Goal: Task Accomplishment & Management: Manage account settings

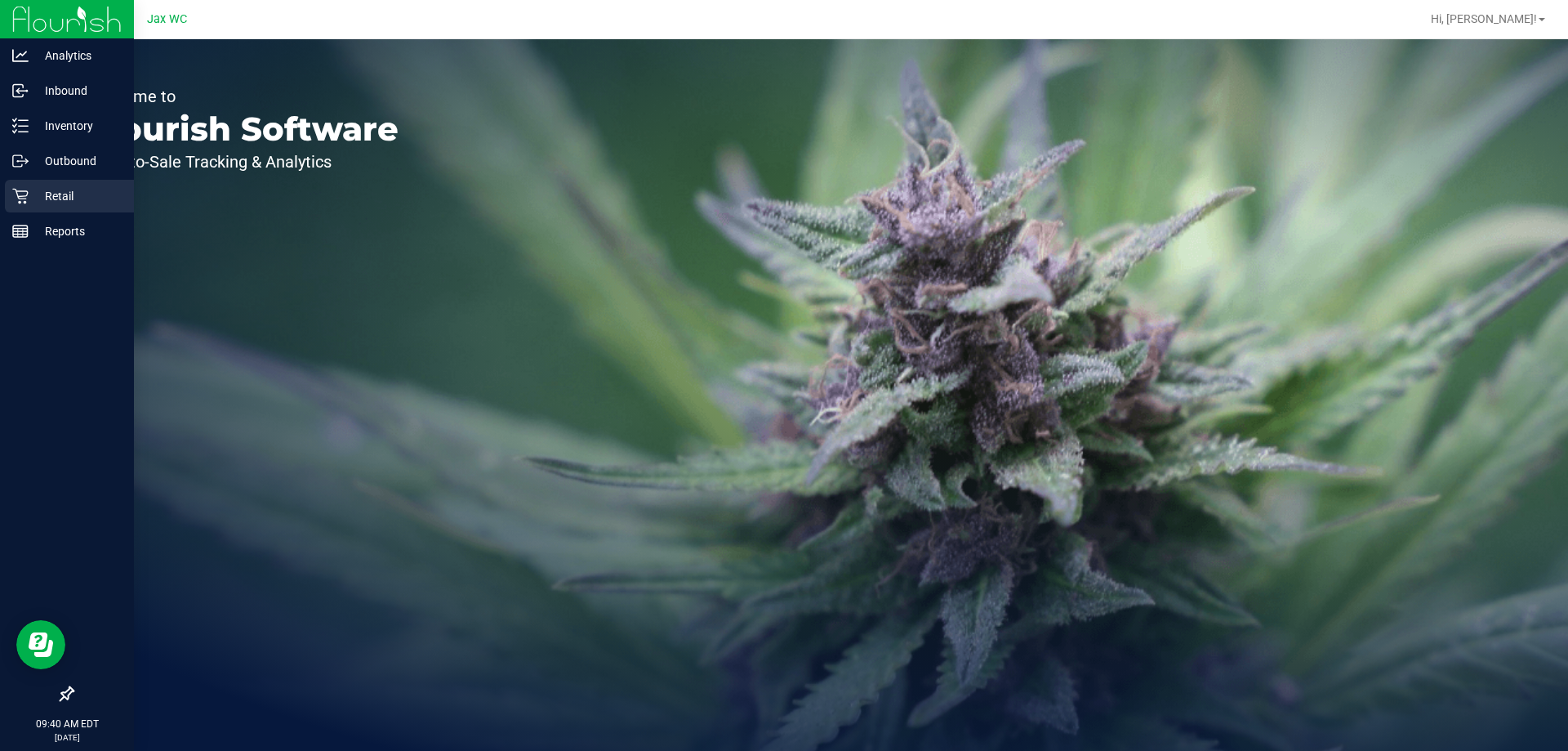
click at [28, 193] on icon at bounding box center [20, 196] width 16 height 16
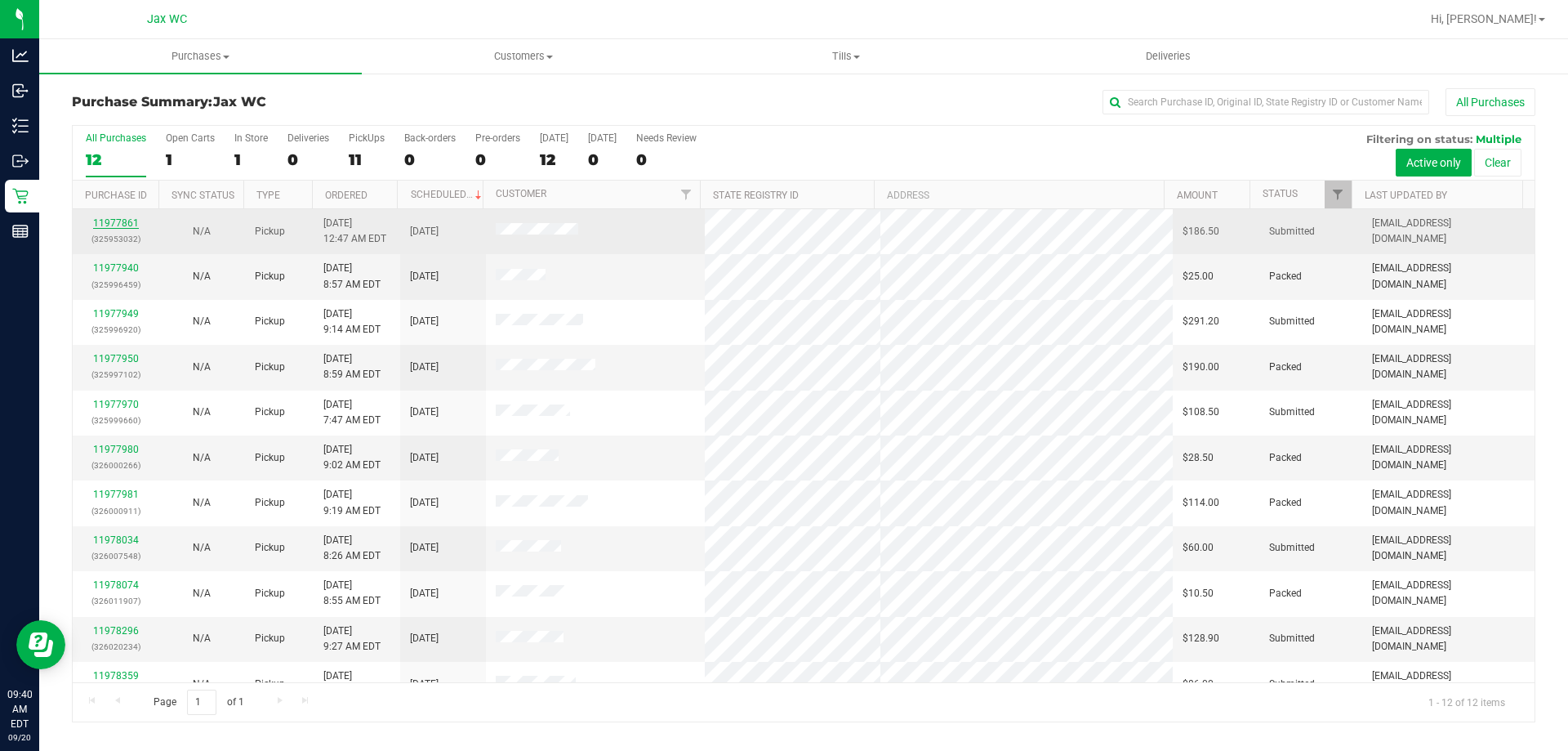
click at [103, 223] on link "11977861" at bounding box center [116, 223] width 45 height 12
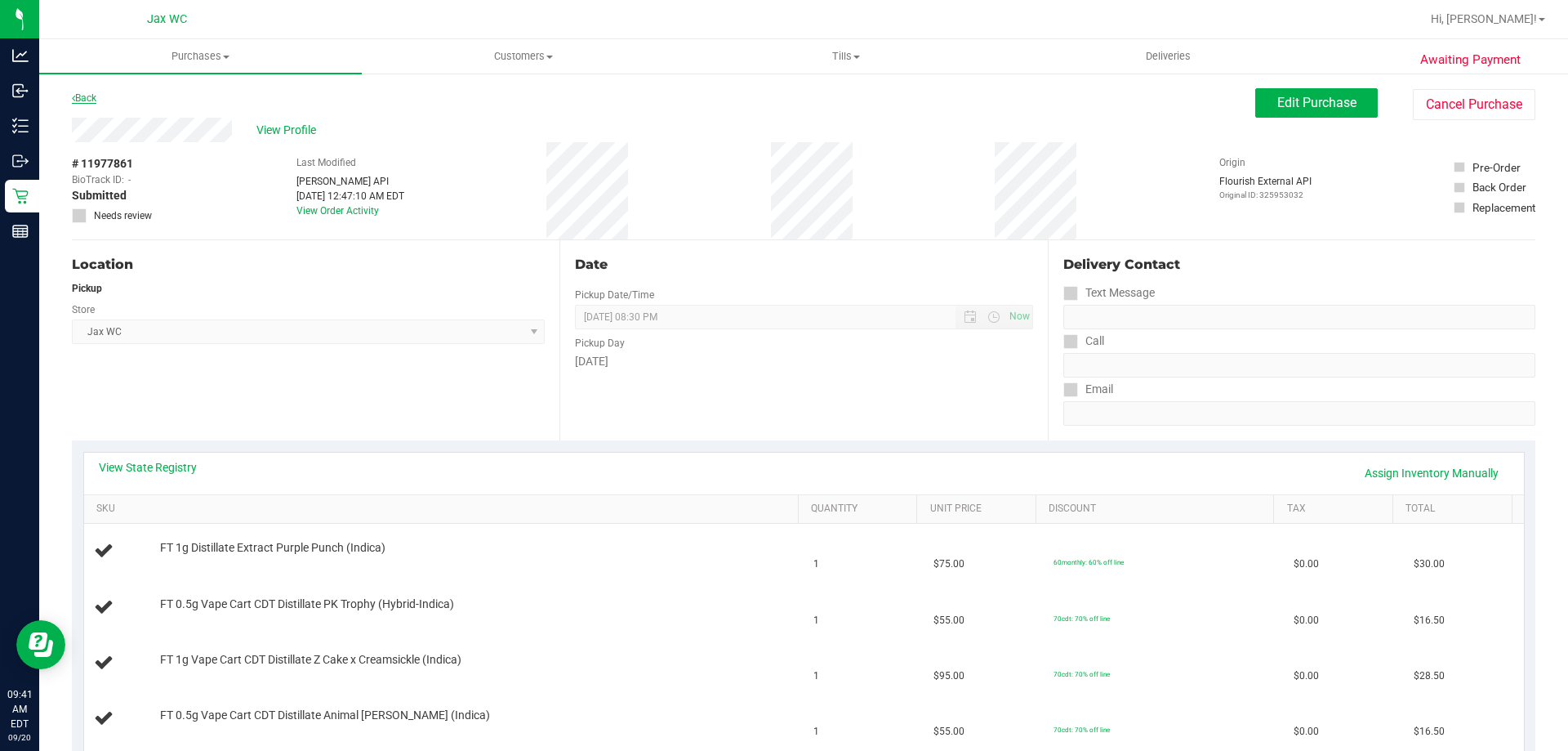
click at [93, 96] on link "Back" at bounding box center [84, 98] width 25 height 12
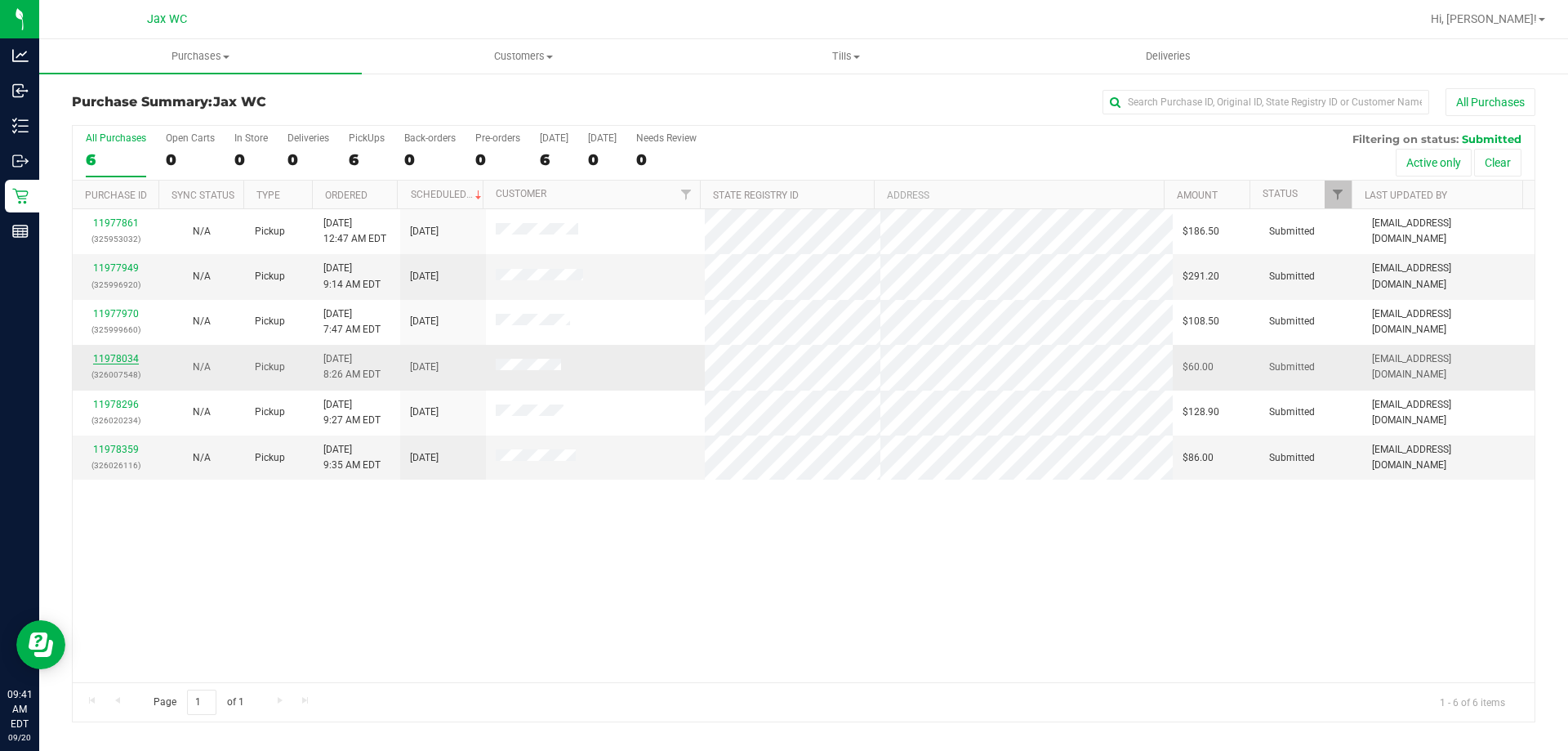
click at [105, 359] on link "11978034" at bounding box center [116, 359] width 45 height 12
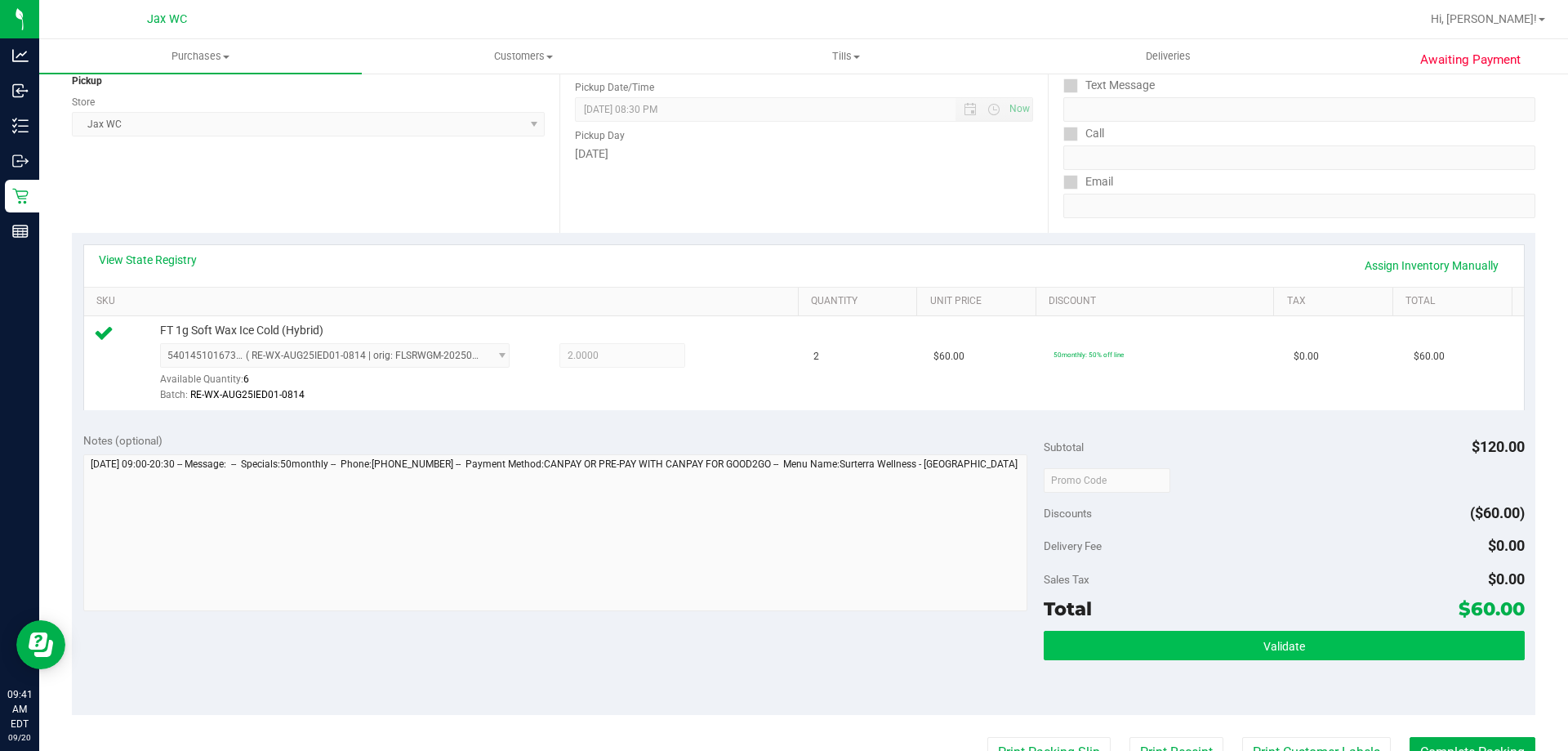
scroll to position [327, 0]
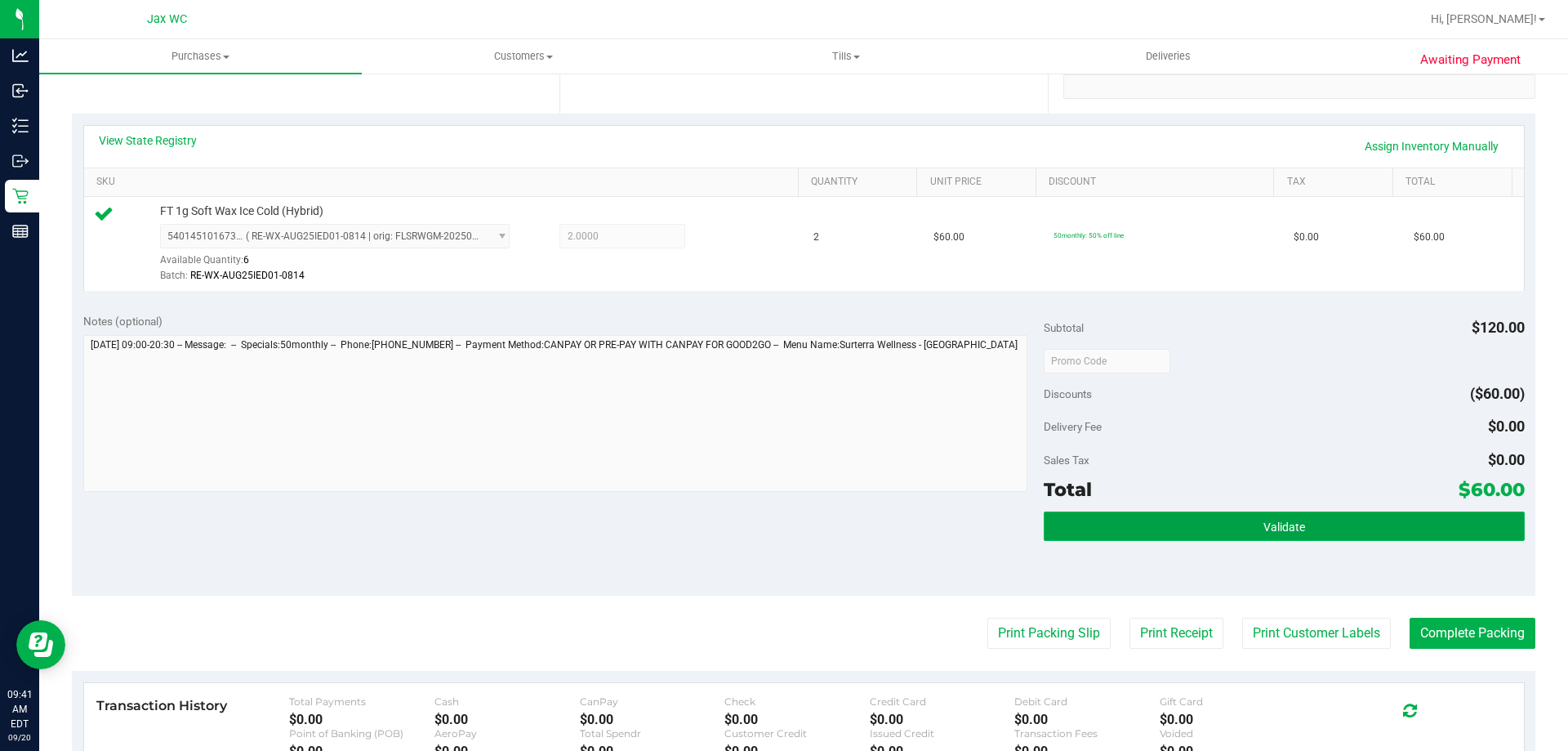
click at [1316, 524] on button "Validate" at bounding box center [1284, 526] width 480 height 30
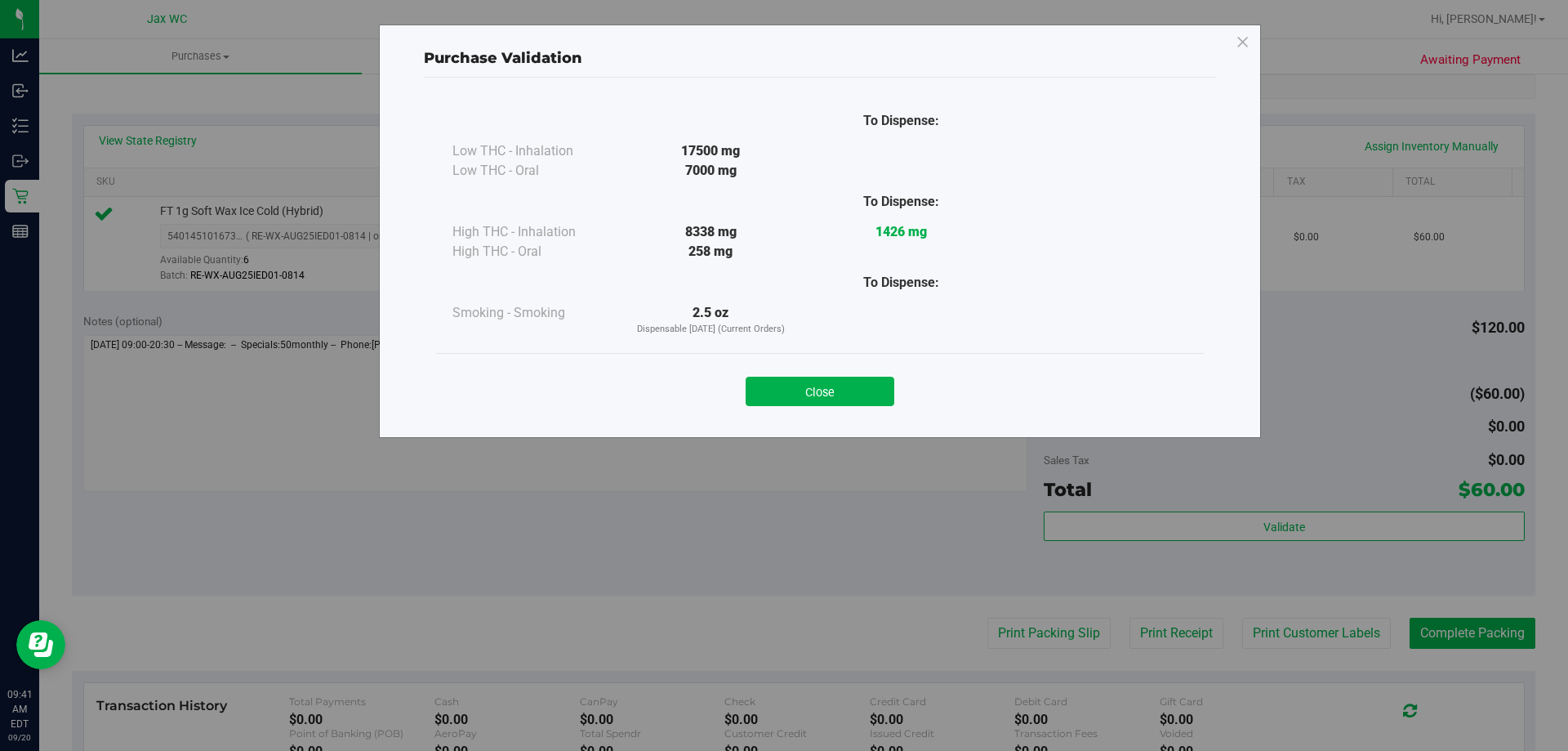
click at [853, 376] on div "Close" at bounding box center [820, 385] width 743 height 41
click at [778, 358] on div "Close" at bounding box center [820, 386] width 767 height 66
click at [791, 387] on button "Close" at bounding box center [820, 391] width 149 height 30
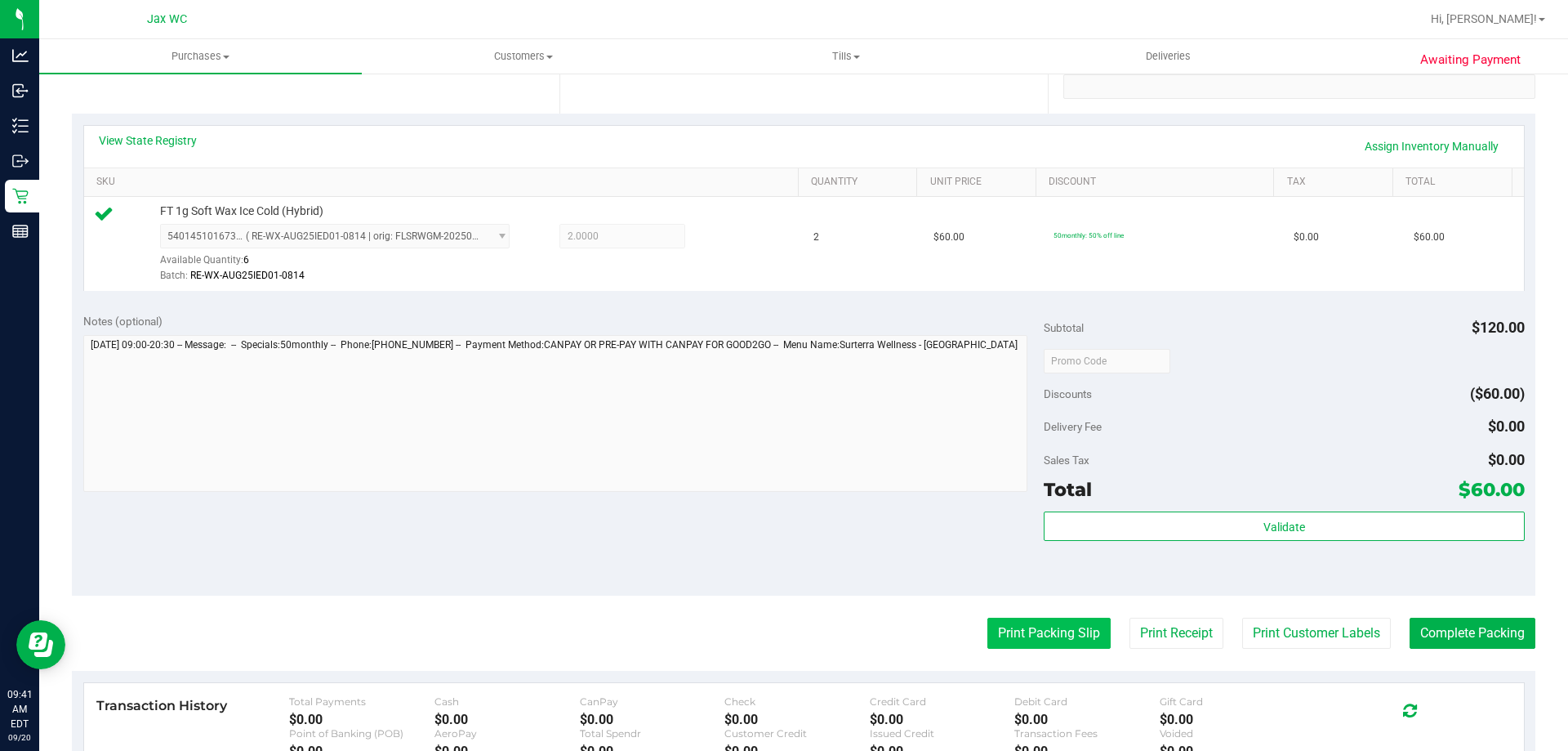
click at [1043, 622] on button "Print Packing Slip" at bounding box center [1049, 634] width 123 height 31
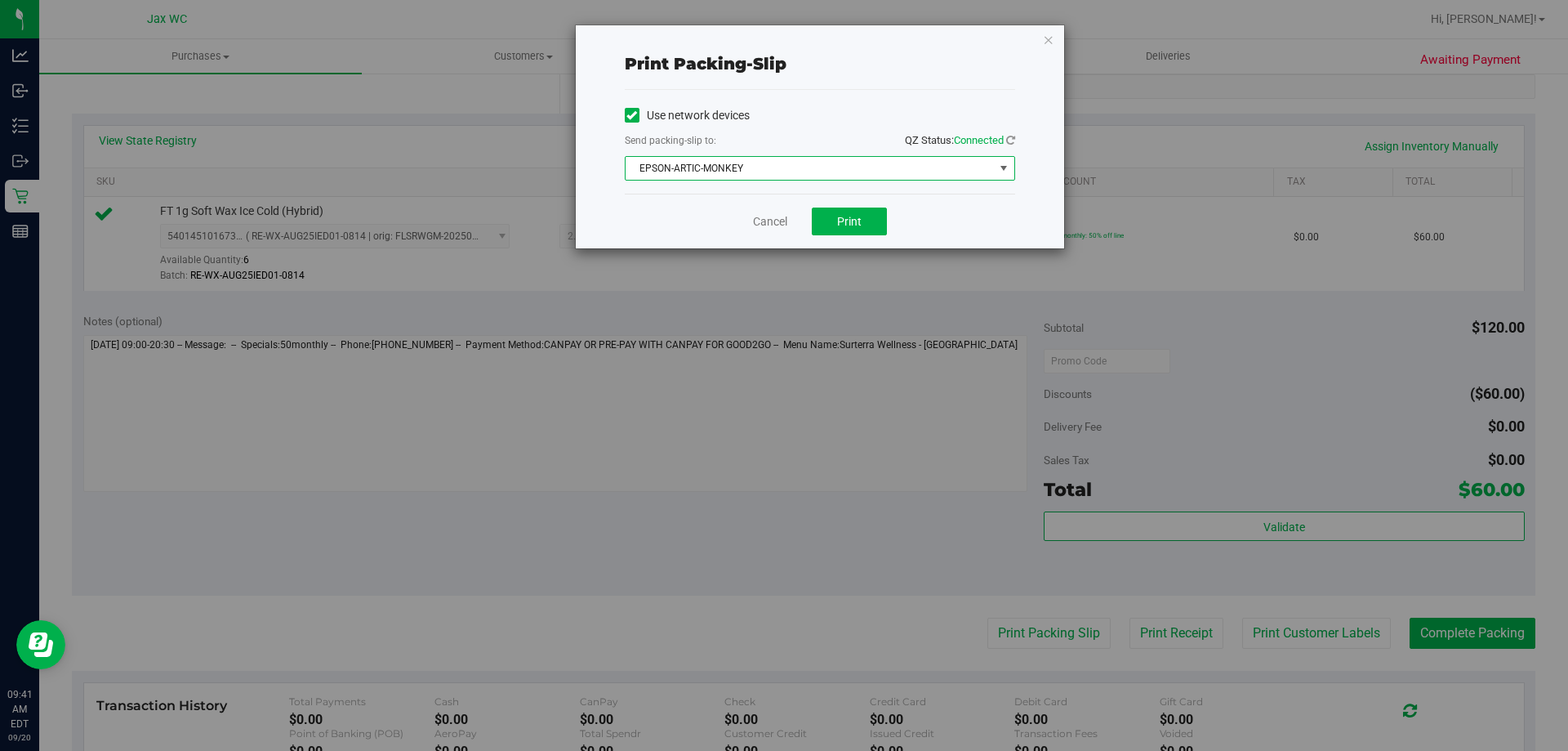
click at [786, 178] on span "EPSON-ARTIC-MONKEY" at bounding box center [810, 169] width 368 height 23
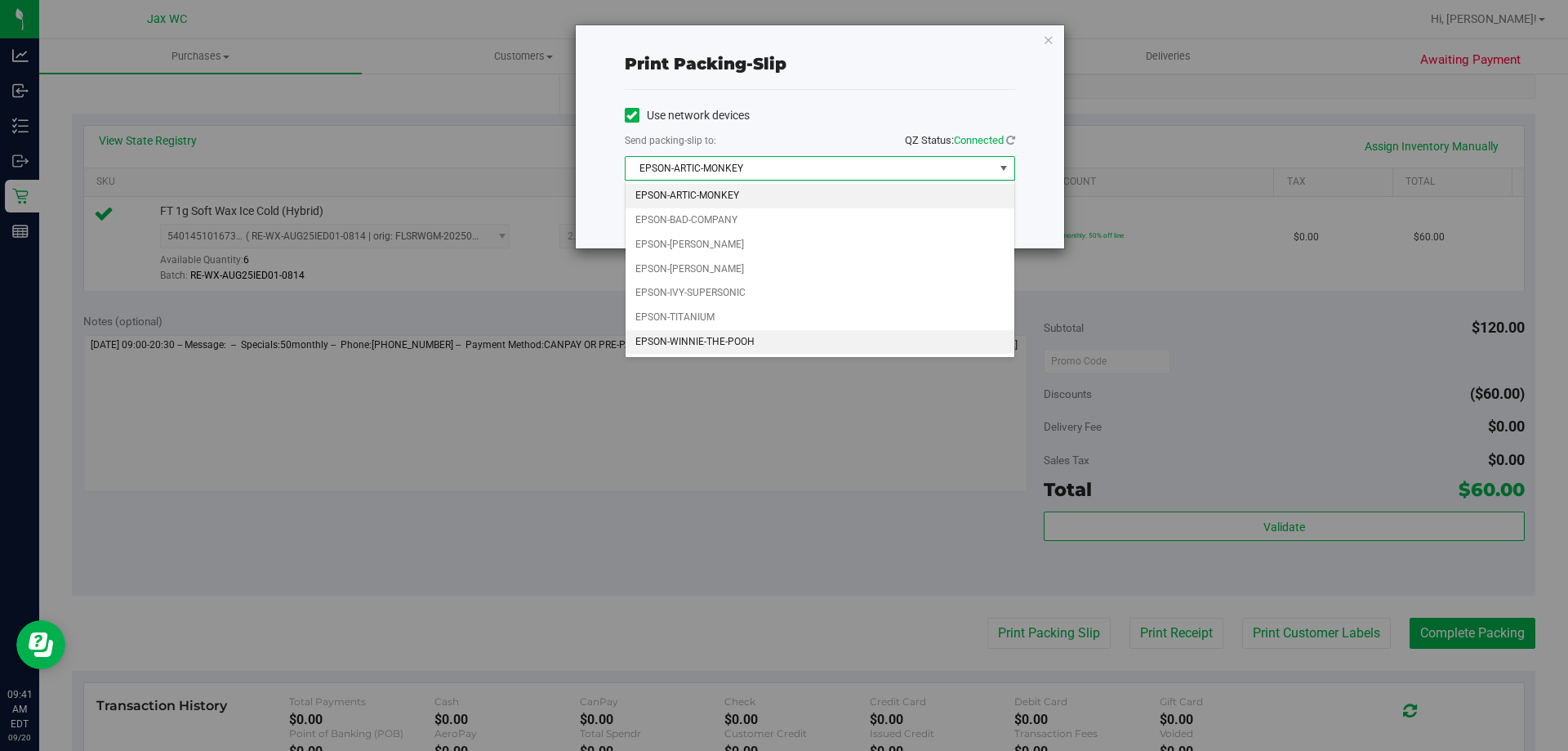
click at [747, 342] on li "EPSON-WINNIE-THE-POOH" at bounding box center [820, 342] width 389 height 25
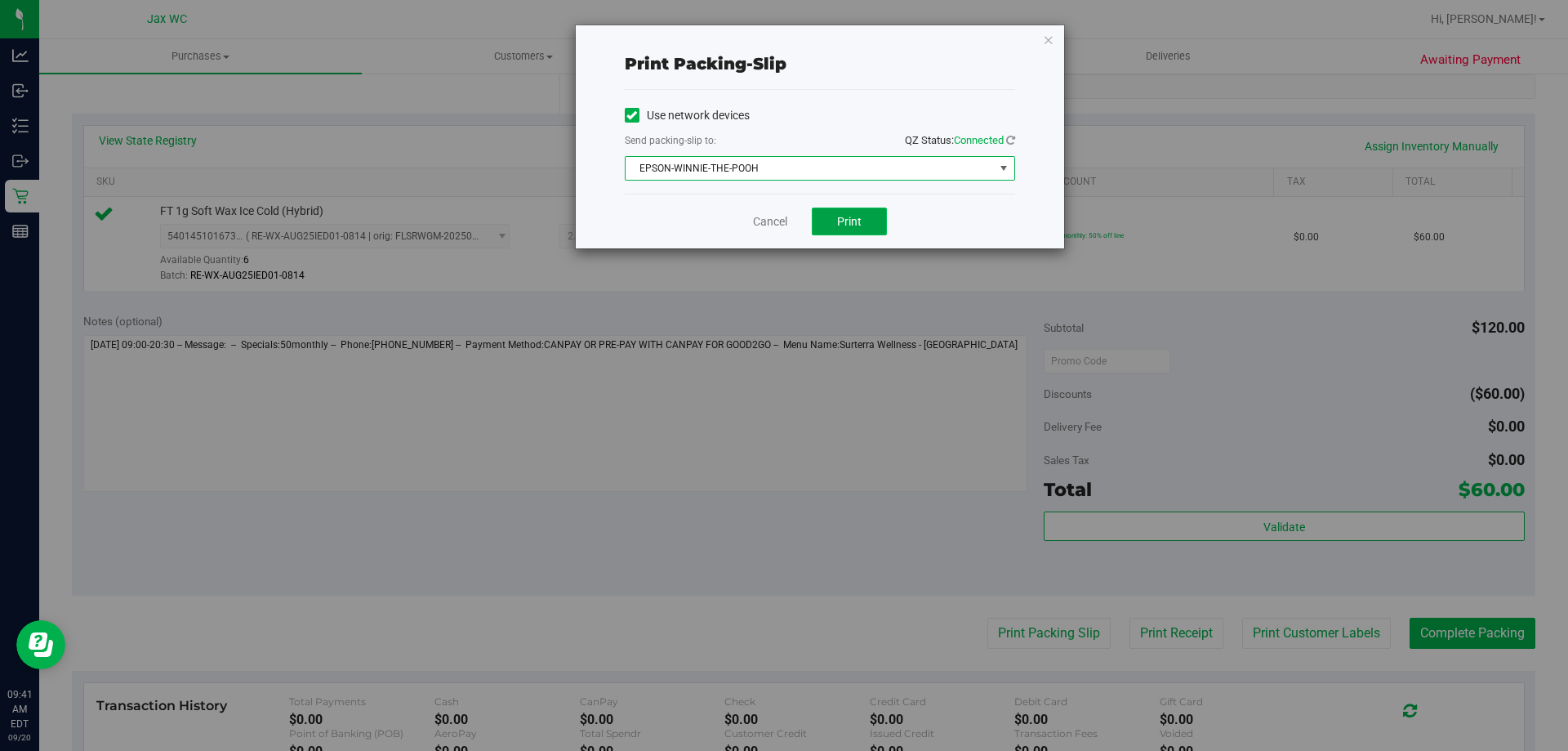
click at [878, 225] on button "Print" at bounding box center [849, 222] width 75 height 28
click at [779, 232] on div "Cancel Print" at bounding box center [820, 221] width 390 height 55
click at [772, 227] on link "Cancel" at bounding box center [770, 222] width 34 height 17
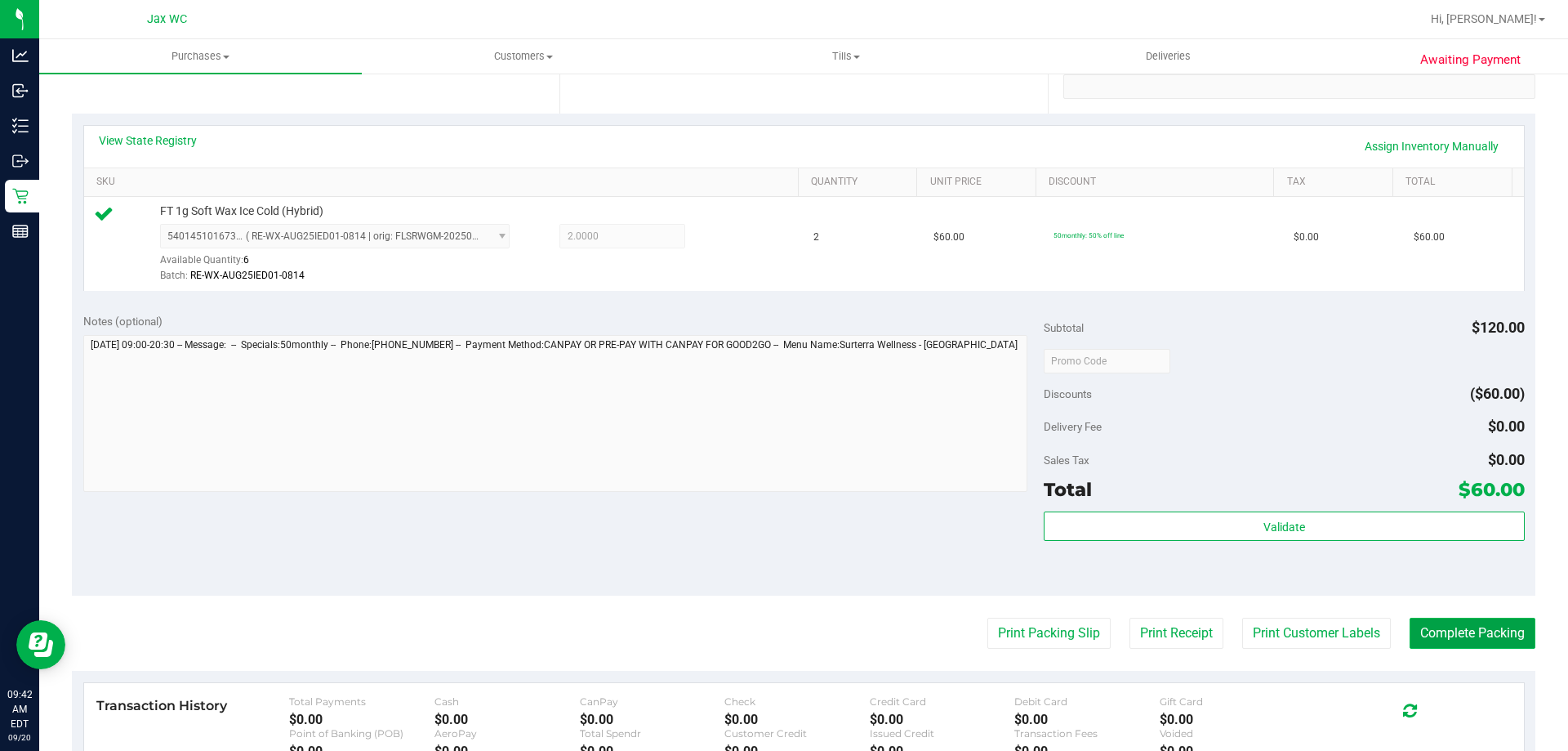
click at [1464, 620] on button "Complete Packing" at bounding box center [1473, 634] width 126 height 31
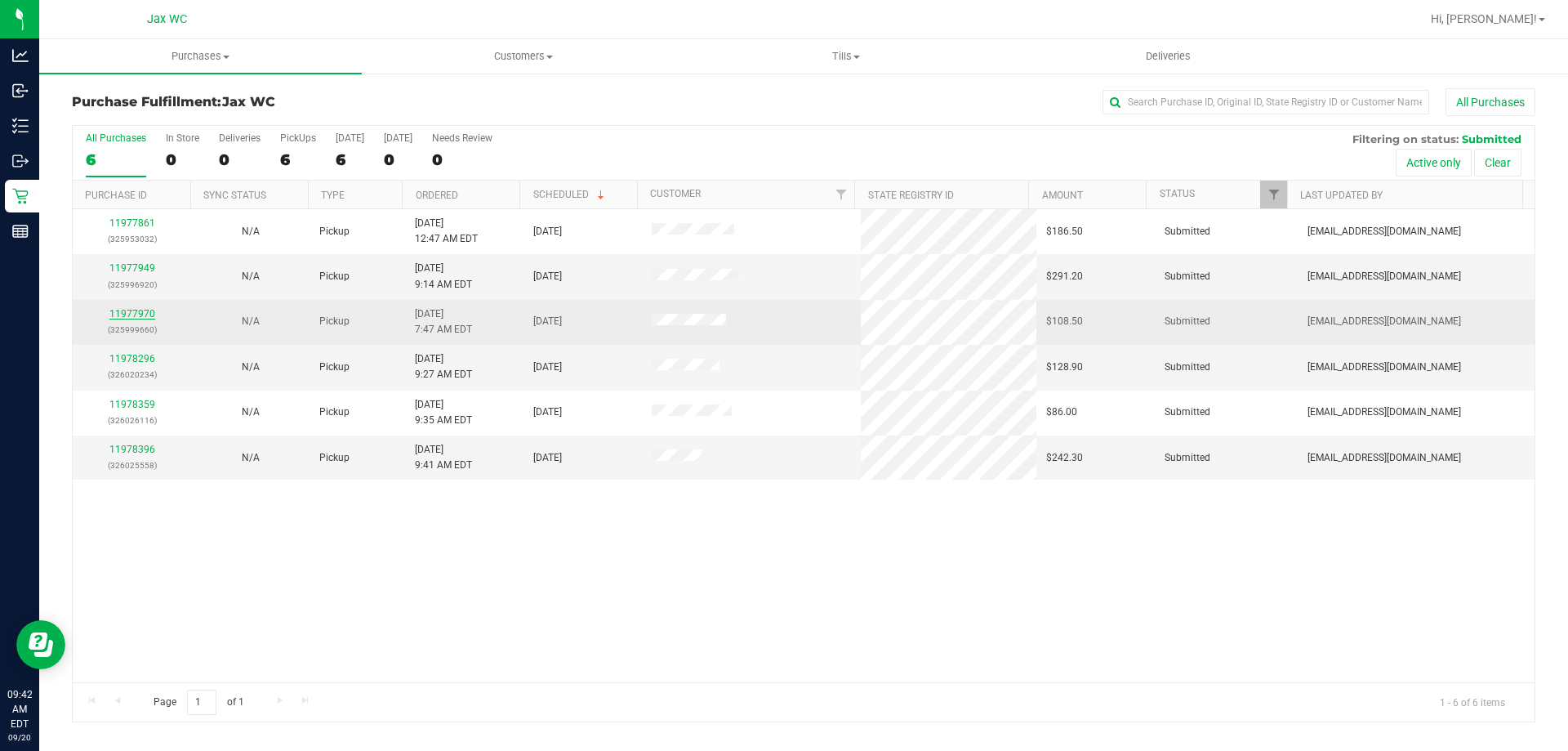
click at [137, 309] on link "11977970" at bounding box center [131, 313] width 45 height 12
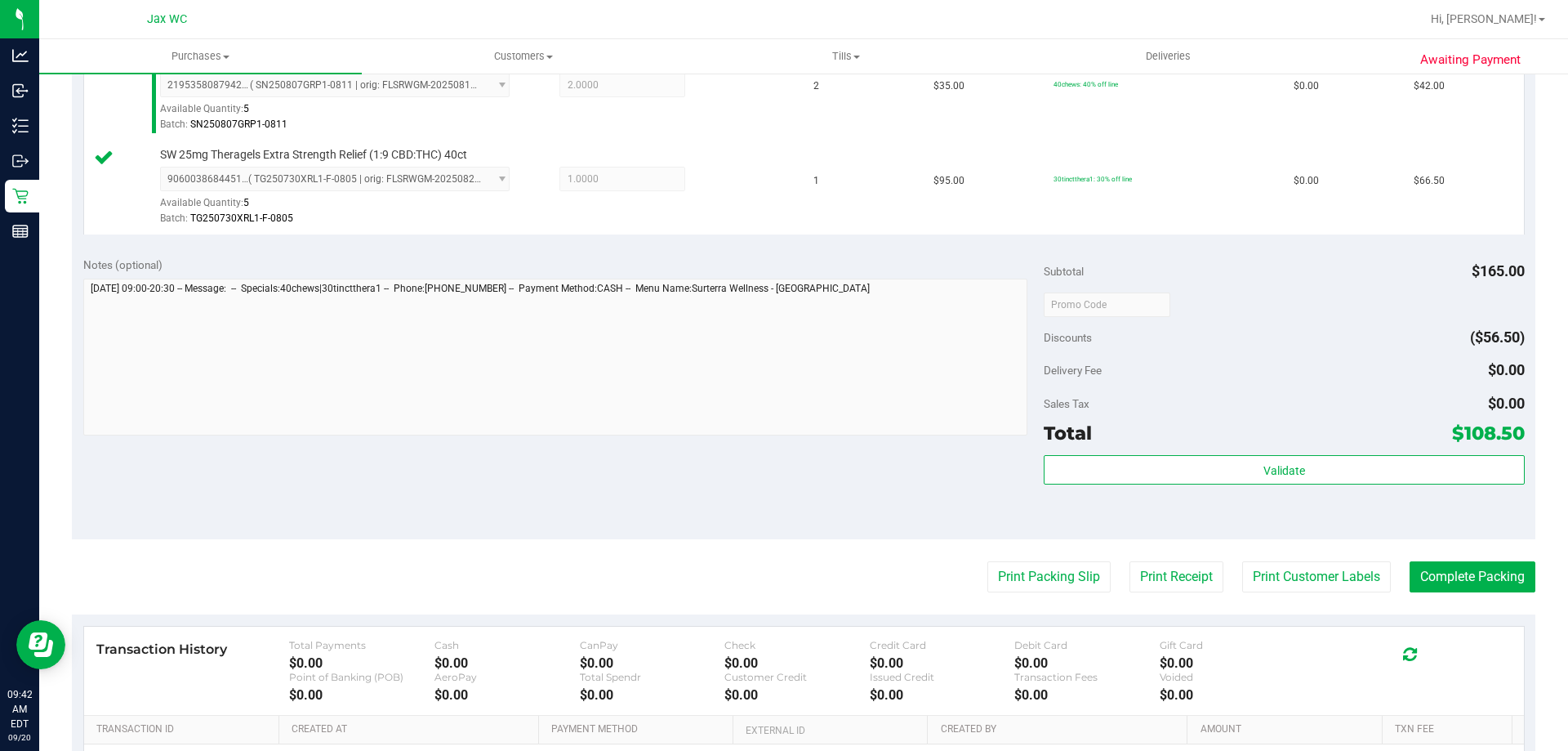
scroll to position [490, 0]
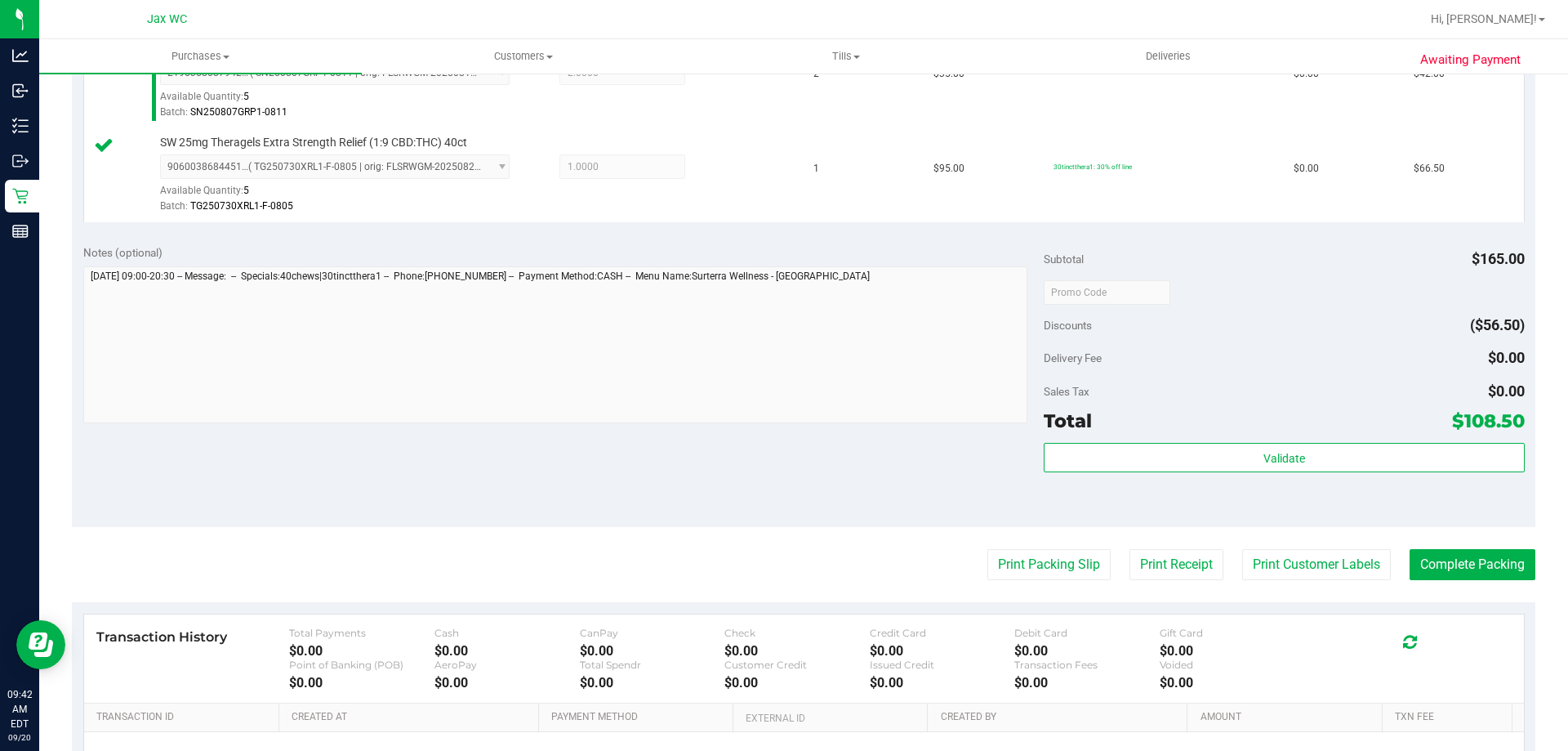
click at [1350, 476] on div "Validate" at bounding box center [1284, 479] width 480 height 74
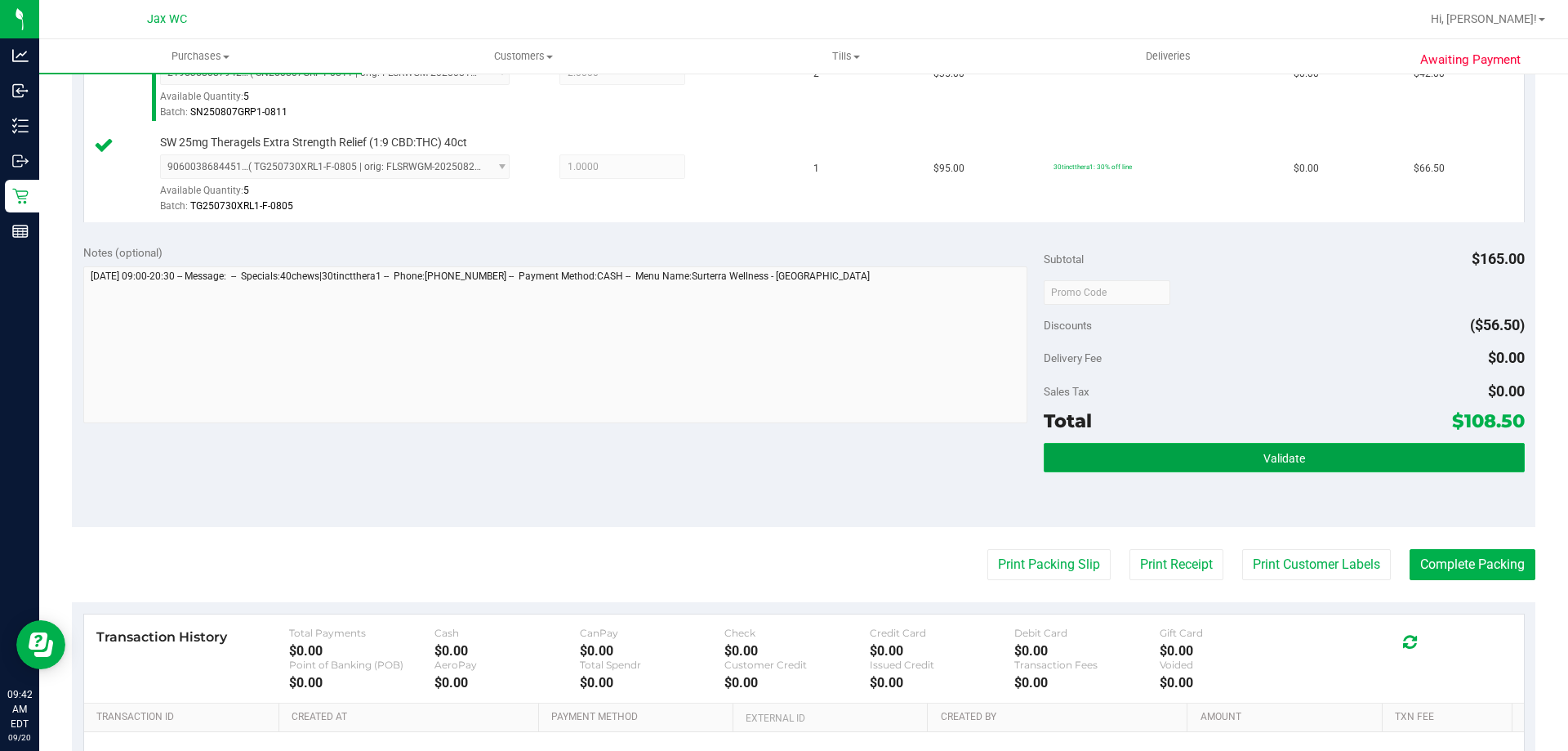
click at [1341, 453] on button "Validate" at bounding box center [1284, 457] width 480 height 30
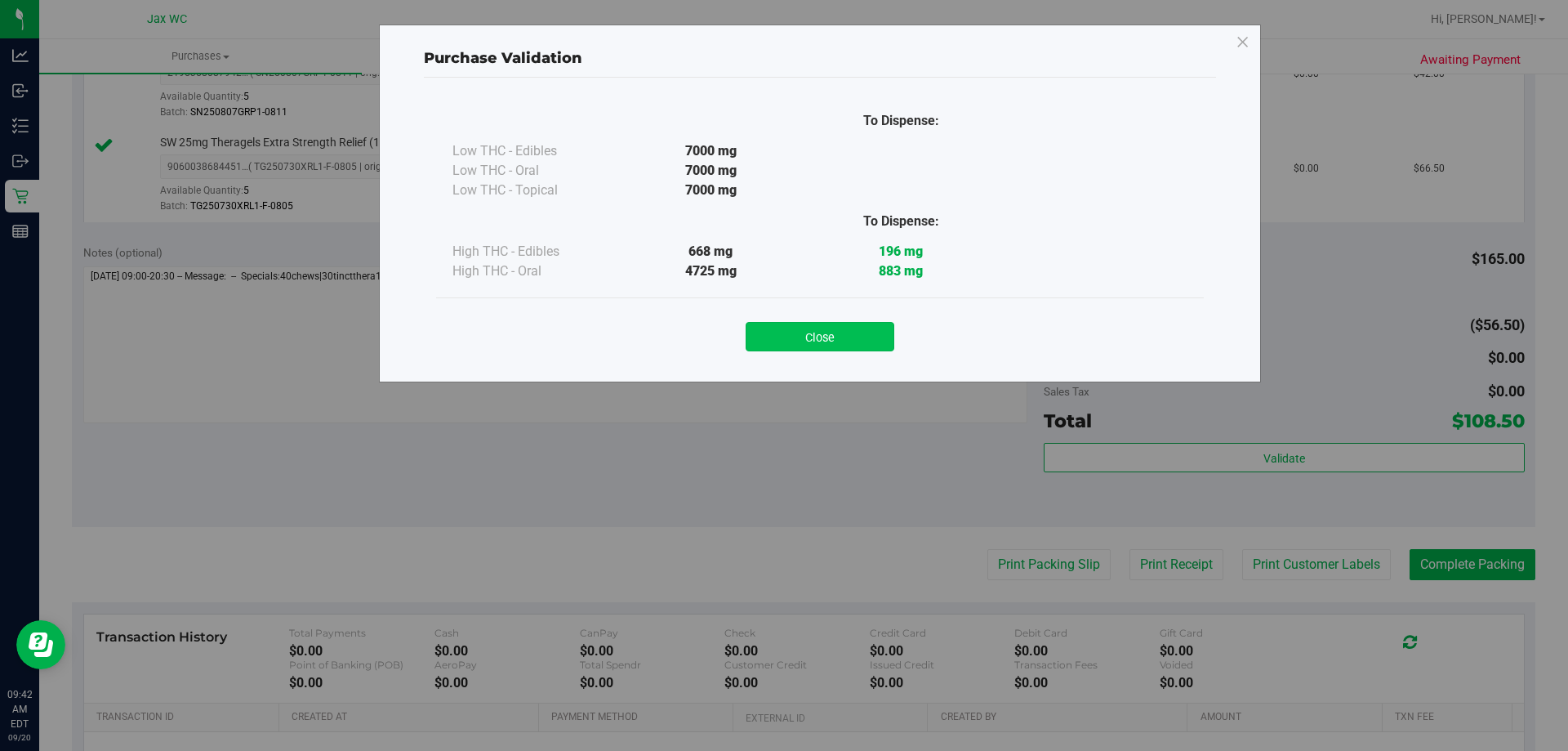
click at [838, 323] on button "Close" at bounding box center [820, 337] width 149 height 30
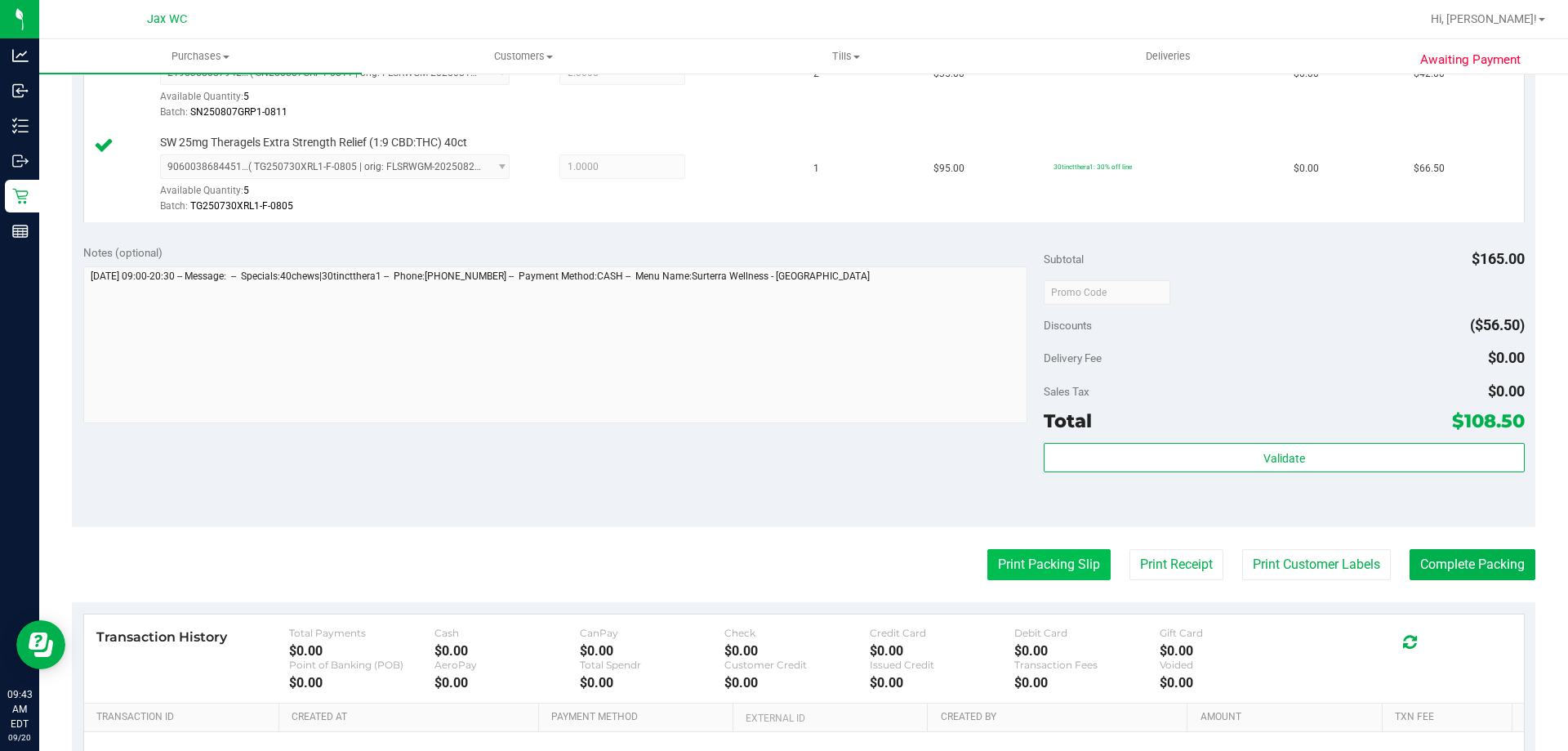
click at [1066, 567] on button "Print Packing Slip" at bounding box center [1049, 565] width 123 height 31
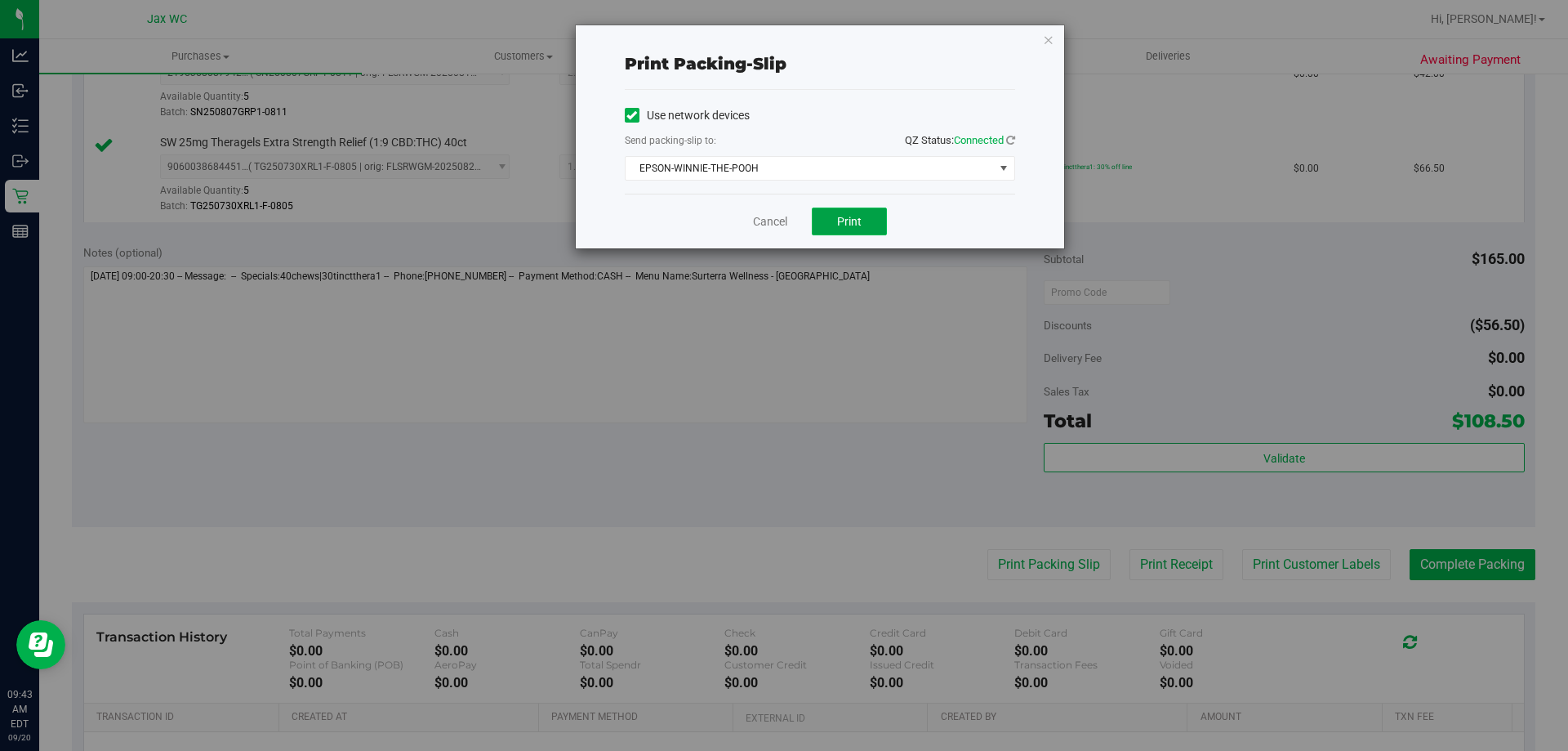
click at [855, 215] on span "Print" at bounding box center [849, 222] width 25 height 13
click at [782, 221] on link "Cancel" at bounding box center [770, 222] width 34 height 17
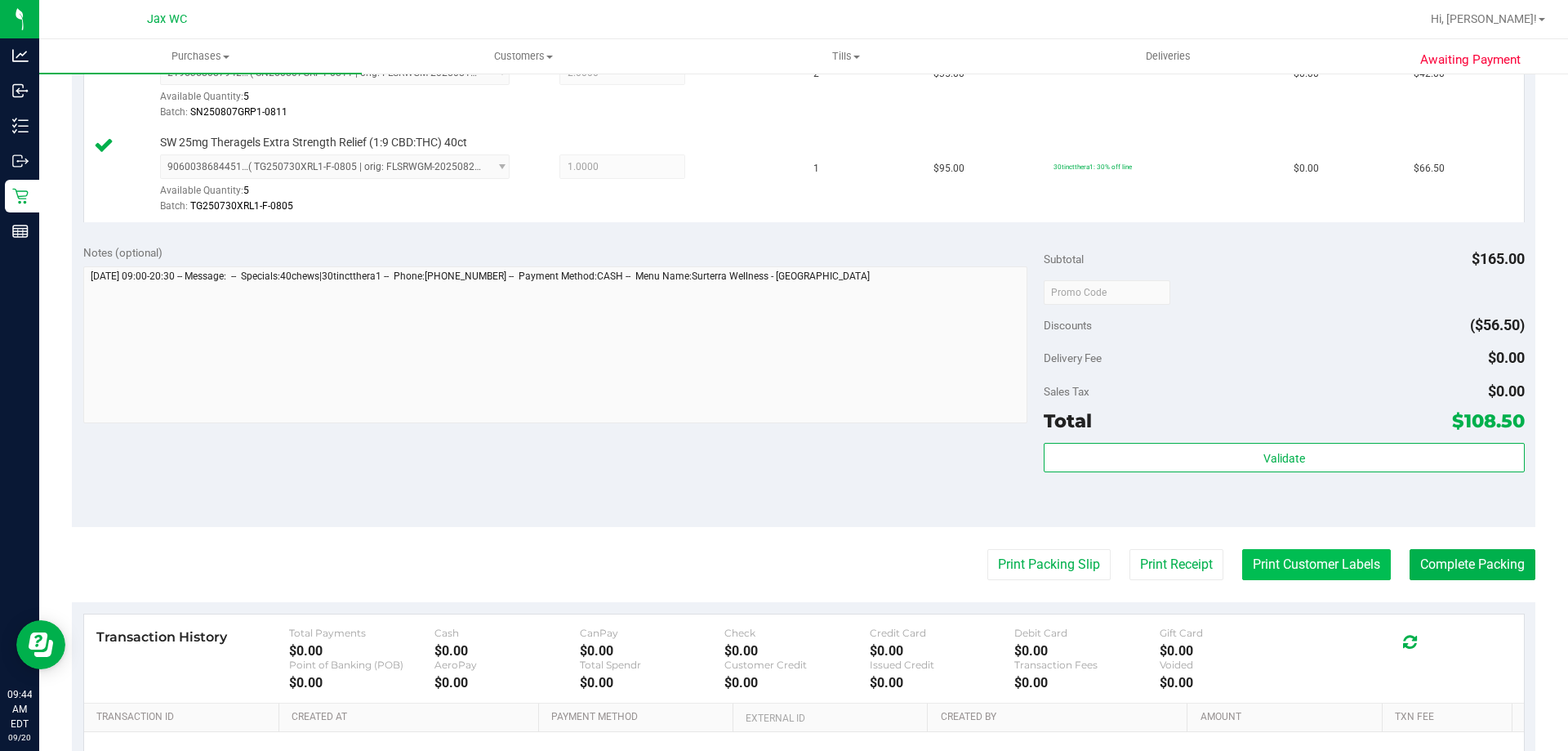
click at [1361, 567] on button "Print Customer Labels" at bounding box center [1317, 565] width 149 height 31
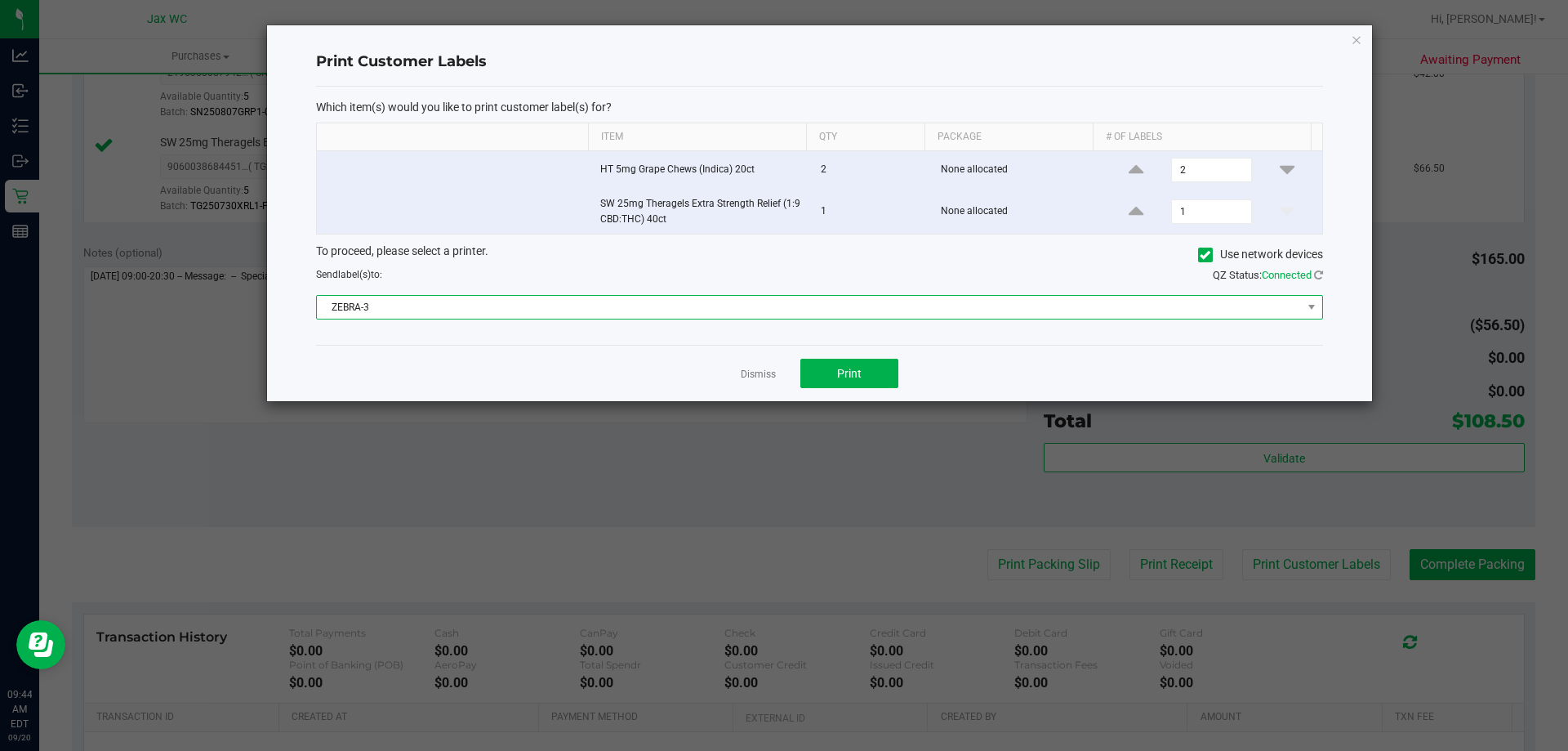
click at [717, 315] on span "ZEBRA-3" at bounding box center [809, 308] width 985 height 23
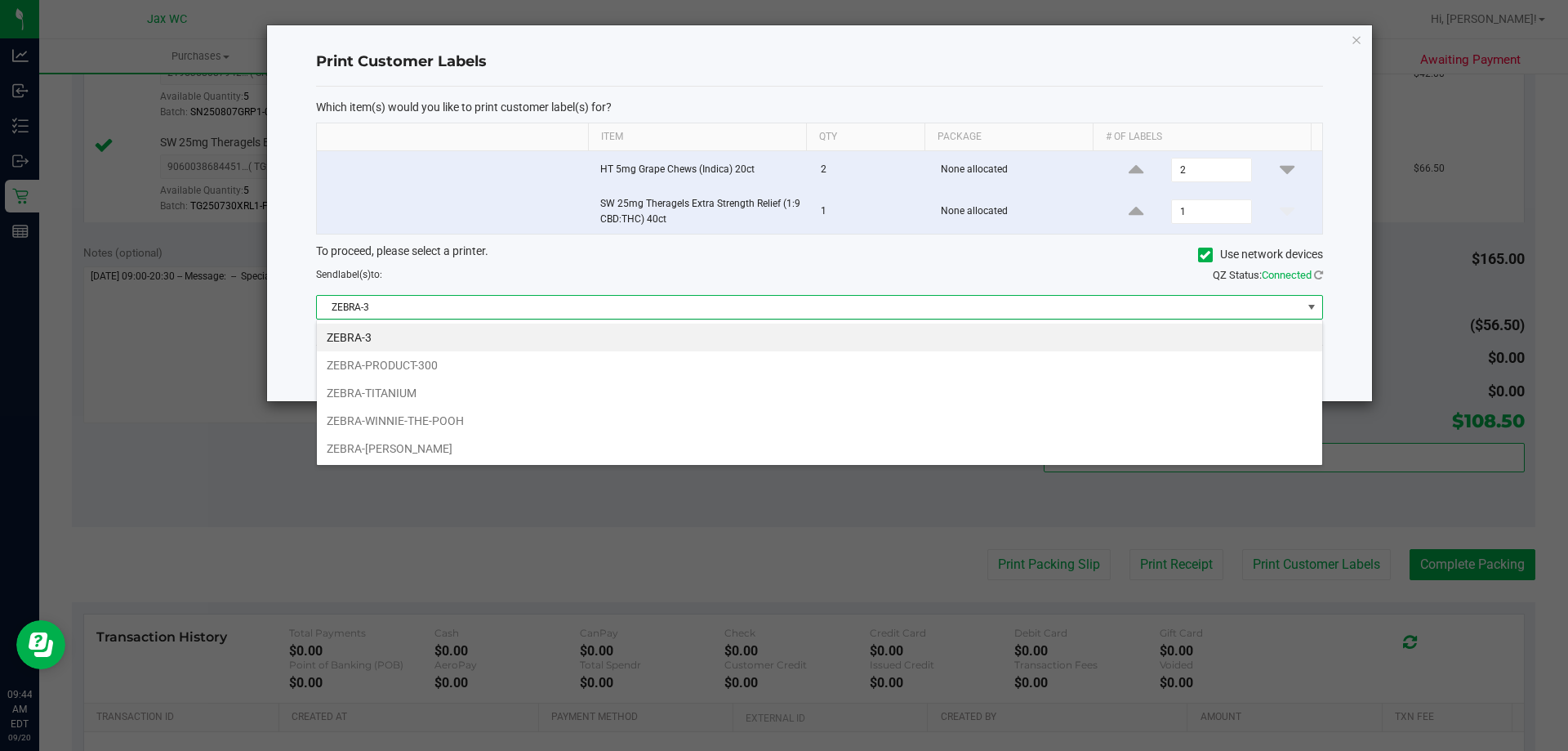
scroll to position [25, 1006]
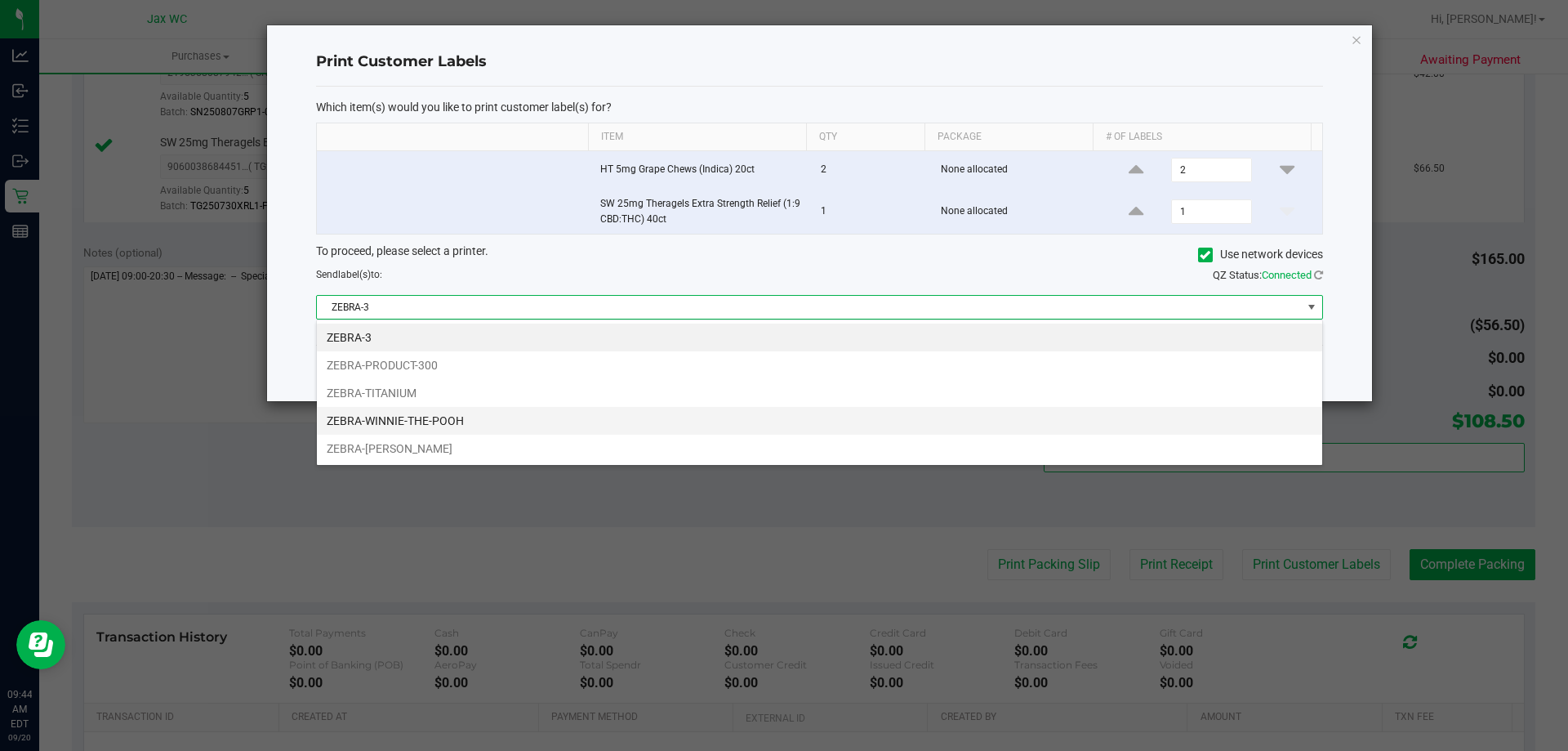
click at [536, 414] on li "ZEBRA-WINNIE-THE-POOH" at bounding box center [820, 421] width 1006 height 28
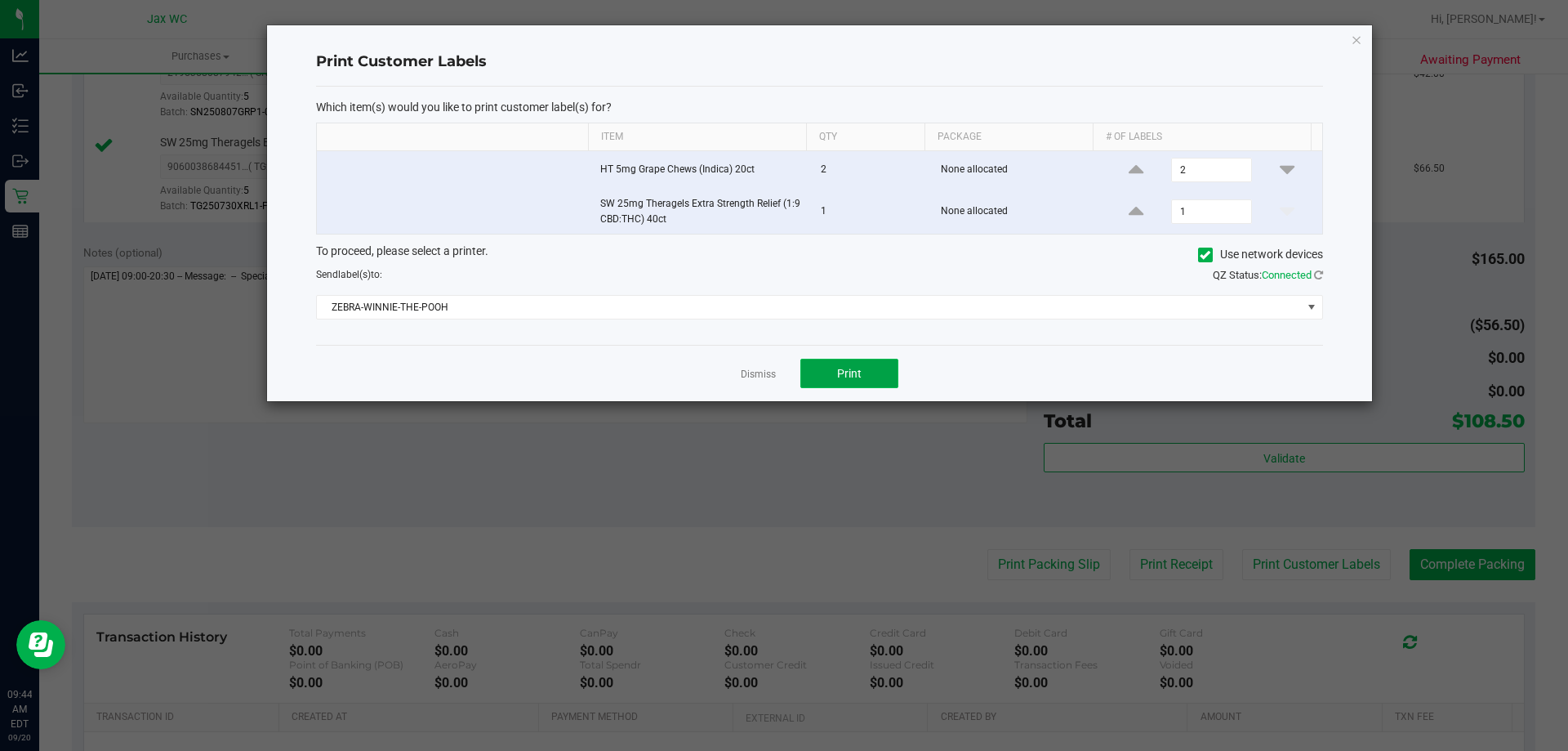
click at [829, 381] on button "Print" at bounding box center [849, 374] width 98 height 30
click at [754, 381] on app-cancel-button "Dismiss" at bounding box center [758, 373] width 35 height 17
click at [754, 375] on link "Dismiss" at bounding box center [758, 374] width 35 height 14
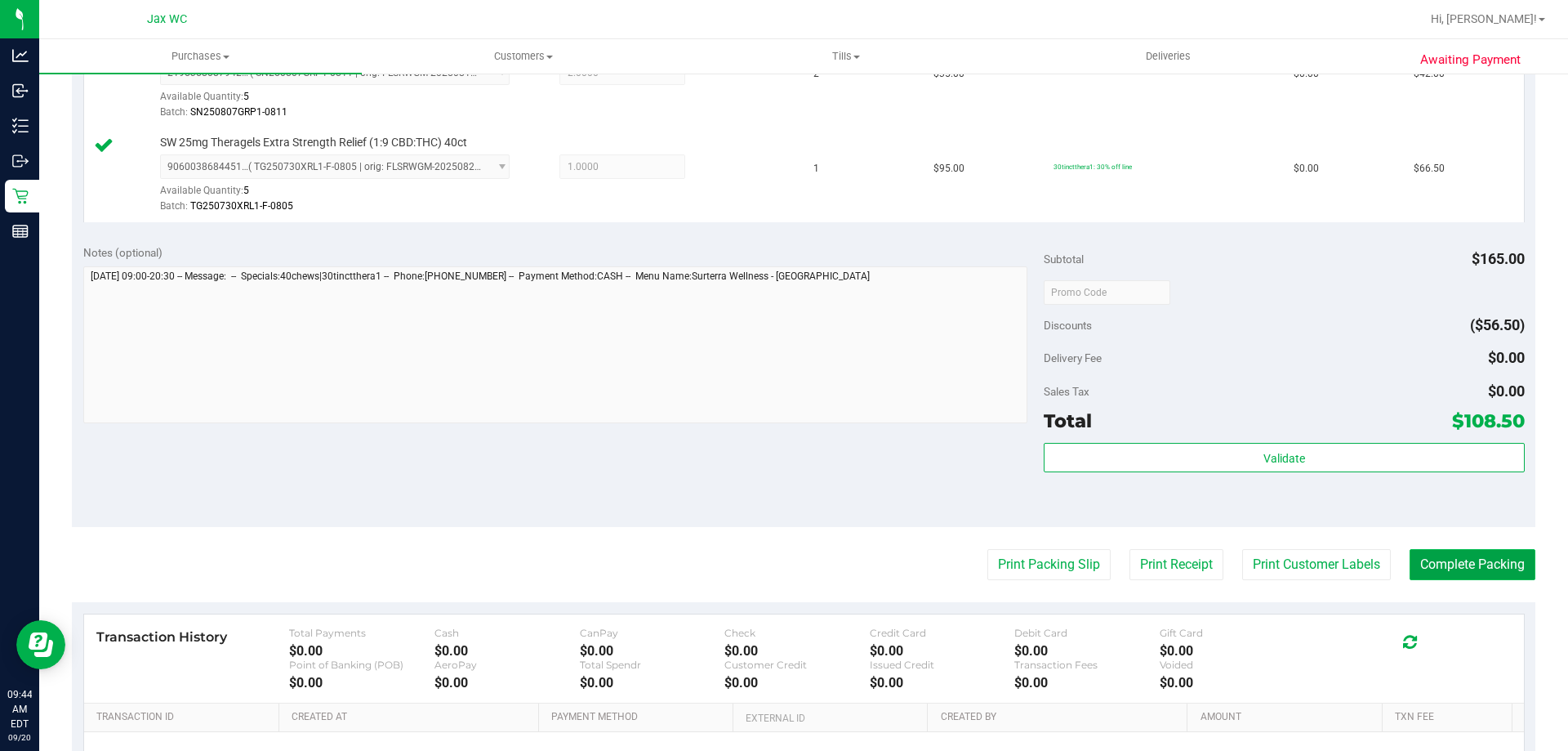
click at [1456, 559] on button "Complete Packing" at bounding box center [1473, 565] width 126 height 31
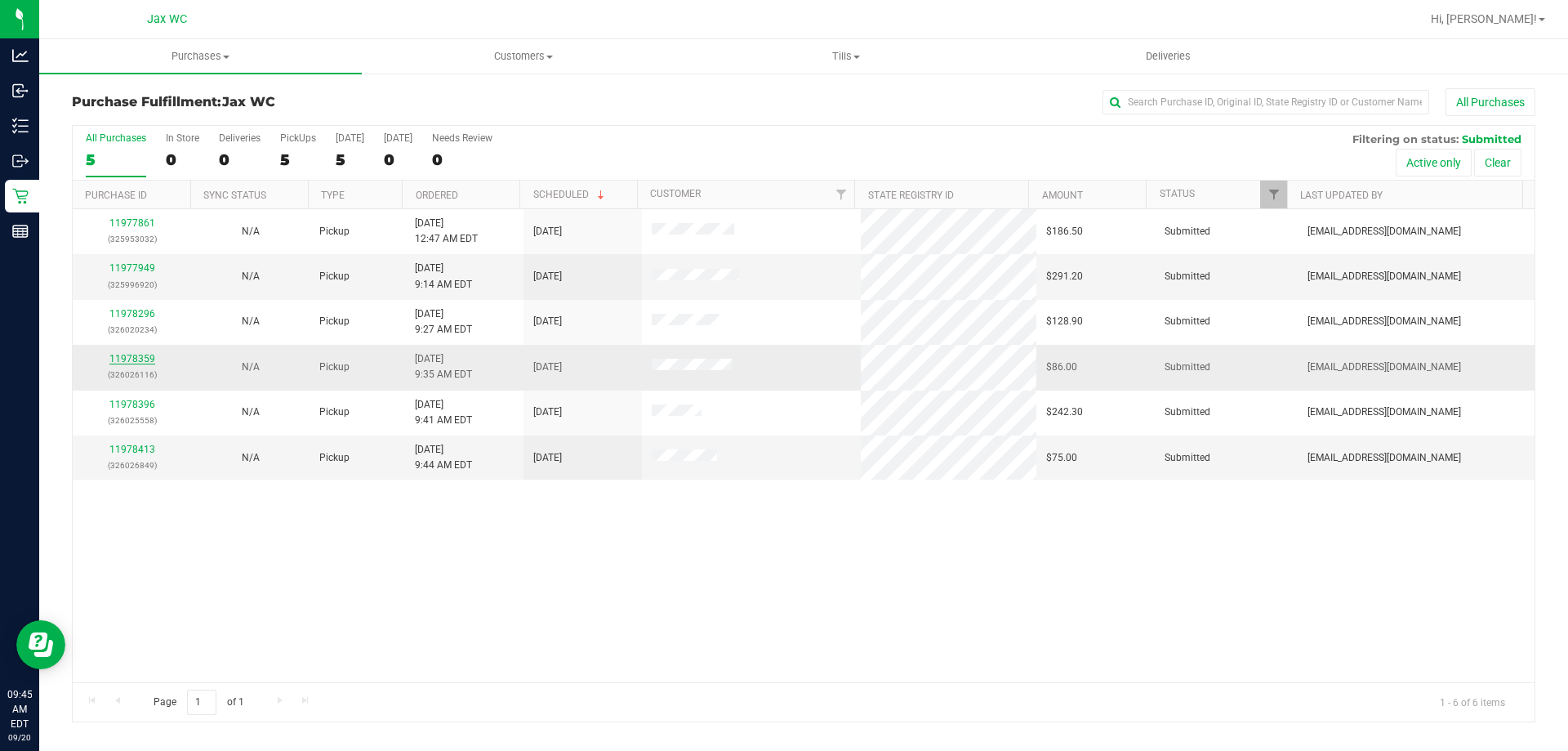
click at [126, 361] on link "11978359" at bounding box center [131, 359] width 45 height 12
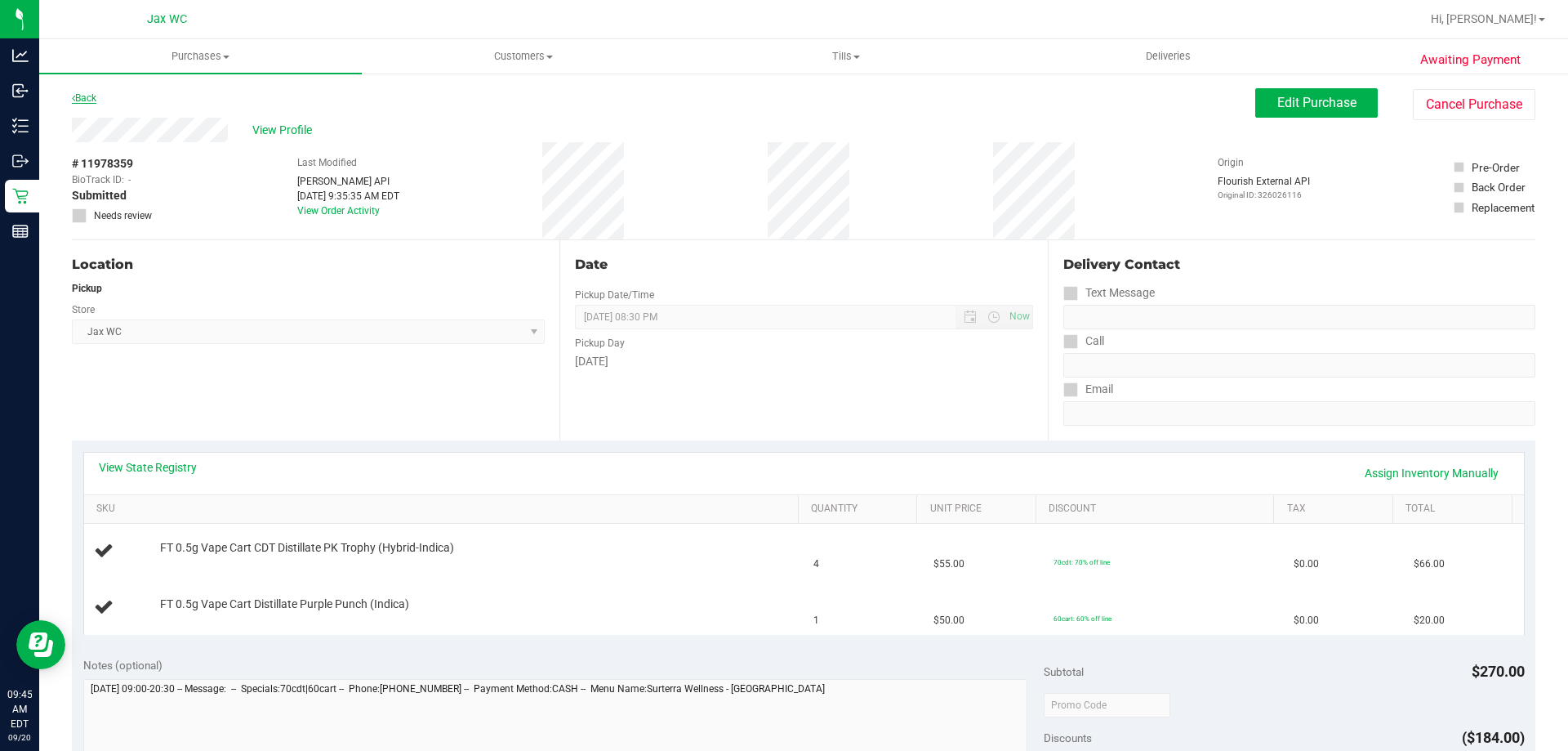
click at [97, 98] on link "Back" at bounding box center [84, 98] width 25 height 12
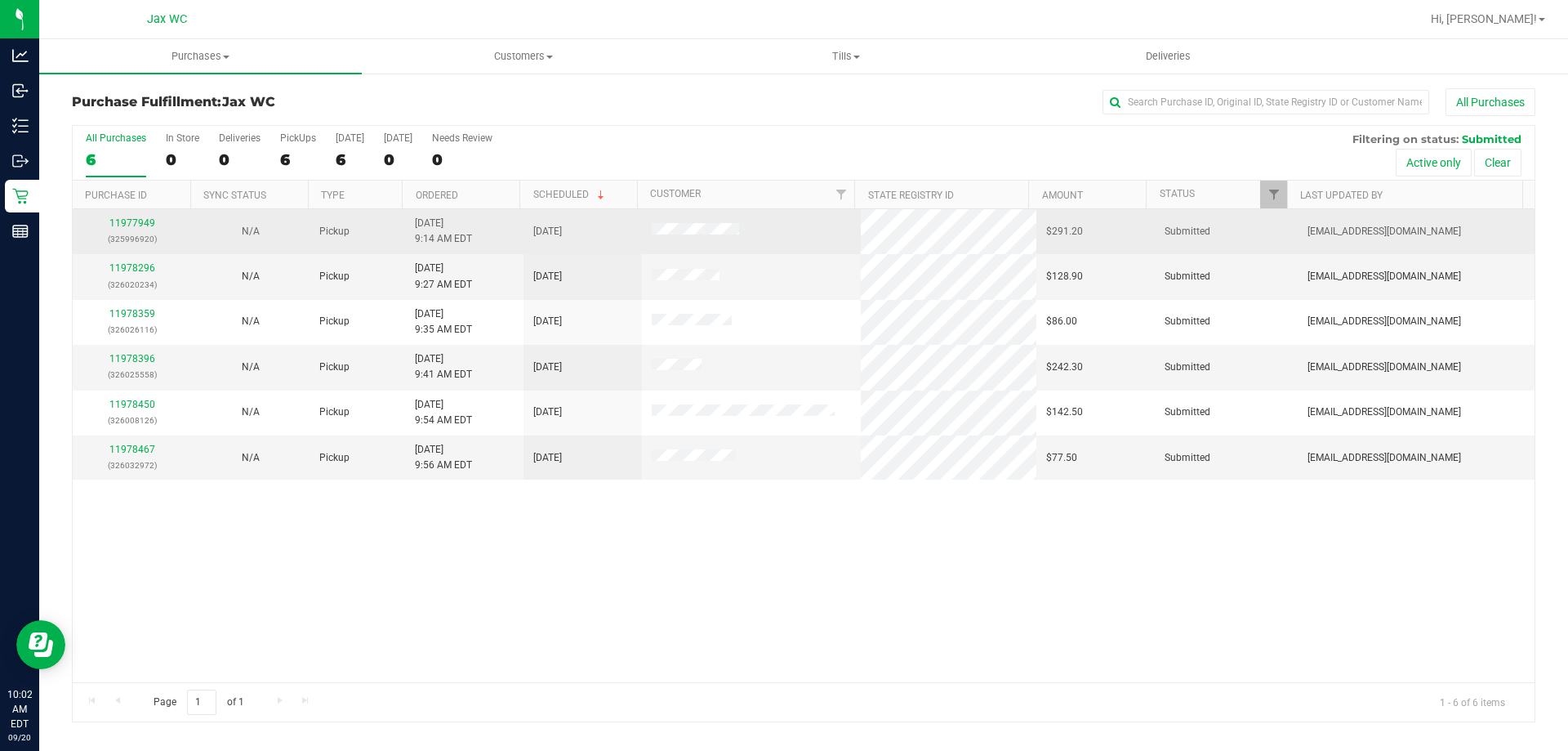
click at [140, 209] on td "11977949 (325996920)" at bounding box center [131, 232] width 118 height 45
click at [143, 220] on link "11977949" at bounding box center [131, 223] width 45 height 12
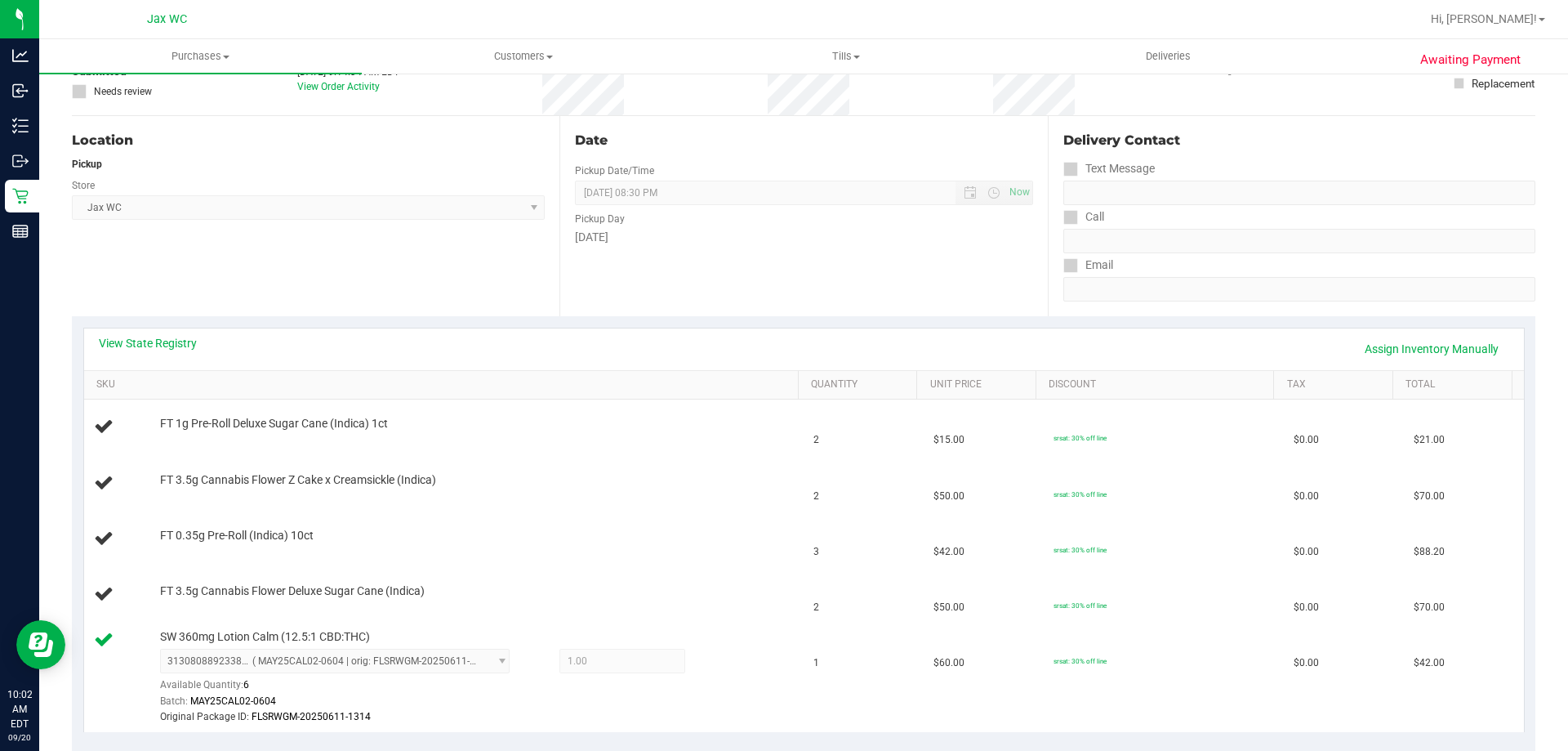
scroll to position [164, 0]
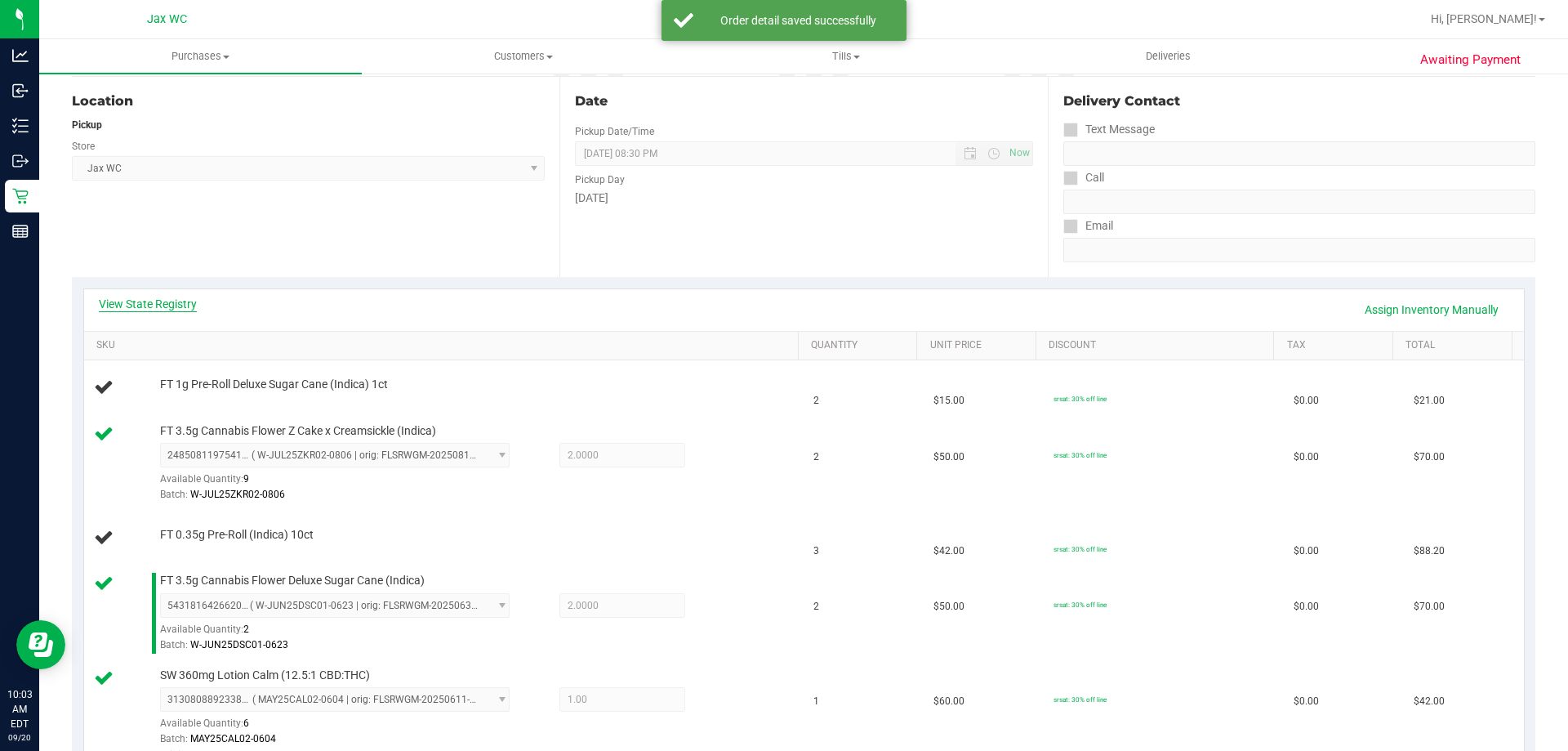
click at [179, 304] on link "View State Registry" at bounding box center [147, 304] width 98 height 17
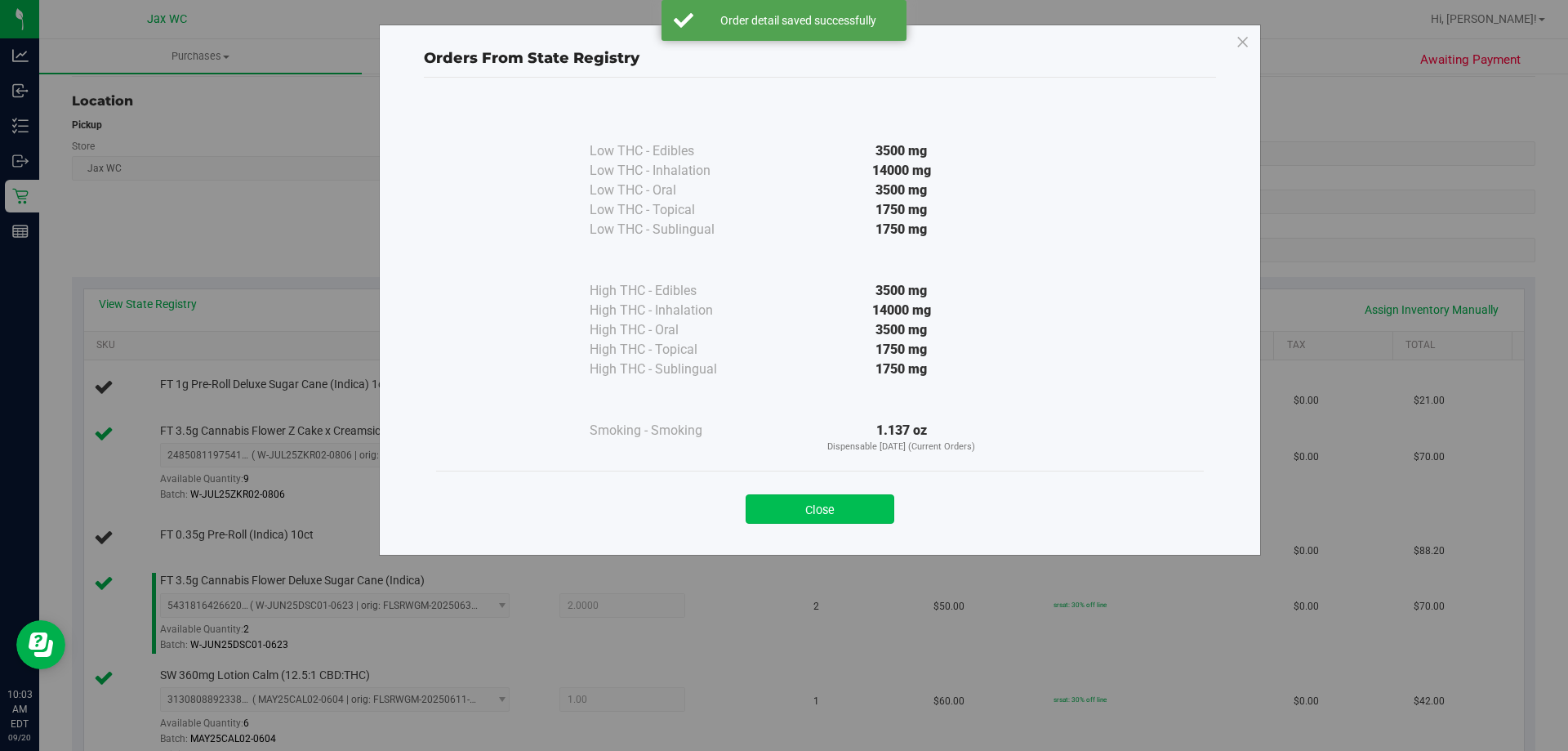
click at [835, 497] on button "Close" at bounding box center [820, 509] width 149 height 30
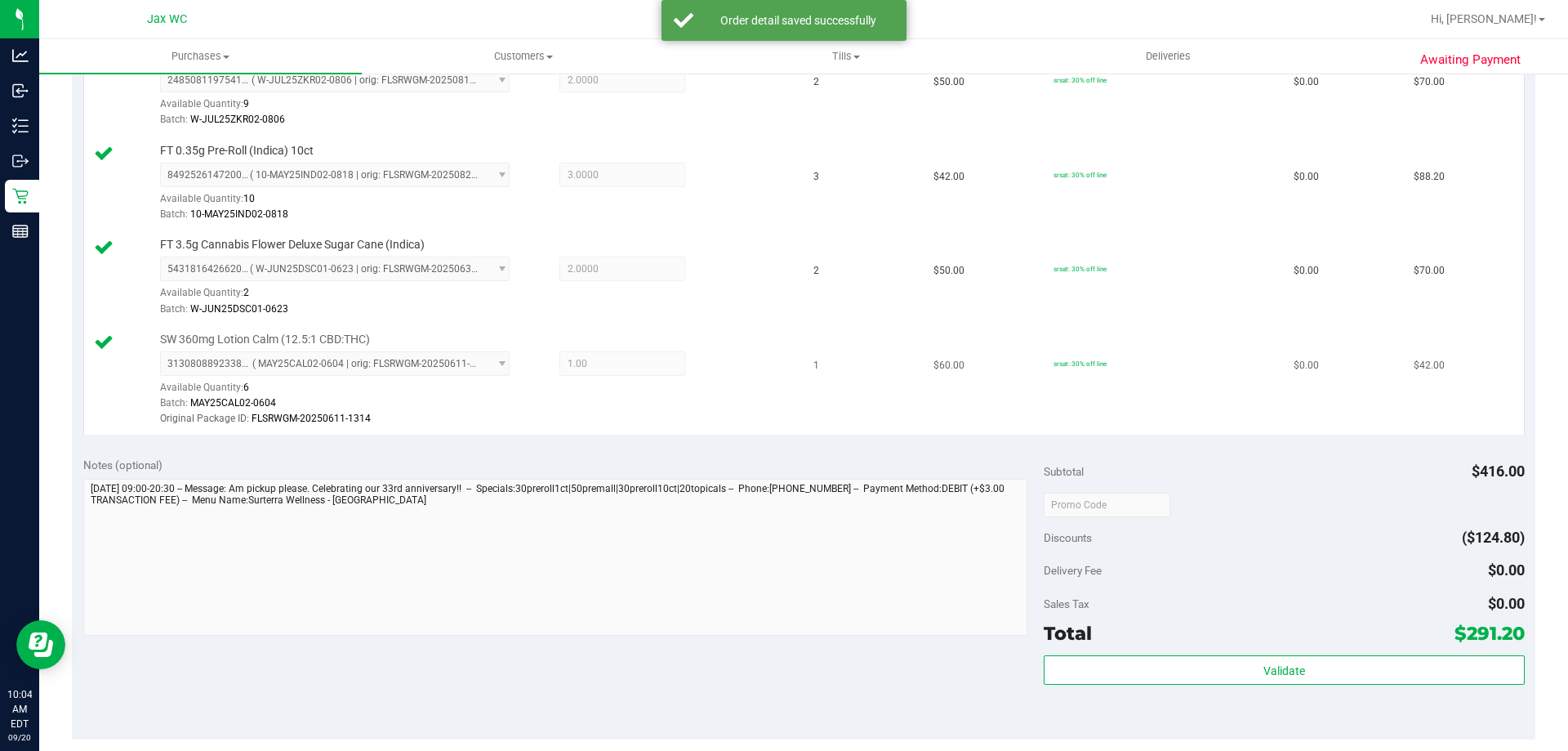
scroll to position [653, 0]
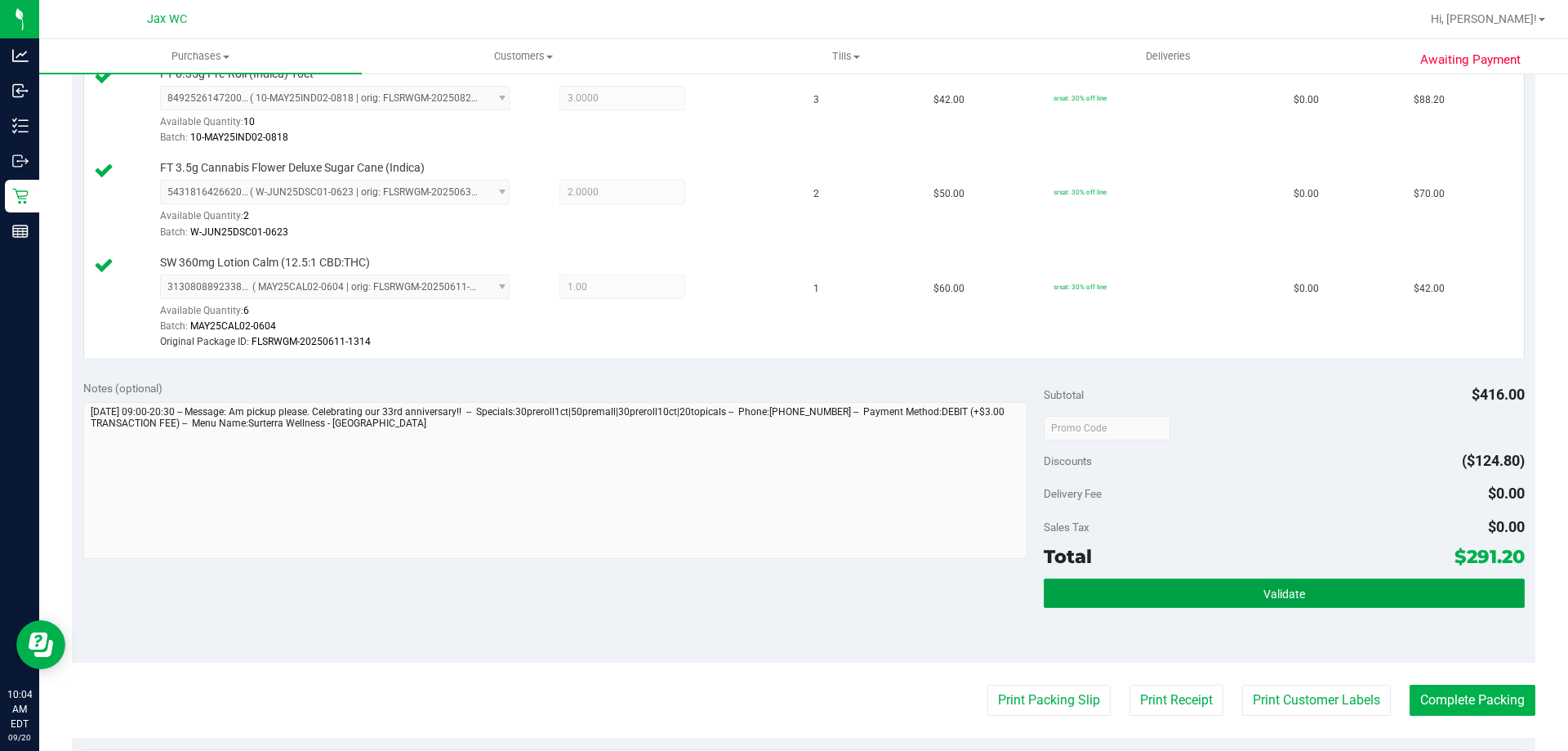
click at [1161, 596] on button "Validate" at bounding box center [1284, 593] width 480 height 30
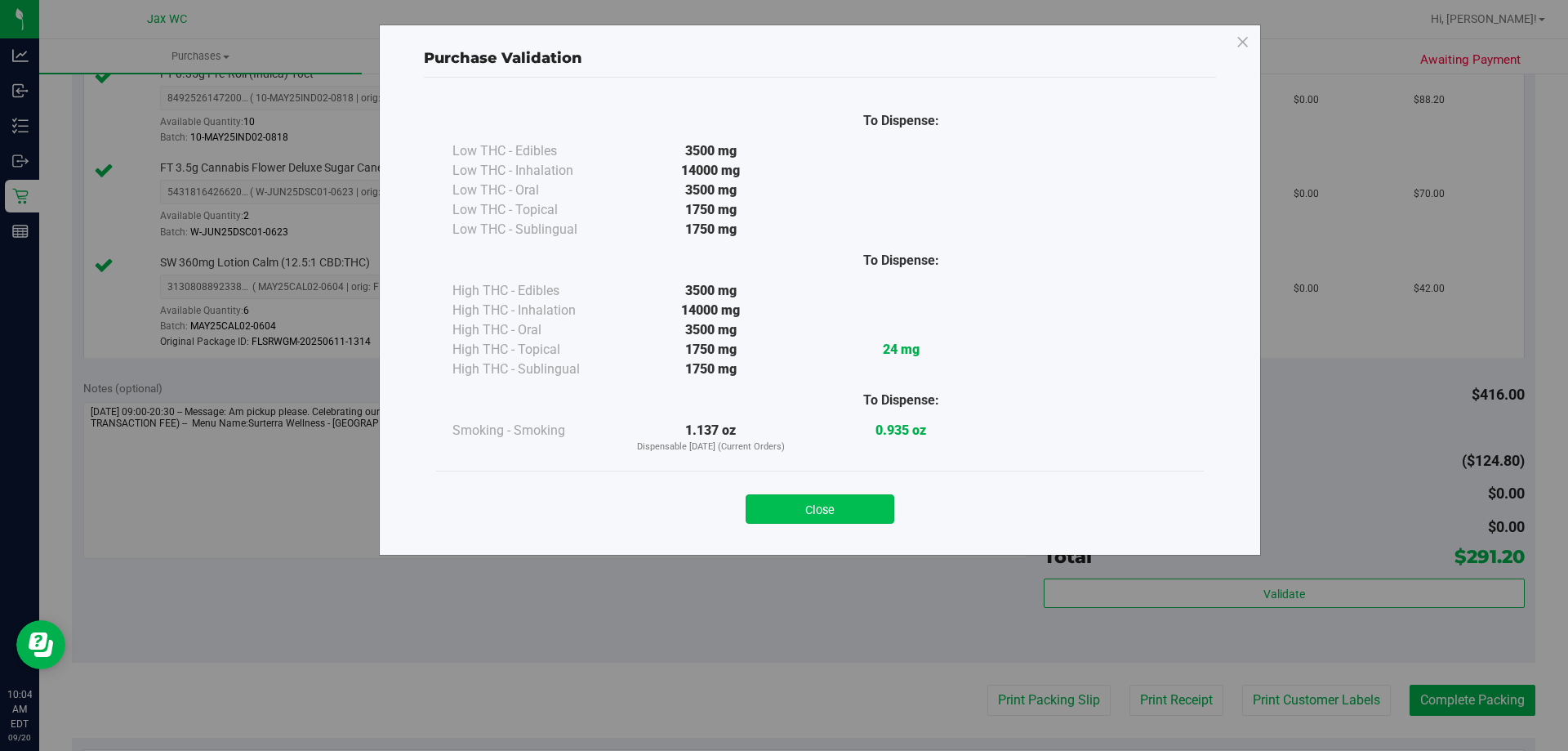
click at [801, 505] on button "Close" at bounding box center [820, 509] width 149 height 30
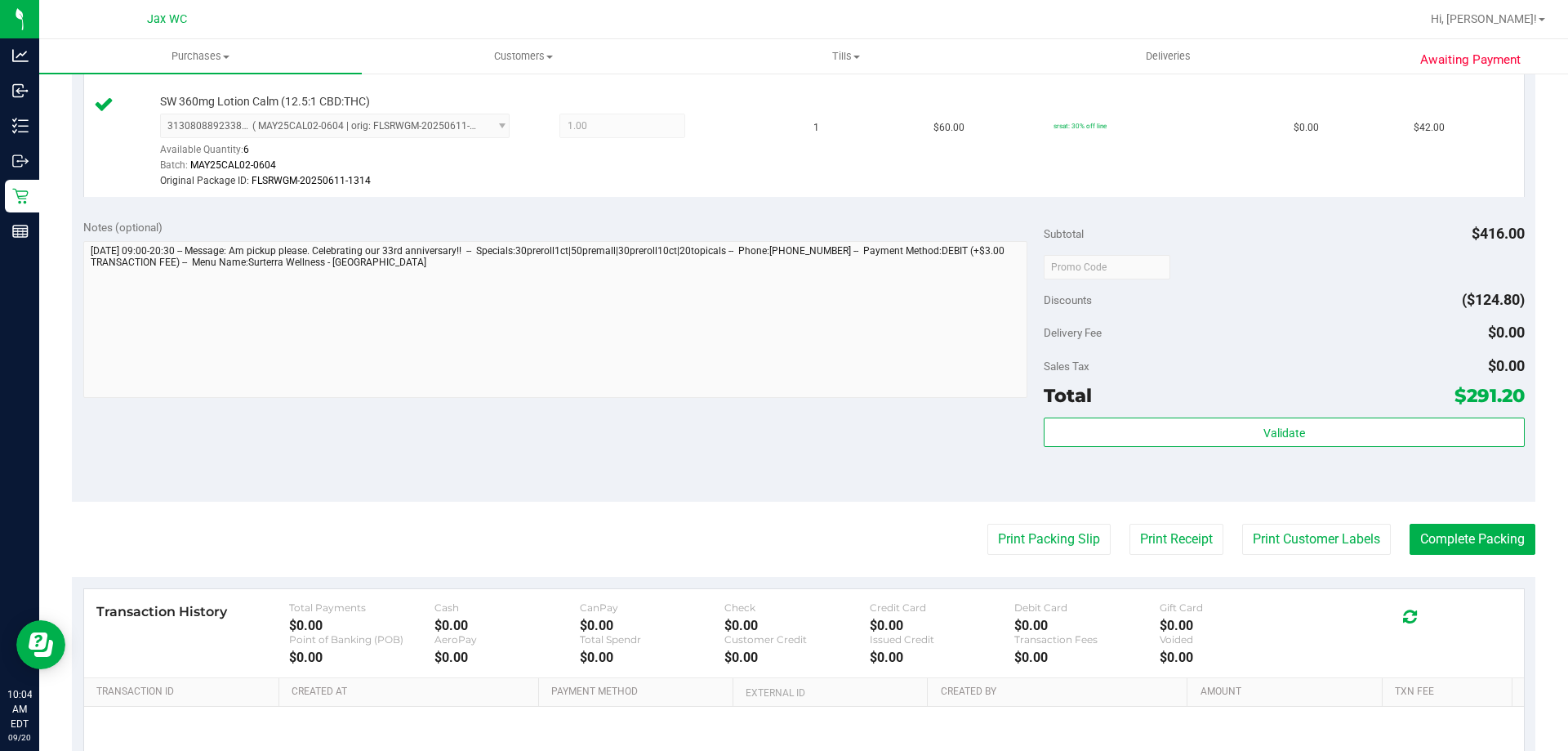
scroll to position [817, 0]
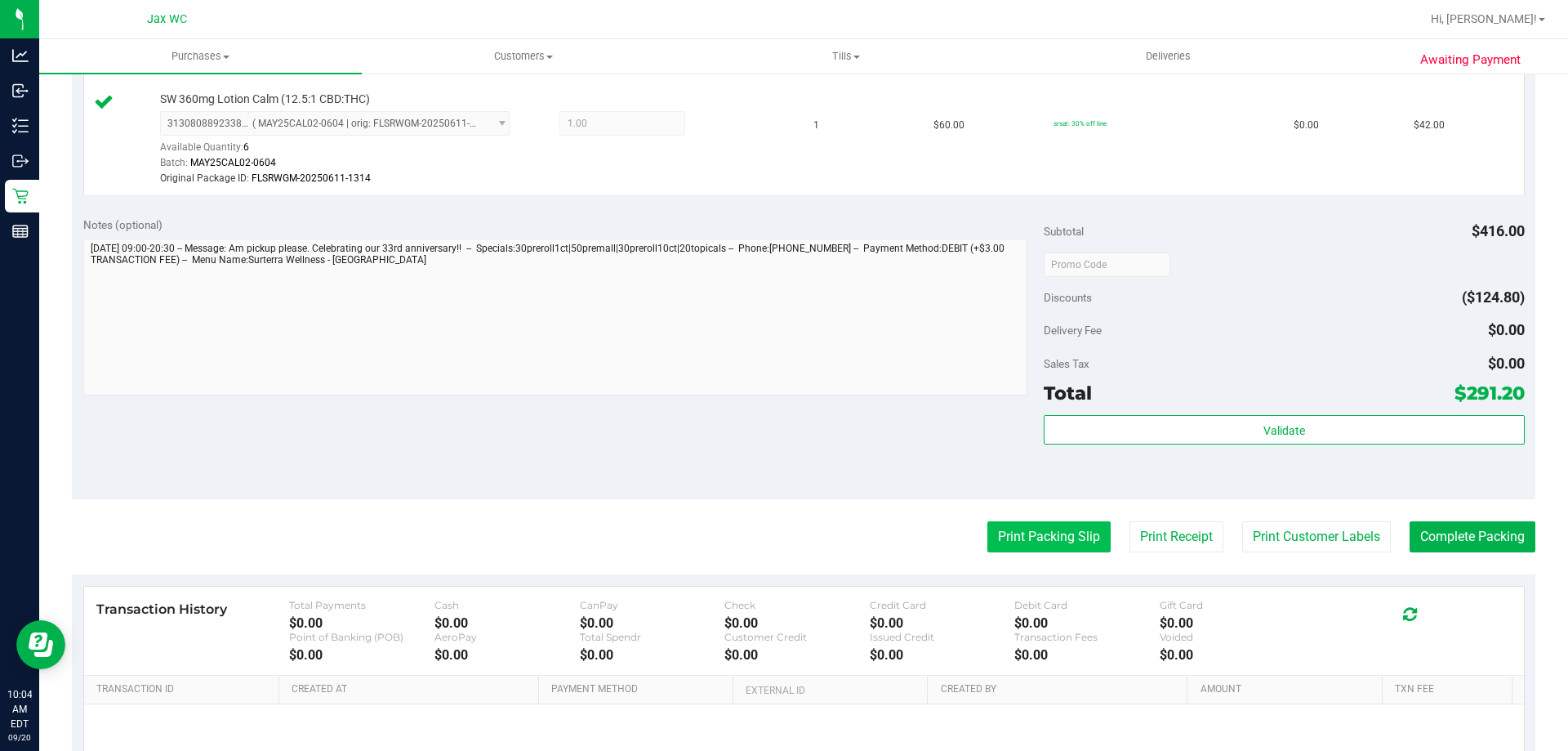
click at [1030, 524] on button "Print Packing Slip" at bounding box center [1049, 537] width 123 height 31
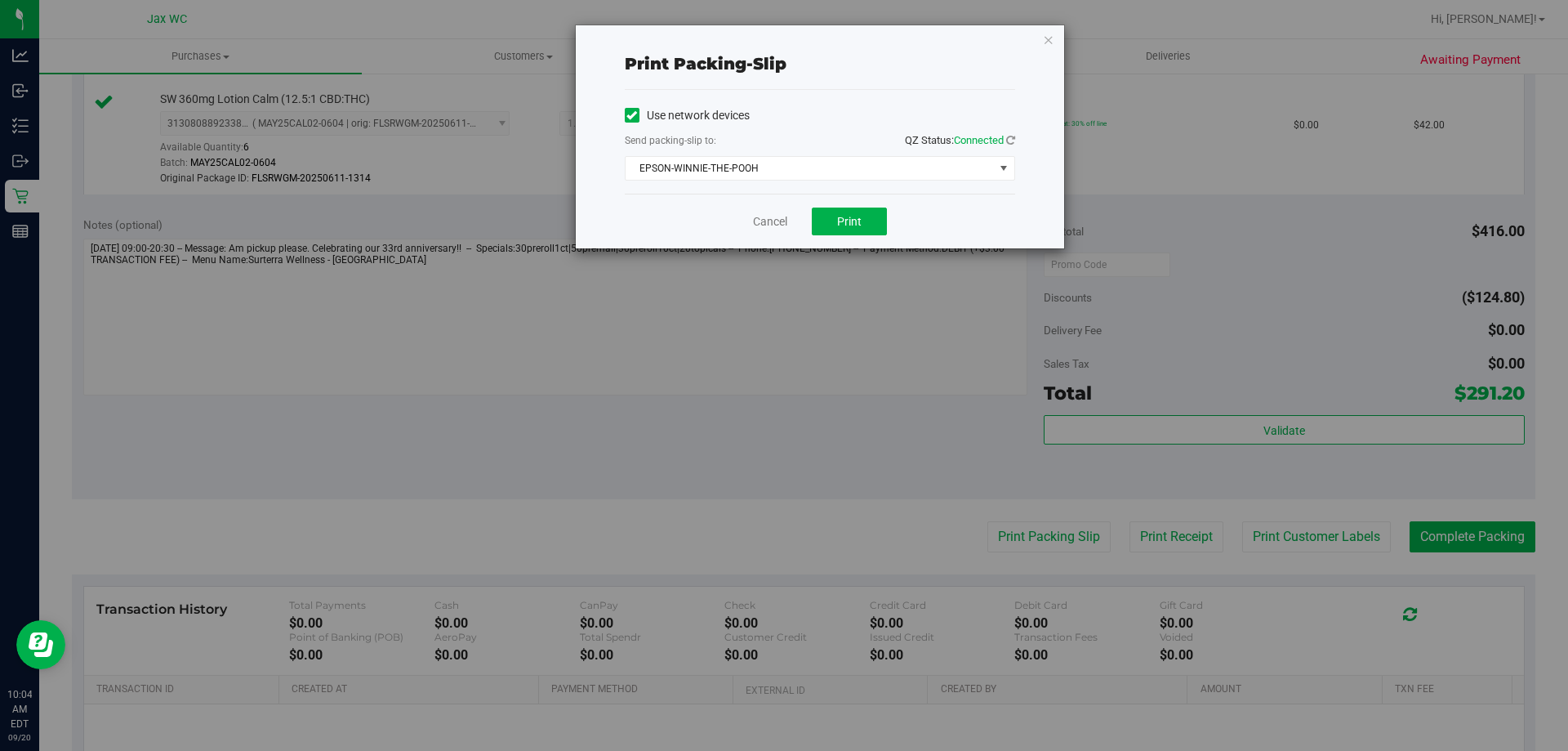
click at [868, 204] on div "Cancel Print" at bounding box center [820, 221] width 390 height 55
click at [862, 222] on button "Print" at bounding box center [849, 222] width 75 height 28
click at [770, 222] on link "Cancel" at bounding box center [770, 222] width 34 height 17
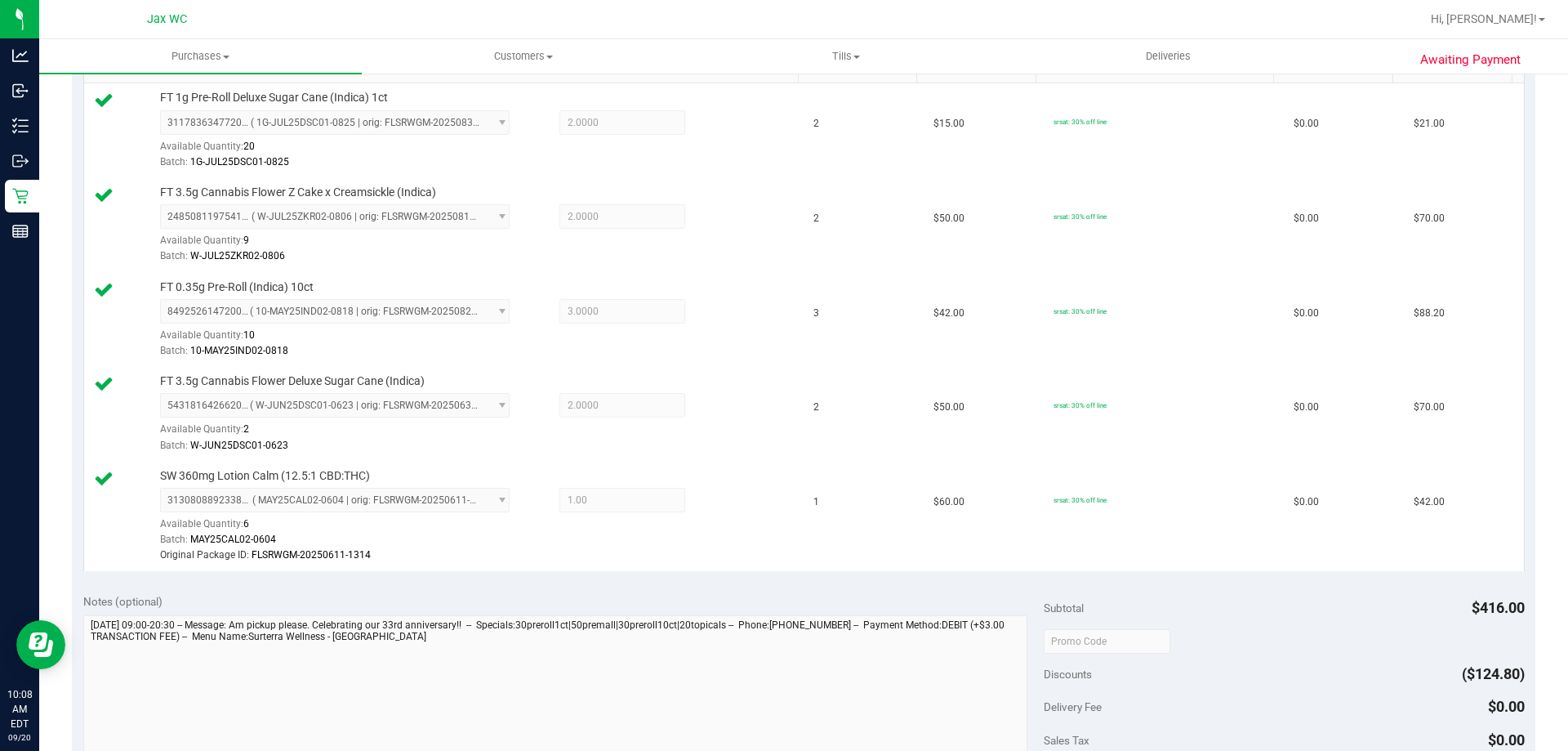
scroll to position [653, 0]
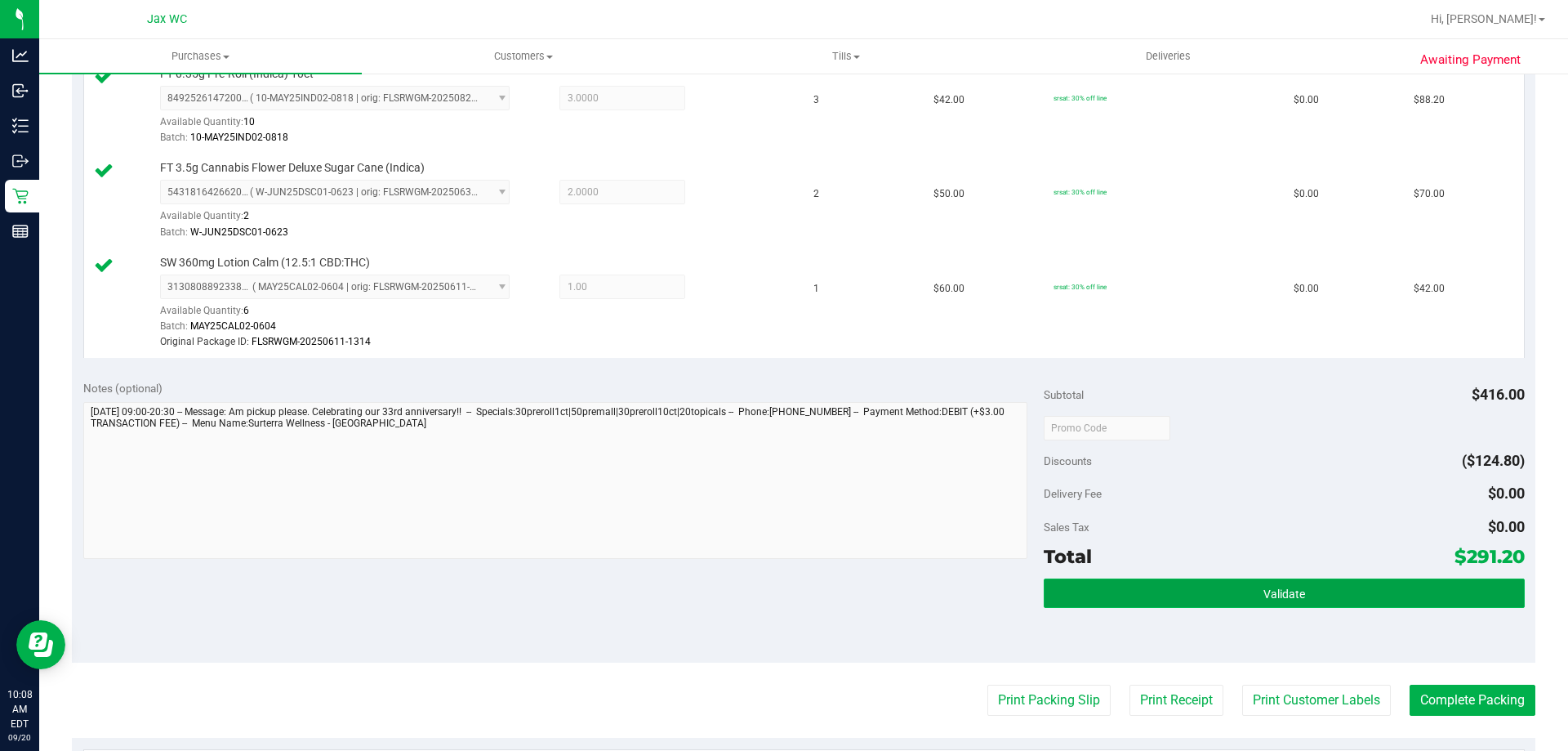
click at [1154, 586] on button "Validate" at bounding box center [1284, 593] width 480 height 30
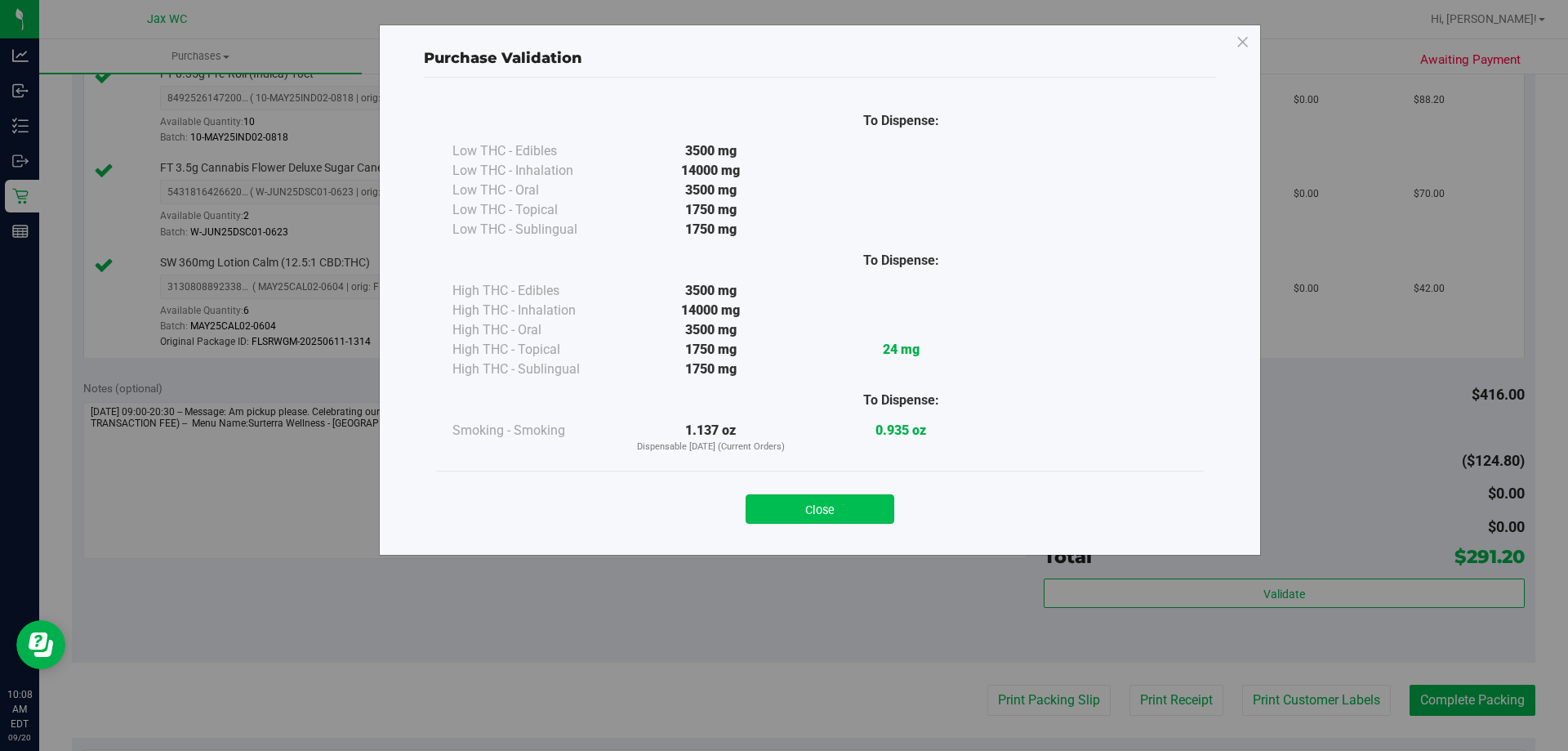
click at [844, 519] on button "Close" at bounding box center [820, 509] width 149 height 30
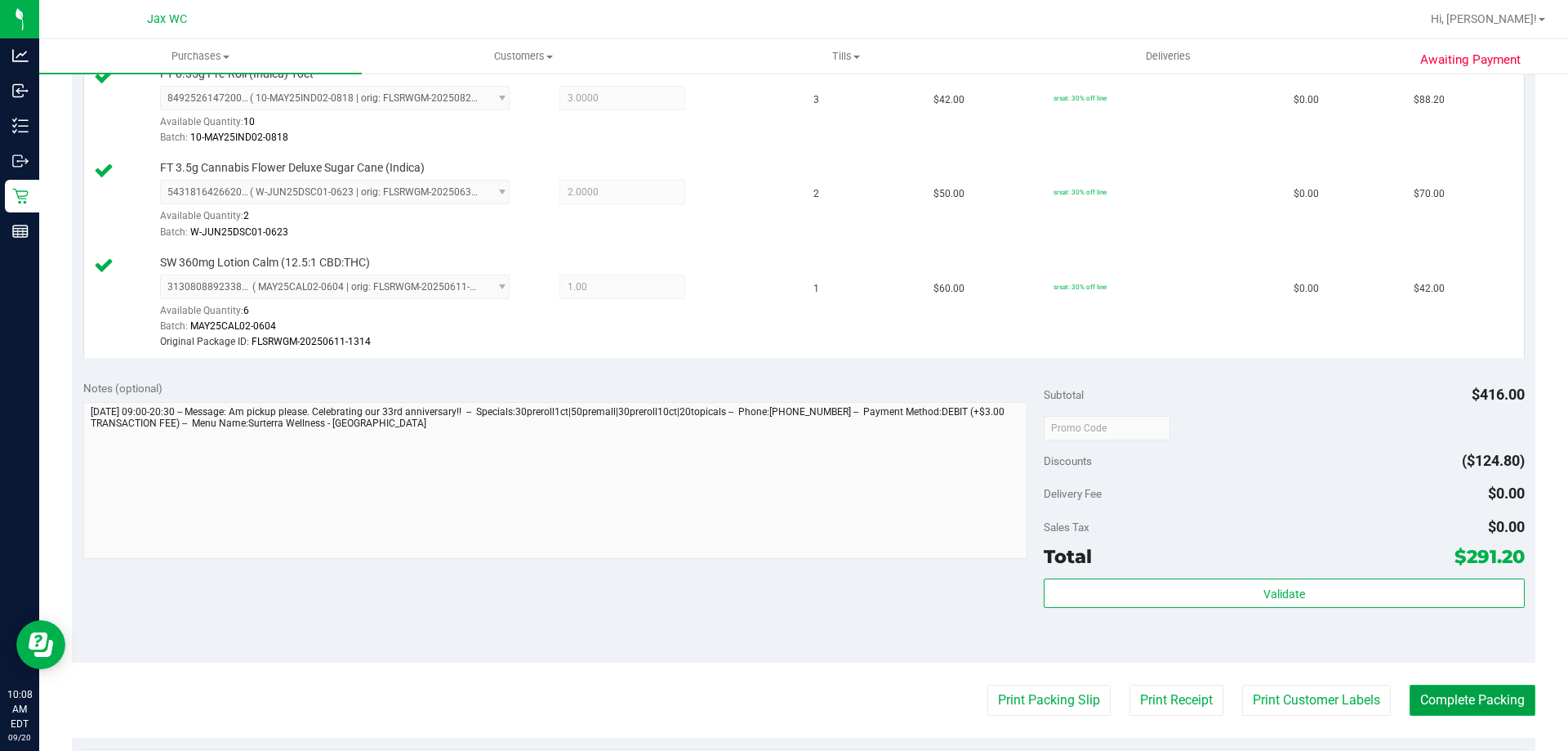
click at [1471, 709] on button "Complete Packing" at bounding box center [1473, 701] width 126 height 31
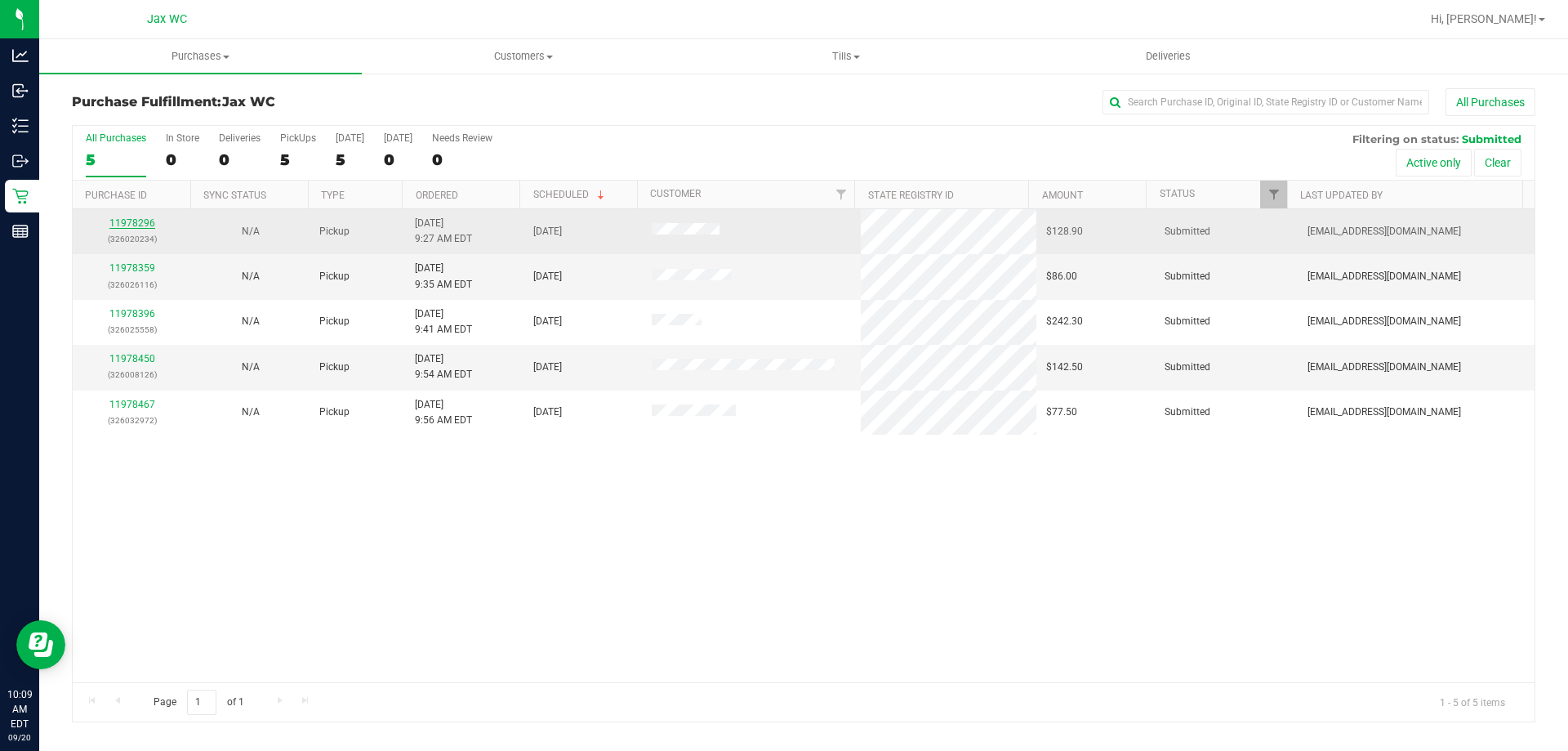
click at [136, 222] on link "11978296" at bounding box center [131, 223] width 45 height 12
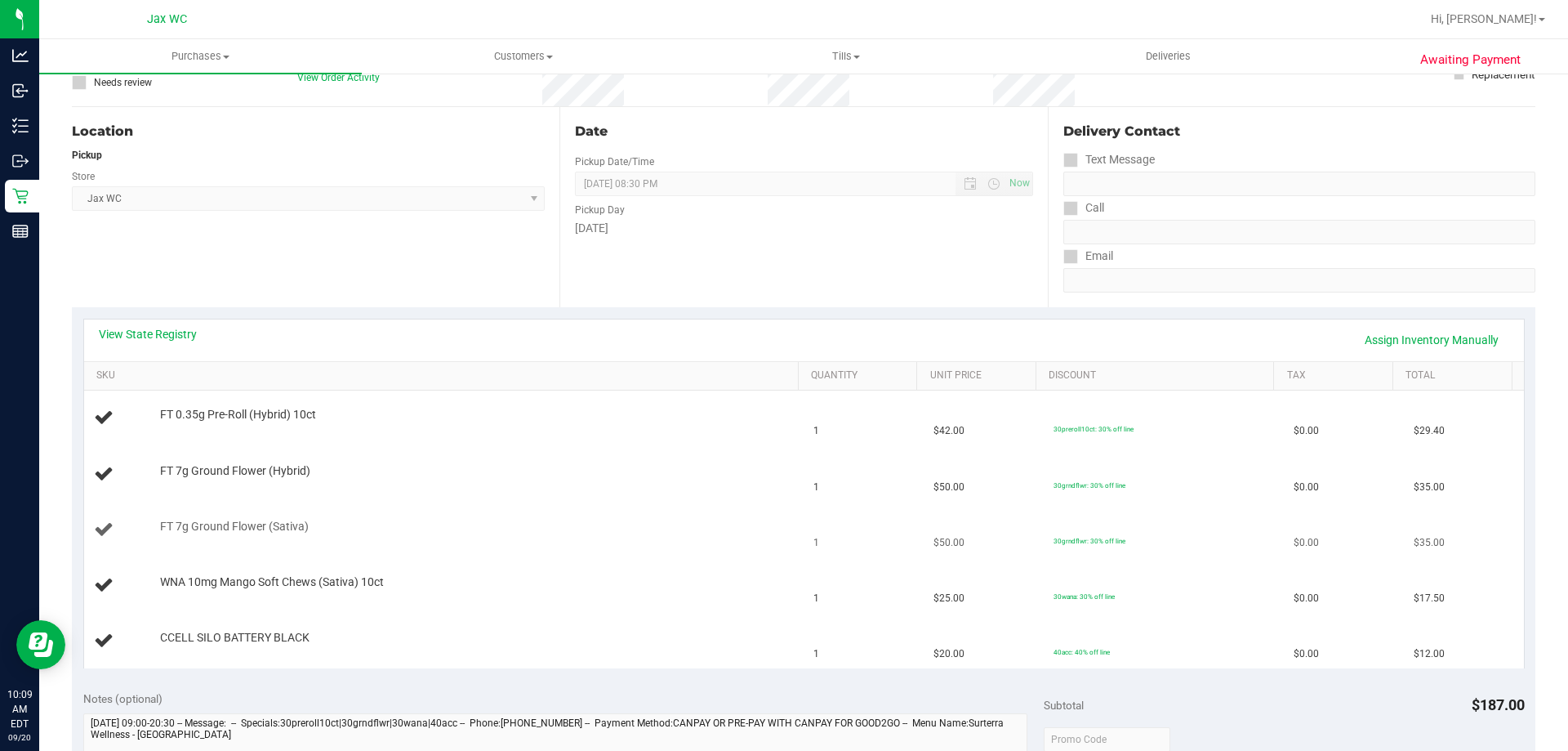
scroll to position [164, 0]
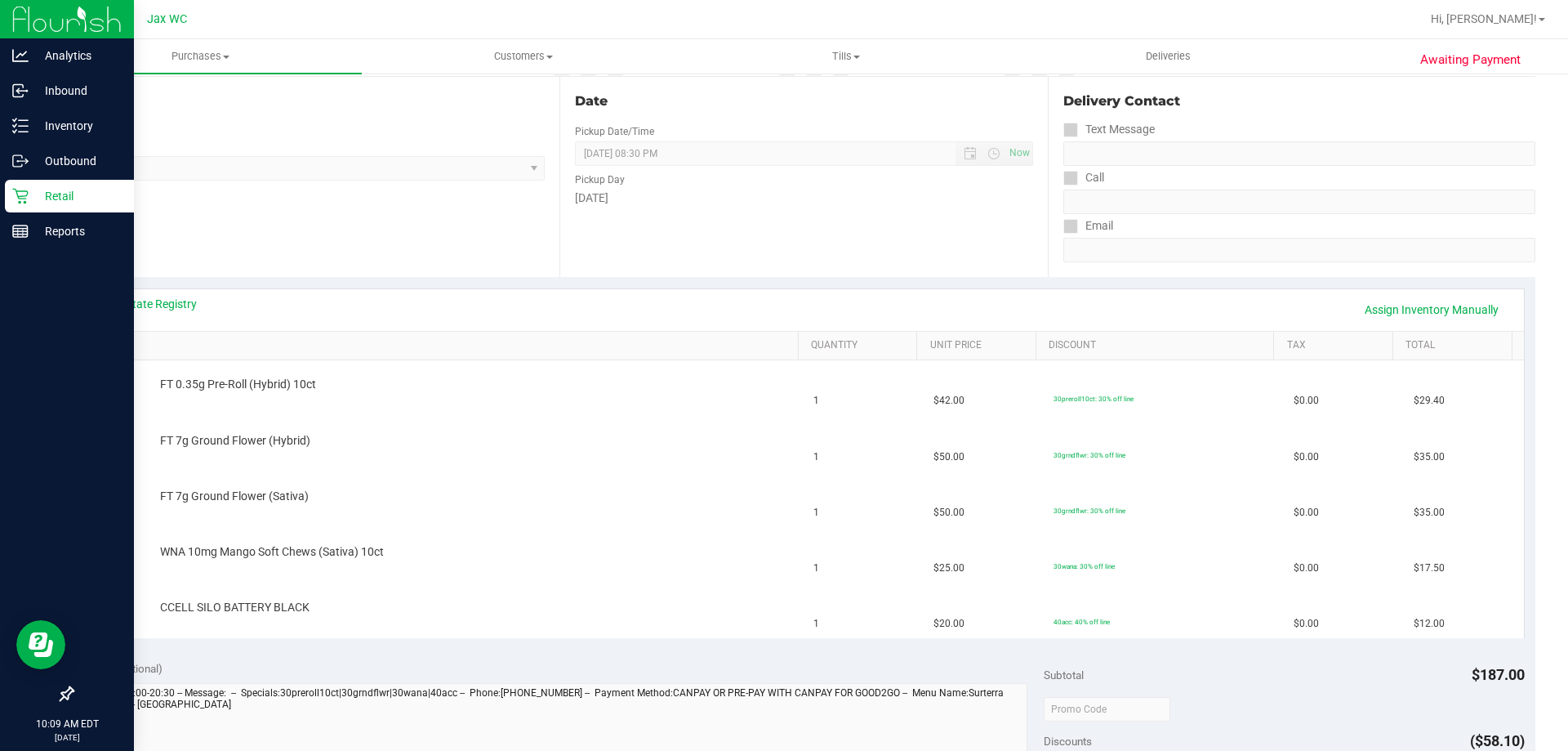
click at [52, 202] on p "Retail" at bounding box center [78, 196] width 98 height 20
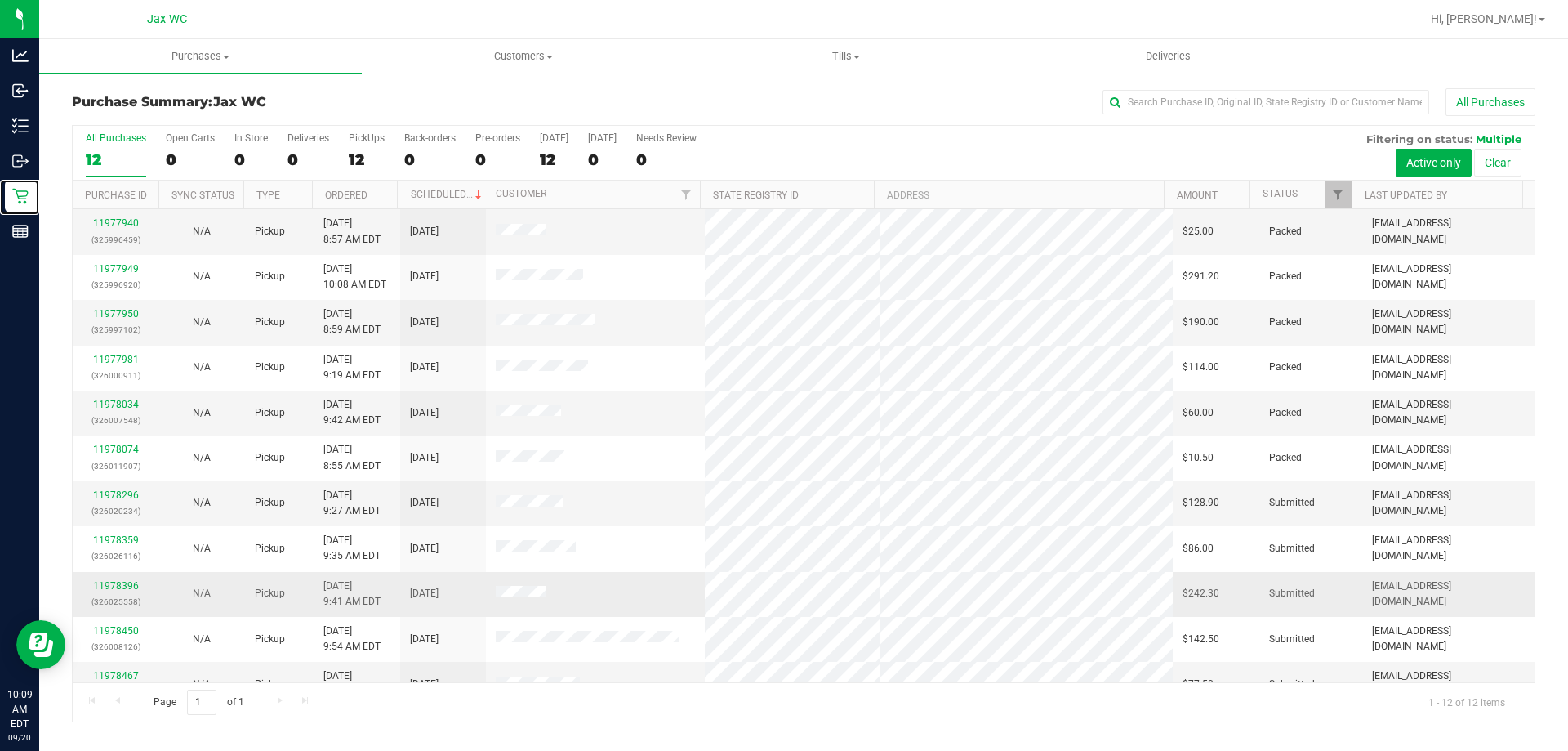
scroll to position [69, 0]
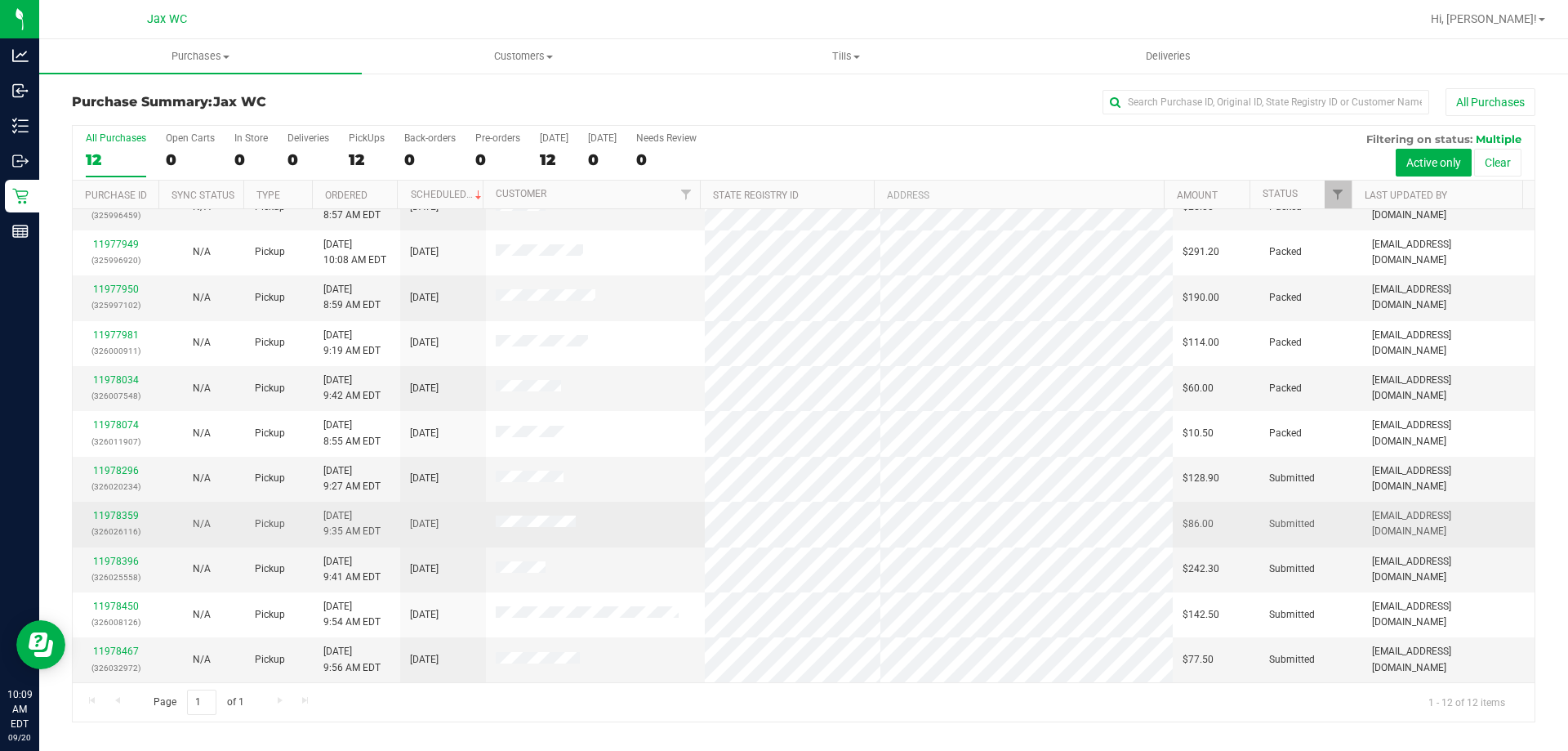
click at [188, 543] on td "N/A" at bounding box center [202, 524] width 86 height 45
click at [128, 511] on link "11978359" at bounding box center [116, 515] width 45 height 12
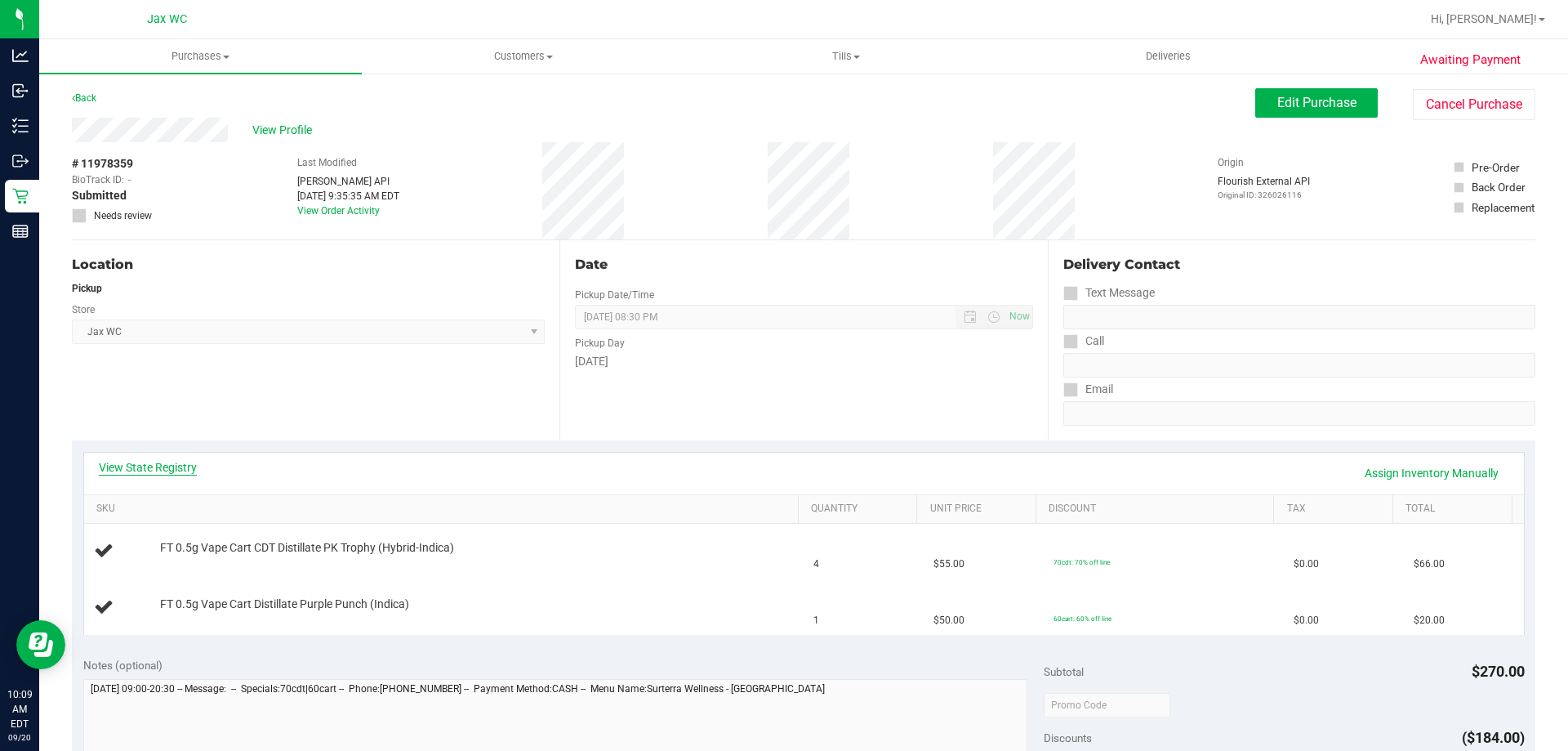
click at [188, 467] on link "View State Registry" at bounding box center [147, 467] width 98 height 17
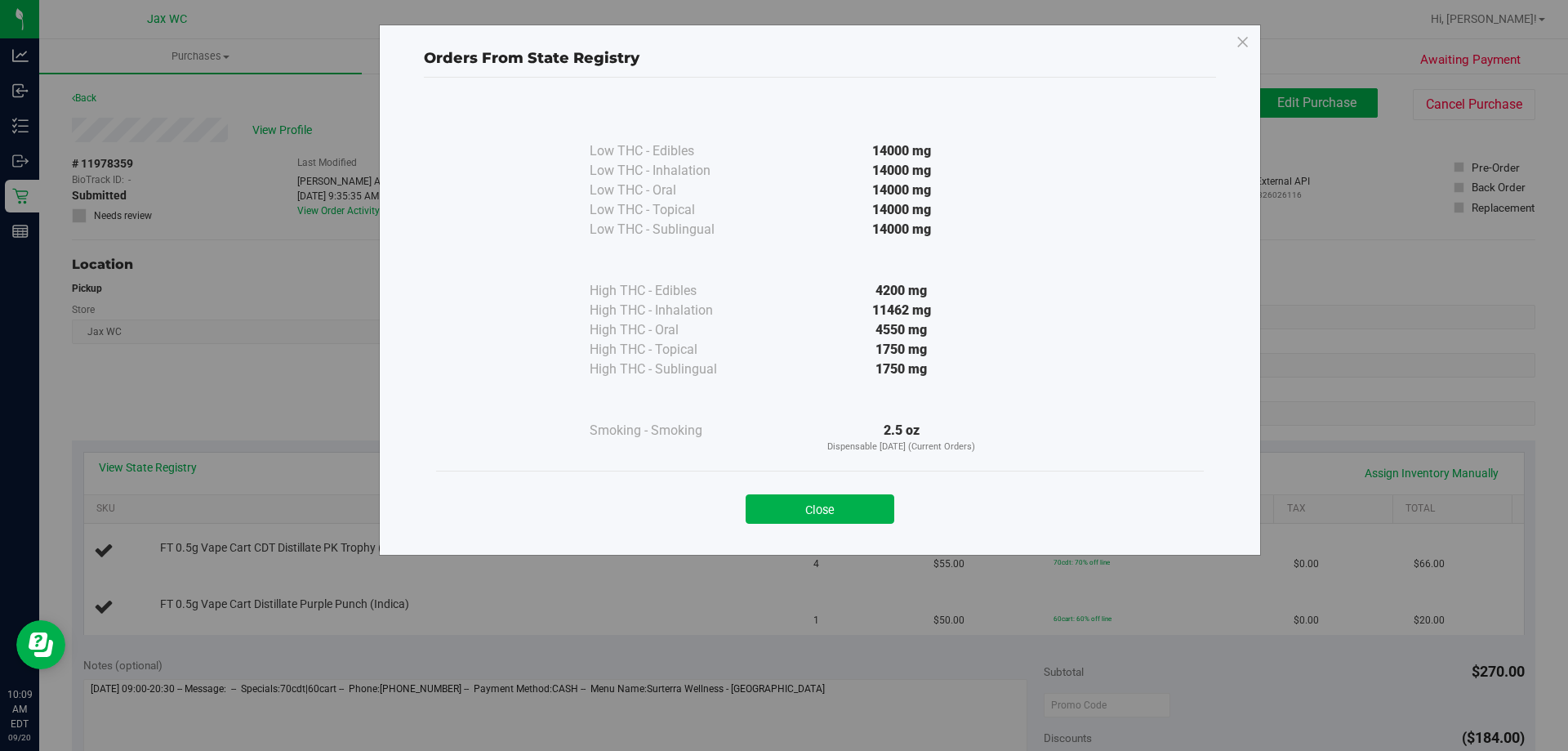
click at [866, 490] on div "Close" at bounding box center [820, 504] width 743 height 41
click at [866, 498] on button "Close" at bounding box center [820, 509] width 149 height 30
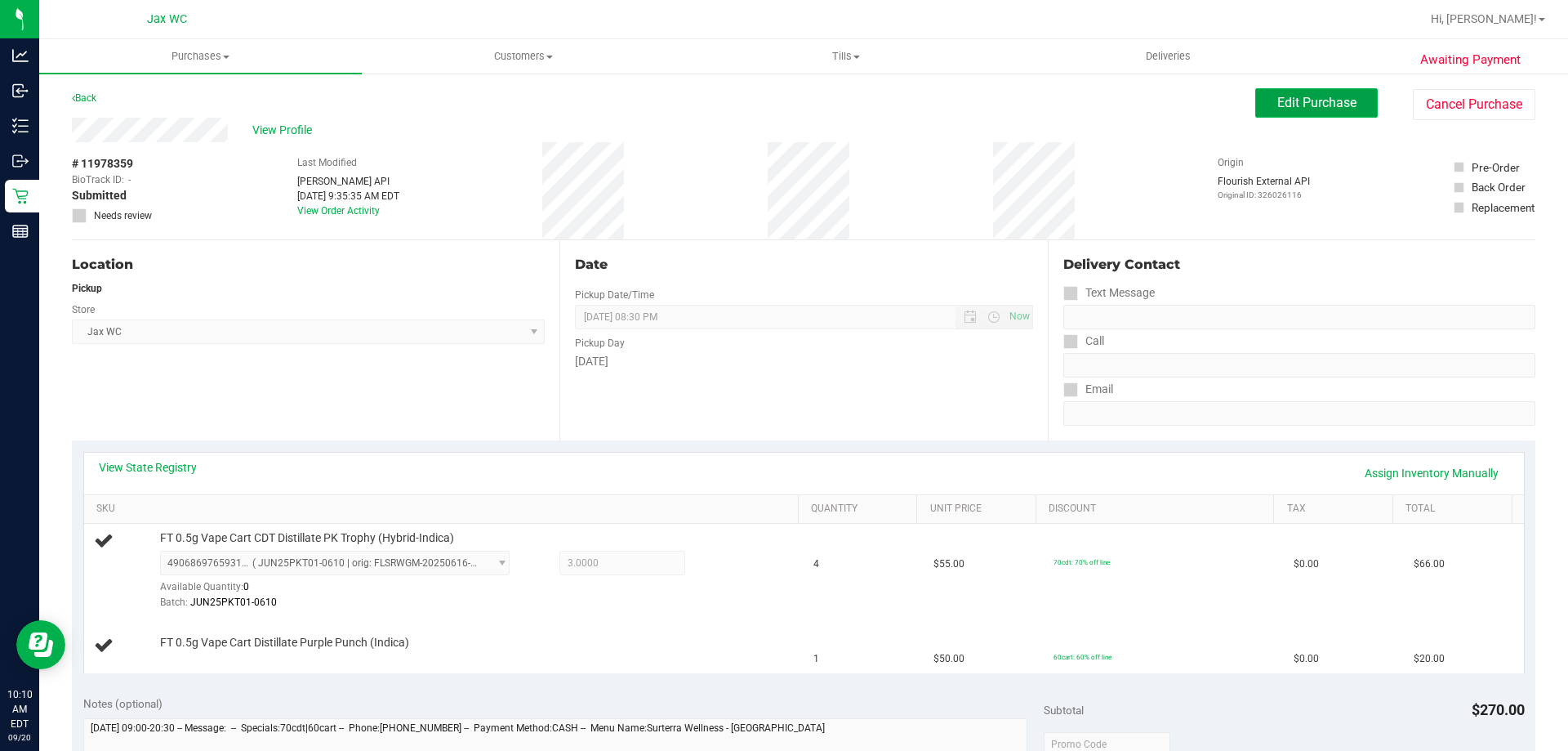
click at [1298, 95] on span "Edit Purchase" at bounding box center [1317, 103] width 79 height 16
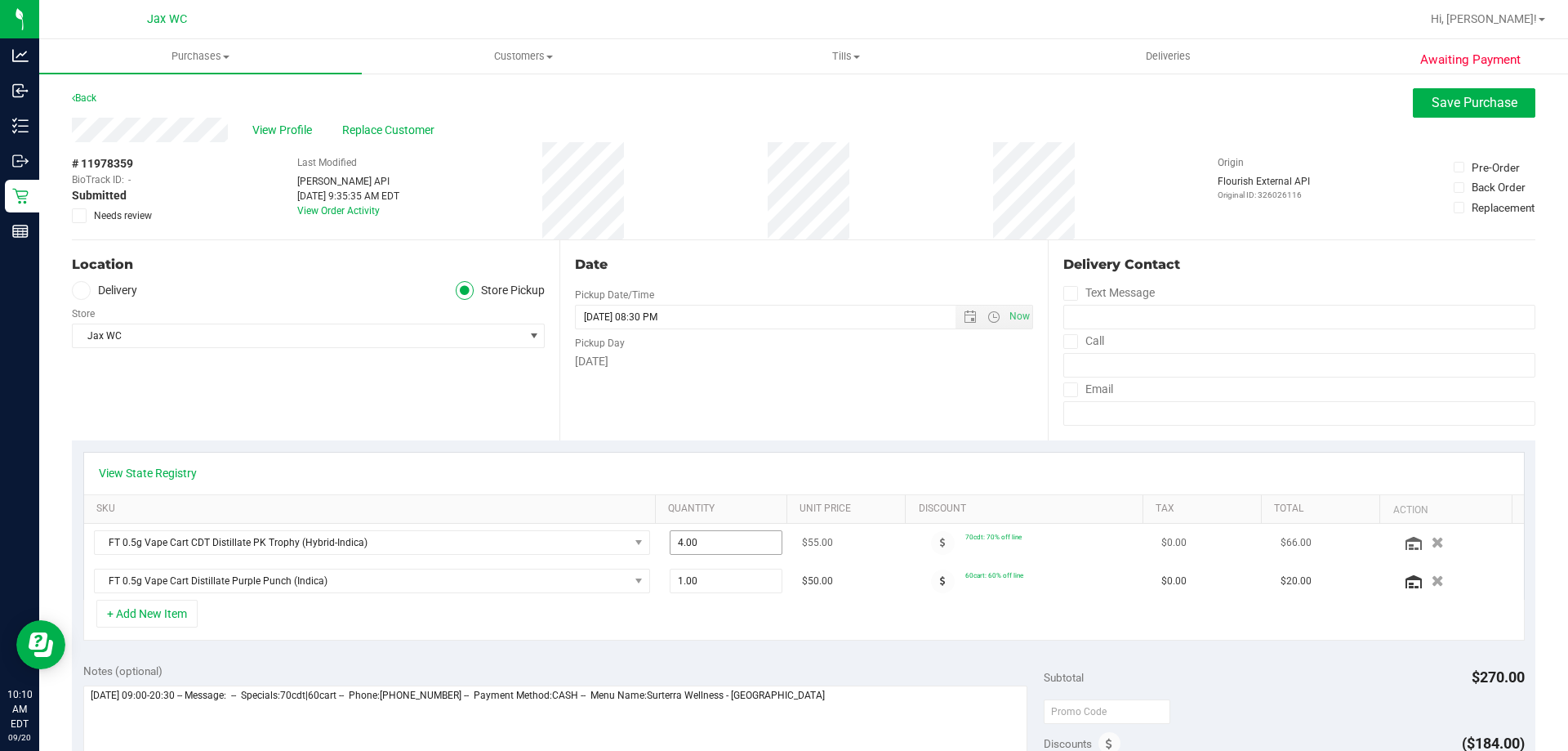
click at [741, 535] on span "4.00 4" at bounding box center [726, 543] width 113 height 25
click at [741, 536] on input "4" at bounding box center [726, 543] width 112 height 23
click at [741, 549] on input "4" at bounding box center [726, 543] width 112 height 23
type input "3"
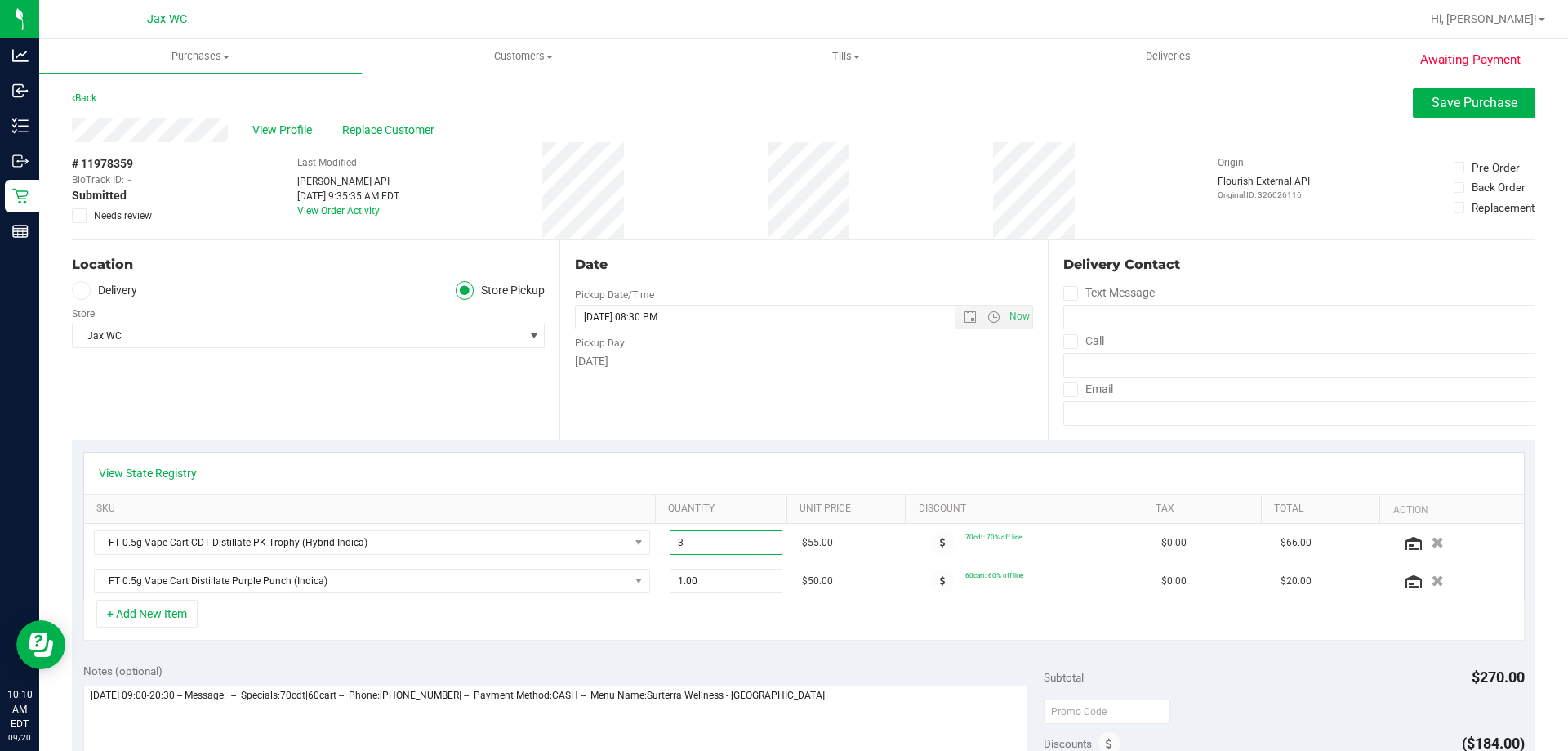
type input "3.00"
click at [789, 459] on div "View State Registry" at bounding box center [804, 473] width 1440 height 41
click at [1446, 88] on button "Save Purchase" at bounding box center [1475, 103] width 122 height 30
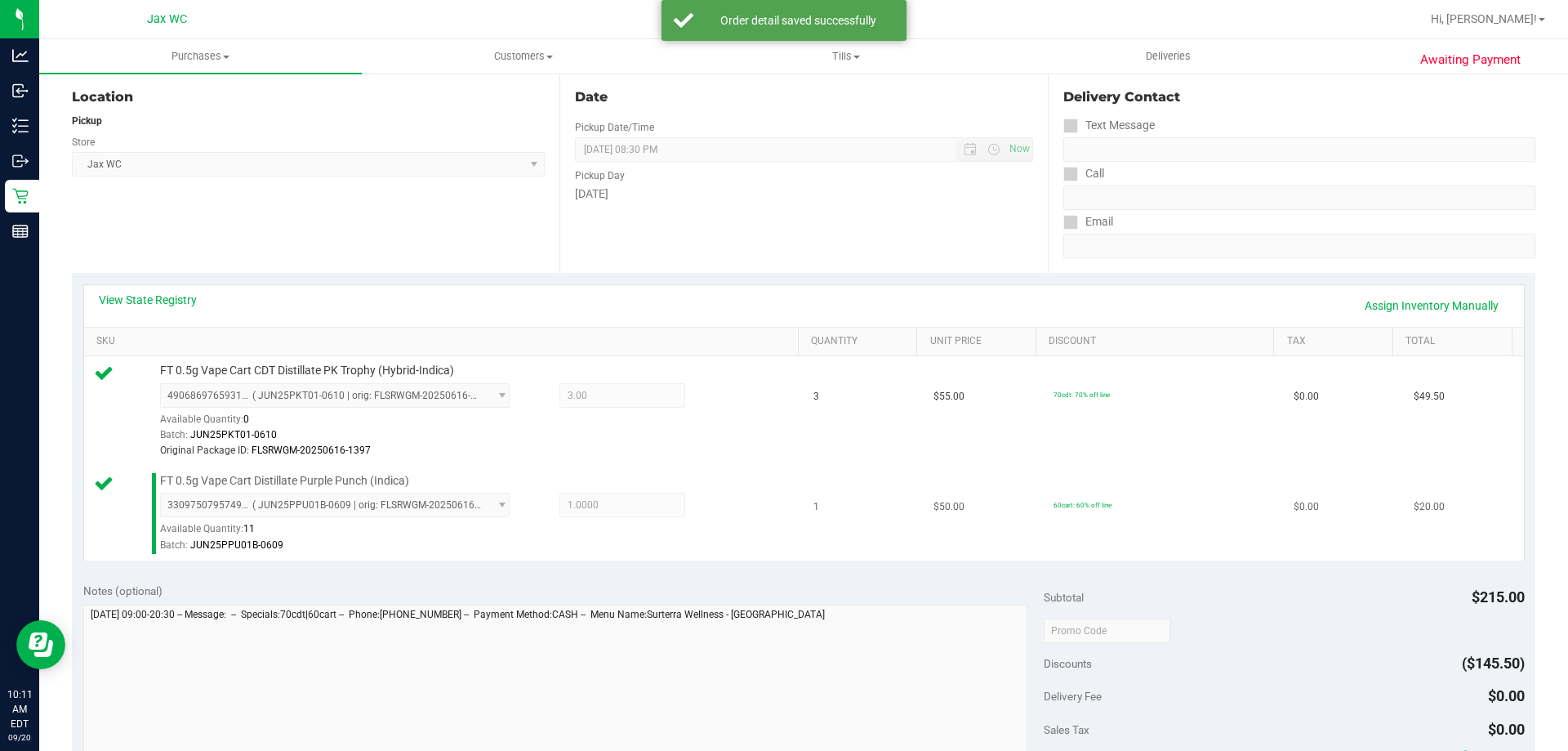
scroll to position [327, 0]
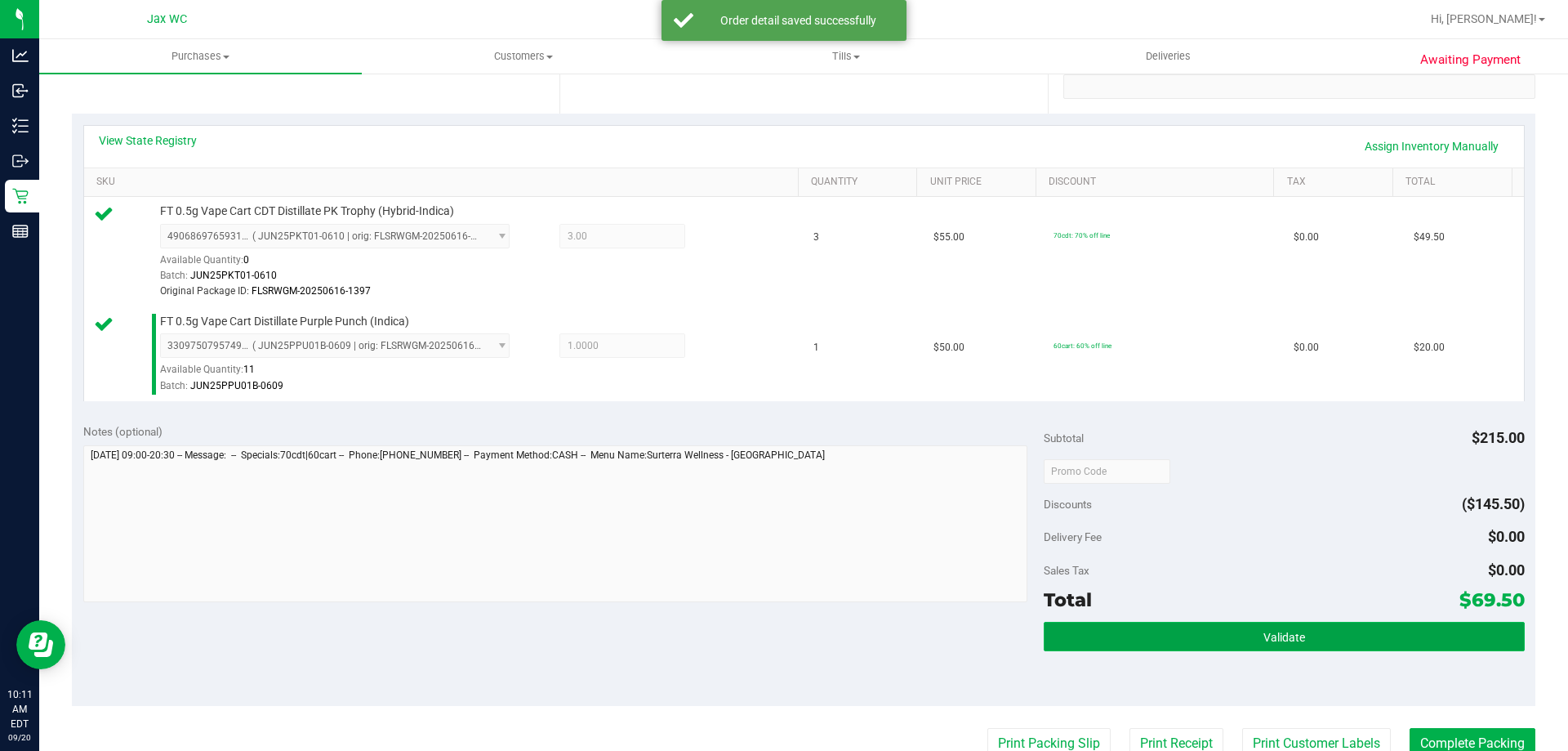
click at [1270, 638] on span "Validate" at bounding box center [1284, 637] width 41 height 13
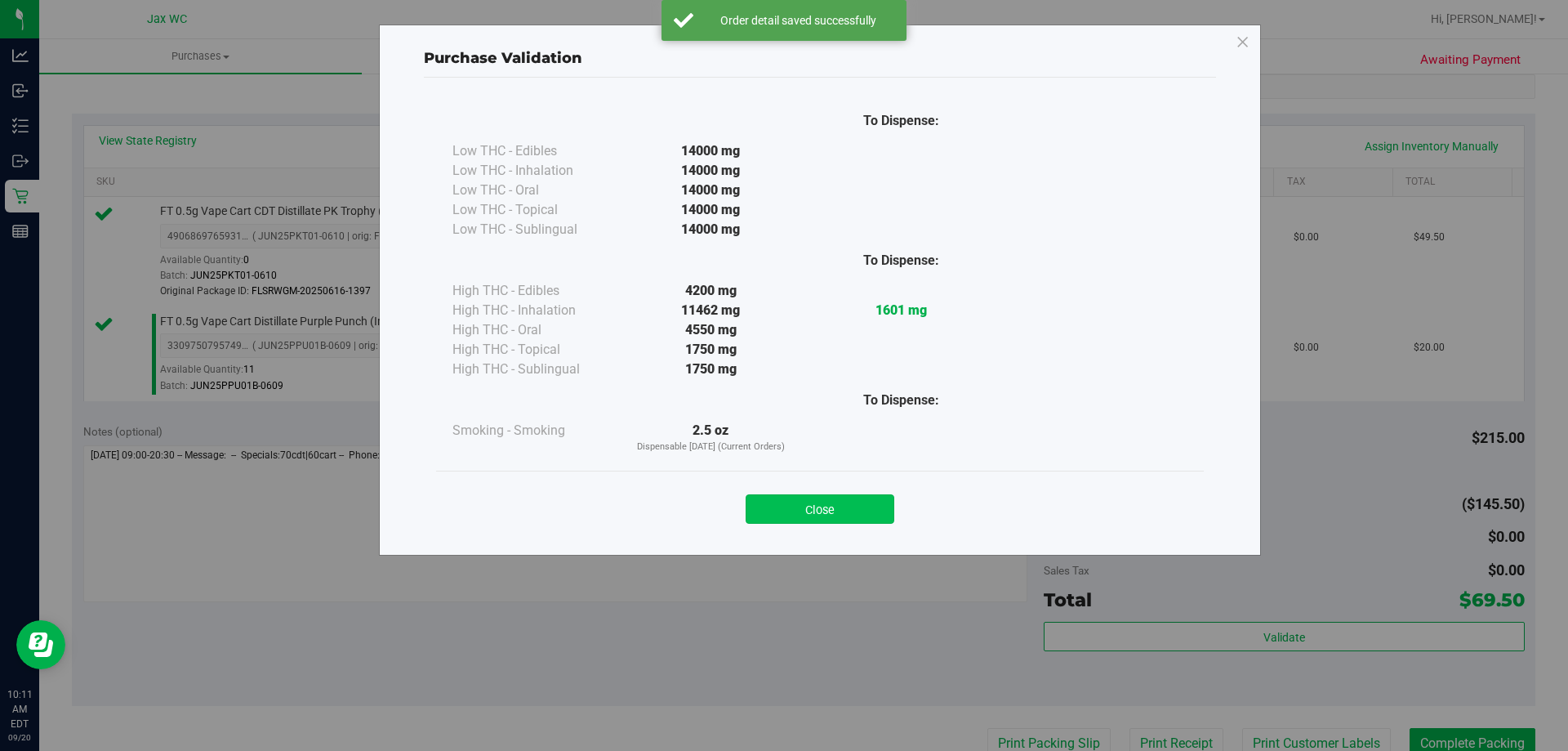
click at [801, 501] on button "Close" at bounding box center [820, 509] width 149 height 30
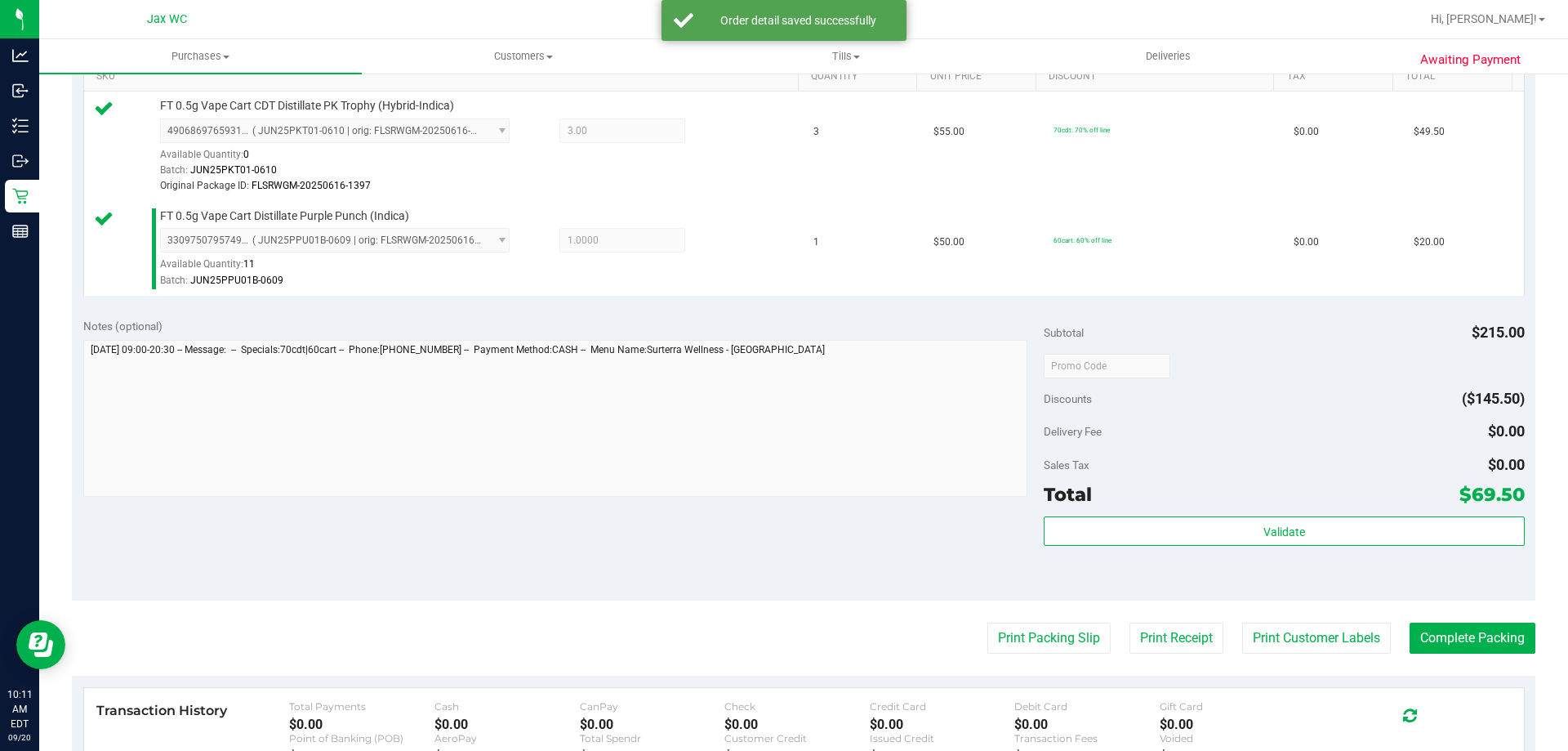
scroll to position [490, 0]
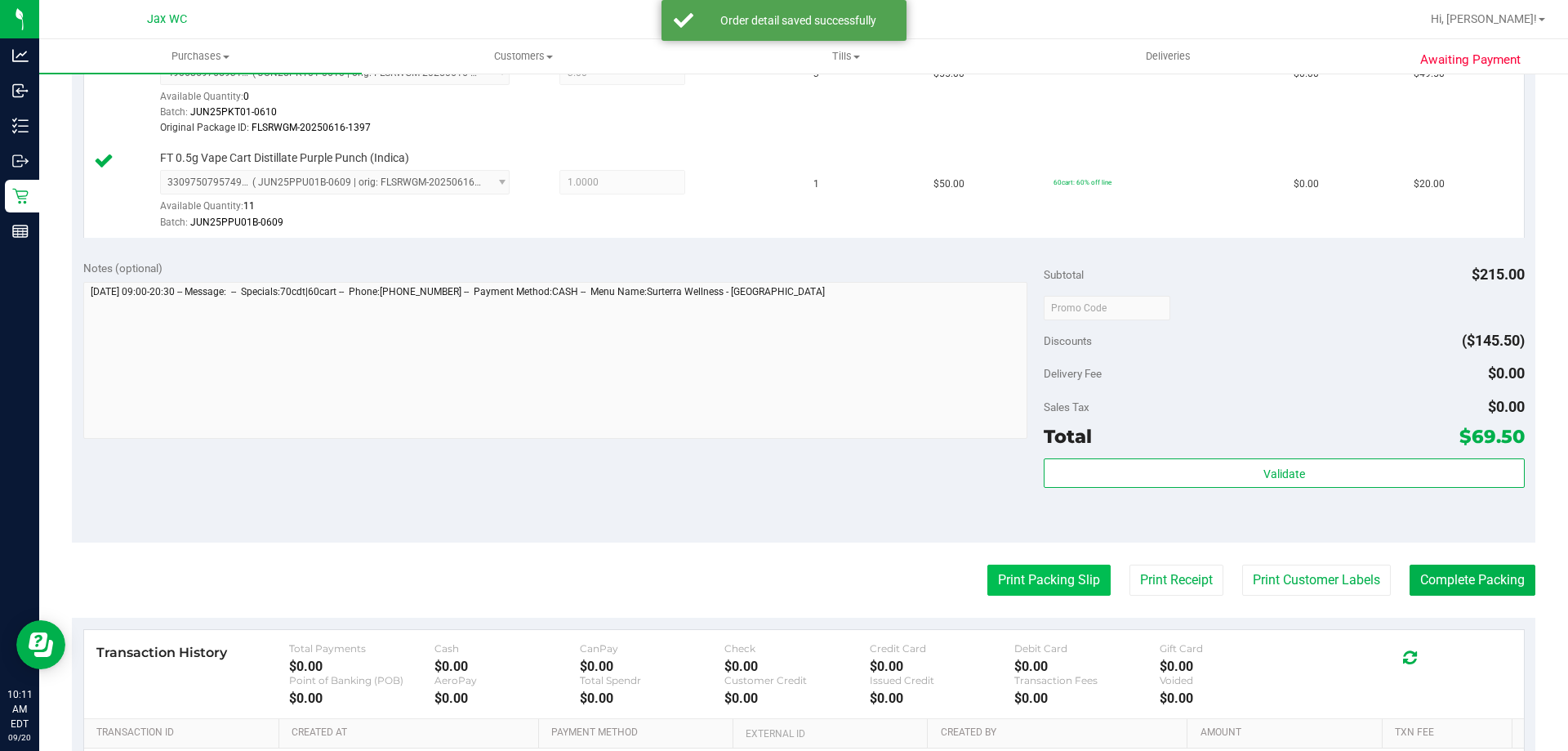
click at [1012, 581] on button "Print Packing Slip" at bounding box center [1049, 580] width 123 height 31
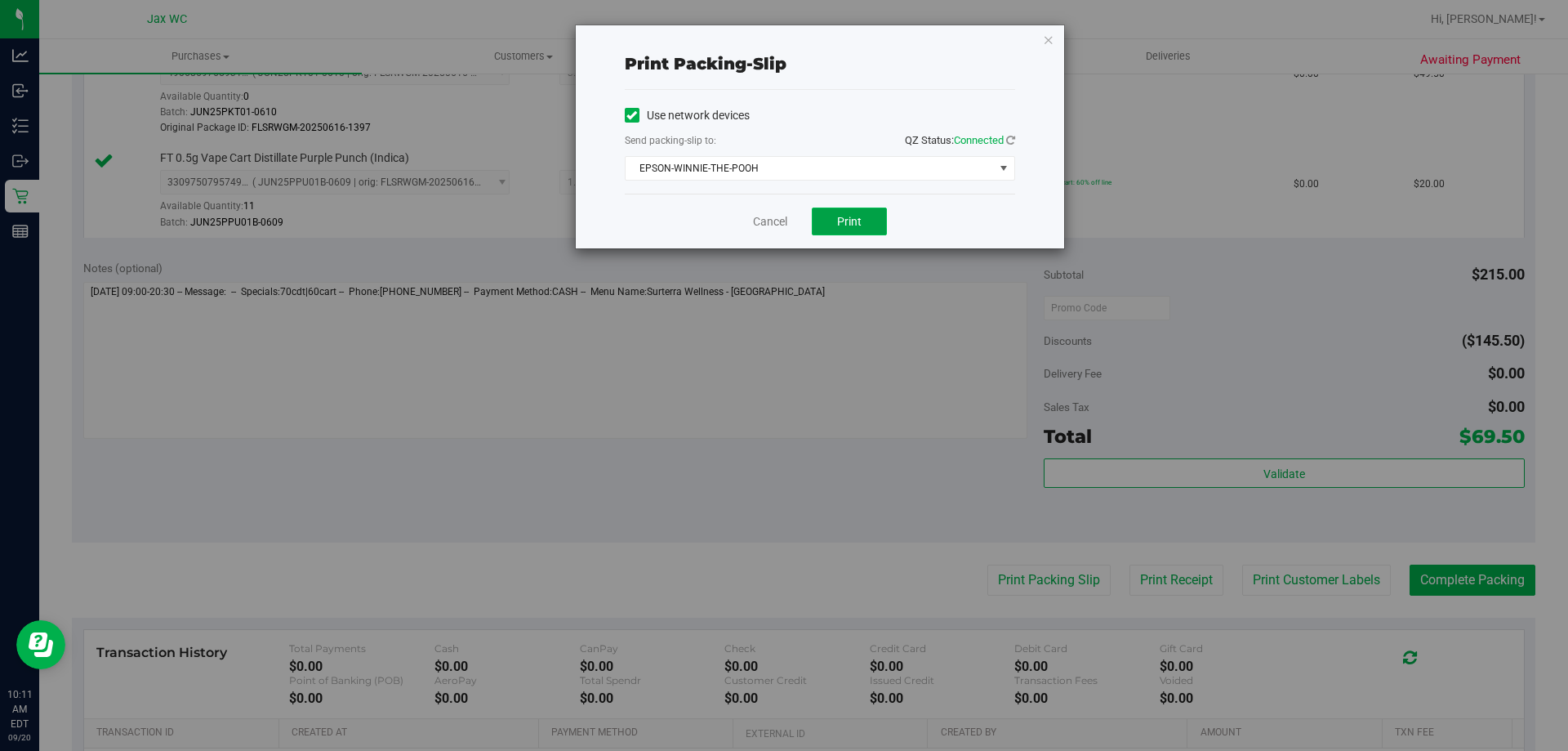
click at [831, 222] on button "Print" at bounding box center [849, 222] width 75 height 28
click at [241, 413] on div "Print packing-slip Use network devices Send packing-slip to: QZ Status: Connect…" at bounding box center [790, 376] width 1580 height 751
click at [778, 211] on div "Cancel Print" at bounding box center [820, 221] width 390 height 55
drag, startPoint x: 778, startPoint y: 211, endPoint x: 766, endPoint y: 213, distance: 12.2
click at [769, 212] on div "Cancel Print" at bounding box center [820, 221] width 390 height 55
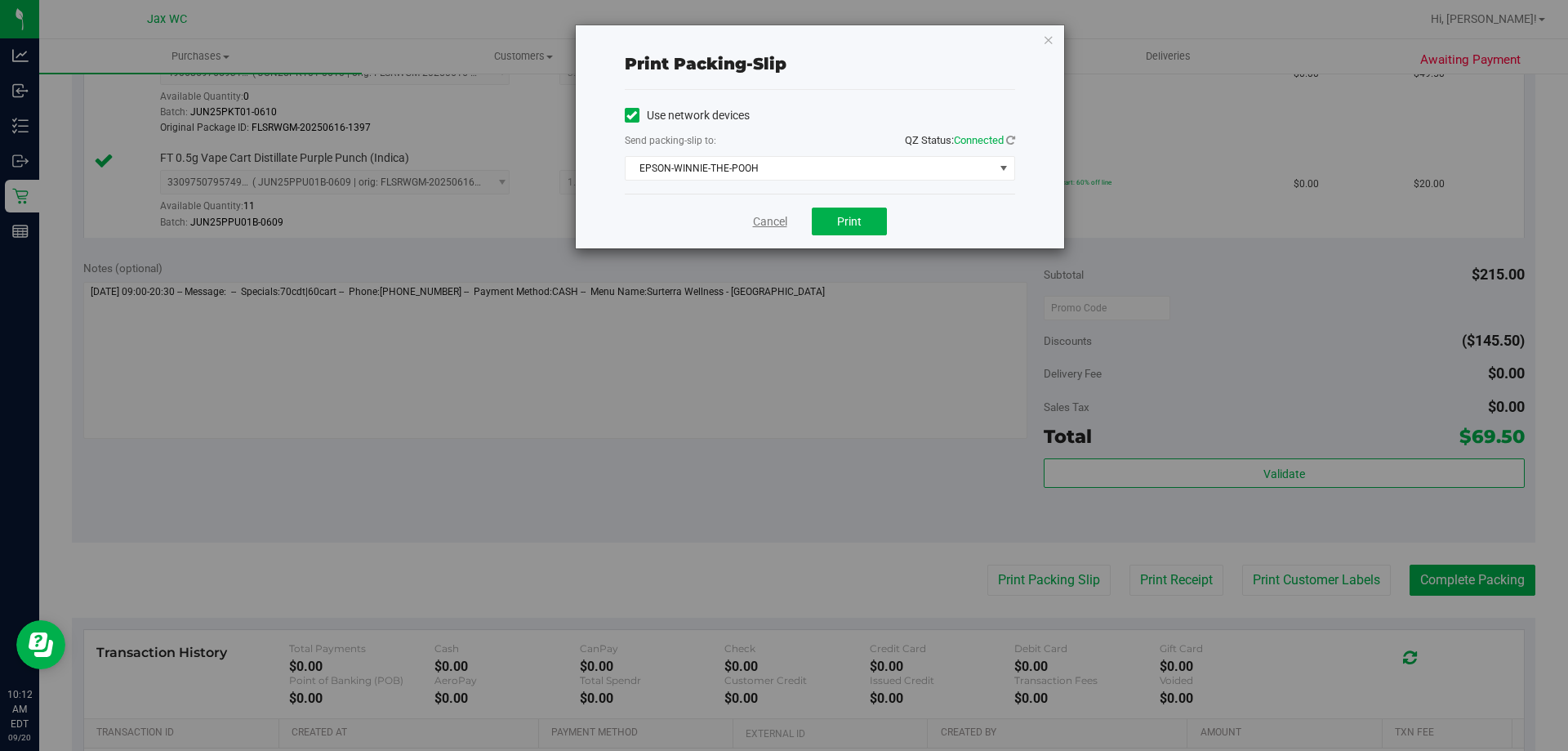
click at [766, 213] on link "Cancel" at bounding box center [770, 222] width 34 height 17
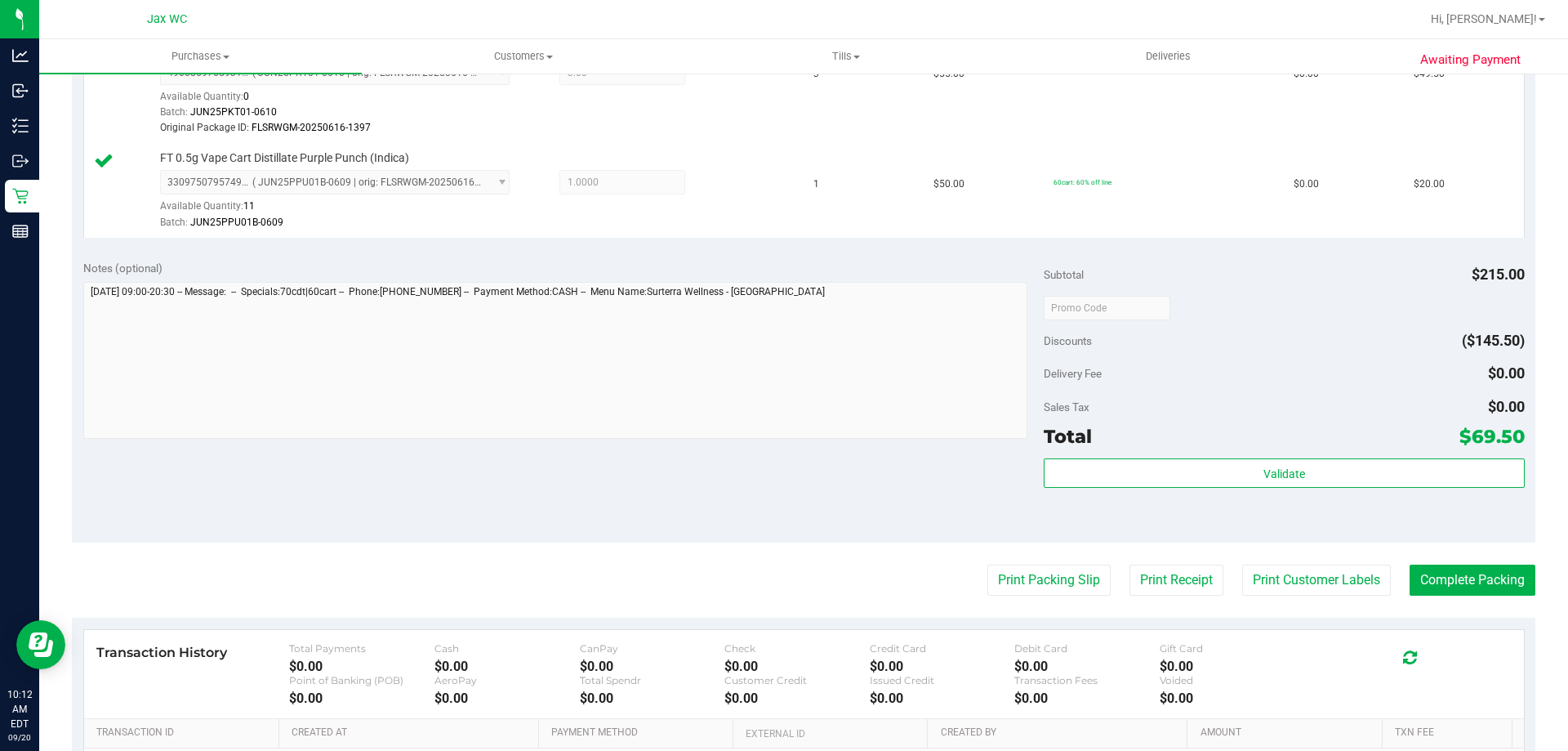
scroll to position [0, 0]
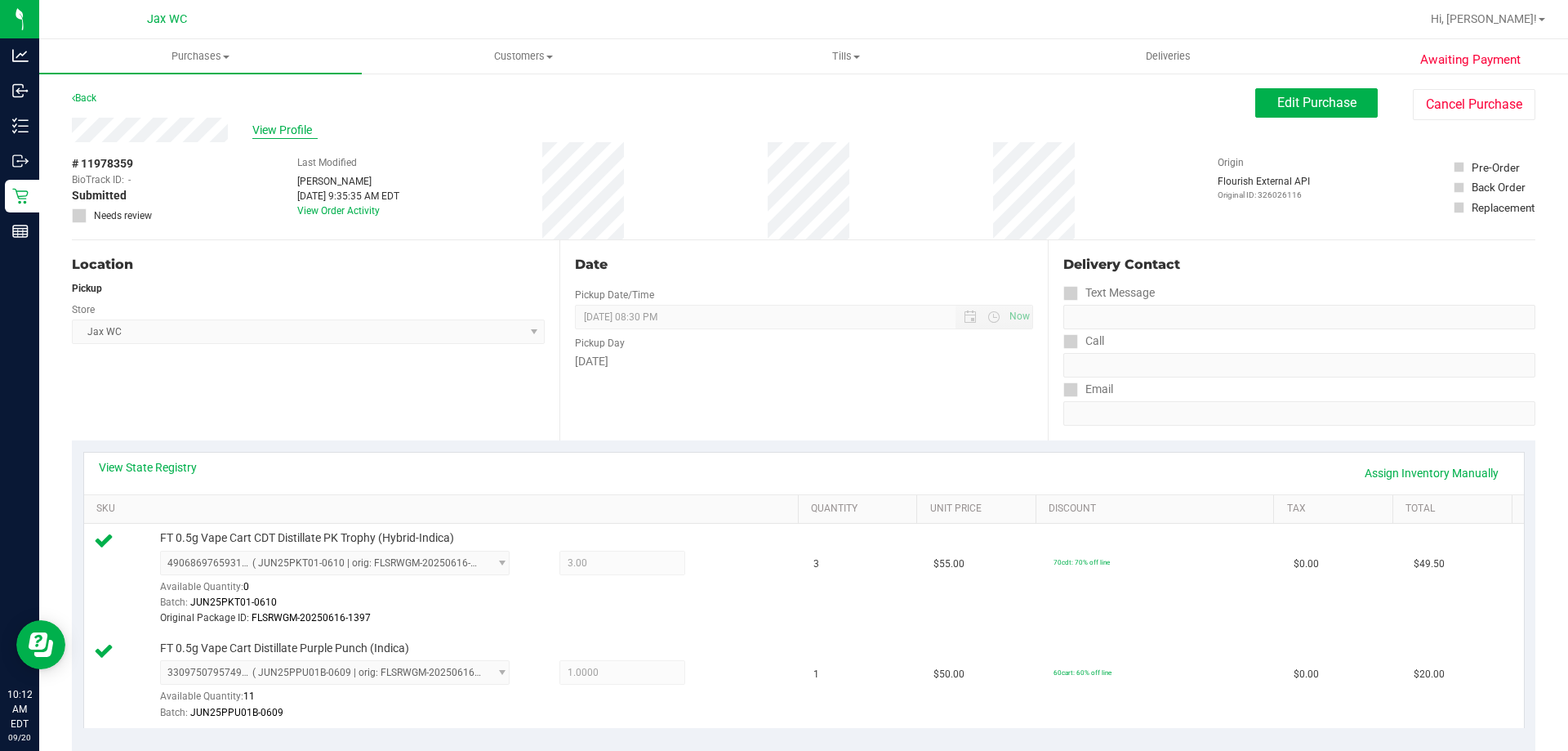
click at [294, 128] on span "View Profile" at bounding box center [284, 130] width 65 height 17
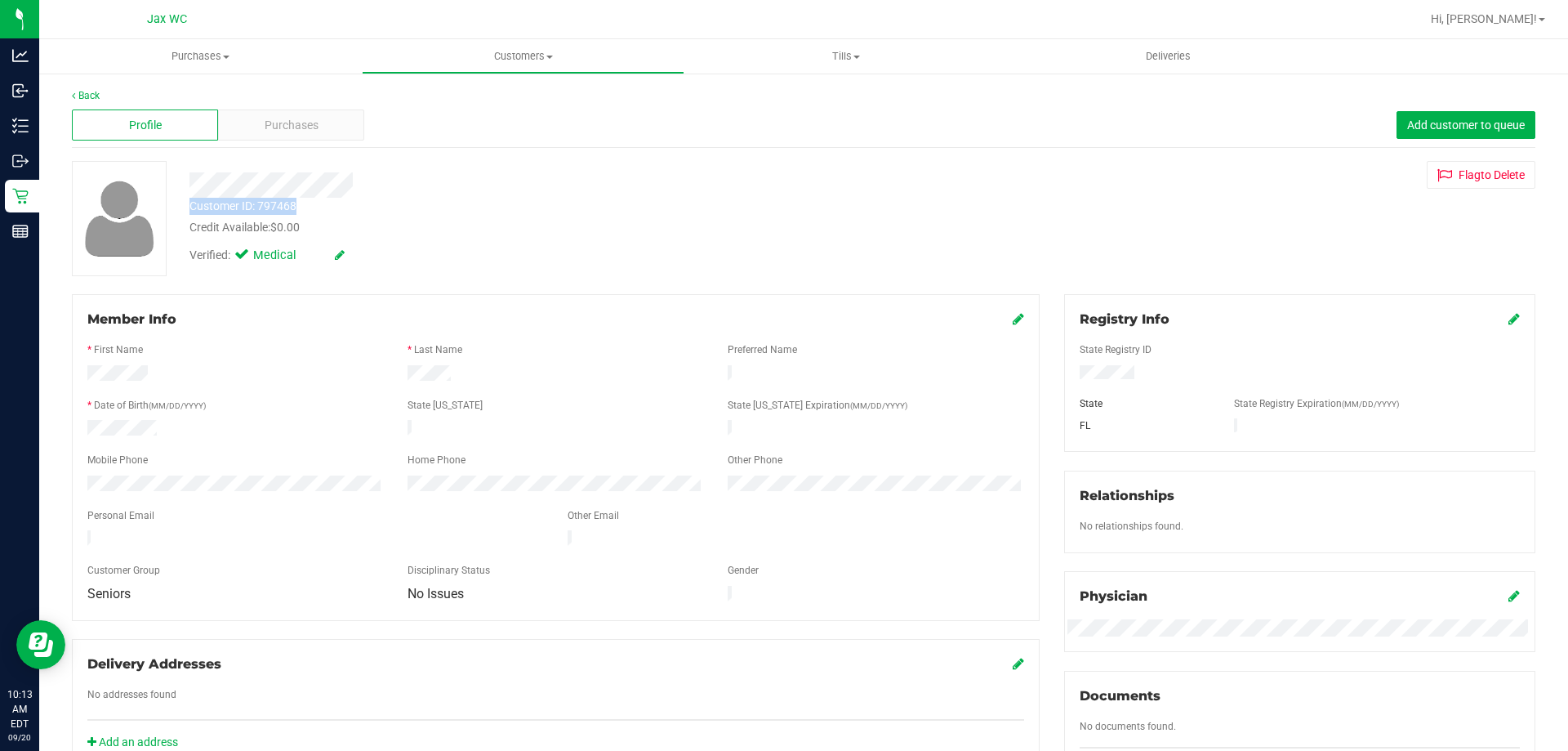
drag, startPoint x: 331, startPoint y: 209, endPoint x: 177, endPoint y: 203, distance: 154.1
click at [177, 203] on div "Customer ID: 797468 Credit Available: $0.00" at bounding box center [549, 217] width 744 height 38
copy div "Customer ID: 797468"
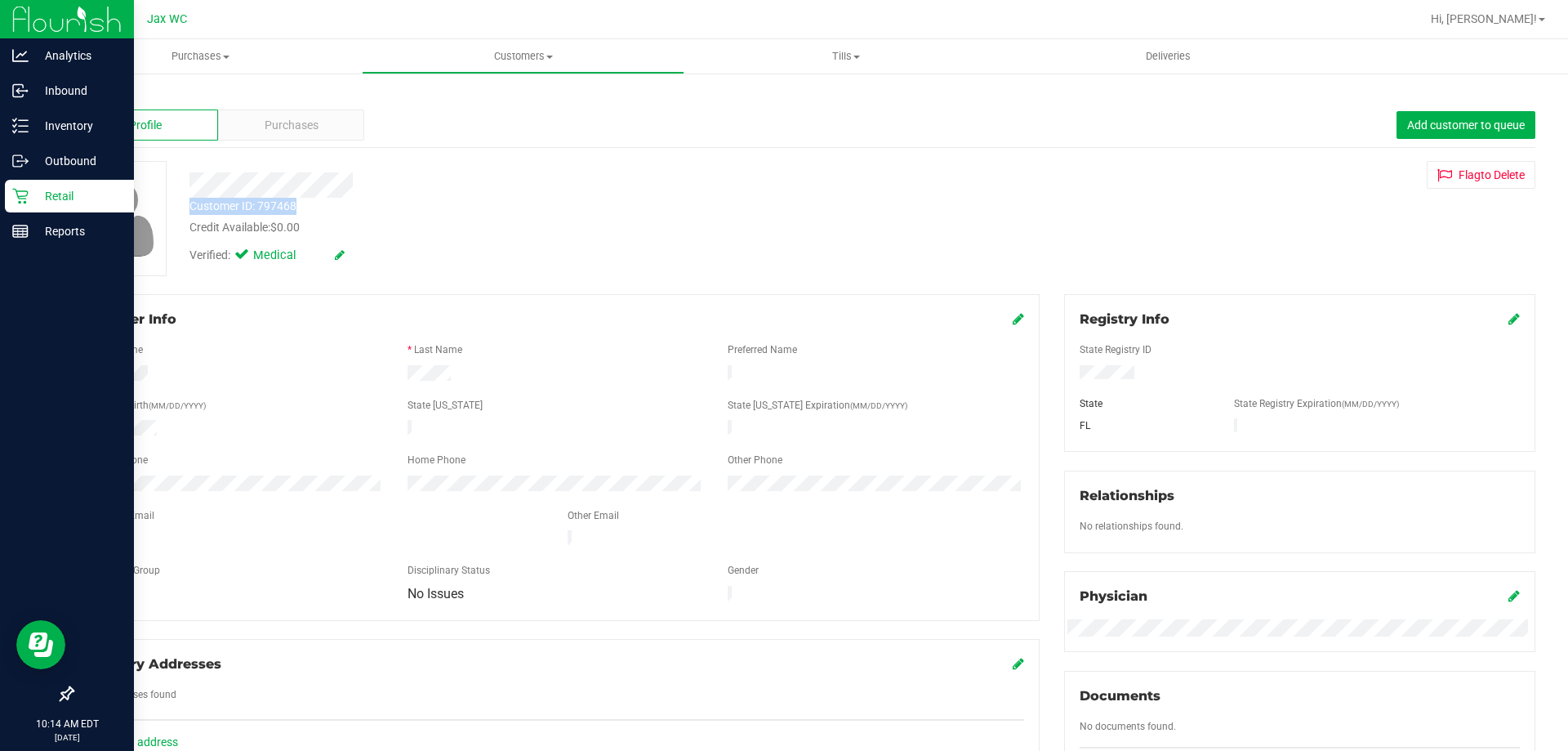
click at [7, 196] on div "Retail" at bounding box center [69, 196] width 129 height 33
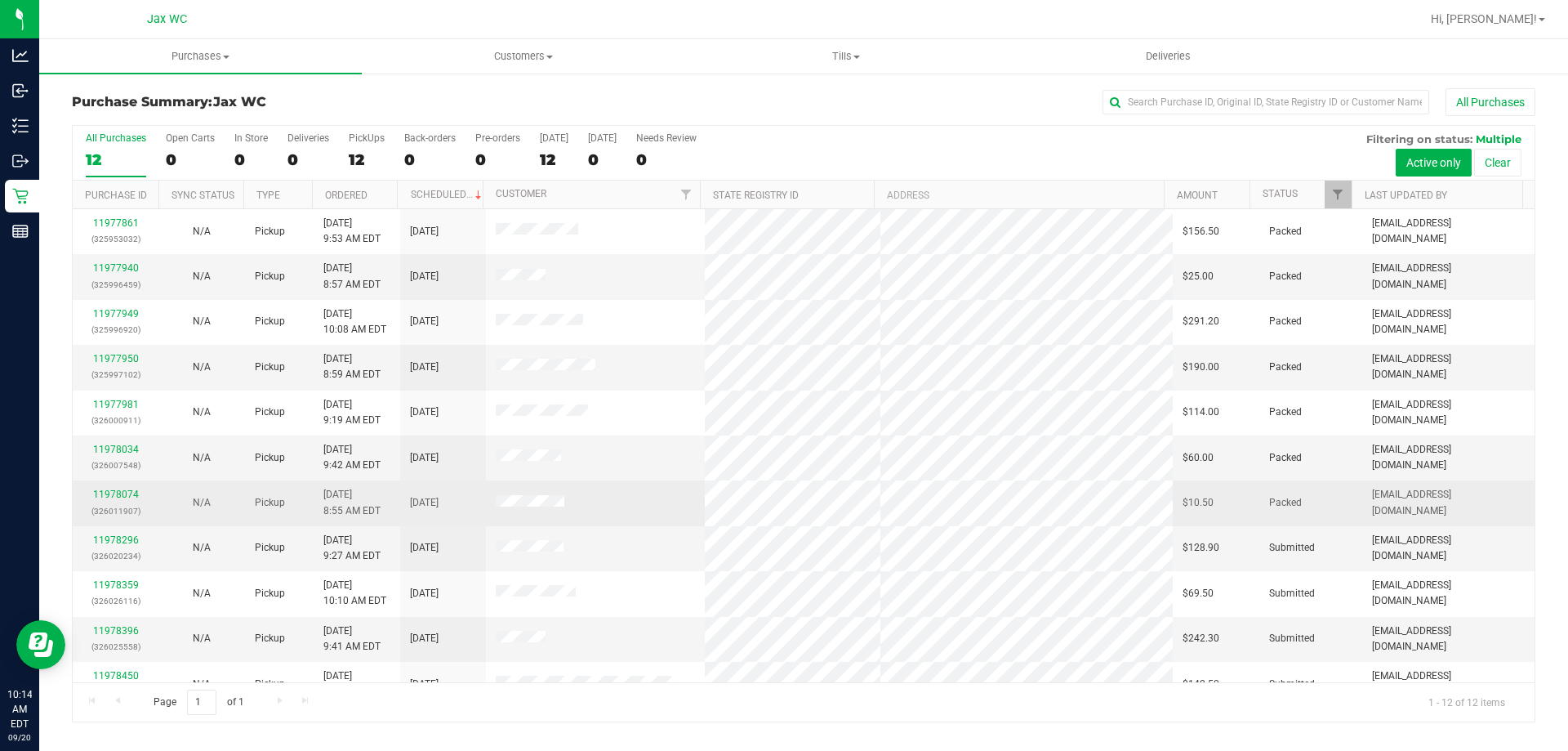
click at [102, 524] on td "11978074 (326011907)" at bounding box center [116, 503] width 86 height 45
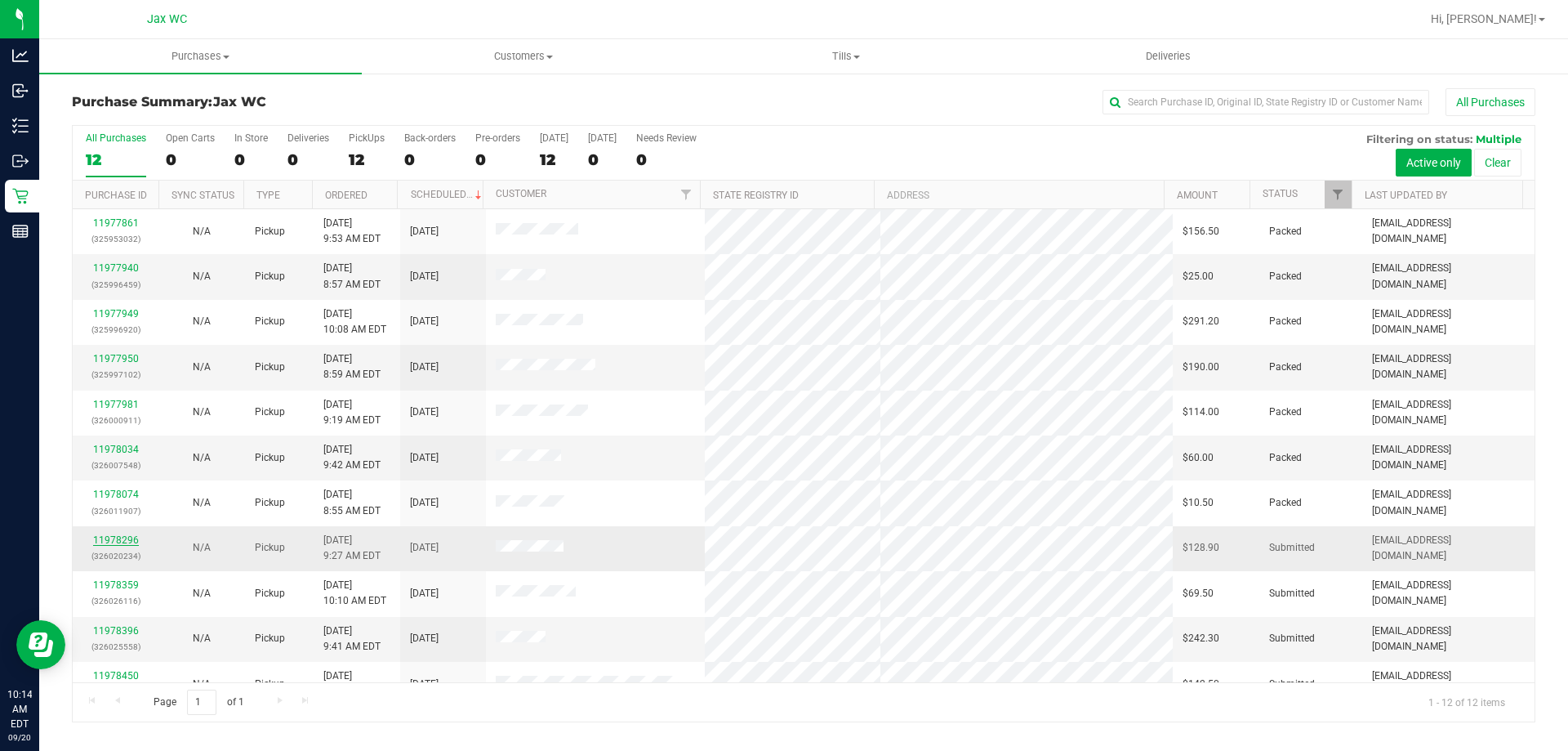
click at [106, 538] on link "11978296" at bounding box center [116, 540] width 45 height 12
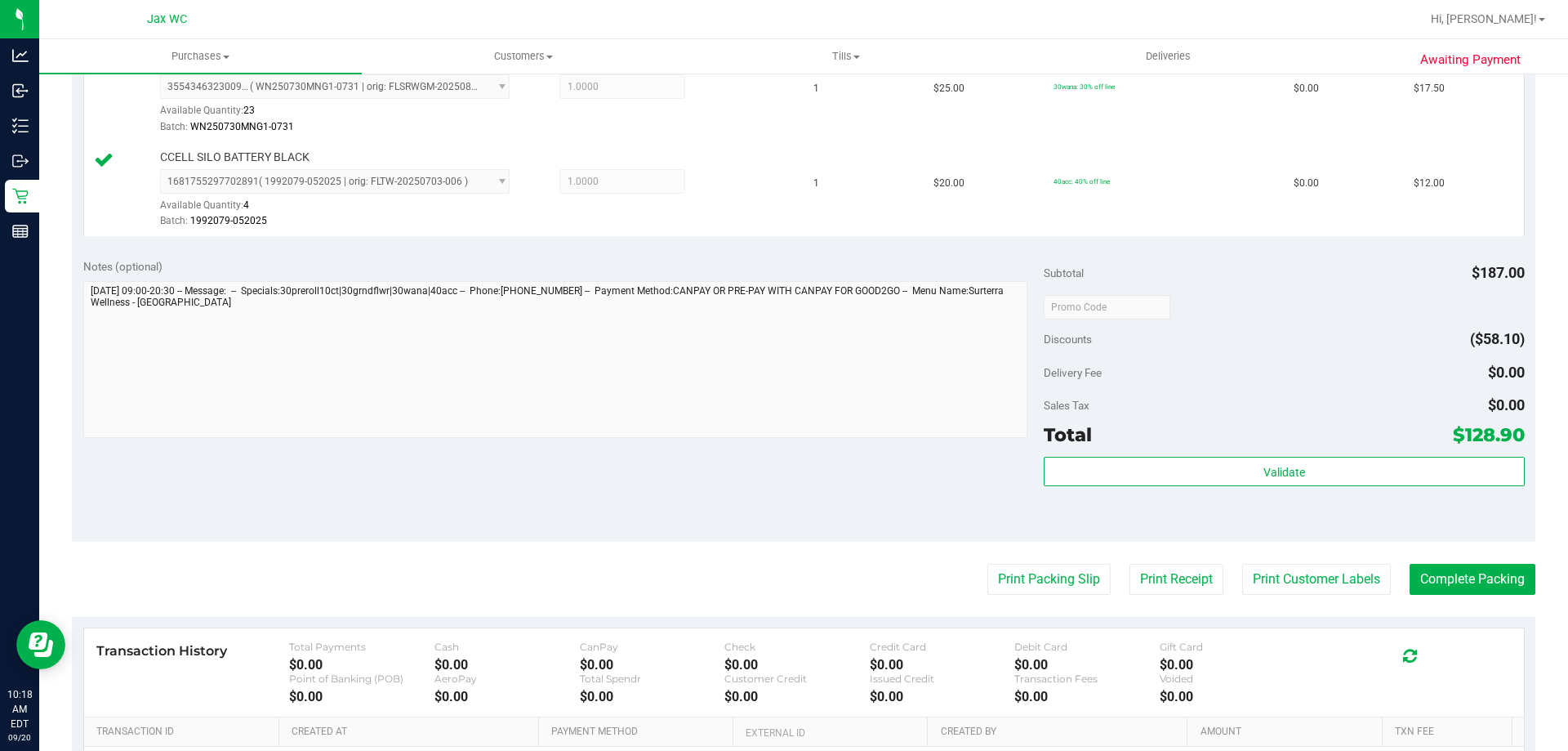
scroll to position [817, 0]
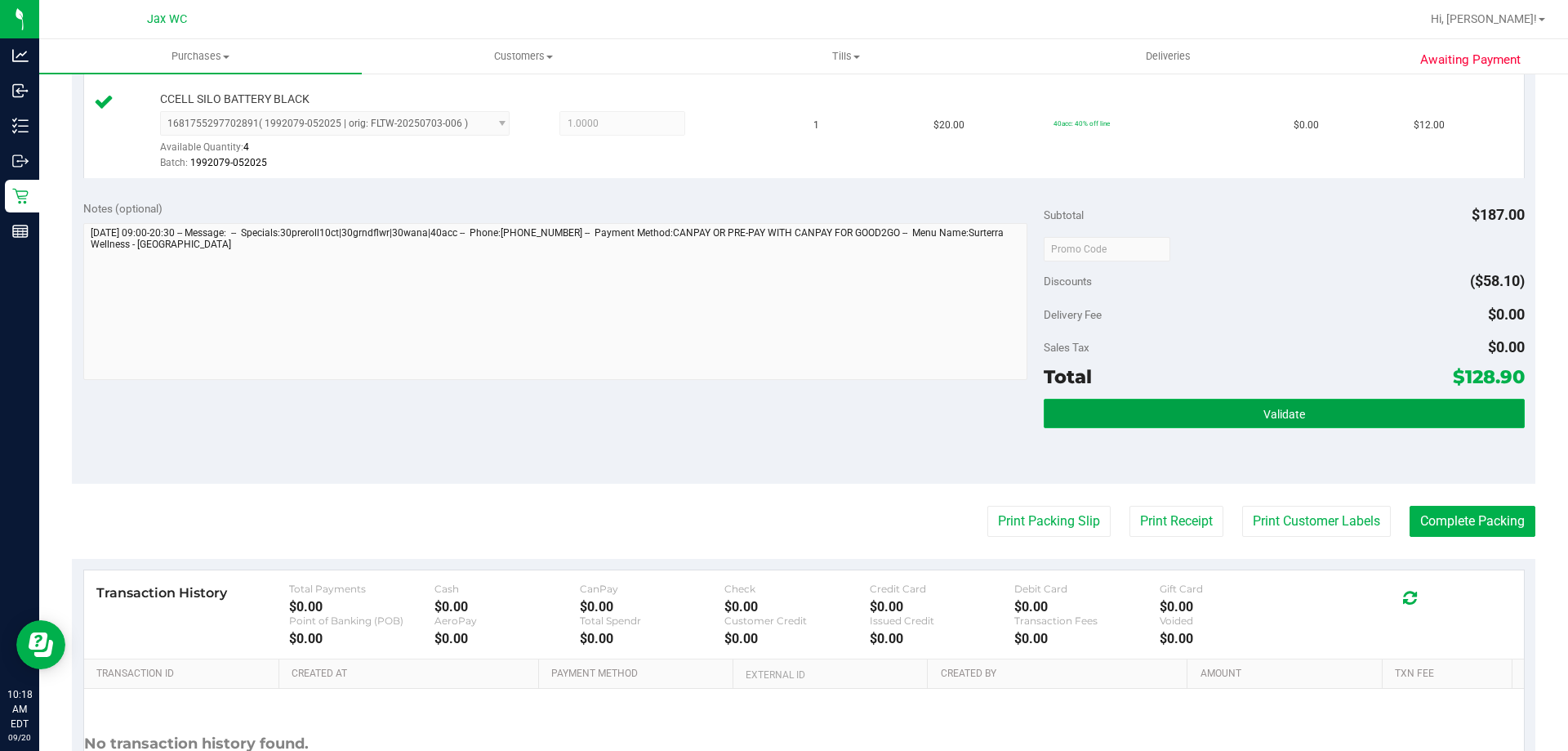
click at [1252, 417] on button "Validate" at bounding box center [1284, 414] width 480 height 30
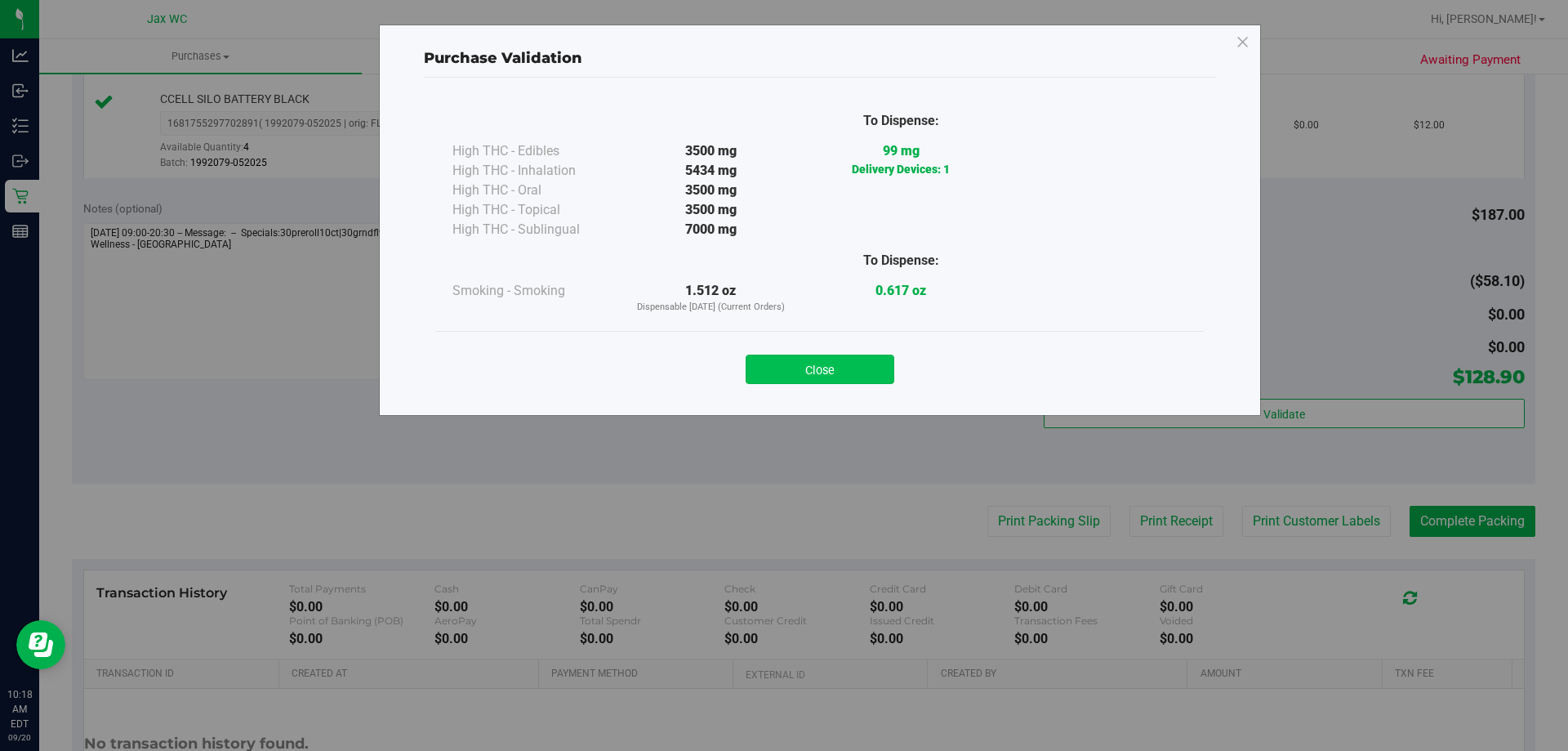
click at [860, 376] on button "Close" at bounding box center [820, 370] width 149 height 30
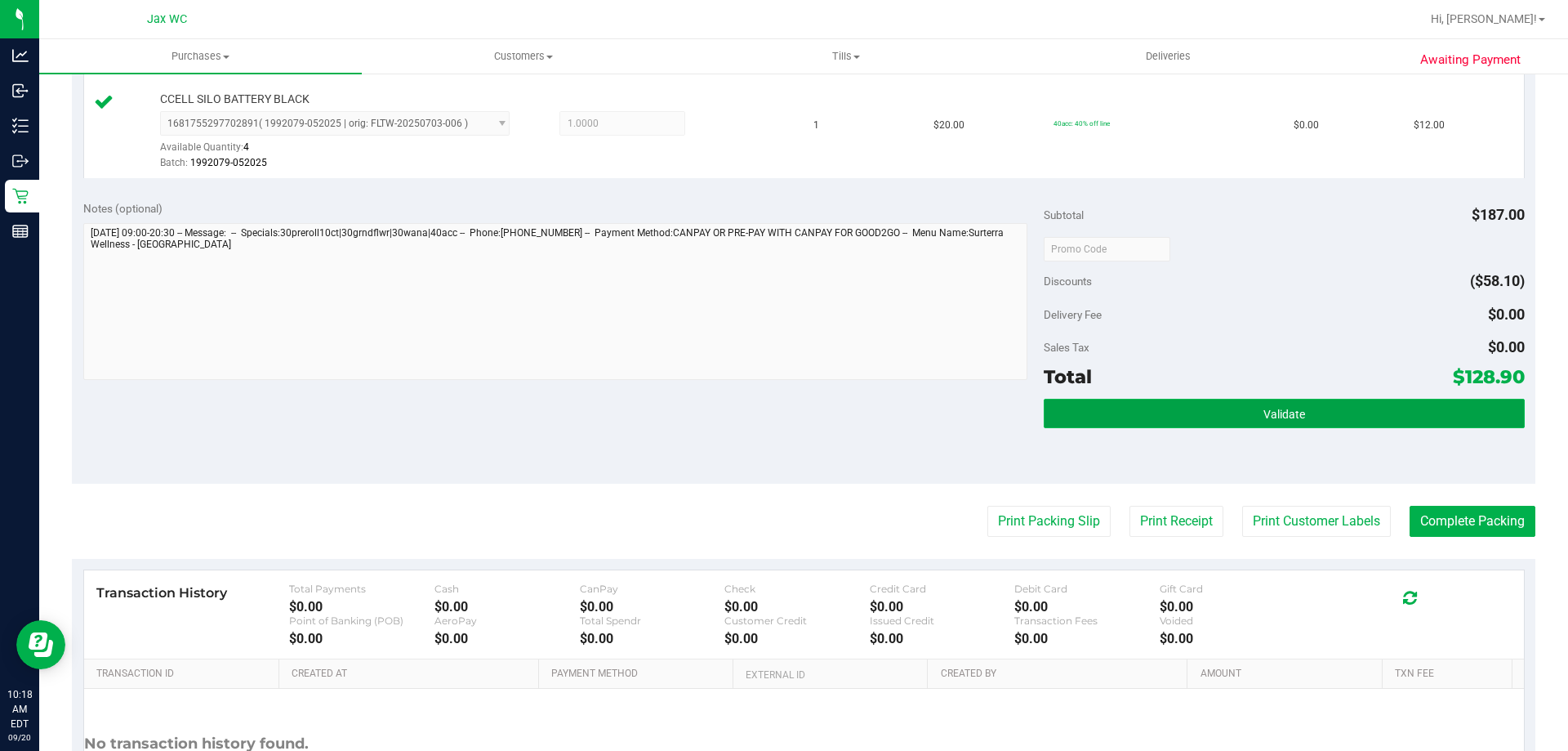
click at [1190, 405] on button "Validate" at bounding box center [1284, 414] width 480 height 30
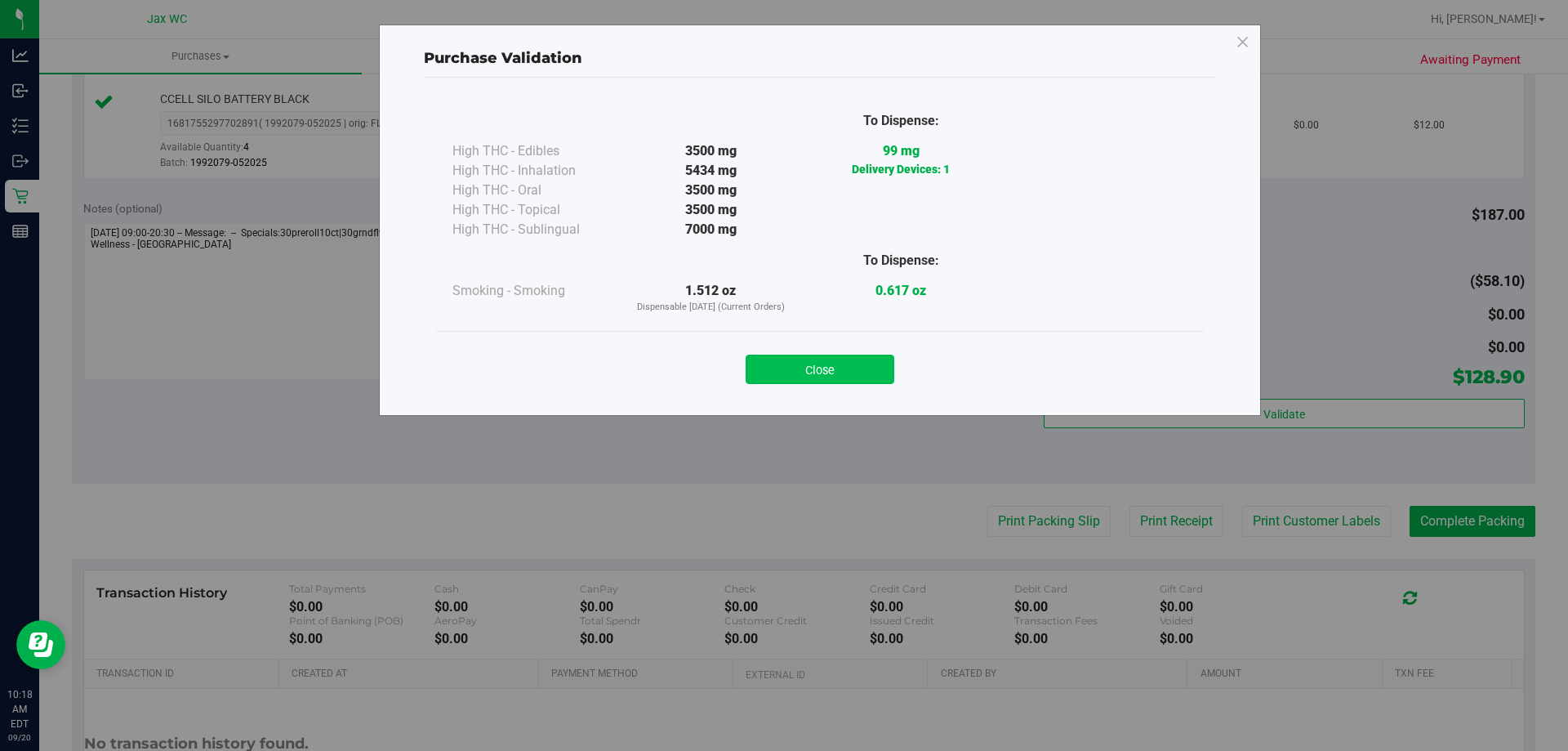
click at [854, 379] on button "Close" at bounding box center [820, 370] width 149 height 30
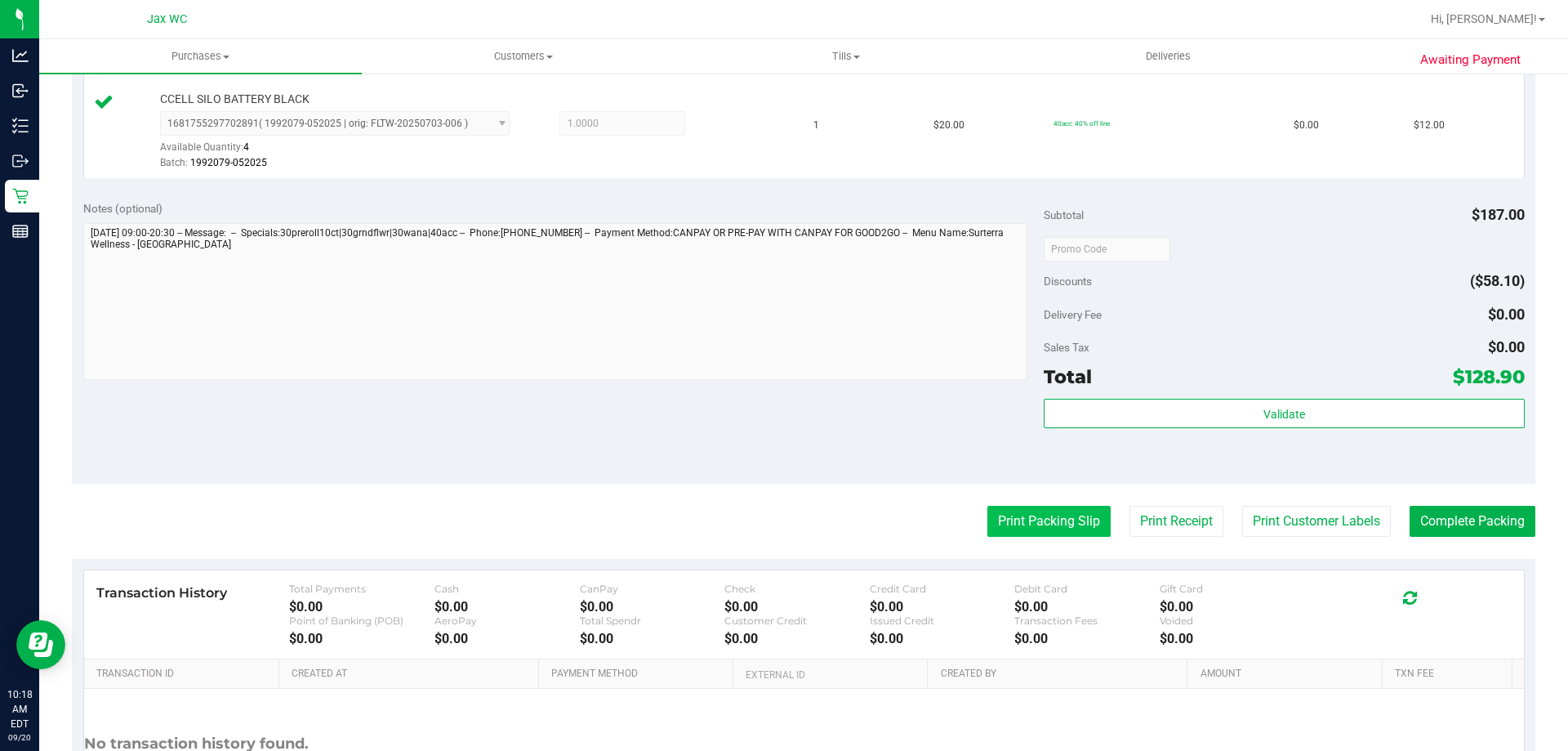
click at [995, 514] on button "Print Packing Slip" at bounding box center [1049, 521] width 123 height 31
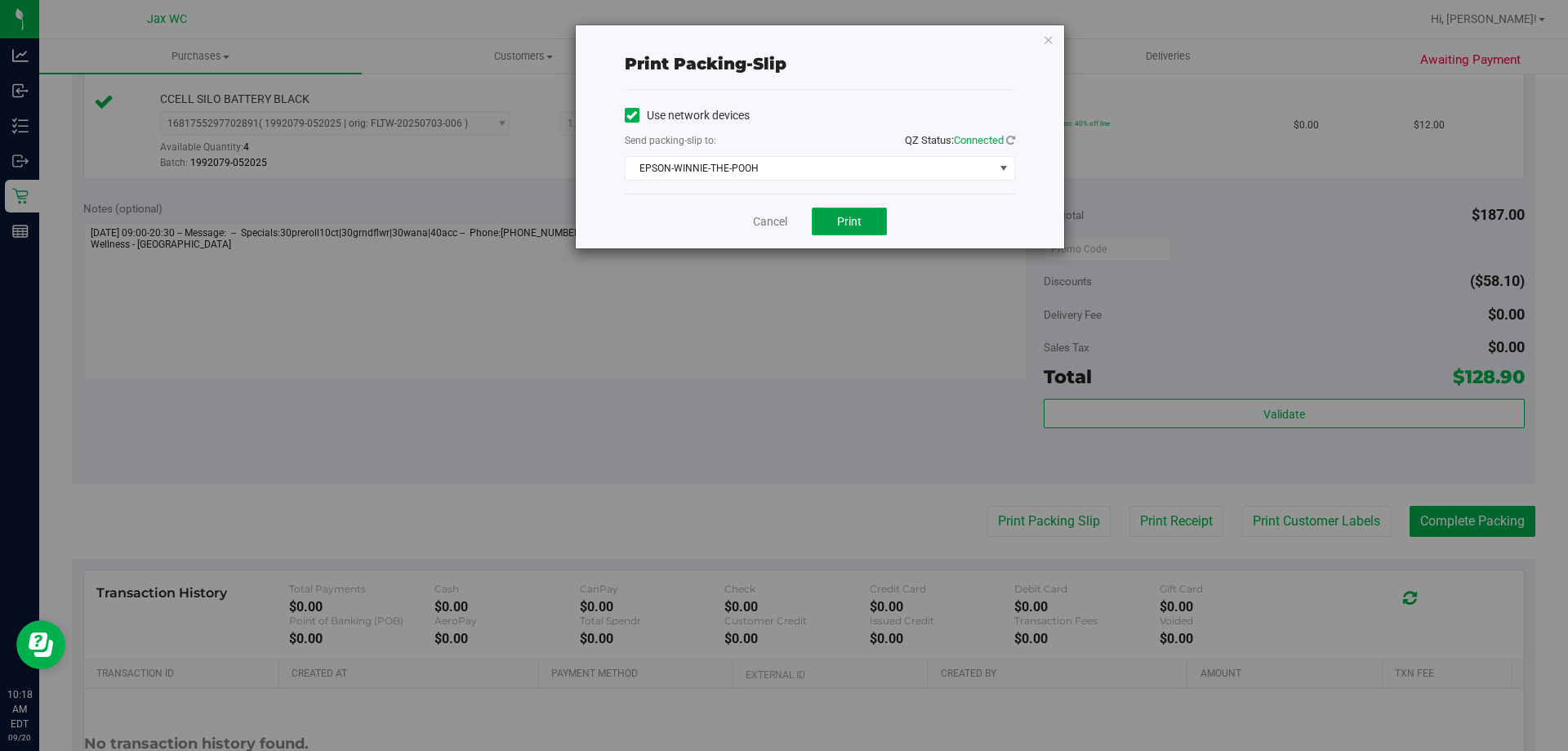
click at [849, 221] on span "Print" at bounding box center [849, 222] width 25 height 13
click at [761, 230] on link "Cancel" at bounding box center [770, 222] width 34 height 17
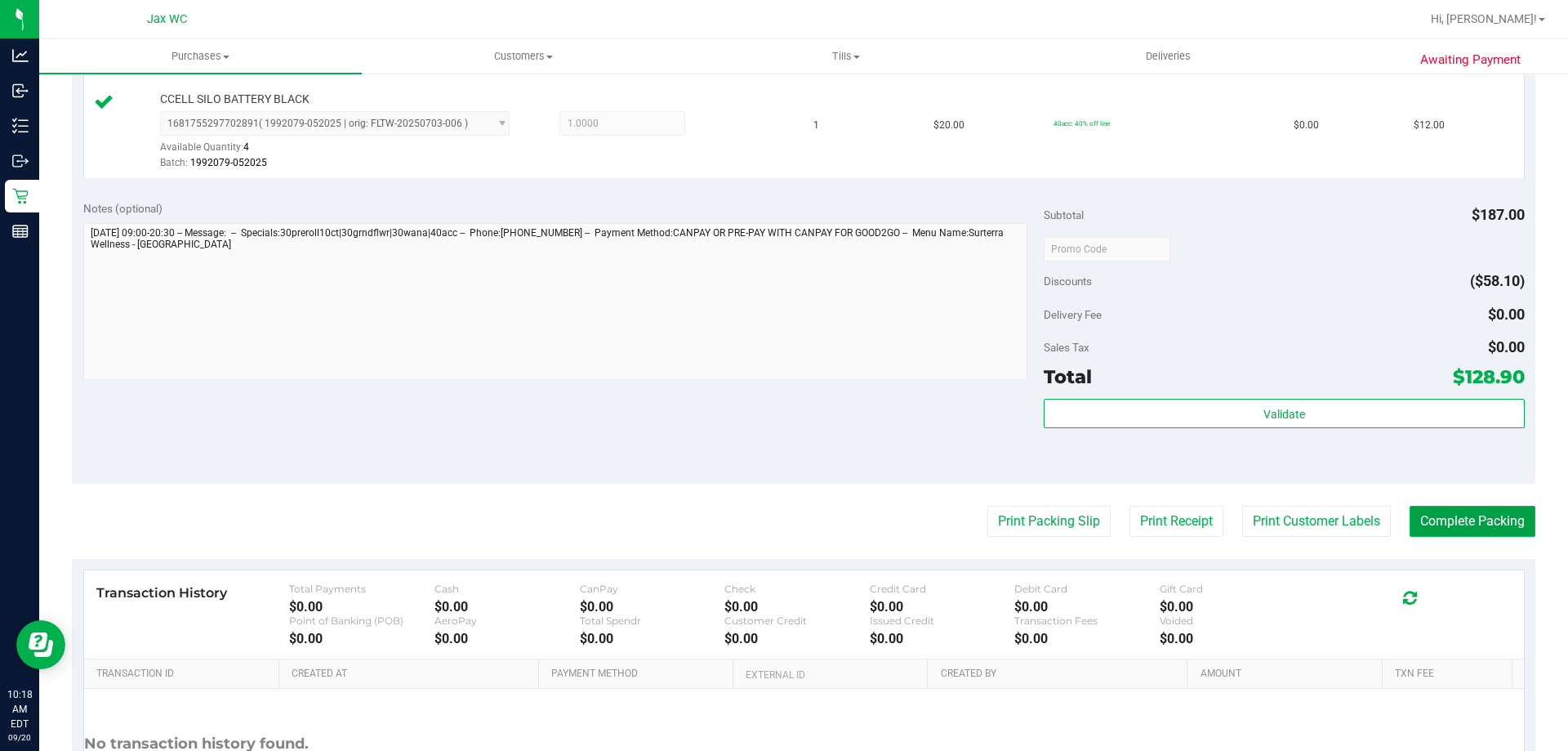
click at [1478, 510] on button "Complete Packing" at bounding box center [1473, 521] width 126 height 31
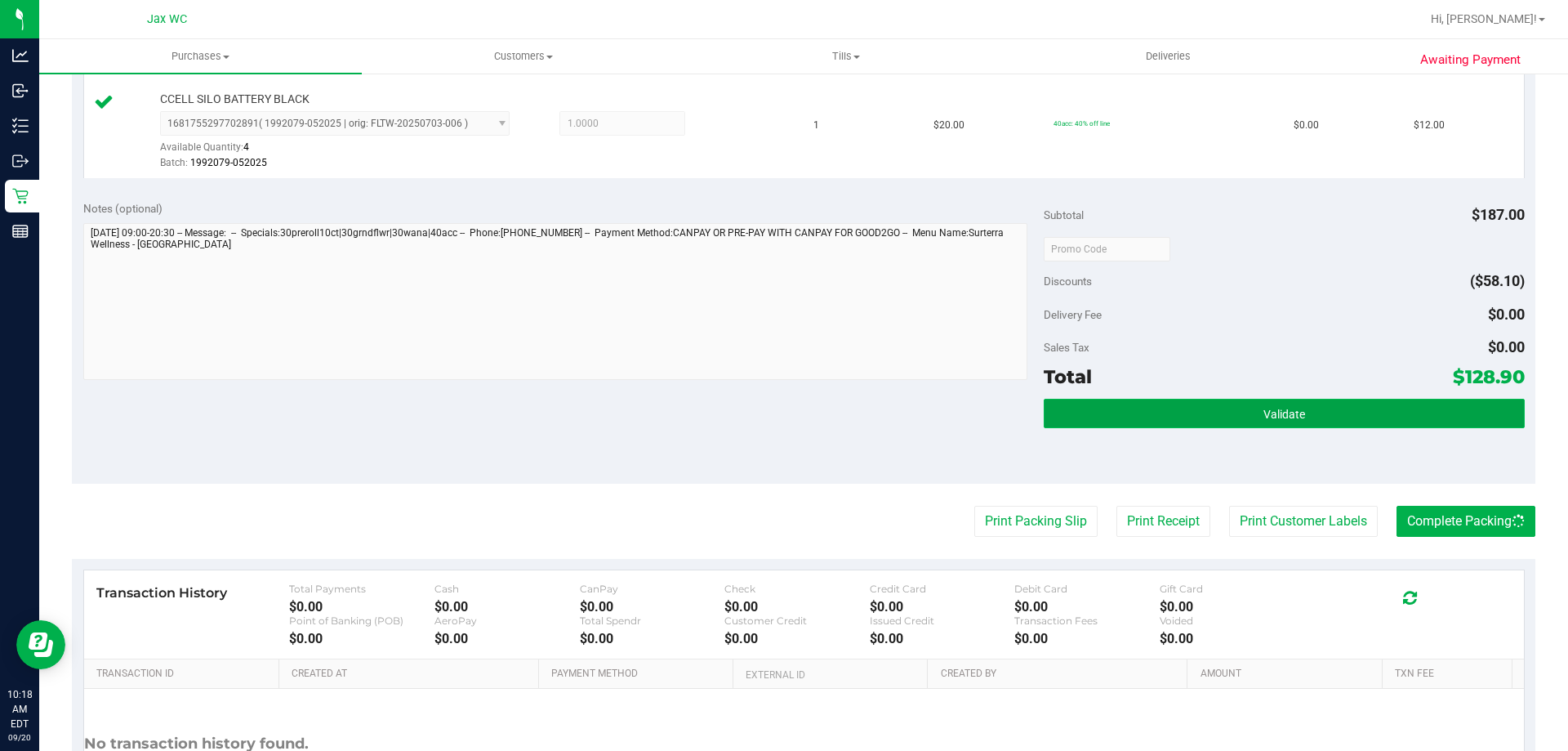
click at [1410, 422] on button "Validate" at bounding box center [1284, 414] width 480 height 30
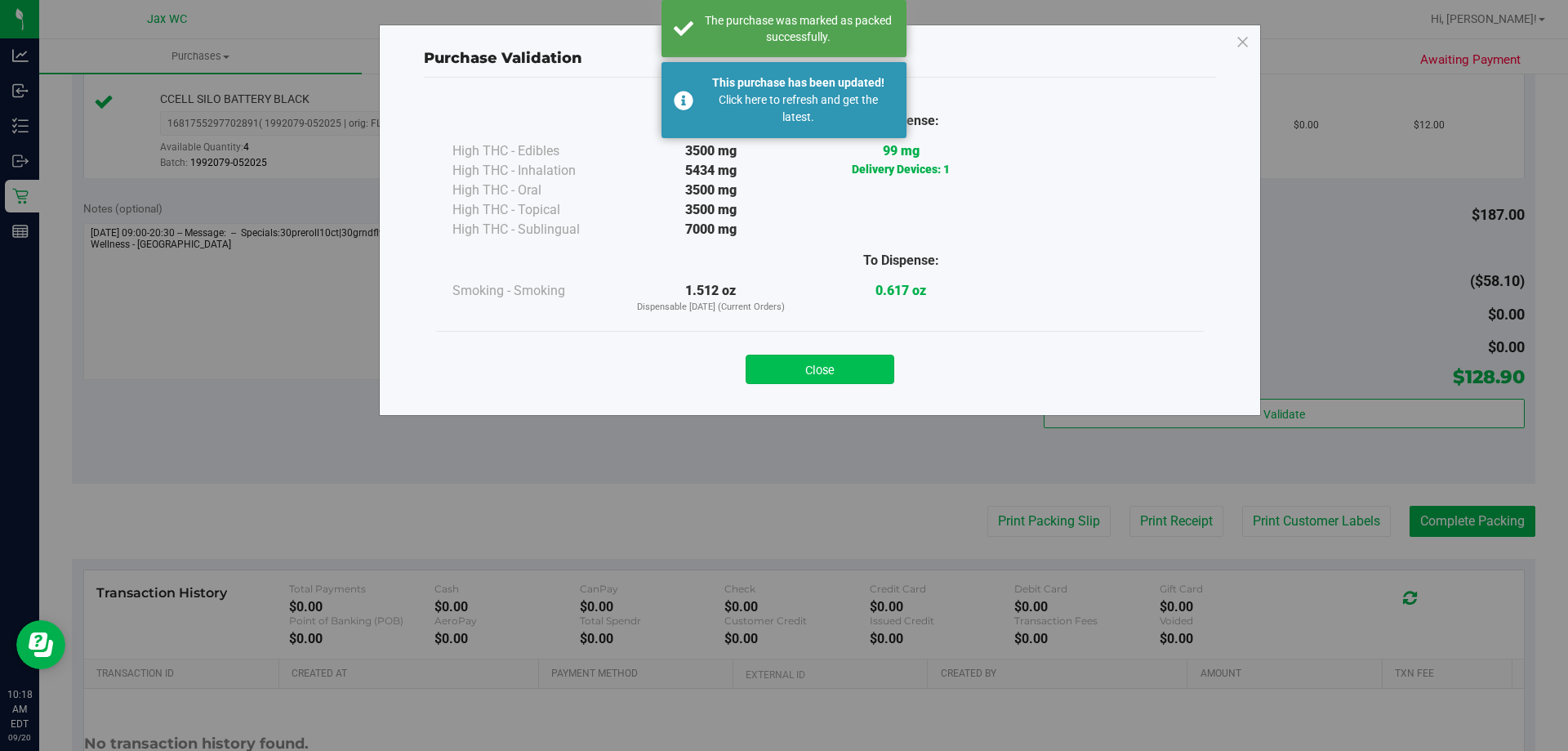
click at [877, 364] on button "Close" at bounding box center [820, 370] width 149 height 30
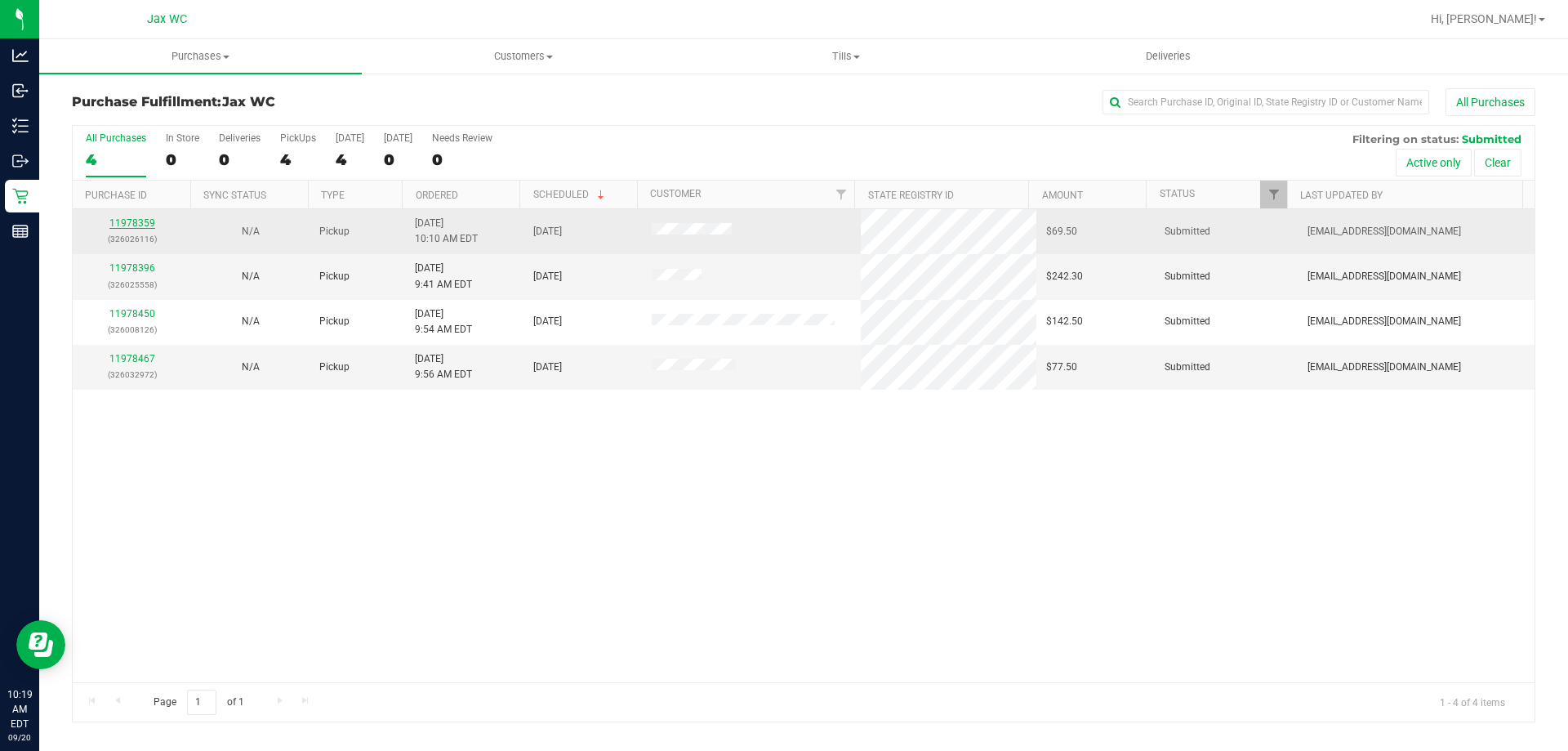
click at [124, 226] on link "11978359" at bounding box center [131, 223] width 45 height 12
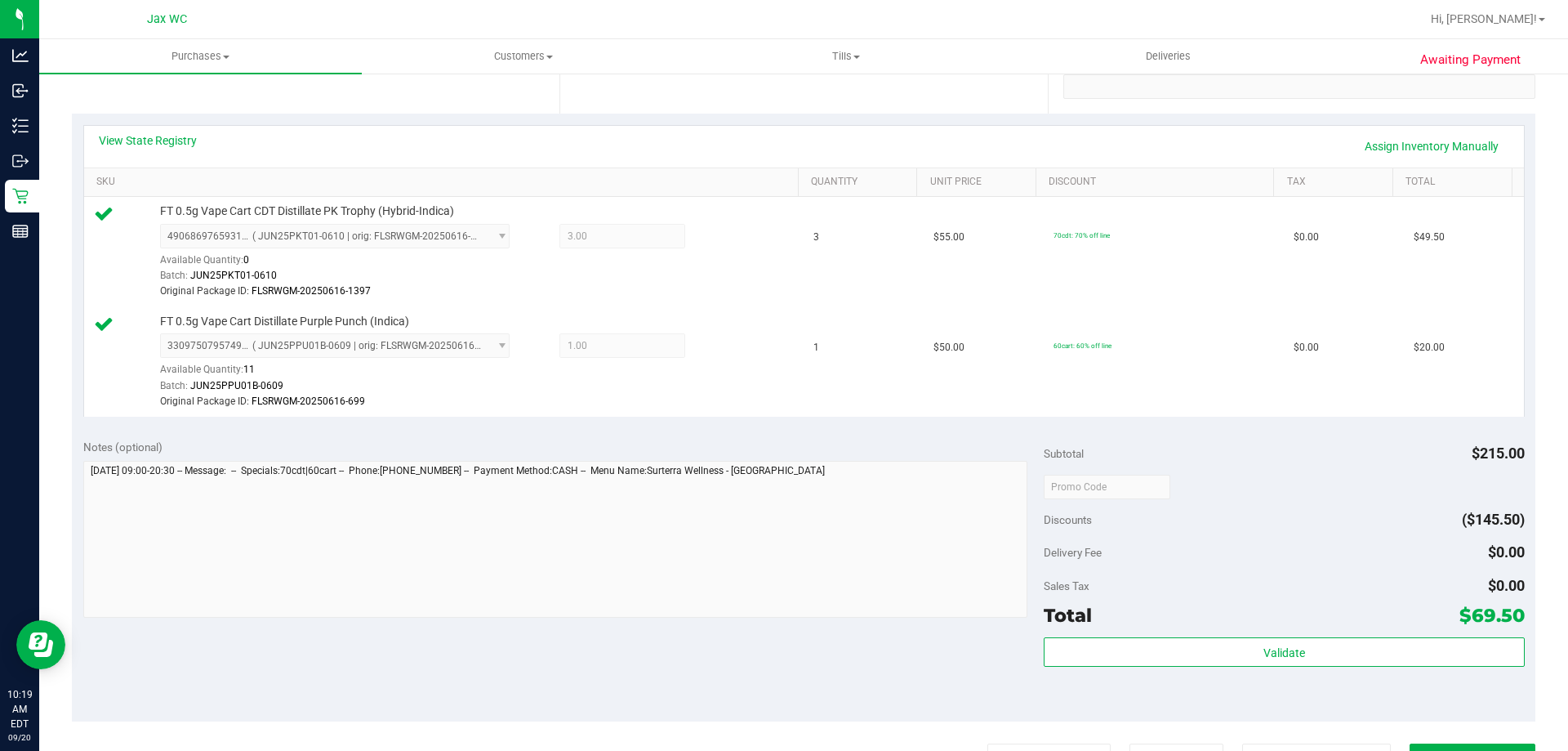
scroll to position [490, 0]
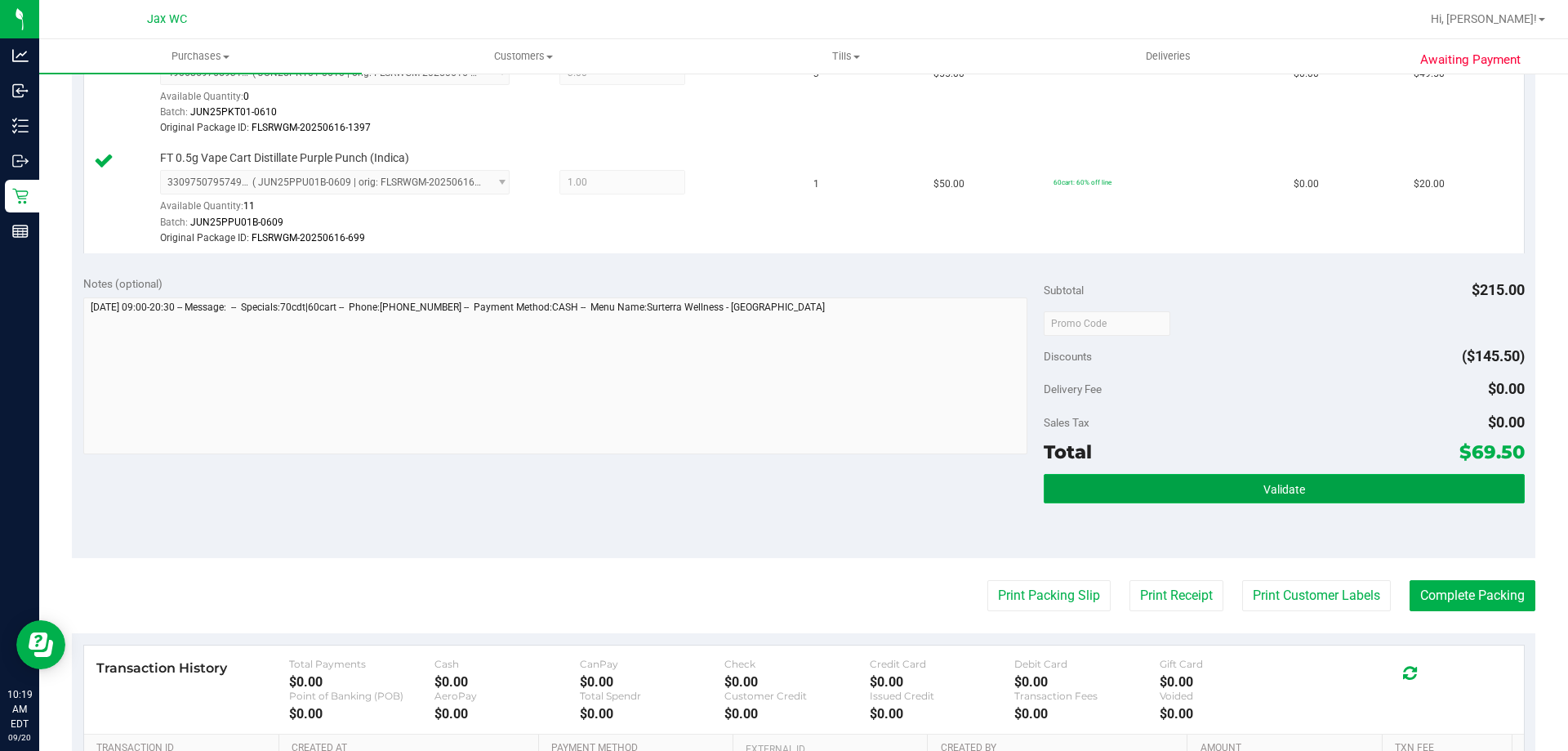
click at [1372, 476] on button "Validate" at bounding box center [1284, 489] width 480 height 30
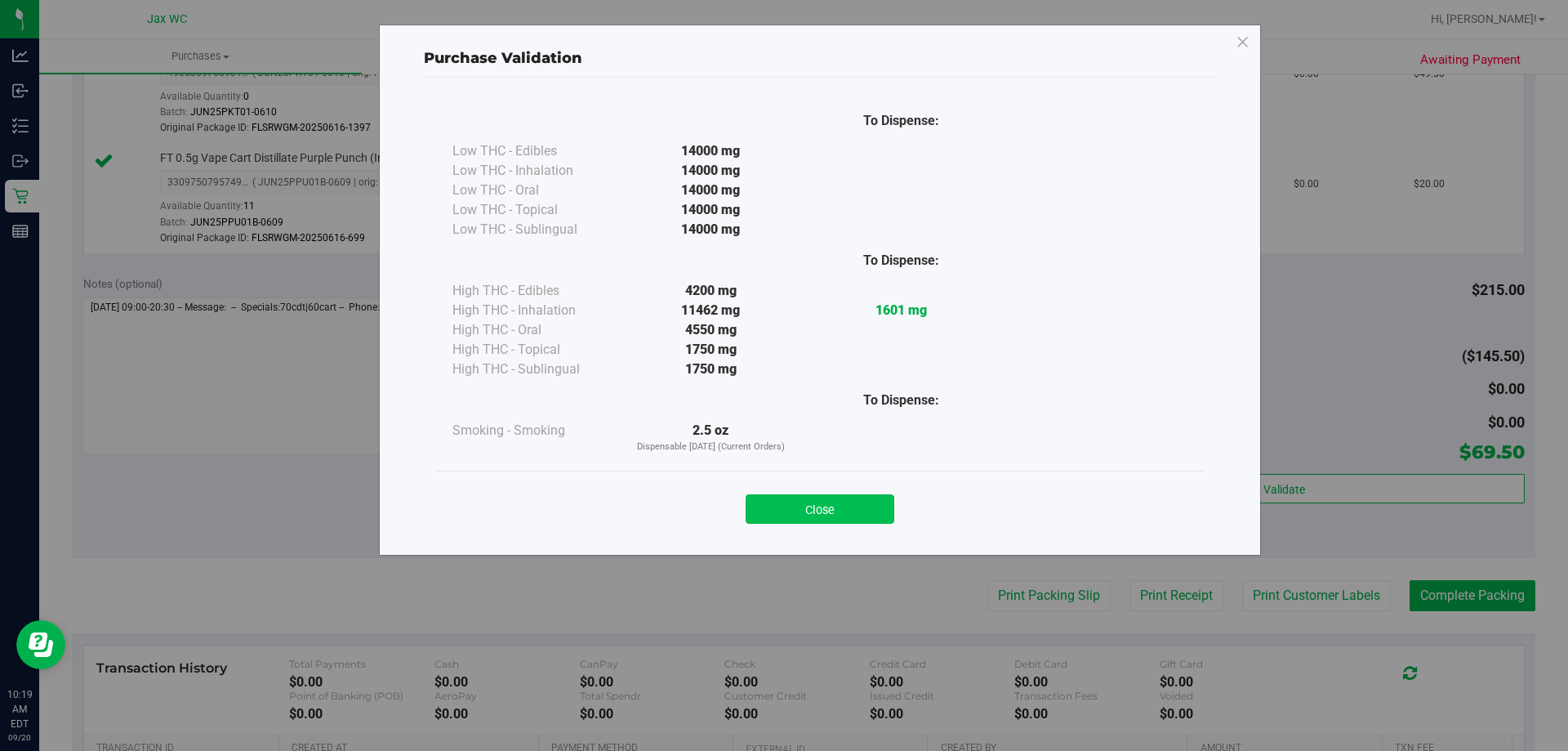
click at [876, 498] on button "Close" at bounding box center [820, 509] width 149 height 30
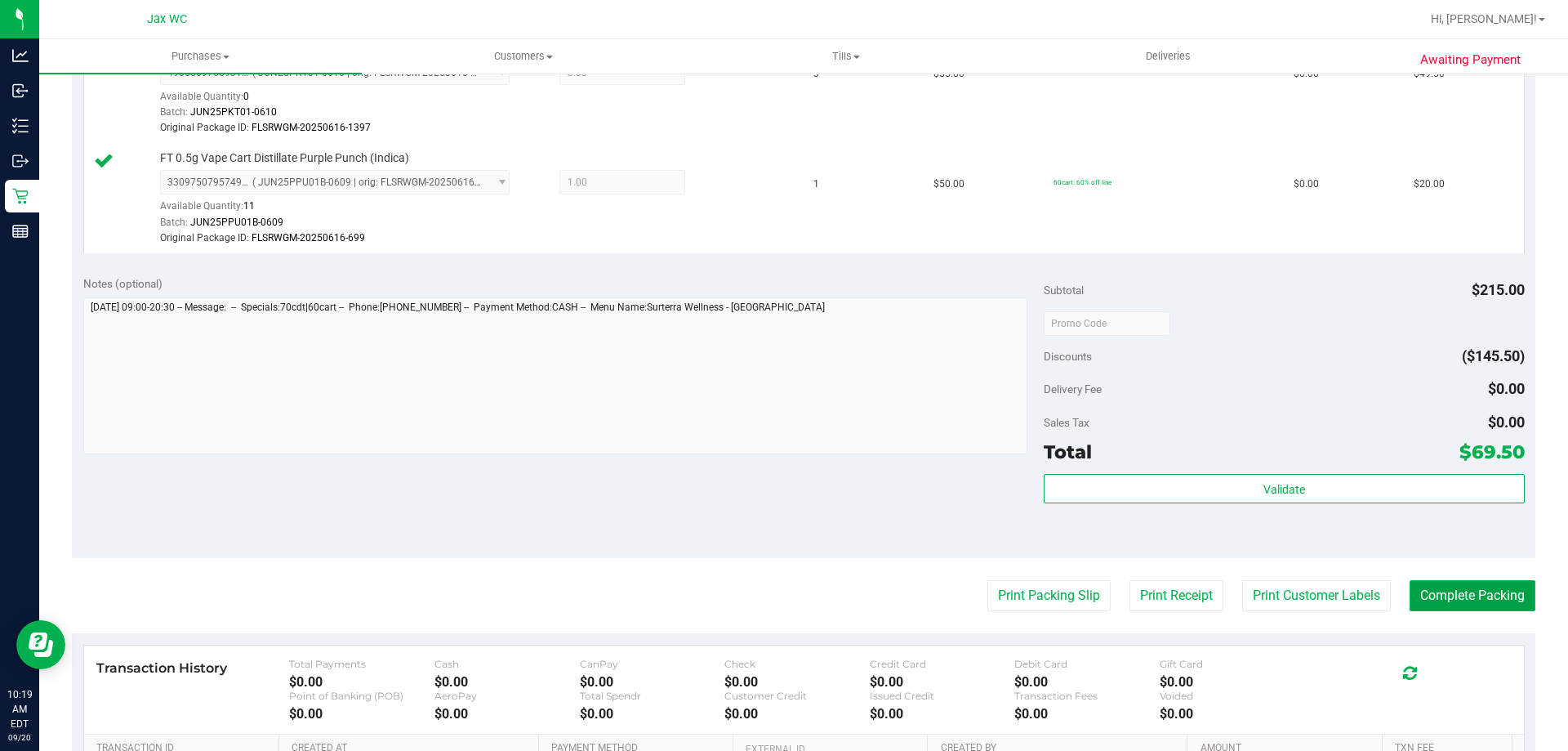
click at [1491, 601] on button "Complete Packing" at bounding box center [1473, 596] width 126 height 31
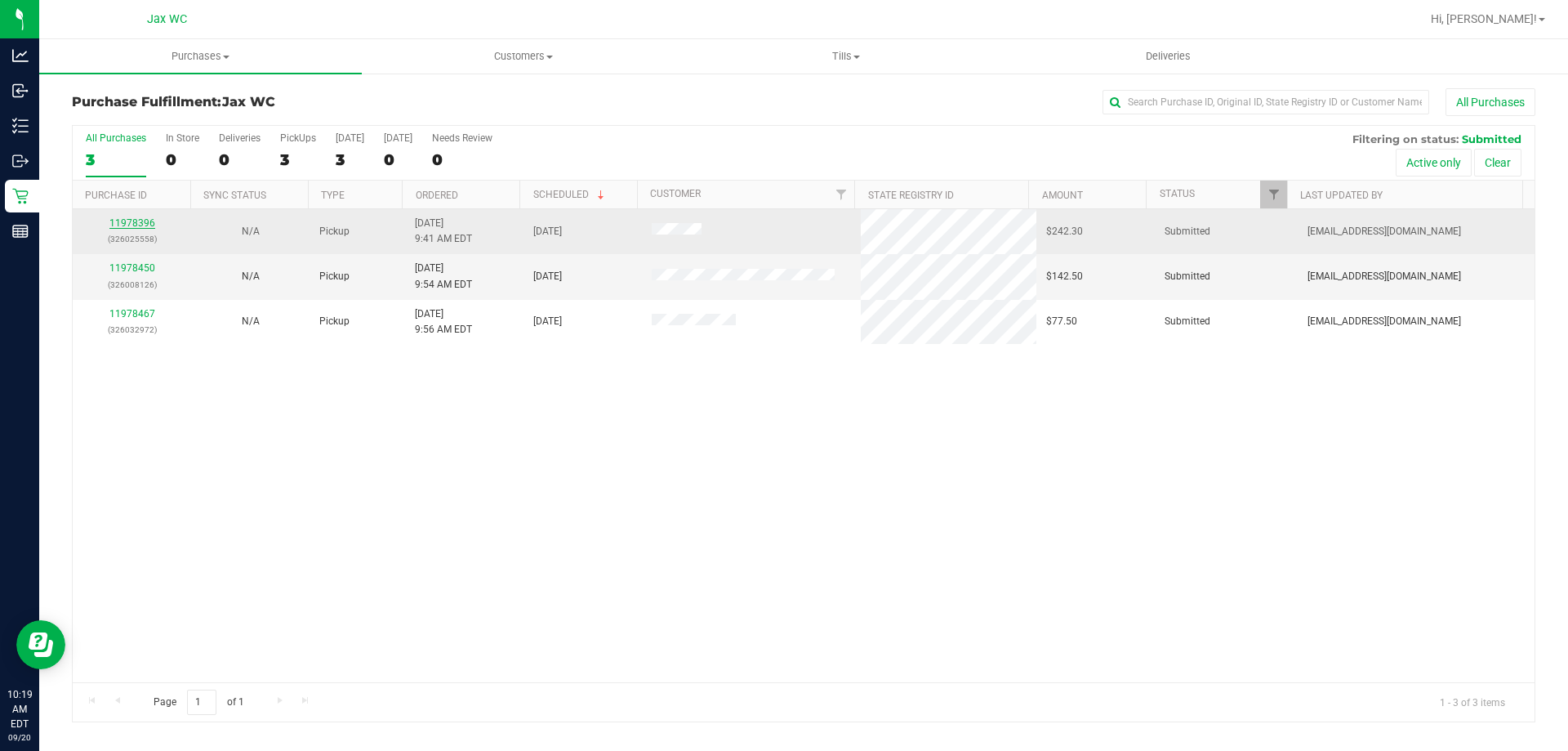
click at [122, 220] on link "11978396" at bounding box center [131, 223] width 45 height 12
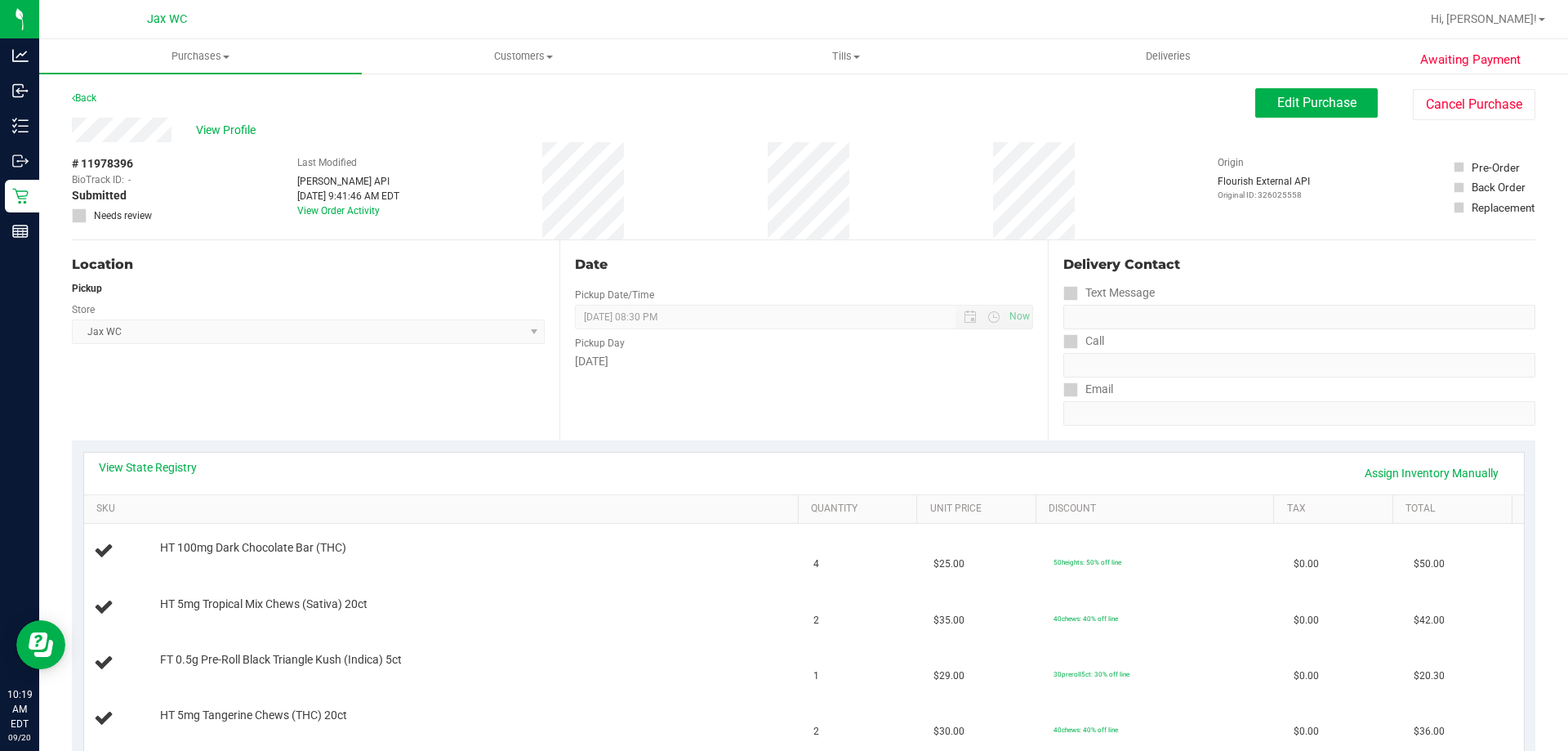
click at [97, 92] on div "Back" at bounding box center [84, 98] width 25 height 20
click at [88, 95] on link "Back" at bounding box center [84, 98] width 25 height 12
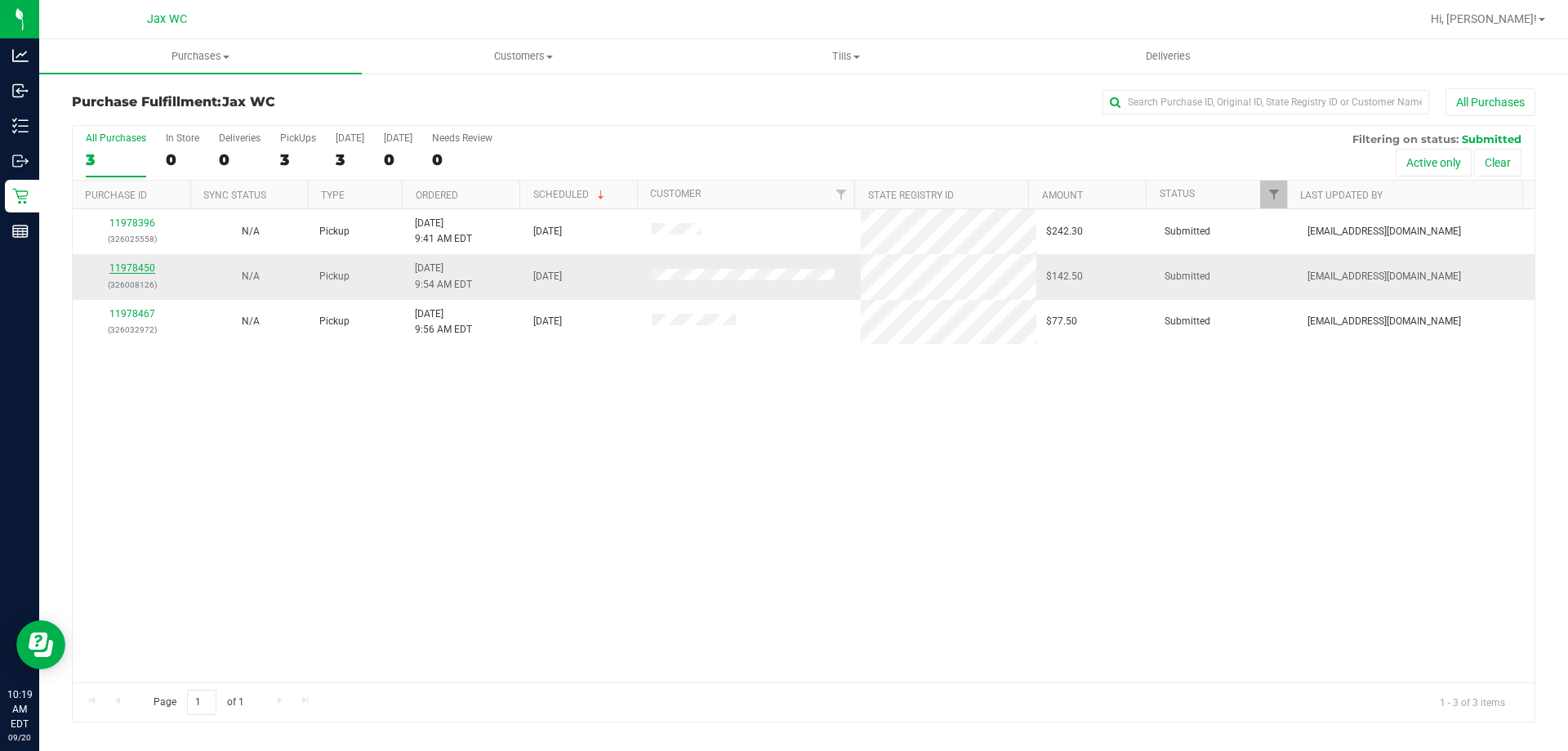
click at [129, 262] on link "11978450" at bounding box center [131, 268] width 45 height 12
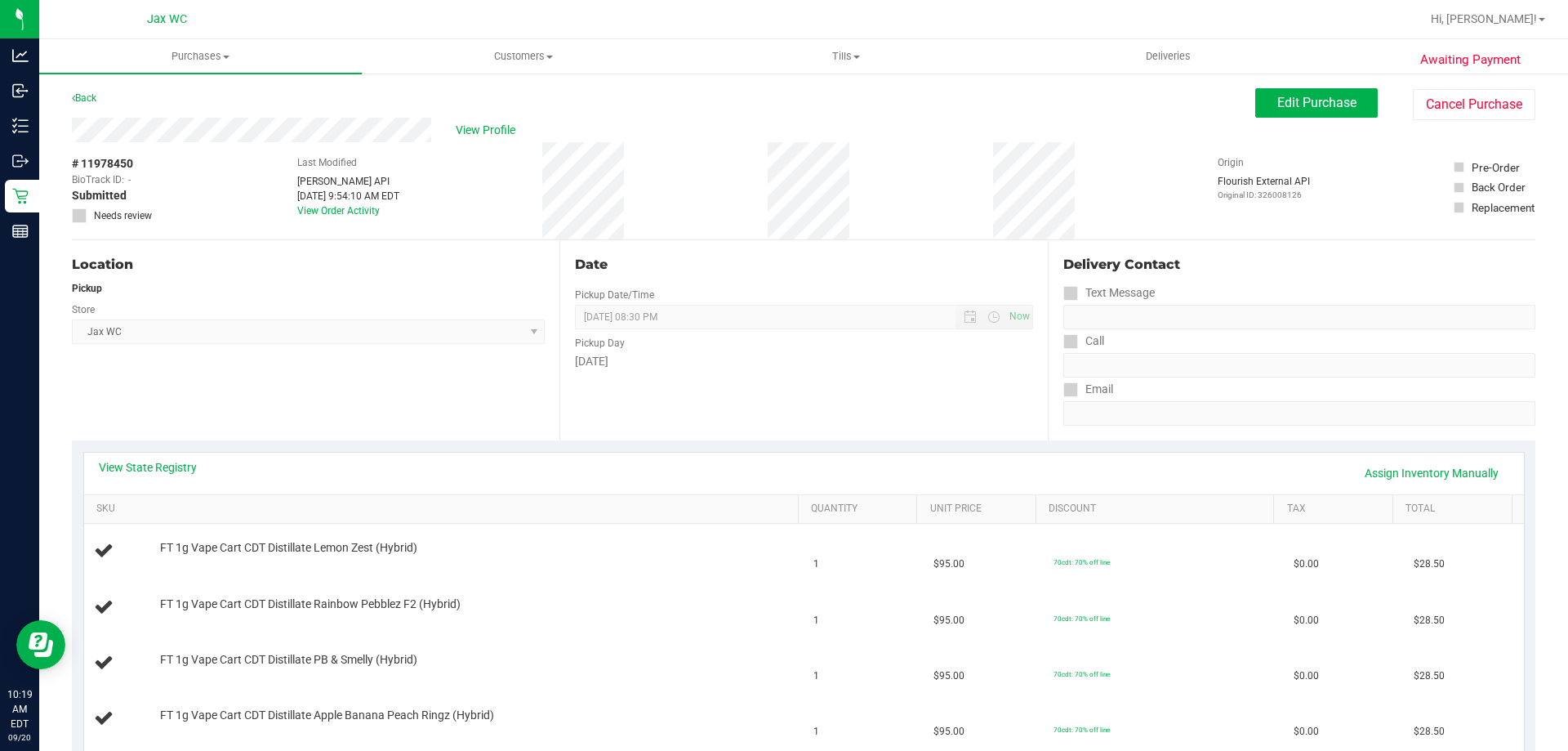
click at [95, 88] on div "Back" at bounding box center [84, 98] width 25 height 20
click at [95, 93] on link "Back" at bounding box center [84, 98] width 25 height 12
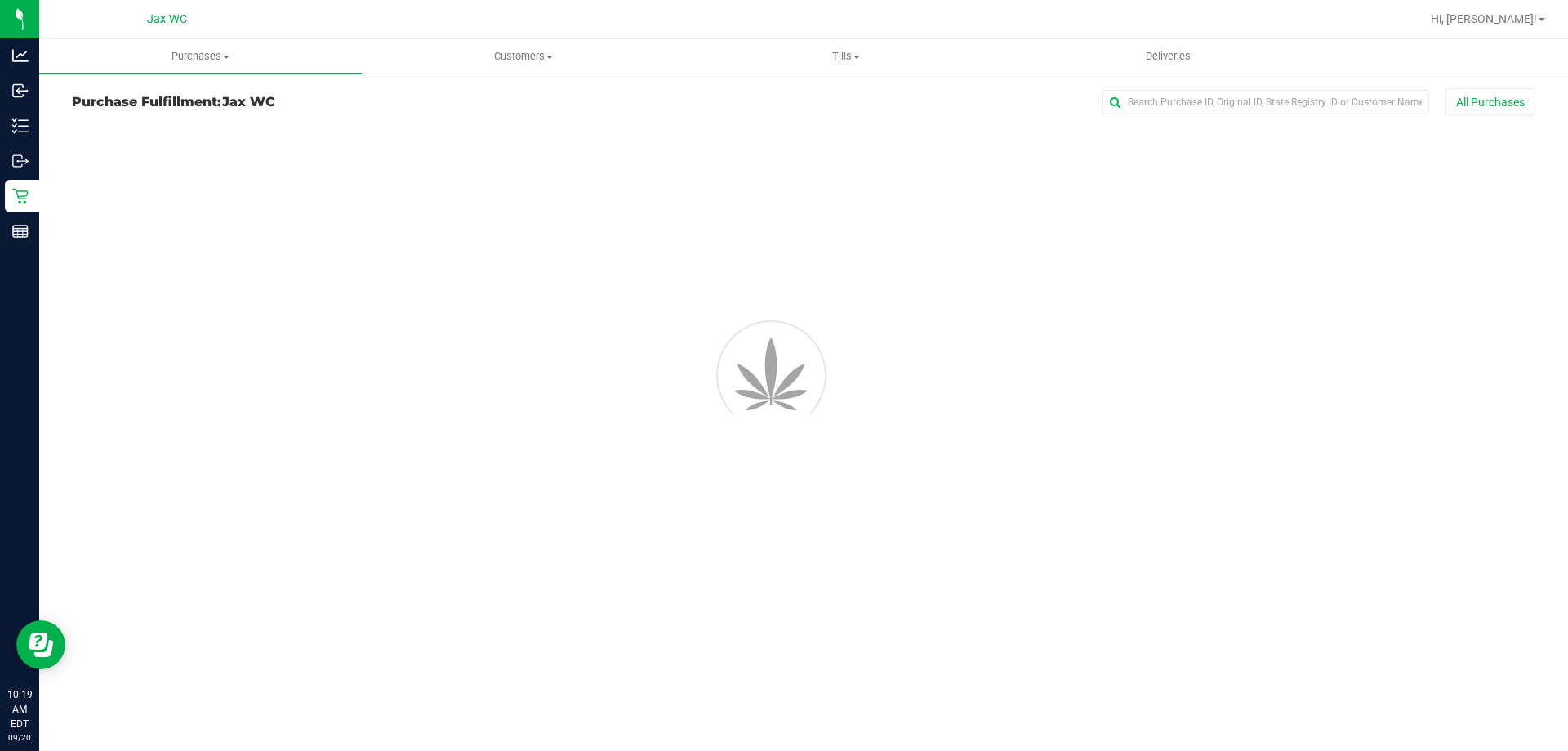
click at [96, 98] on h3 "Purchase Fulfillment: Jax WC" at bounding box center [316, 103] width 488 height 15
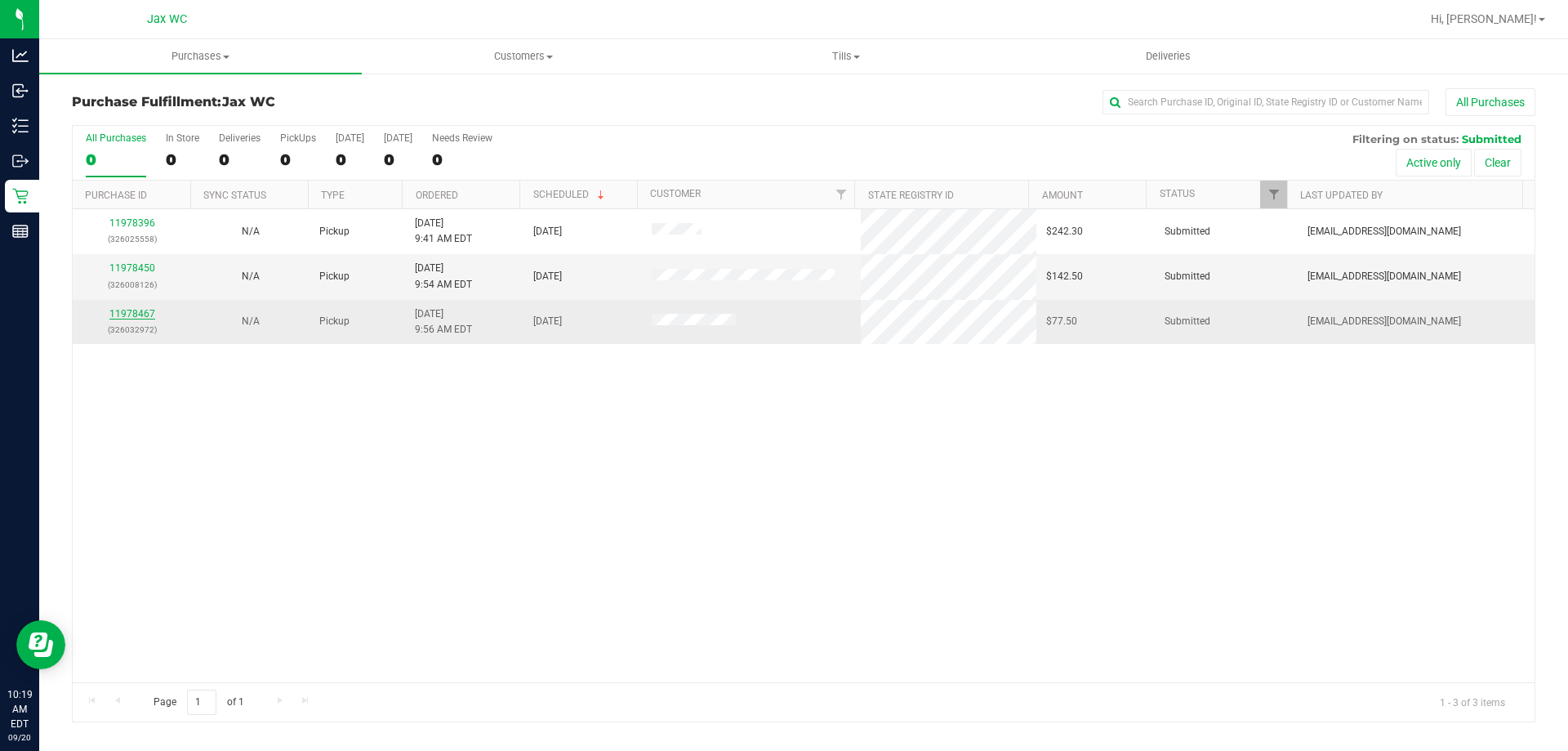
click at [127, 314] on link "11978467" at bounding box center [131, 313] width 45 height 12
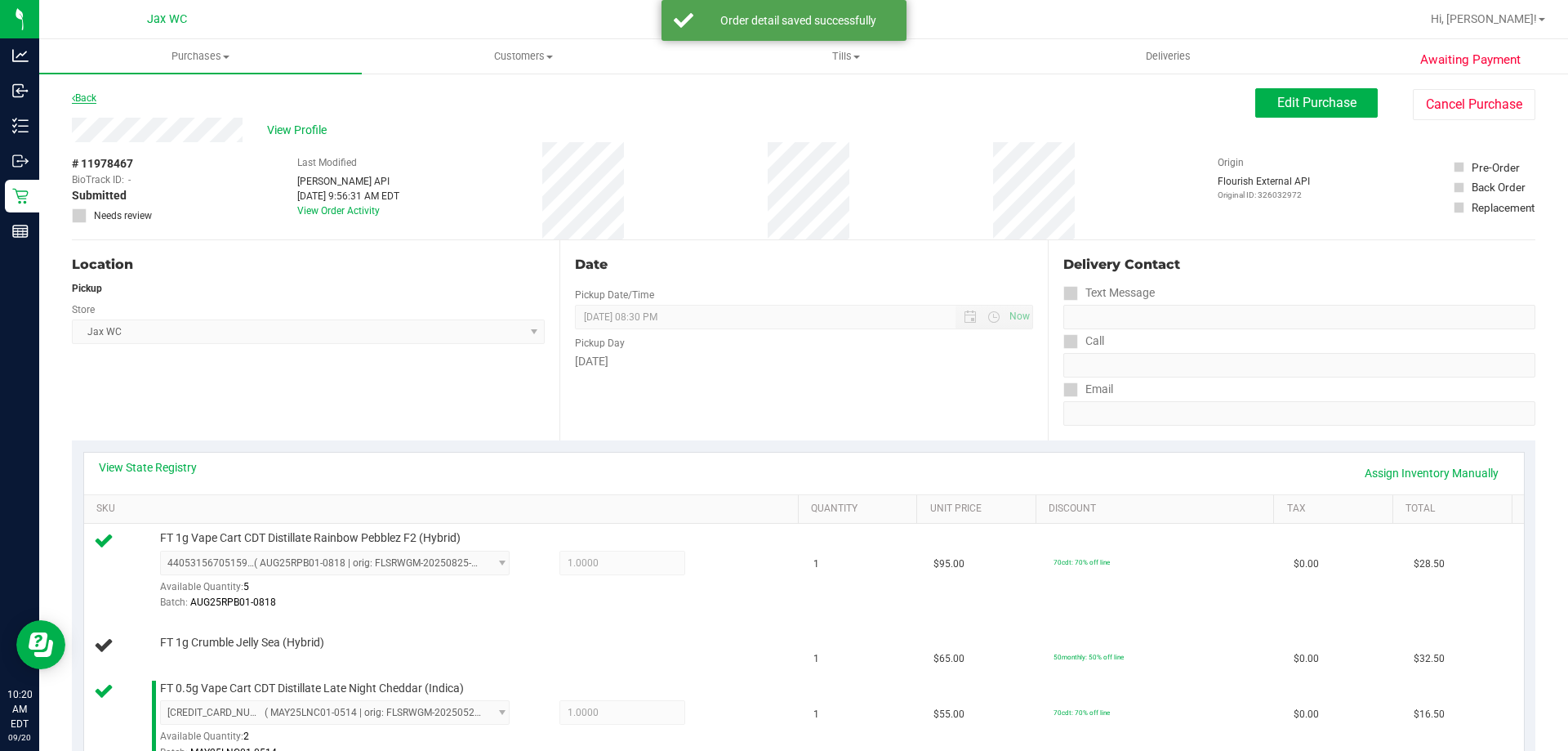
click at [93, 94] on link "Back" at bounding box center [84, 98] width 25 height 12
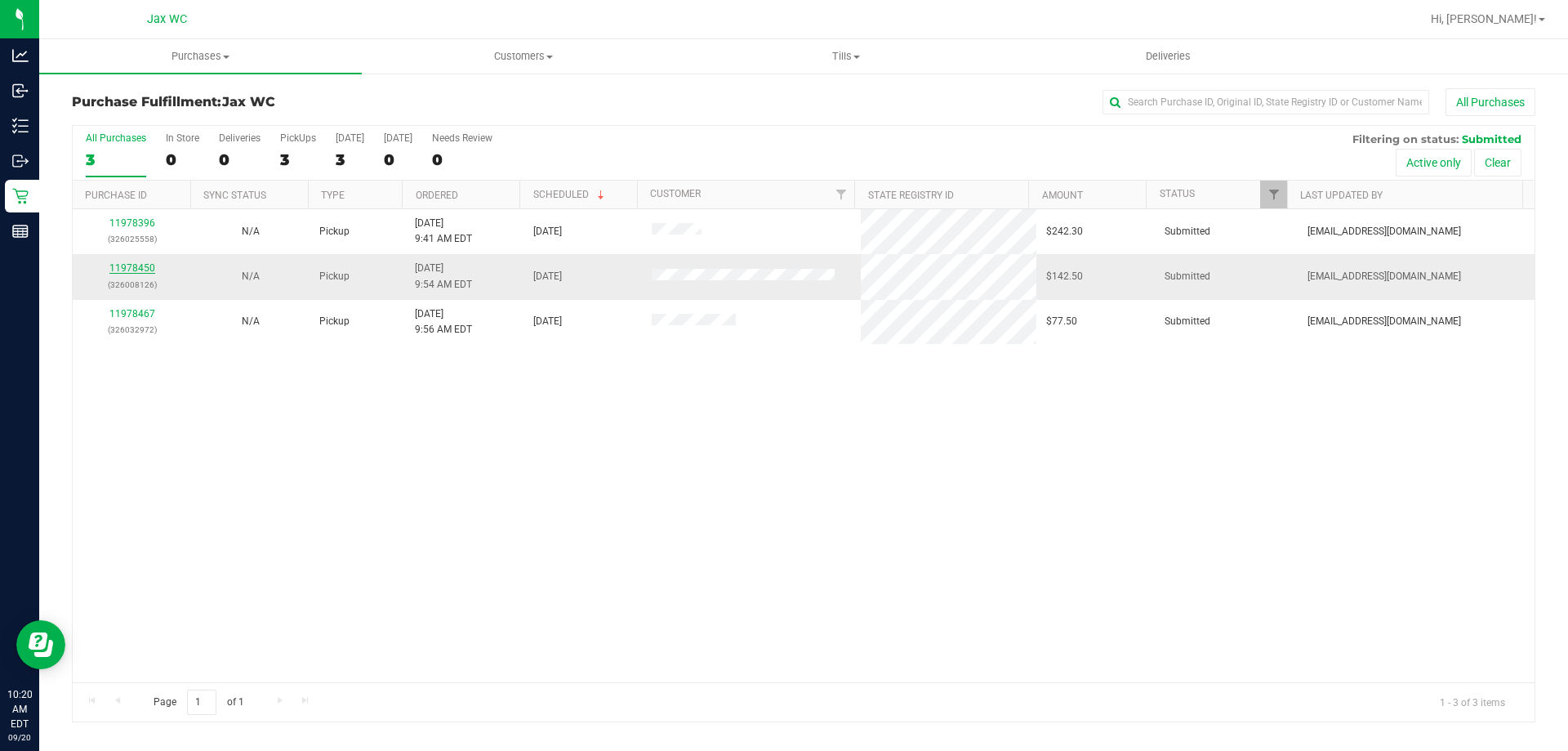
click at [117, 265] on link "11978450" at bounding box center [131, 268] width 45 height 12
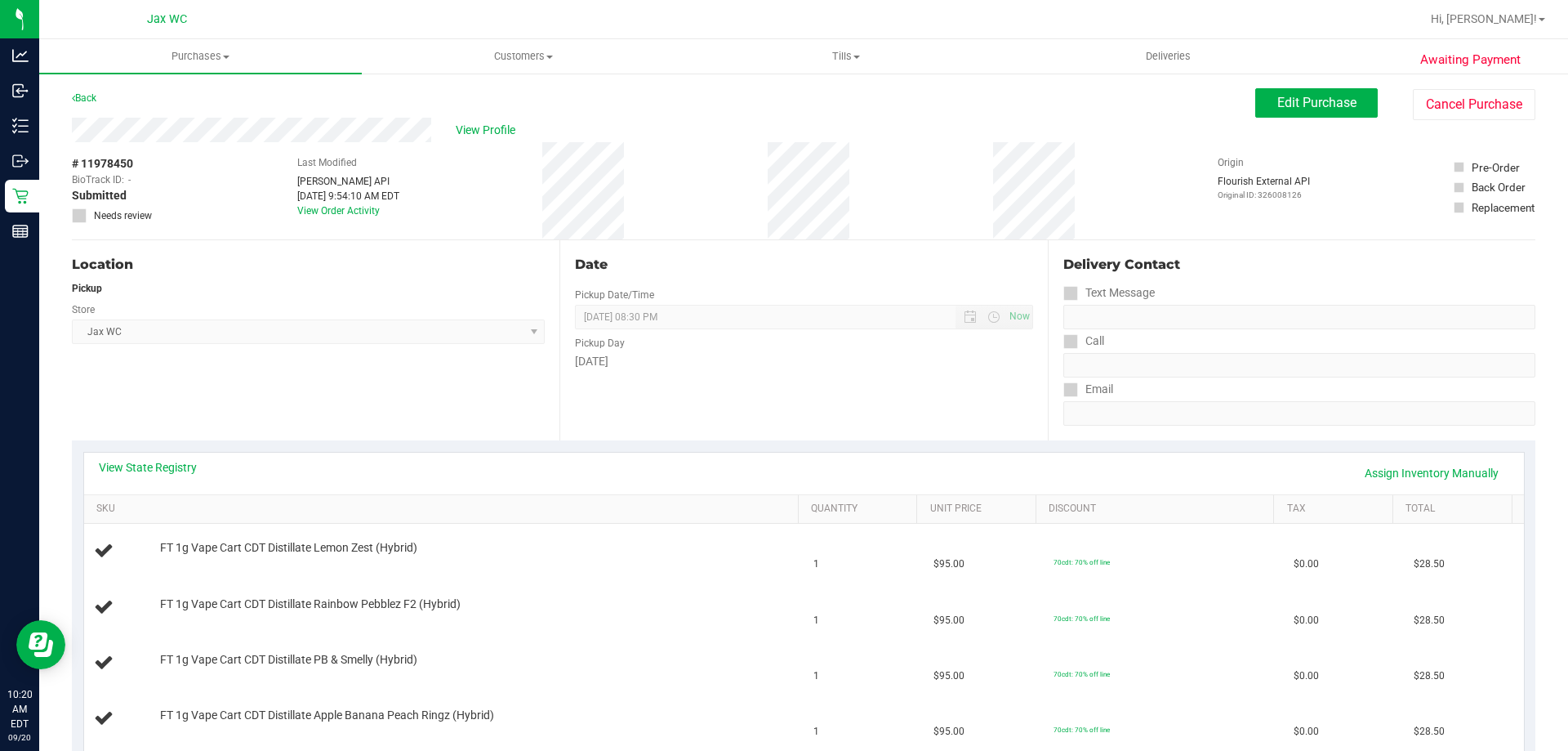
scroll to position [327, 0]
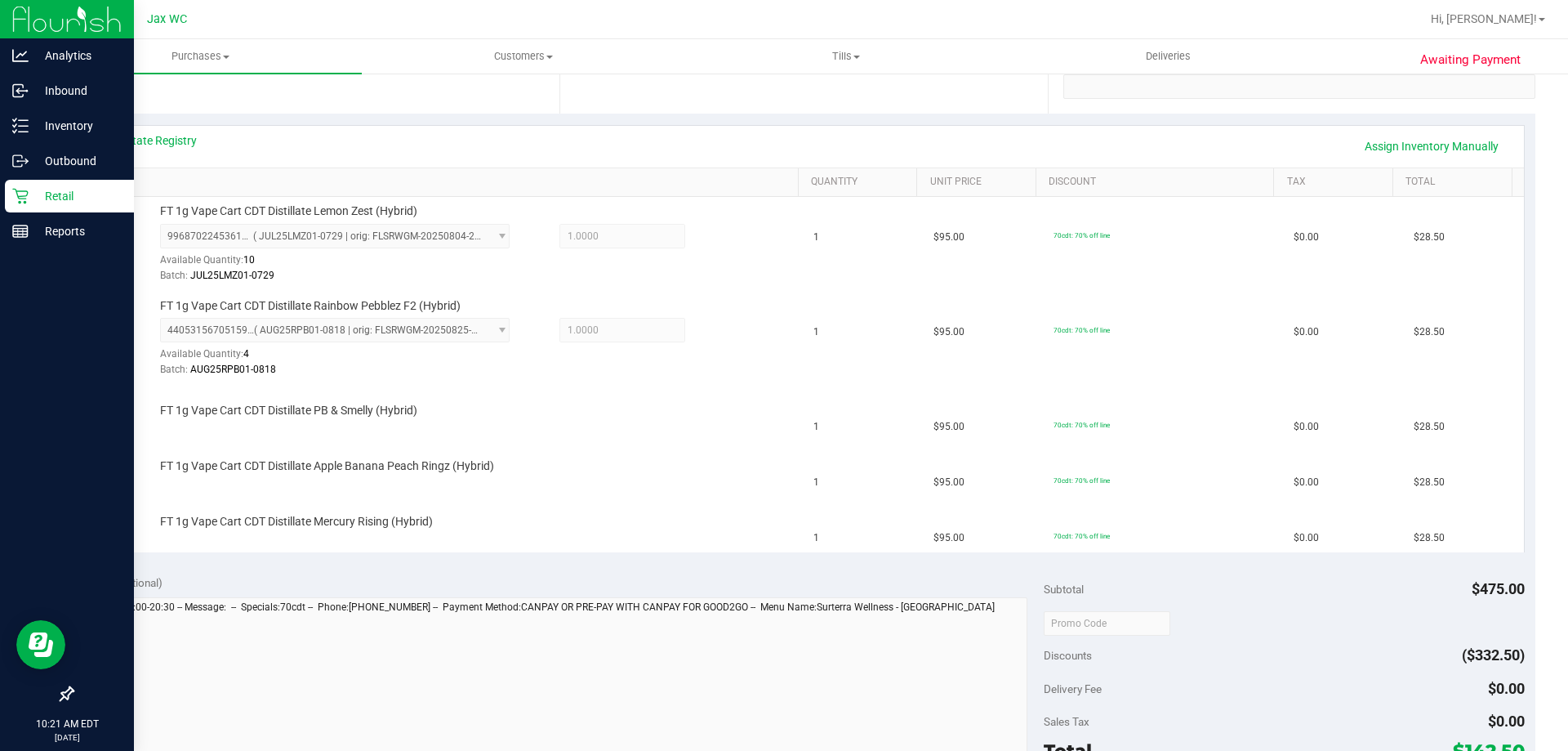
click at [31, 190] on p "Retail" at bounding box center [78, 196] width 98 height 20
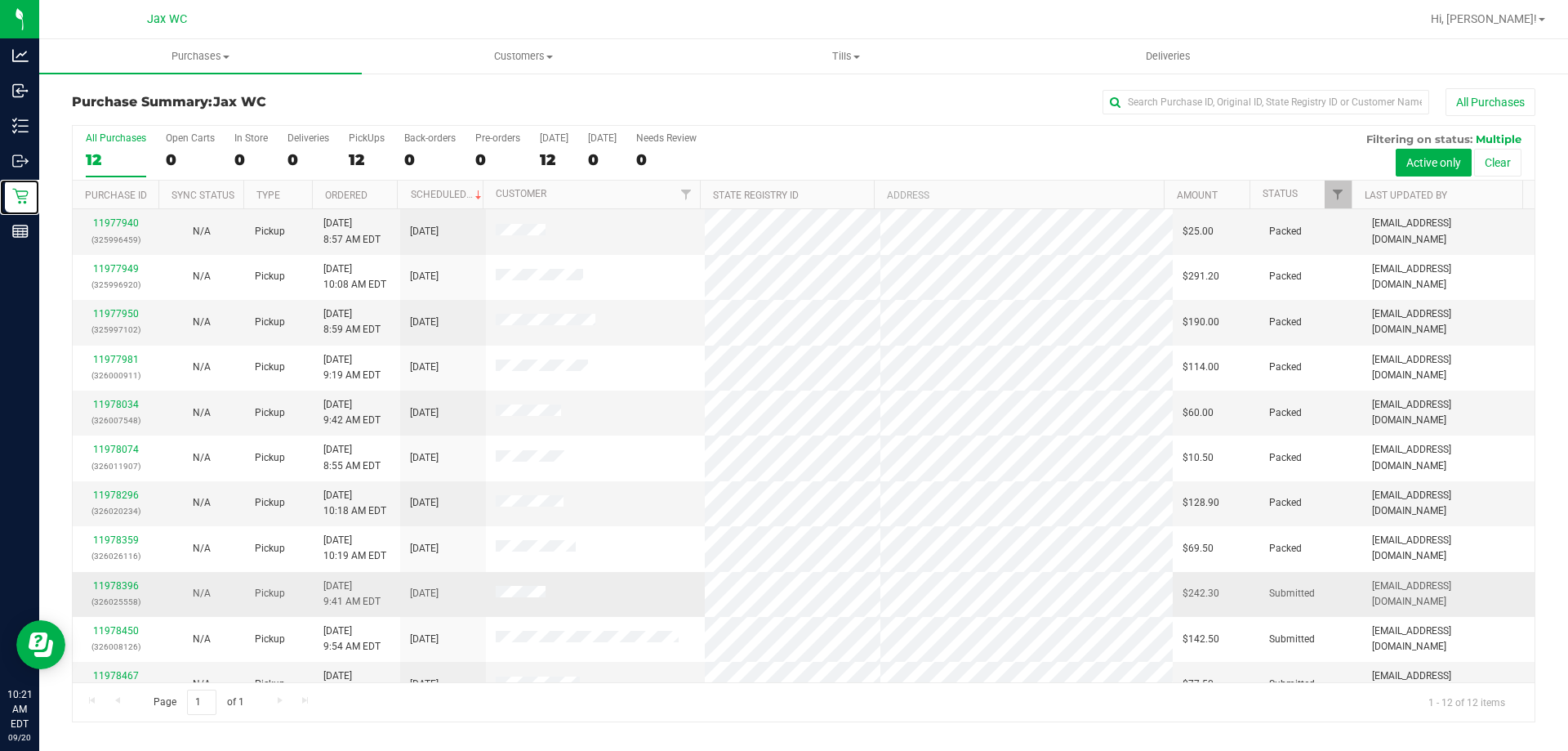
scroll to position [69, 0]
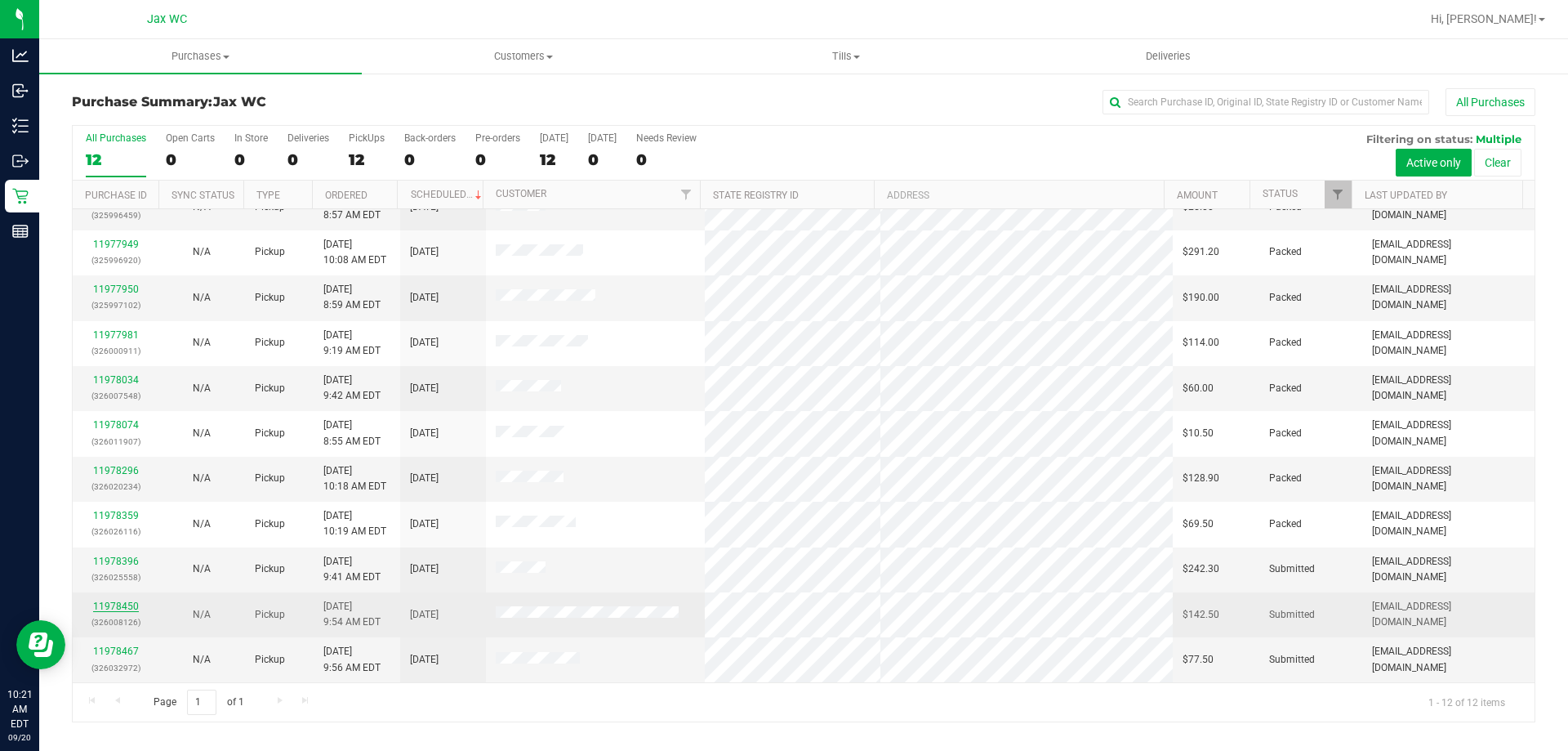
click at [114, 606] on link "11978450" at bounding box center [116, 606] width 45 height 12
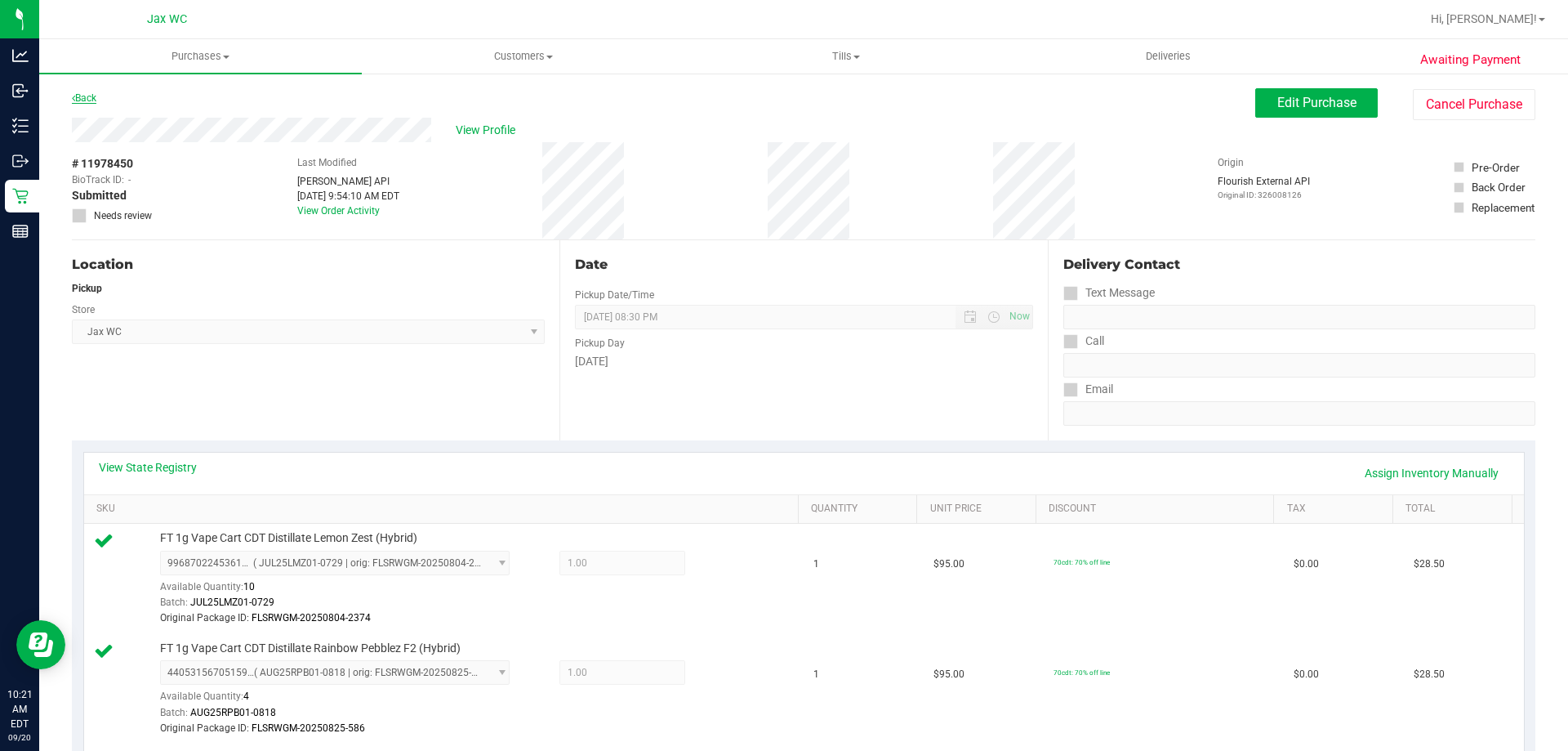
click at [92, 100] on link "Back" at bounding box center [84, 98] width 25 height 12
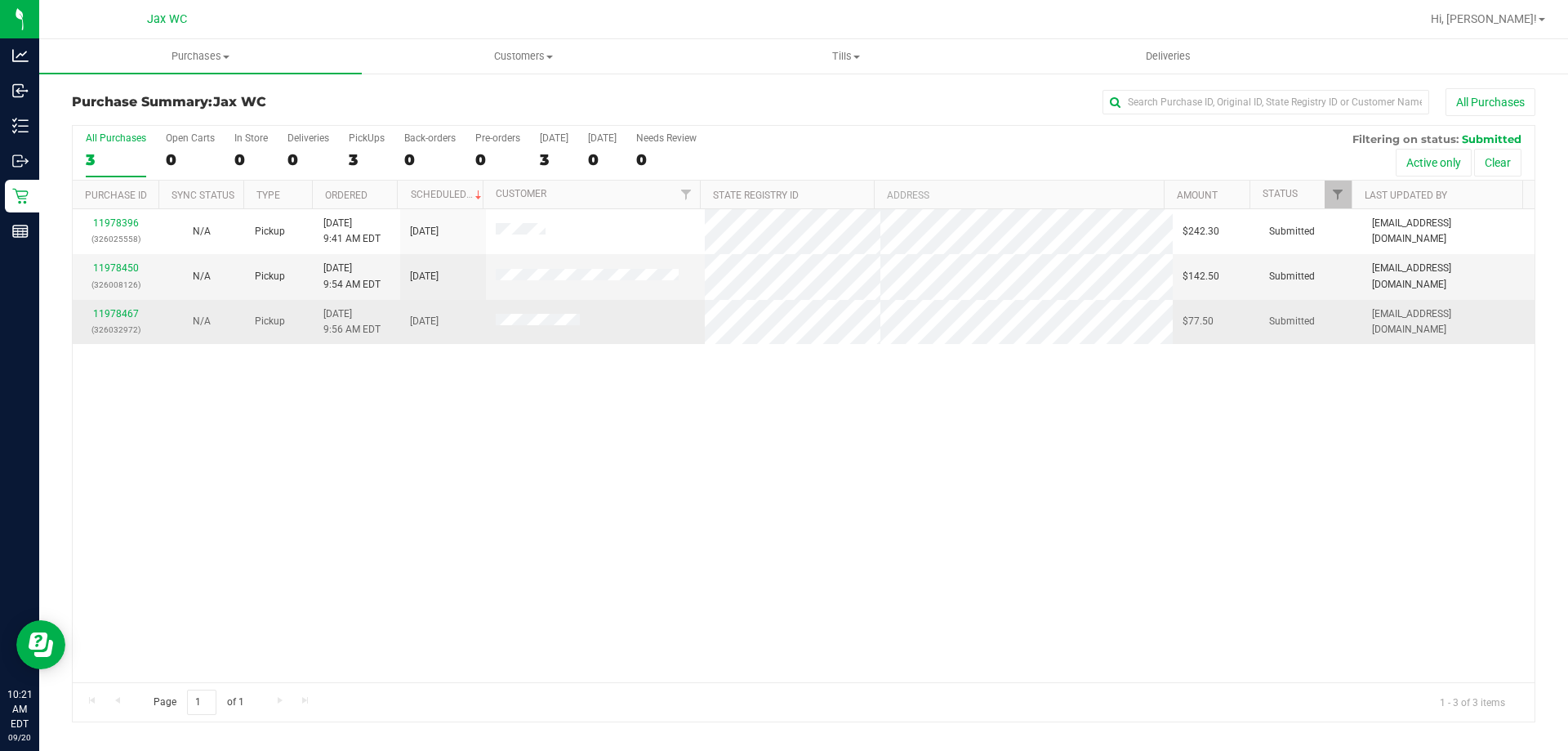
click at [116, 323] on p "(326032972)" at bounding box center [116, 329] width 66 height 16
click at [118, 304] on td "11978467 (326032972)" at bounding box center [116, 321] width 86 height 44
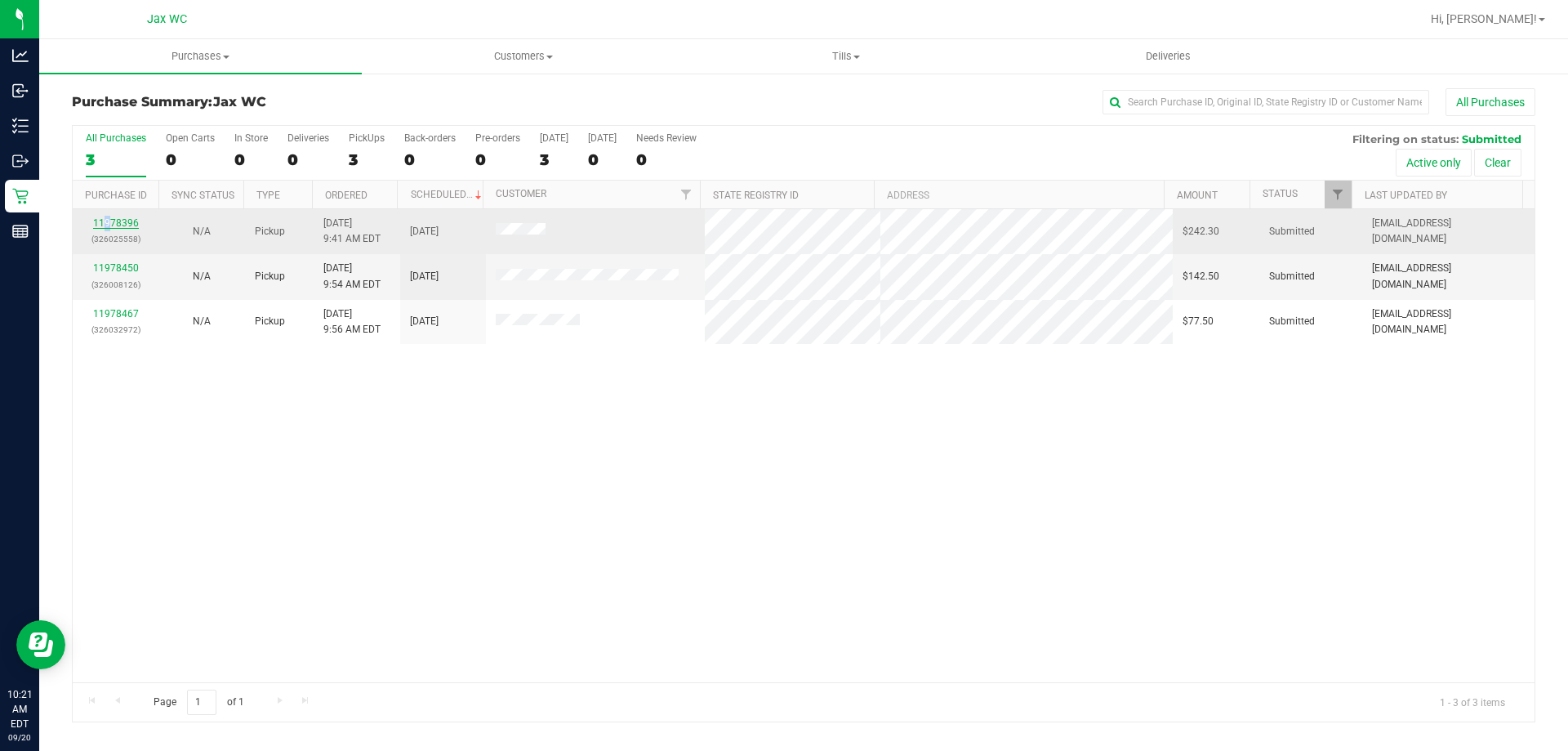
drag, startPoint x: 103, startPoint y: 214, endPoint x: 108, endPoint y: 222, distance: 9.4
click at [108, 222] on td "11978396 (326025558)" at bounding box center [116, 232] width 86 height 45
click at [108, 222] on link "11978396" at bounding box center [116, 223] width 45 height 12
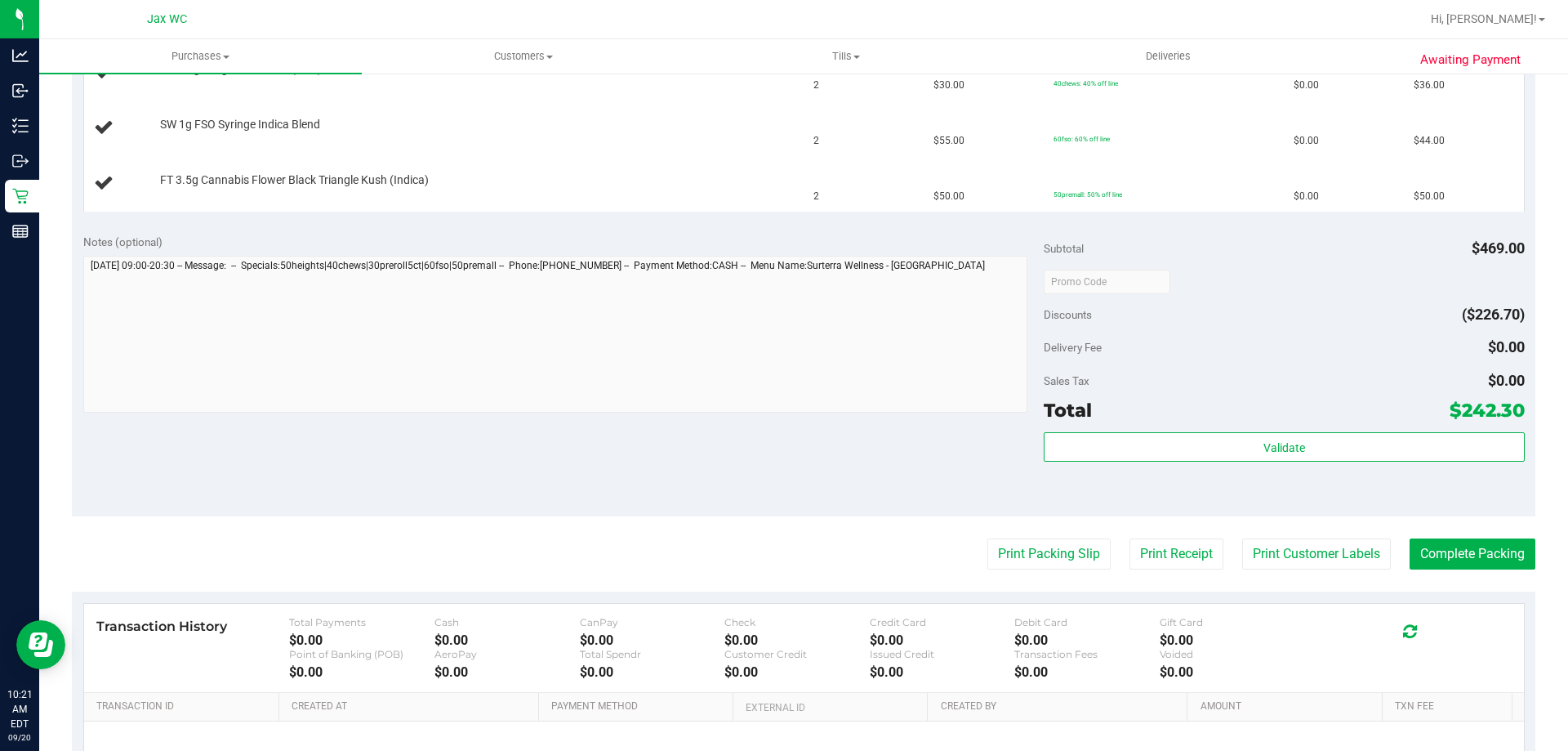
scroll to position [653, 0]
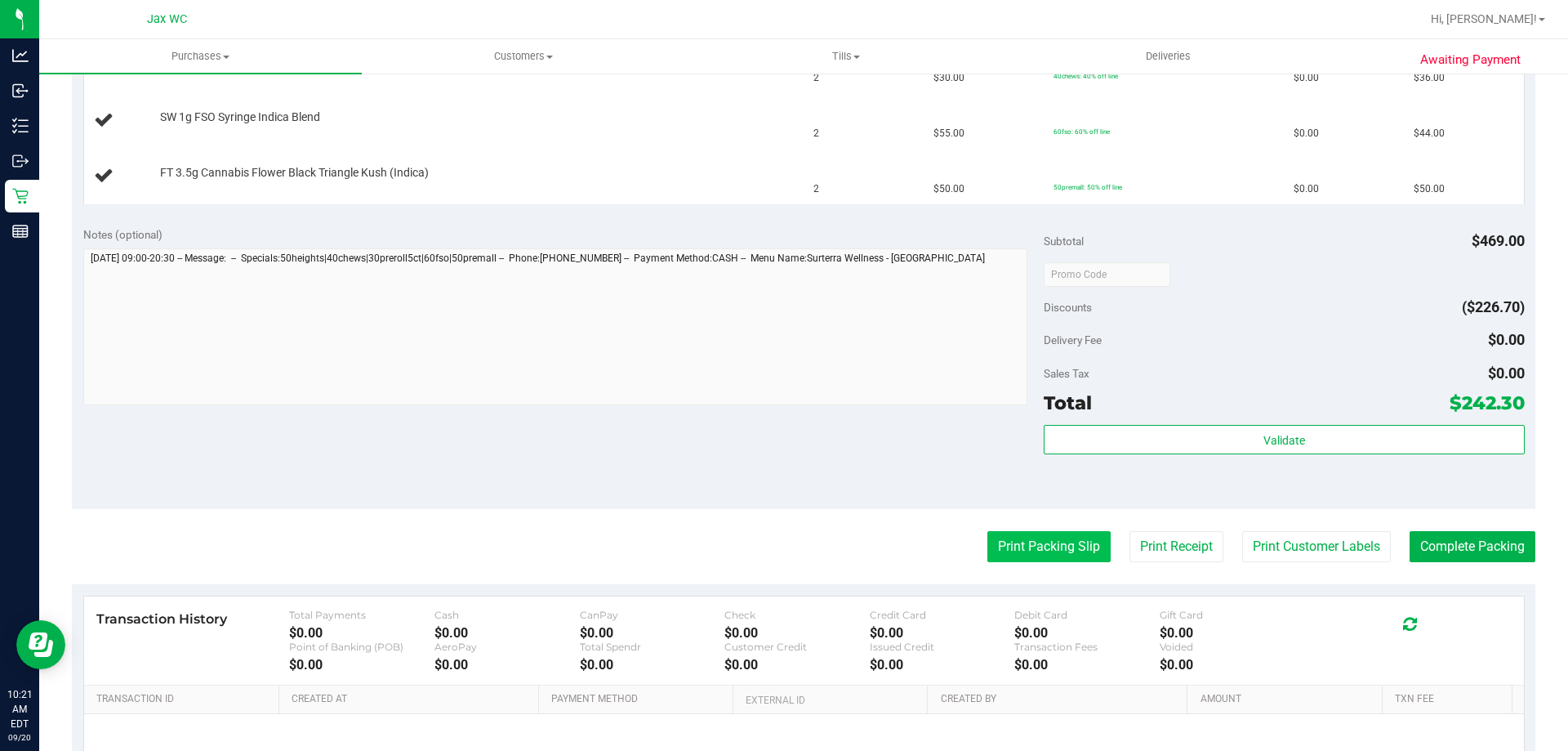
click at [1040, 552] on button "Print Packing Slip" at bounding box center [1049, 547] width 123 height 31
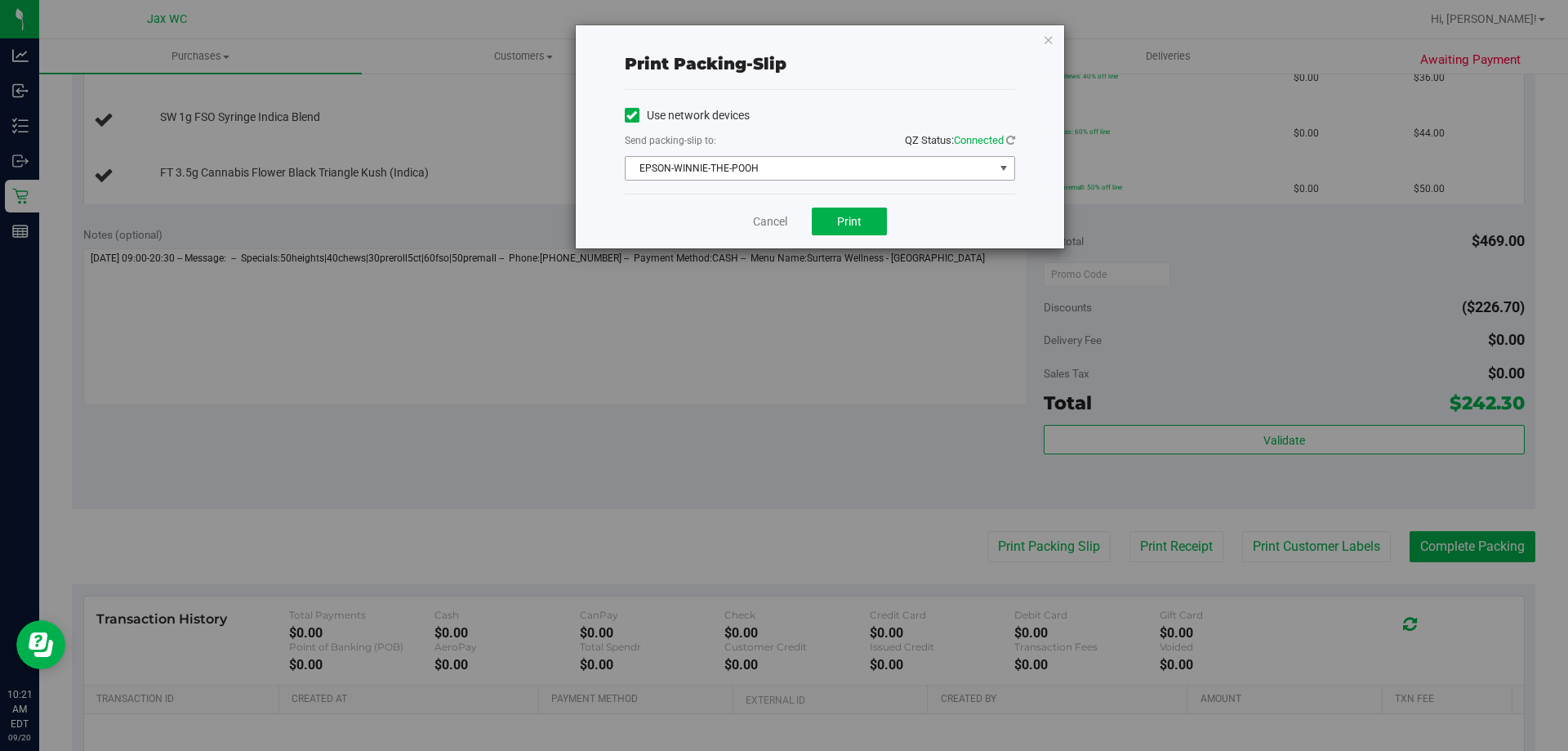
click at [764, 176] on span "EPSON-WINNIE-THE-POOH" at bounding box center [810, 169] width 368 height 23
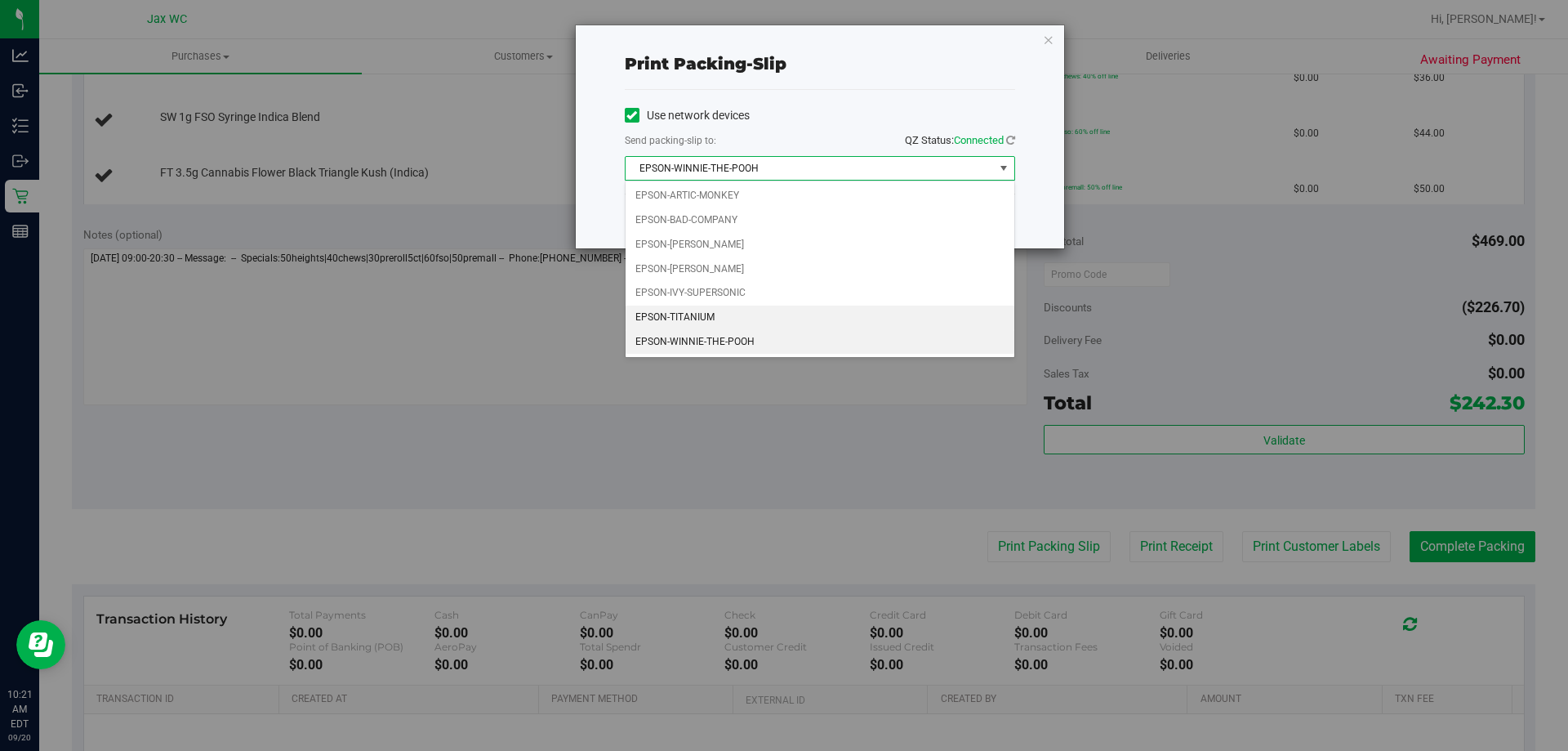
click at [715, 318] on li "EPSON-TITANIUM" at bounding box center [820, 318] width 389 height 25
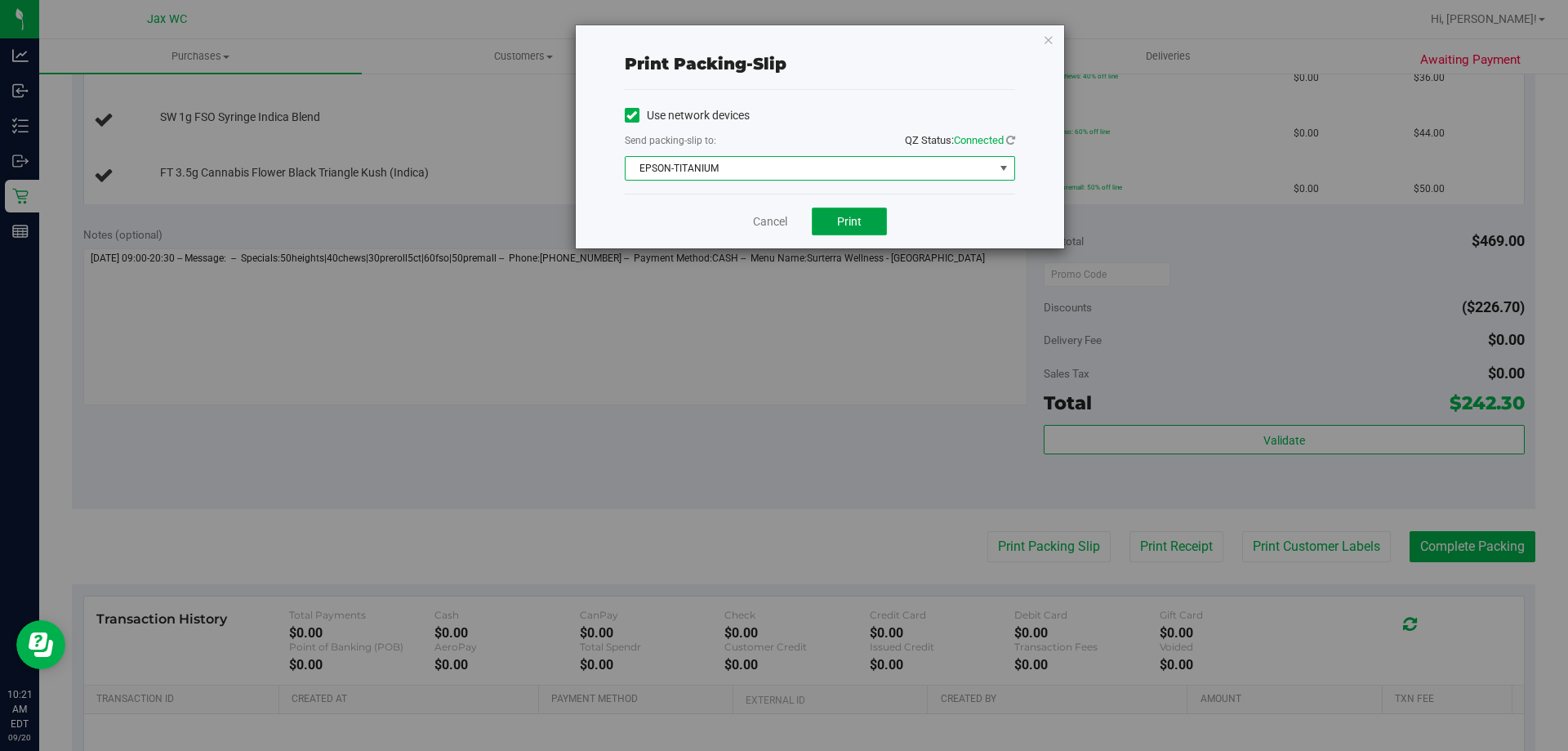
click at [842, 216] on span "Print" at bounding box center [849, 222] width 25 height 13
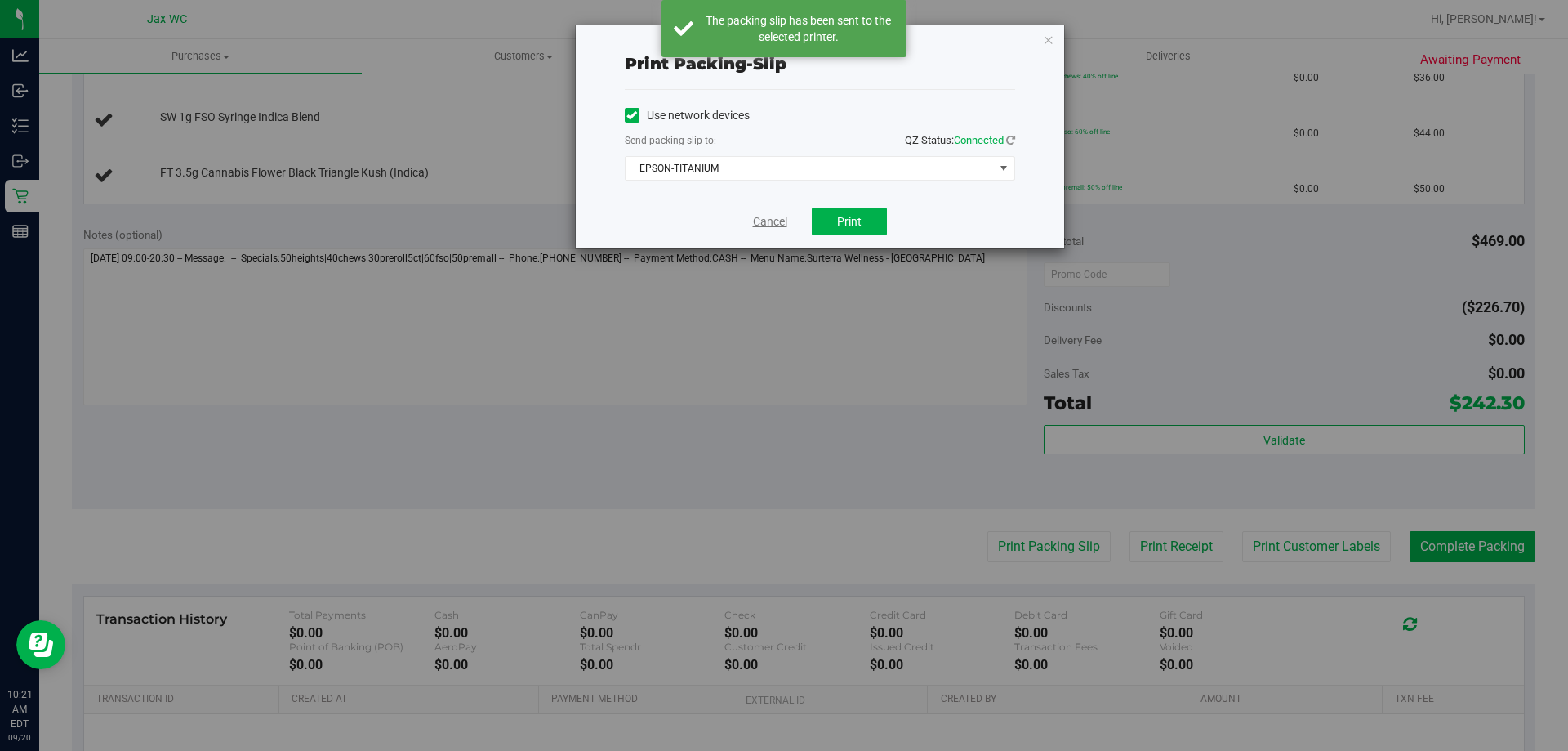
click at [756, 217] on link "Cancel" at bounding box center [770, 222] width 34 height 17
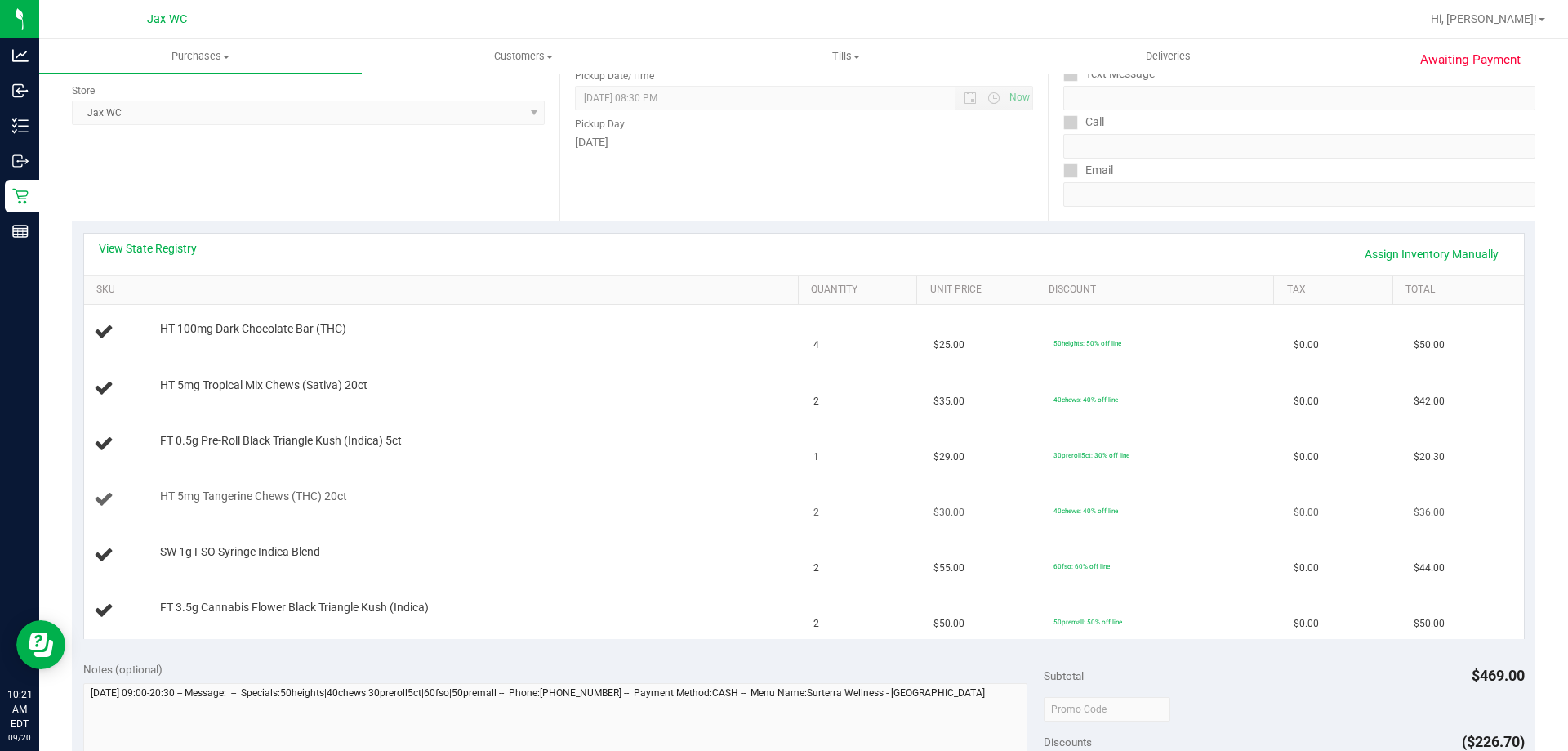
scroll to position [164, 0]
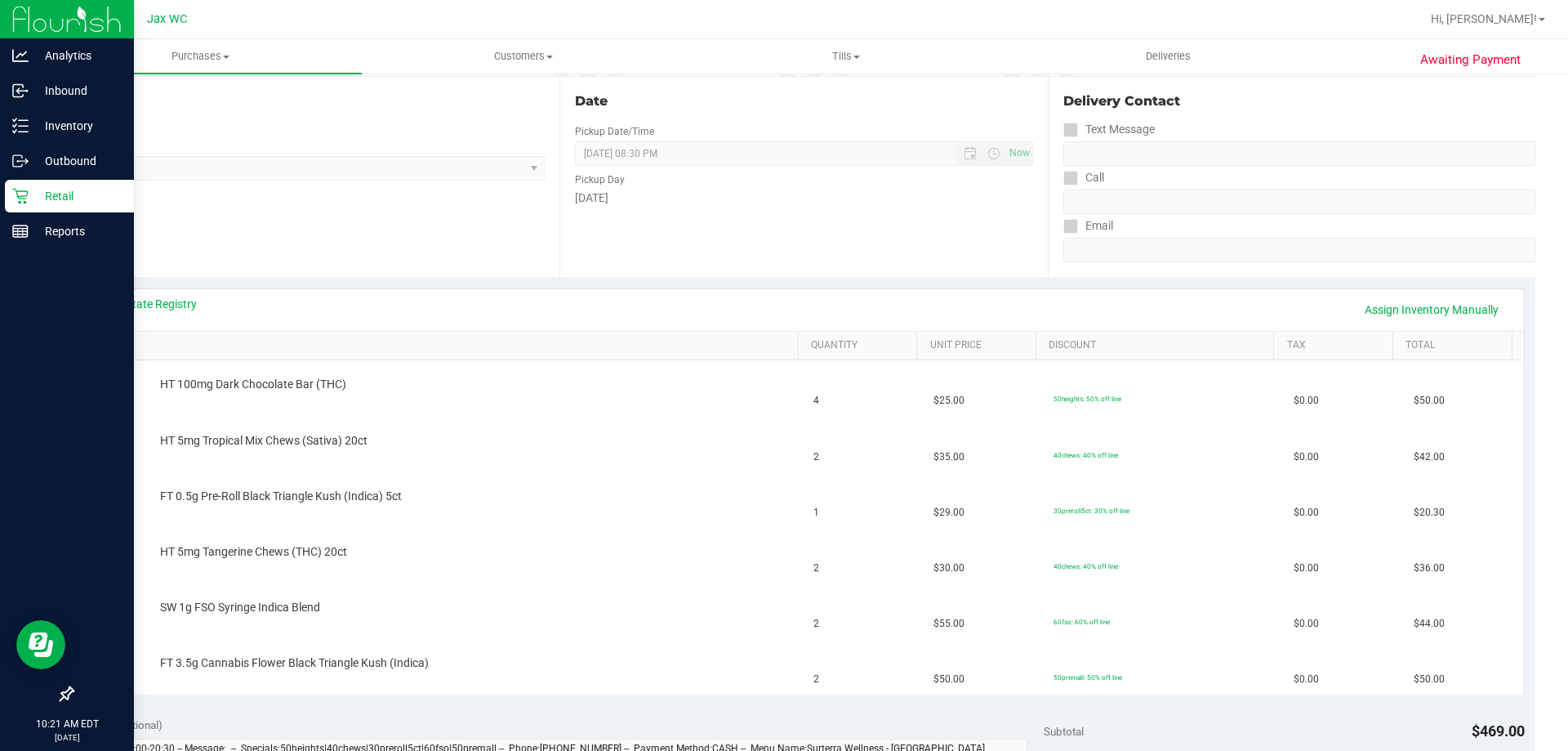
click at [17, 201] on icon at bounding box center [21, 196] width 17 height 17
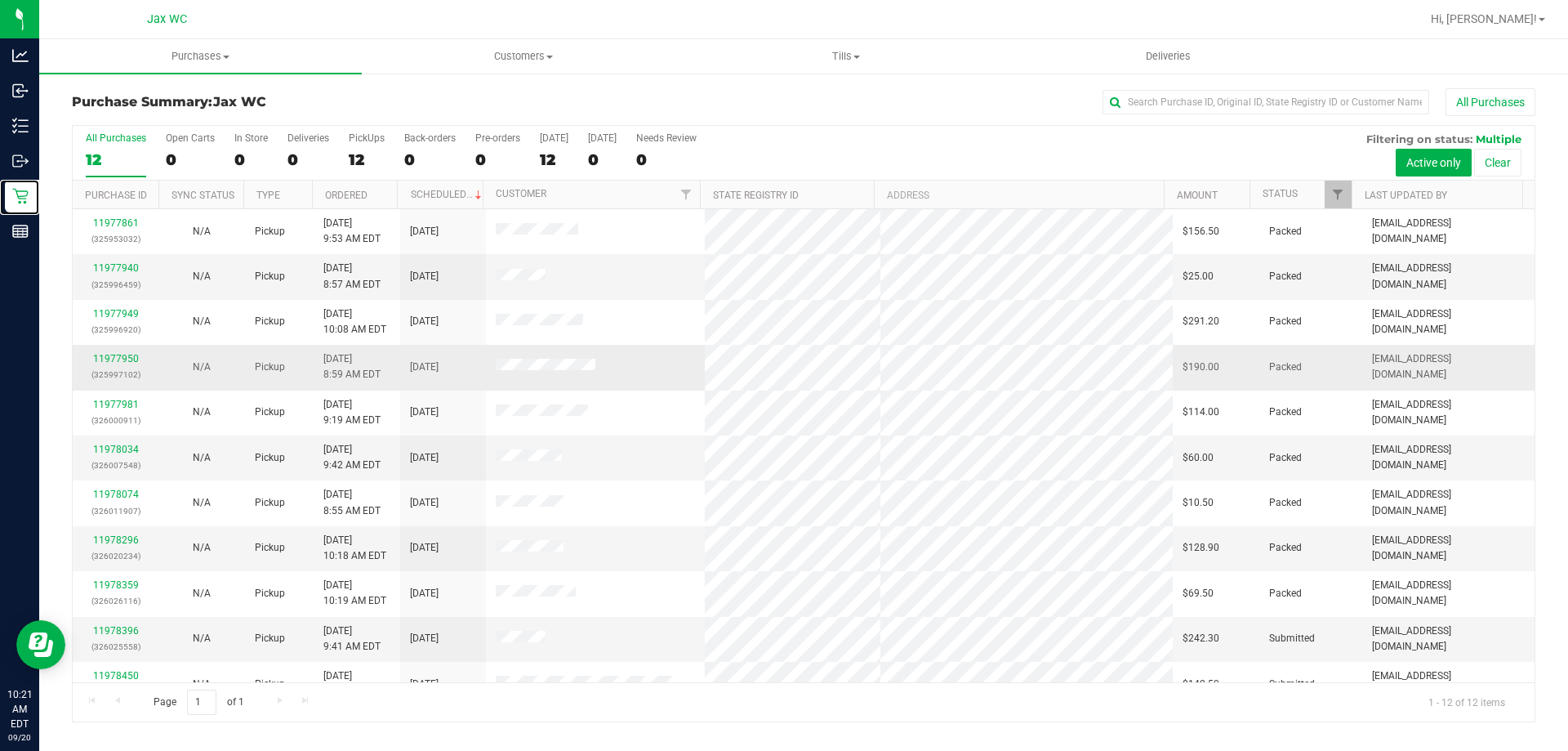
scroll to position [69, 0]
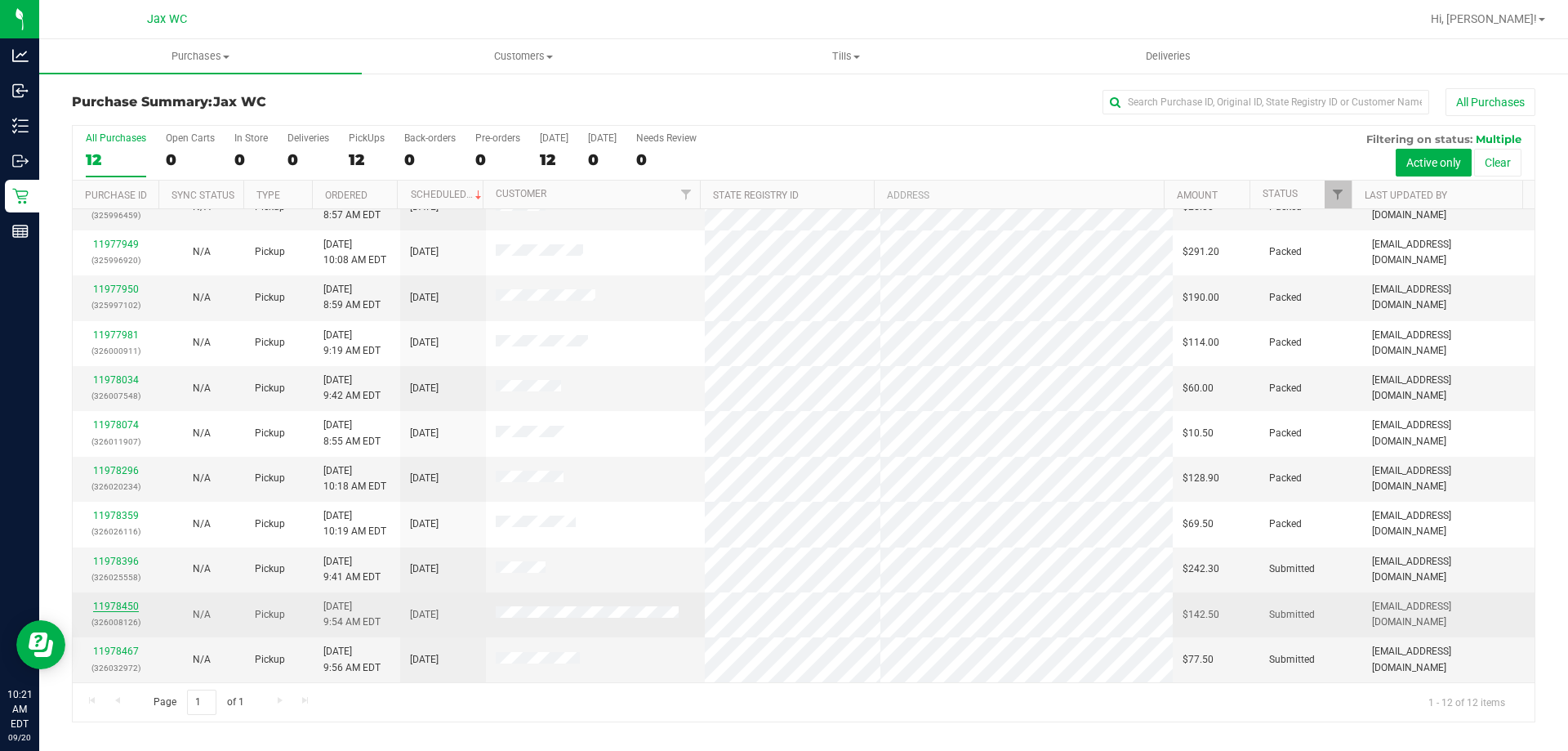
click at [105, 609] on link "11978450" at bounding box center [116, 606] width 45 height 12
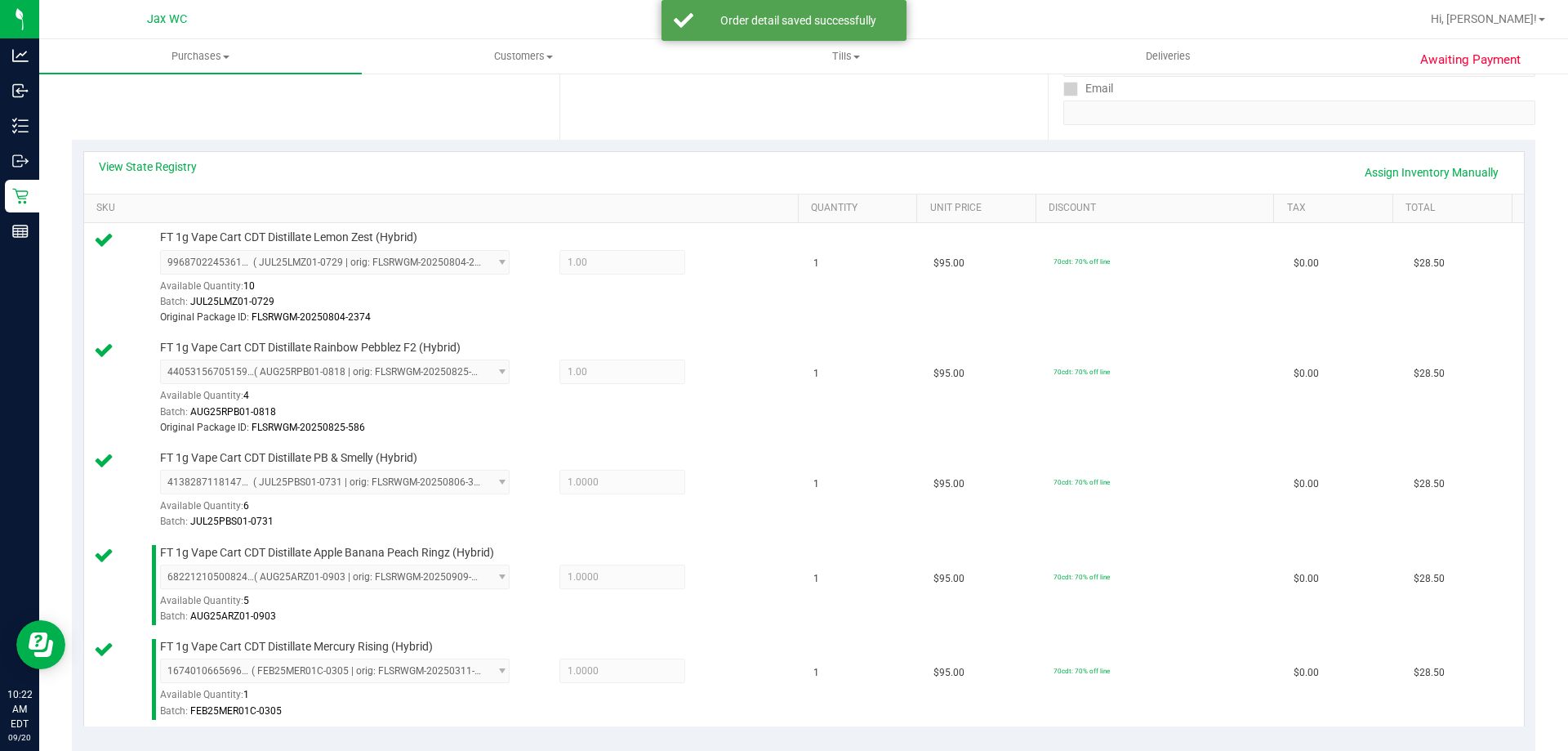
scroll to position [653, 0]
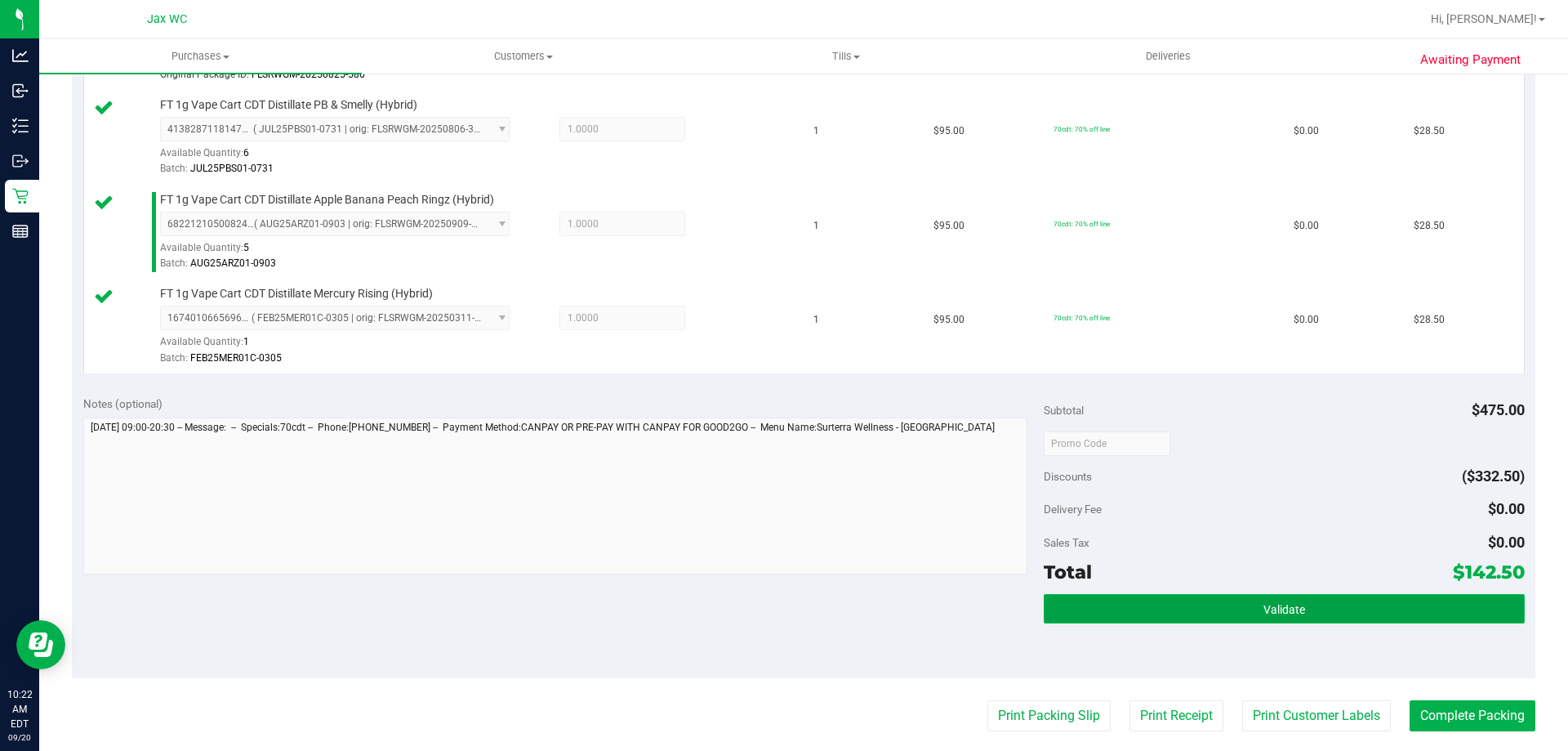
click at [1298, 611] on button "Validate" at bounding box center [1284, 609] width 480 height 30
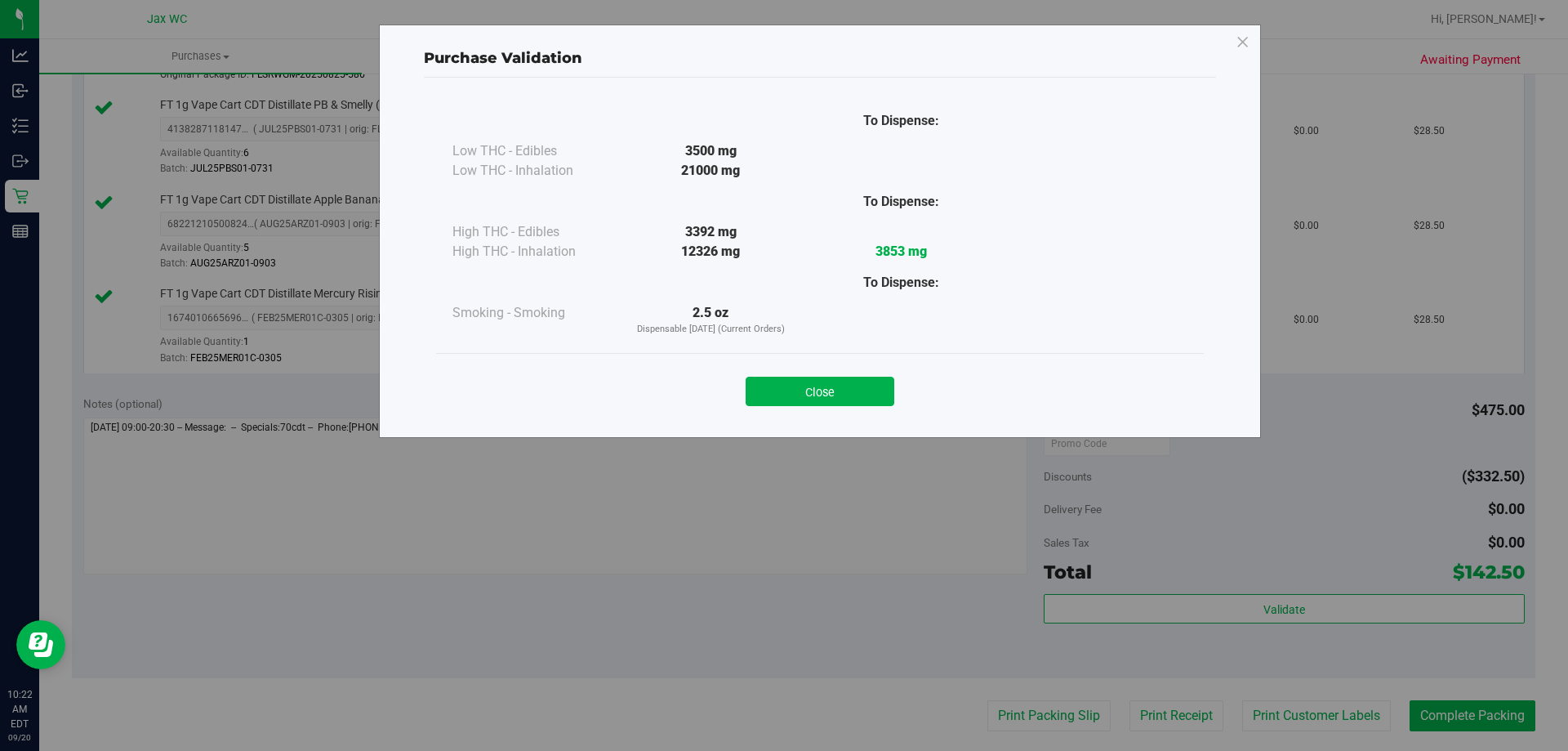
click at [860, 404] on button "Close" at bounding box center [820, 391] width 149 height 30
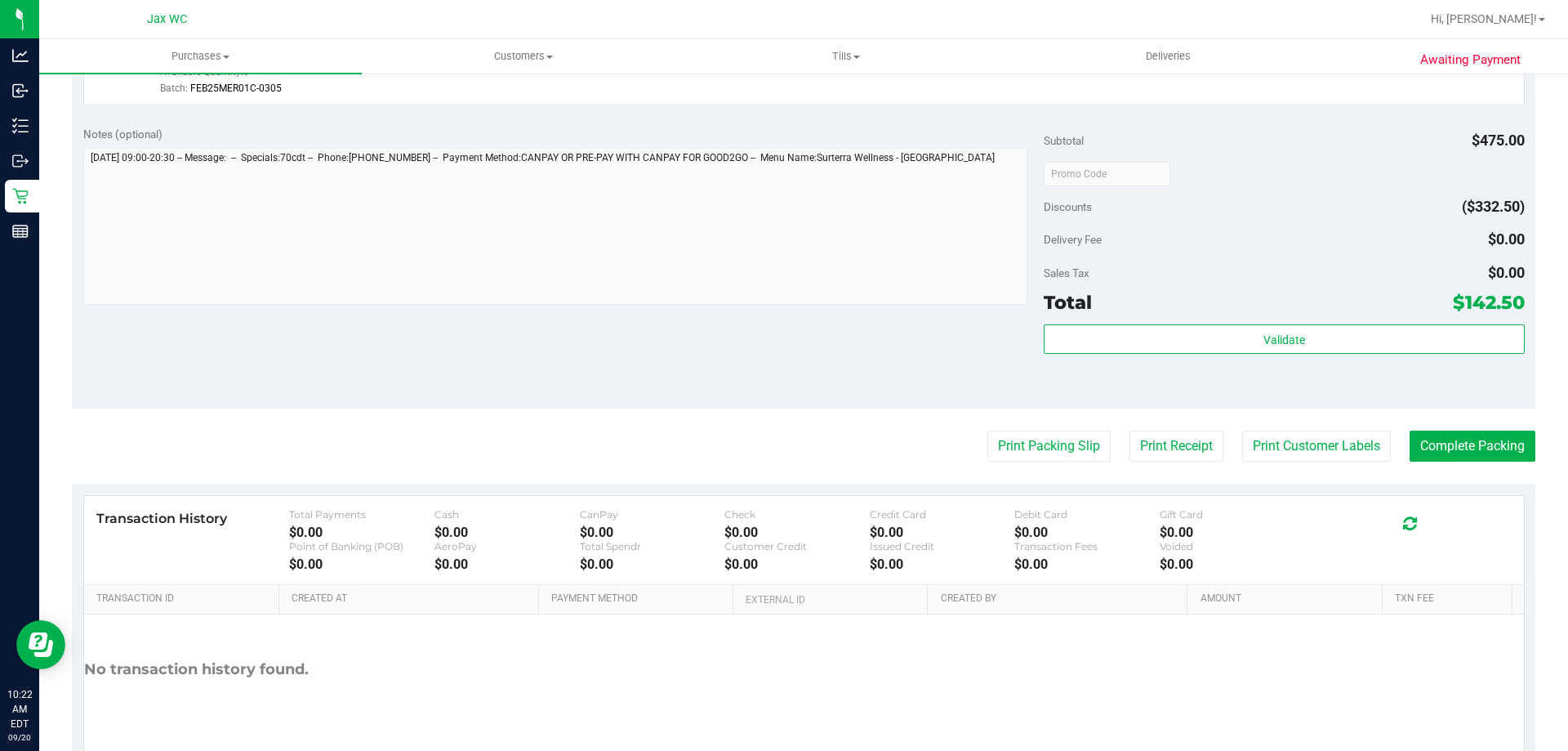
scroll to position [980, 0]
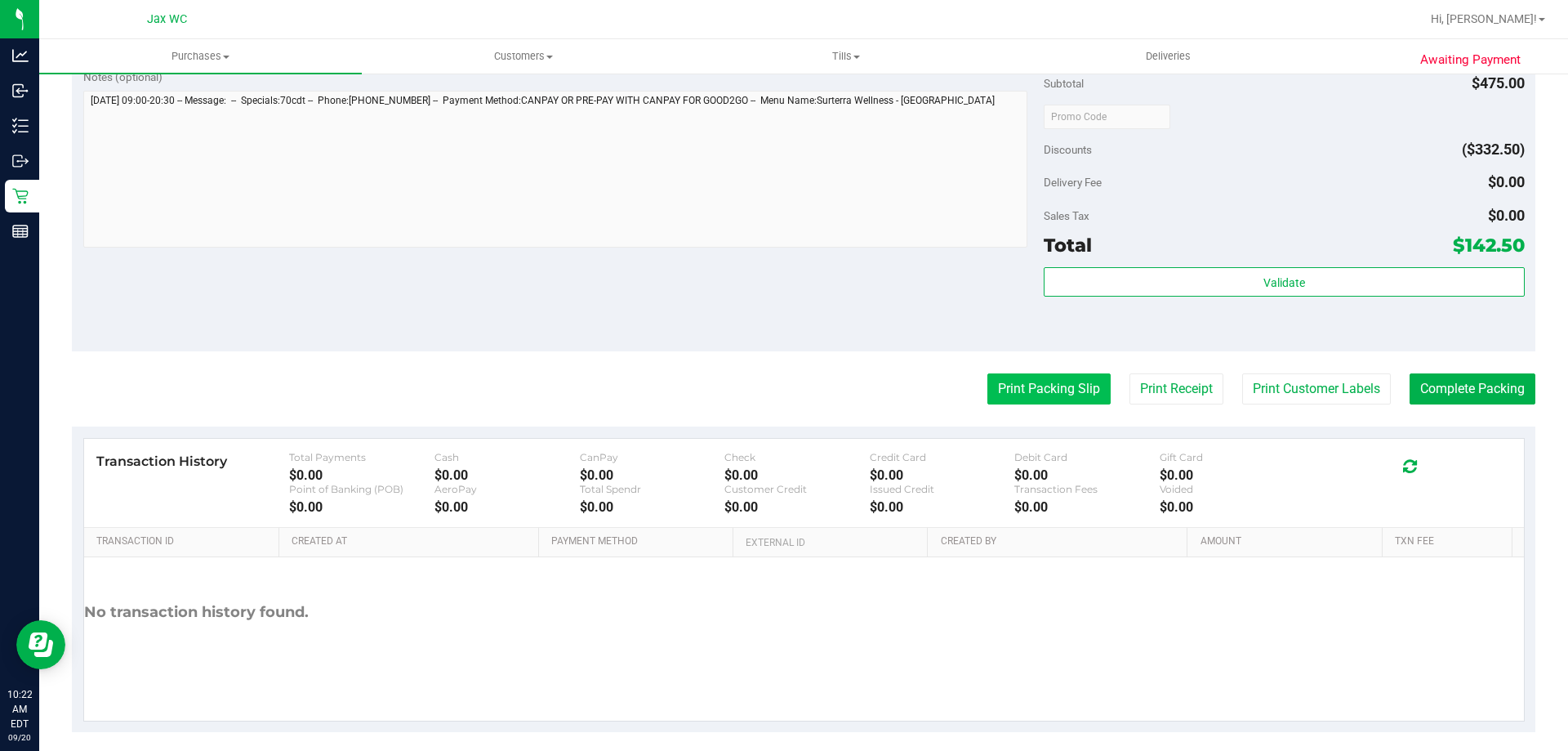
click at [1030, 385] on button "Print Packing Slip" at bounding box center [1049, 389] width 123 height 31
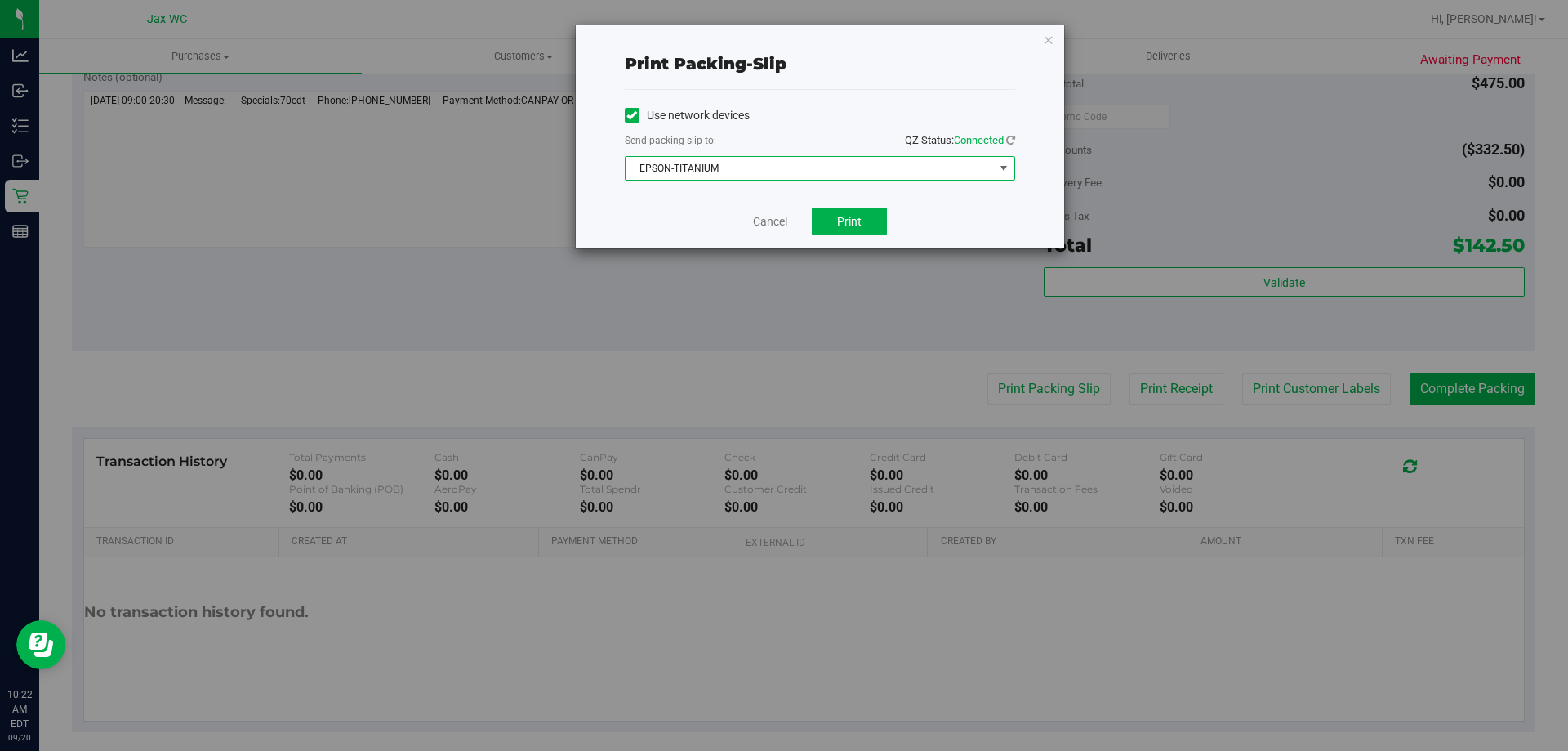
click at [815, 162] on span "EPSON-TITANIUM" at bounding box center [810, 169] width 368 height 23
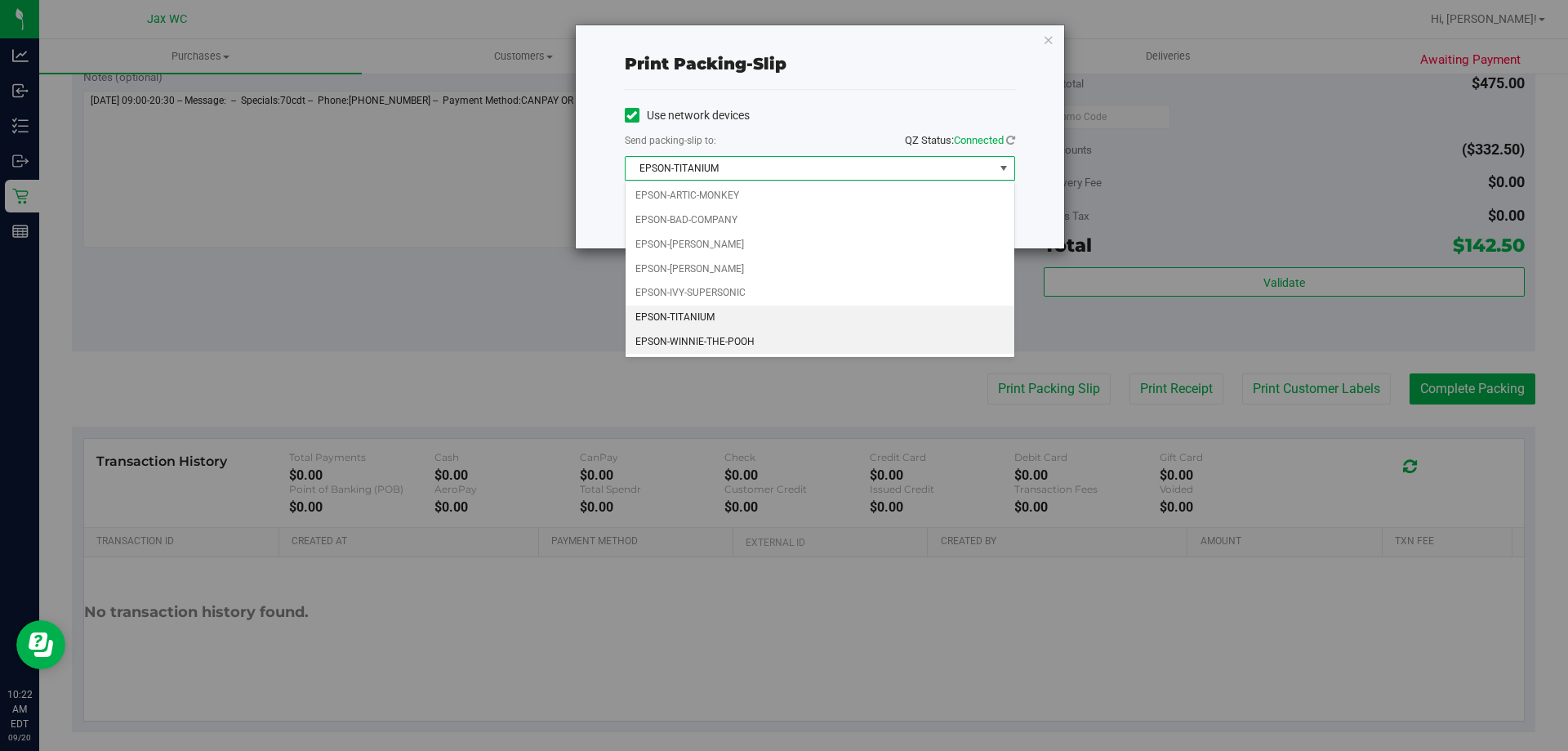
click at [782, 331] on li "EPSON-WINNIE-THE-POOH" at bounding box center [820, 342] width 389 height 25
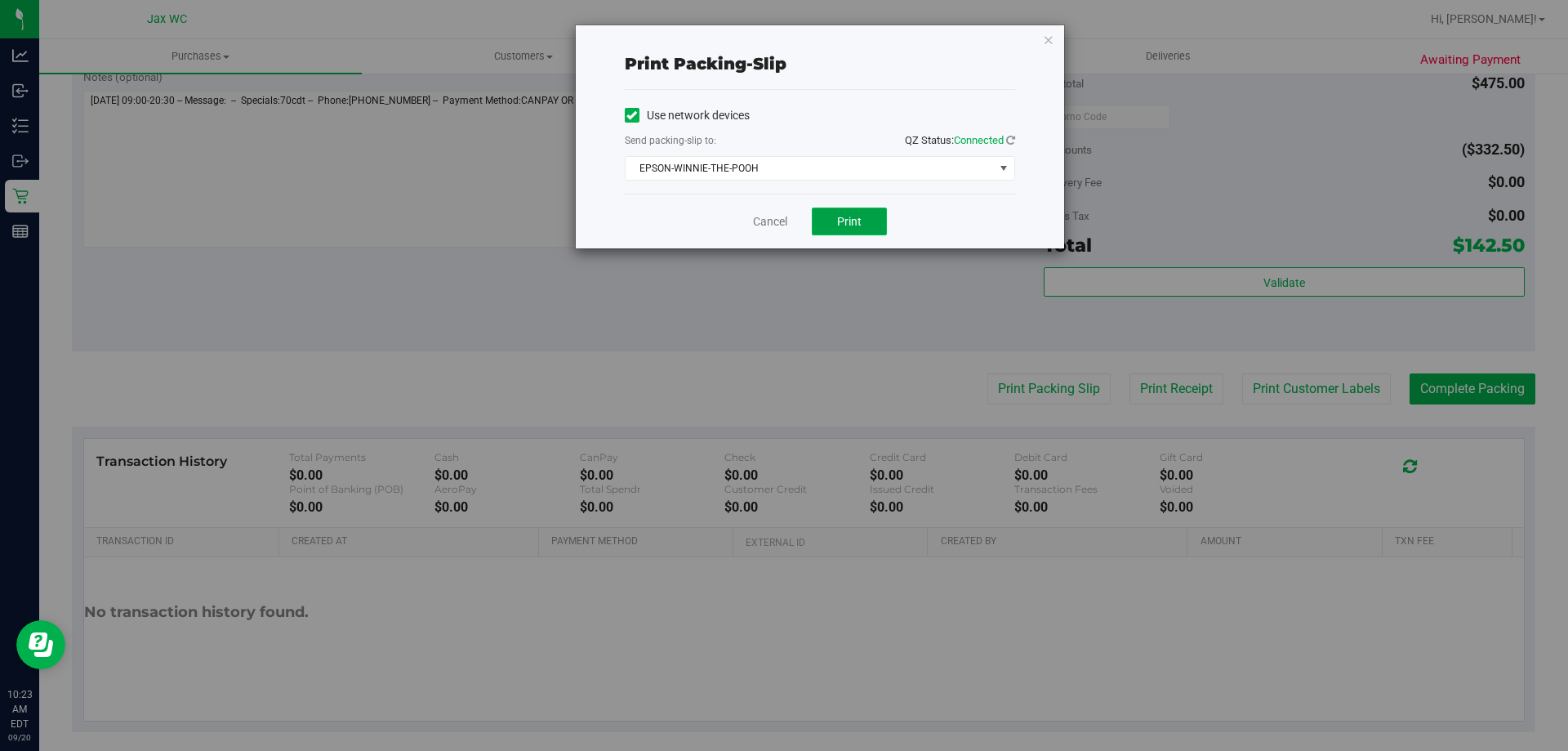
click at [853, 227] on span "Print" at bounding box center [849, 222] width 25 height 13
click at [765, 221] on link "Cancel" at bounding box center [770, 222] width 34 height 17
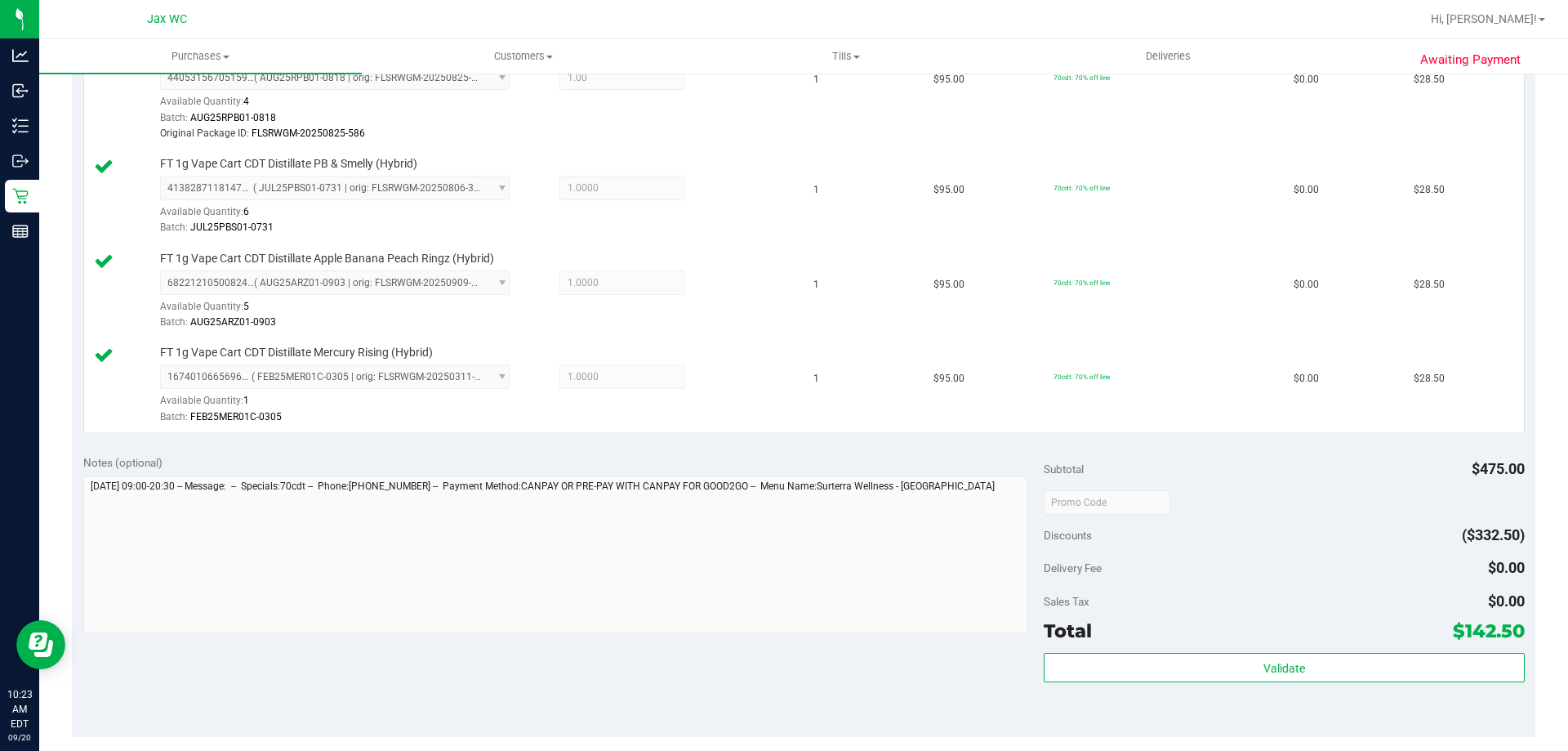
scroll to position [653, 0]
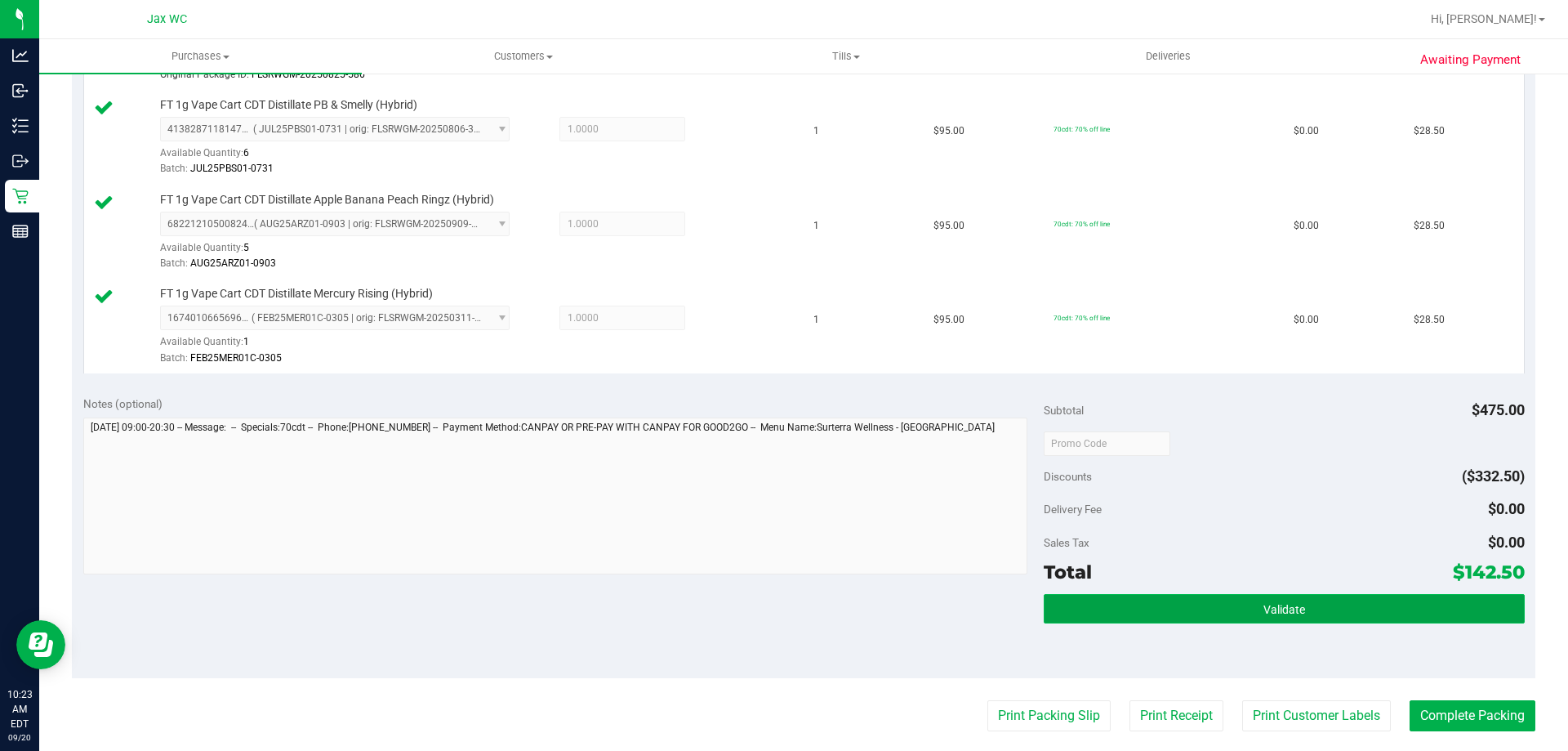
click at [1336, 619] on button "Validate" at bounding box center [1284, 609] width 480 height 30
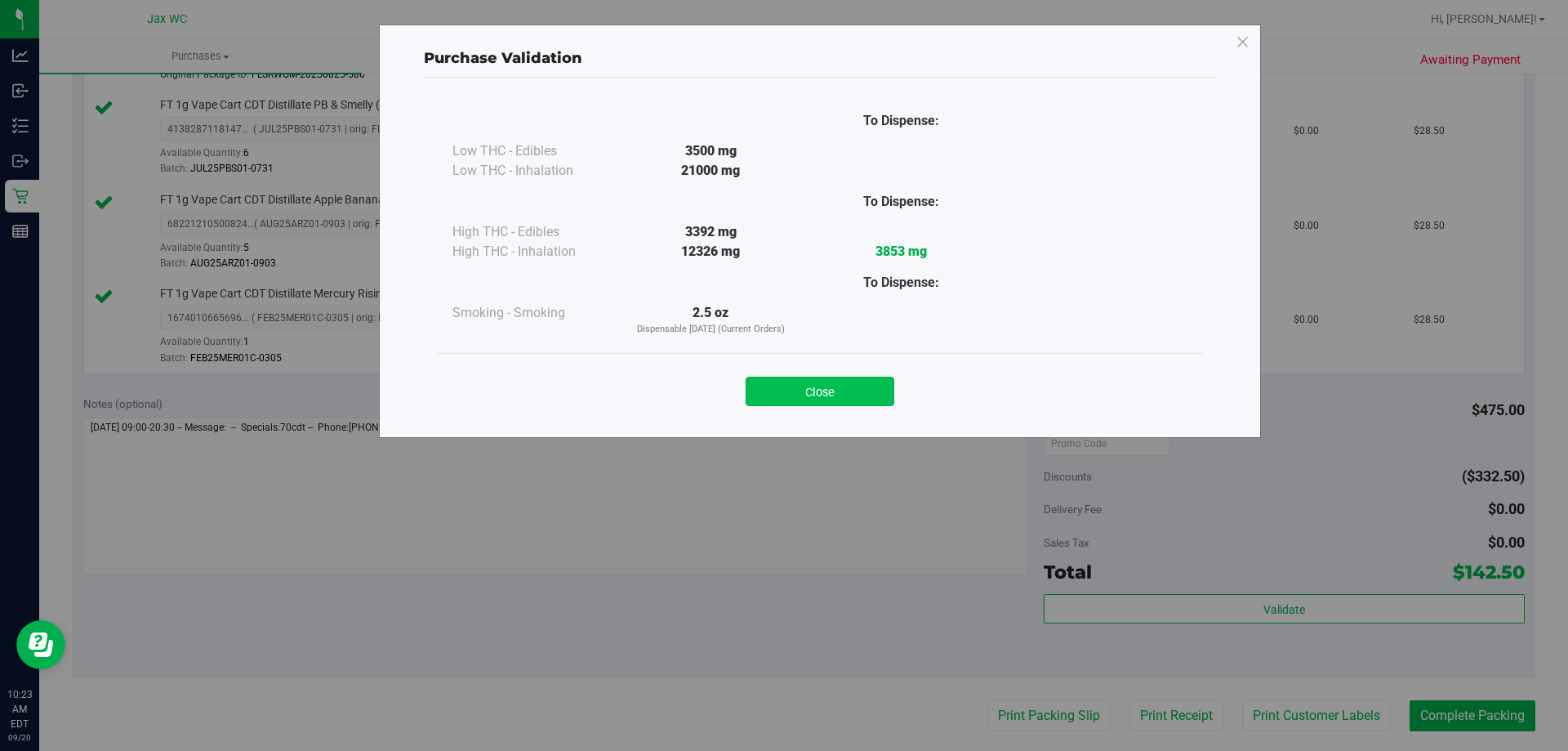
click at [856, 382] on button "Close" at bounding box center [820, 391] width 149 height 30
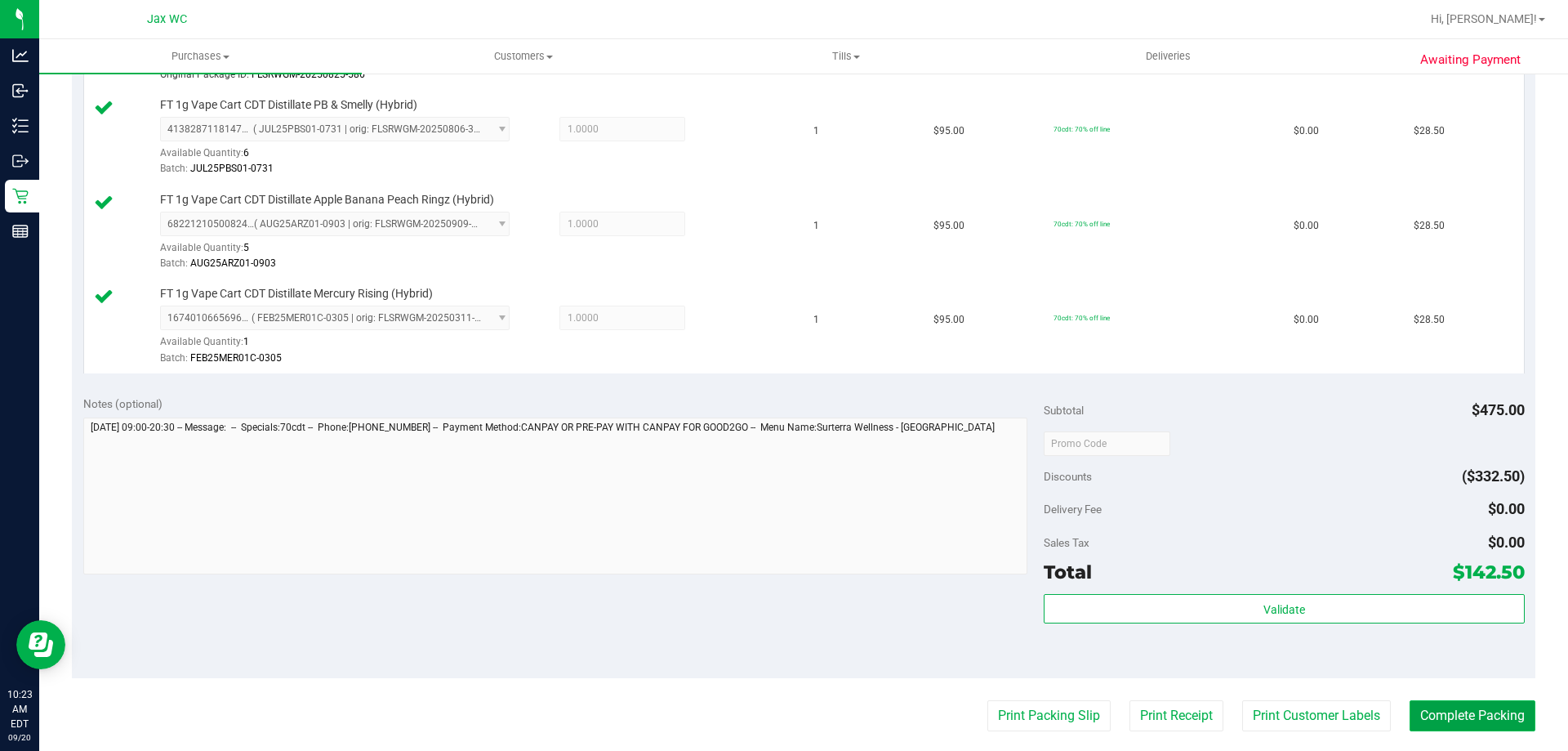
click at [1465, 715] on button "Complete Packing" at bounding box center [1473, 715] width 126 height 31
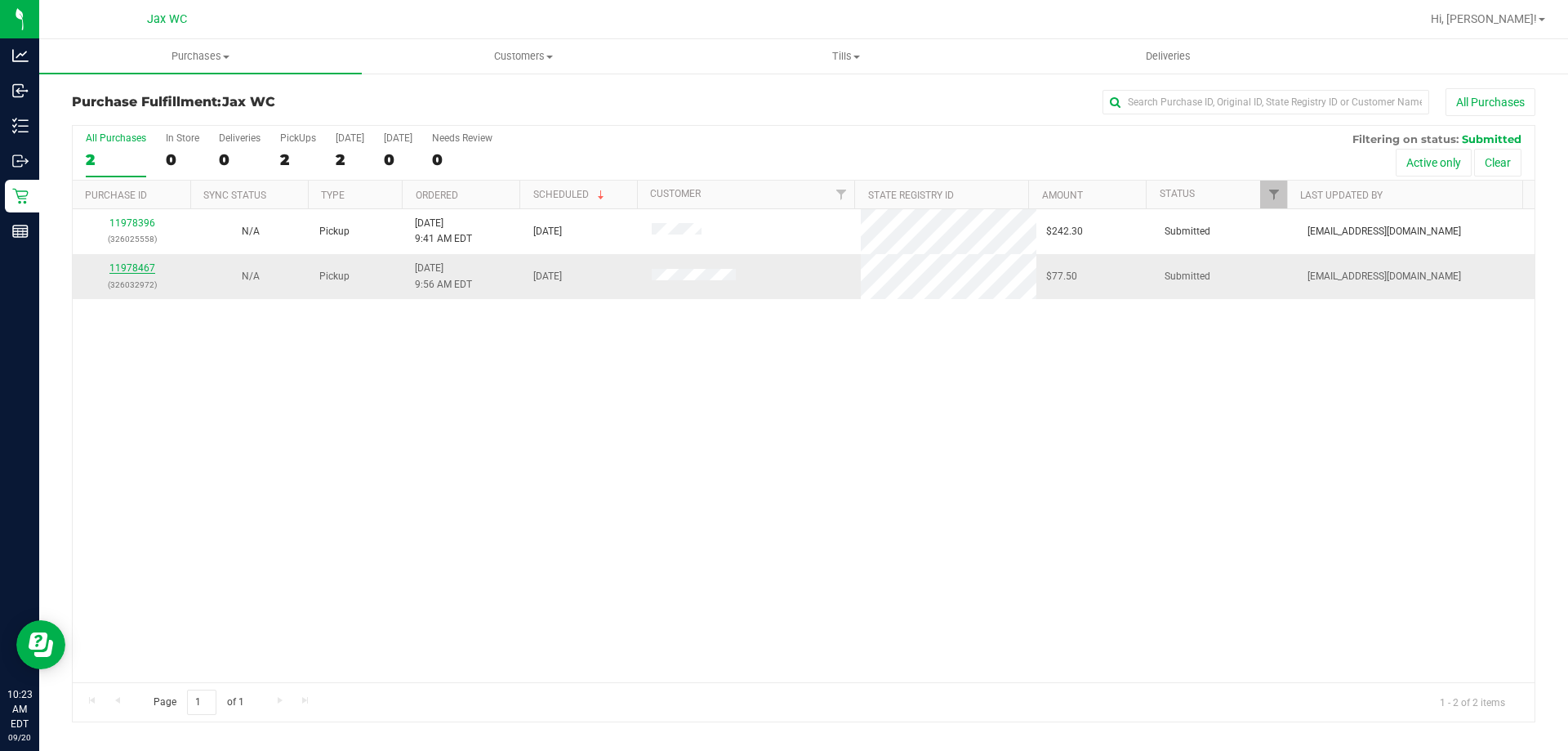
click at [146, 268] on link "11978467" at bounding box center [131, 268] width 45 height 12
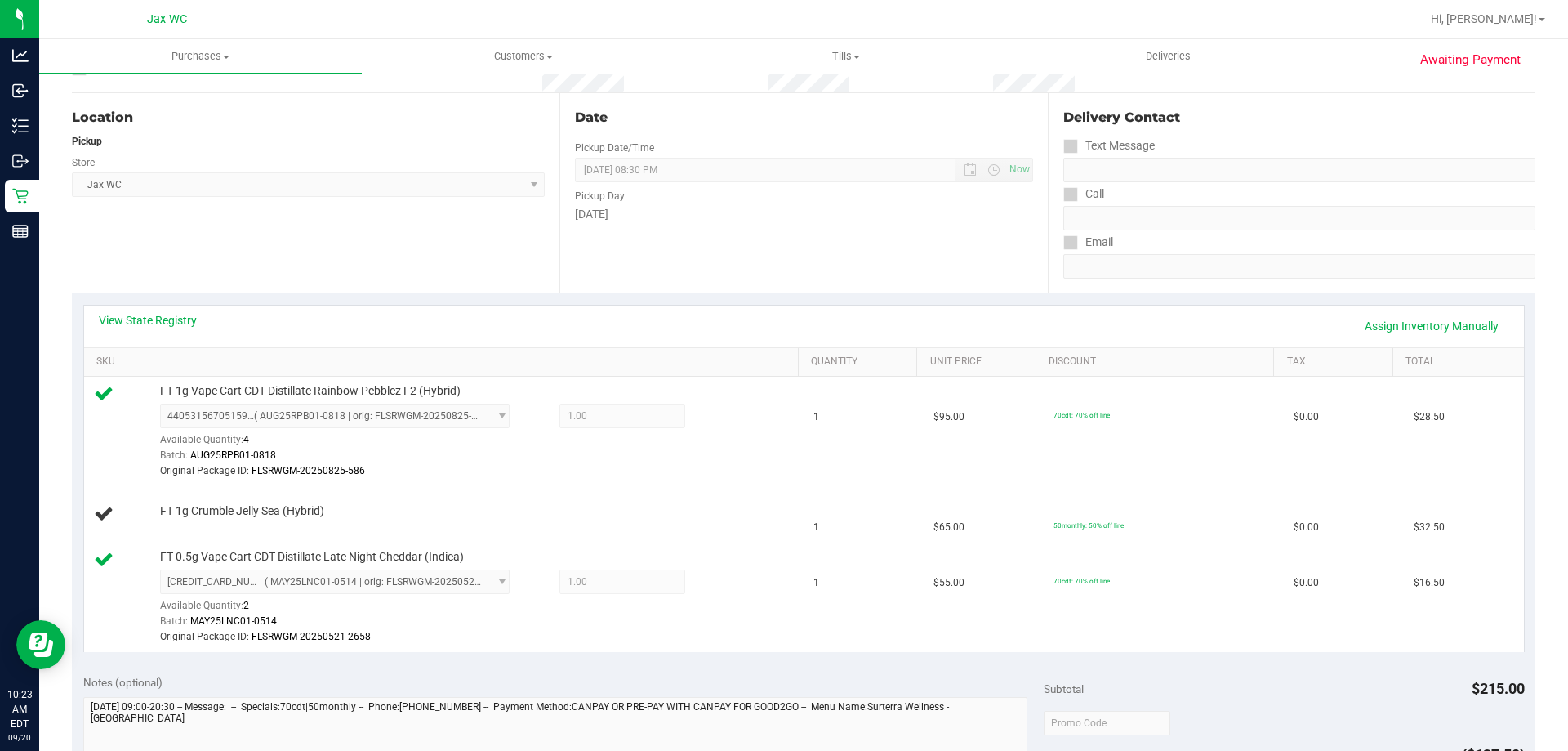
scroll to position [327, 0]
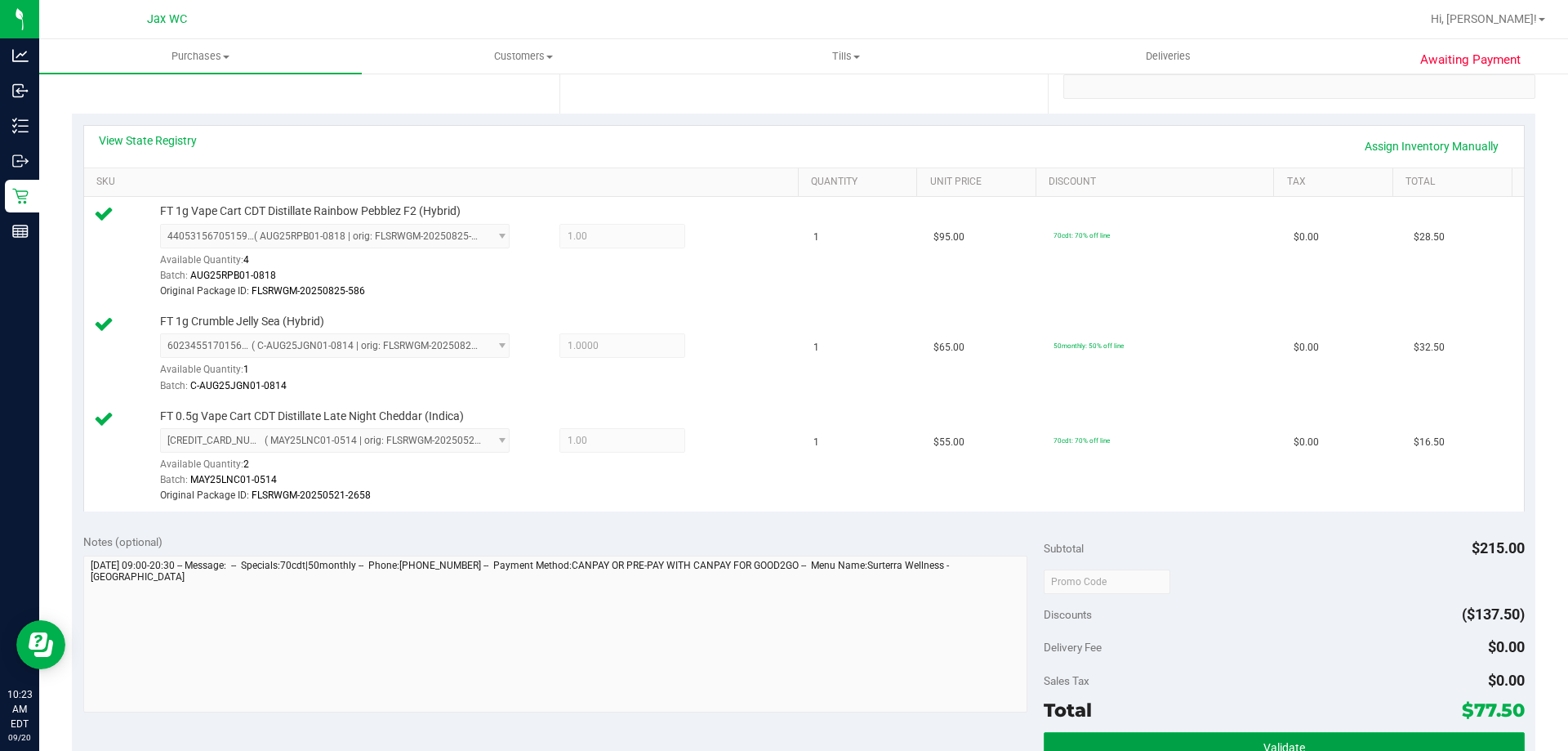
click at [1264, 741] on span "Validate" at bounding box center [1284, 748] width 41 height 13
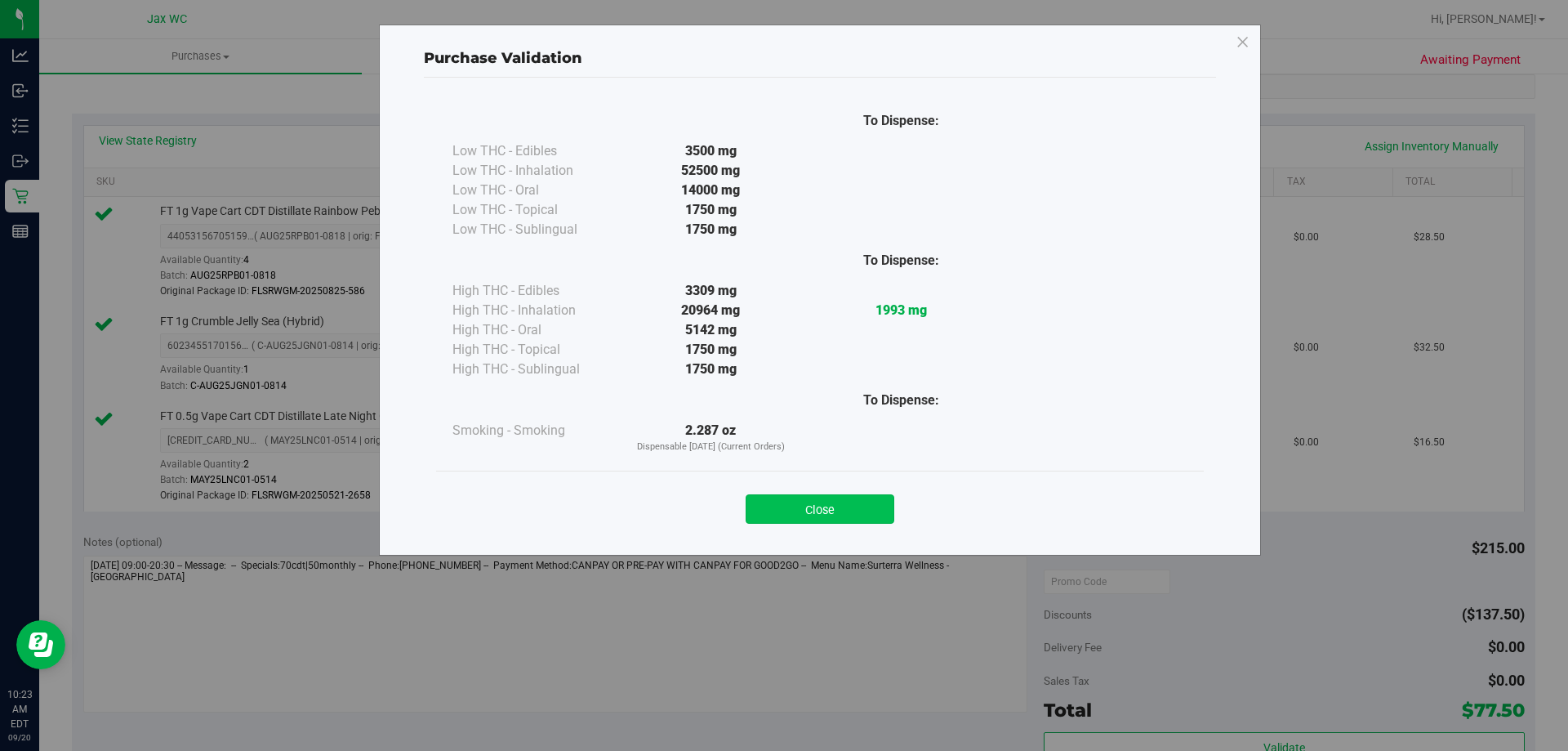
click at [789, 509] on button "Close" at bounding box center [820, 509] width 149 height 30
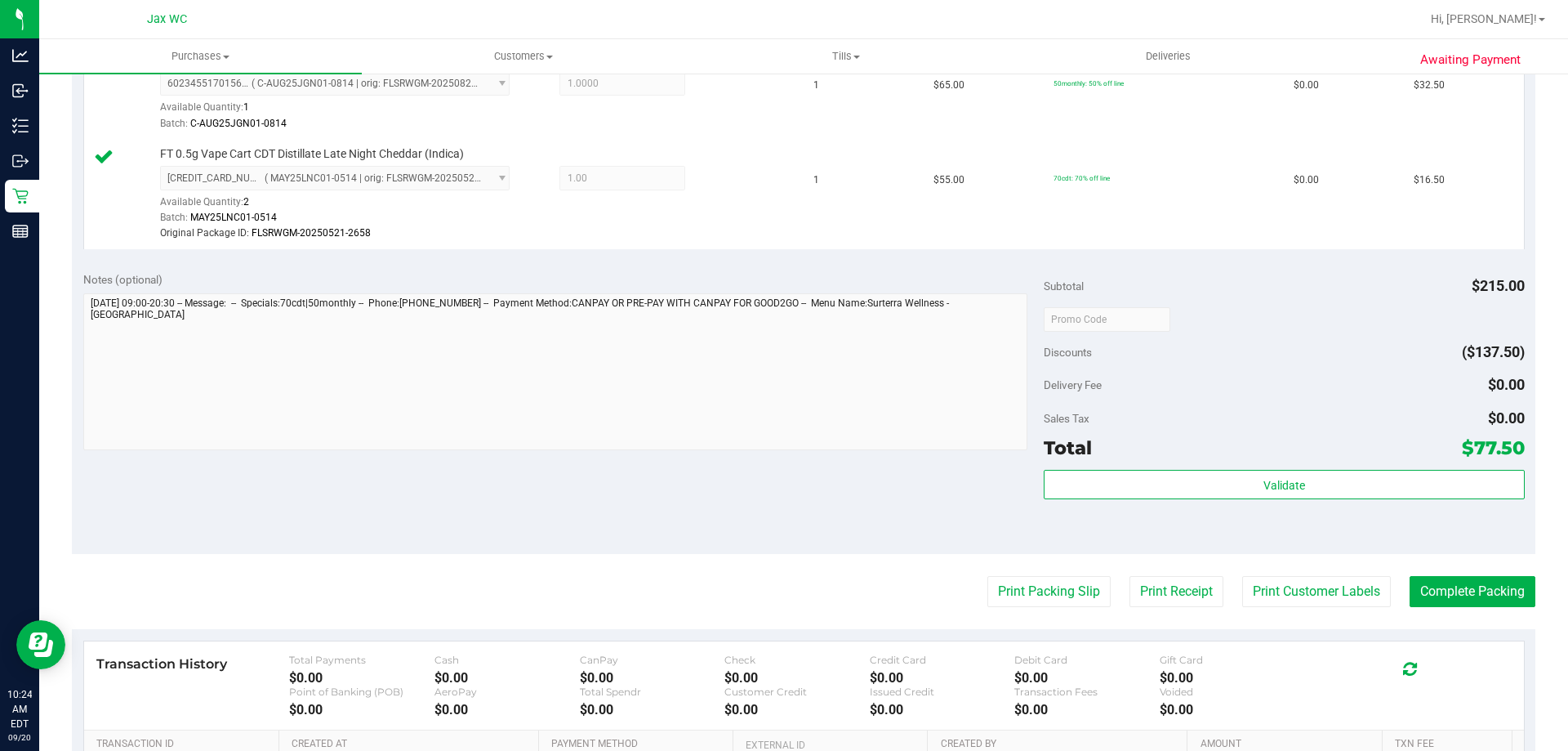
scroll to position [653, 0]
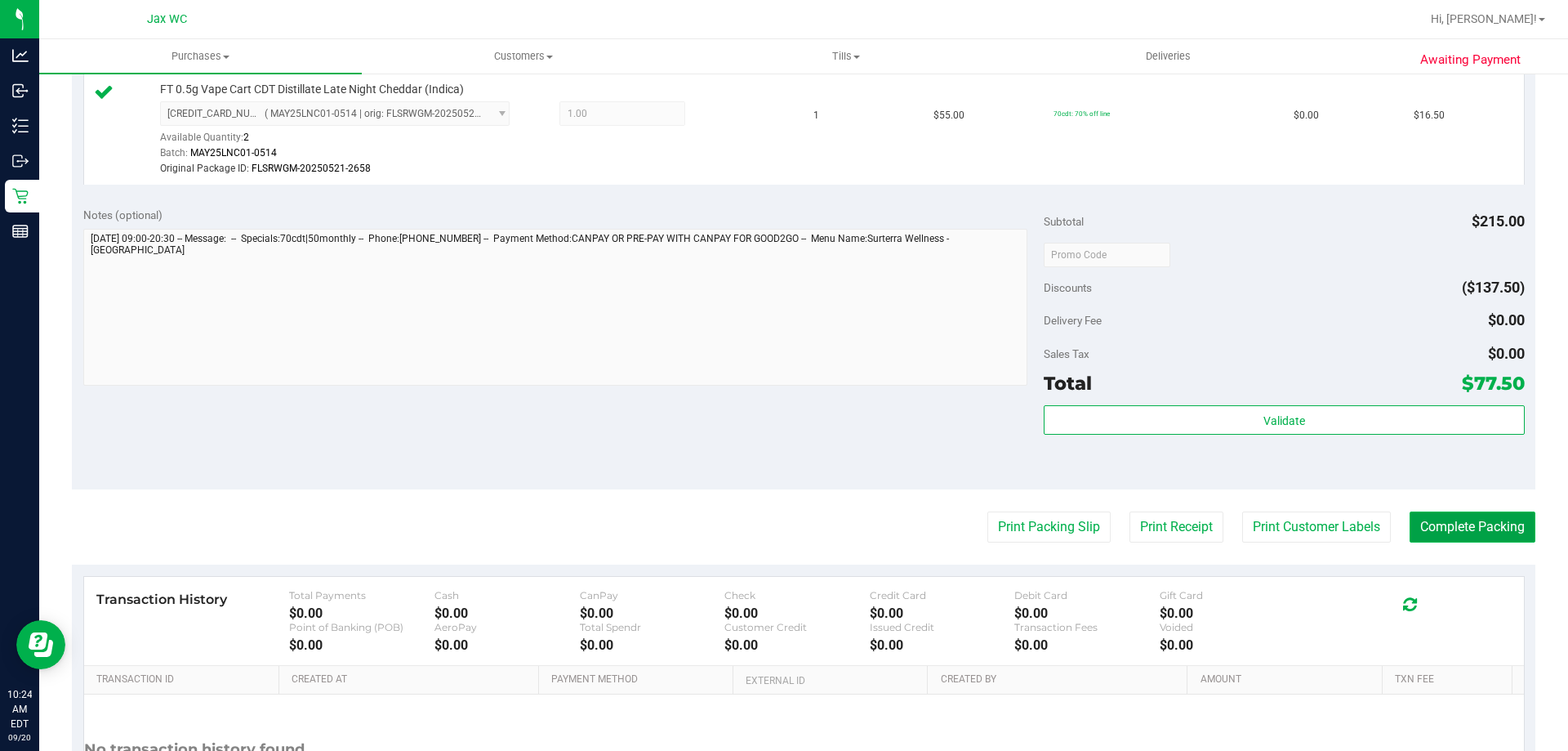
click at [1518, 514] on button "Complete Packing" at bounding box center [1473, 527] width 126 height 31
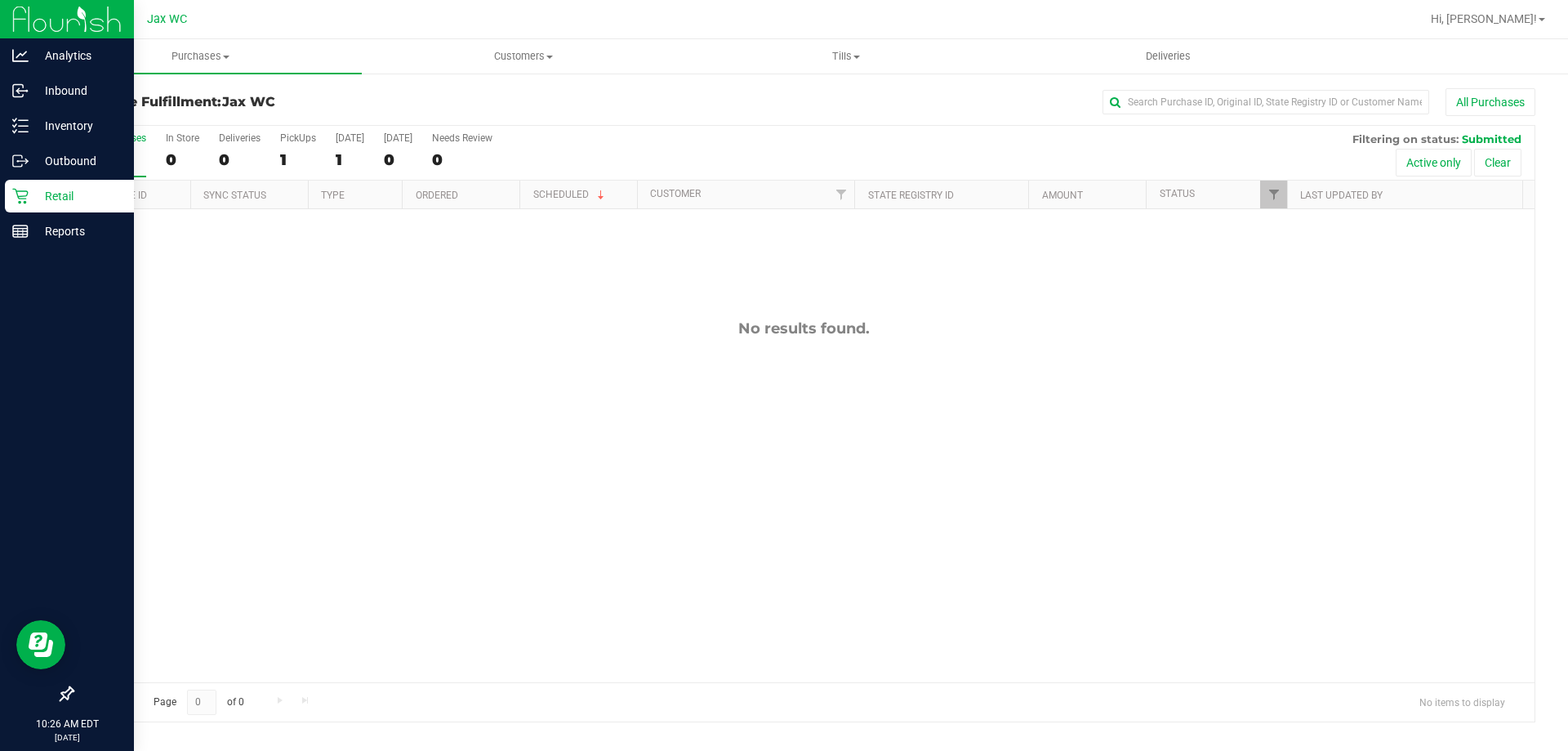
click at [21, 188] on icon at bounding box center [21, 196] width 17 height 17
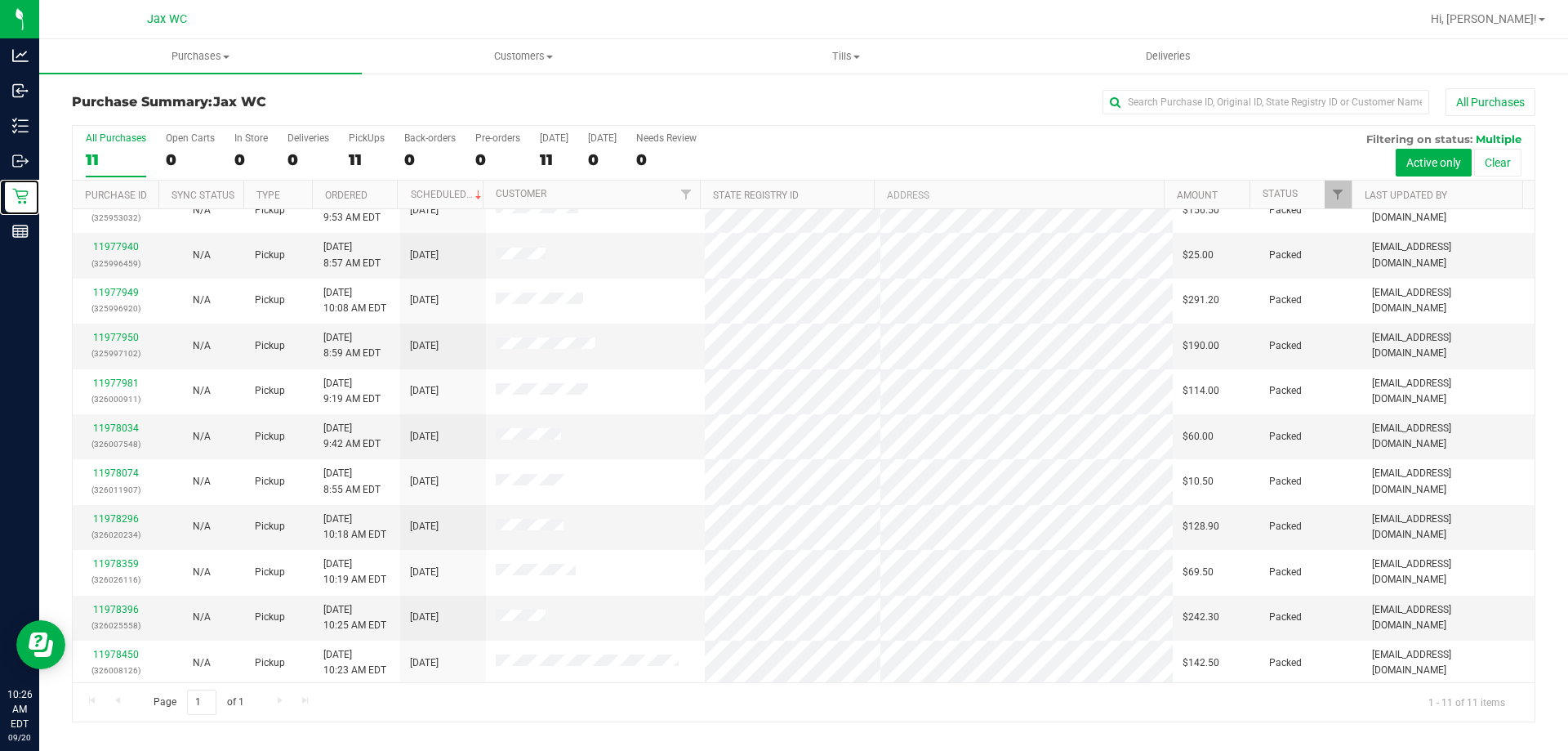
scroll to position [24, 0]
click at [549, 58] on span at bounding box center [550, 57] width 7 height 3
click at [470, 98] on span "All customers" at bounding box center [421, 98] width 117 height 14
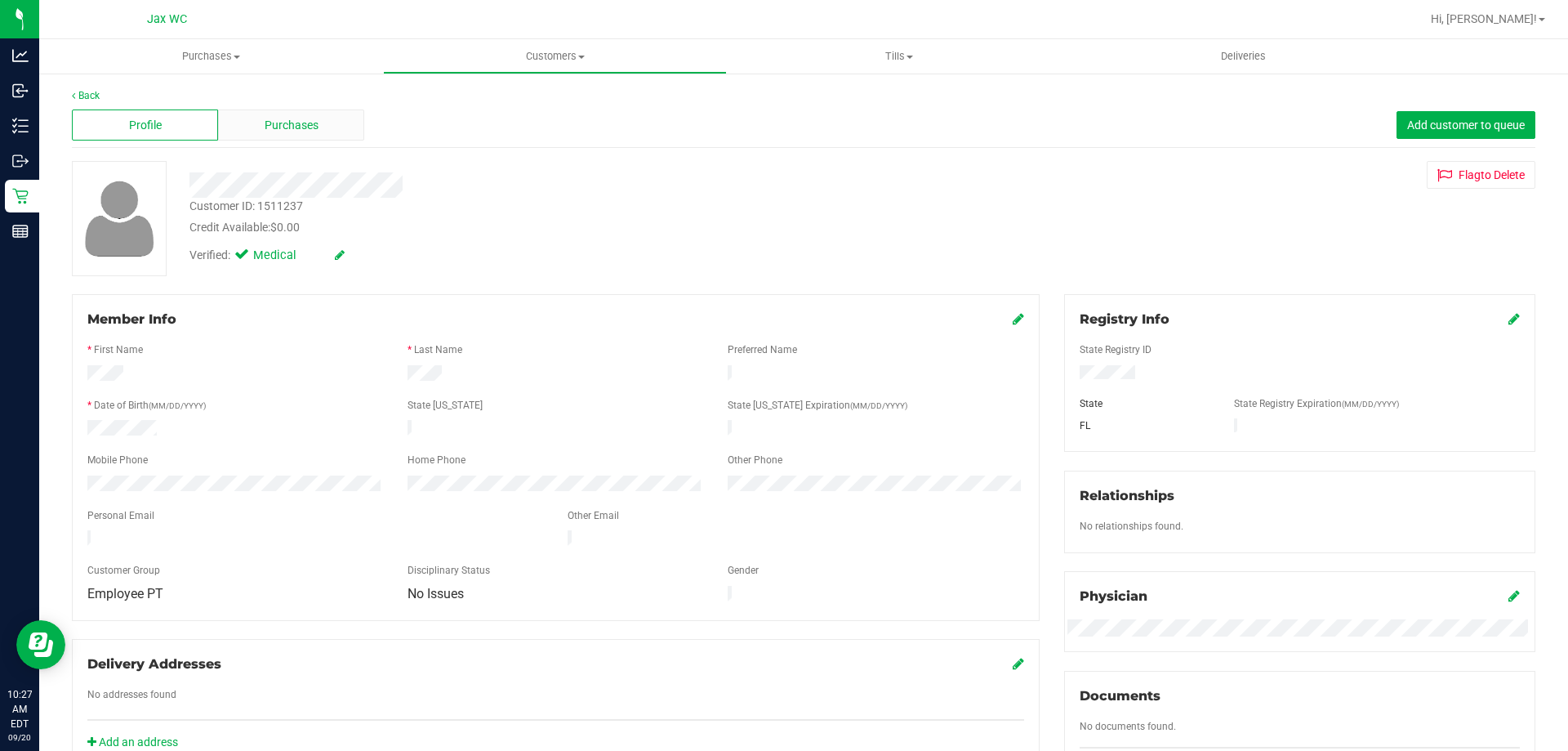
click at [233, 122] on div "Purchases" at bounding box center [291, 125] width 146 height 31
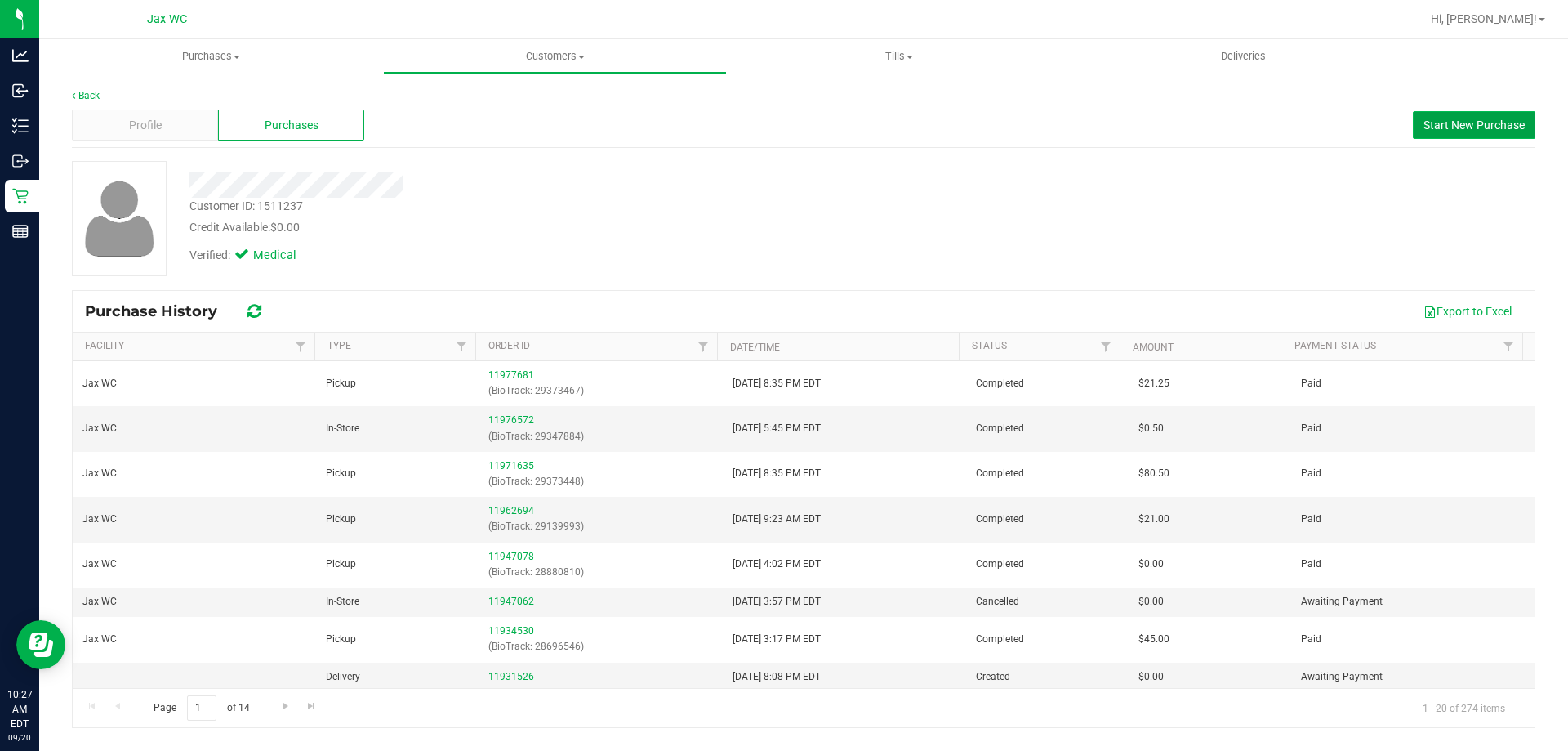
click at [1523, 132] on button "Start New Purchase" at bounding box center [1475, 125] width 122 height 28
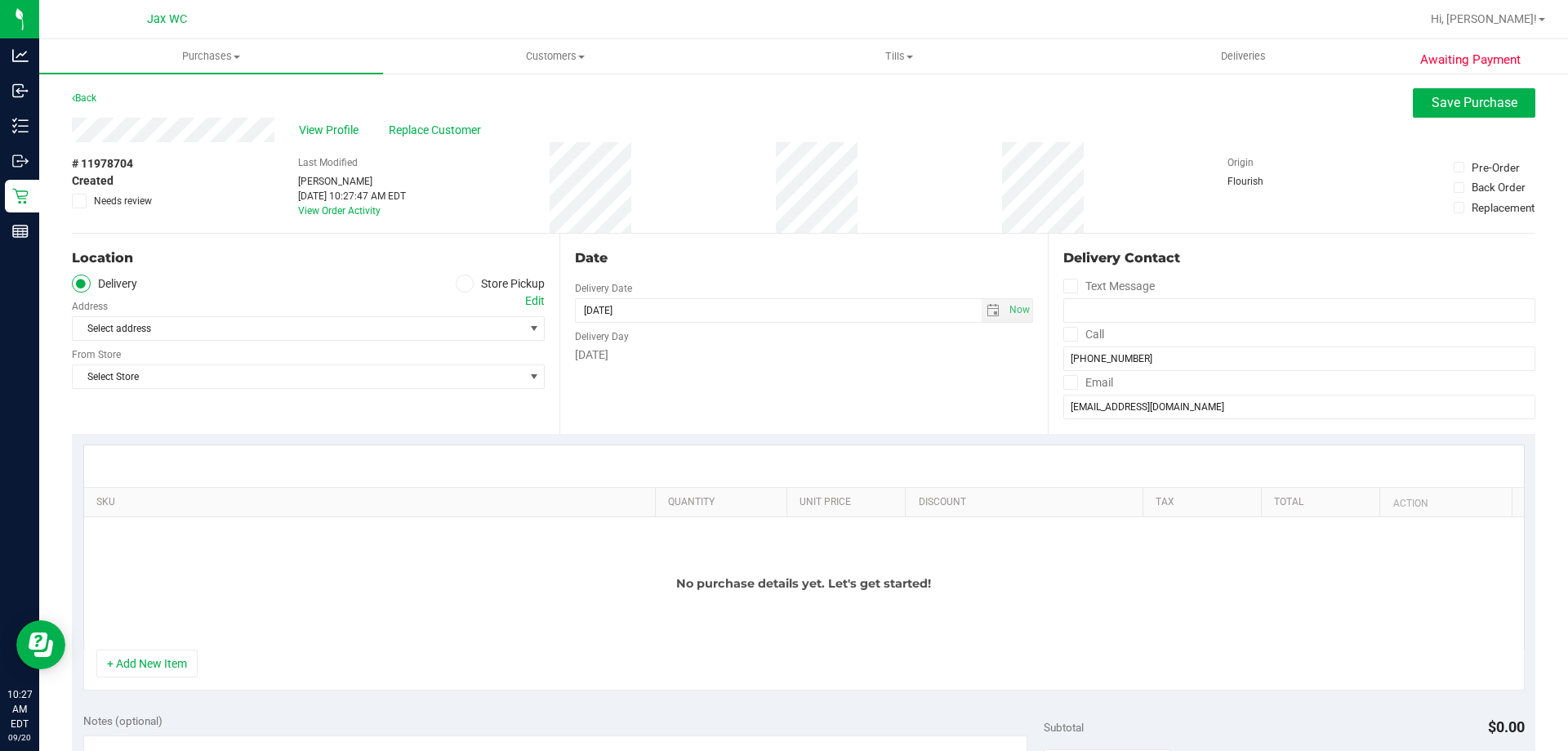
click at [480, 265] on div "Location" at bounding box center [308, 258] width 473 height 20
click at [480, 280] on label "Store Pickup" at bounding box center [500, 284] width 90 height 19
click at [0, 0] on input "Store Pickup" at bounding box center [0, 0] width 0 height 0
click at [442, 318] on span "Select Store" at bounding box center [298, 328] width 451 height 23
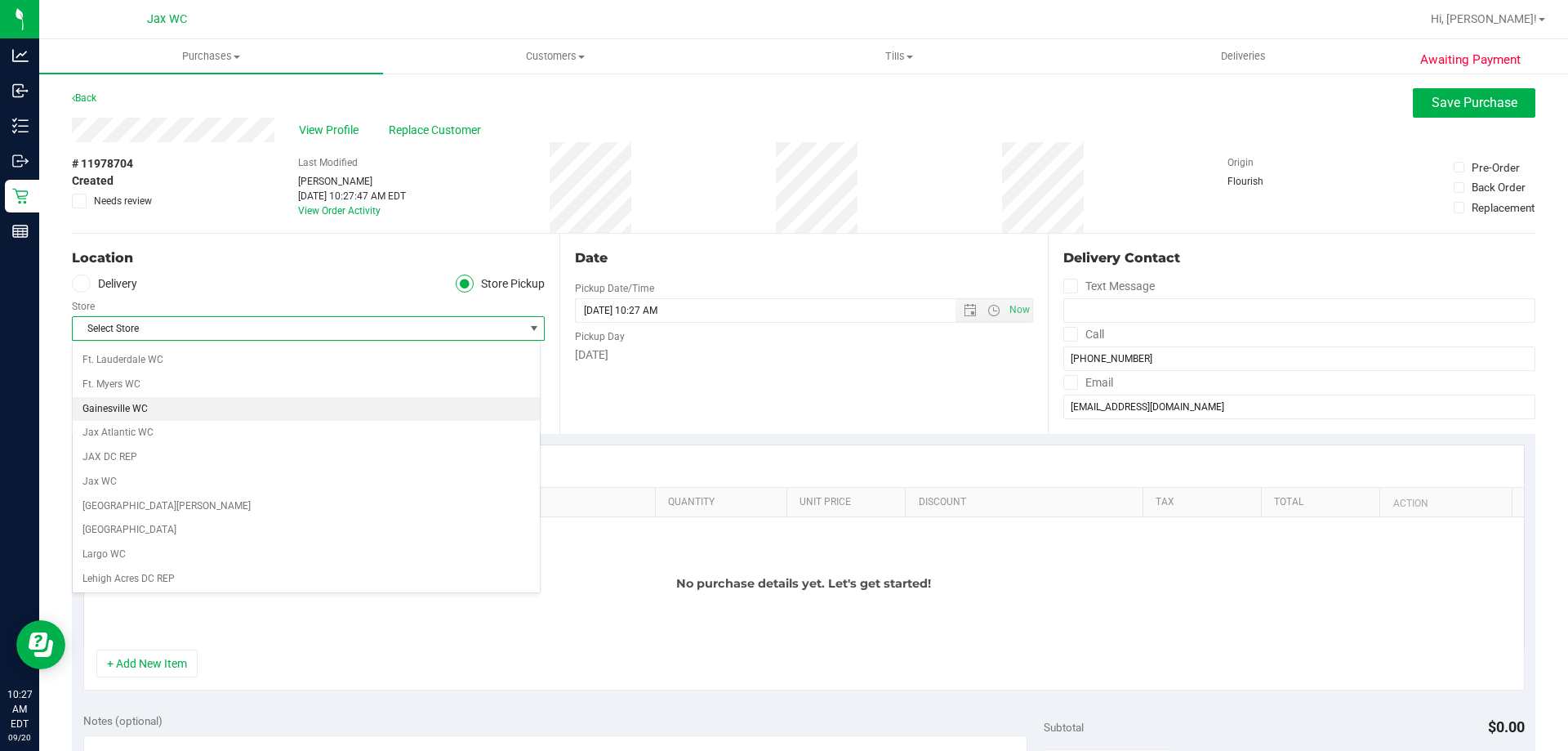
scroll to position [327, 0]
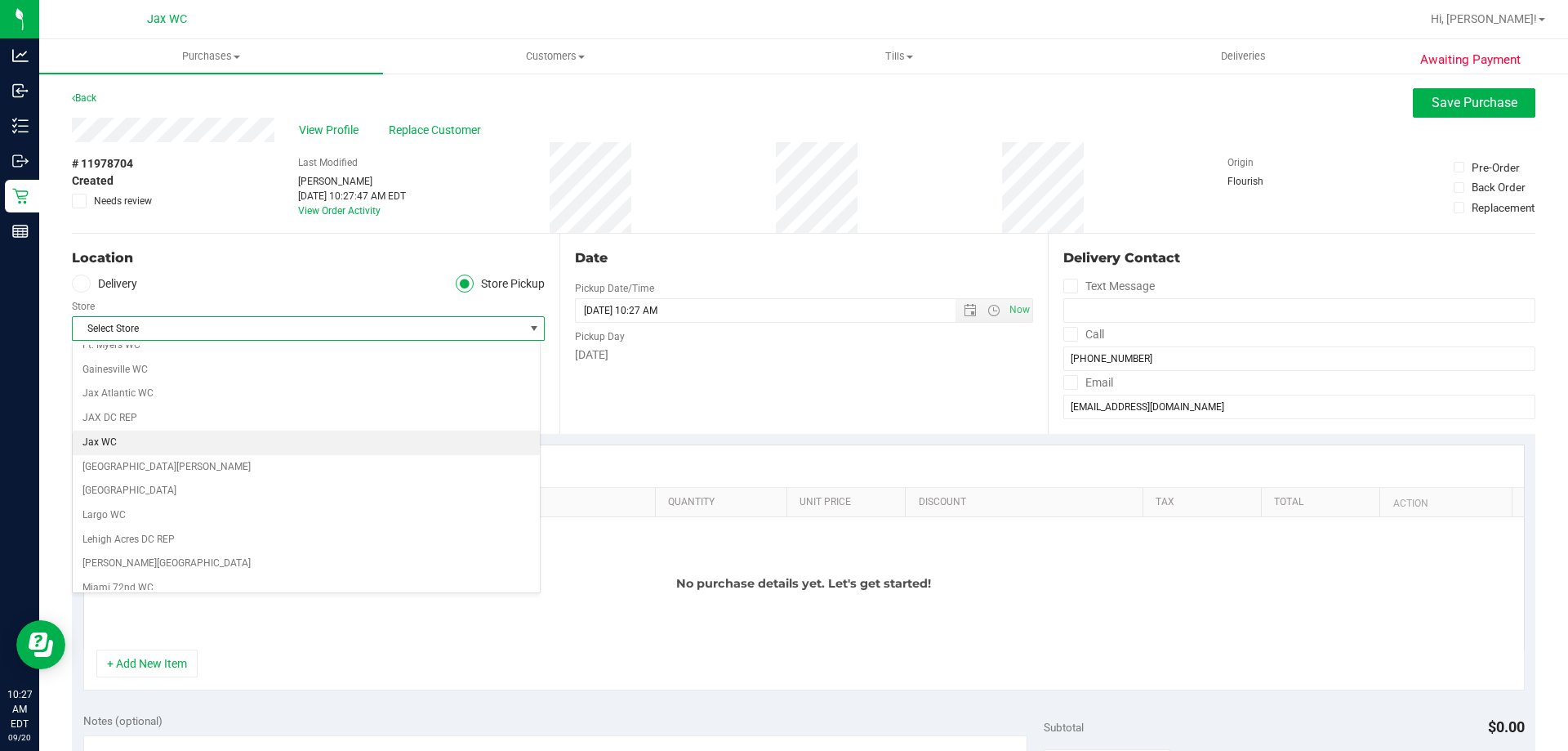
click at [143, 440] on li "Jax WC" at bounding box center [306, 442] width 467 height 25
click at [141, 680] on div "+ Add New Item" at bounding box center [804, 669] width 1441 height 41
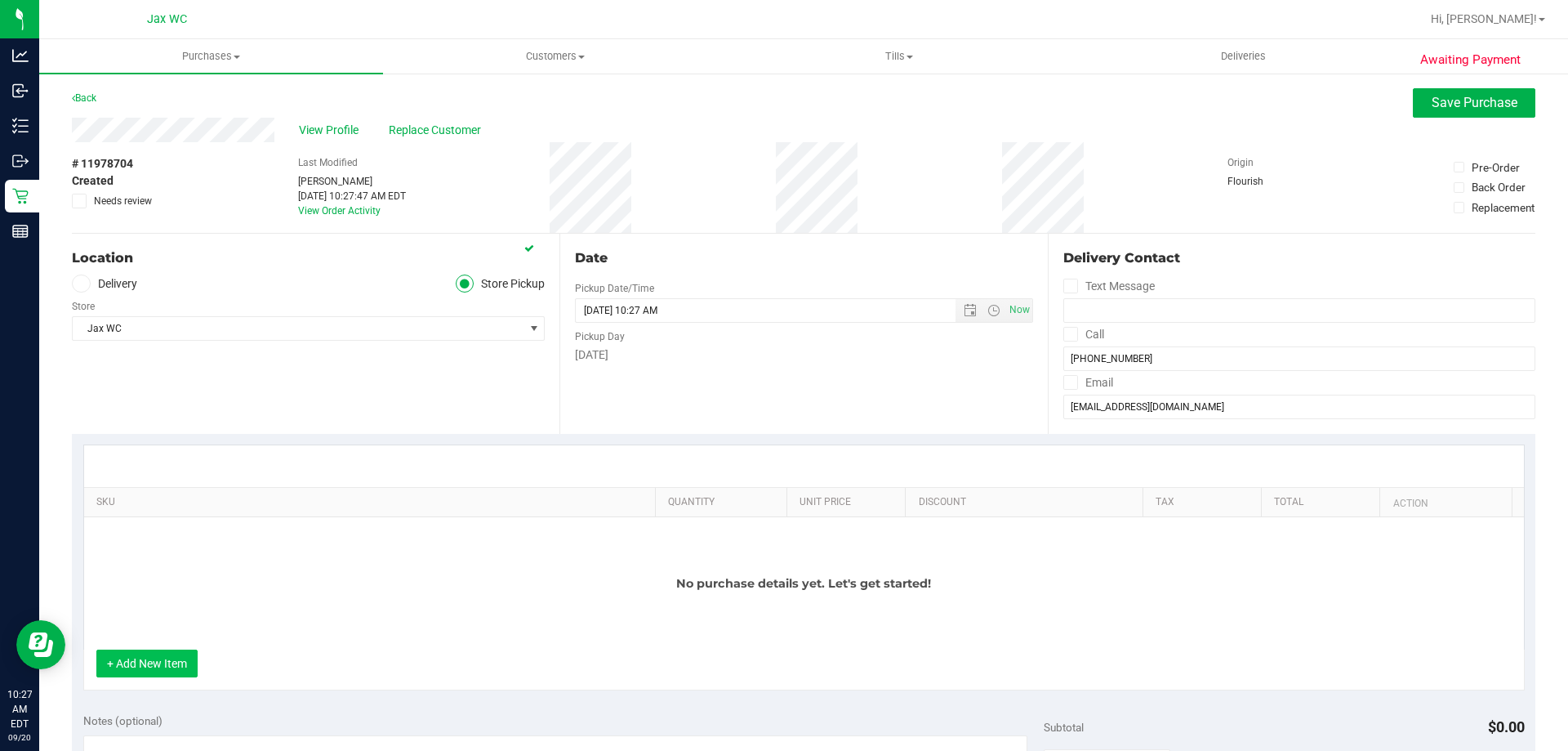
click at [141, 662] on button "+ Add New Item" at bounding box center [147, 663] width 101 height 28
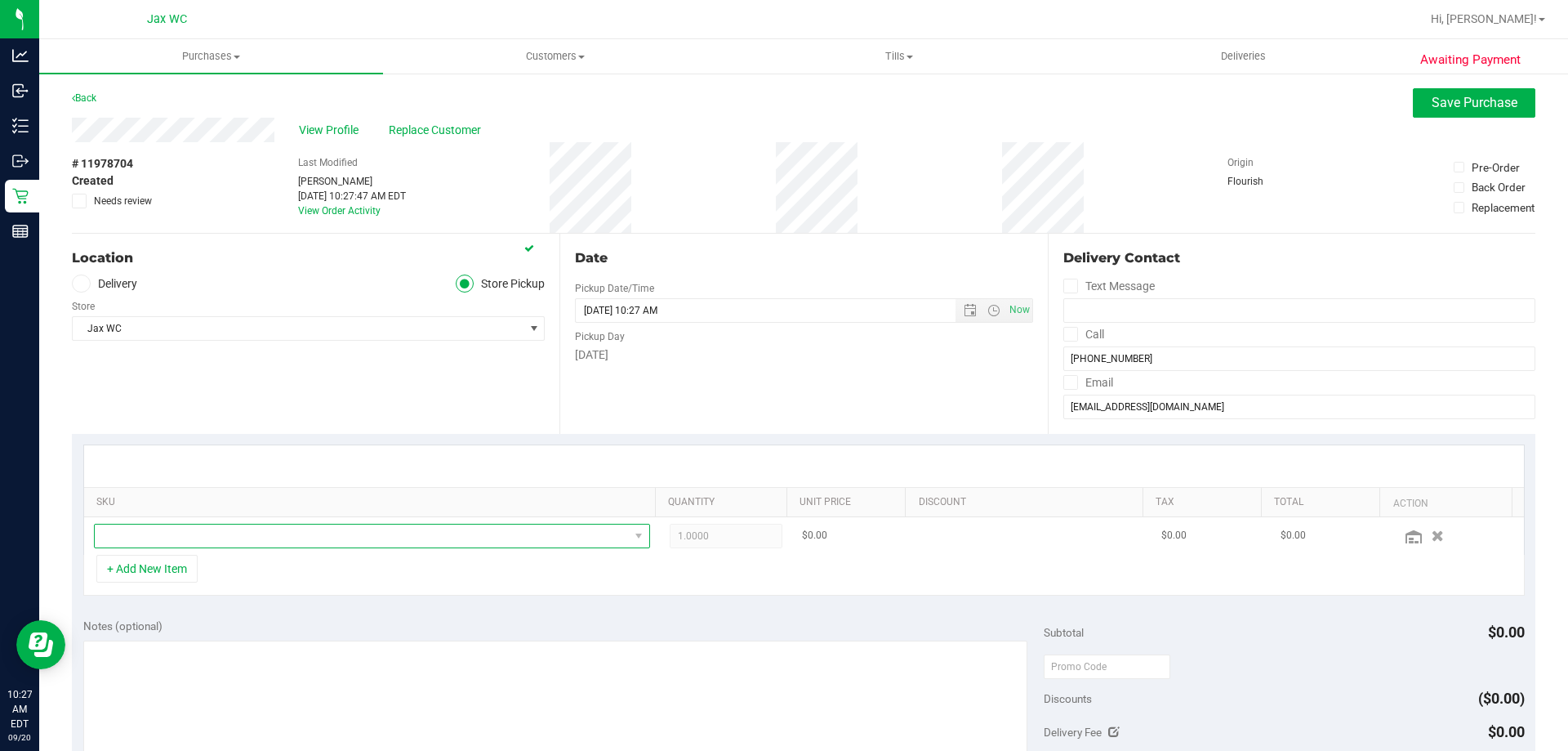
click at [167, 541] on span "NO DATA FOUND" at bounding box center [362, 536] width 534 height 23
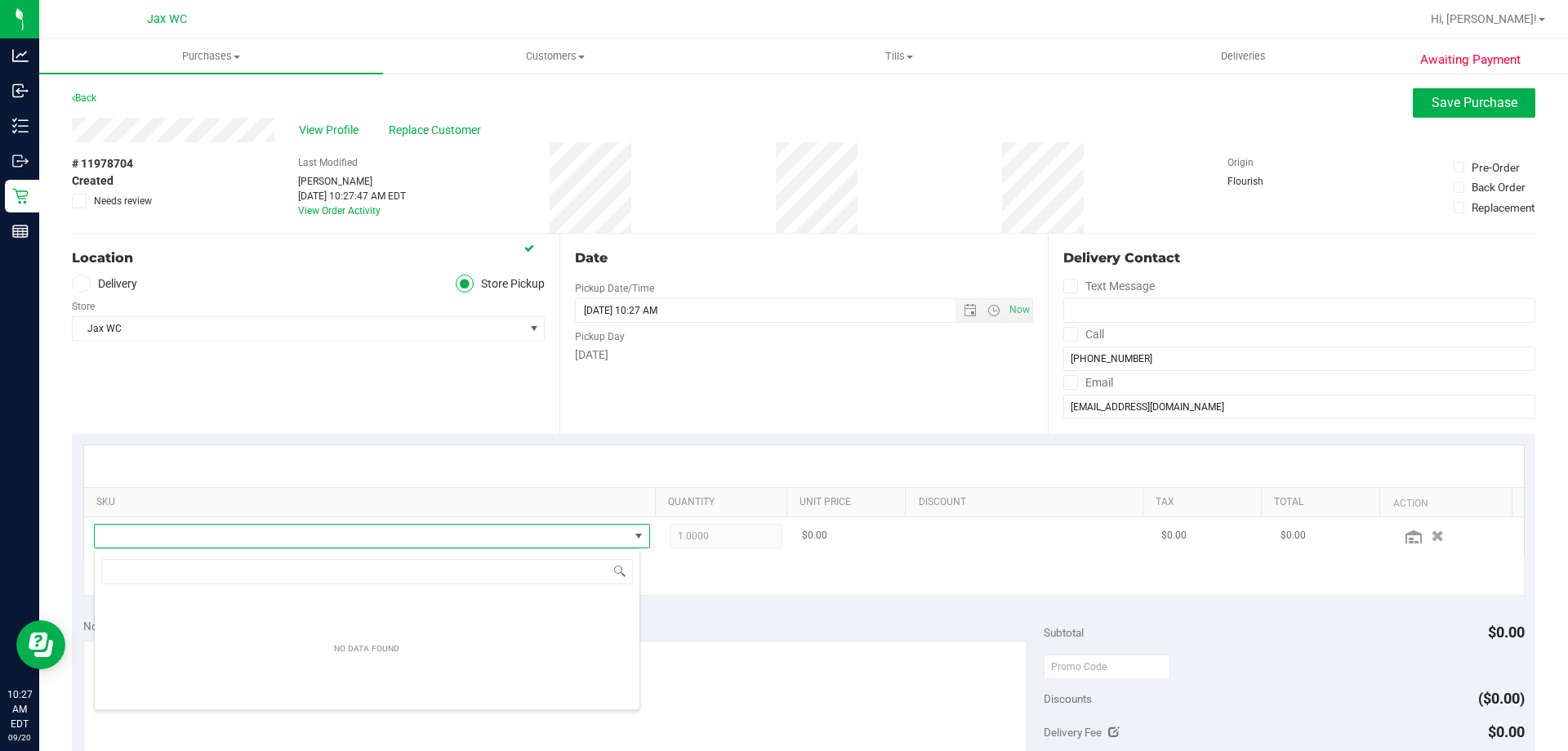
scroll to position [25, 542]
type input "y"
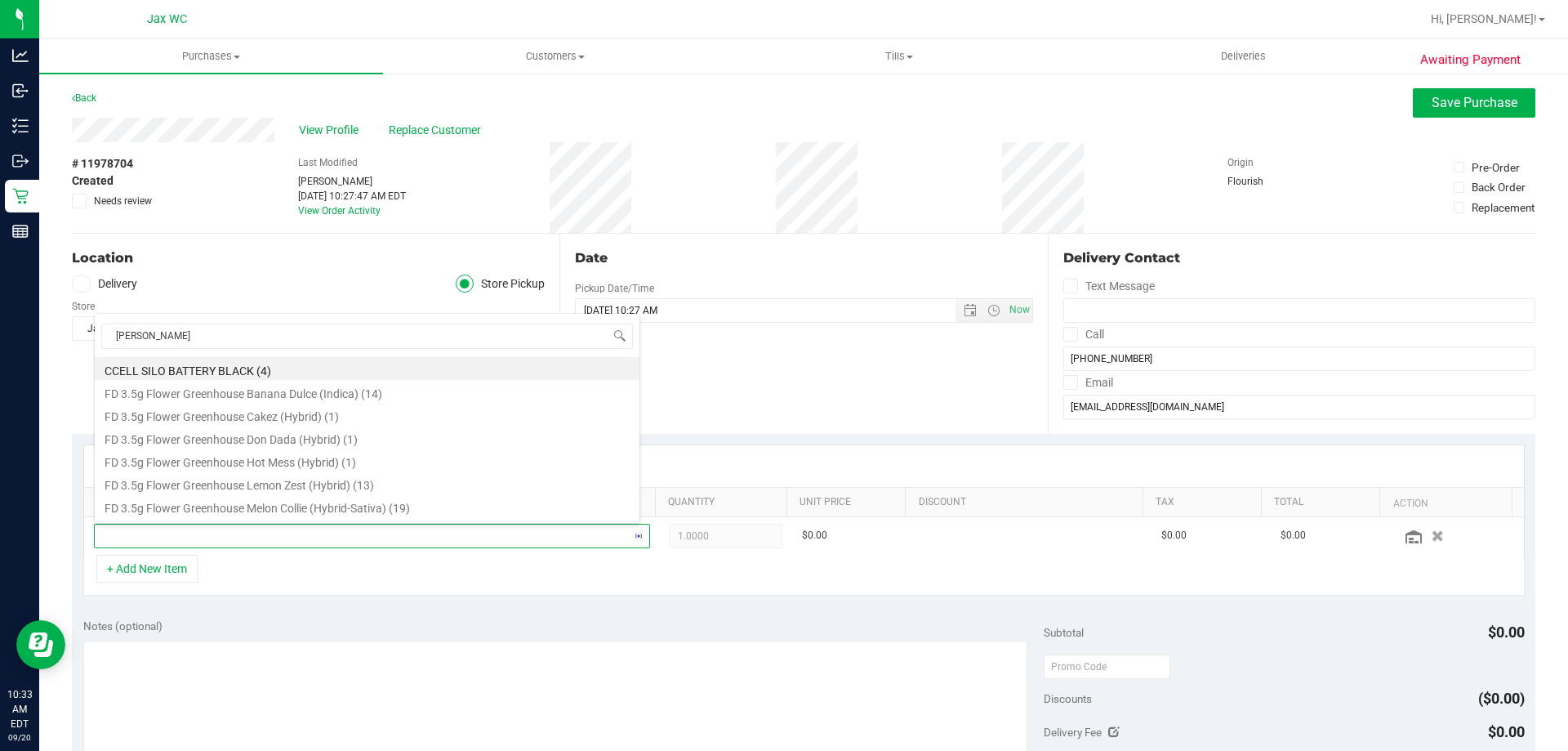
type input "yuzu"
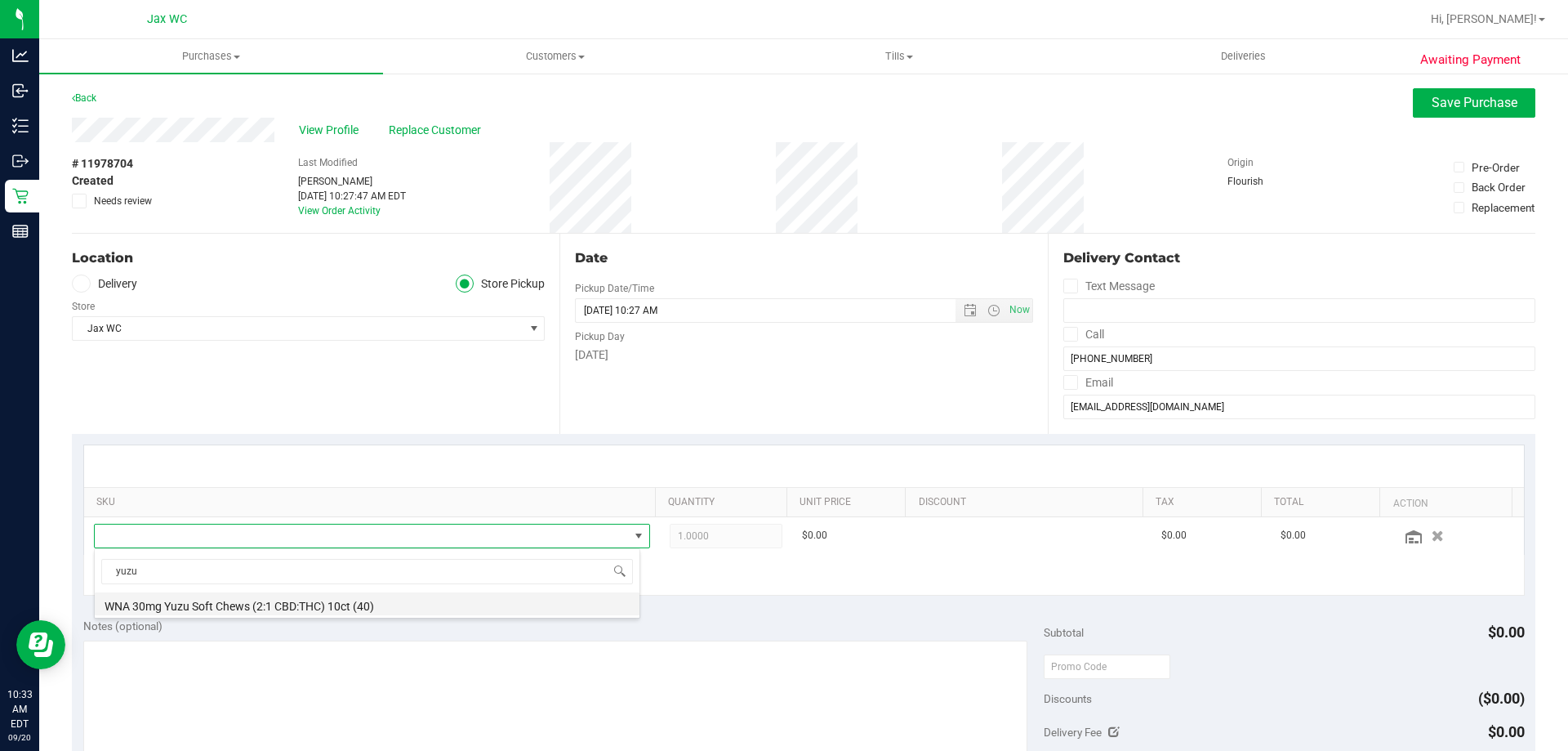
click at [408, 601] on li "WNA 30mg Yuzu Soft Chews (2:1 CBD:THC) 10ct (40)" at bounding box center [367, 604] width 545 height 23
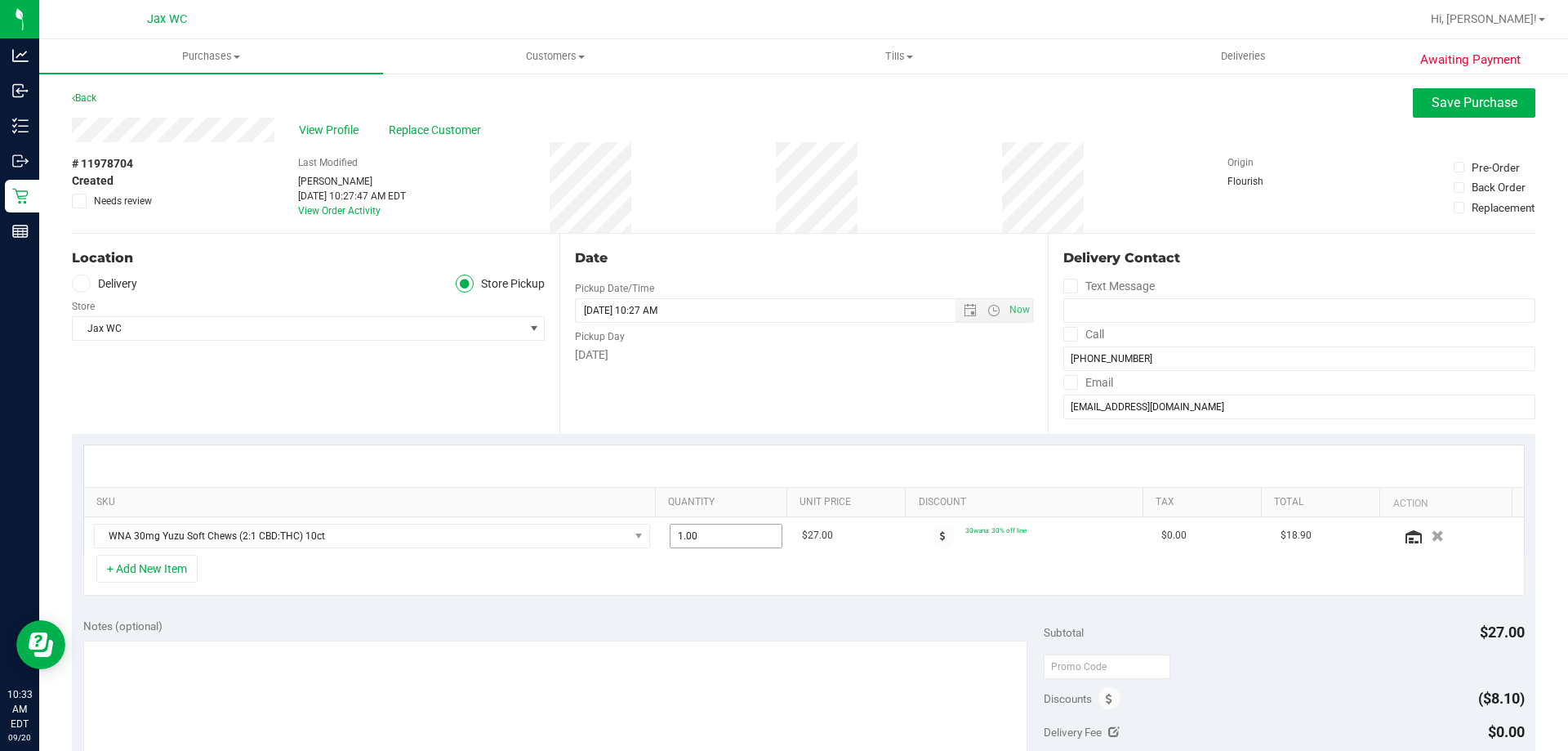
click at [736, 537] on span "1.00 1" at bounding box center [726, 536] width 113 height 25
click at [736, 537] on input "1" at bounding box center [726, 536] width 112 height 23
type input "2"
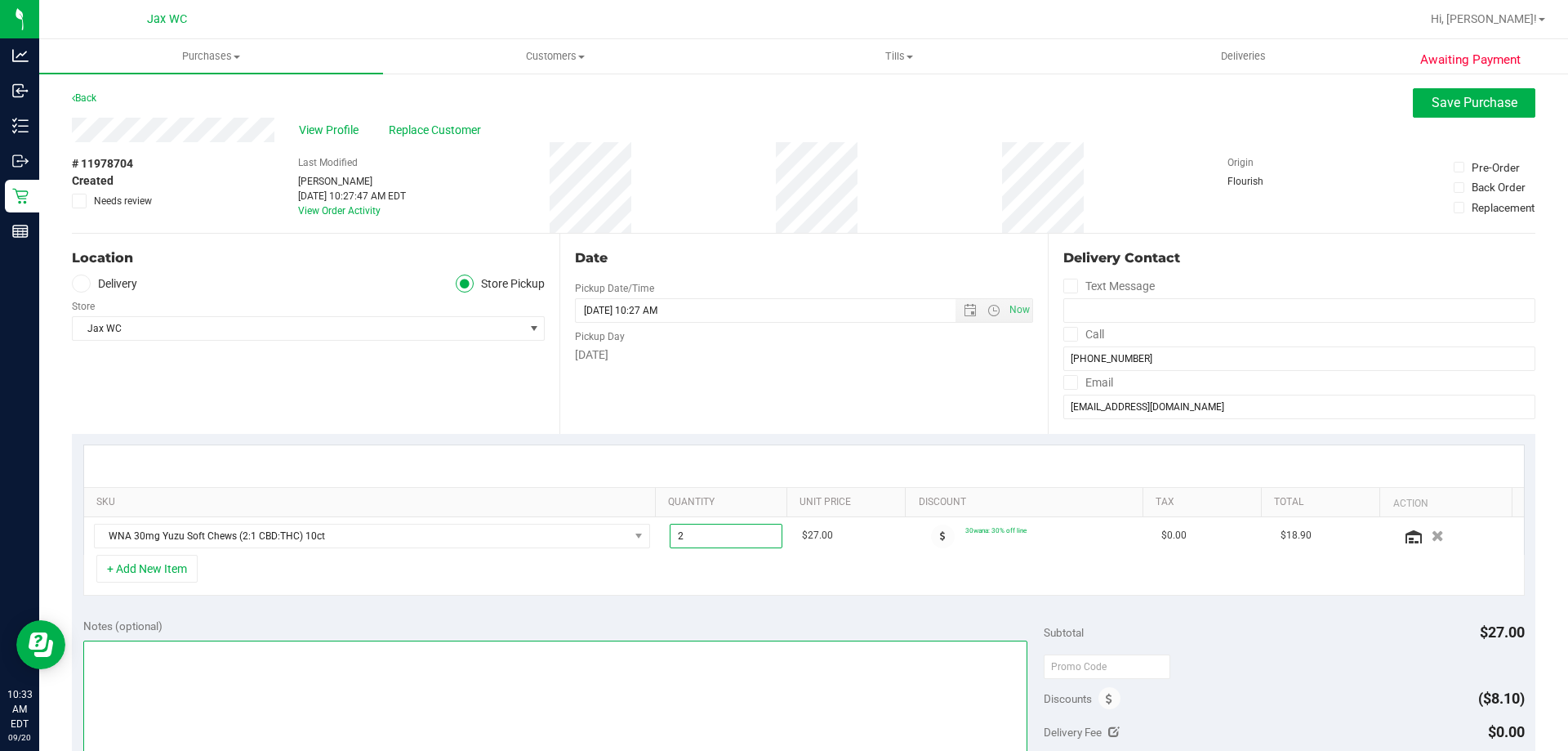
type input "2.00"
click at [828, 640] on textarea at bounding box center [556, 719] width 945 height 157
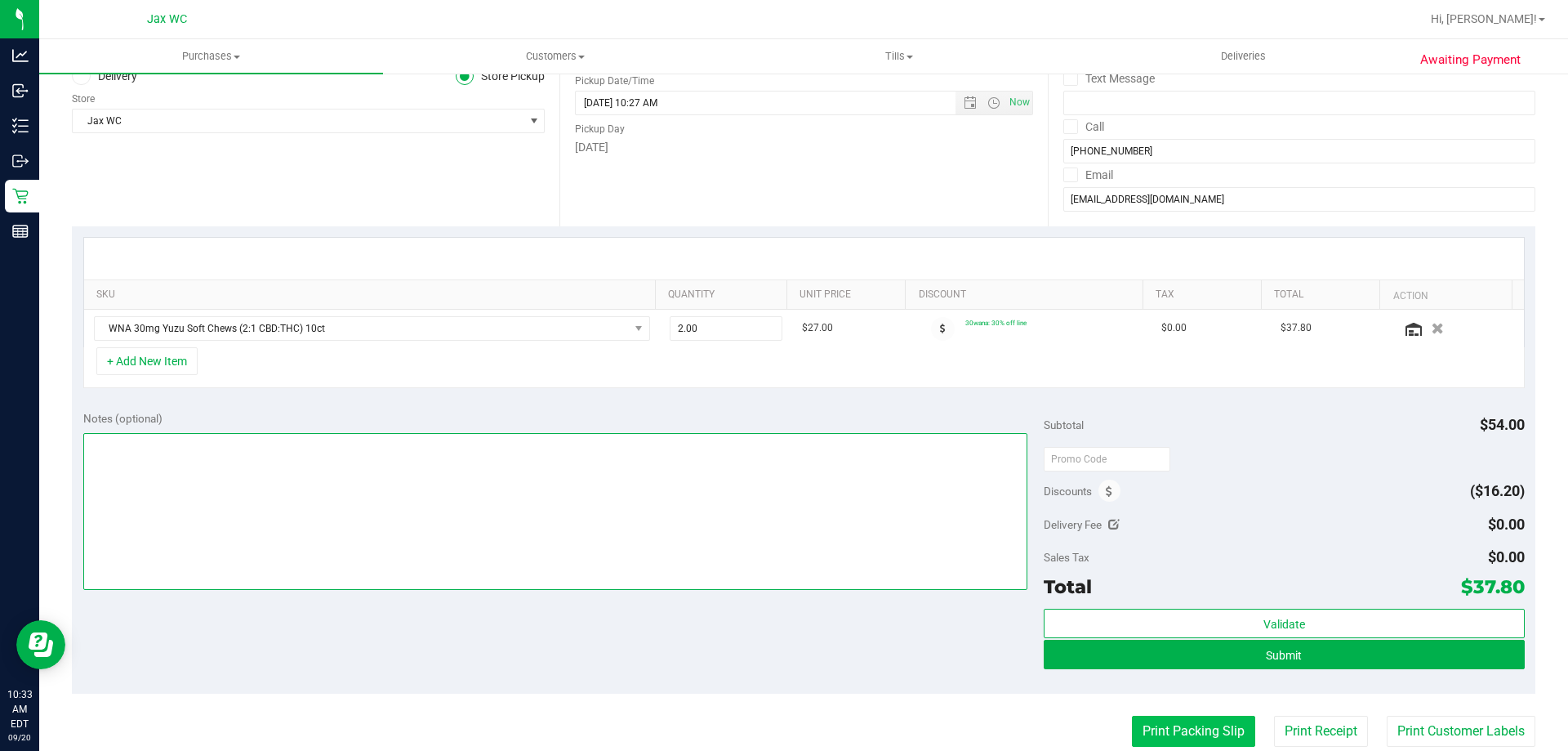
scroll to position [0, 0]
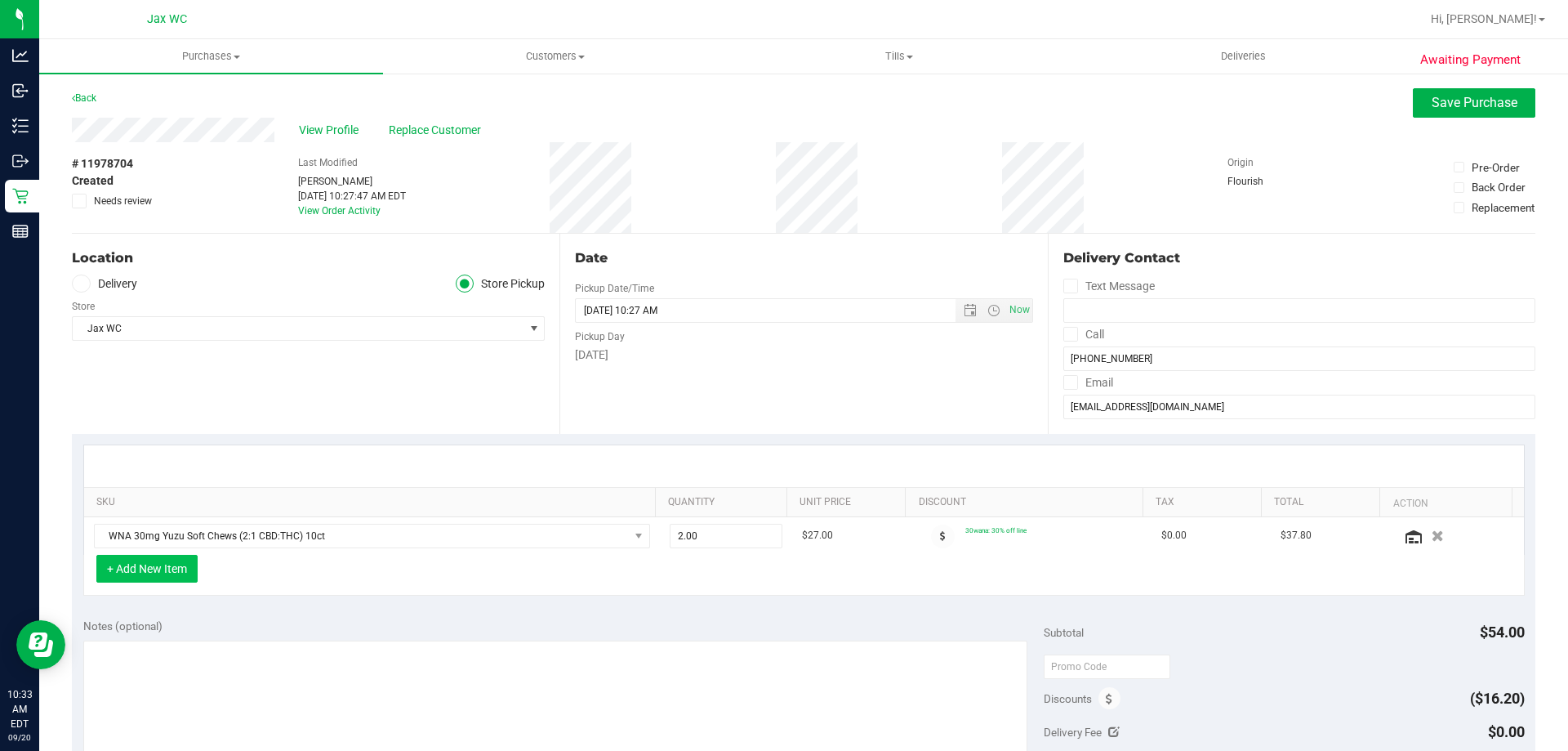
click at [189, 564] on button "+ Add New Item" at bounding box center [147, 569] width 101 height 28
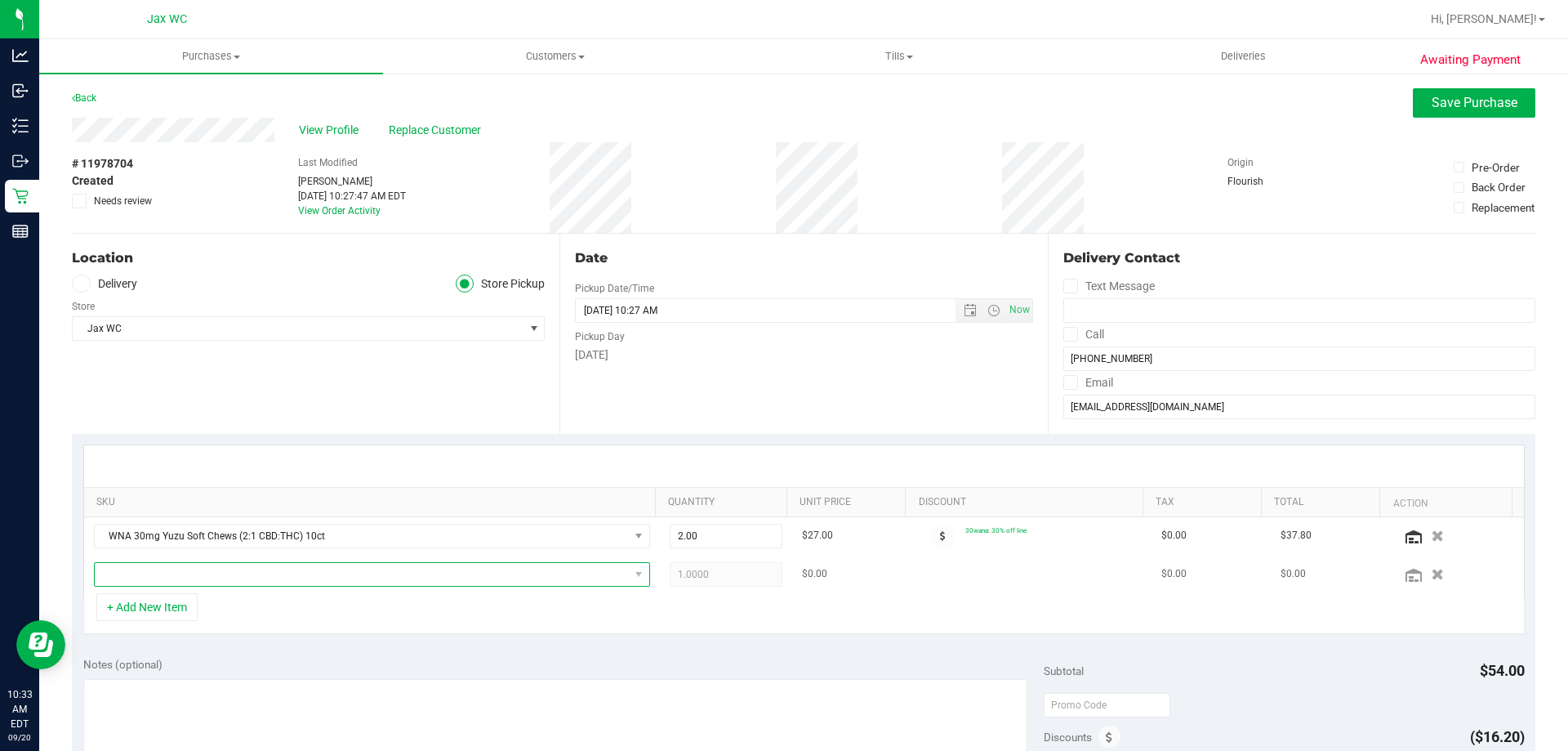
click at [191, 566] on span "NO DATA FOUND" at bounding box center [362, 574] width 534 height 23
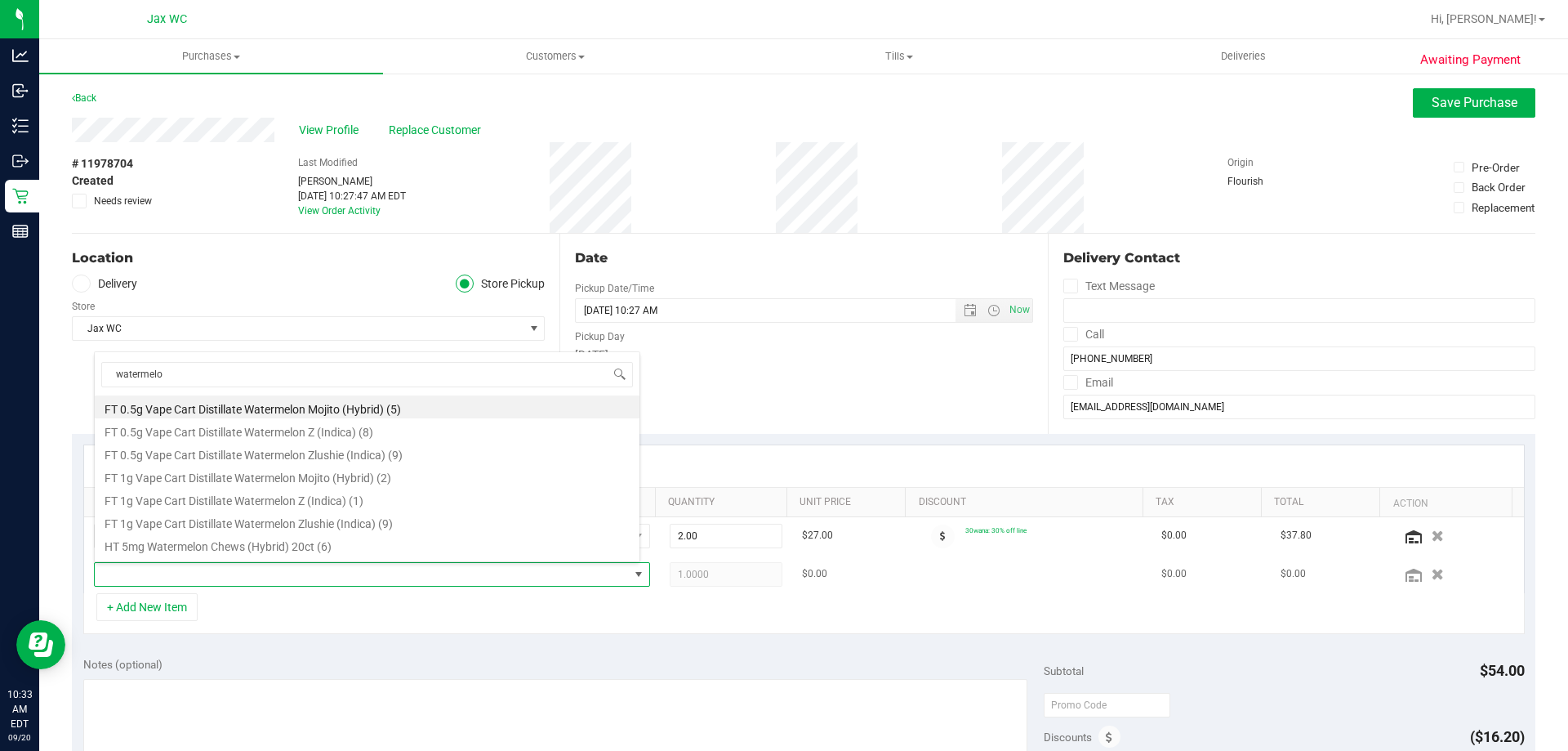
type input "watermelon"
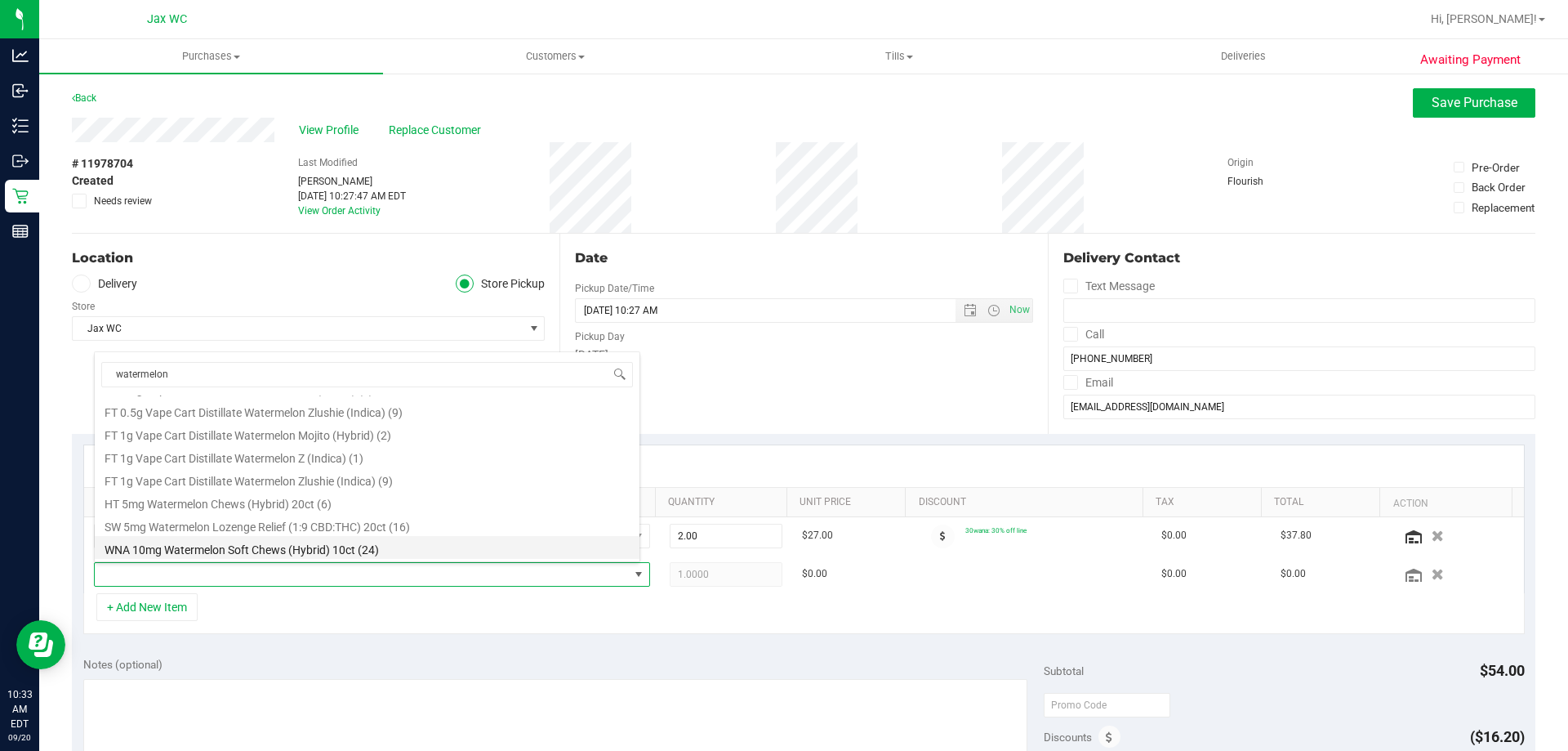
click at [502, 553] on li "WNA 10mg Watermelon Soft Chews (Hybrid) 10ct (24)" at bounding box center [367, 548] width 545 height 23
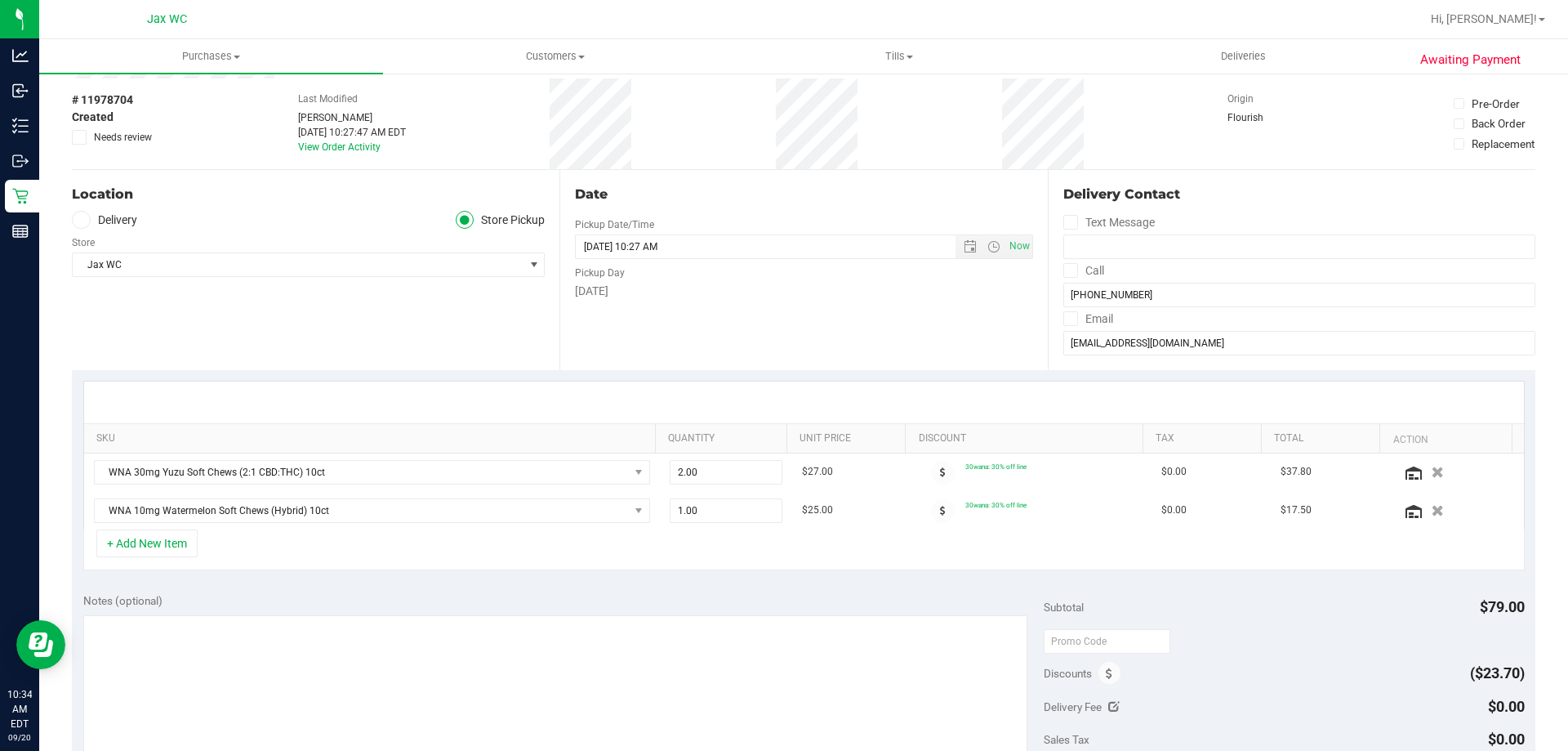
scroll to position [0, 0]
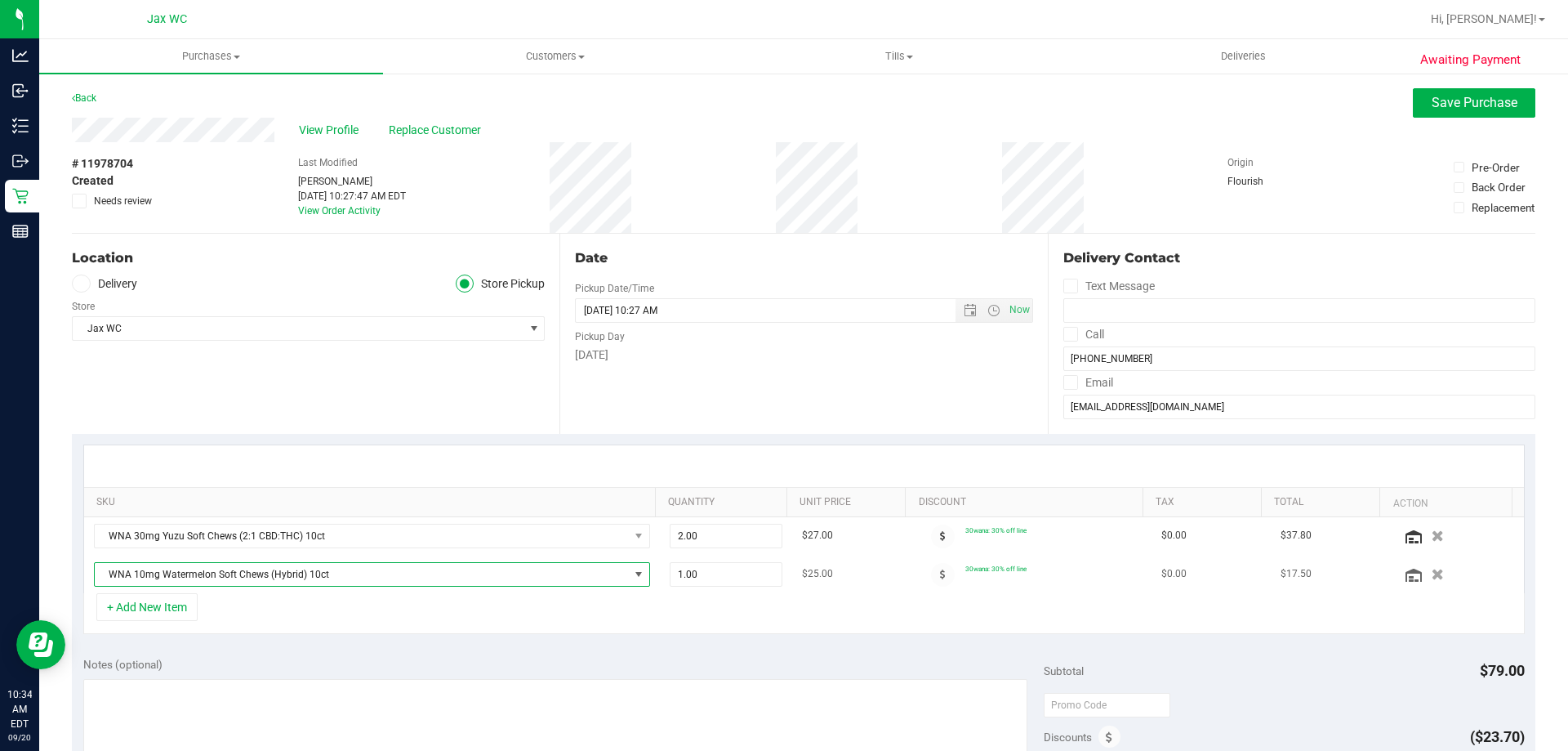
click at [433, 571] on span "WNA 10mg Watermelon Soft Chews (Hybrid) 10ct" at bounding box center [362, 574] width 534 height 23
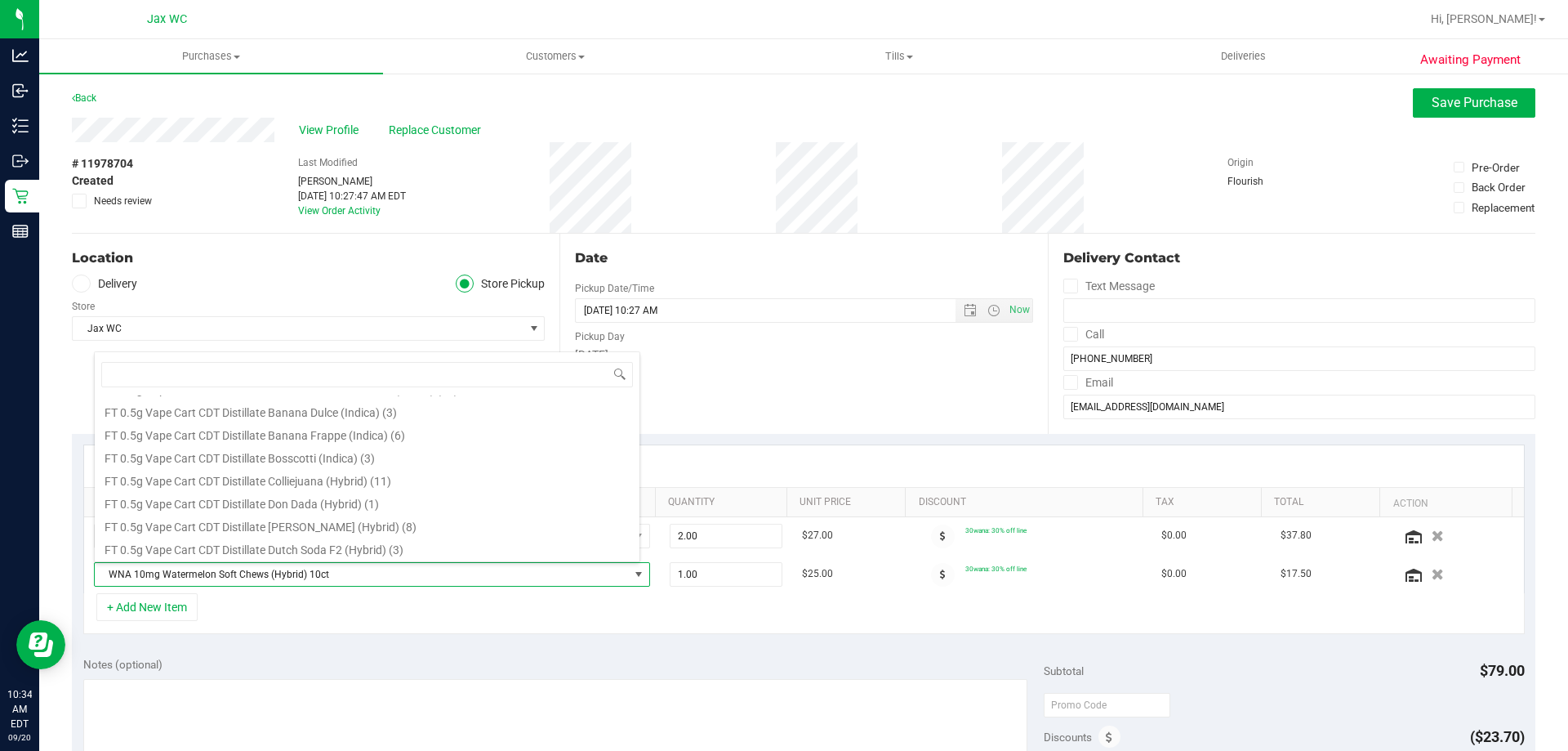
scroll to position [164, 0]
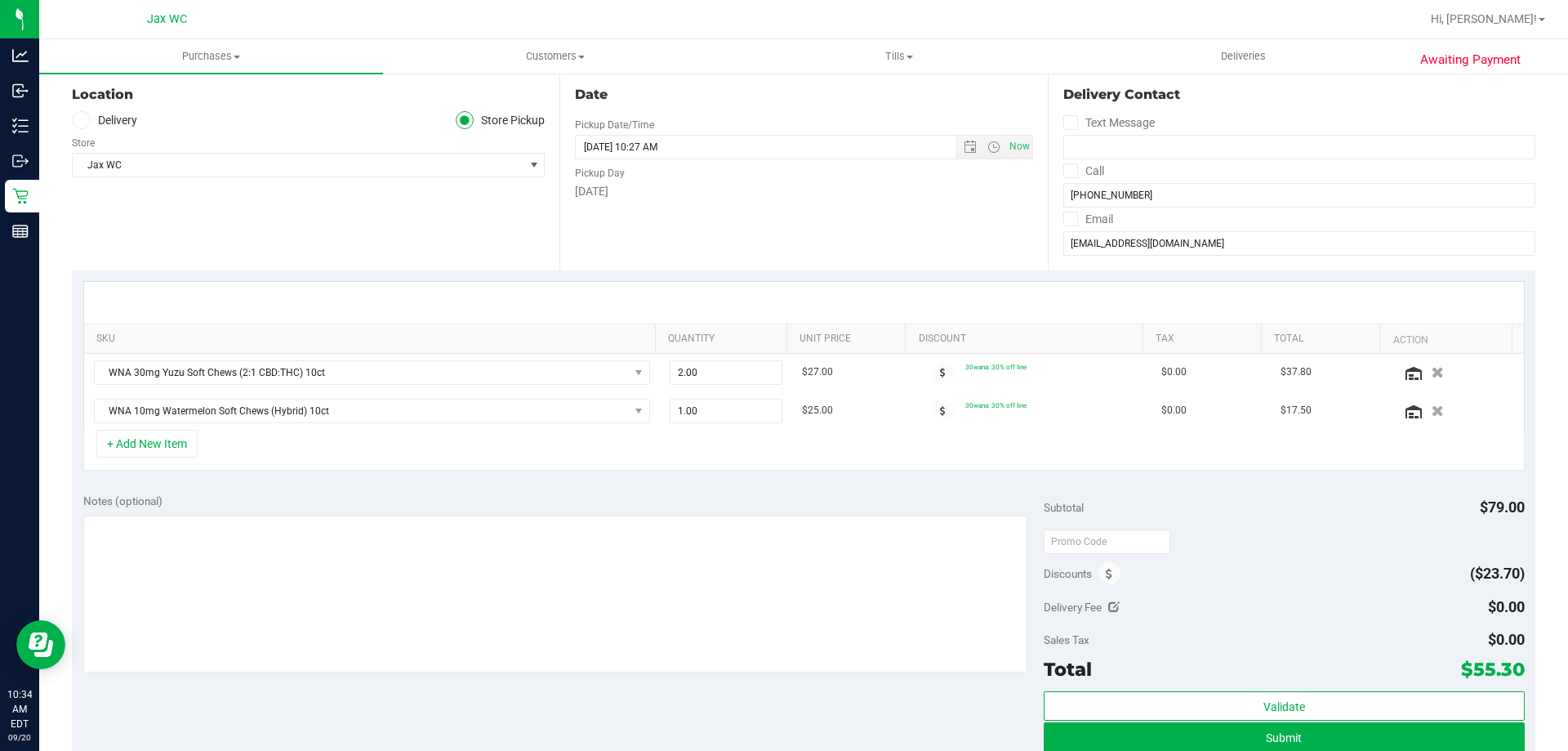
click at [783, 438] on div "+ Add New Item" at bounding box center [804, 449] width 1441 height 41
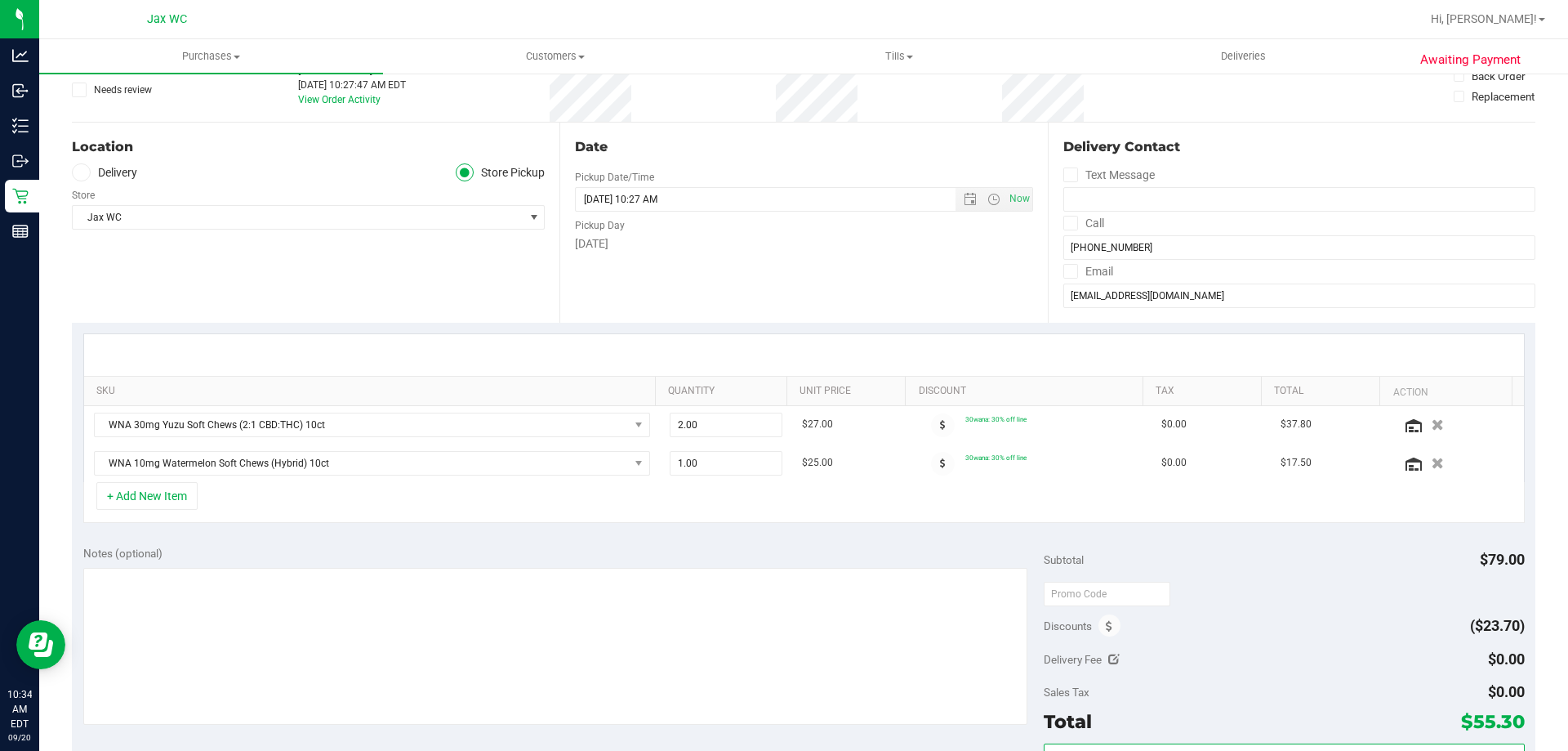
scroll to position [0, 0]
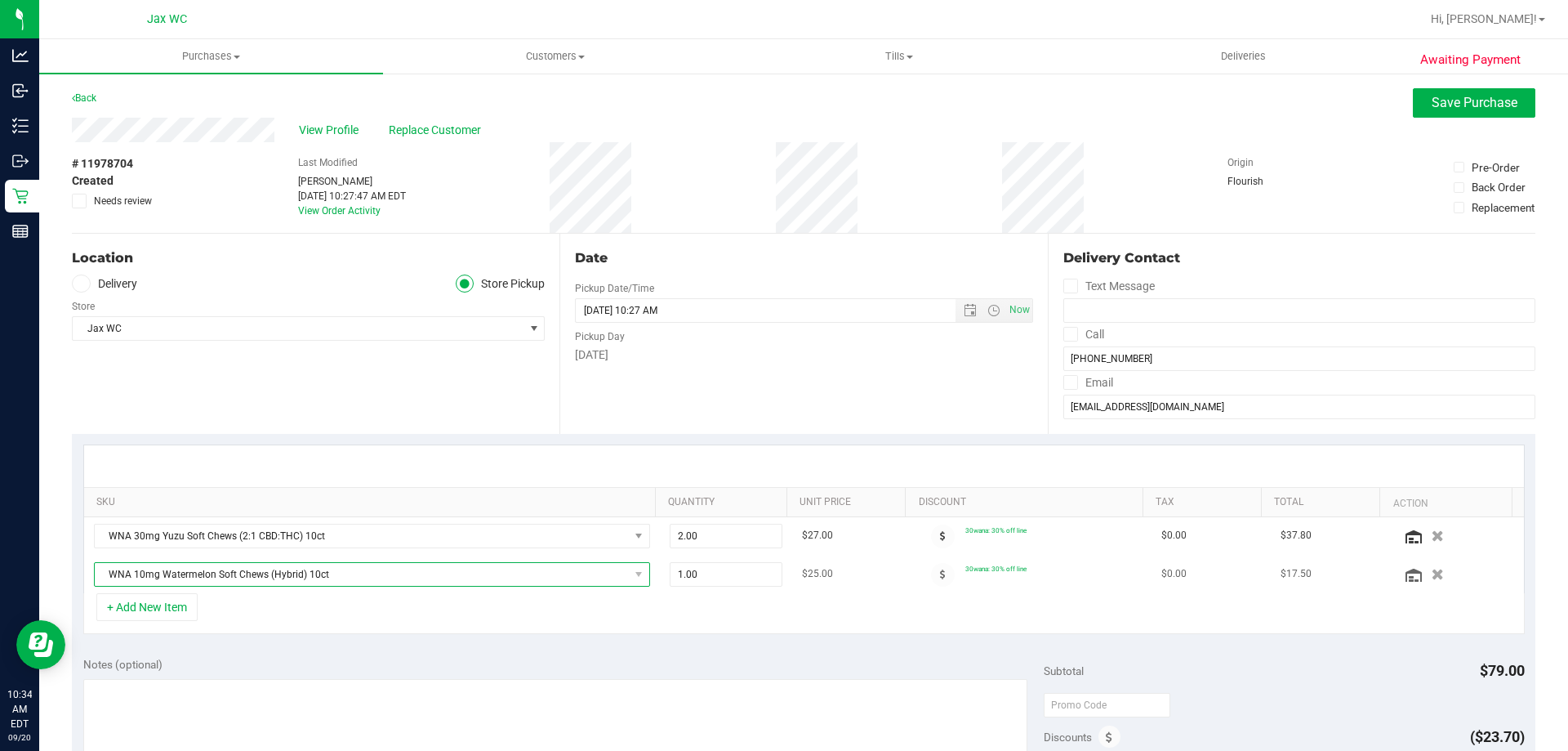
click at [490, 578] on span "WNA 10mg Watermelon Soft Chews (Hybrid) 10ct" at bounding box center [362, 574] width 534 height 23
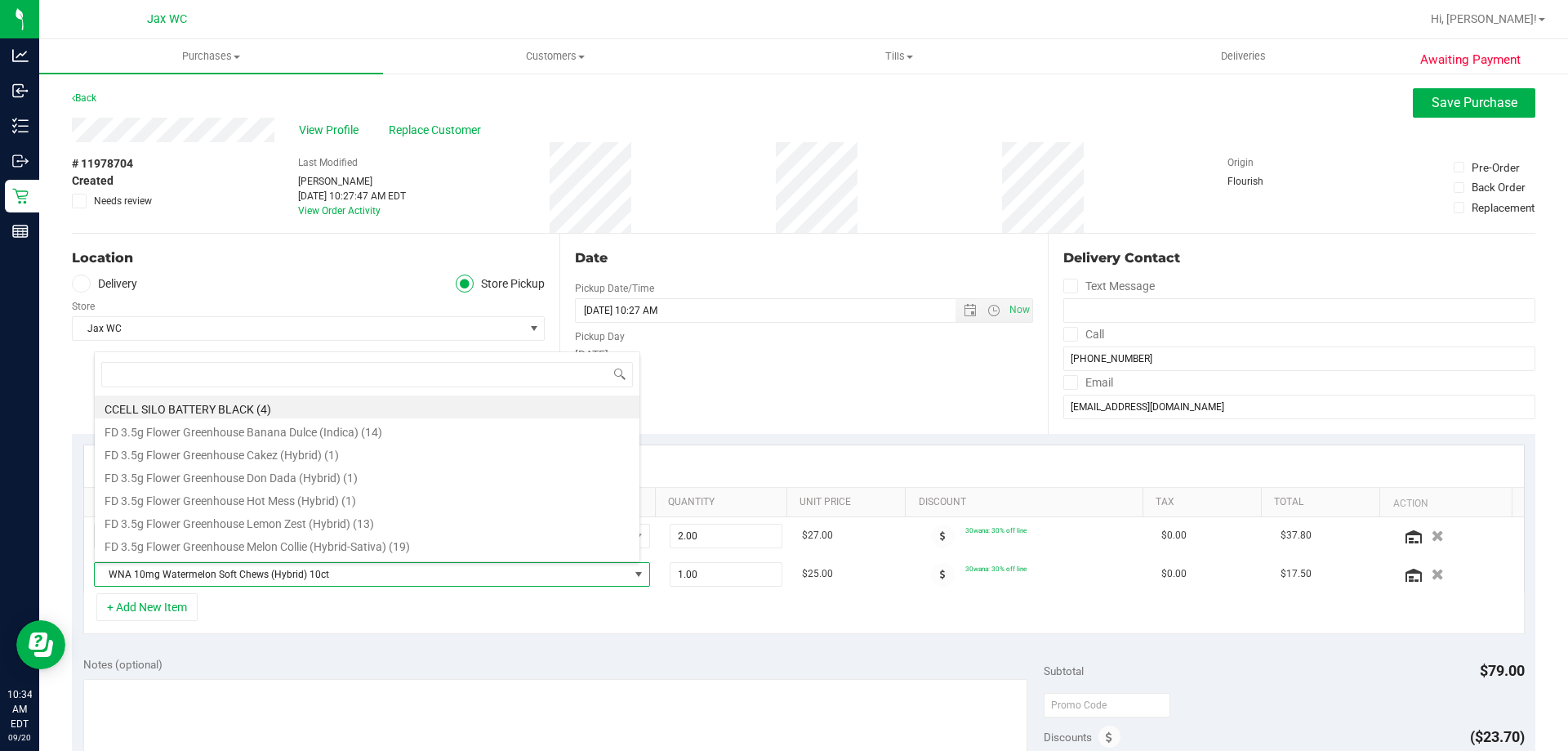
click at [449, 643] on div "SKU Quantity Unit Price Discount Tax Total Action WNA 30mg Yuzu Soft Chews (2:1…" at bounding box center [804, 539] width 1464 height 212
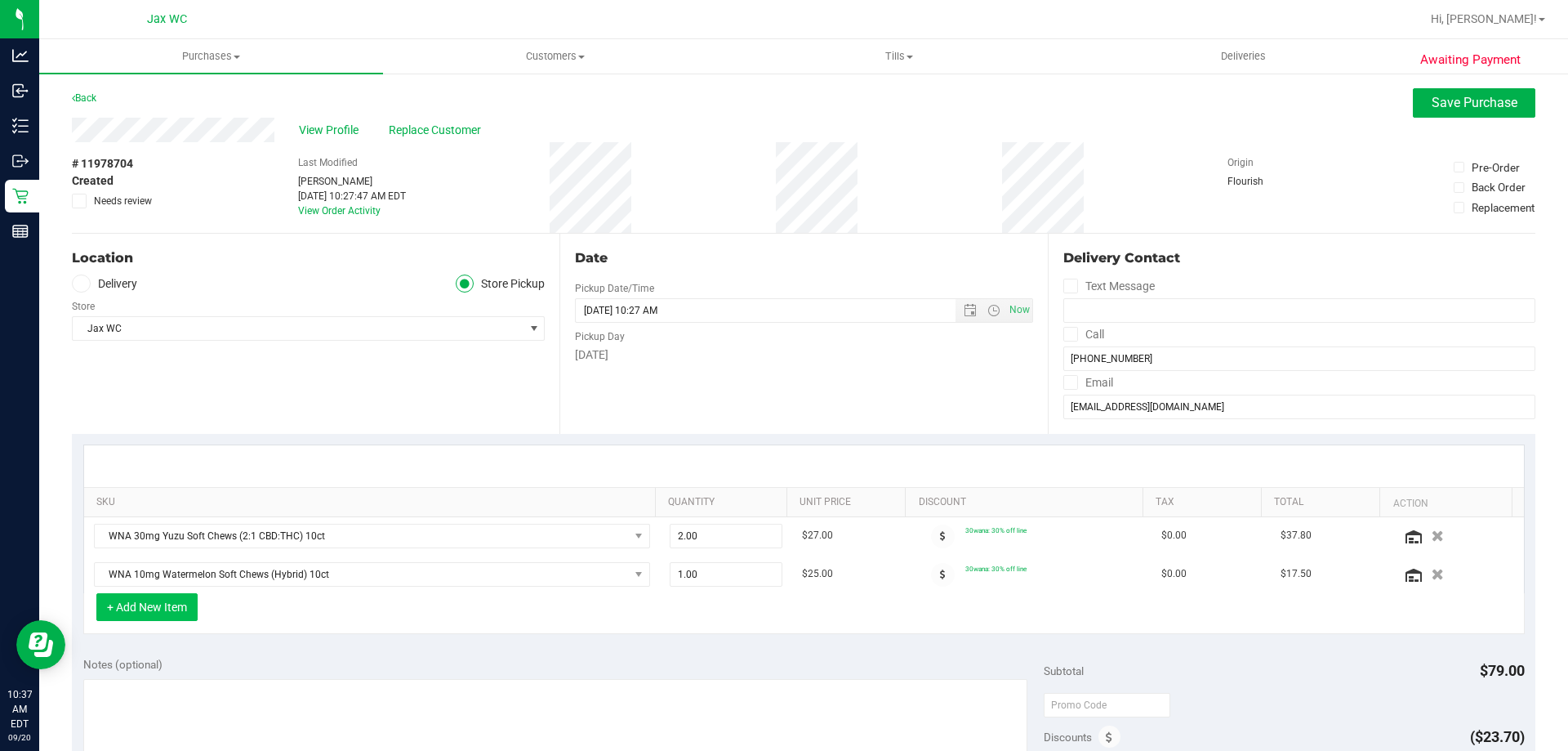
click at [151, 610] on button "+ Add New Item" at bounding box center [147, 607] width 101 height 28
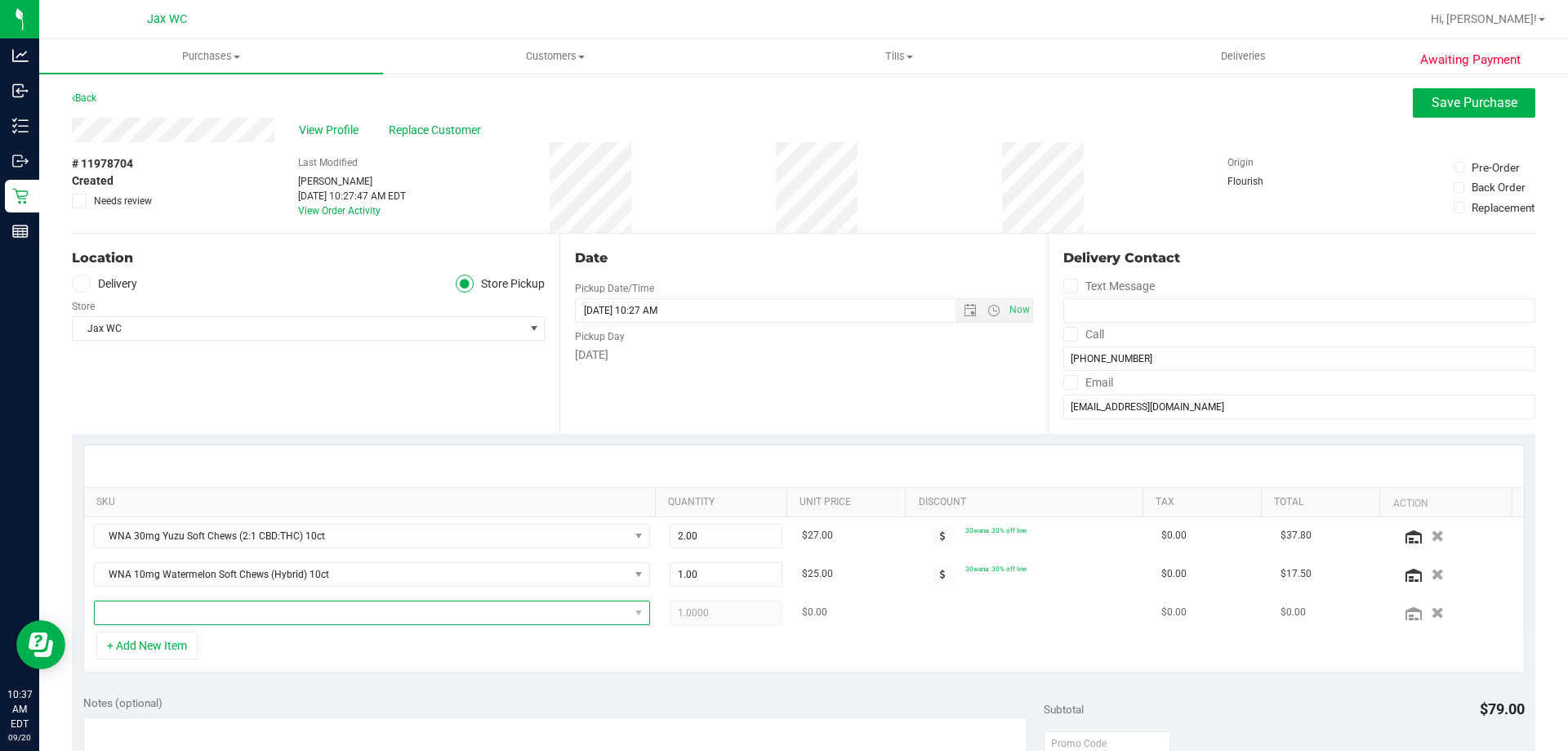
click at [187, 610] on span "NO DATA FOUND" at bounding box center [362, 613] width 534 height 23
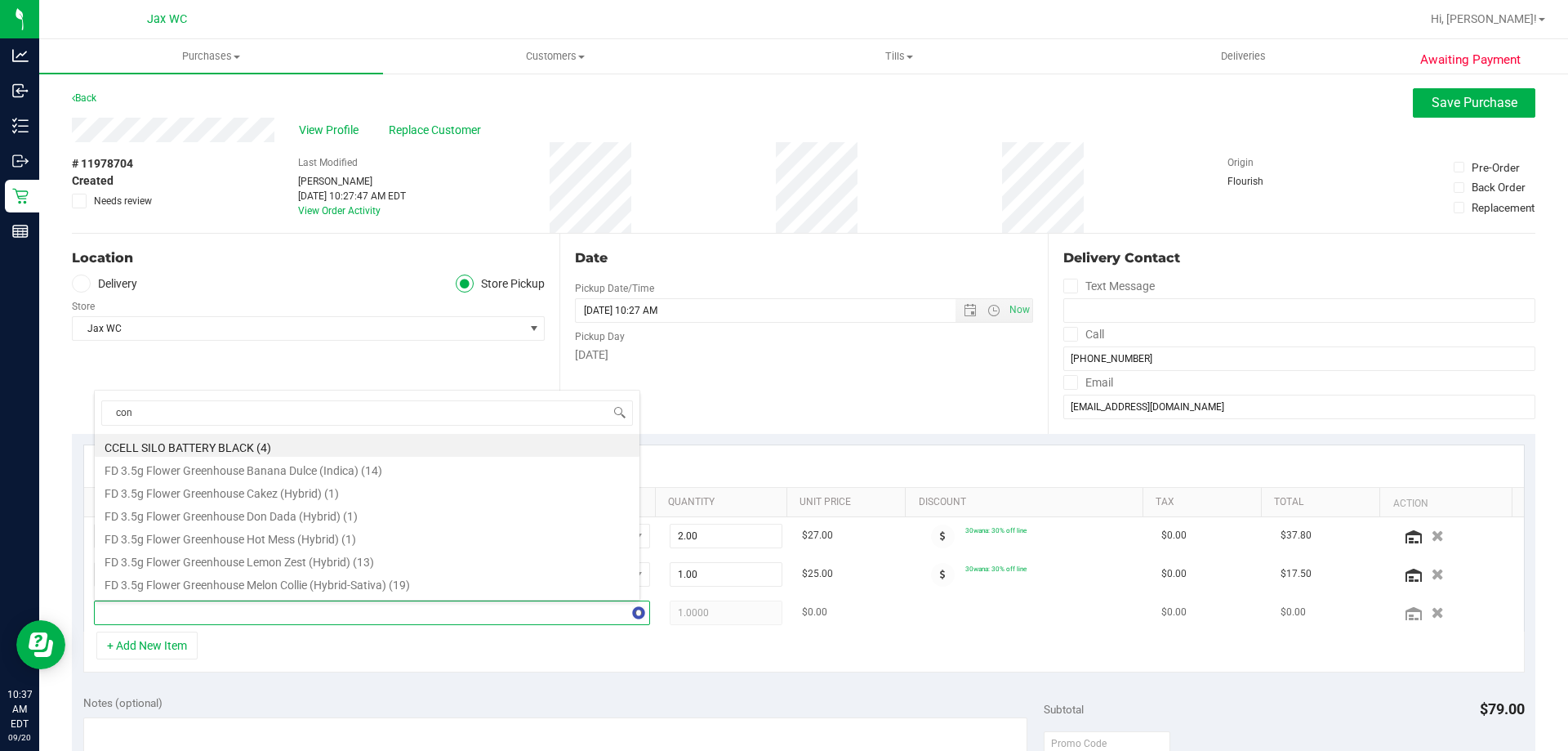
type input "cone"
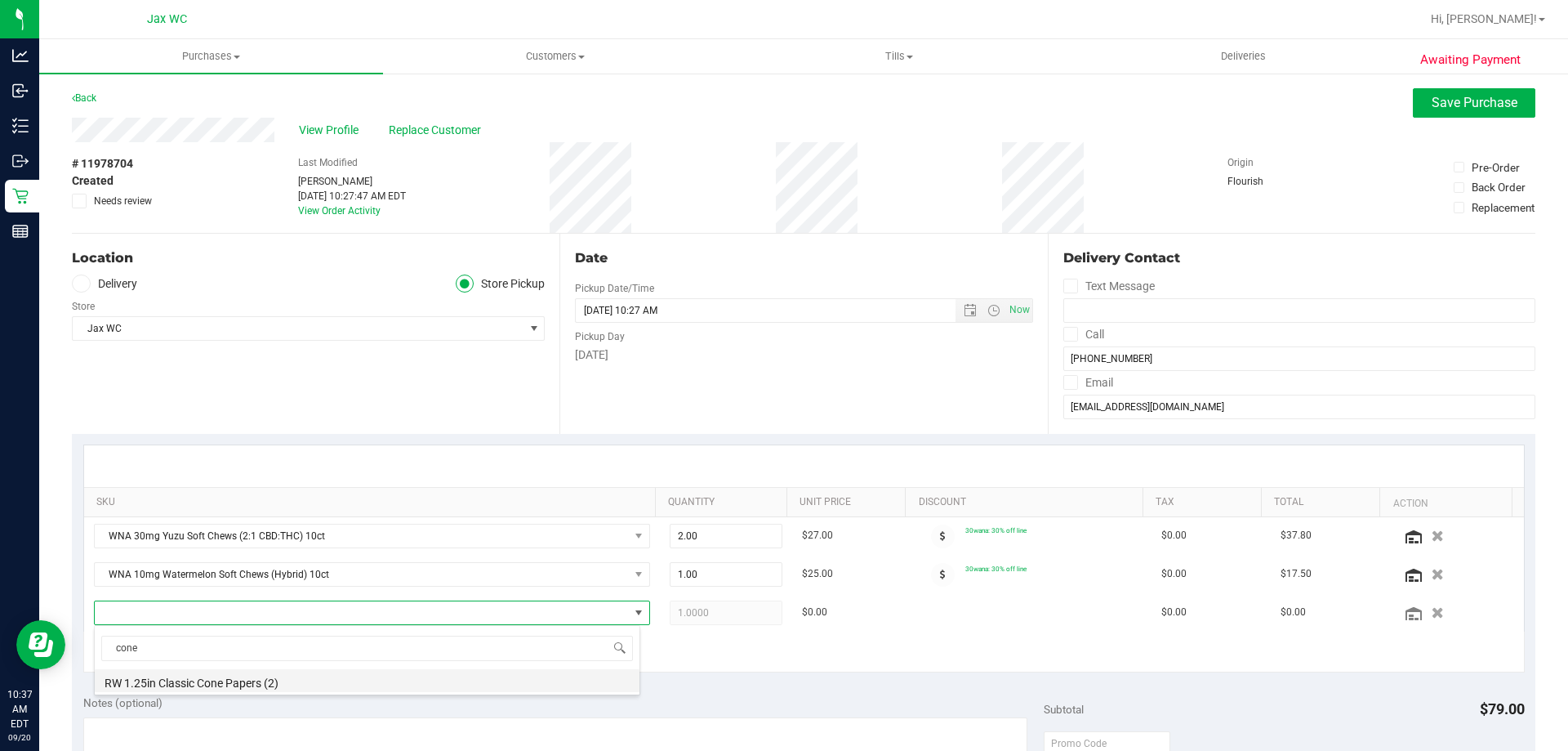
click at [289, 683] on li "RW 1.25in Classic Cone Papers (2)" at bounding box center [367, 681] width 545 height 23
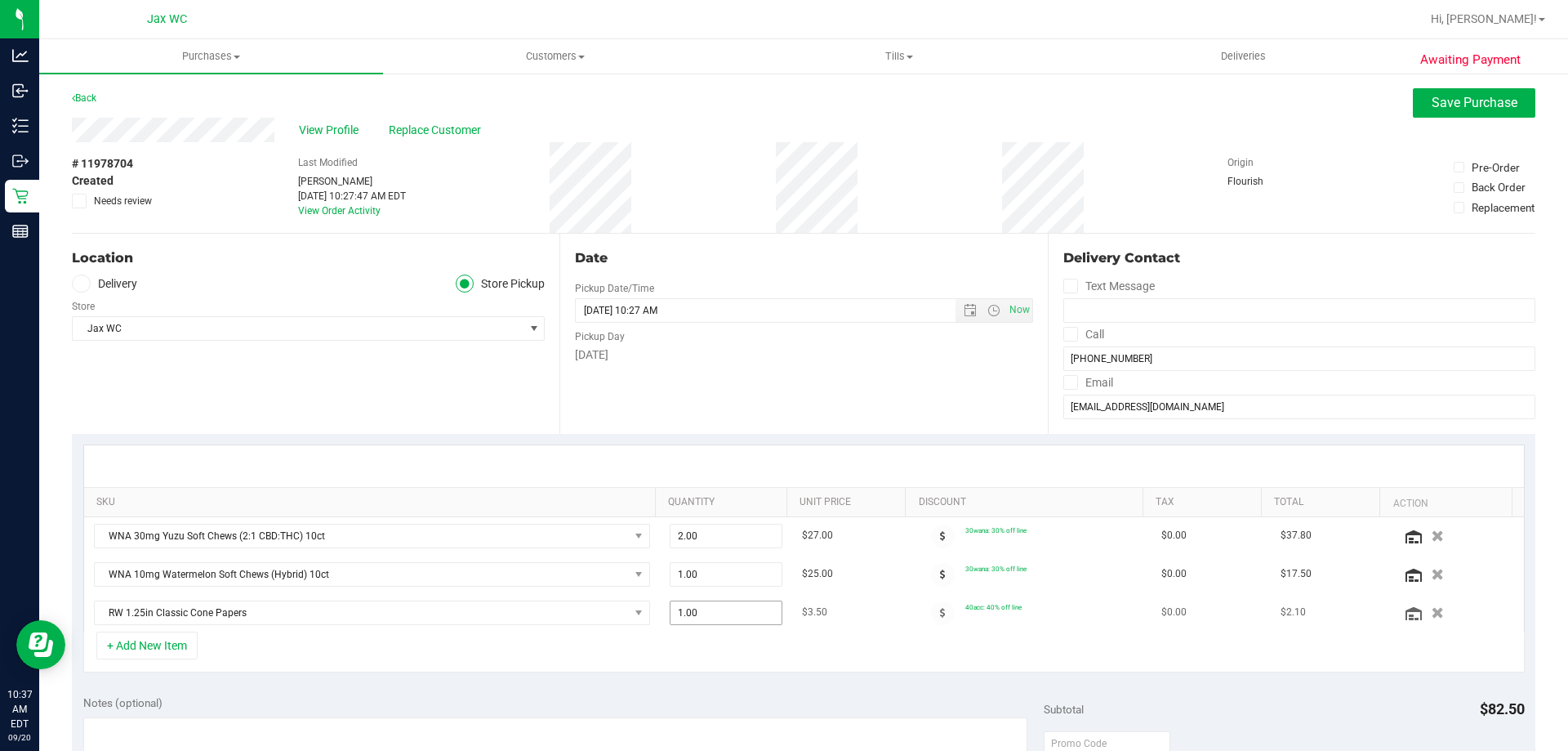
click at [718, 611] on span "1.00 1" at bounding box center [726, 613] width 113 height 25
click at [718, 611] on input "1" at bounding box center [726, 613] width 112 height 23
type input "2"
type input "2.00"
click at [754, 679] on div "SKU Quantity Unit Price Discount Tax Total Action WNA 30mg Yuzu Soft Chews (2:1…" at bounding box center [804, 558] width 1464 height 250
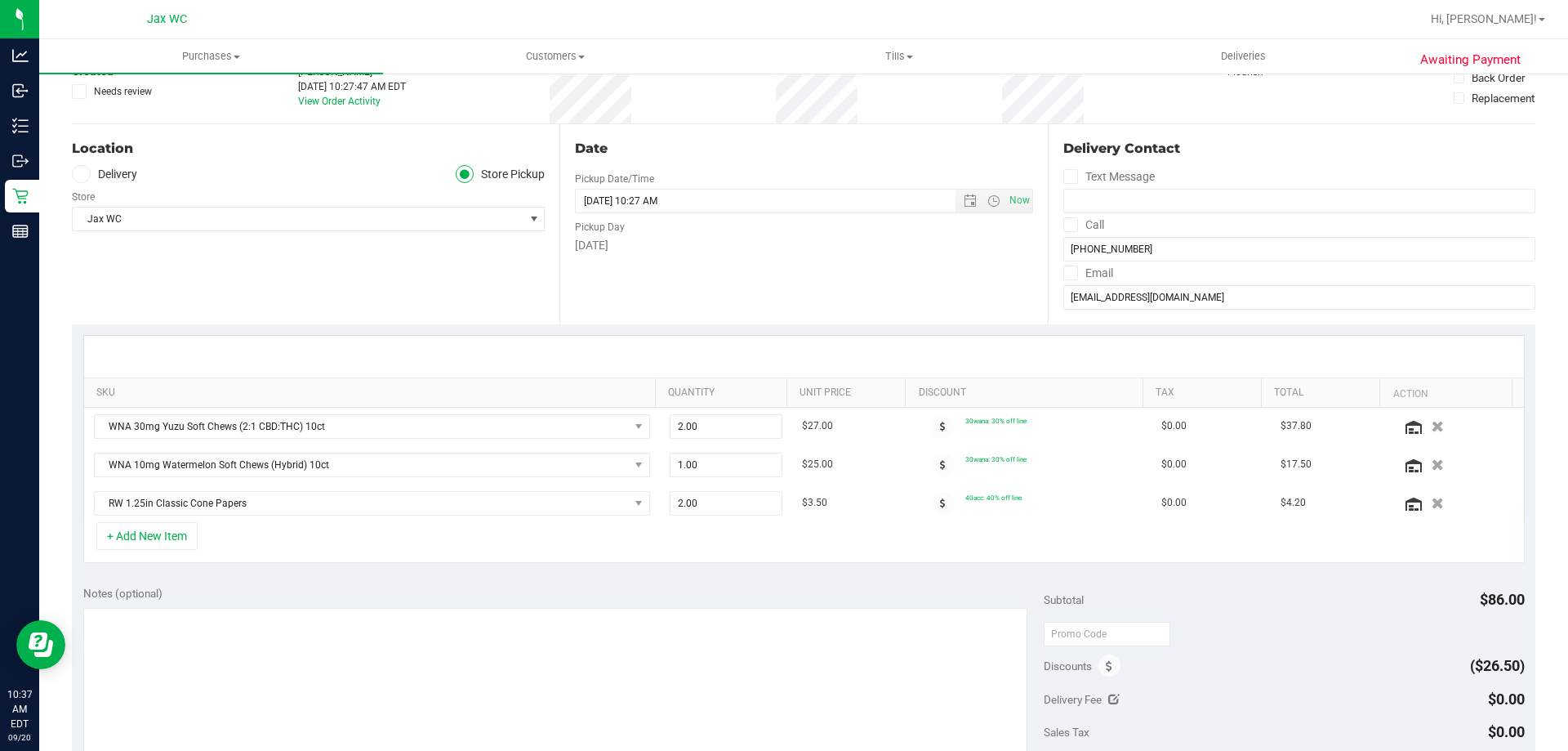
scroll to position [327, 0]
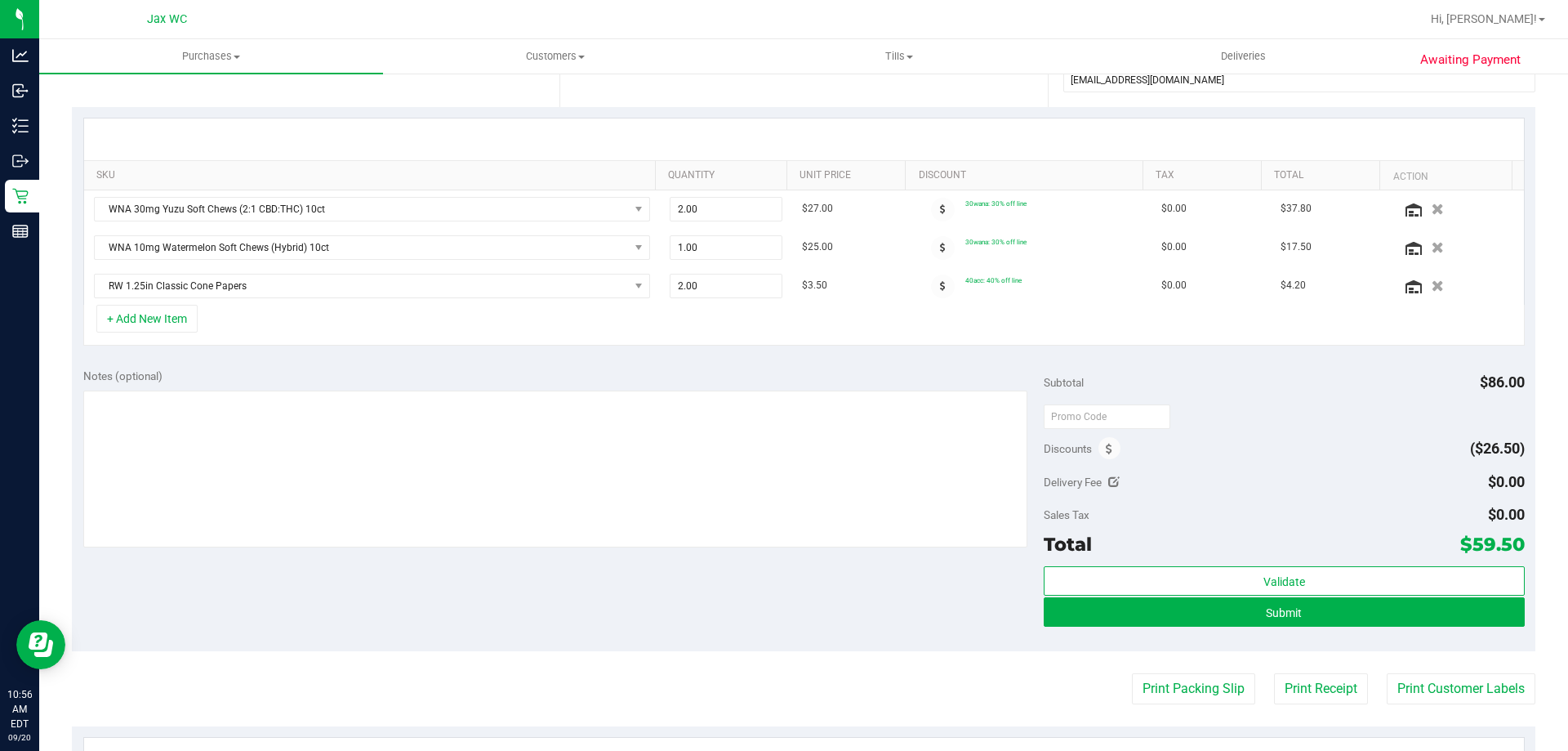
click at [417, 335] on div "+ Add New Item" at bounding box center [804, 324] width 1441 height 41
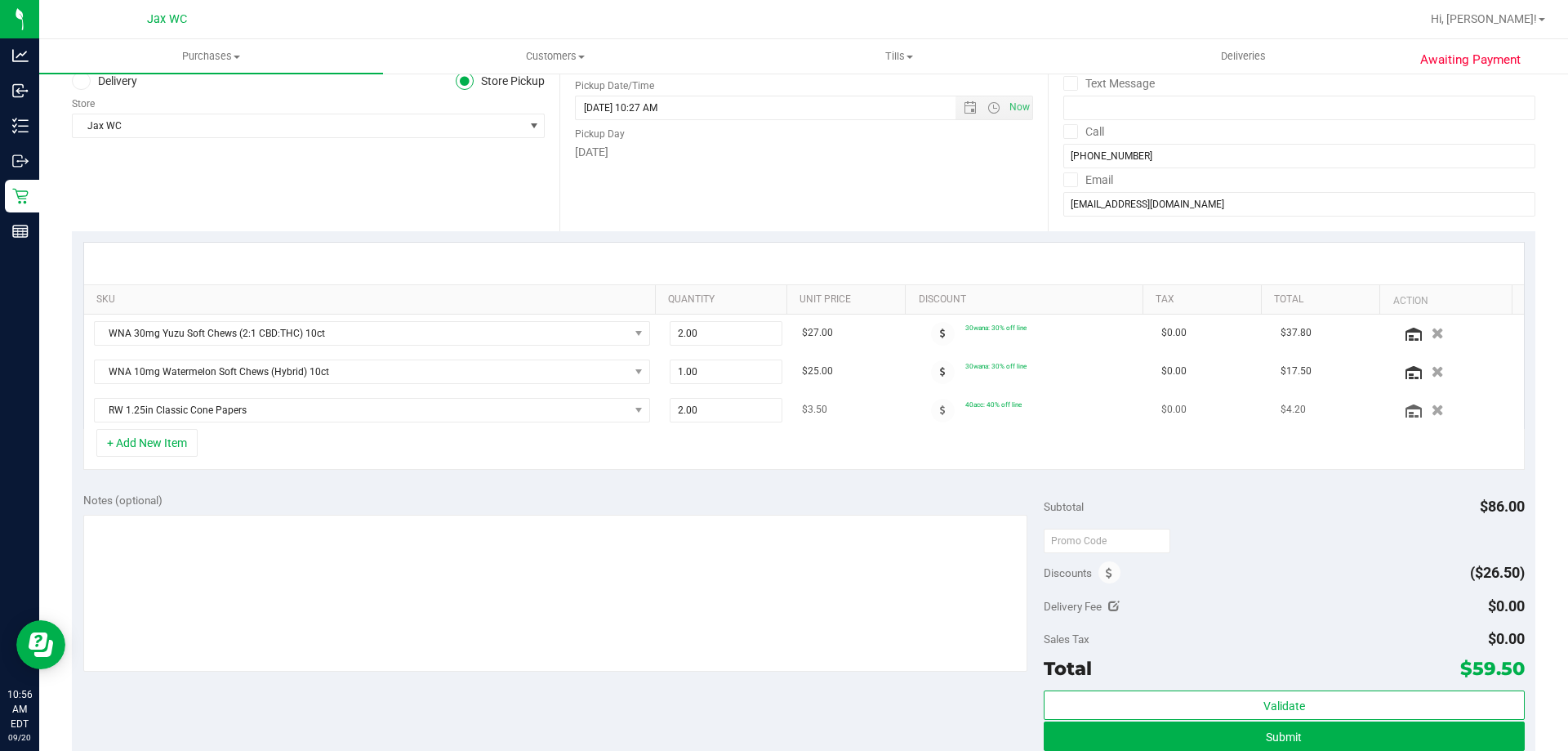
scroll to position [164, 0]
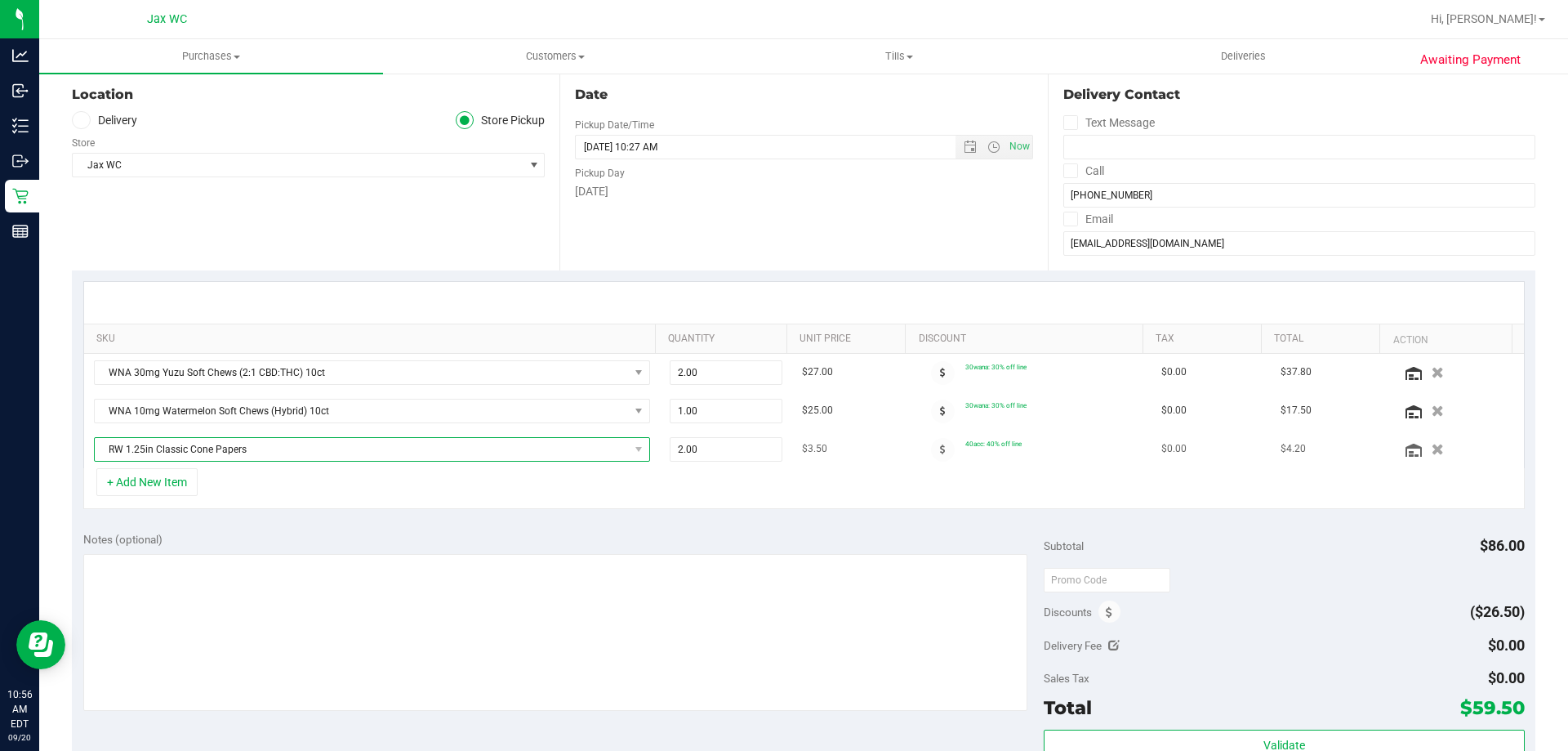
click at [500, 451] on span "RW 1.25in Classic Cone Papers" at bounding box center [362, 449] width 534 height 23
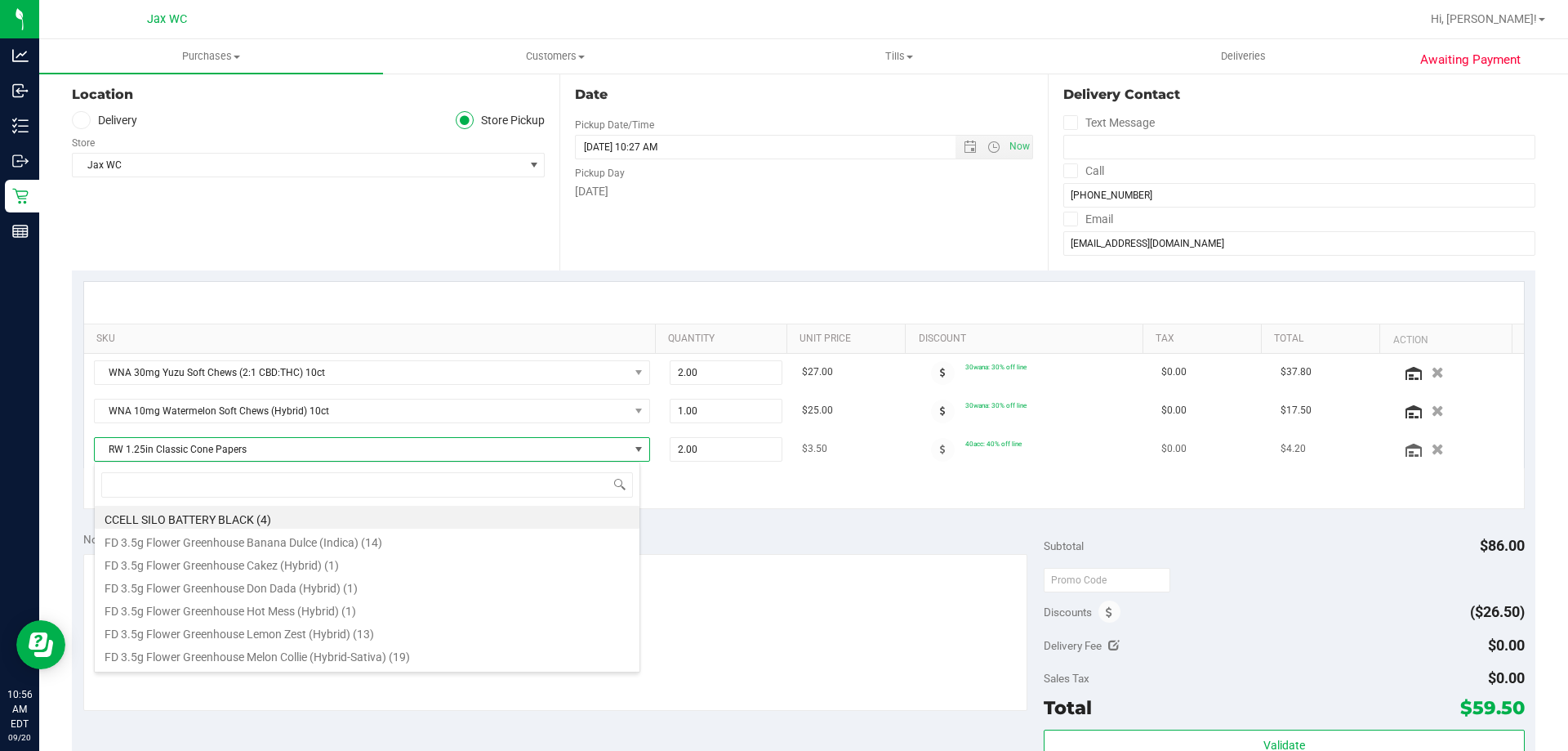
scroll to position [25, 542]
click at [510, 455] on span "RW 1.25in Classic Cone Papers" at bounding box center [362, 449] width 534 height 23
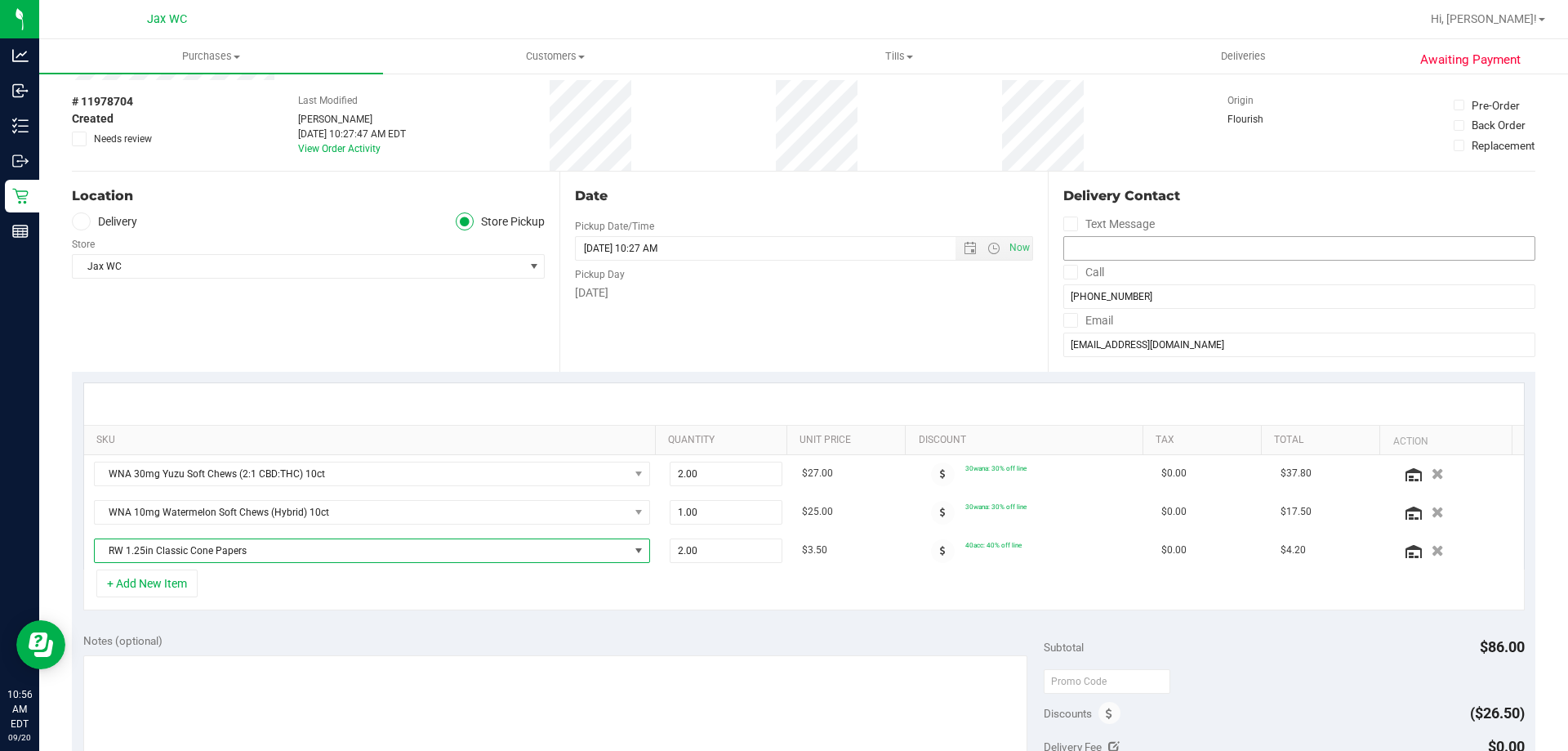
scroll to position [0, 0]
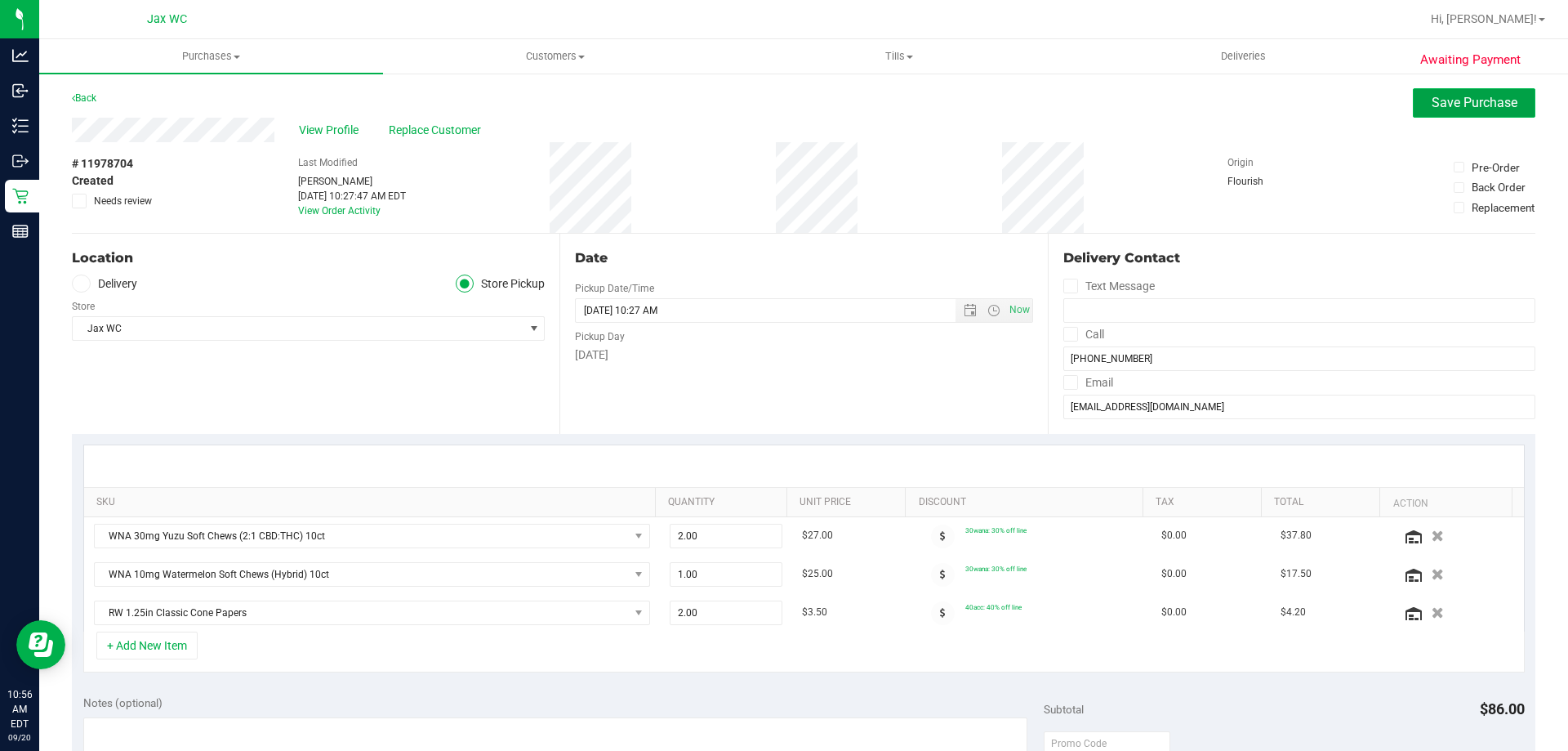
click at [1432, 98] on span "Save Purchase" at bounding box center [1475, 103] width 86 height 16
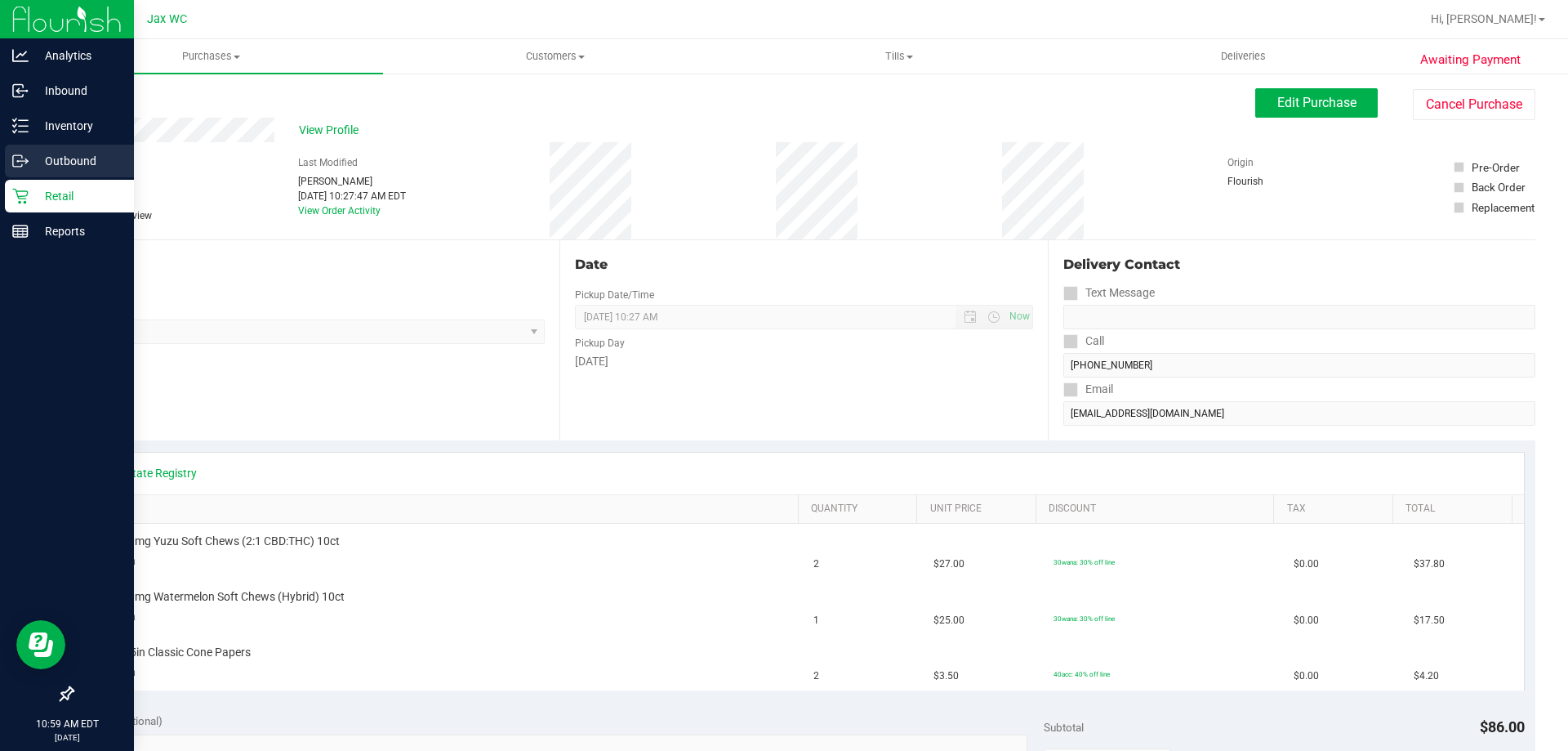
click at [23, 178] on link "Outbound" at bounding box center [67, 162] width 134 height 35
click at [33, 195] on p "Retail" at bounding box center [78, 196] width 98 height 20
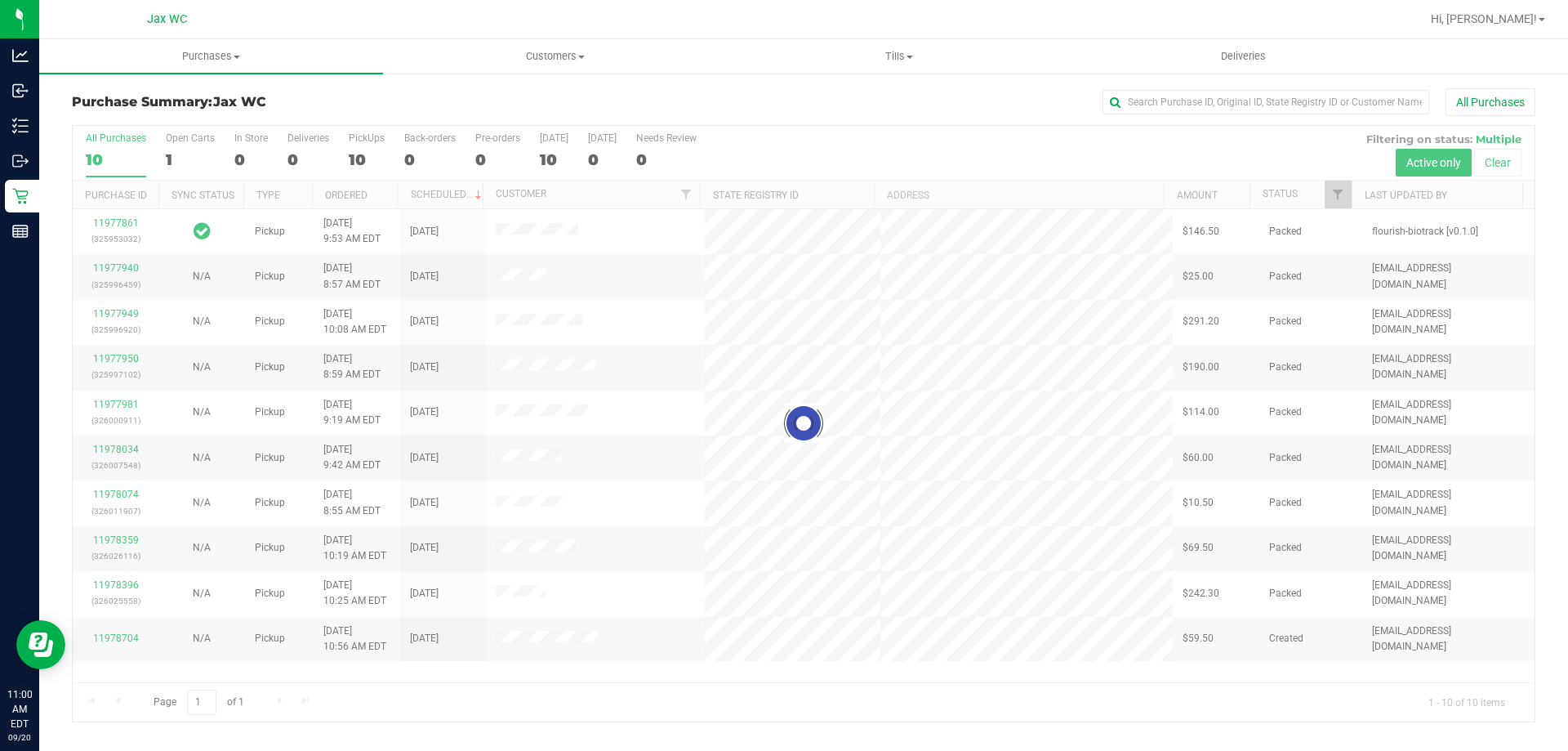
click at [525, 227] on div at bounding box center [804, 423] width 1462 height 596
click at [528, 234] on div at bounding box center [804, 423] width 1462 height 596
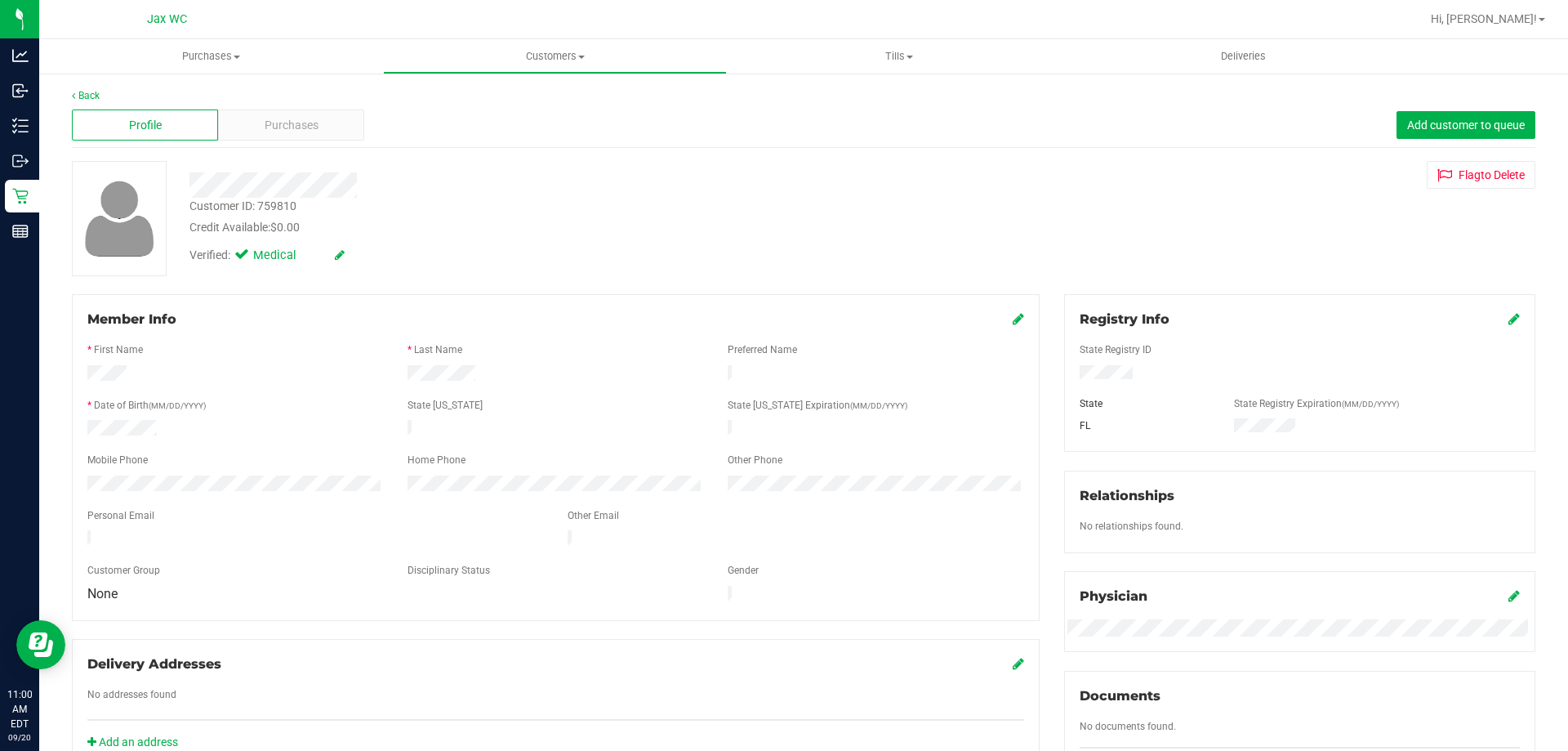
drag, startPoint x: 1135, startPoint y: 374, endPoint x: 1068, endPoint y: 371, distance: 67.1
click at [1068, 371] on div at bounding box center [1300, 374] width 465 height 18
click at [1362, 391] on div at bounding box center [1300, 390] width 440 height 13
click at [1493, 318] on div "Registry Info" at bounding box center [1300, 319] width 440 height 20
click at [1508, 318] on icon at bounding box center [1514, 318] width 12 height 13
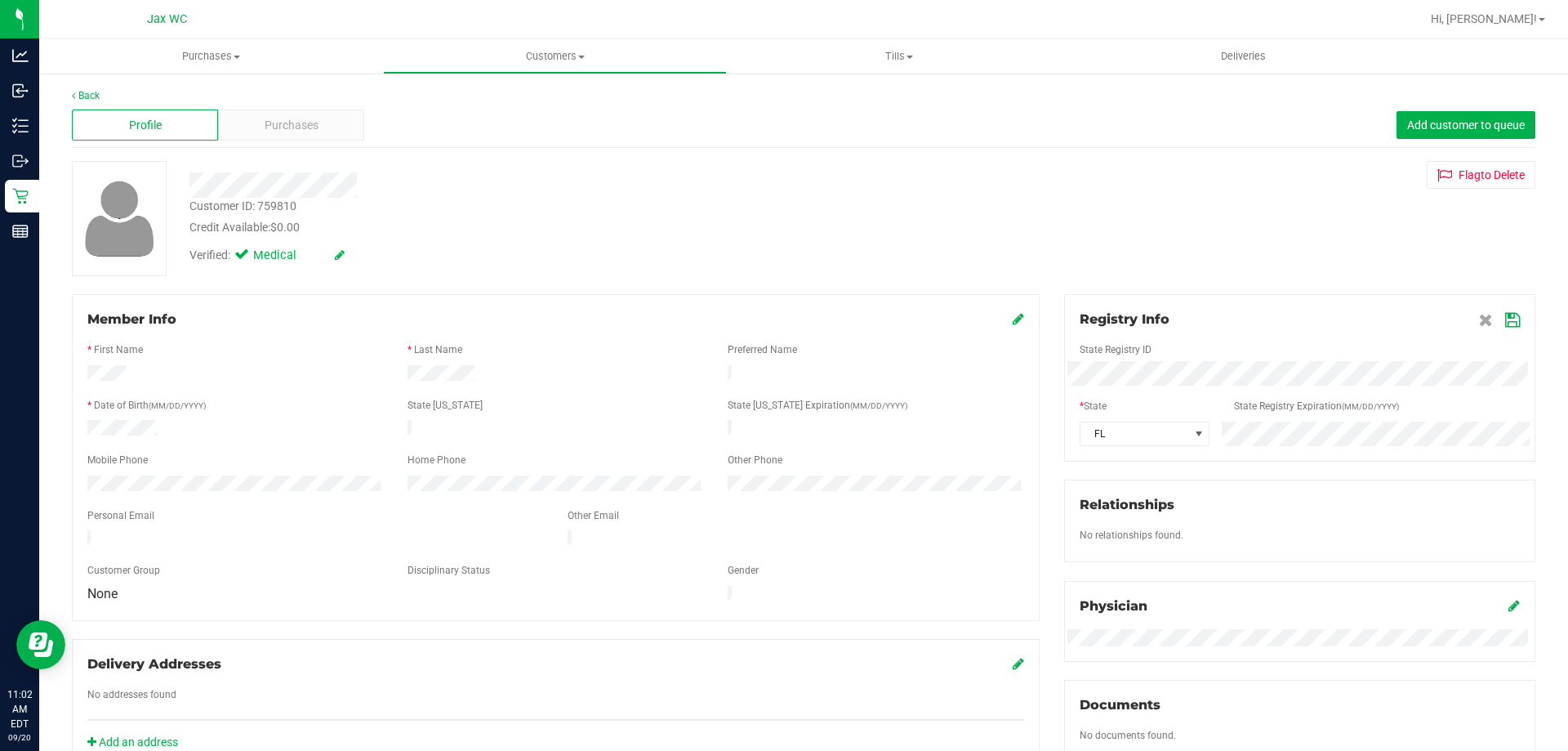
click at [1307, 253] on div "Customer ID: 759810 Credit Available: $0.00 Verified: Medical Flag to [GEOGRAPH…" at bounding box center [803, 218] width 1488 height 115
click at [1505, 308] on div "Registry Info State Registry ID * State State Registry Expiration (MM/DD/YYYY) …" at bounding box center [1300, 378] width 471 height 167
click at [1505, 320] on icon at bounding box center [1513, 320] width 15 height 13
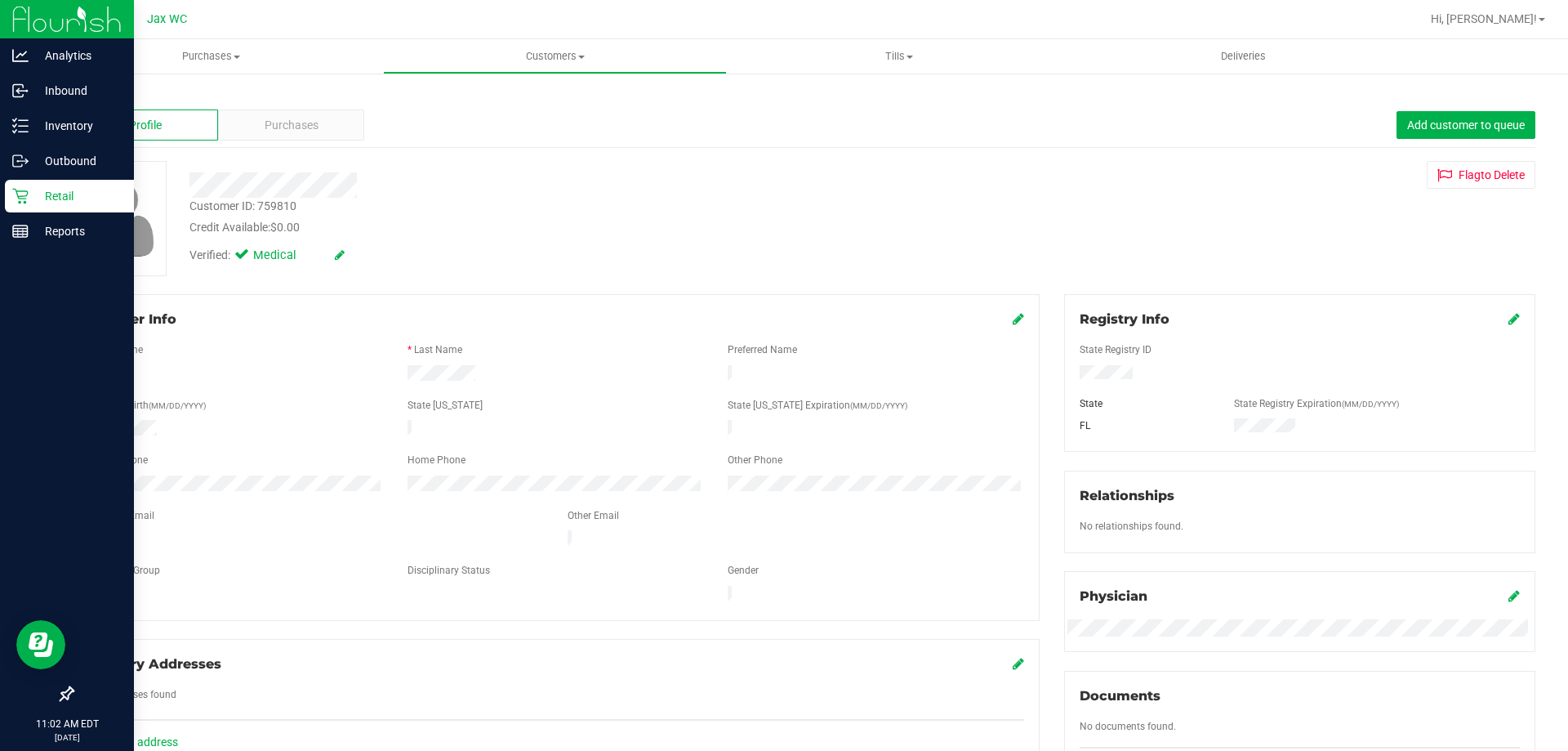
click at [17, 195] on icon at bounding box center [21, 196] width 17 height 17
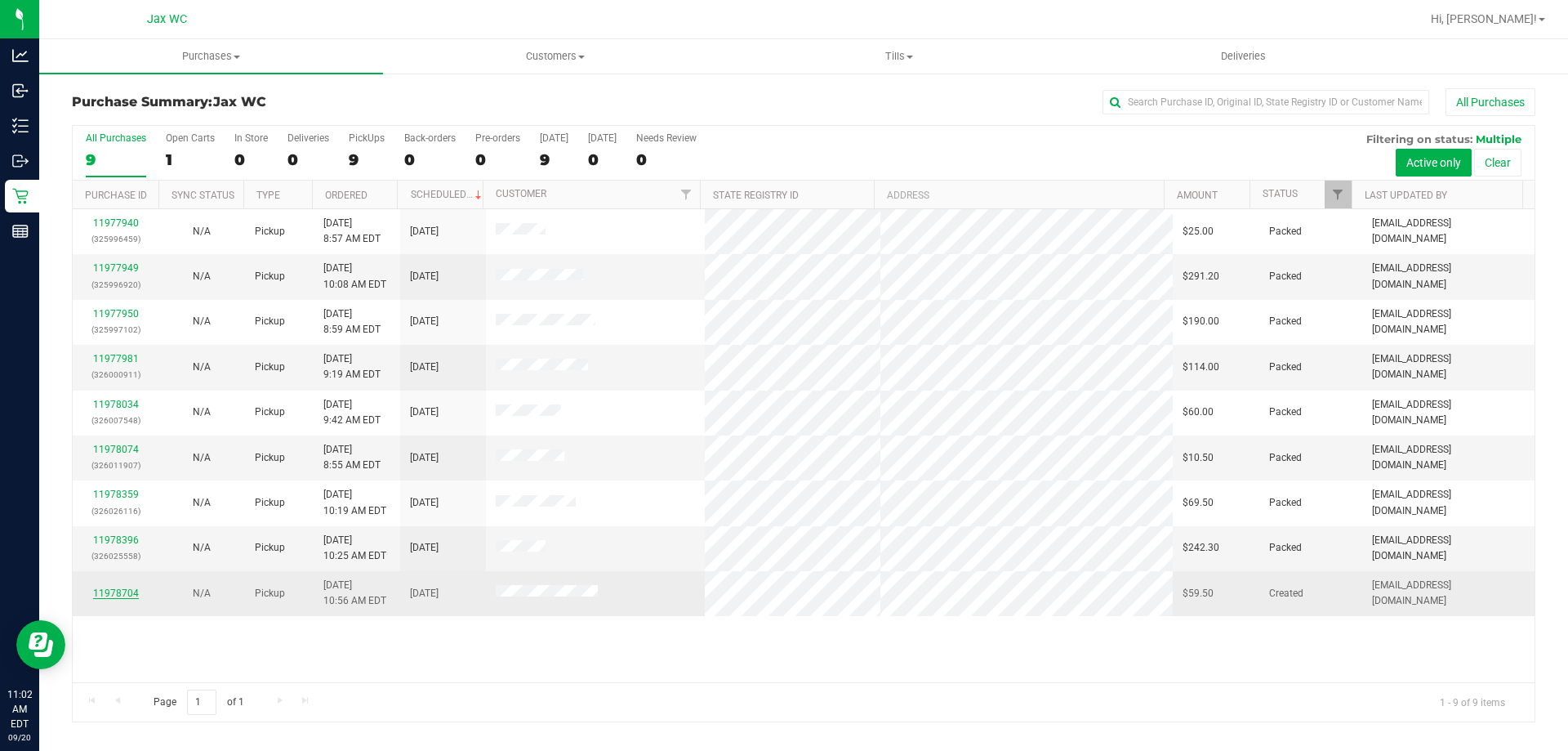
click at [108, 597] on link "11978704" at bounding box center [116, 593] width 45 height 12
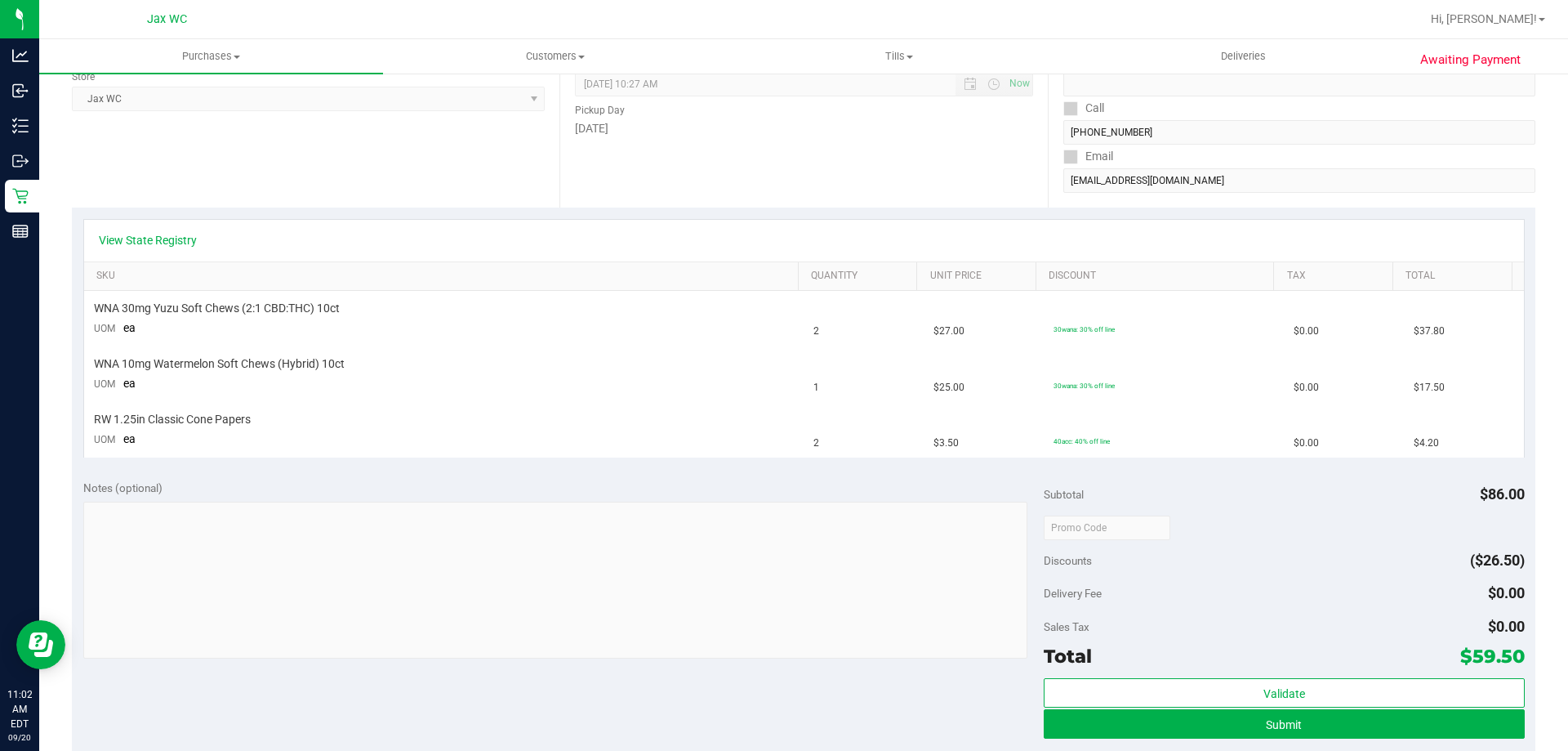
scroll to position [327, 0]
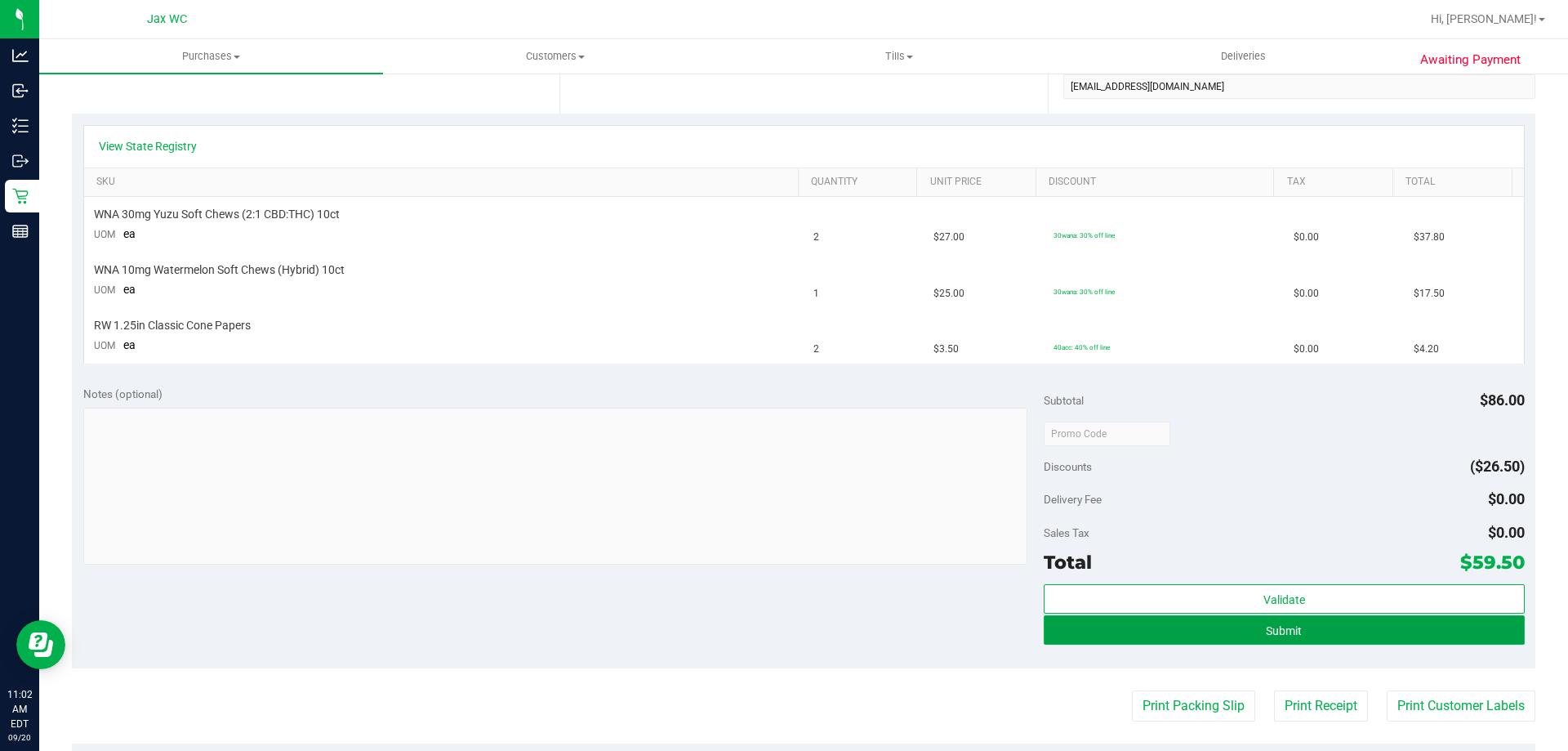
click at [1231, 633] on button "Submit" at bounding box center [1284, 630] width 480 height 30
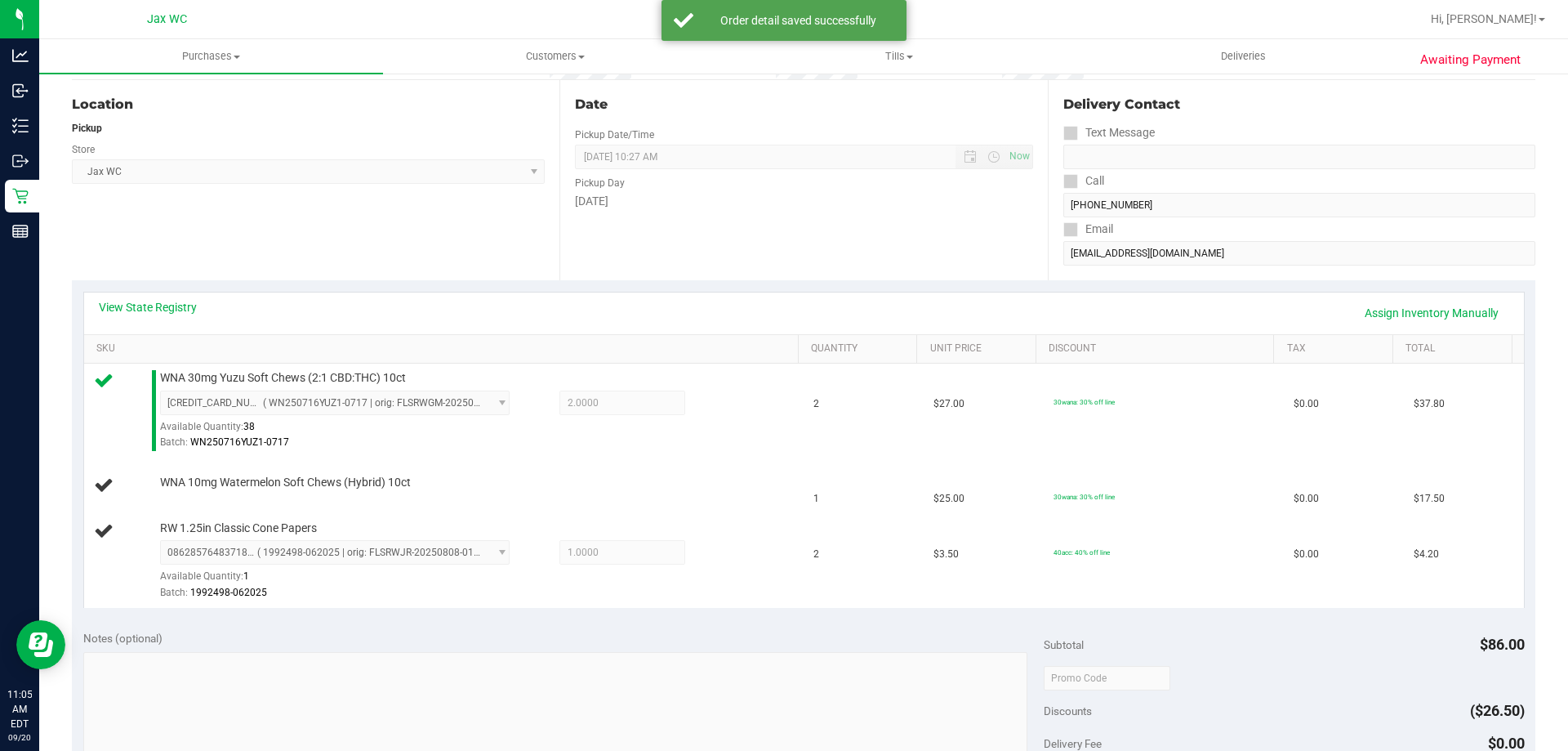
scroll to position [0, 0]
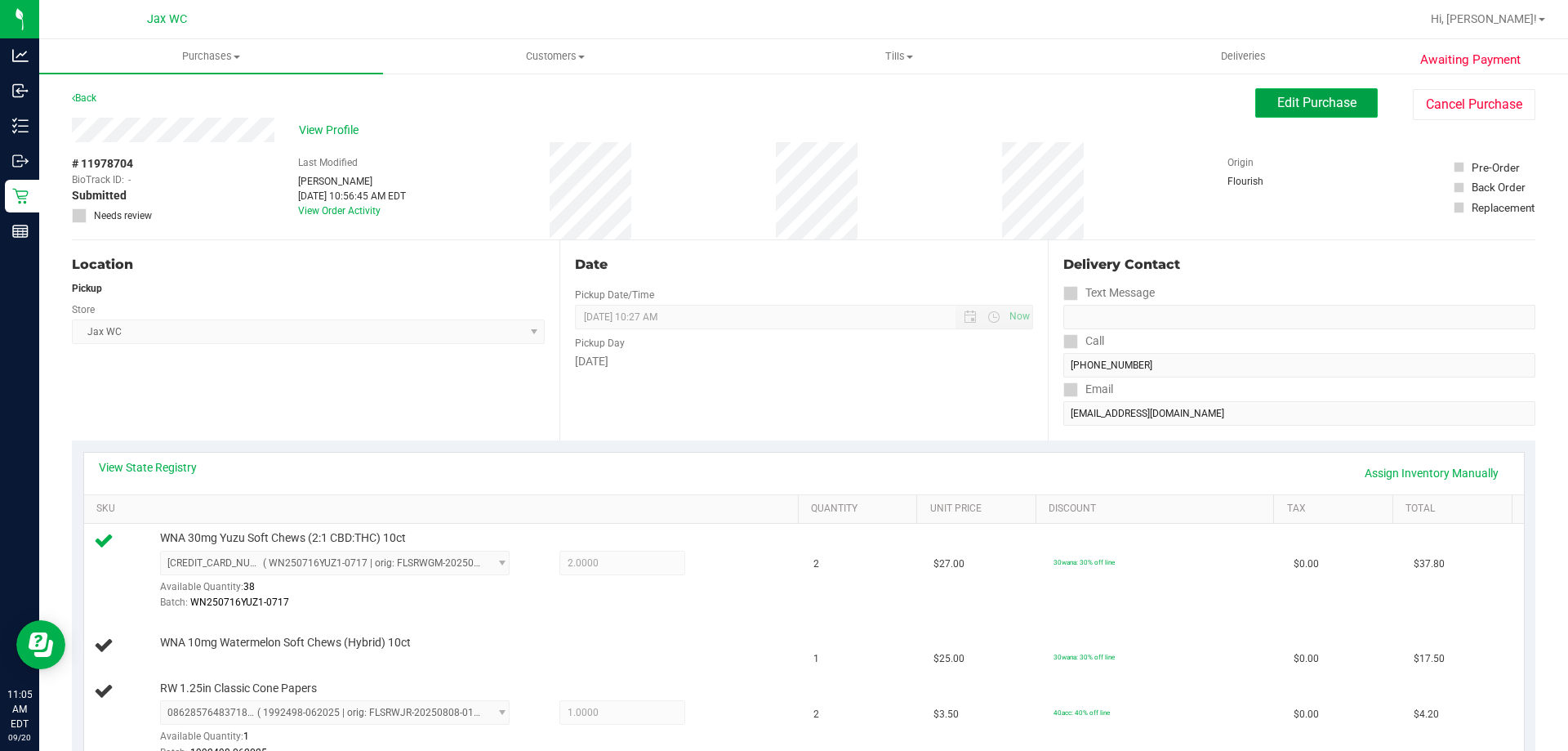
click at [1280, 101] on span "Edit Purchase" at bounding box center [1317, 103] width 79 height 16
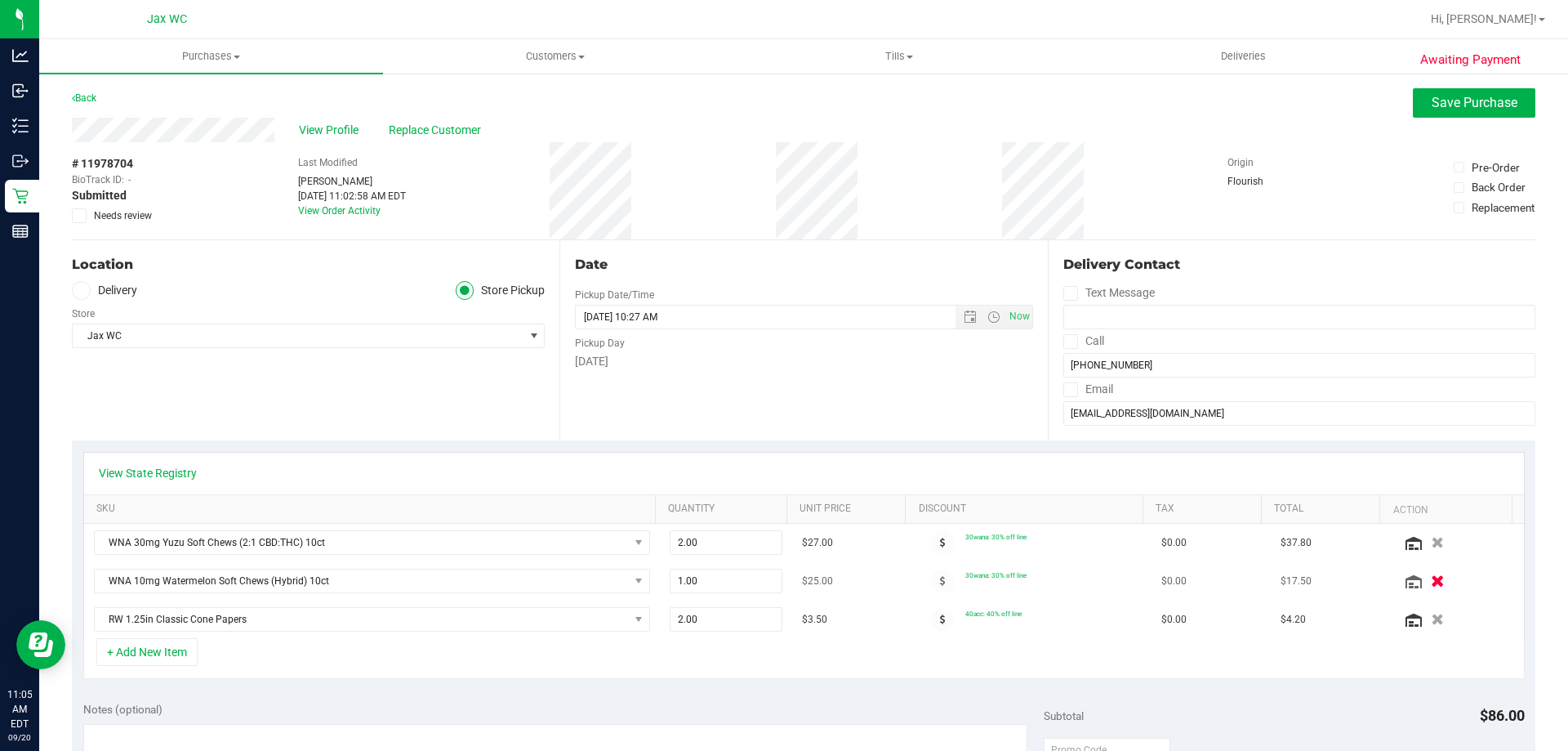
click at [1431, 584] on icon "button" at bounding box center [1437, 581] width 14 height 12
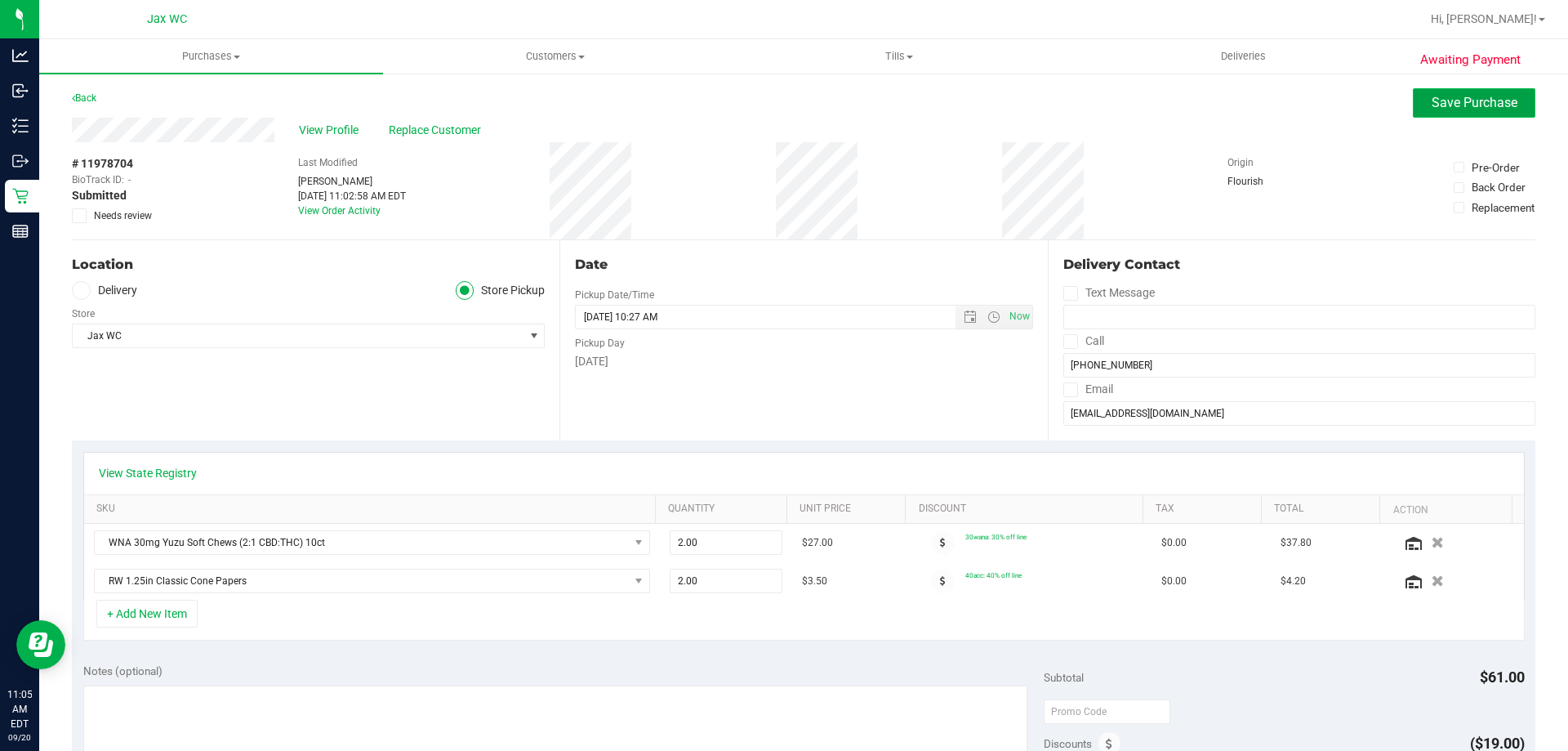
click at [1432, 98] on span "Save Purchase" at bounding box center [1475, 103] width 86 height 16
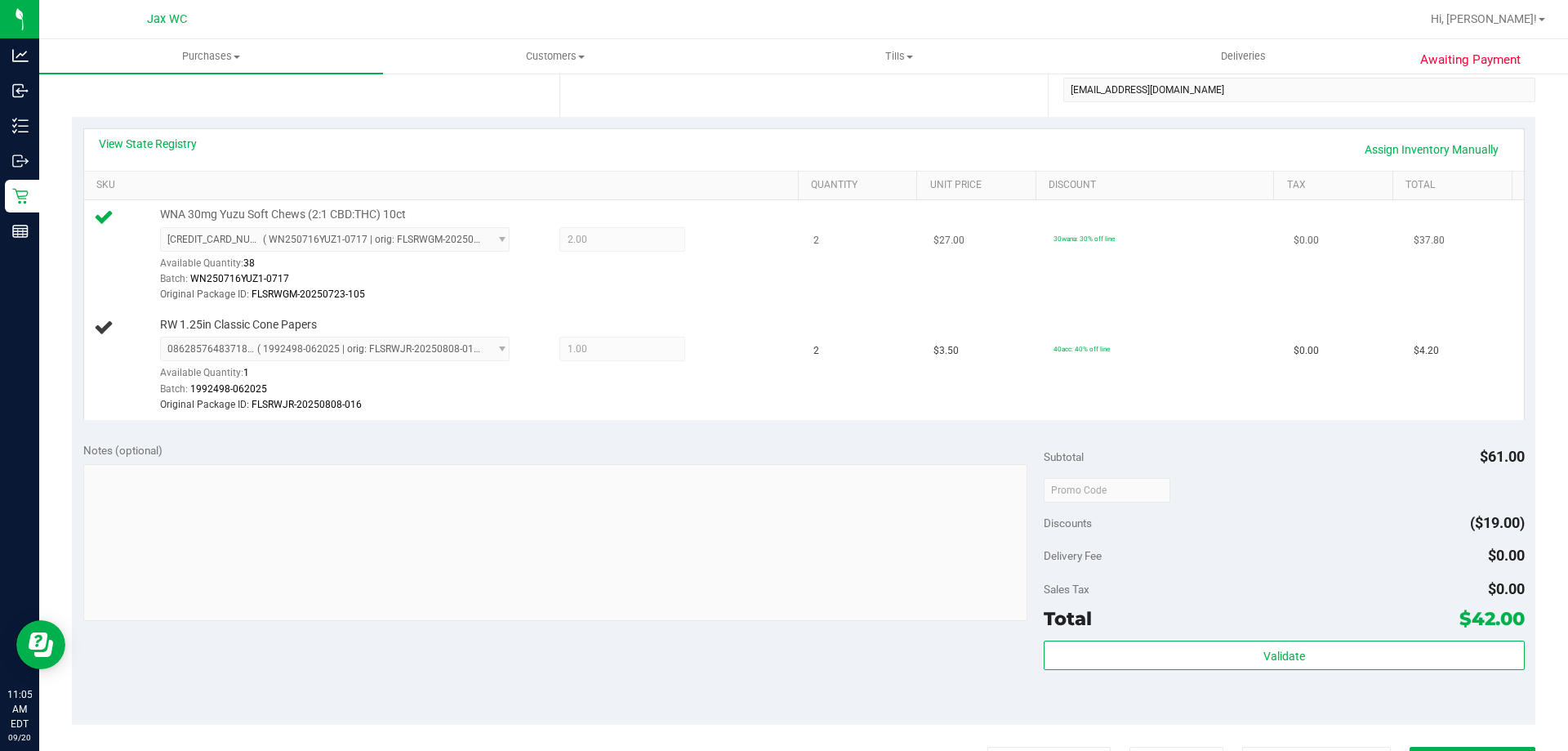
scroll to position [327, 0]
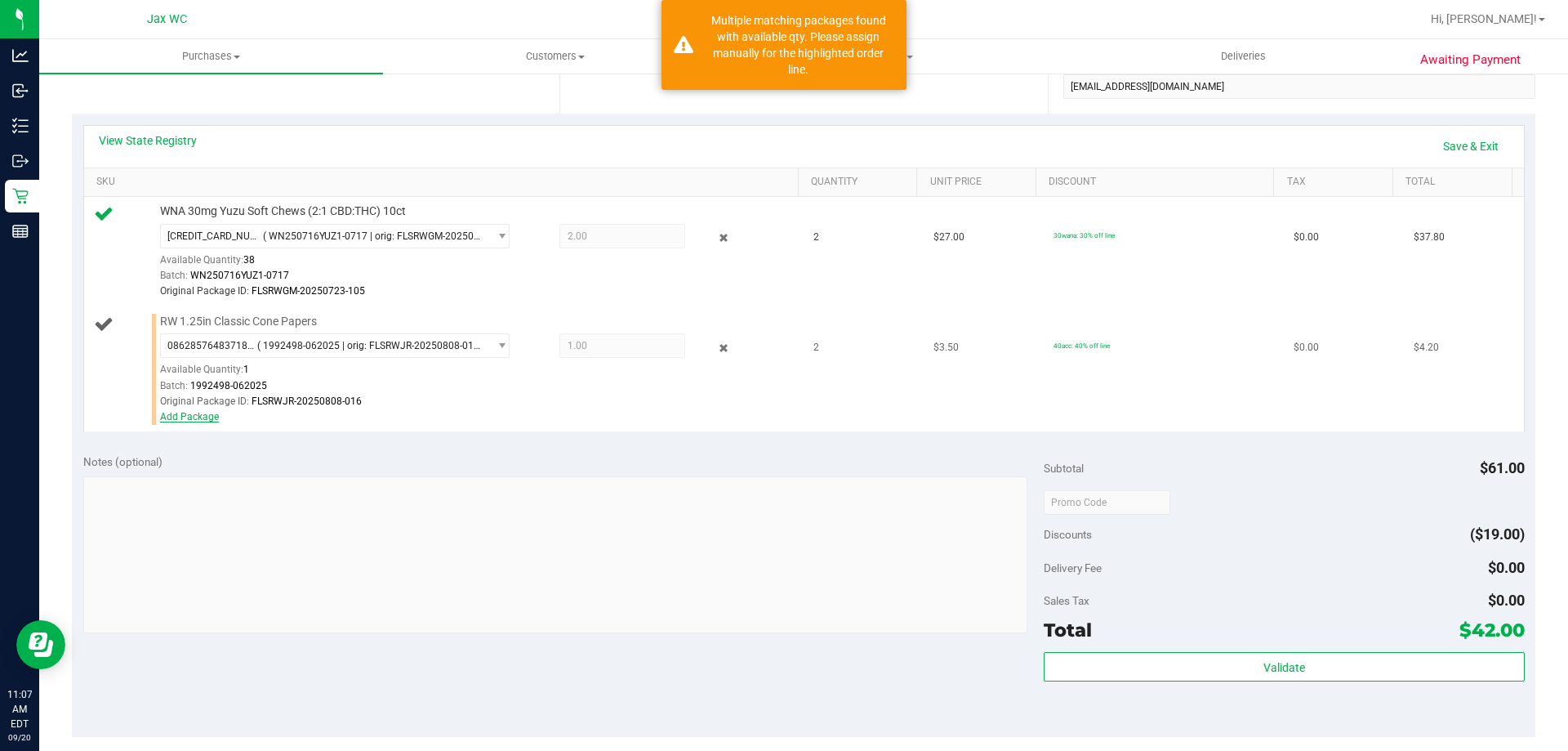
click at [176, 414] on link "Add Package" at bounding box center [189, 417] width 59 height 12
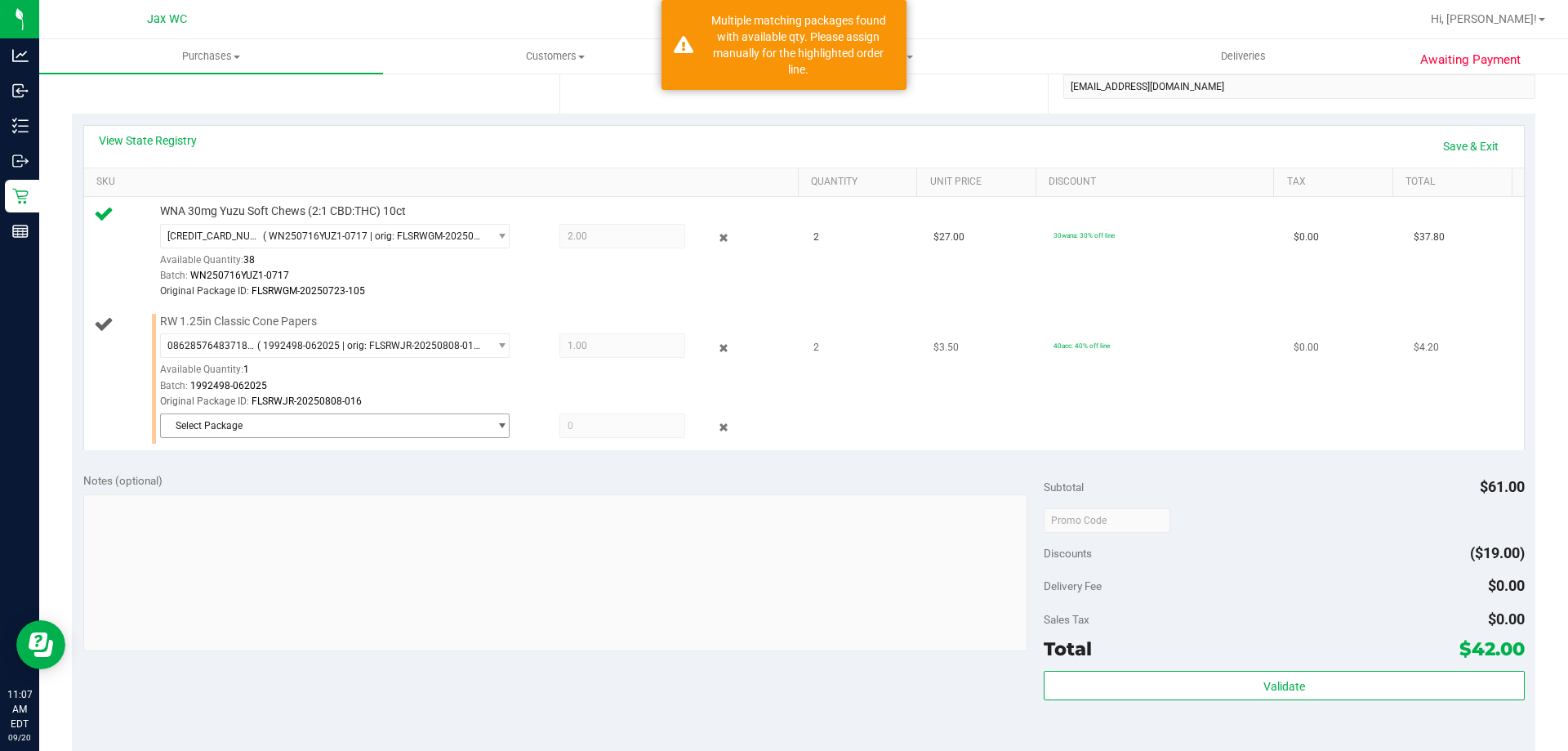
click at [234, 430] on span "Select Package" at bounding box center [325, 426] width 327 height 23
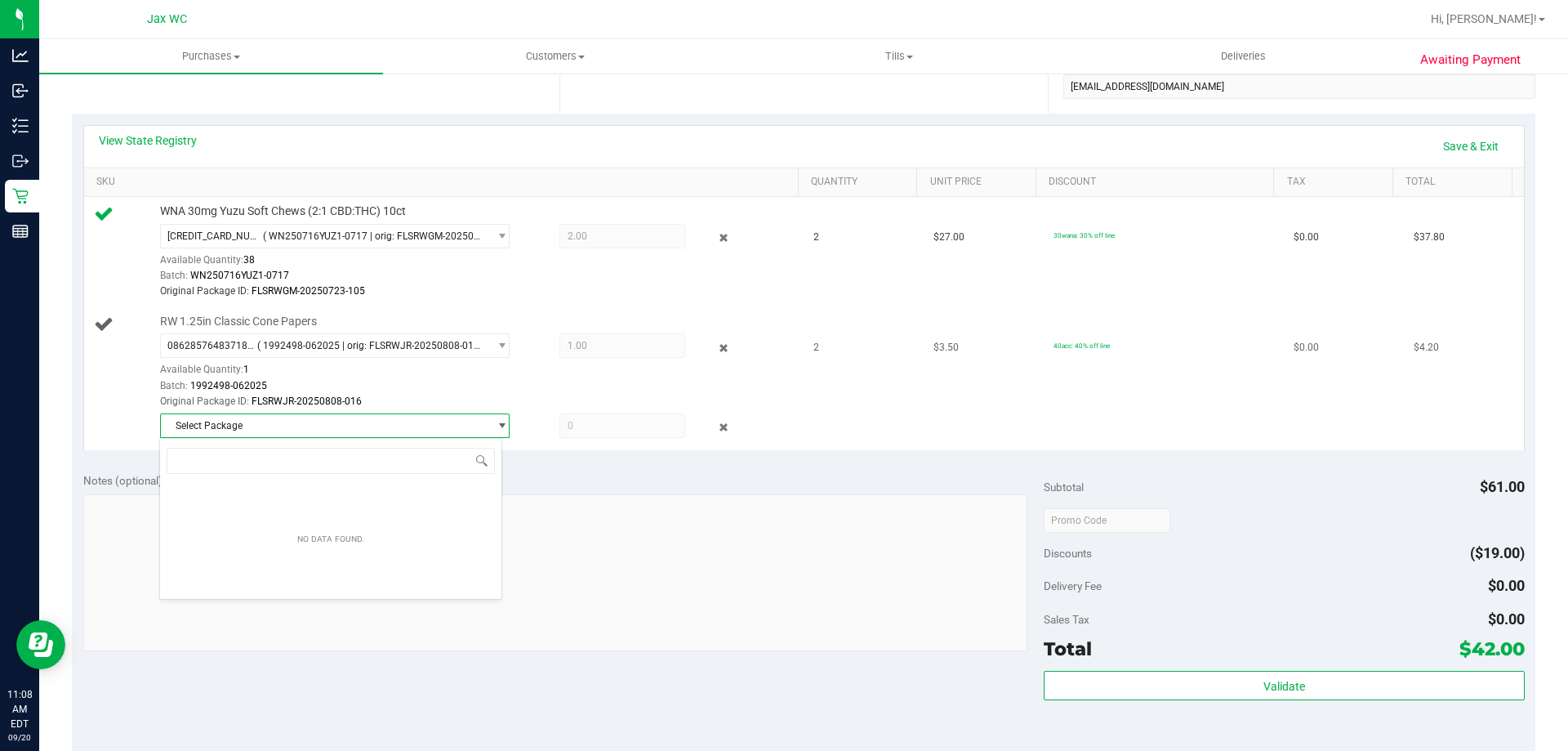
click at [409, 435] on span "Select Package" at bounding box center [325, 426] width 327 height 23
click at [246, 421] on span "Select Package" at bounding box center [325, 426] width 327 height 23
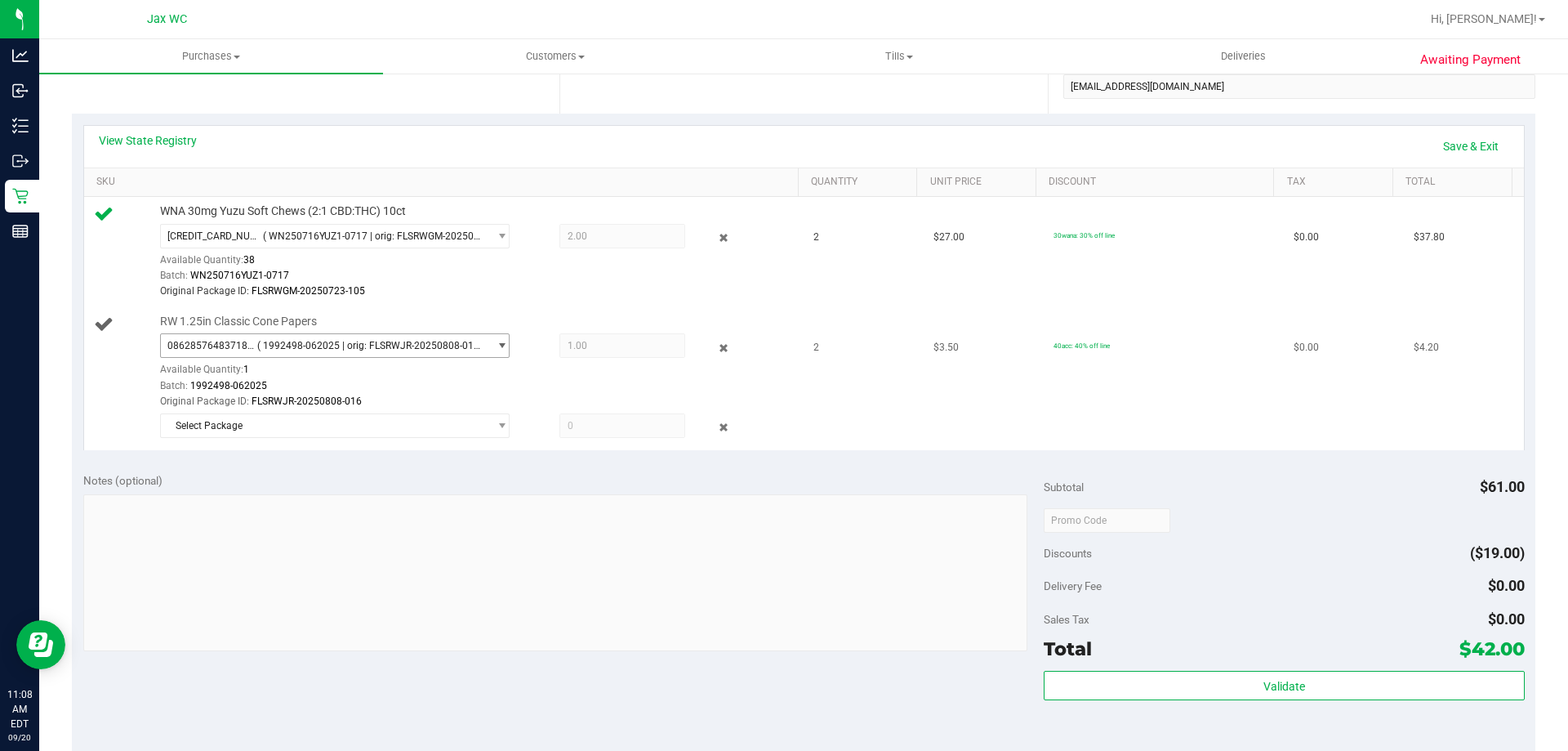
click at [466, 342] on span "( 1992498-062025 | orig: FLSRWJR-20250808-016 )" at bounding box center [369, 346] width 224 height 12
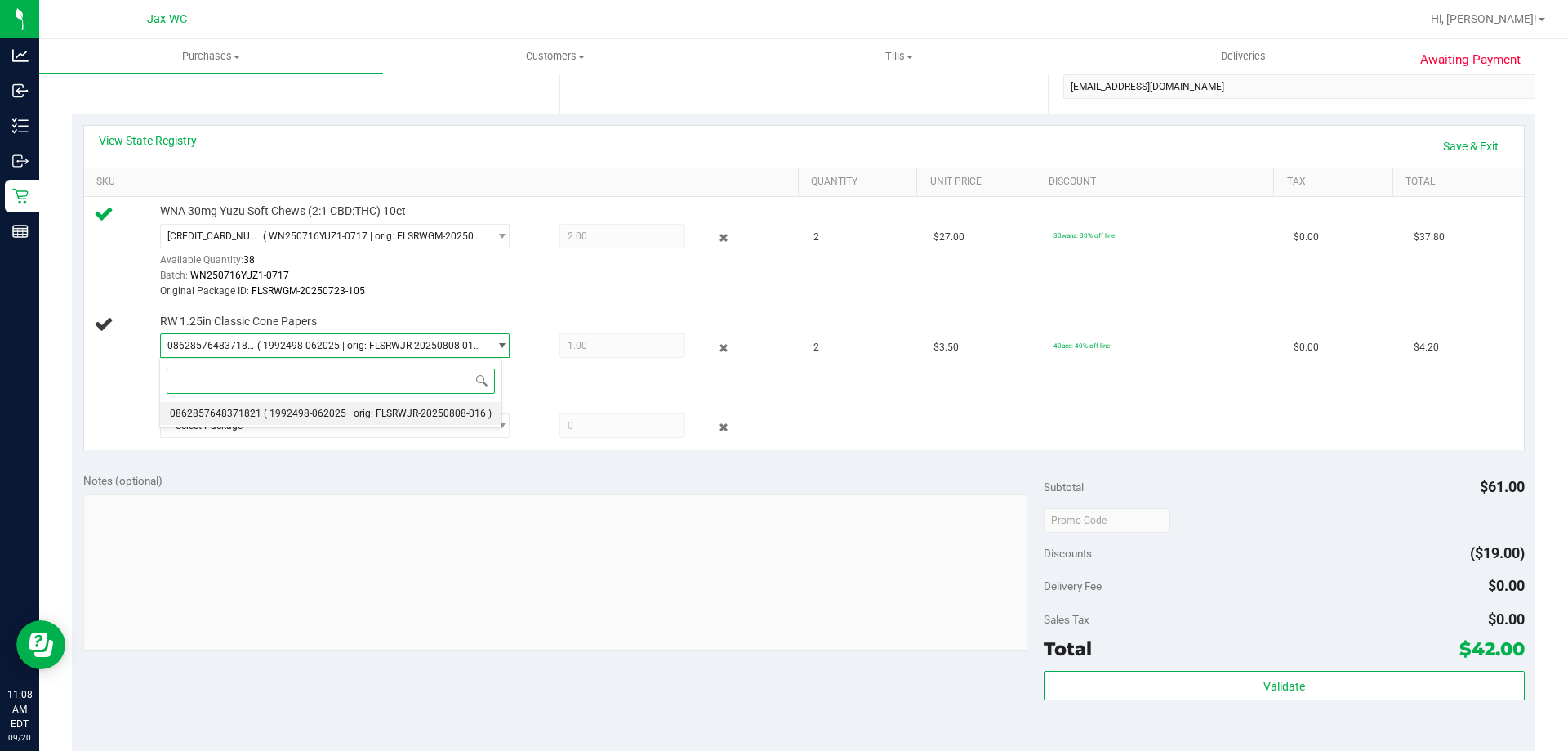
click at [428, 412] on span "( 1992498-062025 | orig: FLSRWJR-20250808-016 )" at bounding box center [378, 414] width 228 height 12
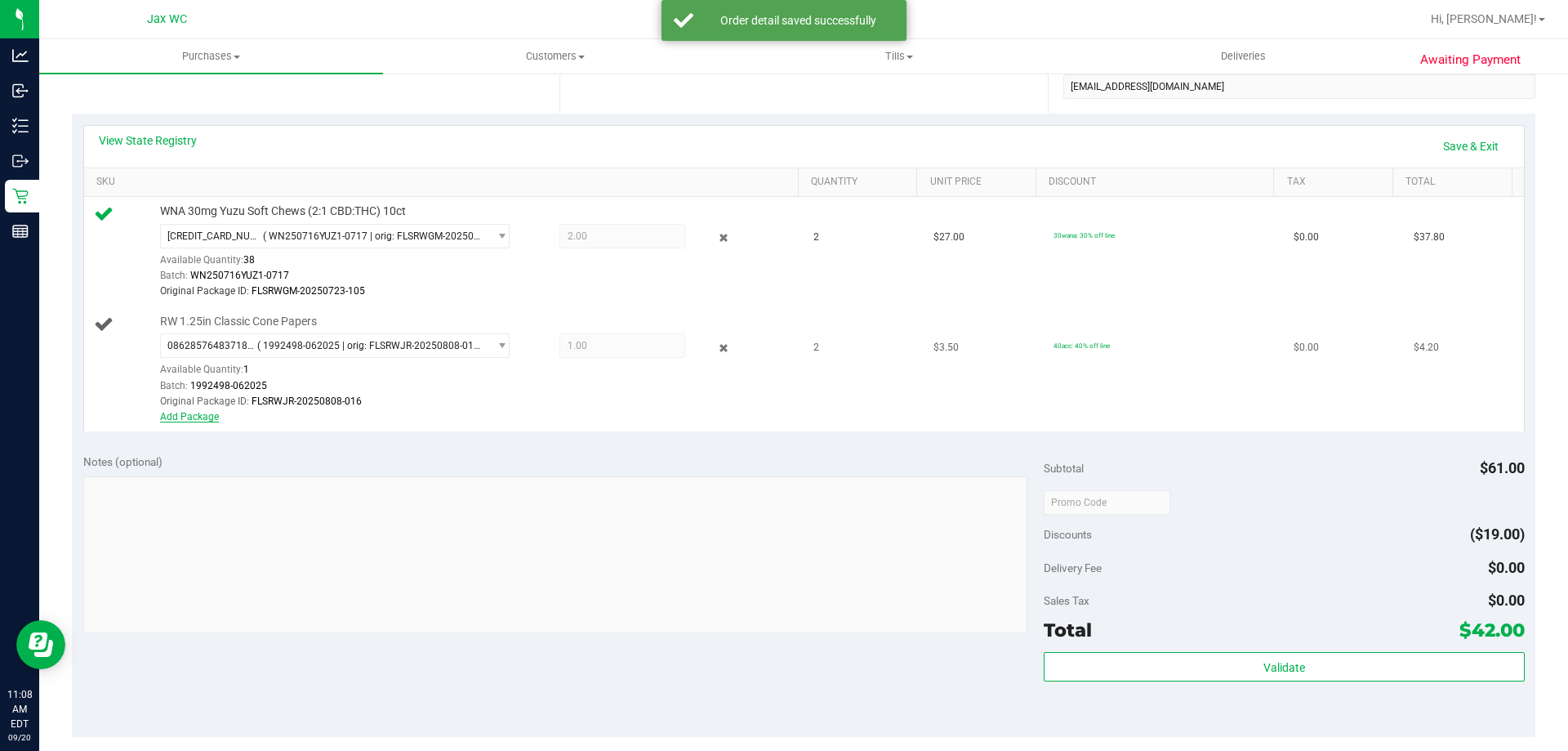
click at [201, 422] on link "Add Package" at bounding box center [189, 417] width 59 height 12
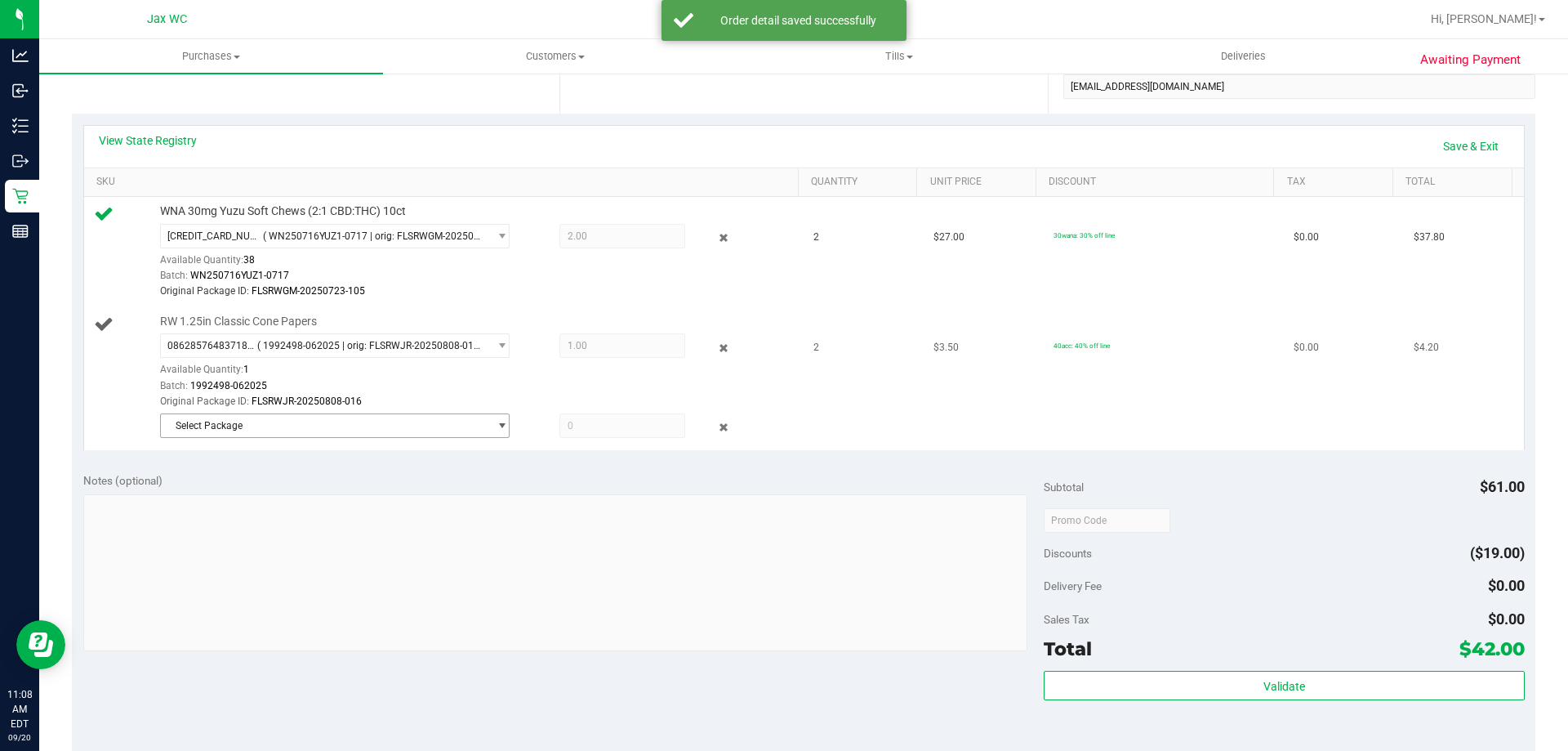
click at [289, 424] on span "Select Package" at bounding box center [325, 426] width 327 height 23
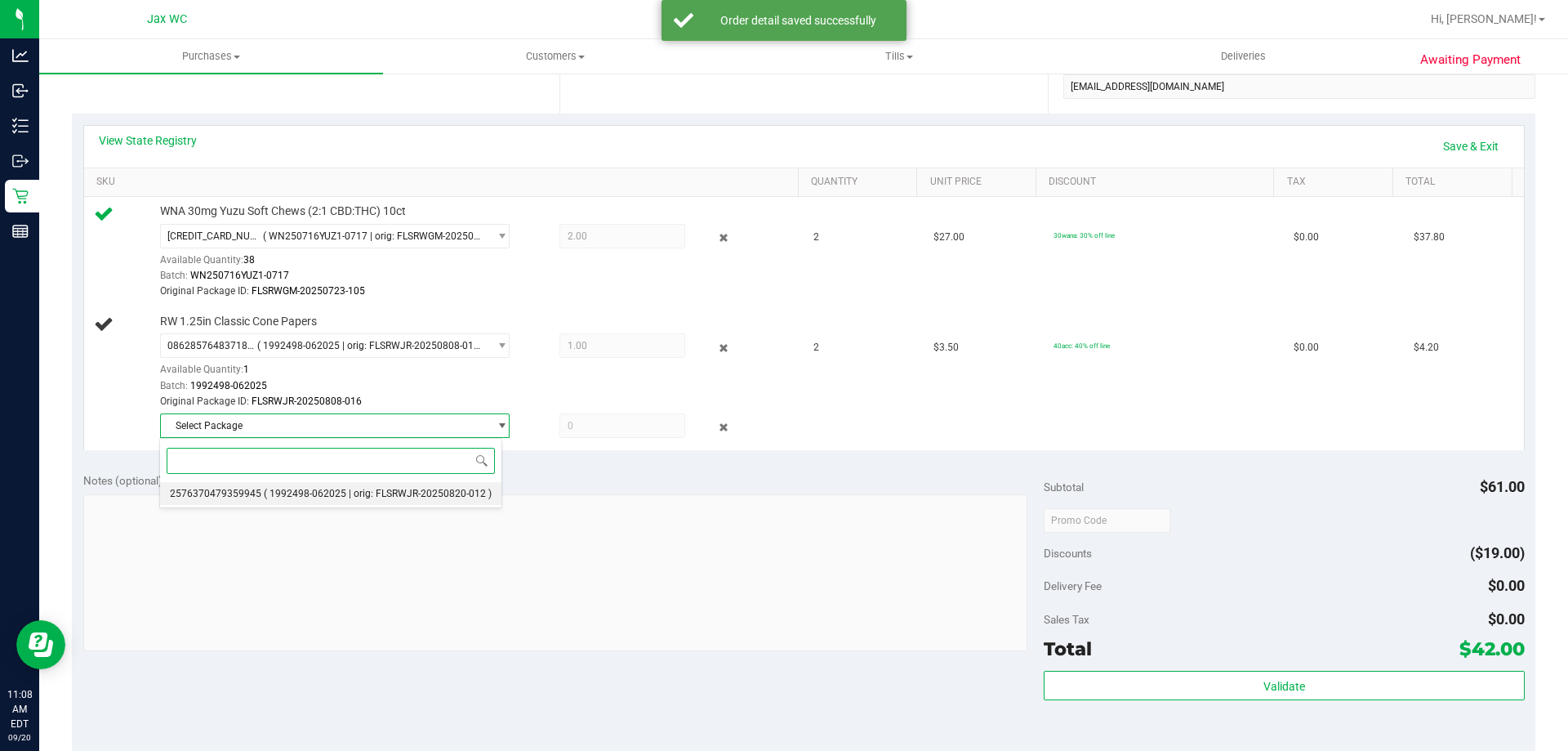
click at [342, 490] on span "( 1992498-062025 | orig: FLSRWJR-20250820-012 )" at bounding box center [378, 494] width 228 height 12
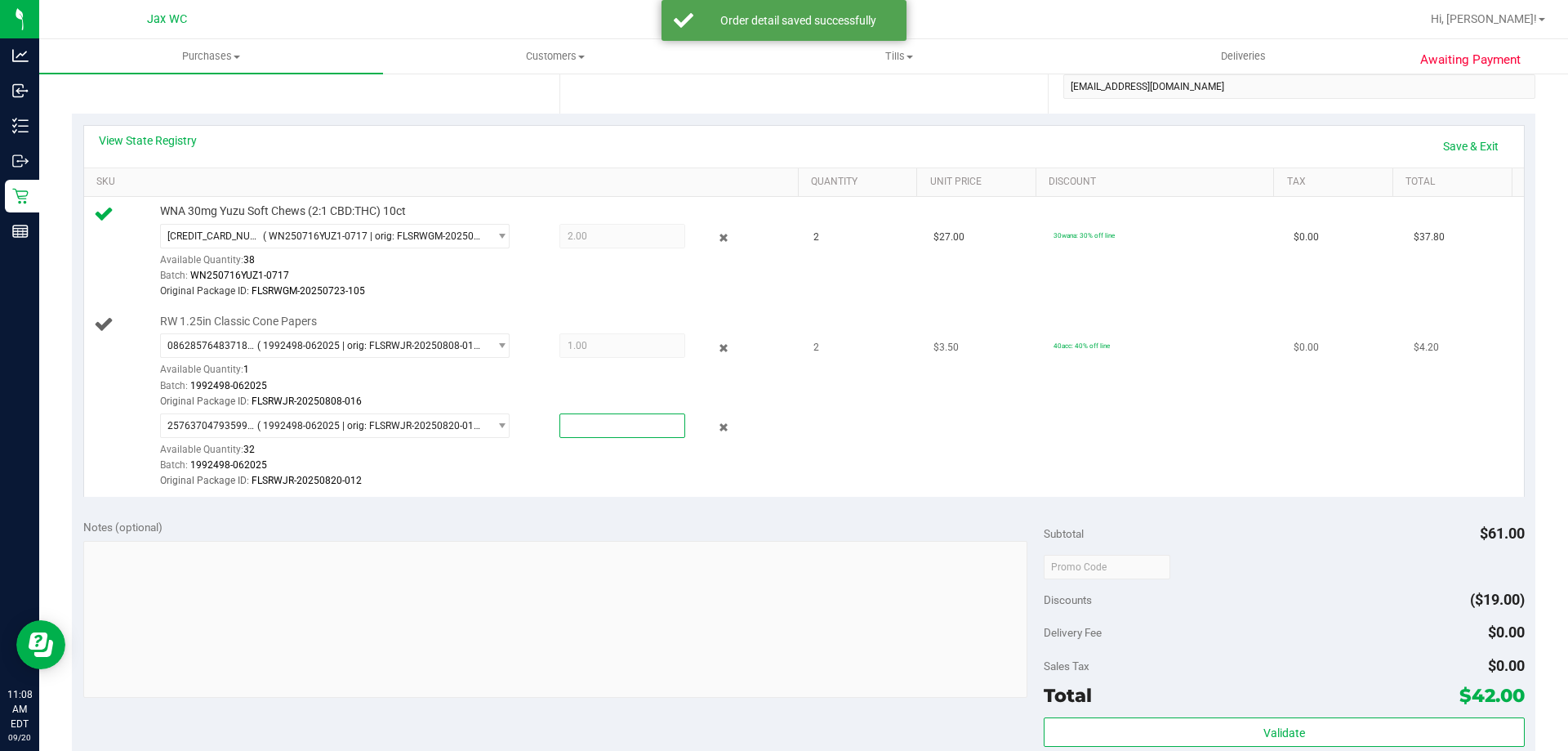
click at [602, 424] on span at bounding box center [623, 426] width 126 height 25
type input "1"
type input "1.0000"
click at [687, 497] on div "View State Registry Save & Exit SKU Quantity Unit Price Discount Tax Total WNA …" at bounding box center [804, 310] width 1464 height 394
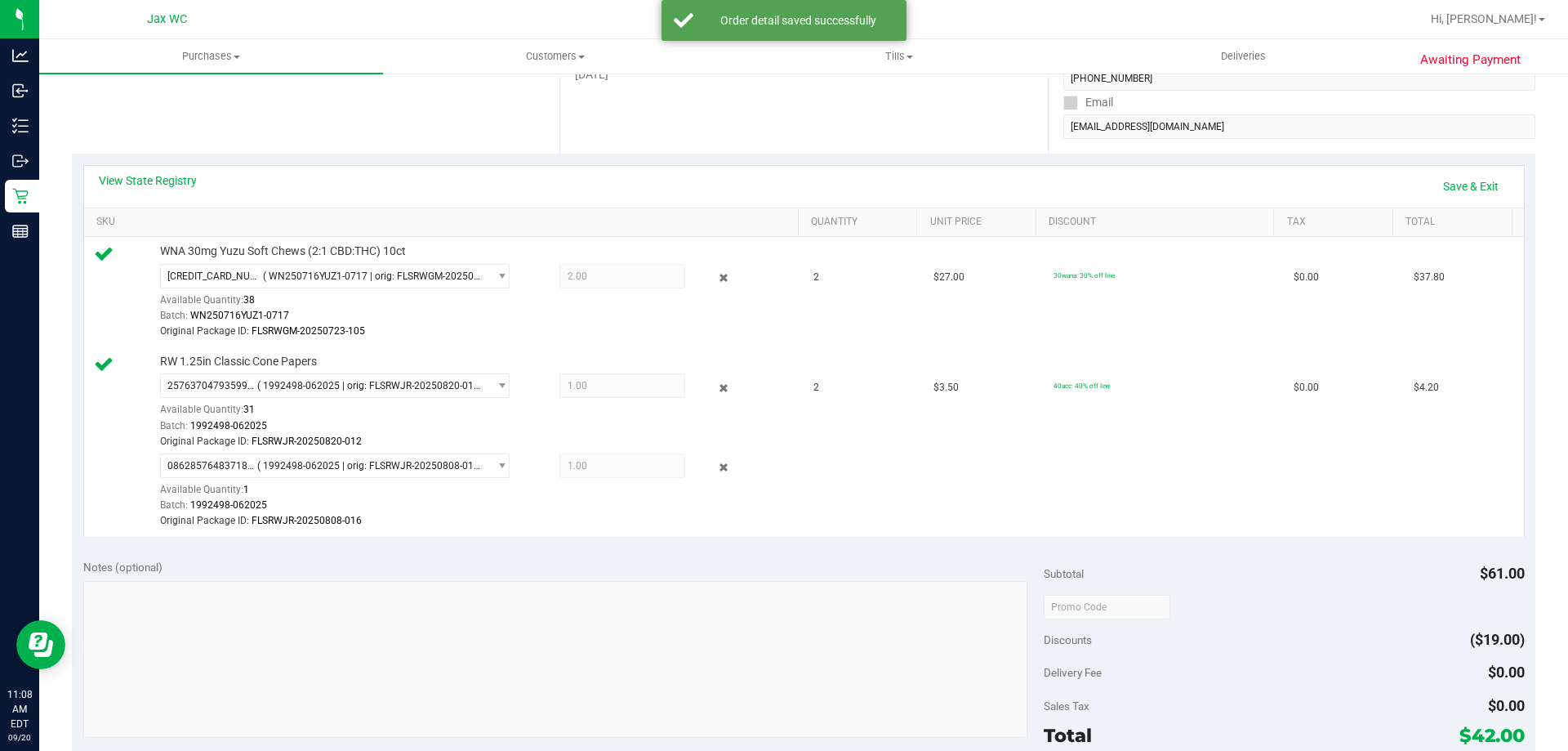
scroll to position [490, 0]
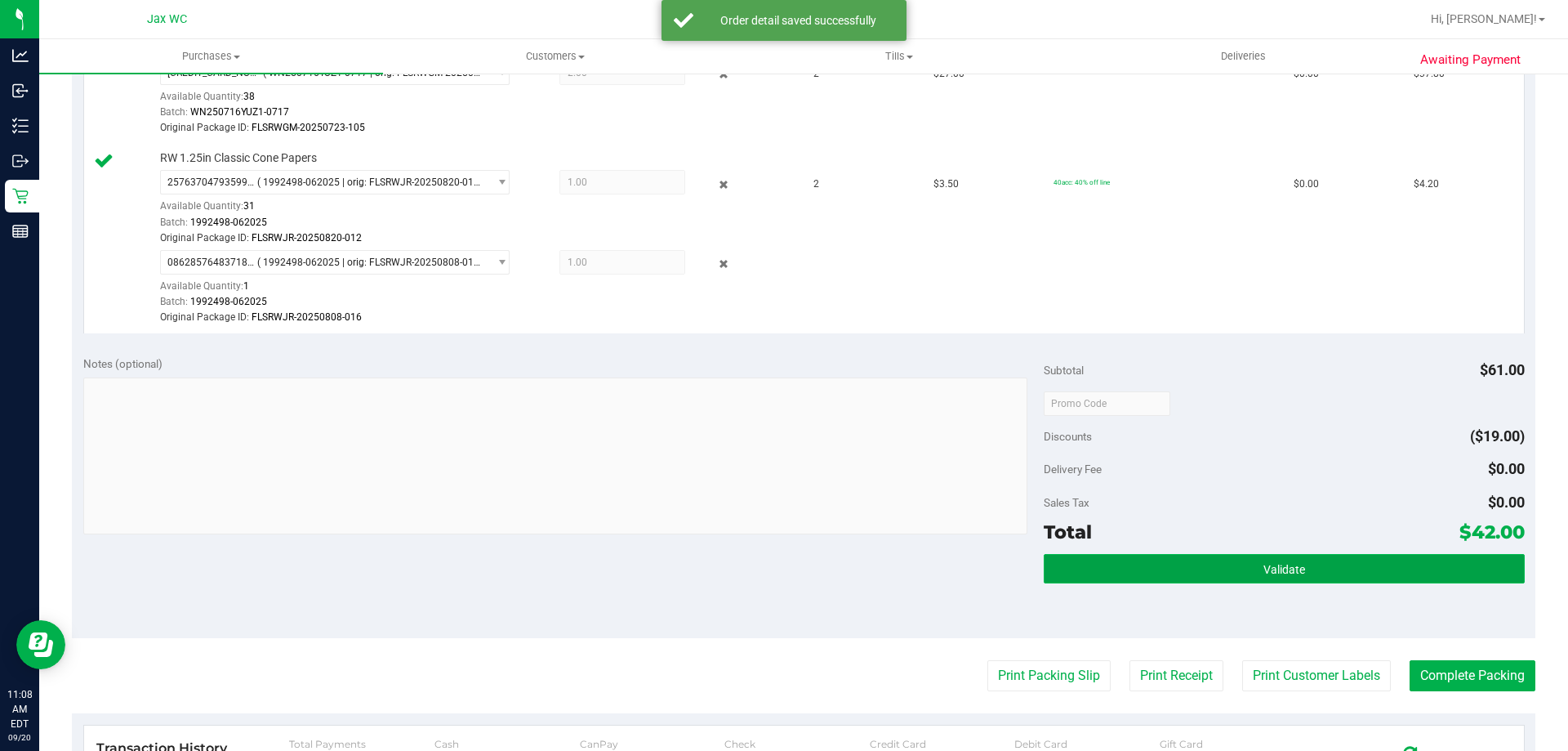
click at [1370, 576] on button "Validate" at bounding box center [1284, 569] width 480 height 30
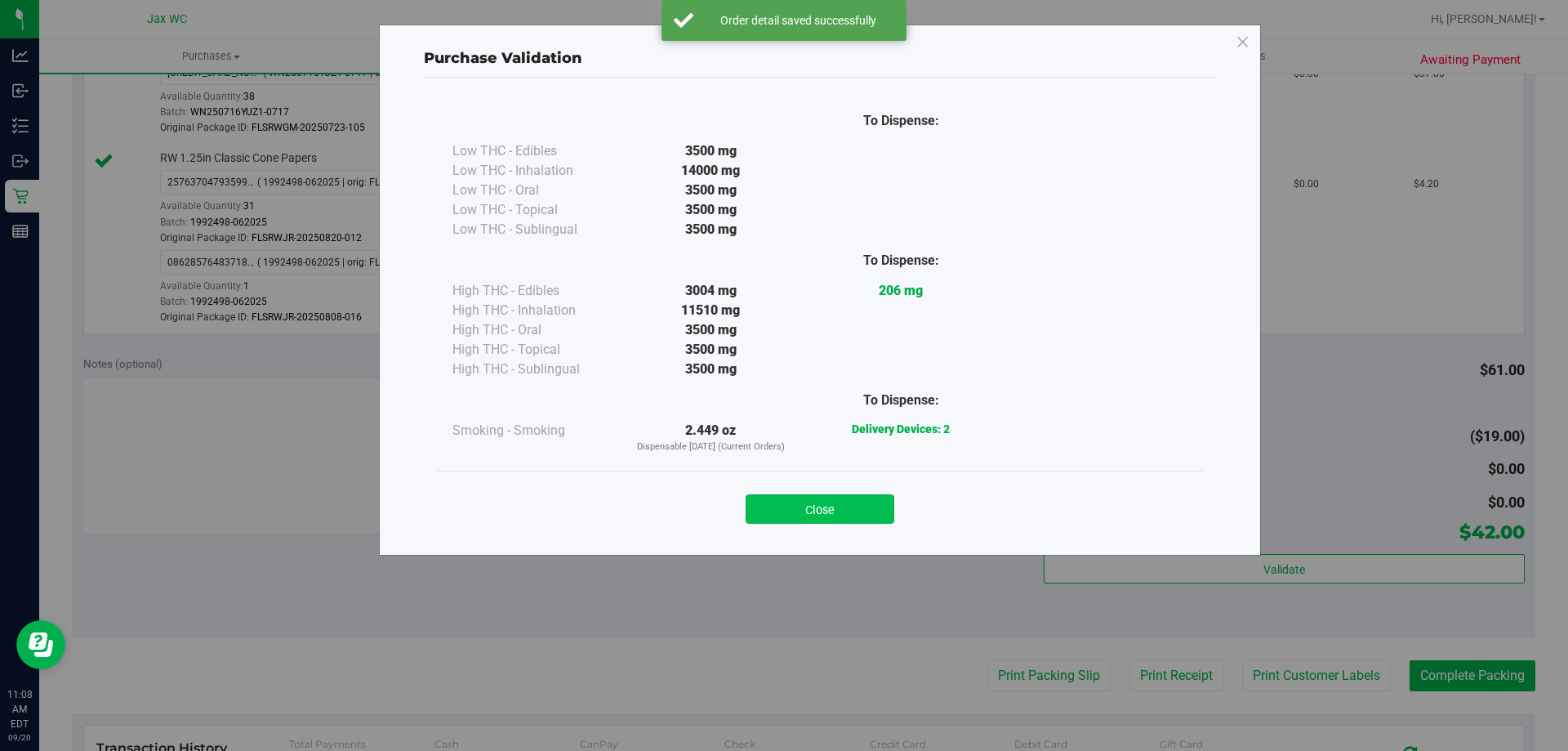
click at [799, 507] on button "Close" at bounding box center [820, 509] width 149 height 30
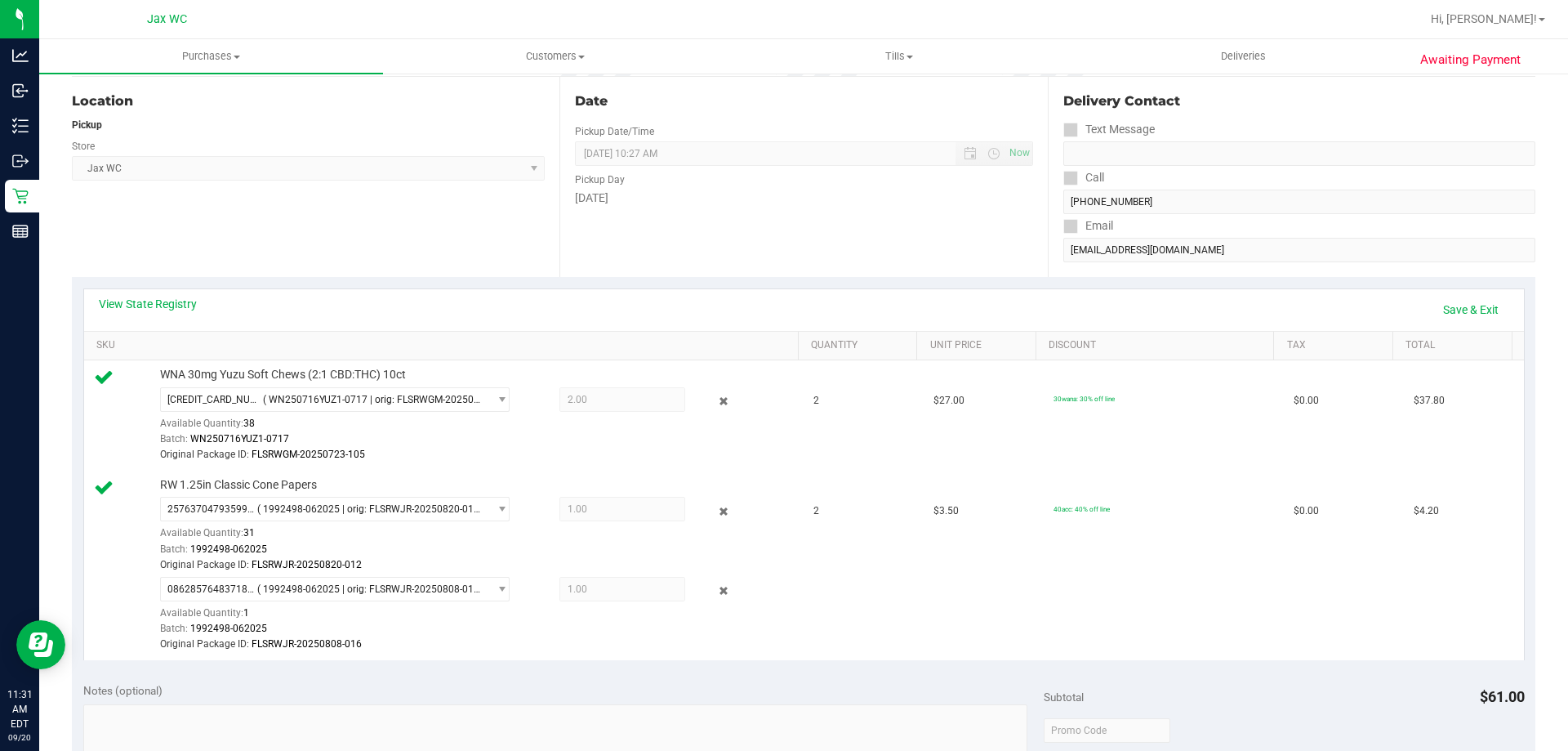
scroll to position [0, 0]
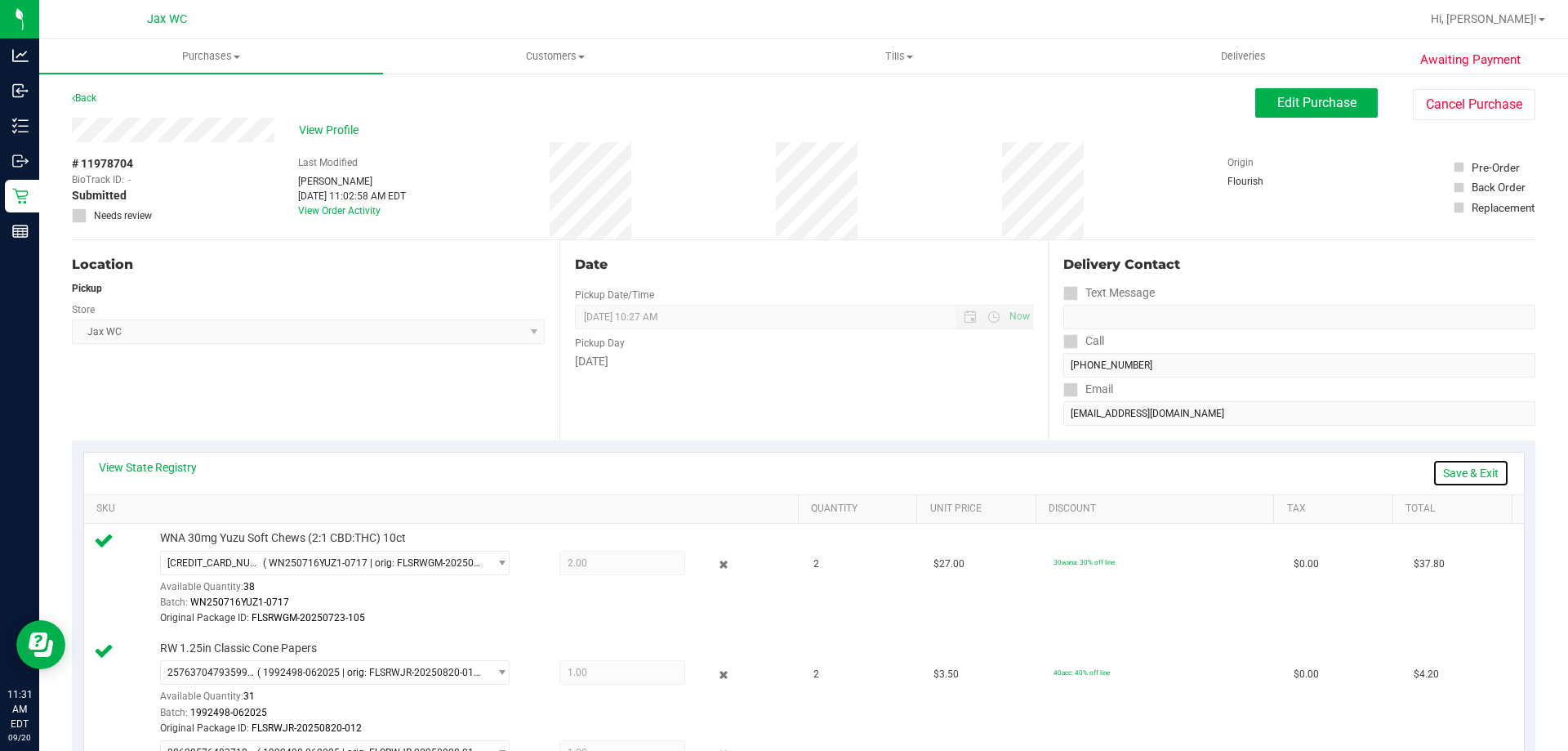
click at [1469, 469] on link "Save & Exit" at bounding box center [1470, 473] width 77 height 28
click at [1284, 98] on span "Edit Purchase" at bounding box center [1317, 103] width 79 height 16
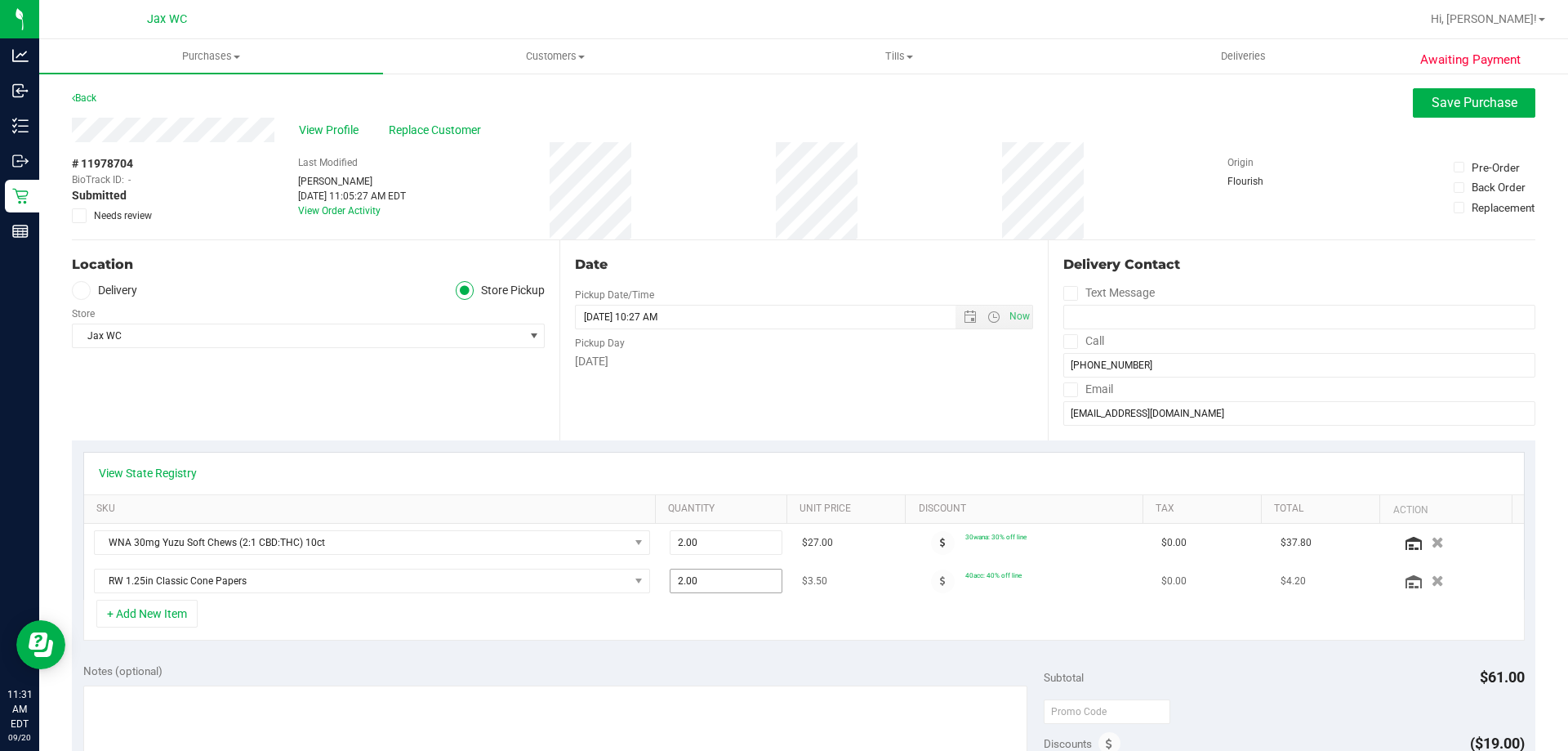
click at [719, 576] on span "2.00 2" at bounding box center [726, 581] width 113 height 25
click at [719, 576] on input "2" at bounding box center [726, 581] width 112 height 23
type input "4"
type input "4.00"
click at [1462, 108] on span "Save Purchase" at bounding box center [1475, 103] width 86 height 16
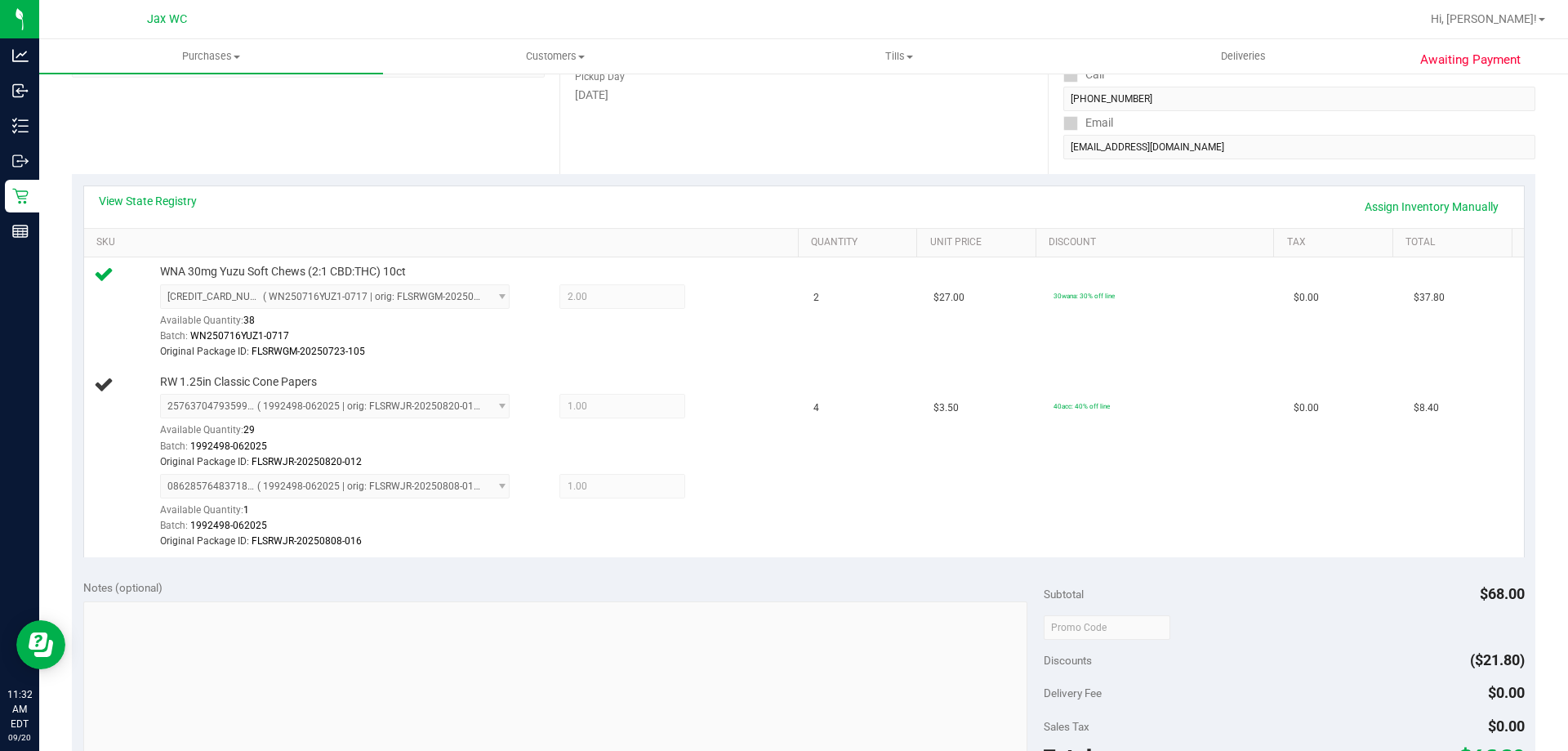
scroll to position [327, 0]
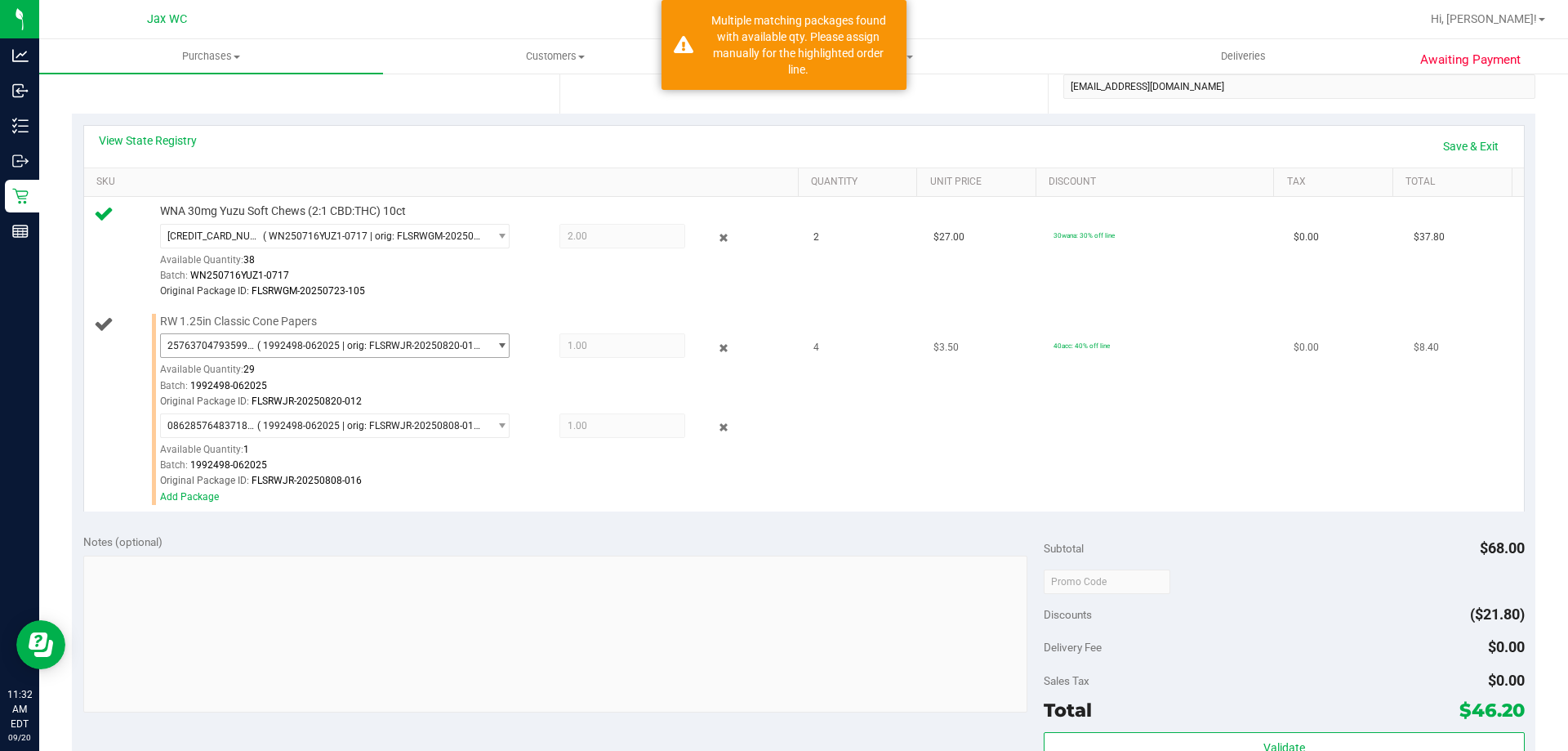
click at [444, 342] on span "( 1992498-062025 | orig: FLSRWJR-20250820-012 )" at bounding box center [369, 346] width 224 height 12
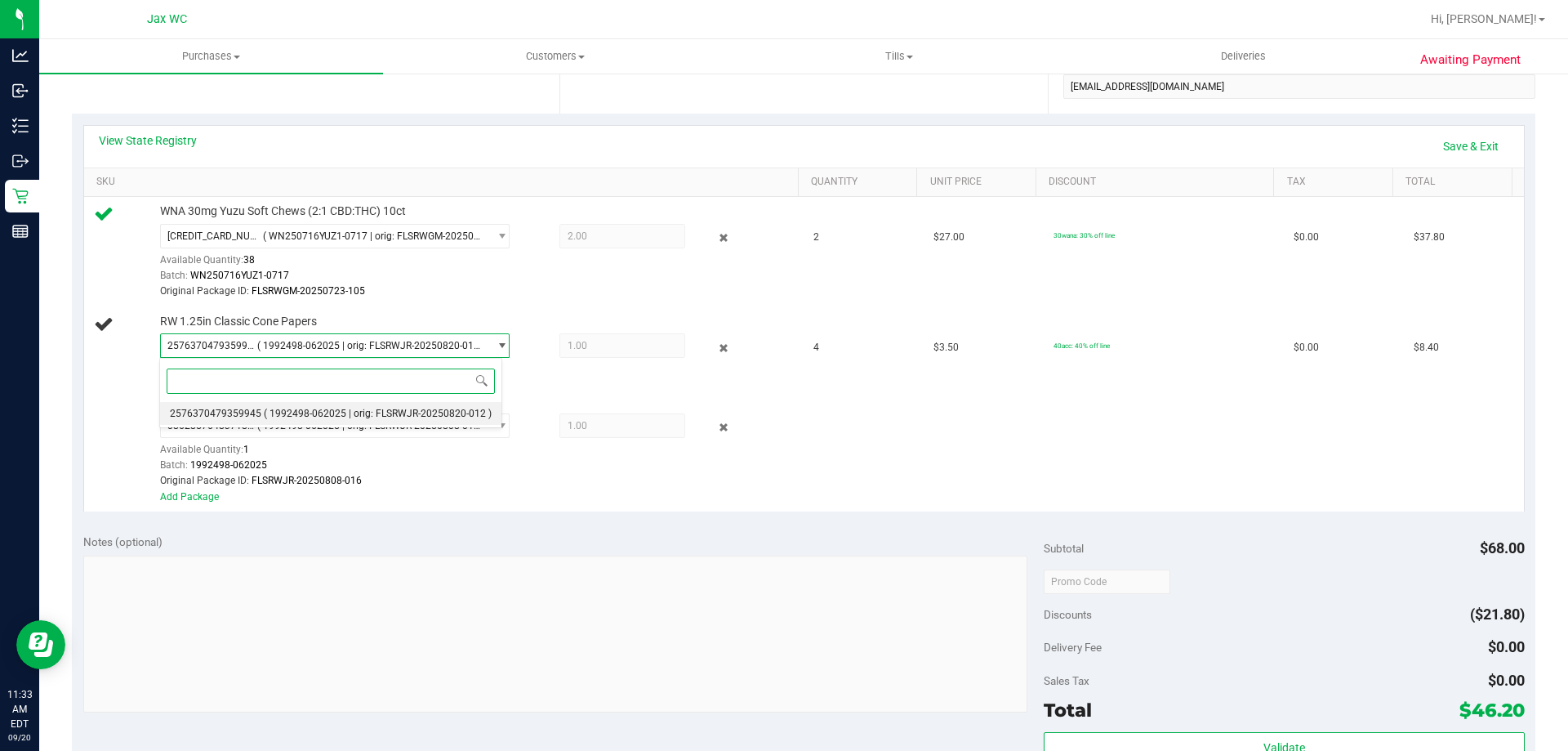
click at [421, 412] on span "( 1992498-062025 | orig: FLSRWJR-20250820-012 )" at bounding box center [378, 414] width 228 height 12
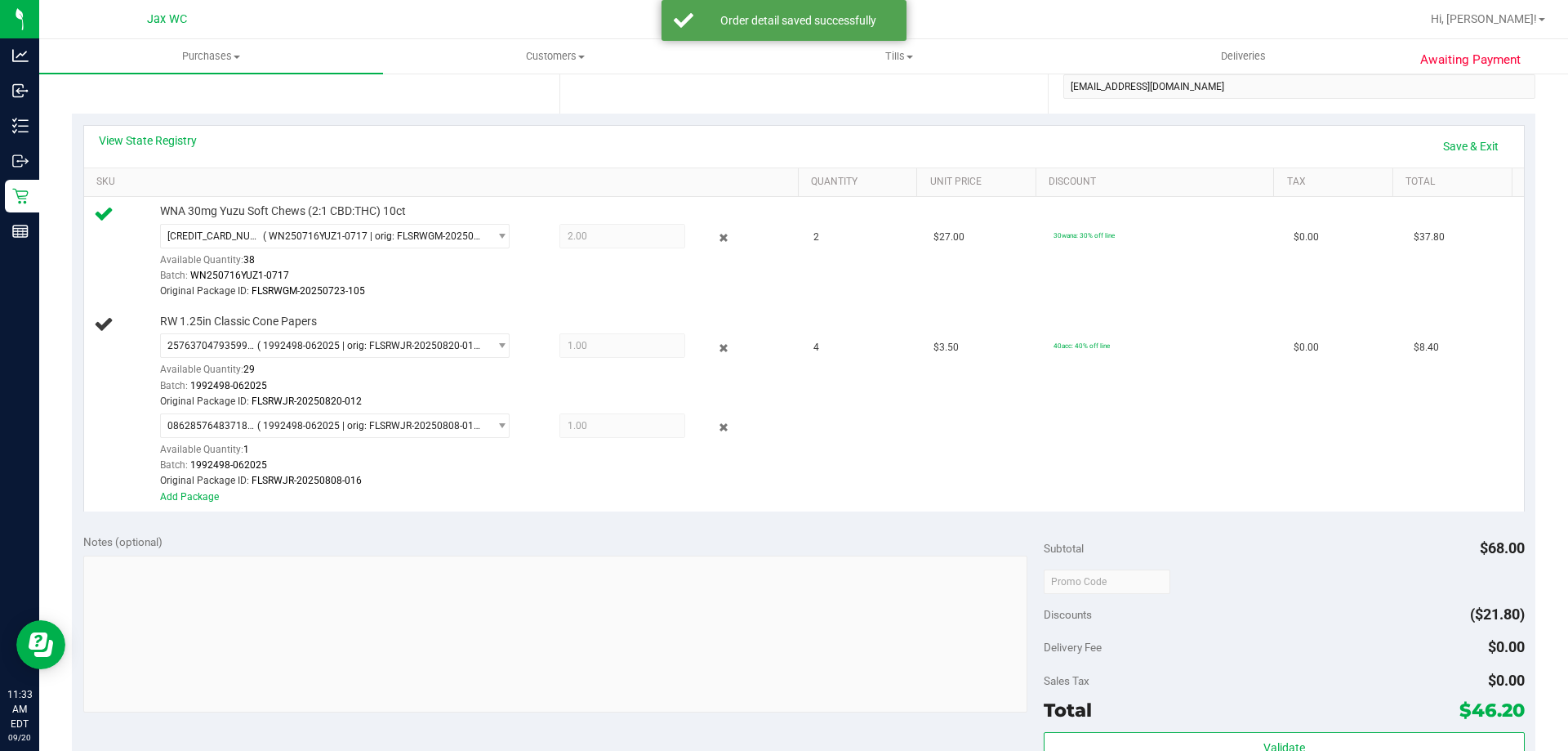
click at [605, 340] on span "1.00 1" at bounding box center [623, 346] width 126 height 25
click at [621, 351] on span "1.00 1" at bounding box center [623, 346] width 126 height 25
click at [672, 348] on span "1.00 1" at bounding box center [623, 346] width 126 height 25
click at [206, 500] on link "Add Package" at bounding box center [189, 497] width 59 height 12
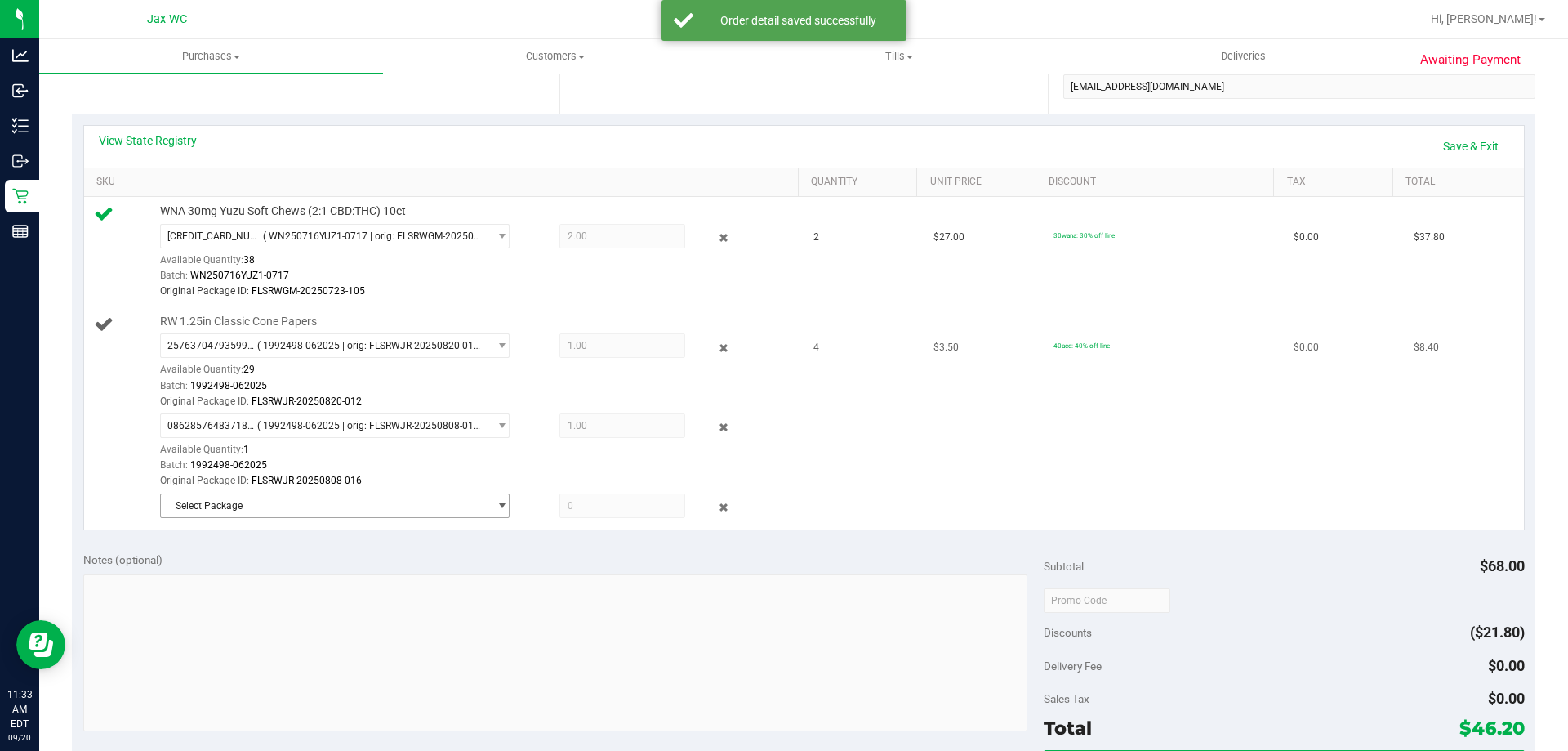
drag, startPoint x: 206, startPoint y: 500, endPoint x: 266, endPoint y: 501, distance: 60.0
click at [266, 501] on span "Select Package" at bounding box center [325, 505] width 327 height 23
drag, startPoint x: 597, startPoint y: 549, endPoint x: 501, endPoint y: 515, distance: 101.8
click at [595, 549] on div "Notes (optional) Subtotal $68.00 Discounts ($21.80) Delivery Fee $0.00 Sales Ta…" at bounding box center [804, 688] width 1464 height 294
click at [701, 506] on div at bounding box center [711, 507] width 52 height 20
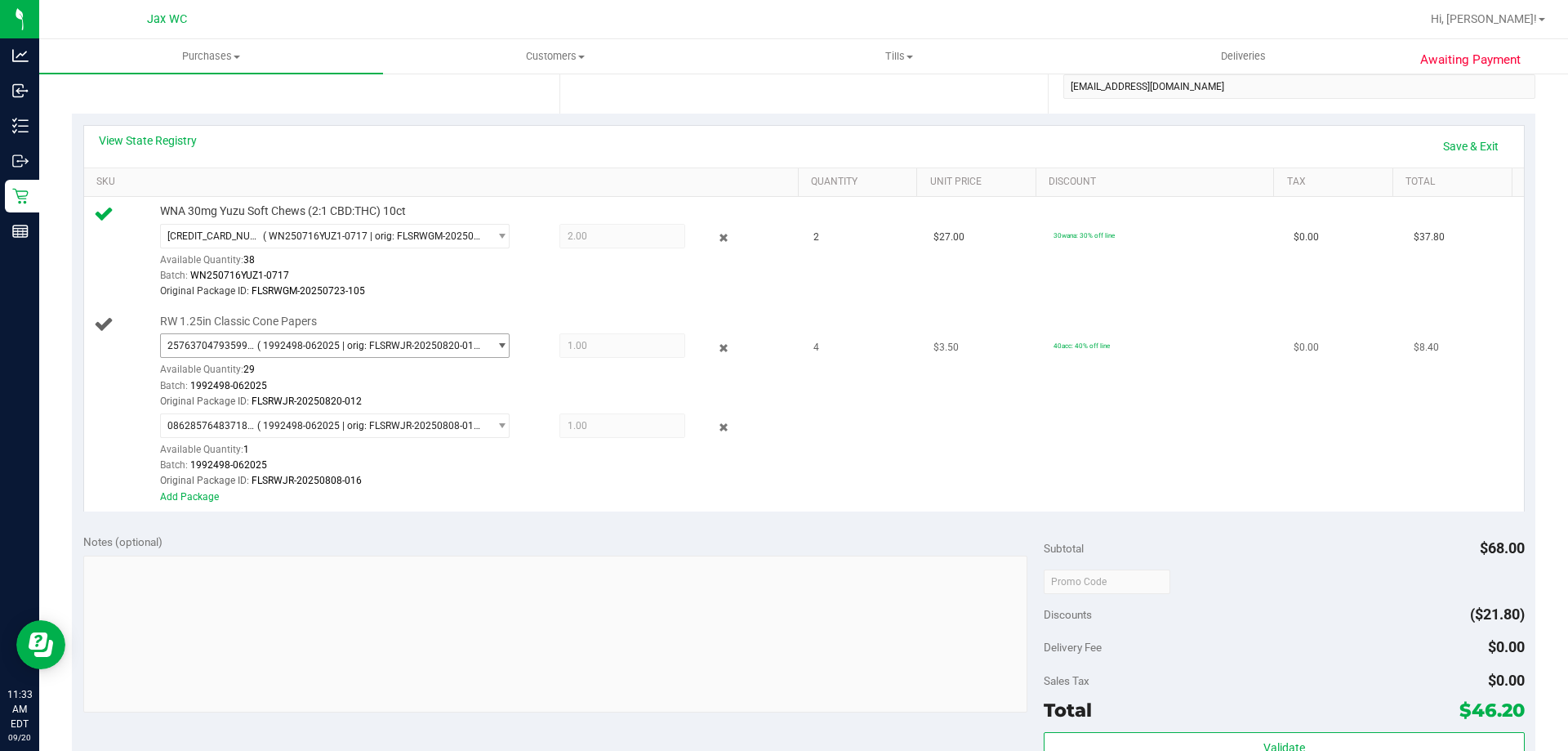
click at [456, 356] on span "2576370479359945 ( 1992498-062025 | orig: FLSRWJR-20250820-012 )" at bounding box center [325, 346] width 327 height 23
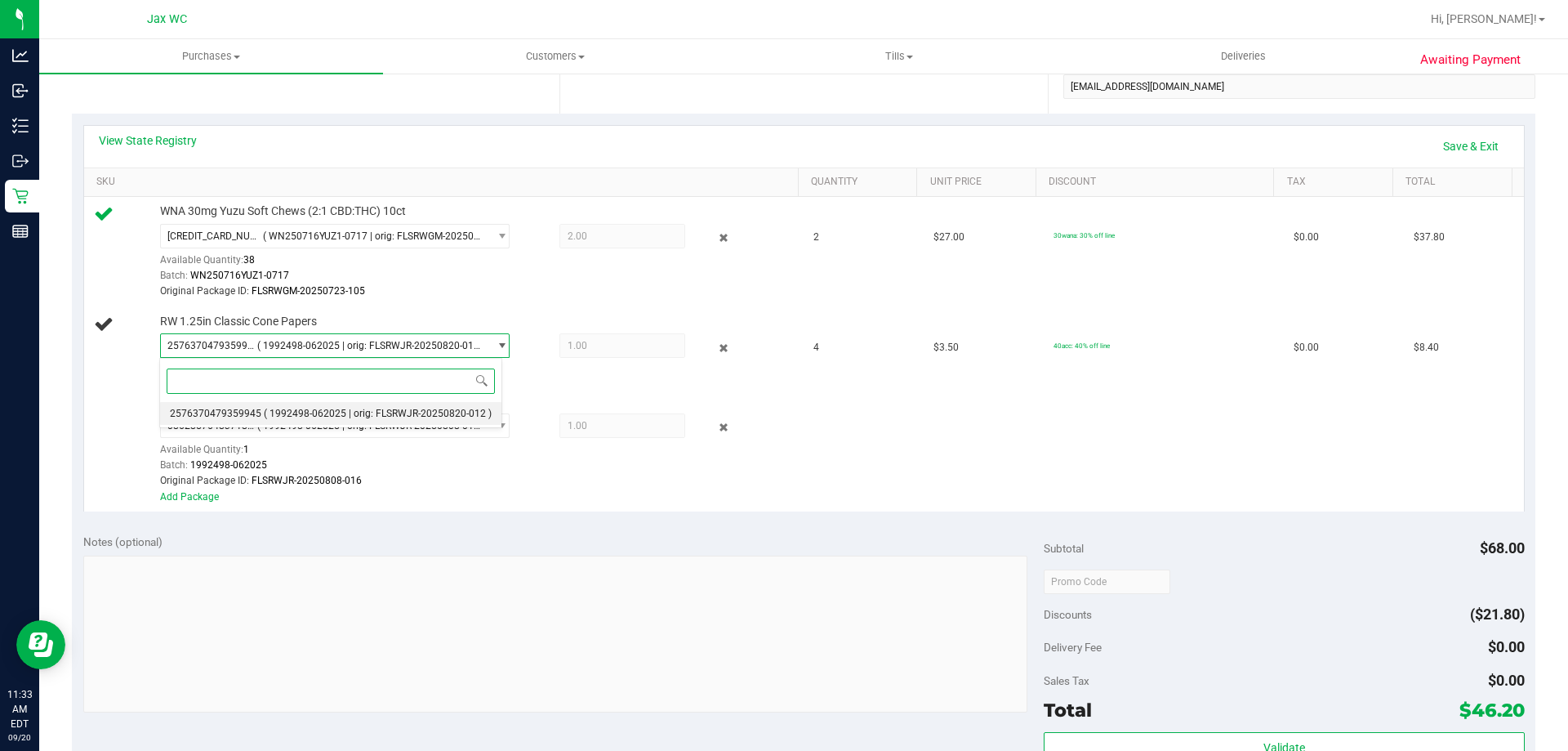
click at [399, 404] on li "2576370479359945 ( 1992498-062025 | orig: FLSRWJR-20250820-012 )" at bounding box center [331, 414] width 342 height 23
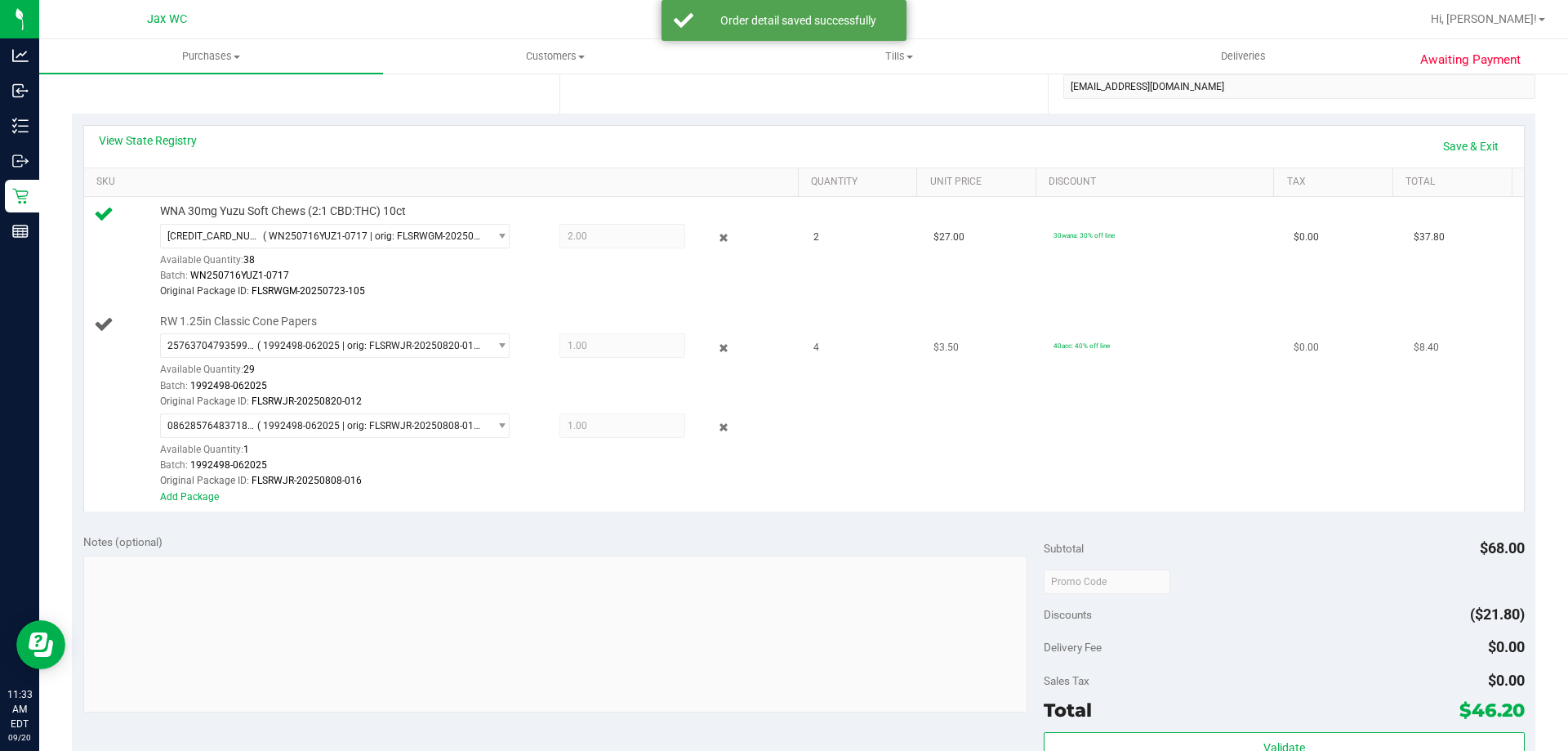
click at [612, 342] on span "1.00 1" at bounding box center [623, 346] width 126 height 25
click at [721, 346] on icon at bounding box center [724, 347] width 17 height 19
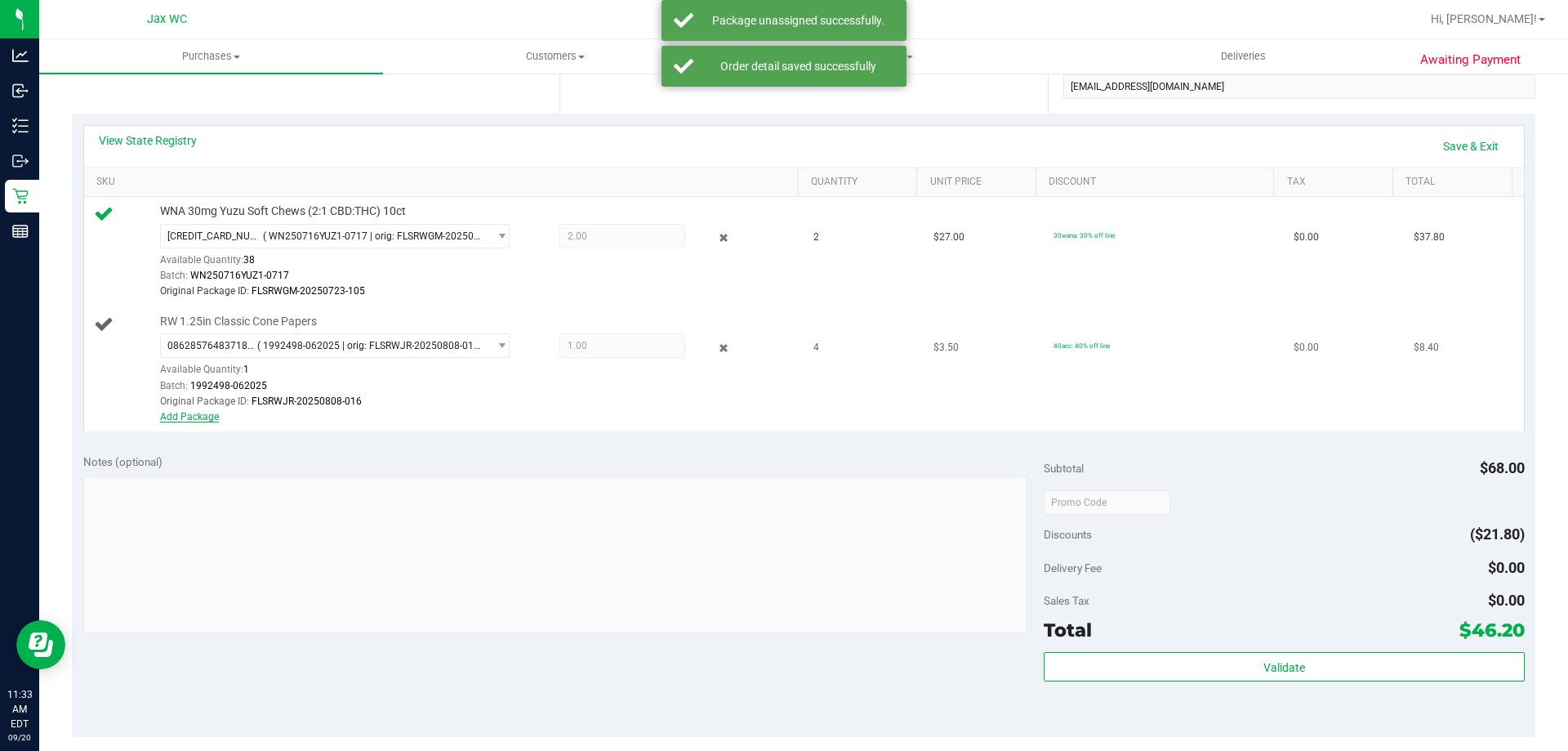
click at [207, 419] on link "Add Package" at bounding box center [189, 417] width 59 height 12
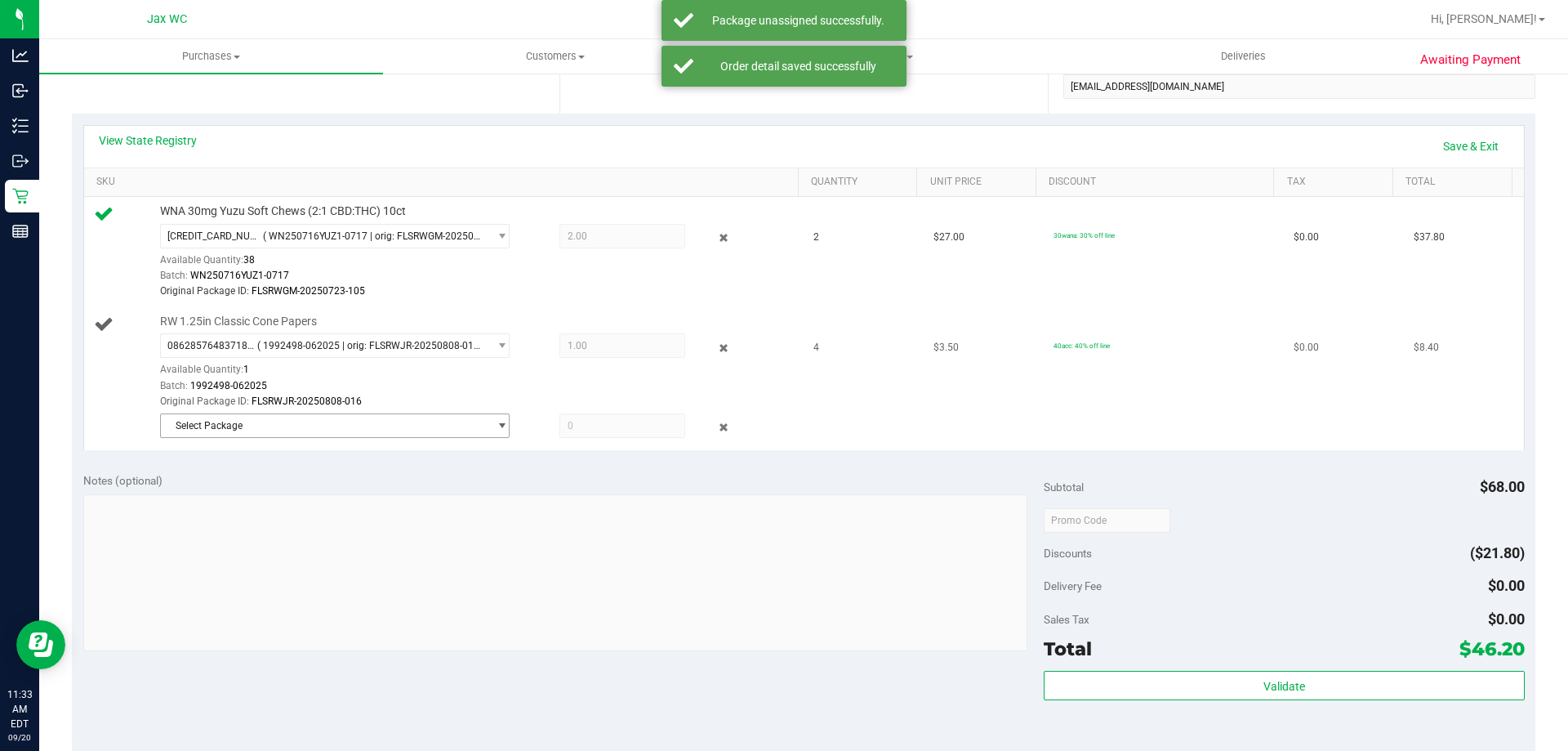
click at [382, 426] on span "Select Package" at bounding box center [325, 426] width 327 height 23
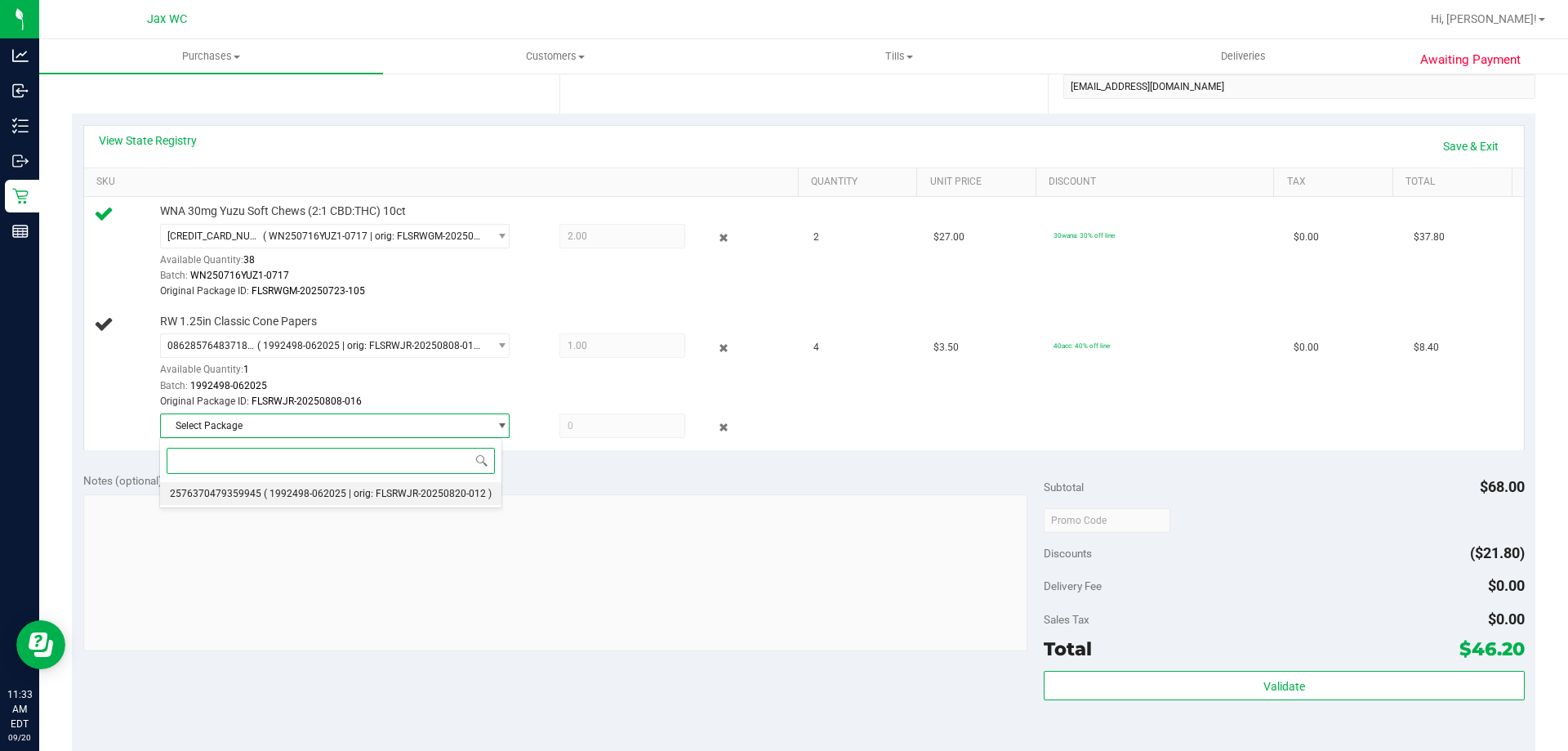
click at [397, 495] on span "( 1992498-062025 | orig: FLSRWJR-20250820-012 )" at bounding box center [378, 494] width 228 height 12
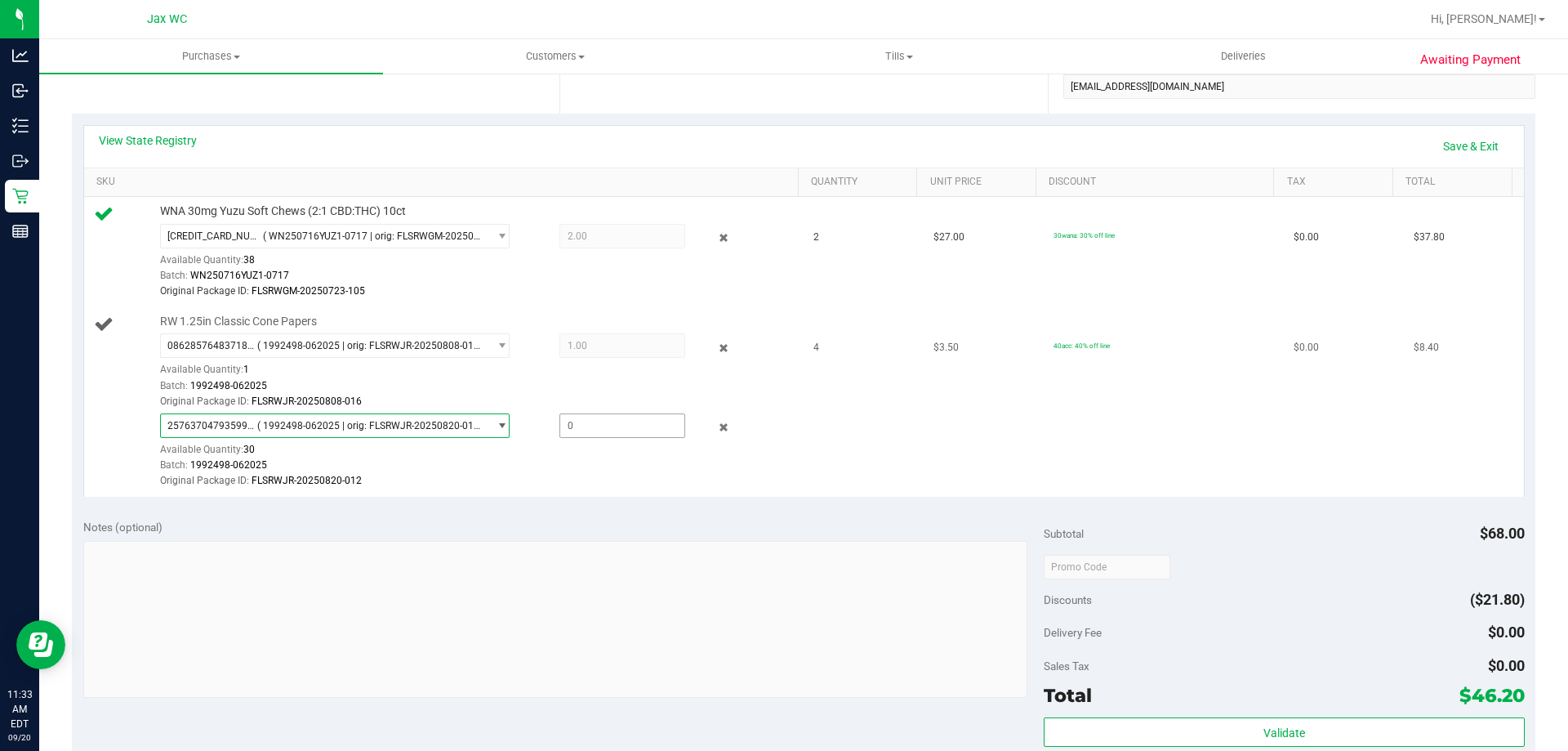
click at [620, 419] on span at bounding box center [623, 426] width 126 height 25
type input "3"
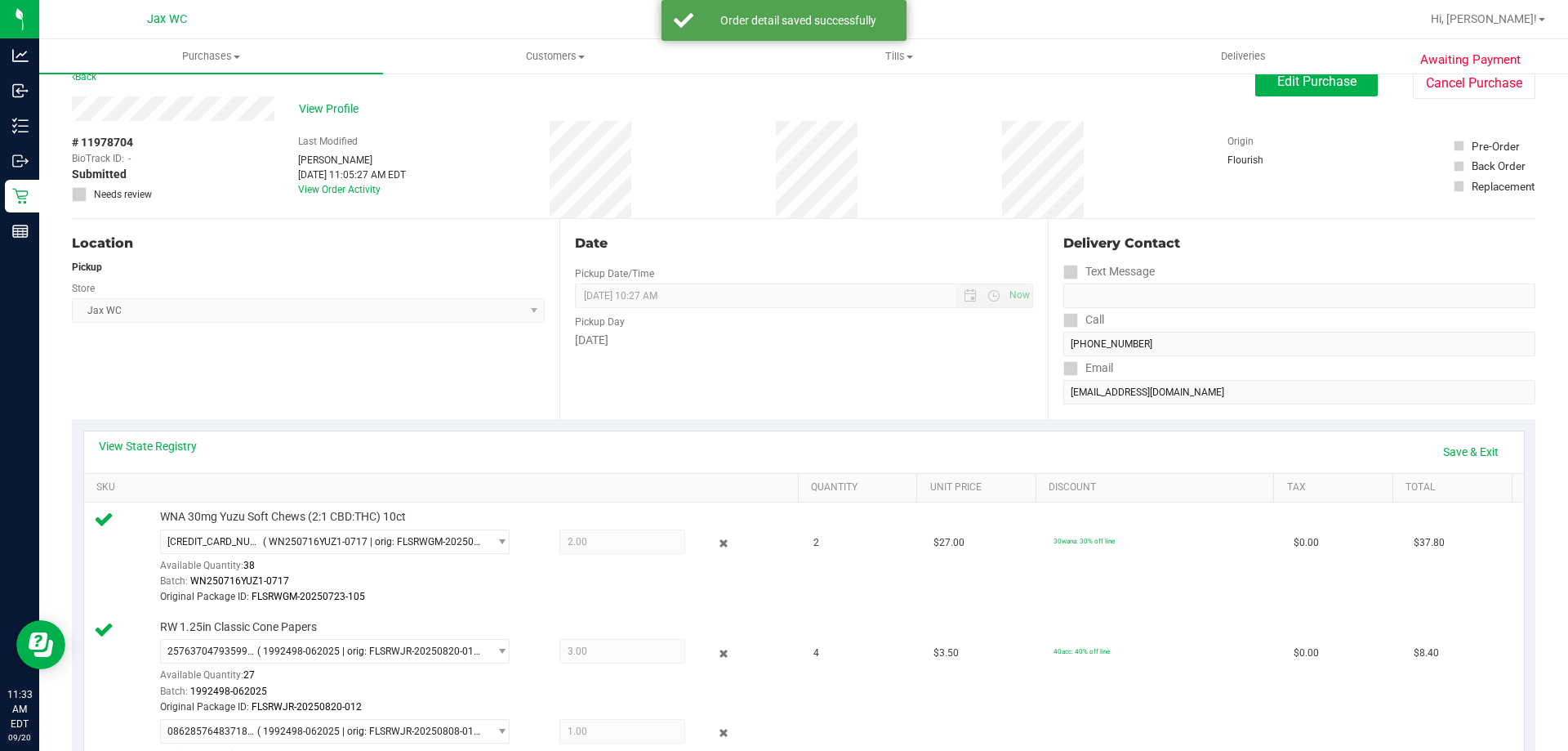
scroll to position [0, 0]
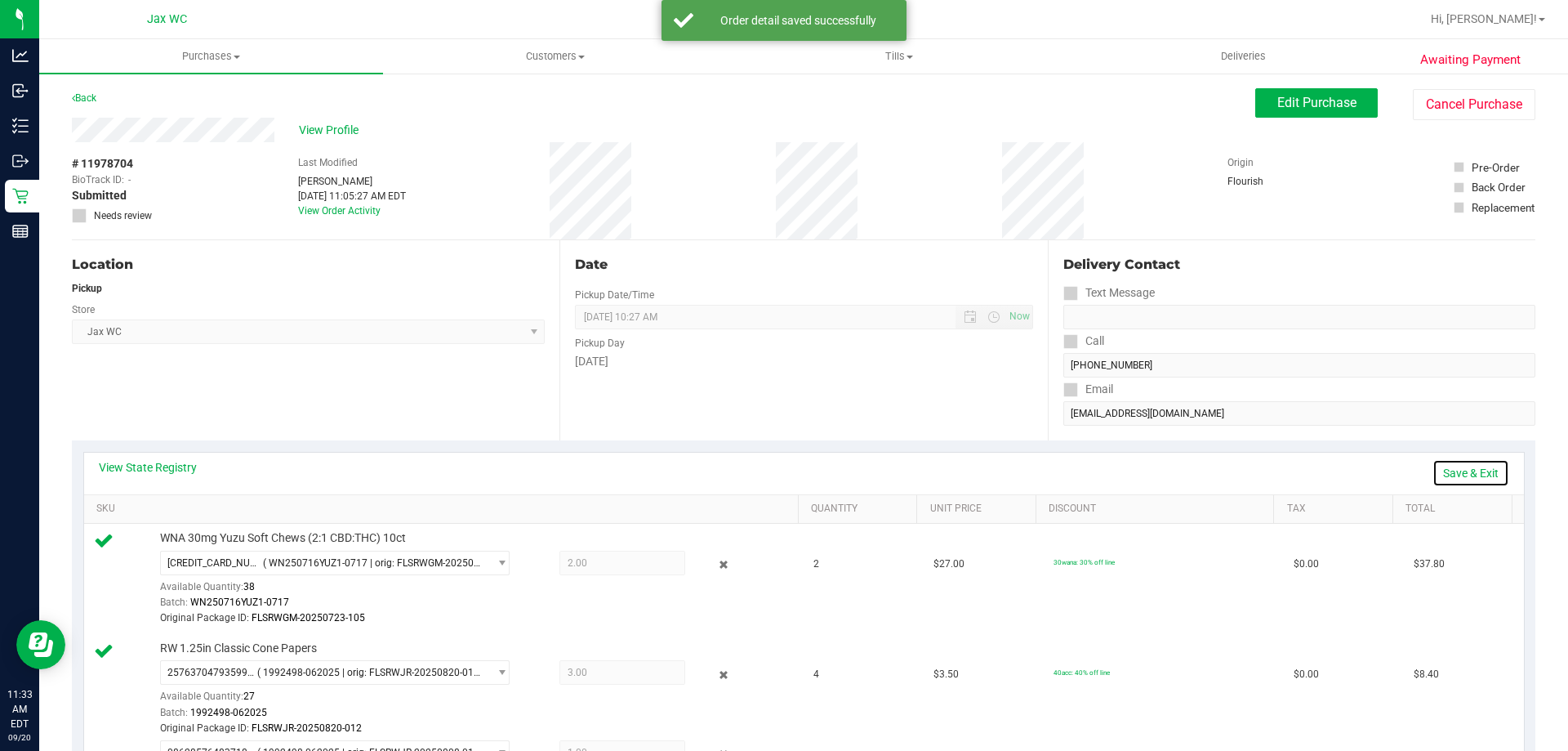
click at [1433, 466] on link "Save & Exit" at bounding box center [1470, 473] width 77 height 28
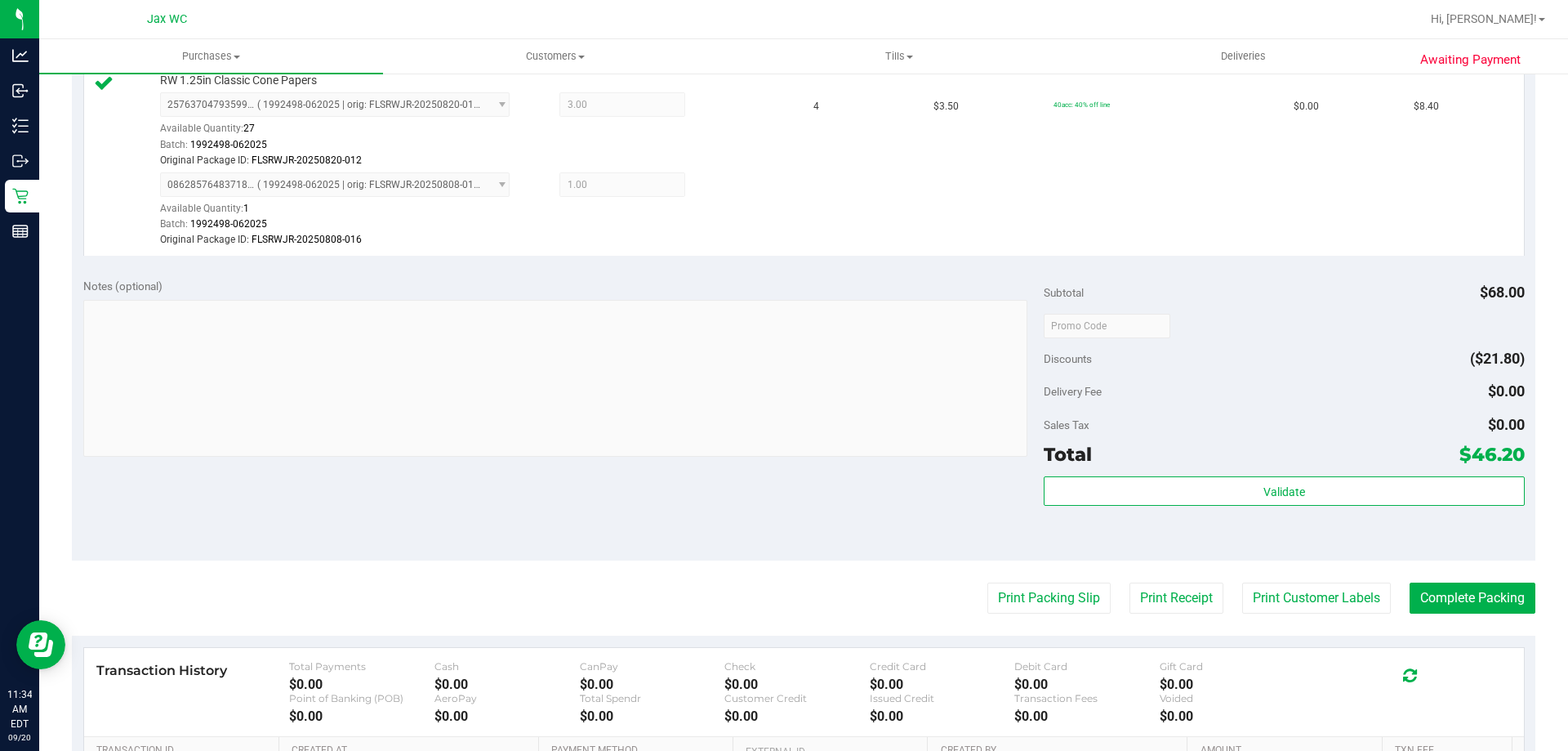
scroll to position [653, 0]
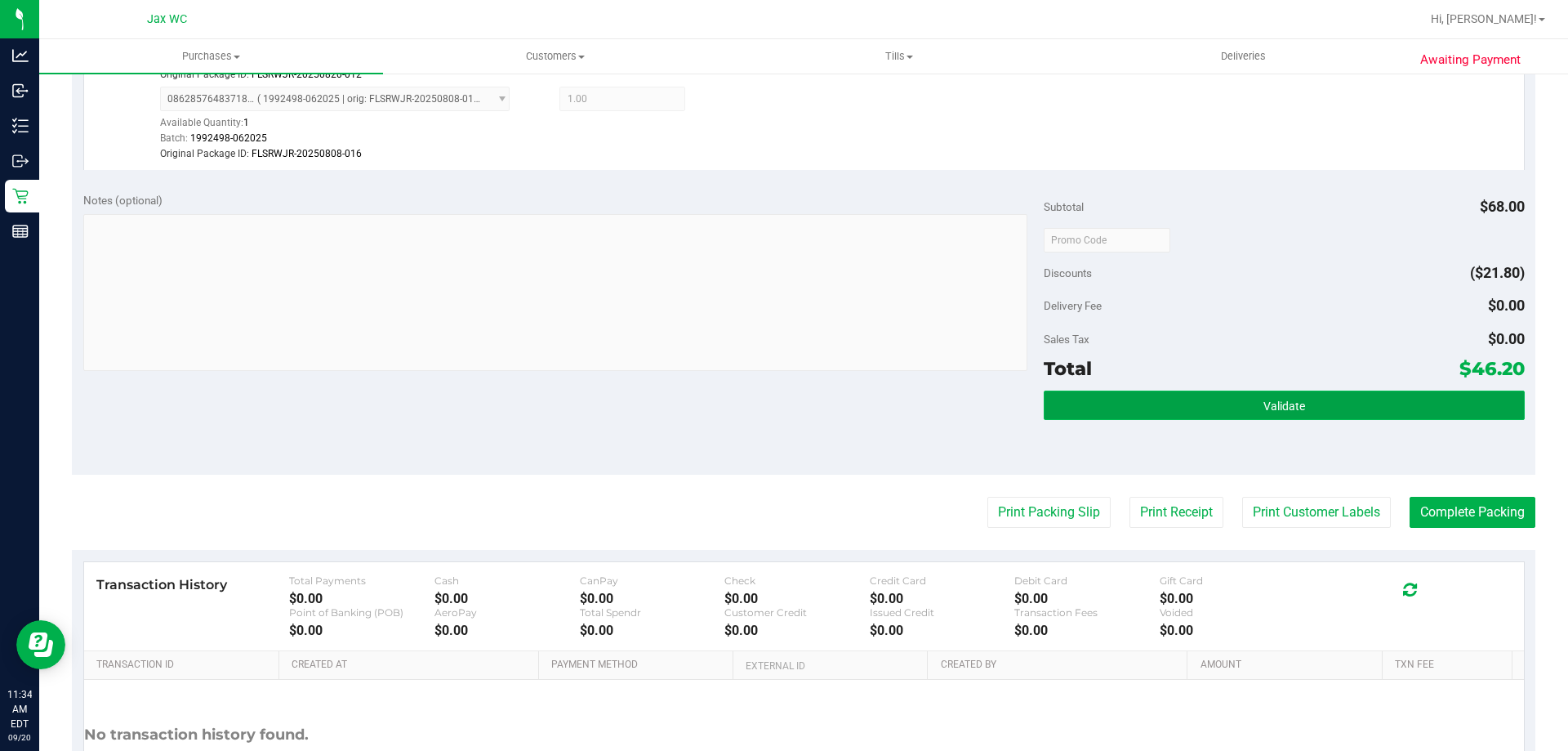
click at [1261, 395] on button "Validate" at bounding box center [1284, 405] width 480 height 30
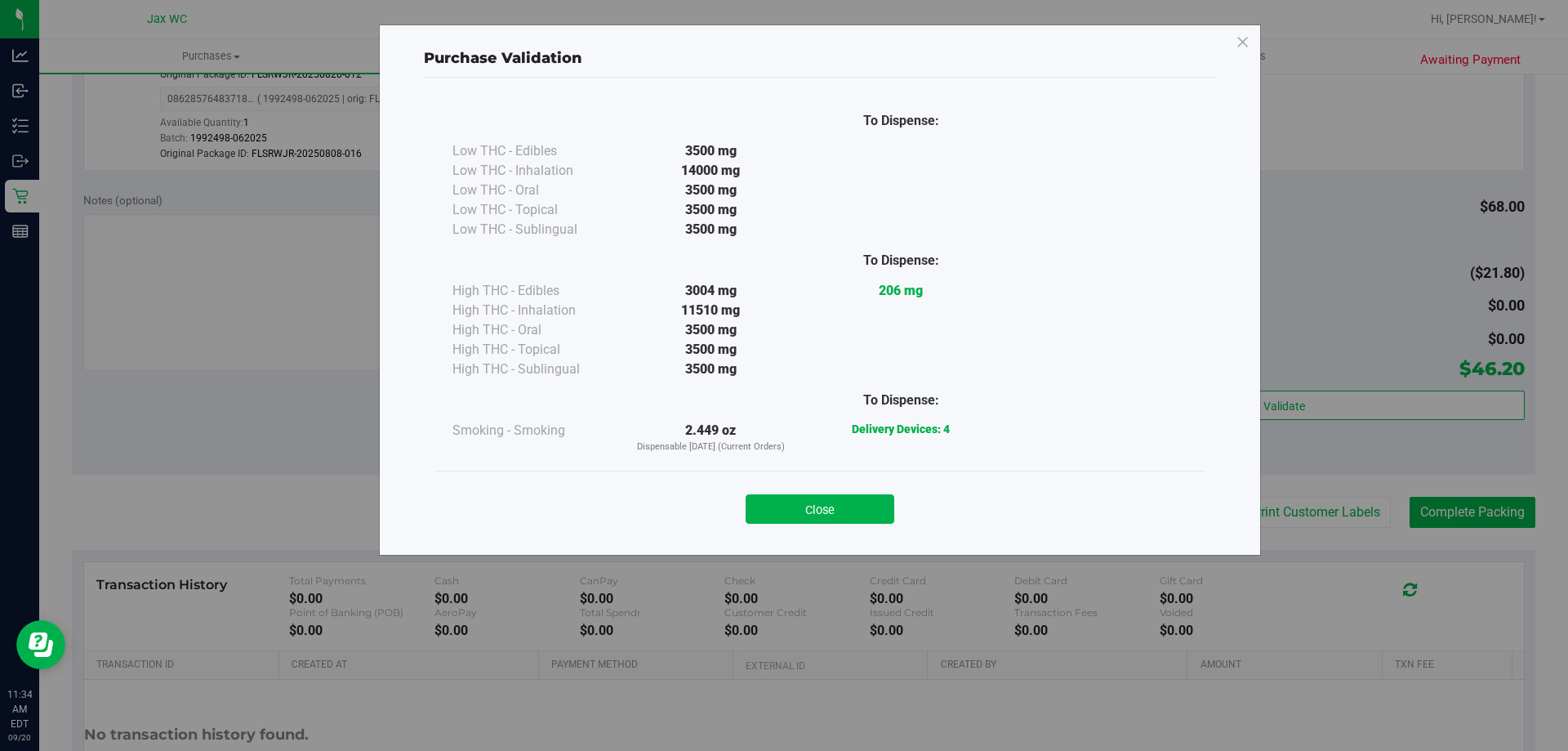
click at [804, 524] on div "Close" at bounding box center [820, 504] width 767 height 66
click at [826, 515] on button "Close" at bounding box center [820, 509] width 149 height 30
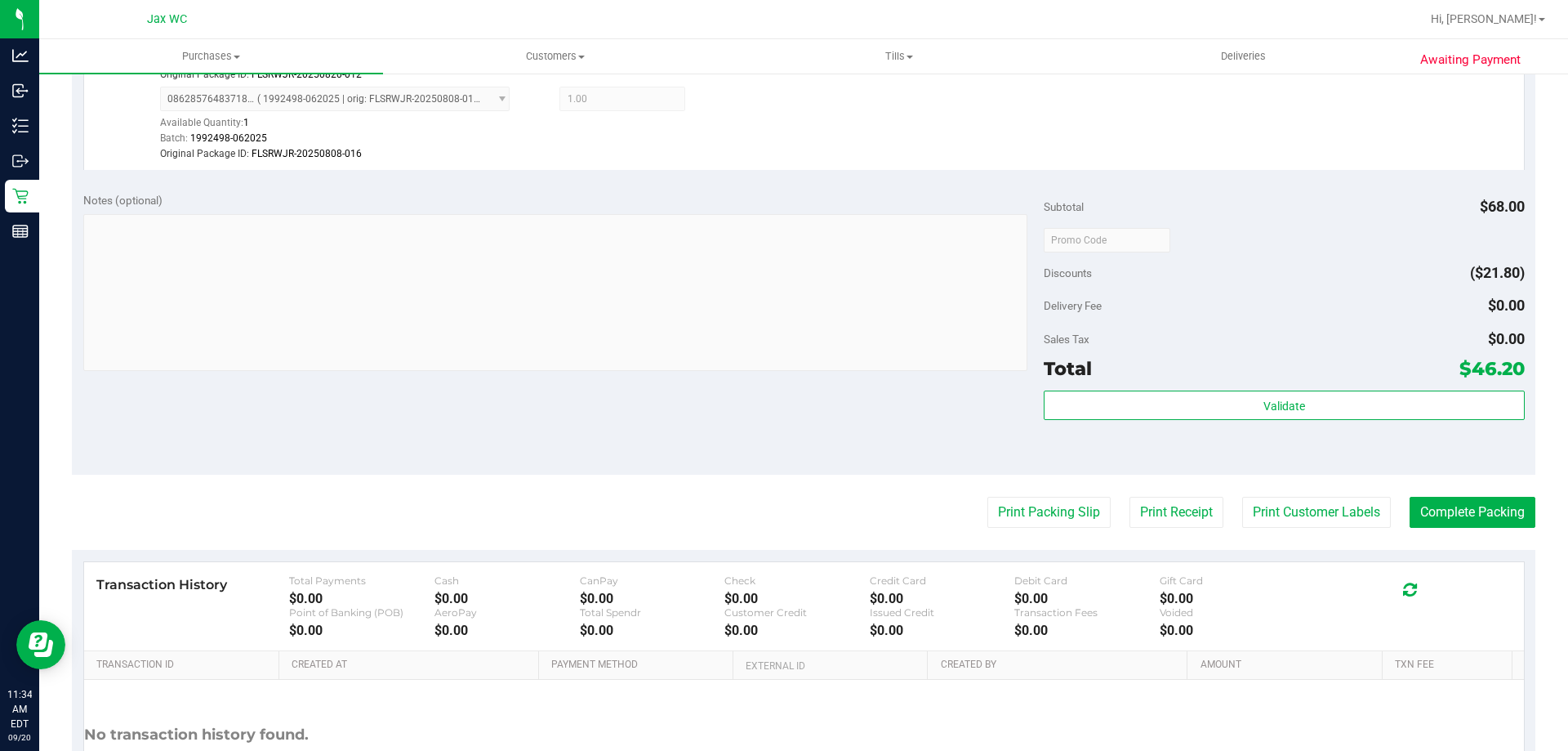
click at [1064, 533] on purchase-details "Back Edit Purchase Cancel Purchase View Profile # 11978704 BioTrack ID: - Submi…" at bounding box center [804, 145] width 1464 height 1420
click at [1047, 511] on button "Print Packing Slip" at bounding box center [1049, 512] width 123 height 31
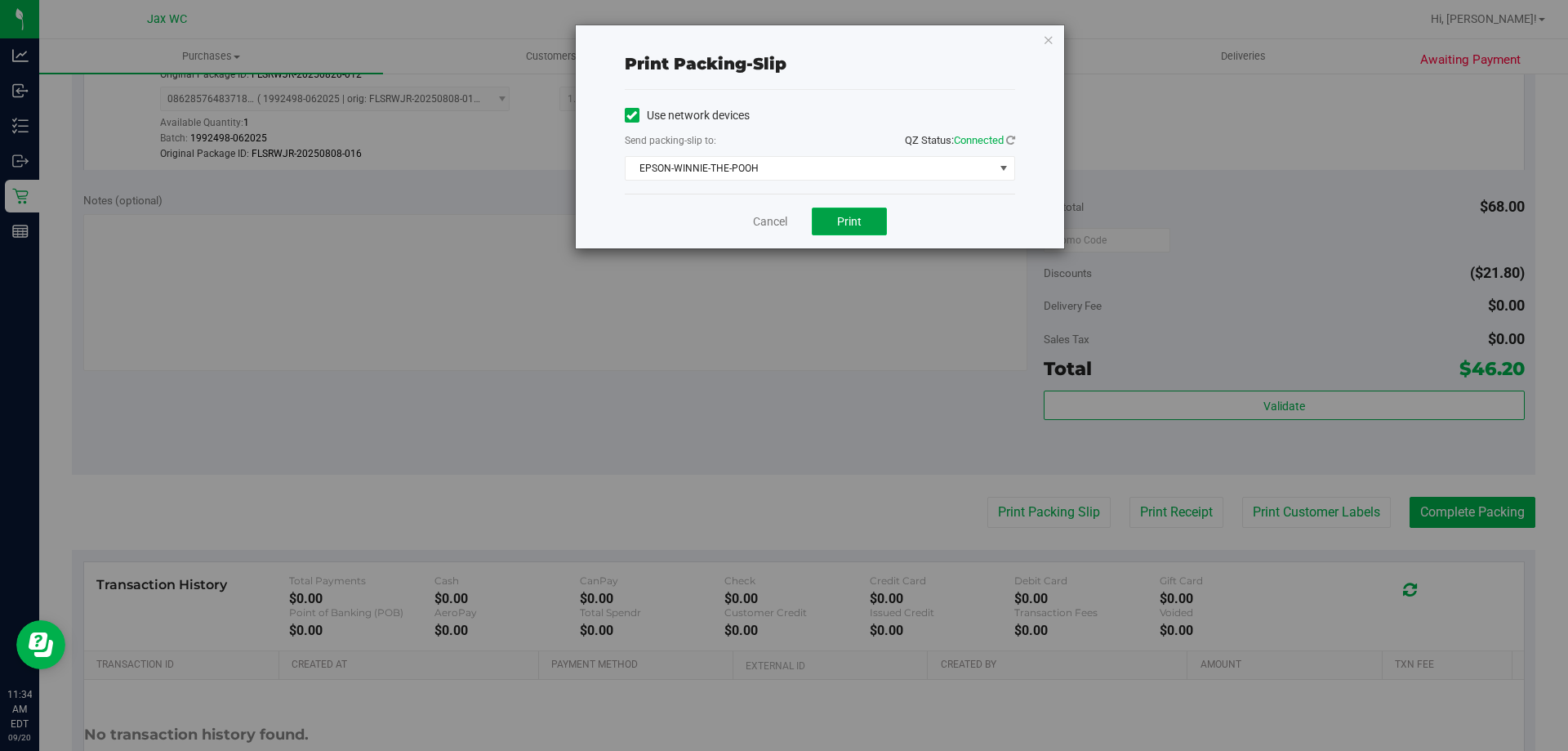
click at [859, 215] on span "Print" at bounding box center [849, 222] width 25 height 13
click at [794, 216] on div "Cancel Print" at bounding box center [820, 221] width 390 height 55
click at [767, 228] on link "Cancel" at bounding box center [770, 222] width 34 height 17
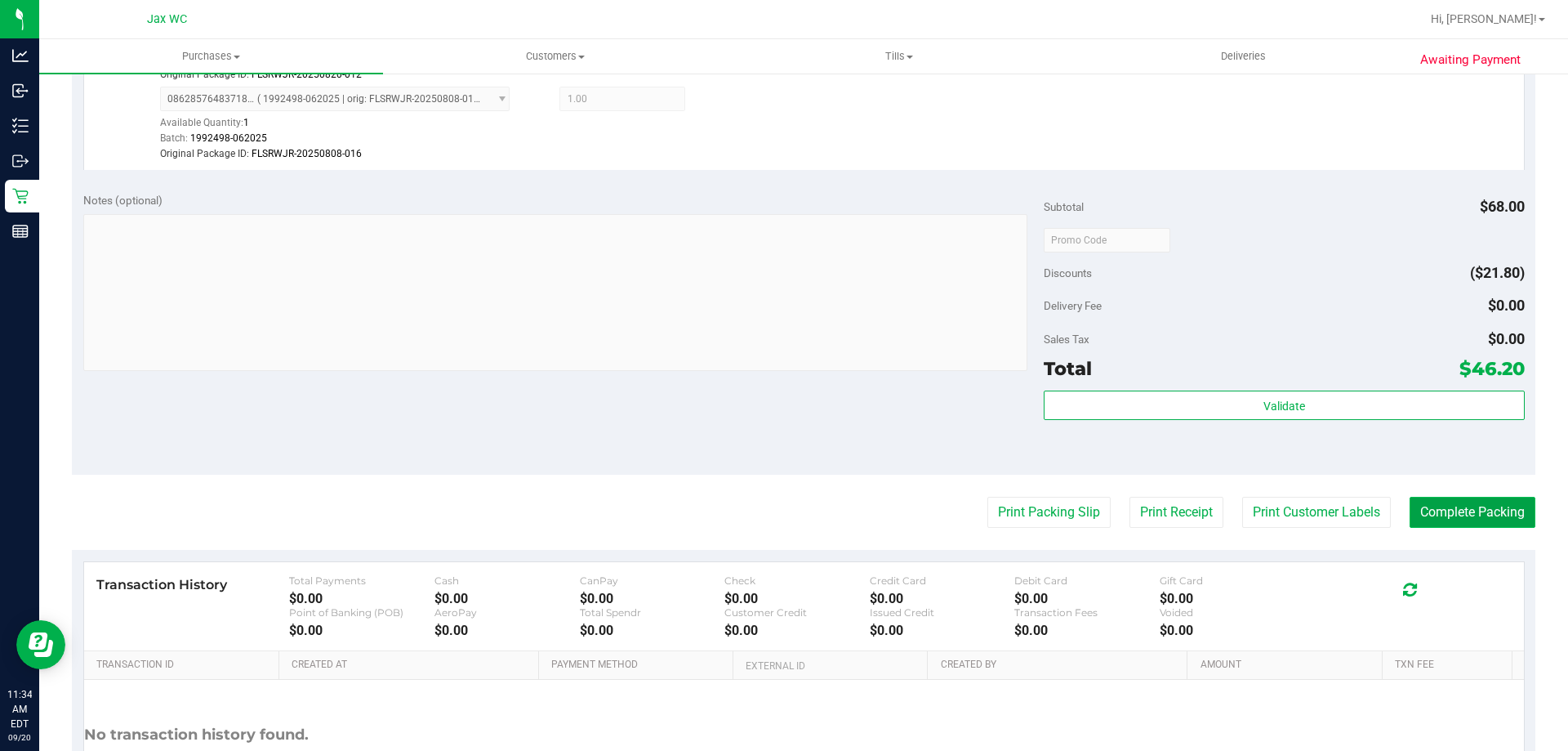
click at [1494, 510] on button "Complete Packing" at bounding box center [1473, 512] width 126 height 31
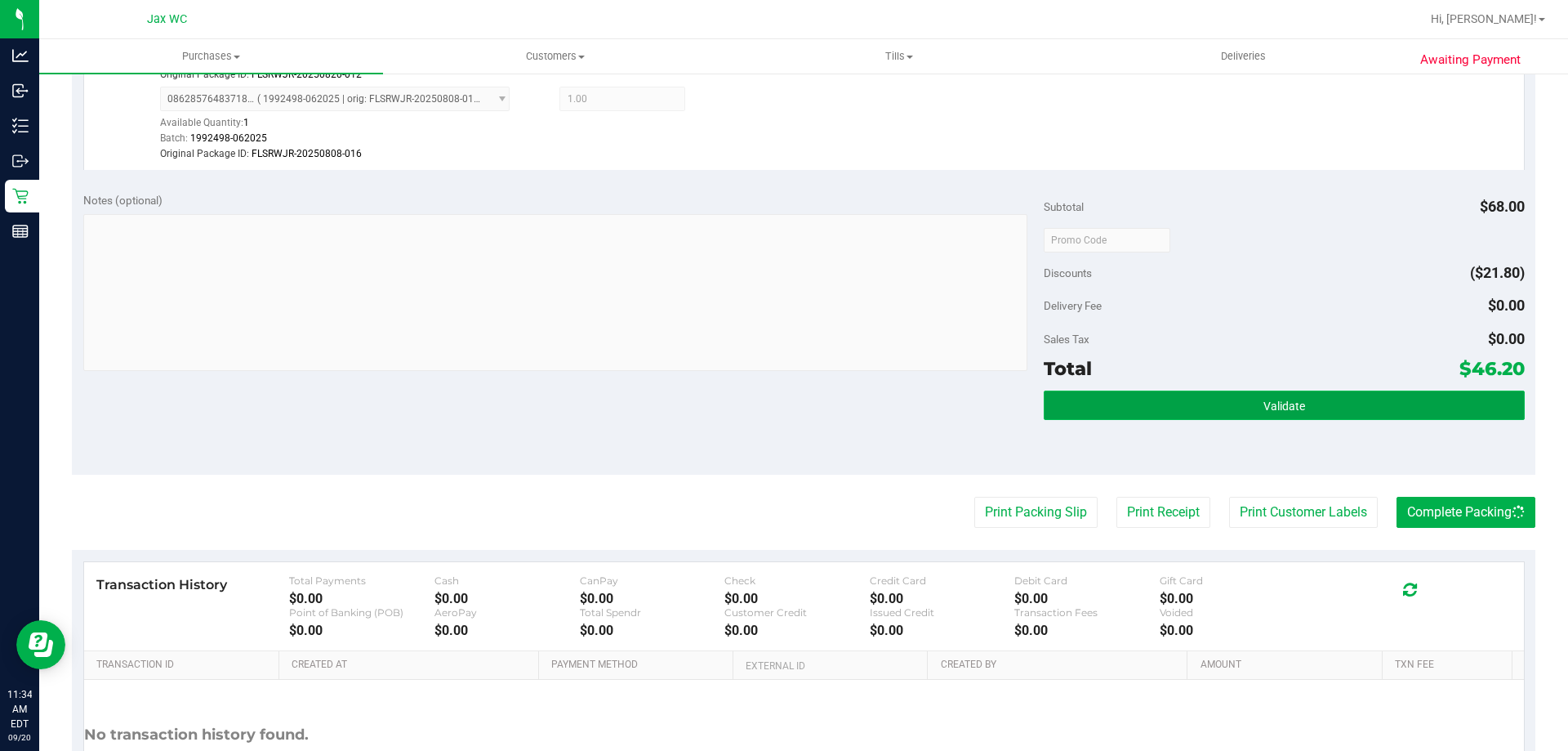
click at [1357, 392] on button "Validate" at bounding box center [1284, 405] width 480 height 30
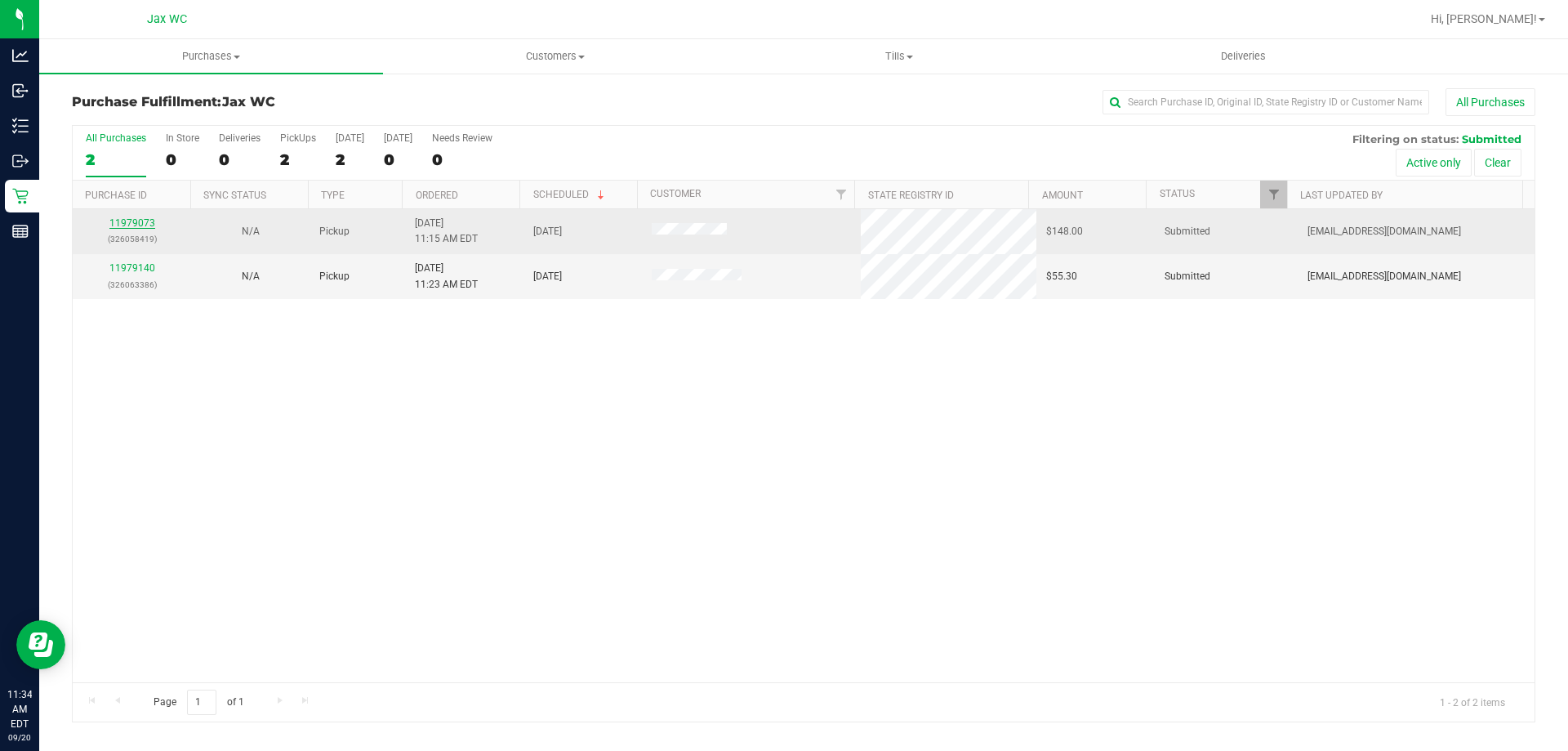
click at [127, 219] on link "11979073" at bounding box center [131, 223] width 45 height 12
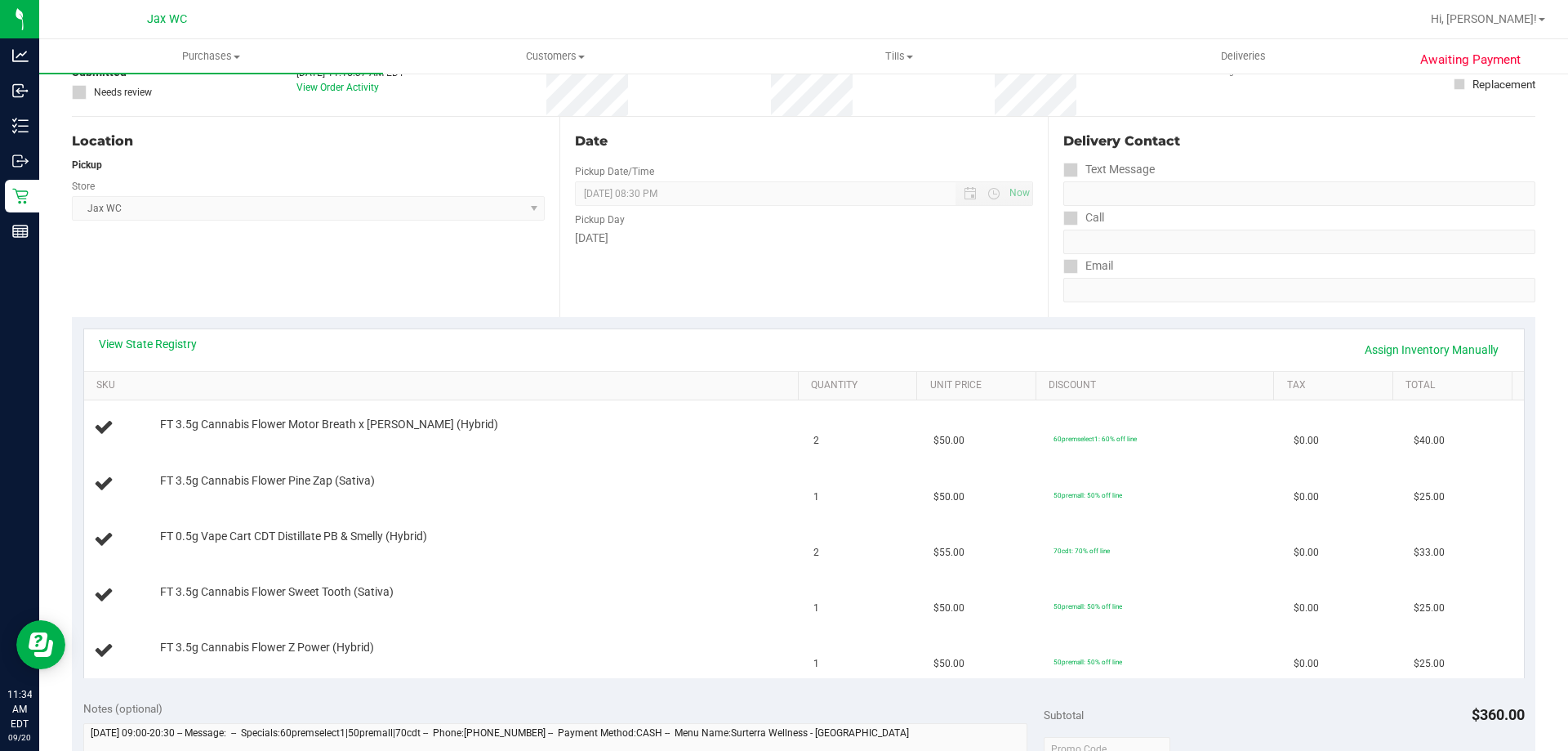
scroll to position [164, 0]
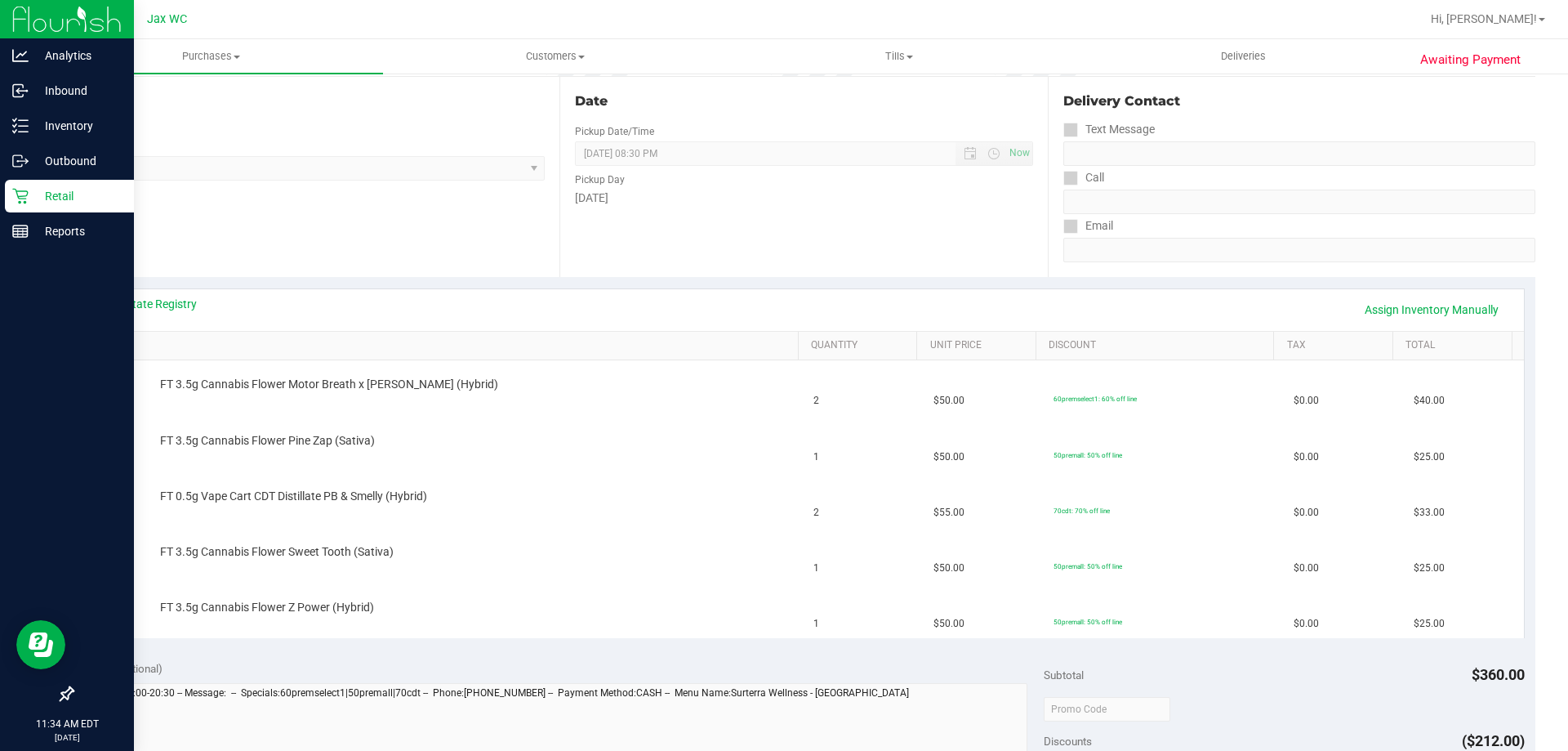
click at [33, 199] on p "Retail" at bounding box center [78, 196] width 98 height 20
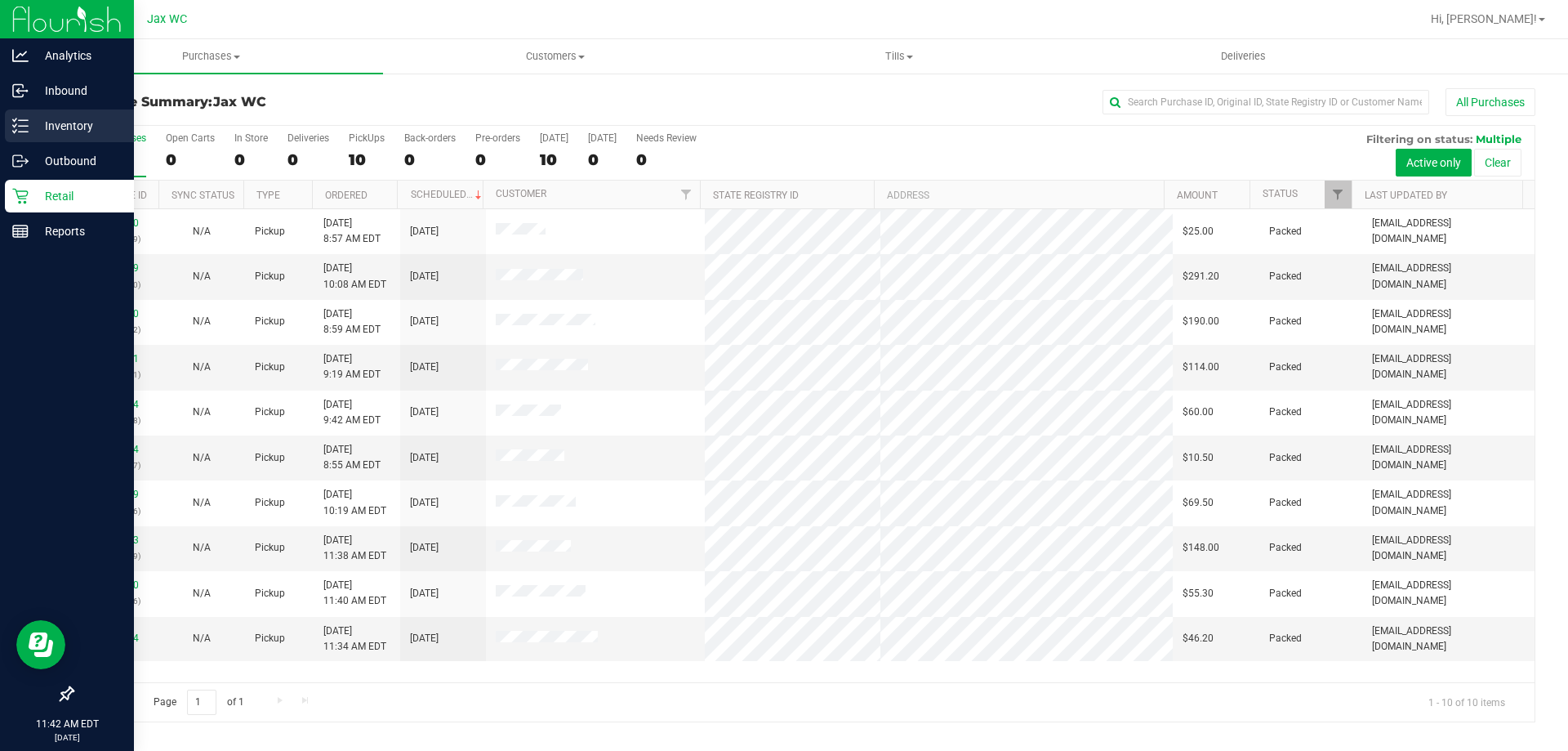
click at [7, 132] on div "Inventory" at bounding box center [69, 126] width 129 height 33
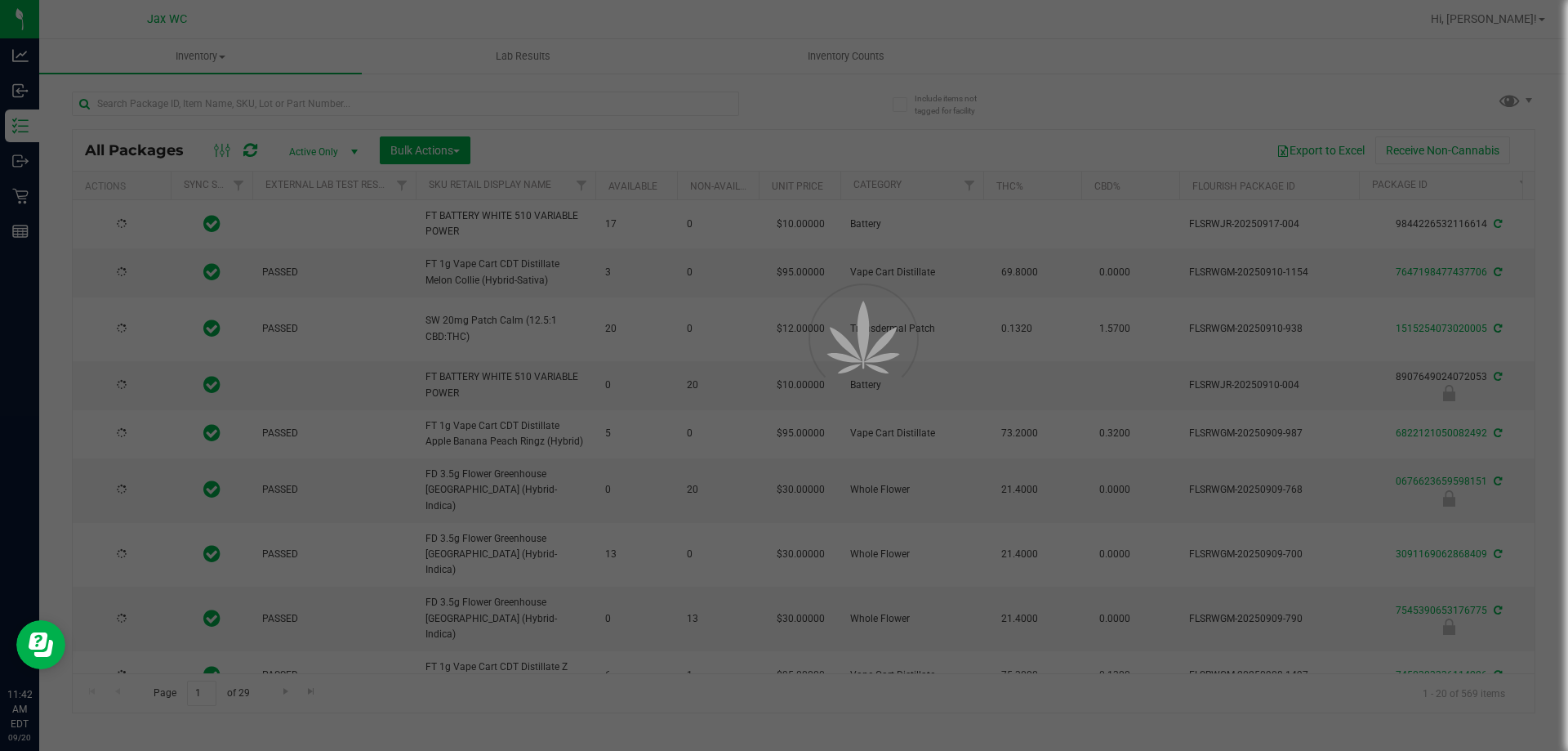
click at [305, 108] on div at bounding box center [784, 376] width 1568 height 751
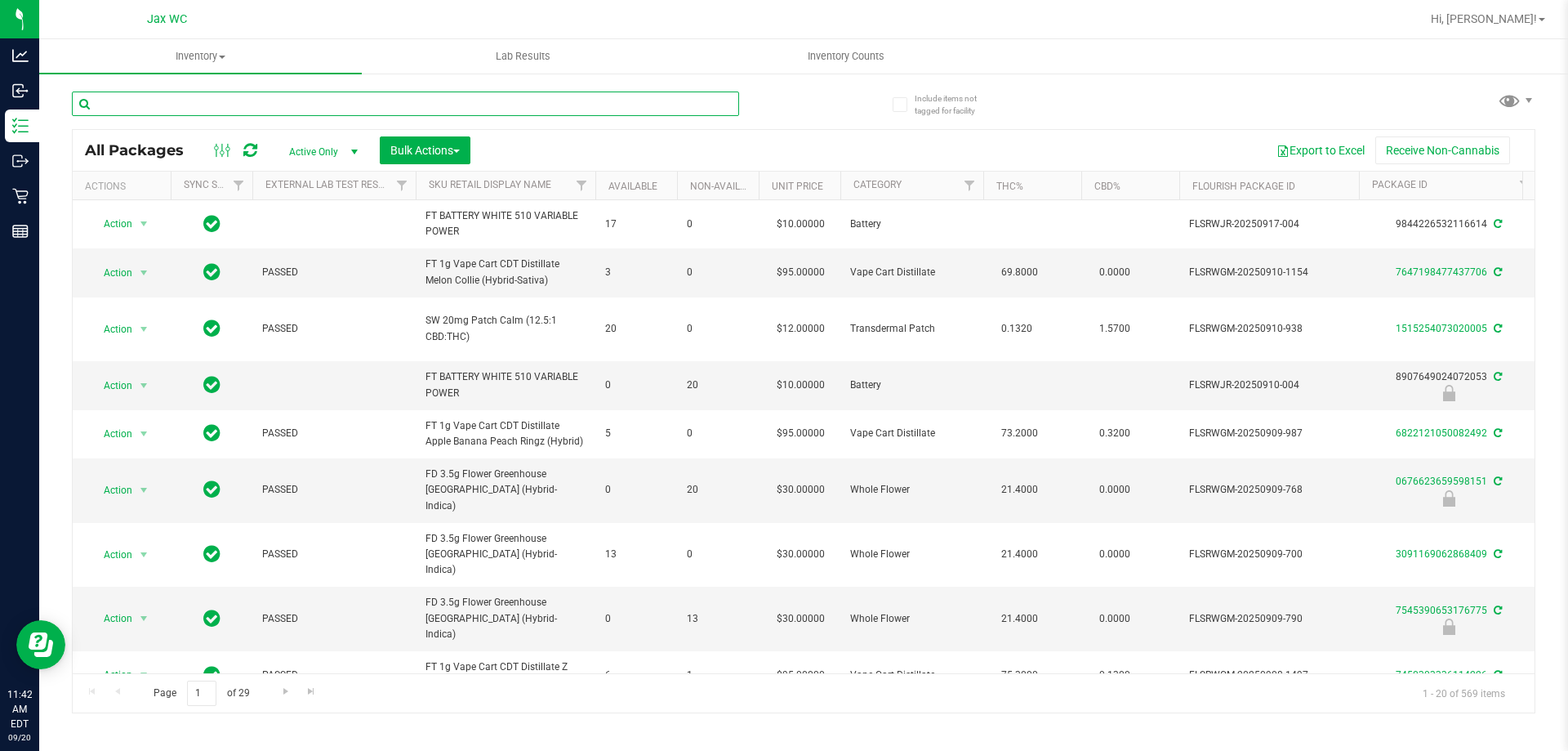
click at [300, 98] on input "text" at bounding box center [405, 104] width 667 height 25
click at [973, 190] on span "Filter" at bounding box center [969, 185] width 13 height 13
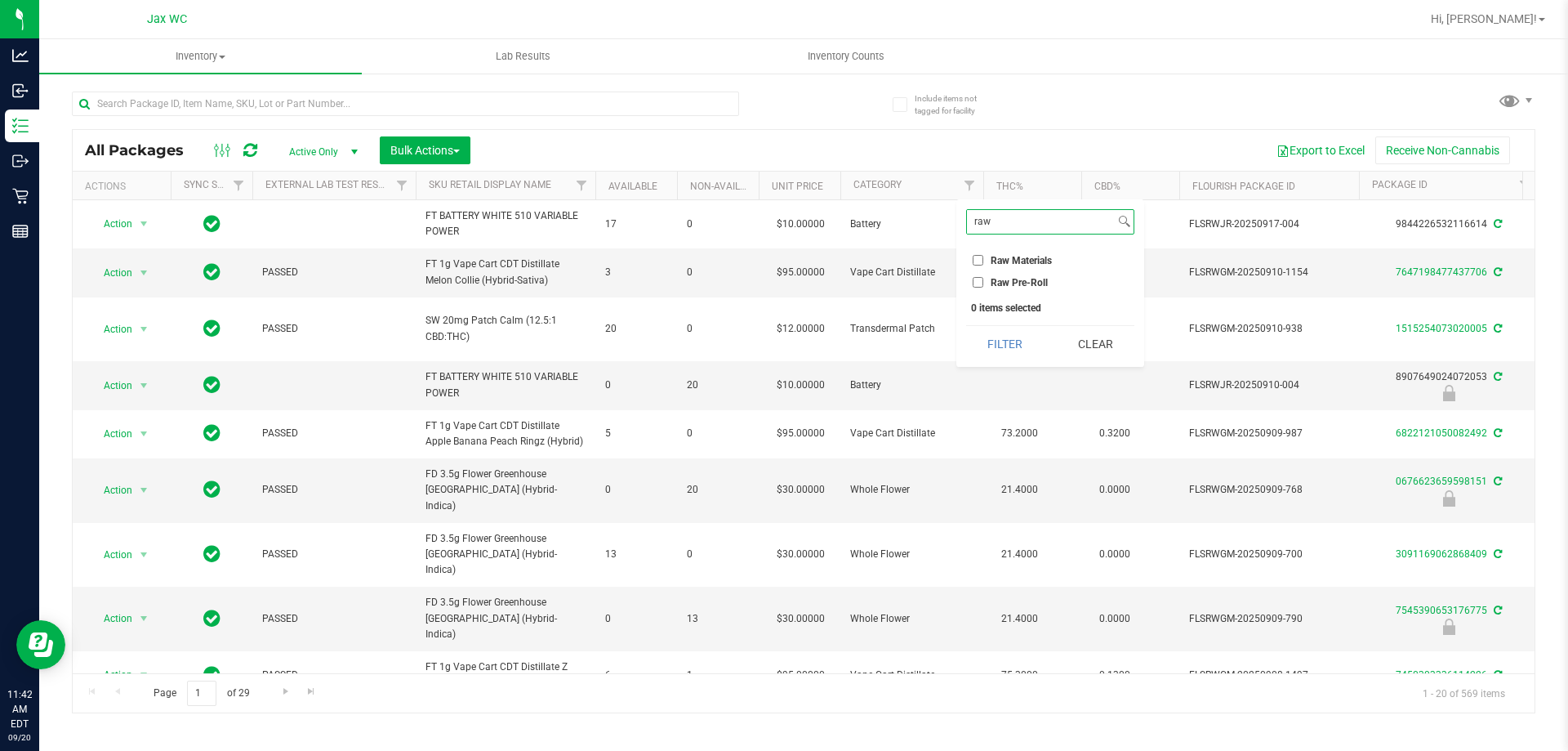
type input "raw"
click at [978, 285] on input "Raw Pre-Roll" at bounding box center [978, 282] width 11 height 11
checkbox input "true"
click at [1021, 343] on button "Filter" at bounding box center [1005, 343] width 79 height 36
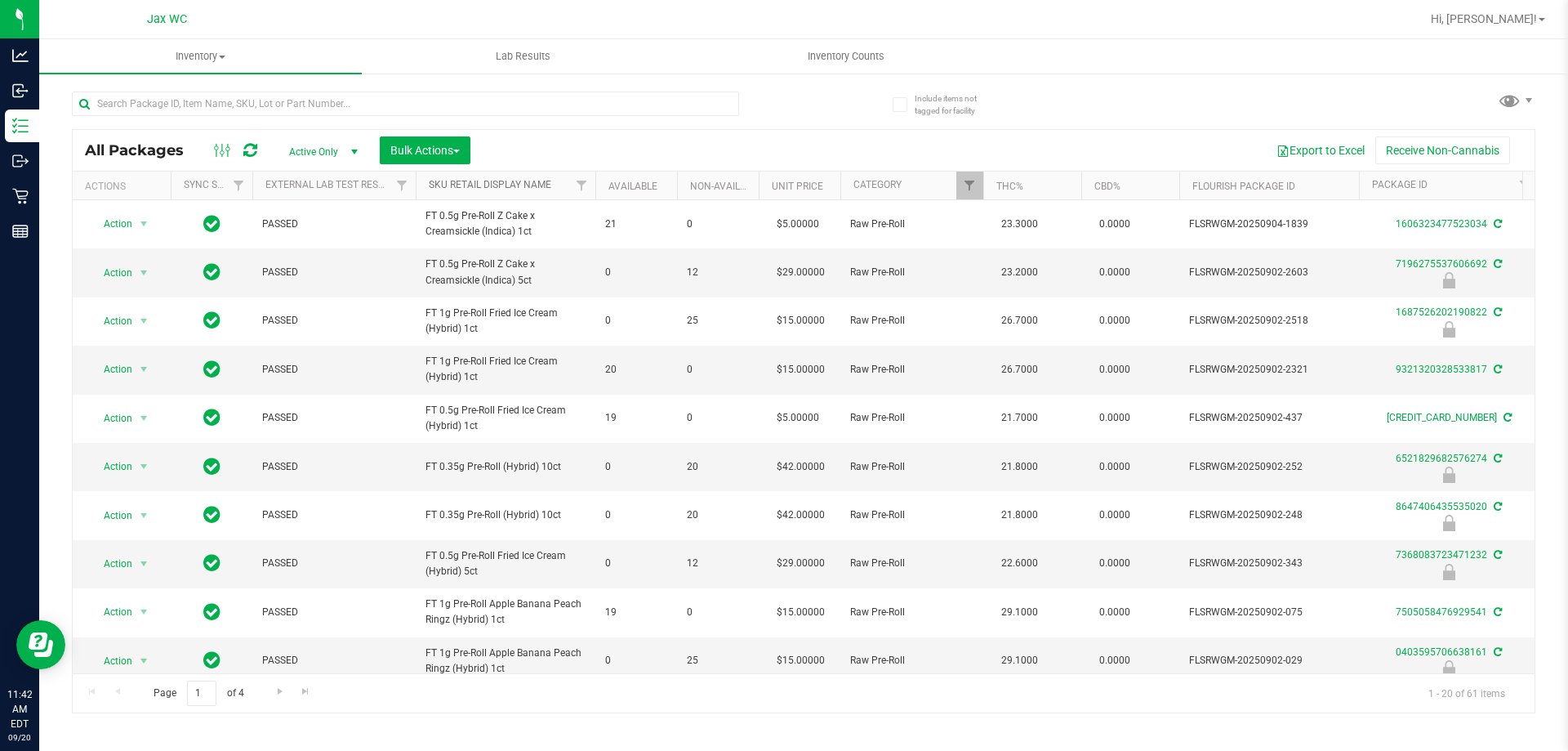
click at [493, 183] on link "Sku Retail Display Name" at bounding box center [490, 184] width 122 height 12
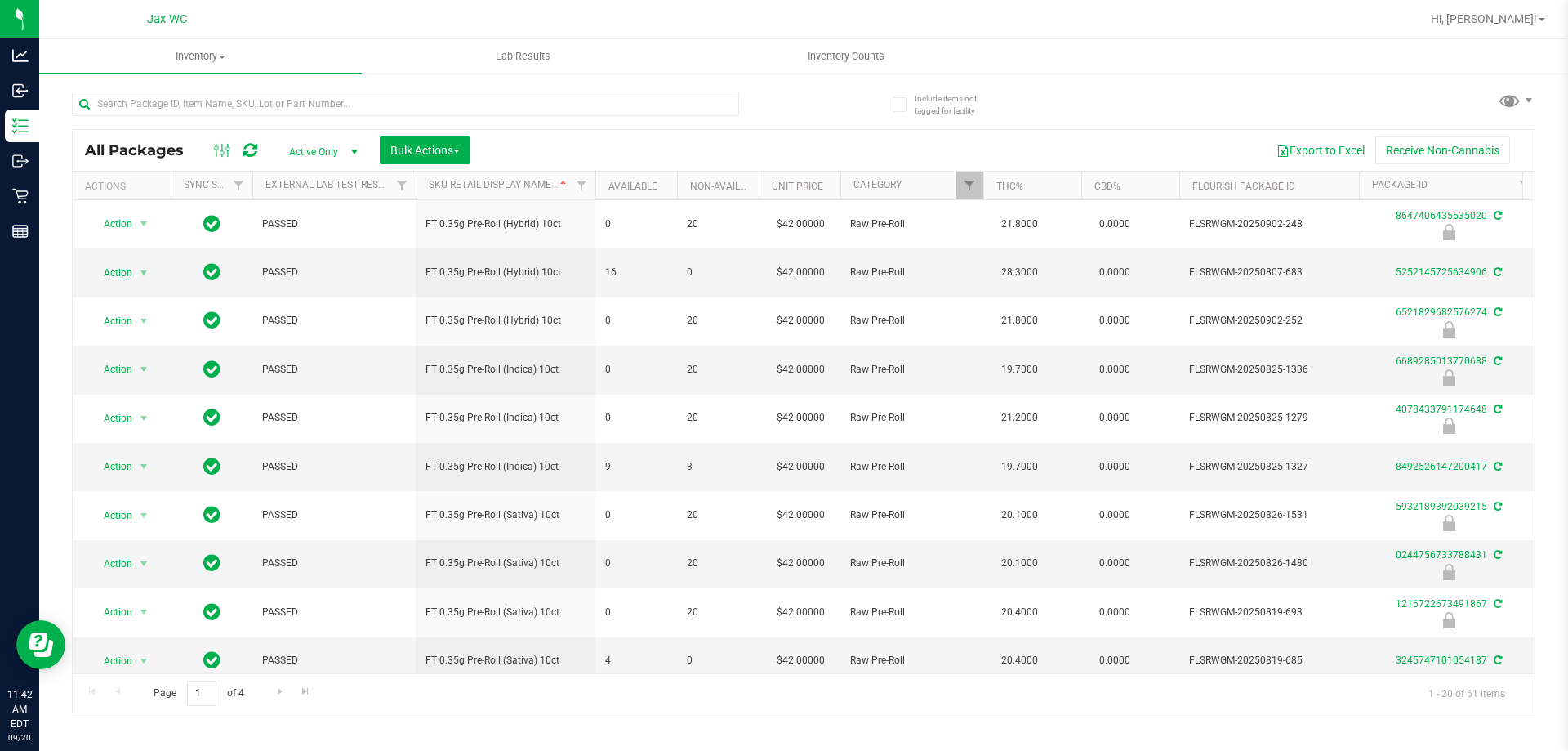
drag, startPoint x: 470, startPoint y: 673, endPoint x: 548, endPoint y: 672, distance: 78.0
click at [548, 673] on div "Page 1 of 4 1 - 20 of 61 items" at bounding box center [804, 692] width 1462 height 39
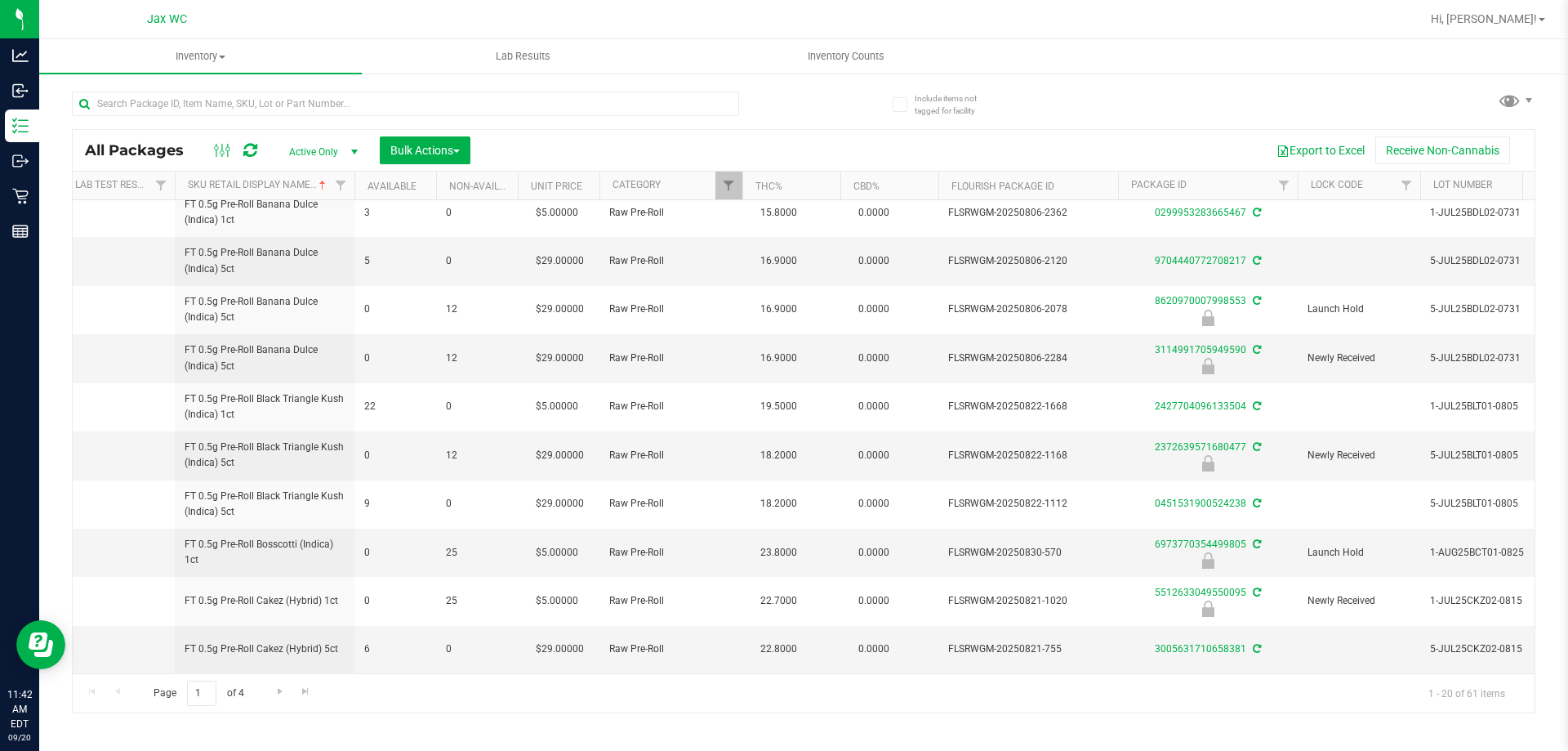
scroll to position [509, 231]
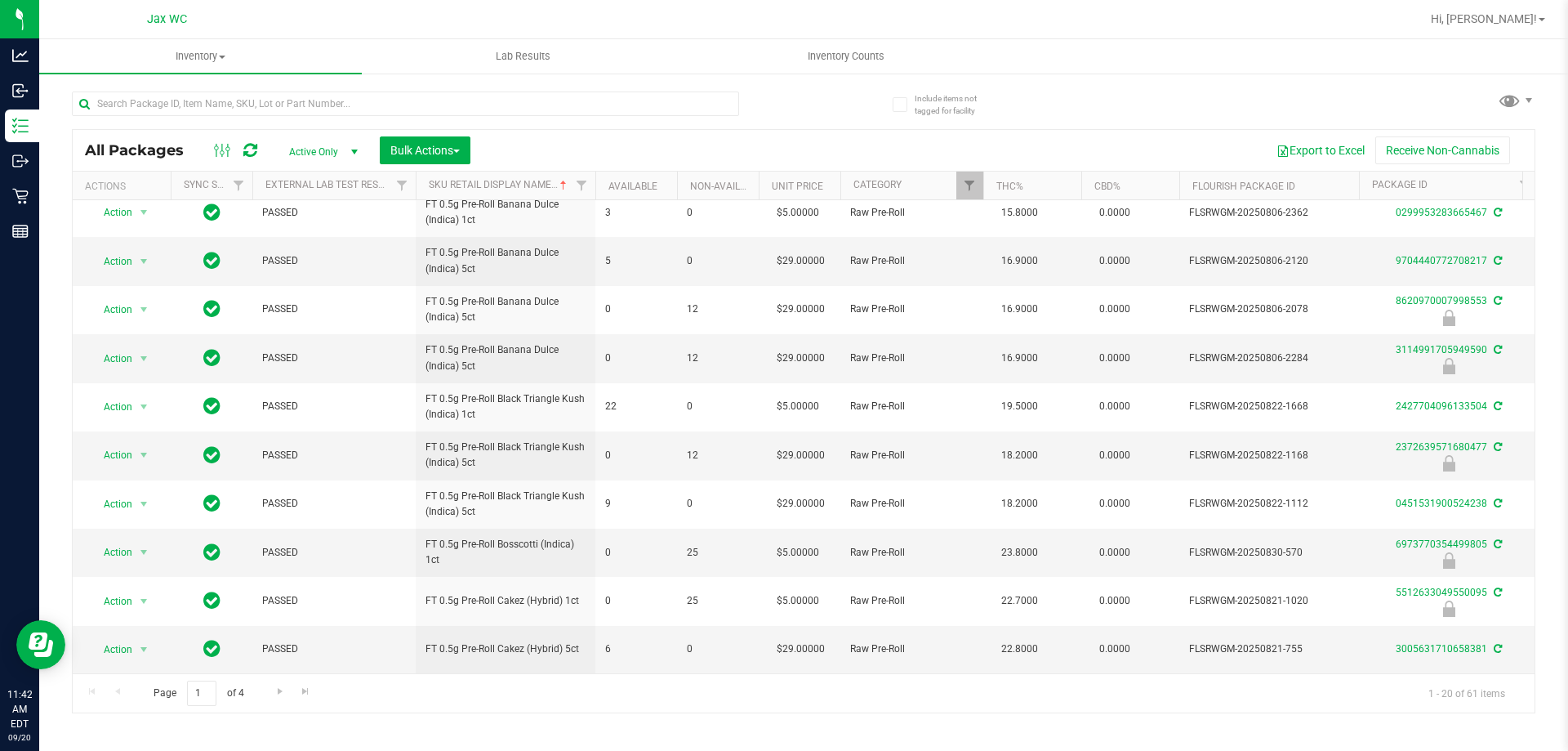
drag, startPoint x: 329, startPoint y: 658, endPoint x: 445, endPoint y: 668, distance: 116.4
click at [466, 683] on div "All Packages Active Only Active Only Lab Samples Locked All External Internal B…" at bounding box center [804, 421] width 1464 height 584
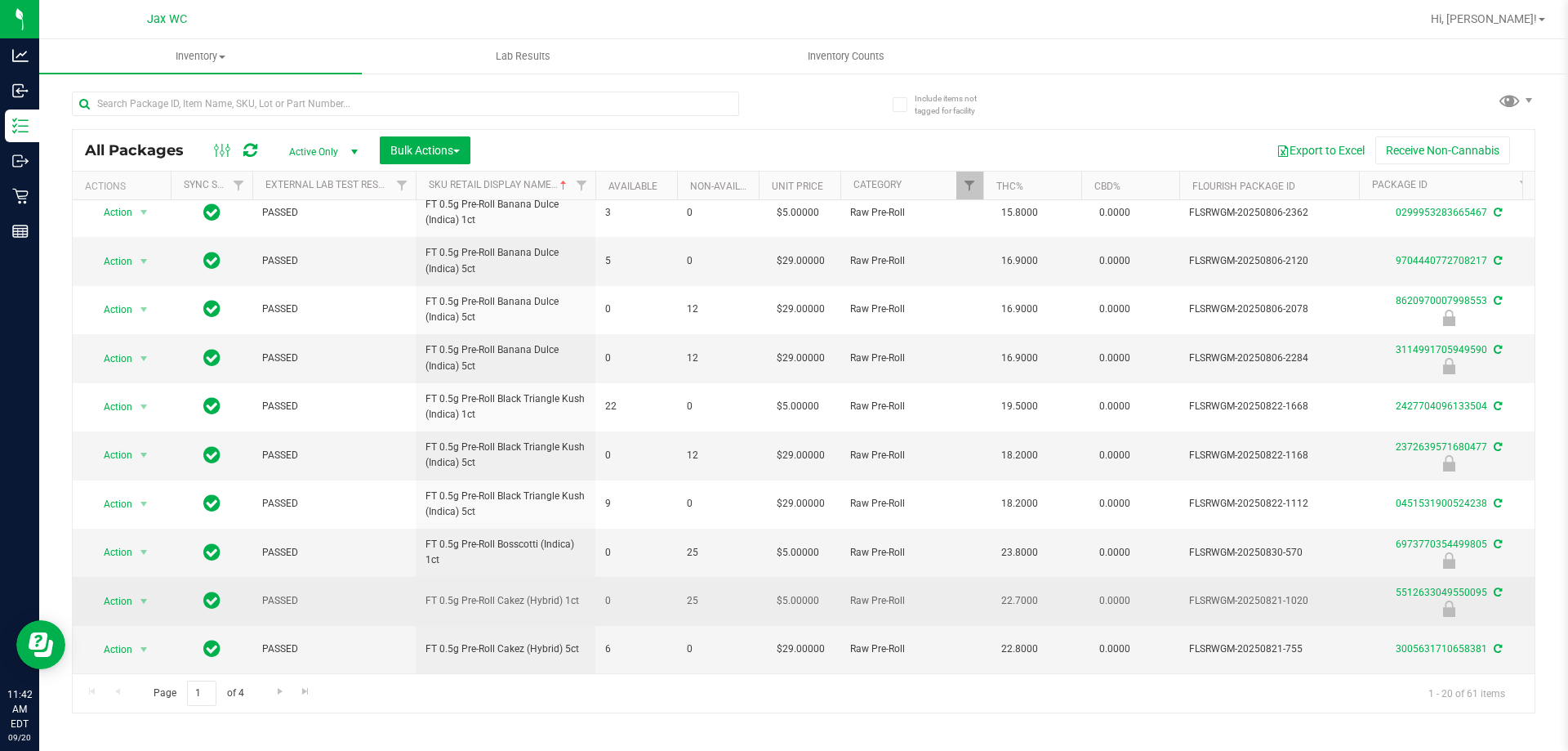
click at [437, 606] on td "FT 0.5g Pre-Roll Cakez (Hybrid) 1ct" at bounding box center [505, 600] width 179 height 48
click at [146, 595] on span "select" at bounding box center [144, 601] width 13 height 13
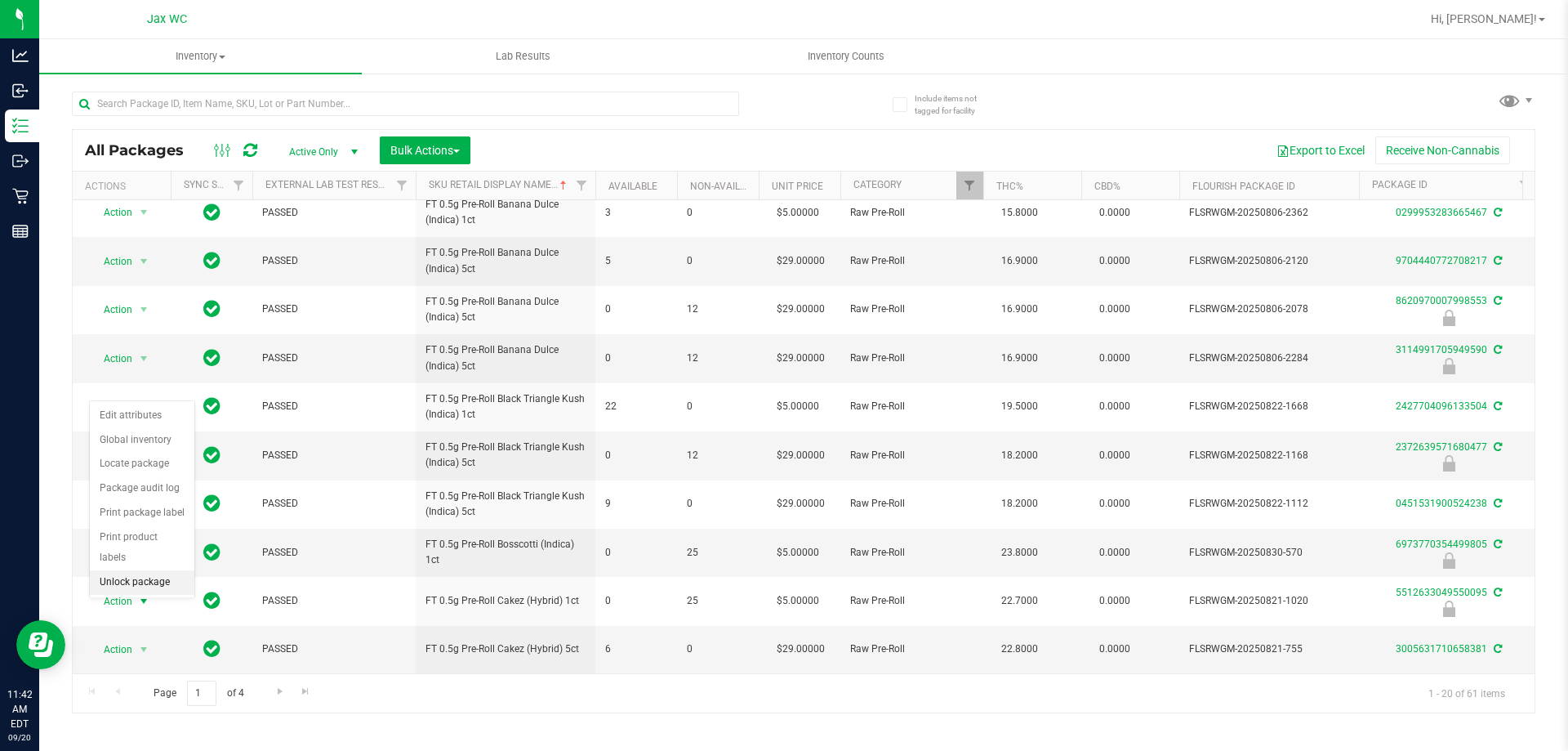
click at [161, 570] on li "Unlock package" at bounding box center [142, 582] width 104 height 25
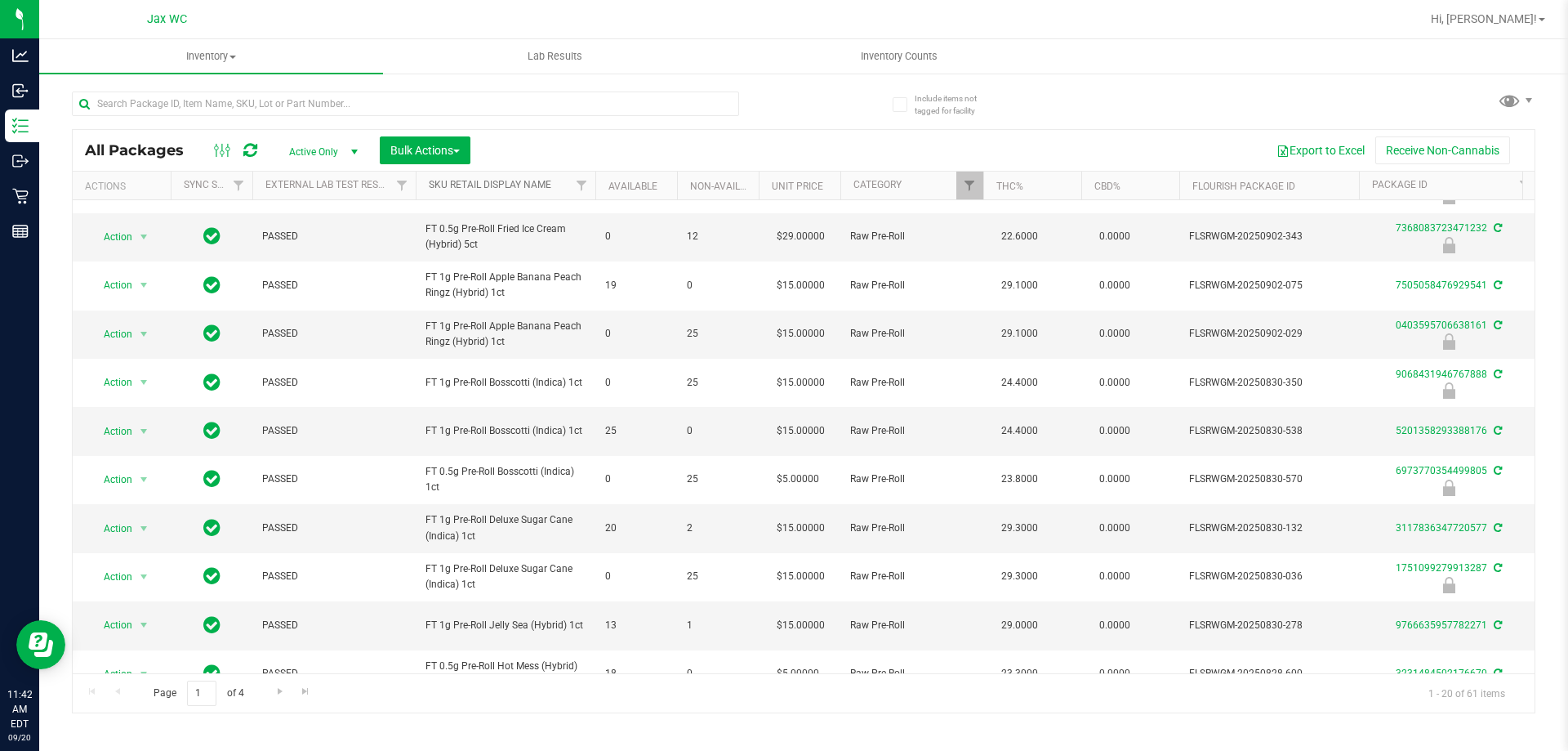
click at [499, 181] on link "Sku Retail Display Name" at bounding box center [490, 184] width 122 height 12
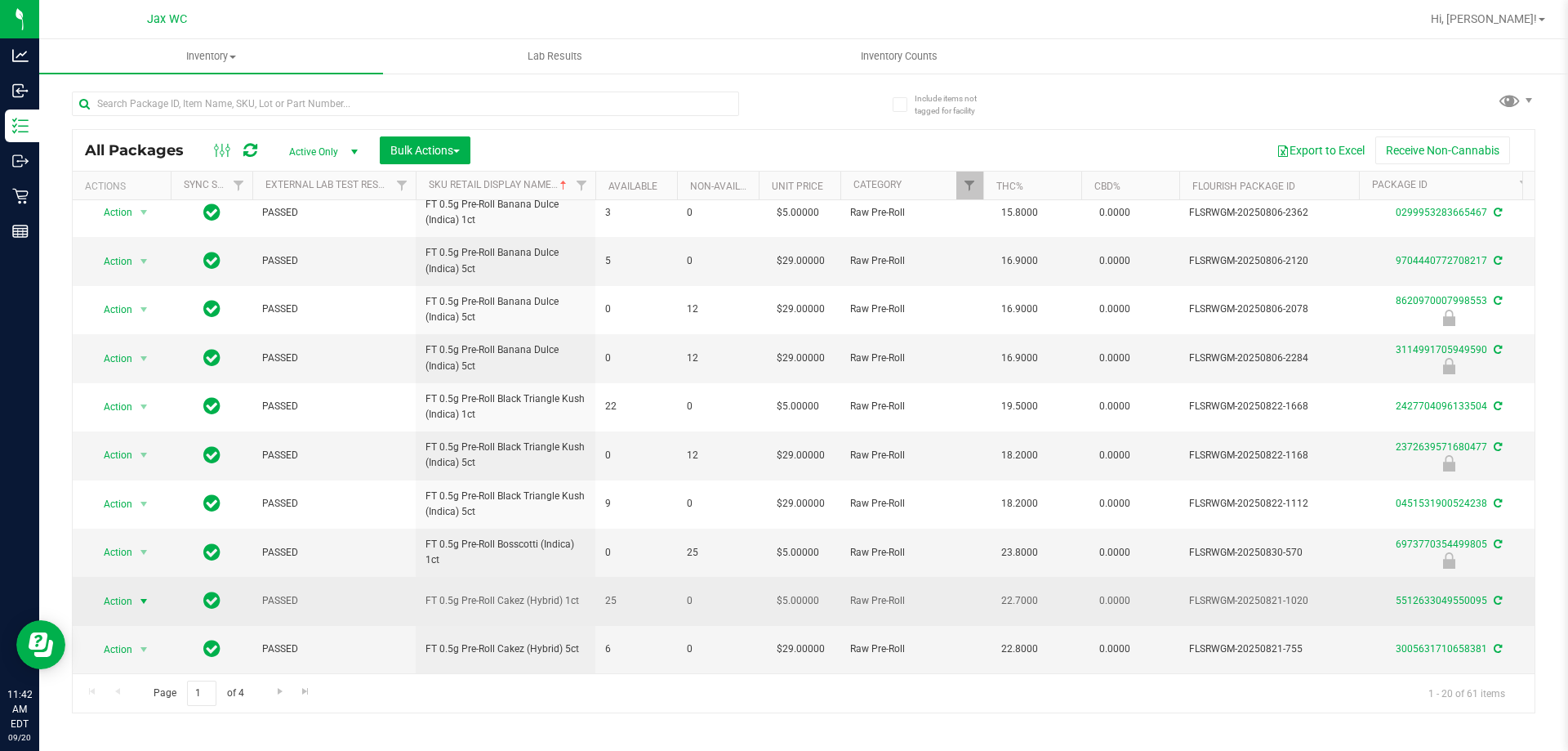
click at [137, 595] on span "select" at bounding box center [144, 601] width 13 height 13
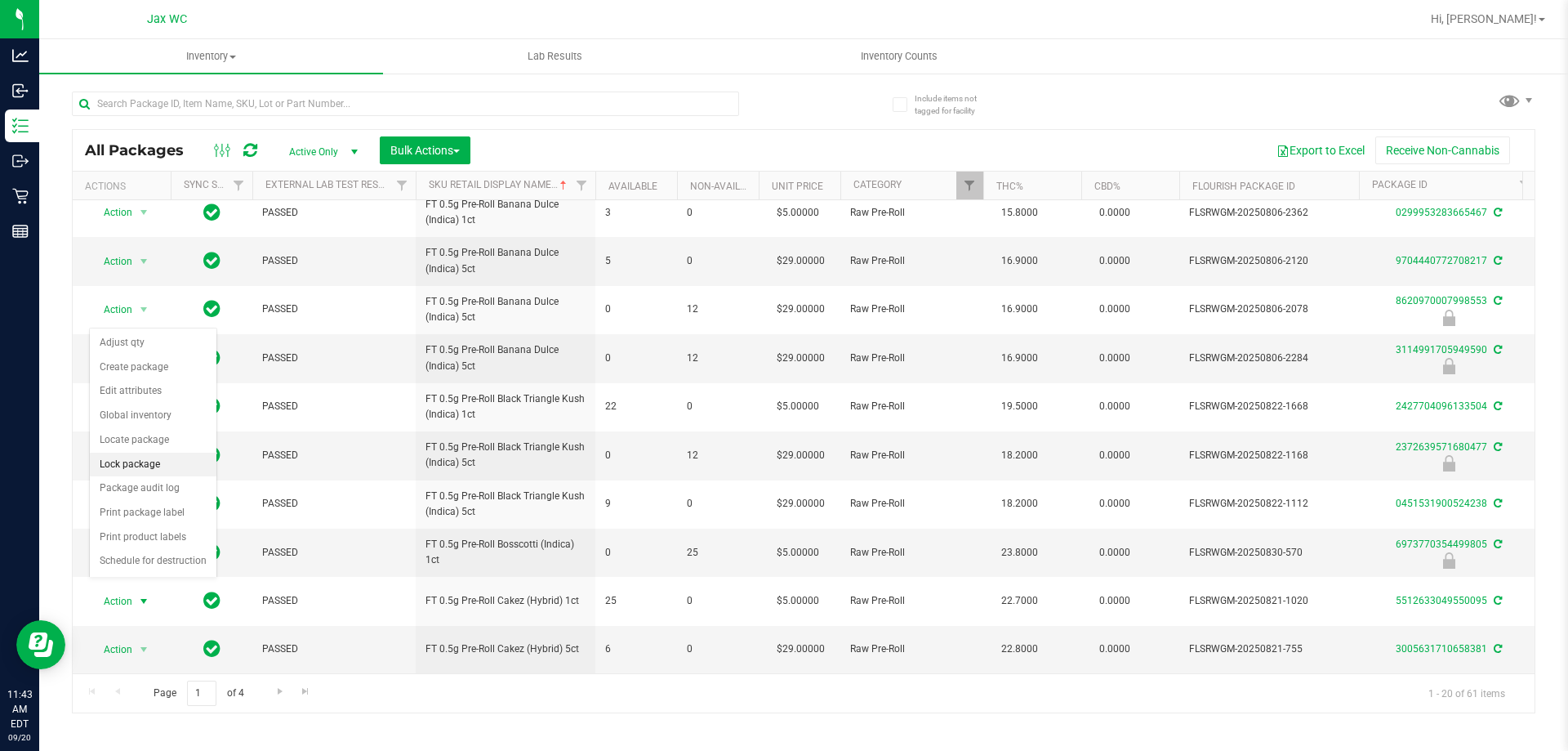
click at [161, 462] on li "Lock package" at bounding box center [153, 465] width 127 height 25
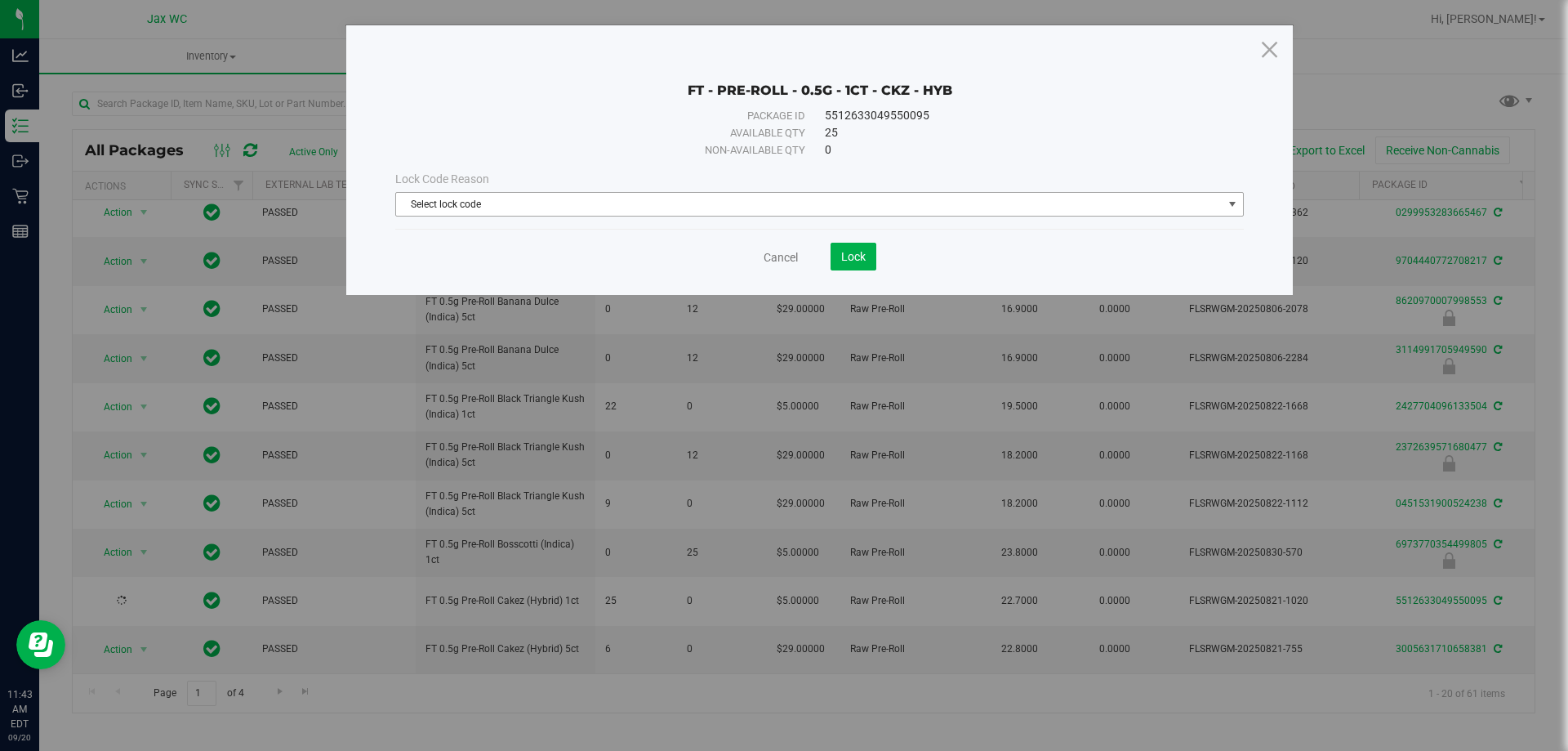
click at [758, 201] on span "Select lock code" at bounding box center [809, 204] width 826 height 23
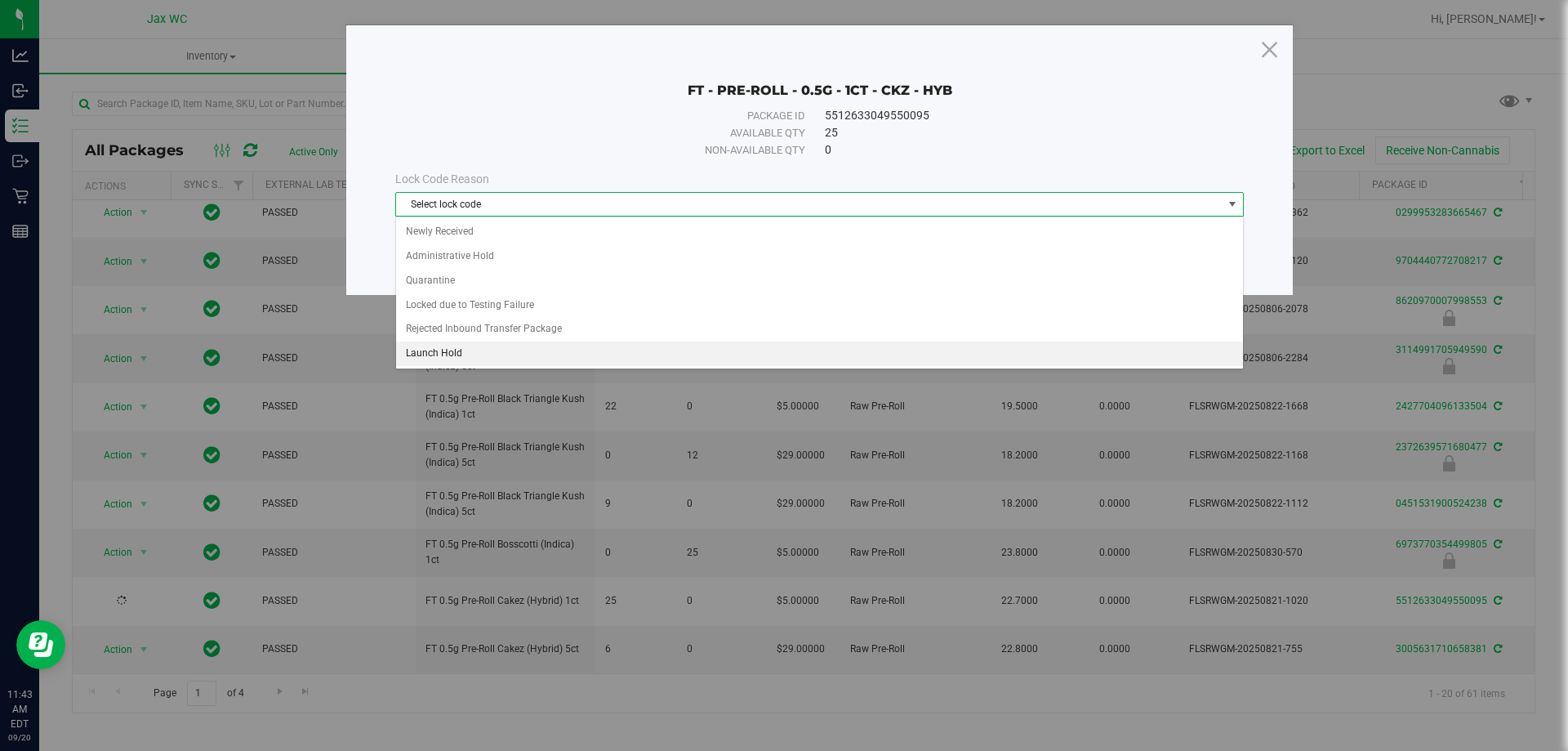
click at [540, 352] on li "Launch Hold" at bounding box center [820, 354] width 847 height 25
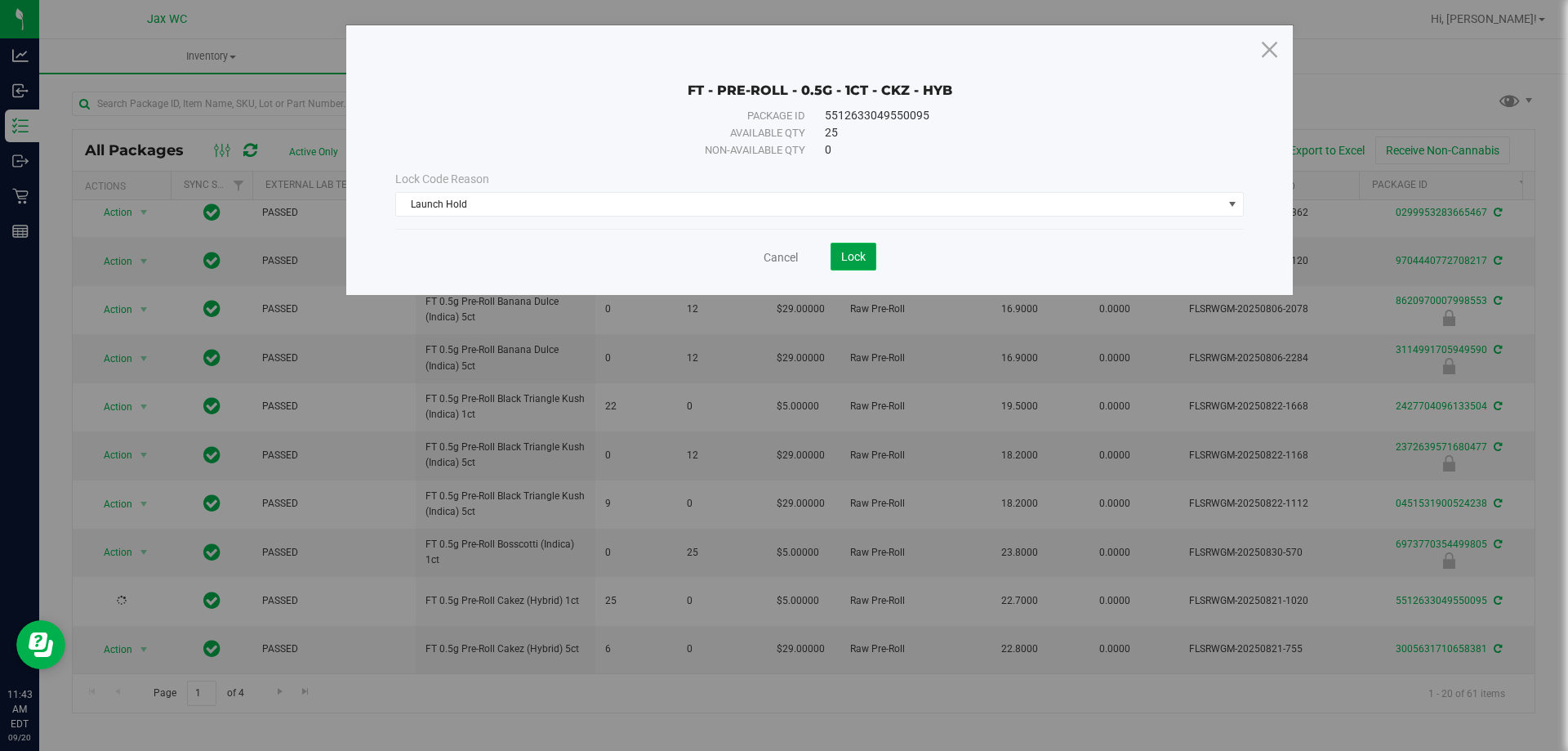
click at [860, 245] on button "Lock" at bounding box center [853, 256] width 45 height 28
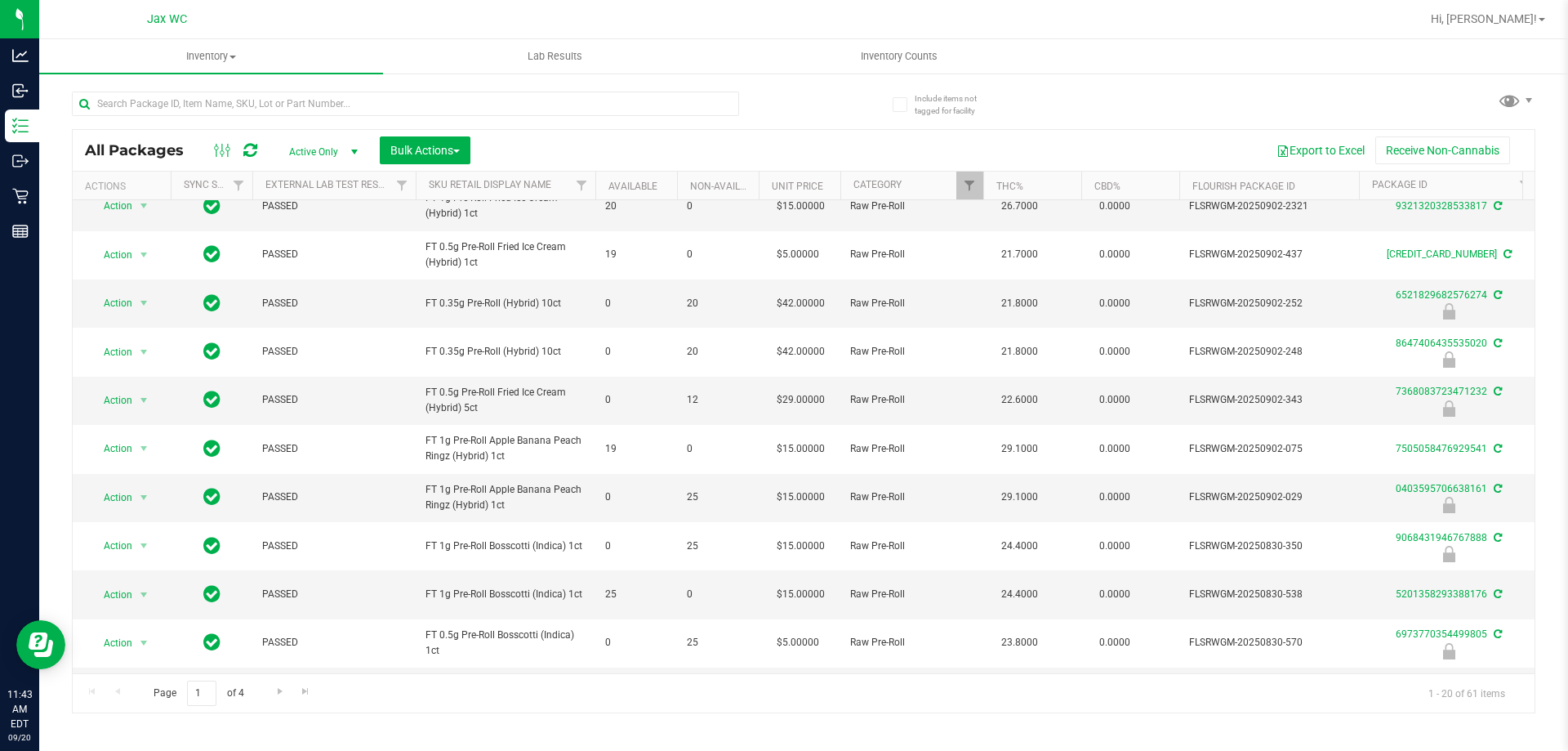
click at [535, 177] on th "Sku Retail Display Name" at bounding box center [505, 185] width 179 height 29
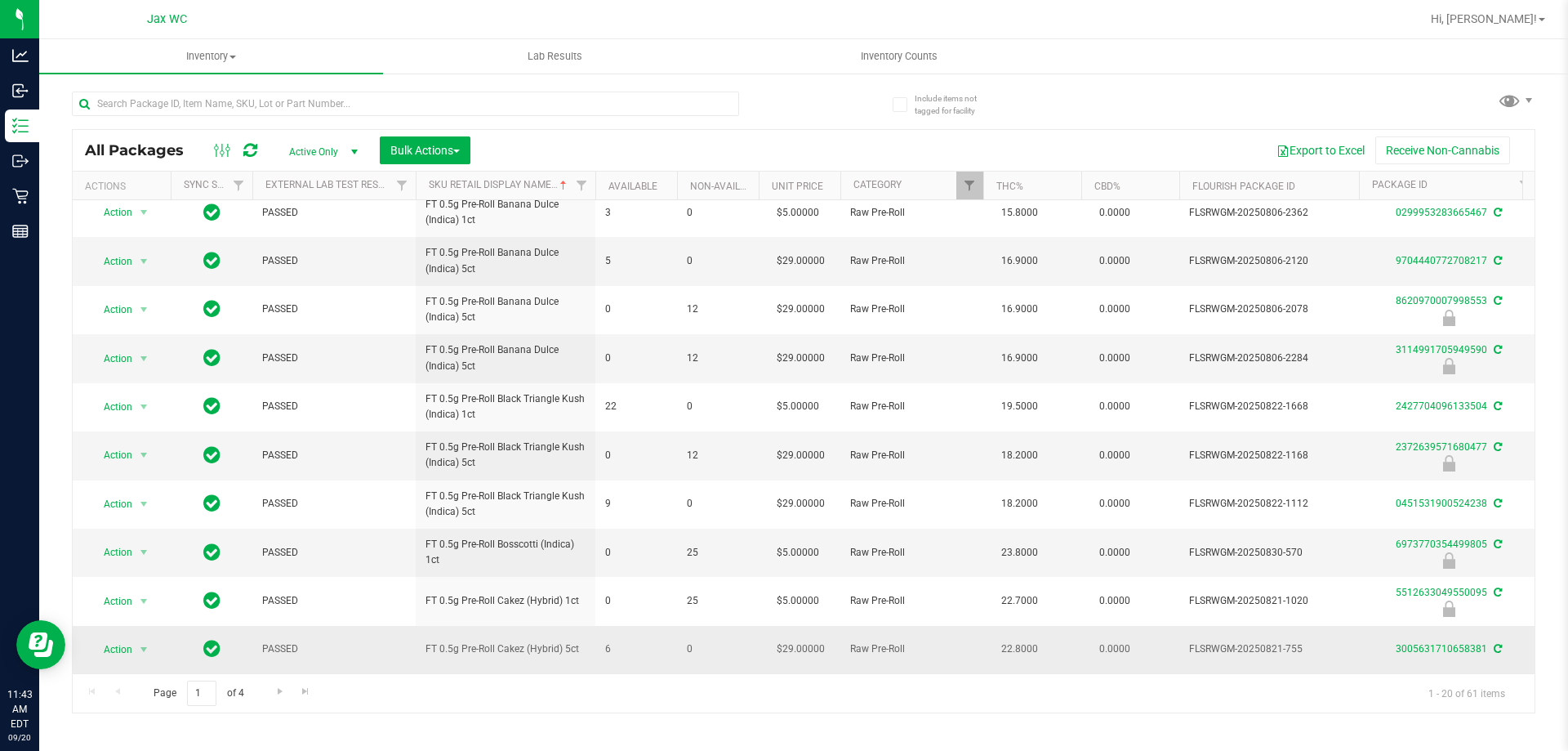
scroll to position [509, 0]
click at [284, 696] on span "Go to the next page" at bounding box center [280, 691] width 13 height 13
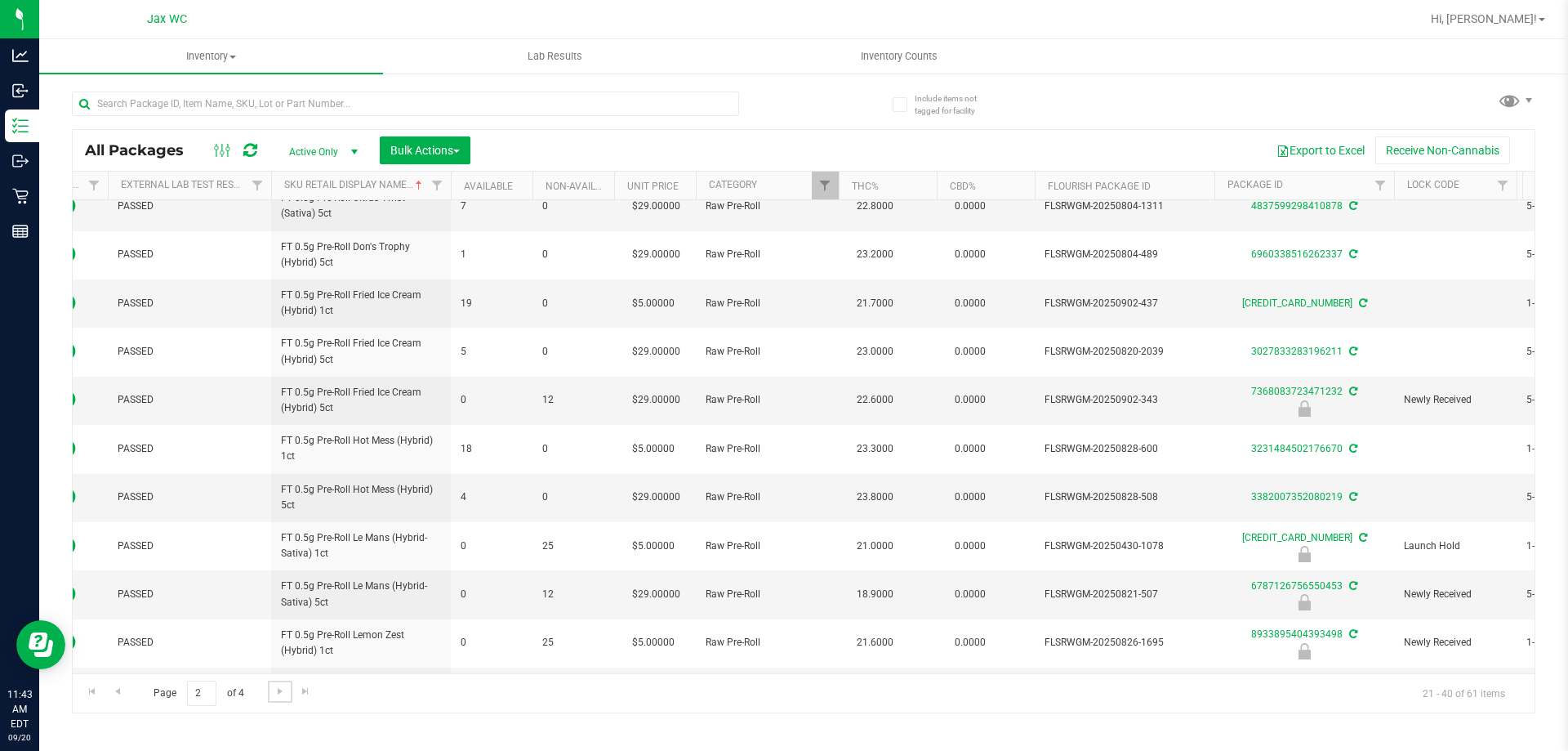
scroll to position [0, 65]
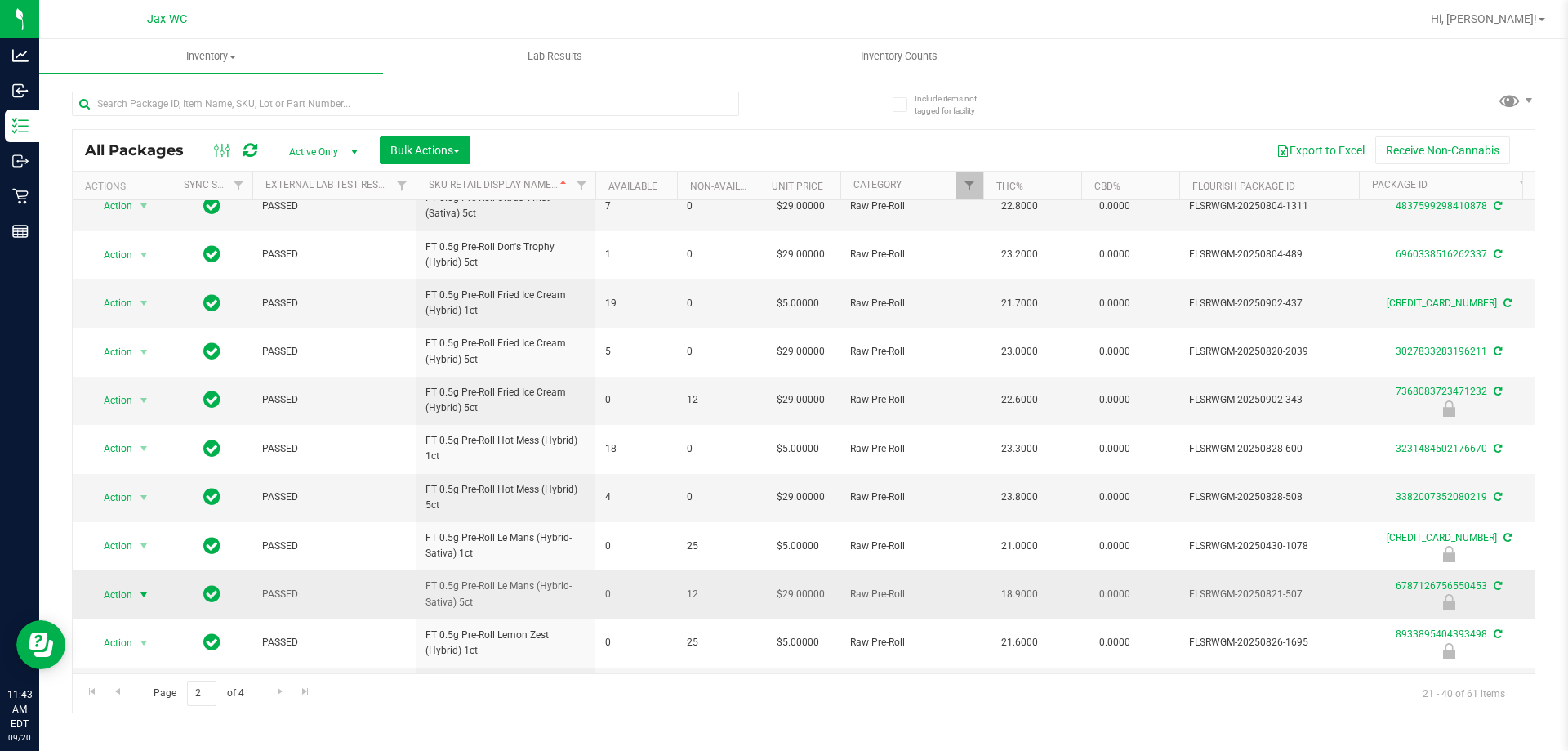
click at [145, 595] on span "select" at bounding box center [144, 595] width 13 height 13
click at [163, 576] on li "Unlock package" at bounding box center [142, 588] width 104 height 25
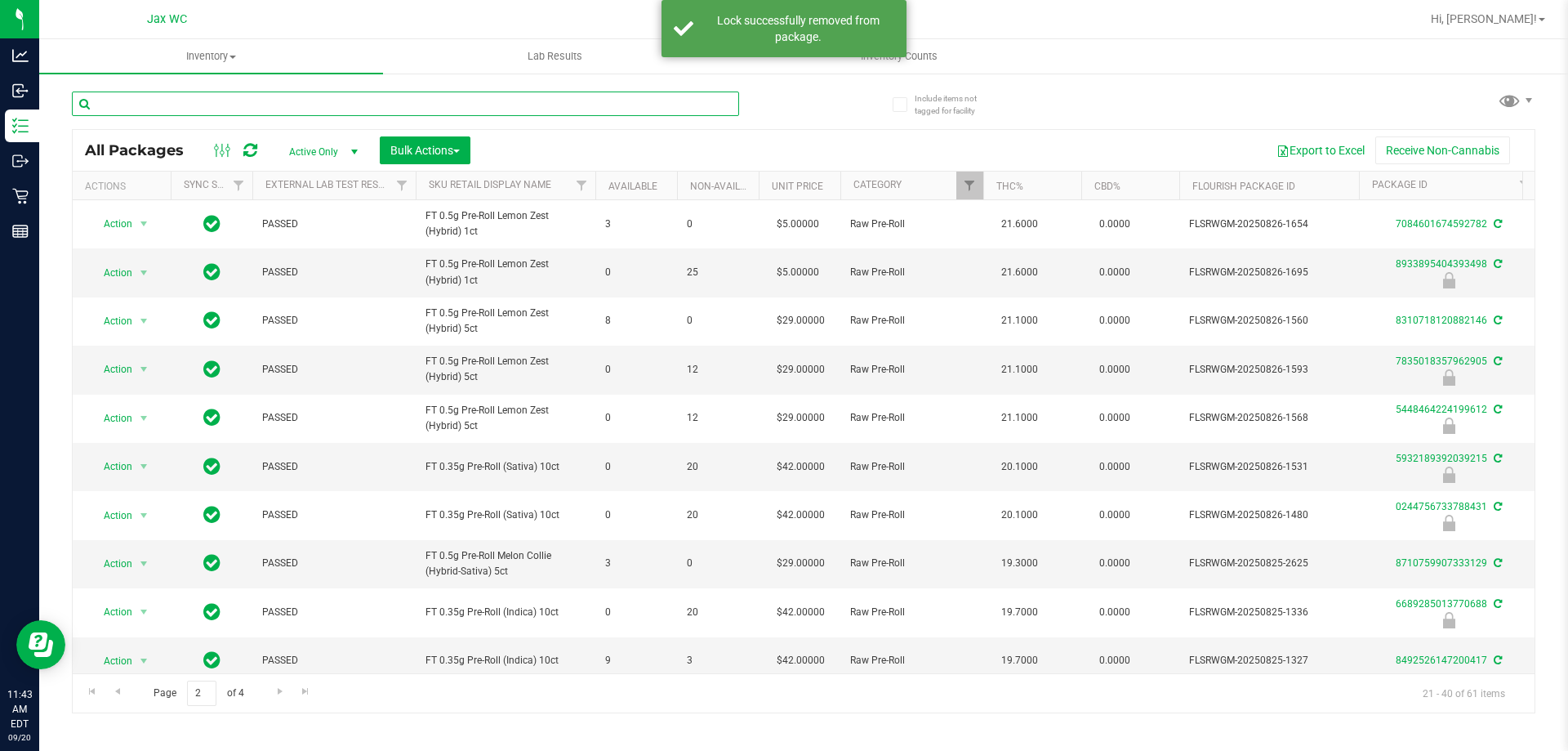
click at [233, 99] on input "text" at bounding box center [405, 104] width 667 height 25
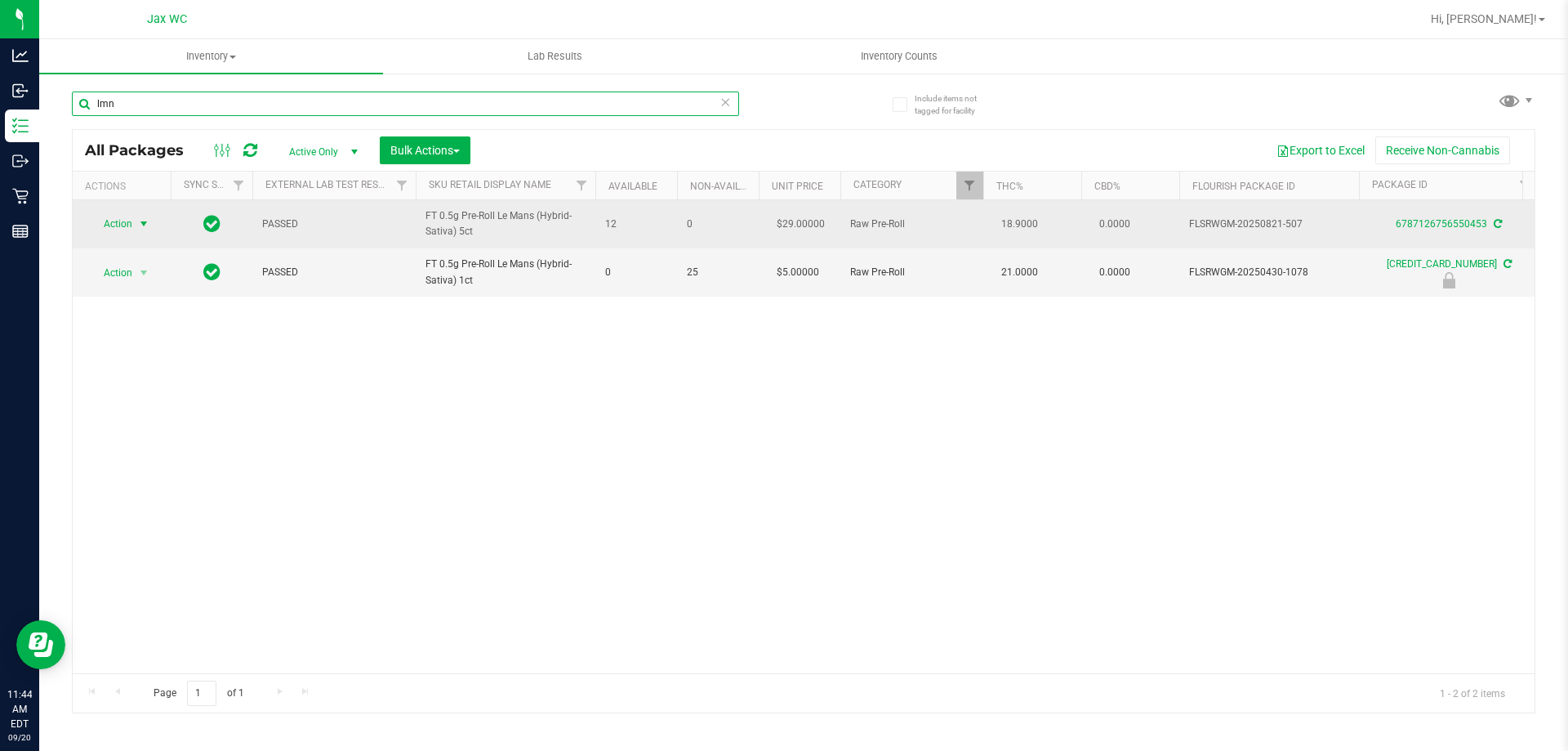
type input "lmn"
click at [141, 221] on span "select" at bounding box center [144, 224] width 13 height 13
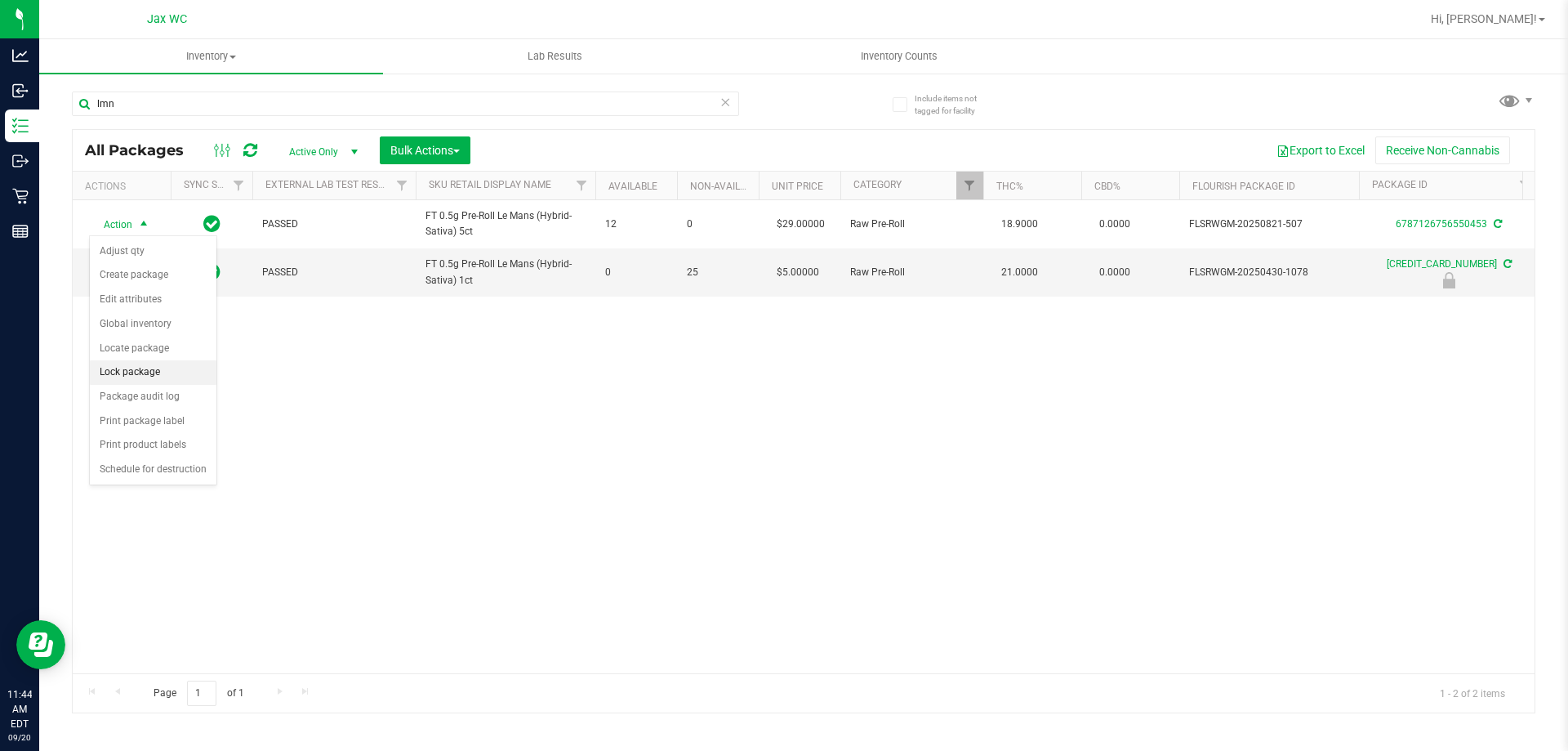
click at [165, 368] on li "Lock package" at bounding box center [153, 373] width 127 height 25
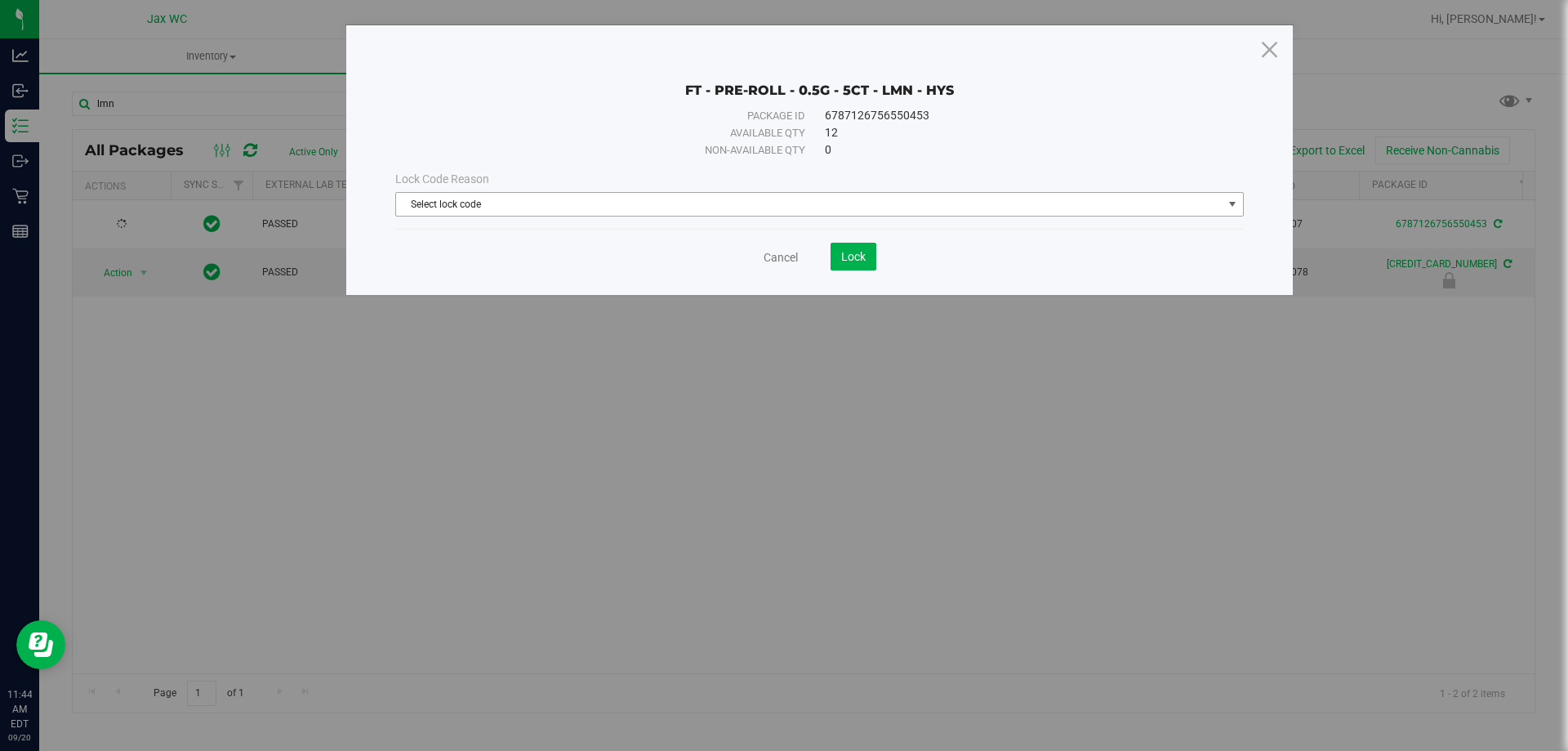
click at [547, 200] on span "Select lock code" at bounding box center [809, 204] width 826 height 23
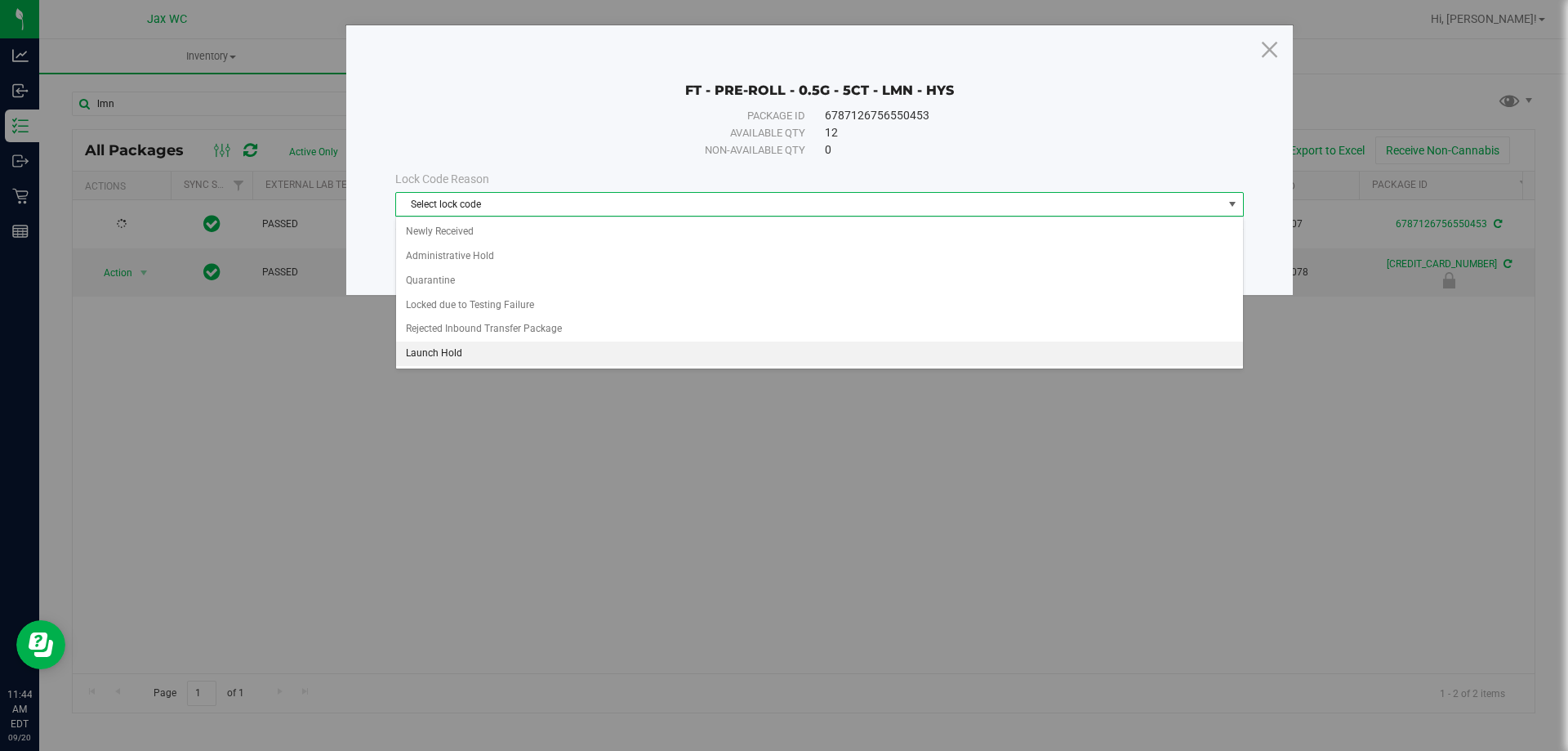
click at [531, 346] on li "Launch Hold" at bounding box center [820, 354] width 847 height 25
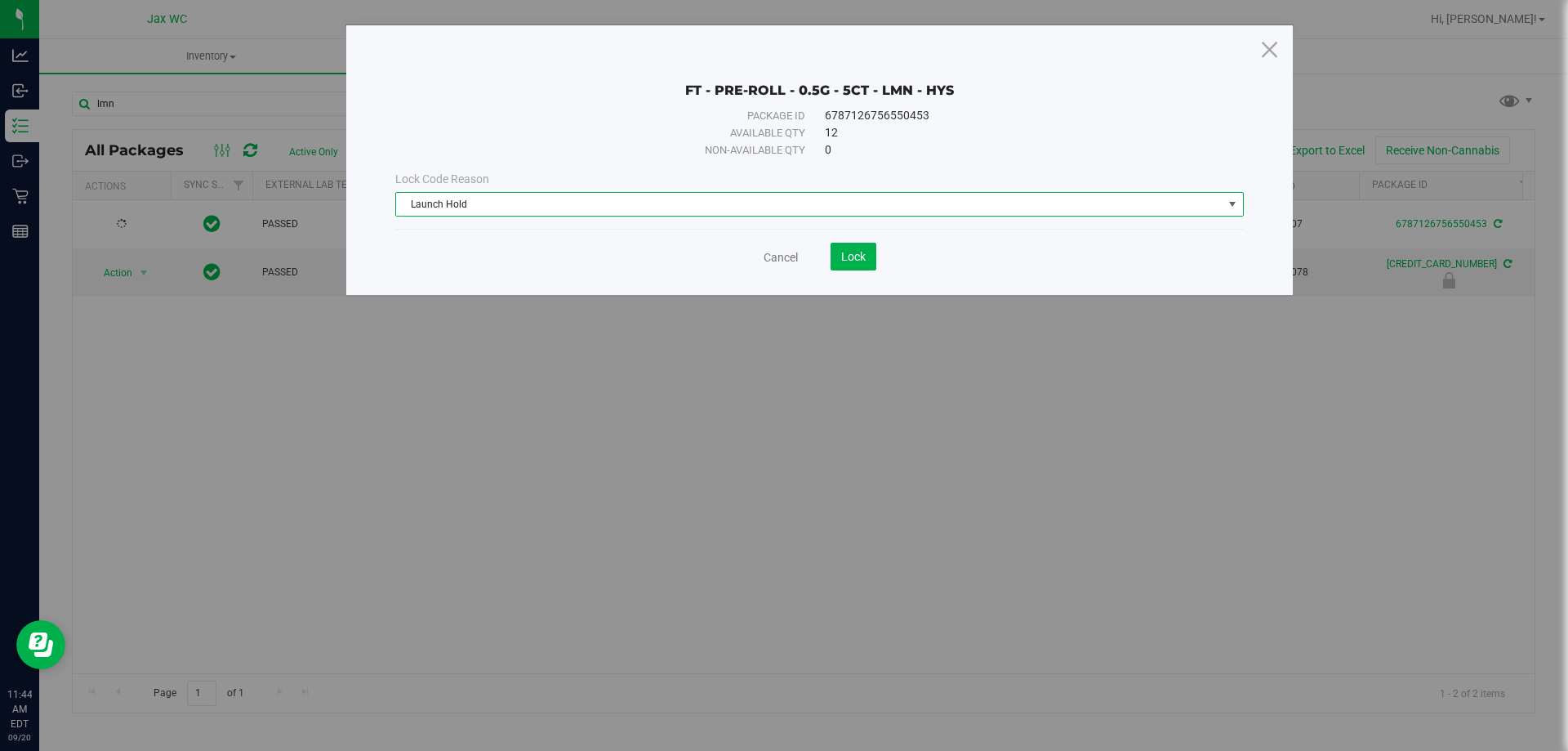
drag, startPoint x: 810, startPoint y: 258, endPoint x: 824, endPoint y: 256, distance: 14.1
click at [813, 257] on save-button "Lock" at bounding box center [837, 256] width 79 height 28
click at [839, 254] on button "Lock" at bounding box center [853, 256] width 45 height 28
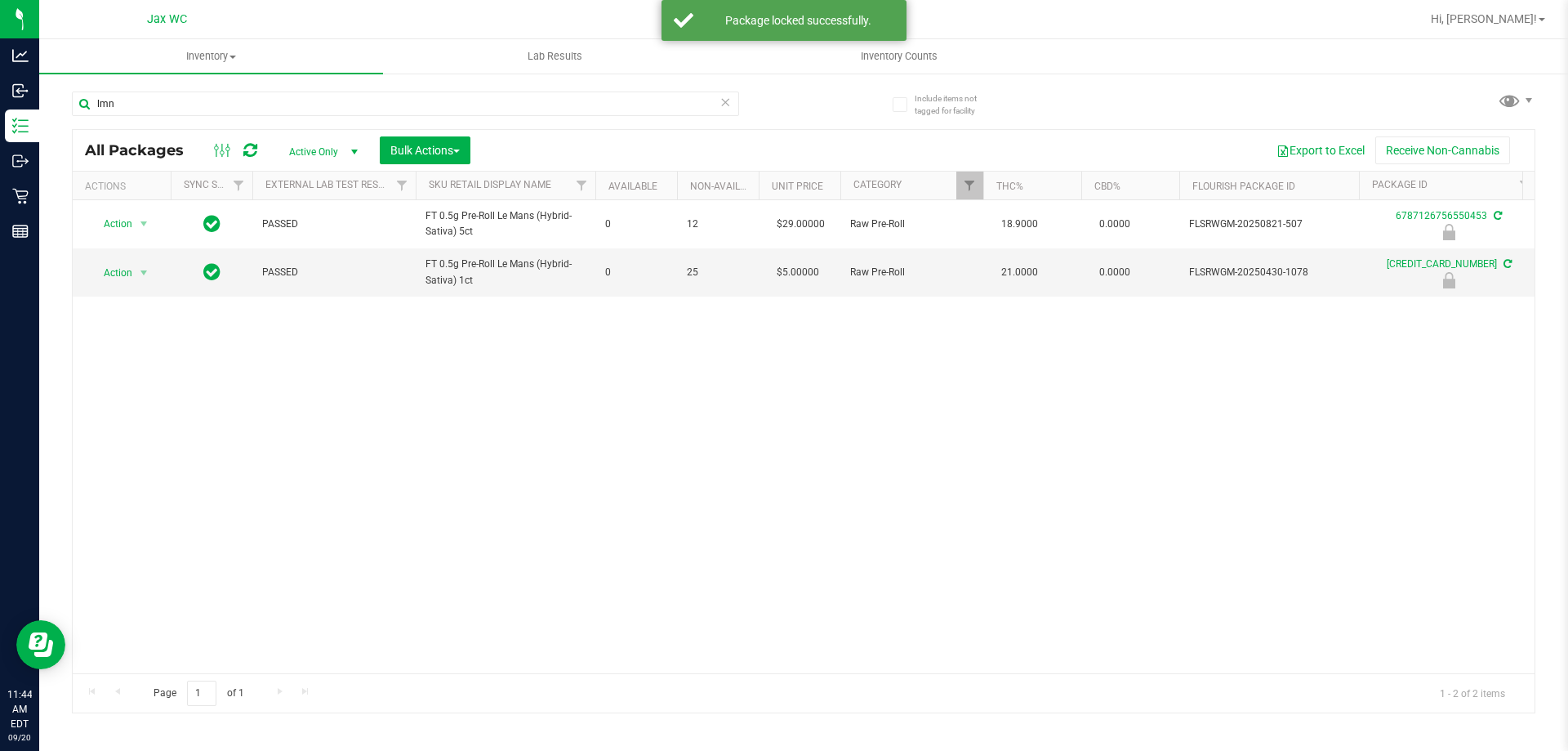
click at [730, 105] on icon at bounding box center [725, 102] width 12 height 20
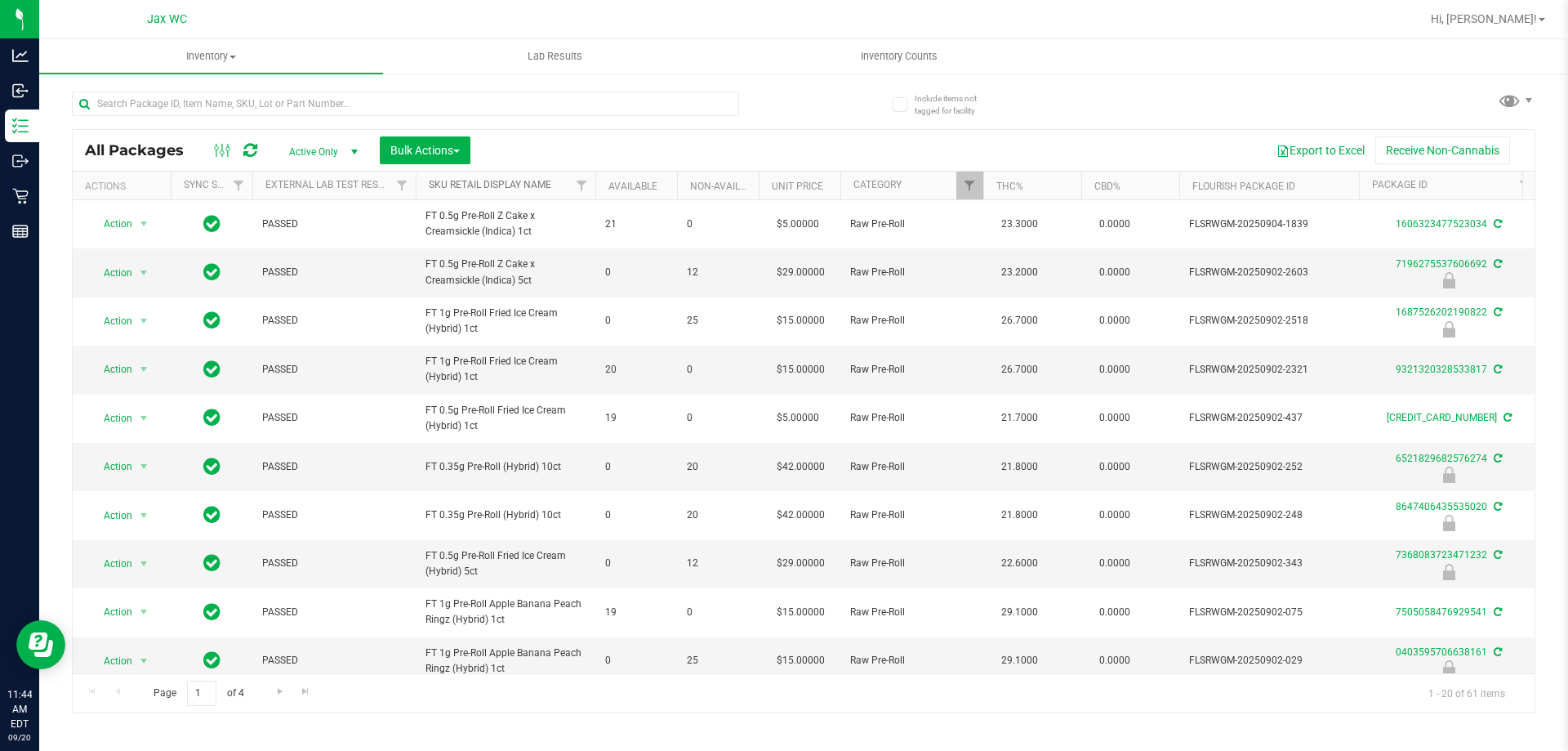
click at [507, 186] on link "Sku Retail Display Name" at bounding box center [490, 184] width 122 height 12
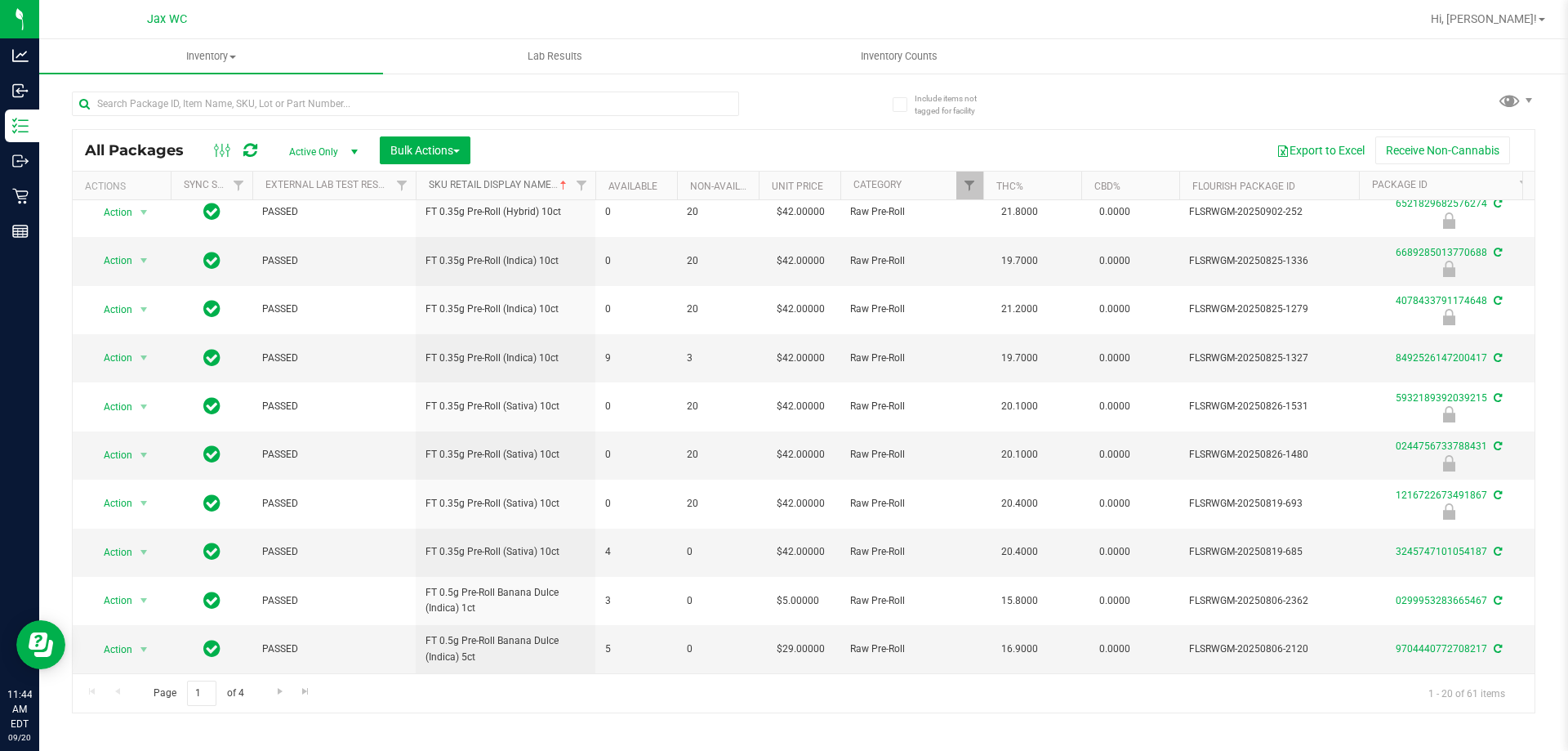
scroll to position [509, 0]
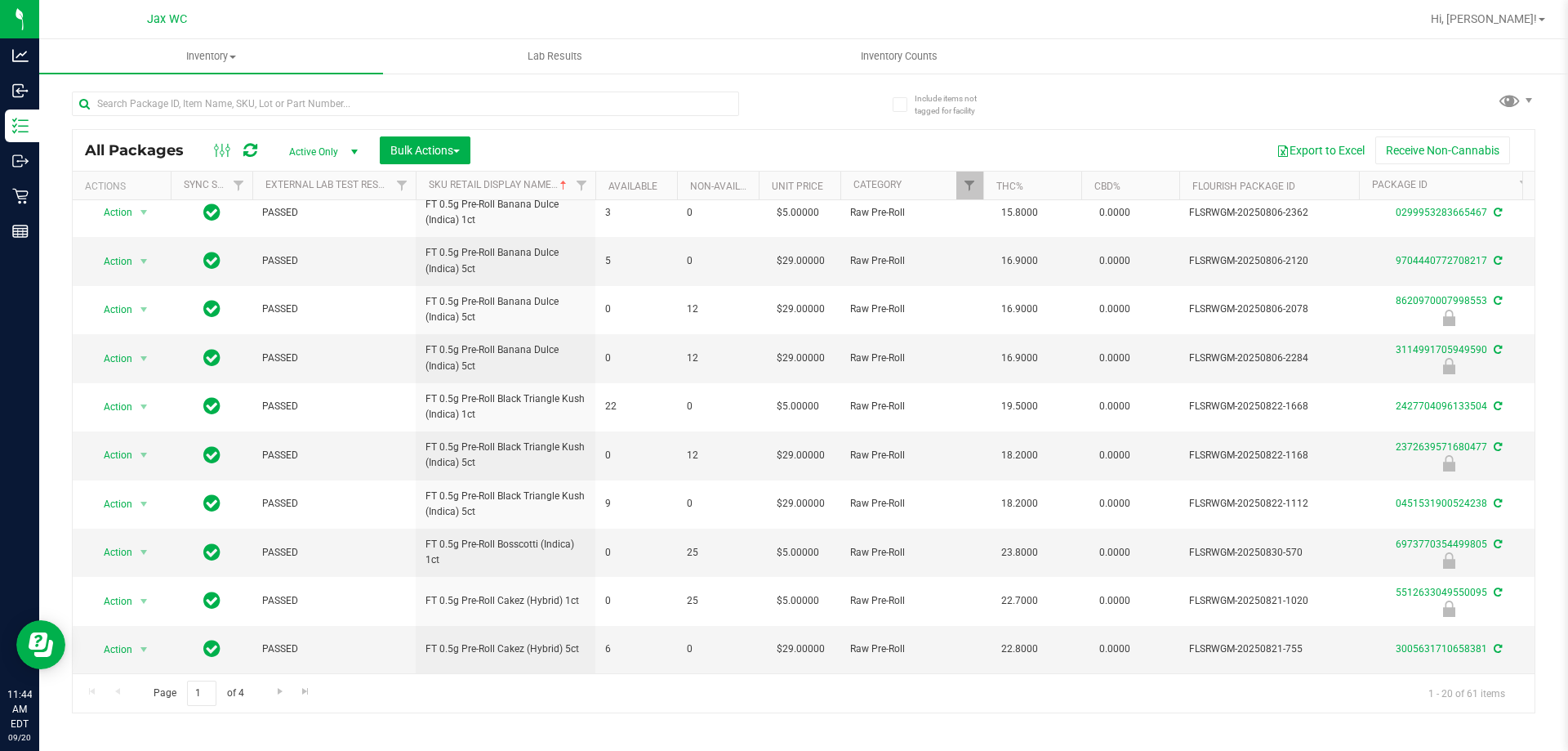
click at [279, 705] on div "Page 1 of 4 1 - 20 of 61 items" at bounding box center [804, 692] width 1462 height 39
click at [275, 688] on span "Go to the next page" at bounding box center [280, 691] width 13 height 13
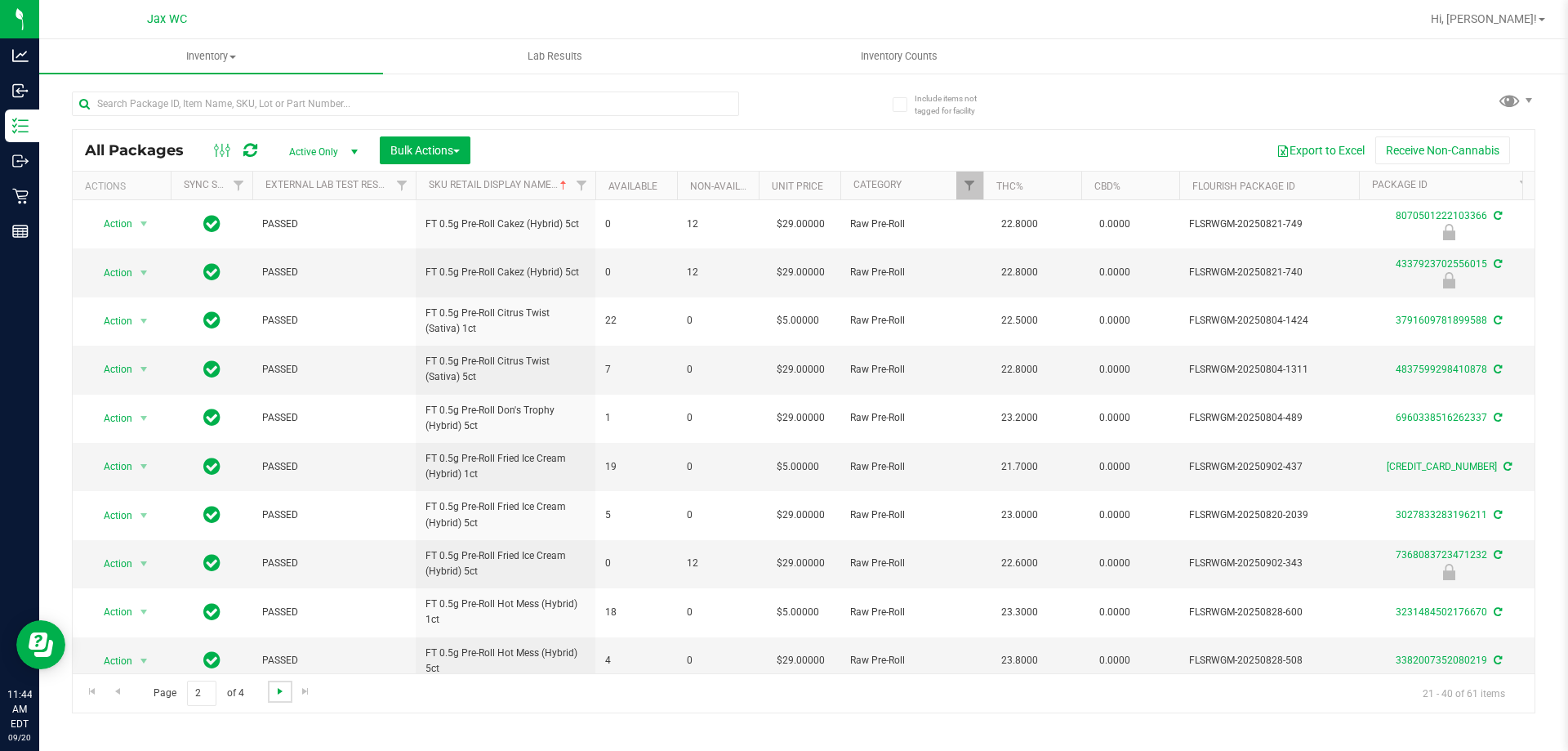
click at [275, 688] on span "Go to the next page" at bounding box center [280, 691] width 13 height 13
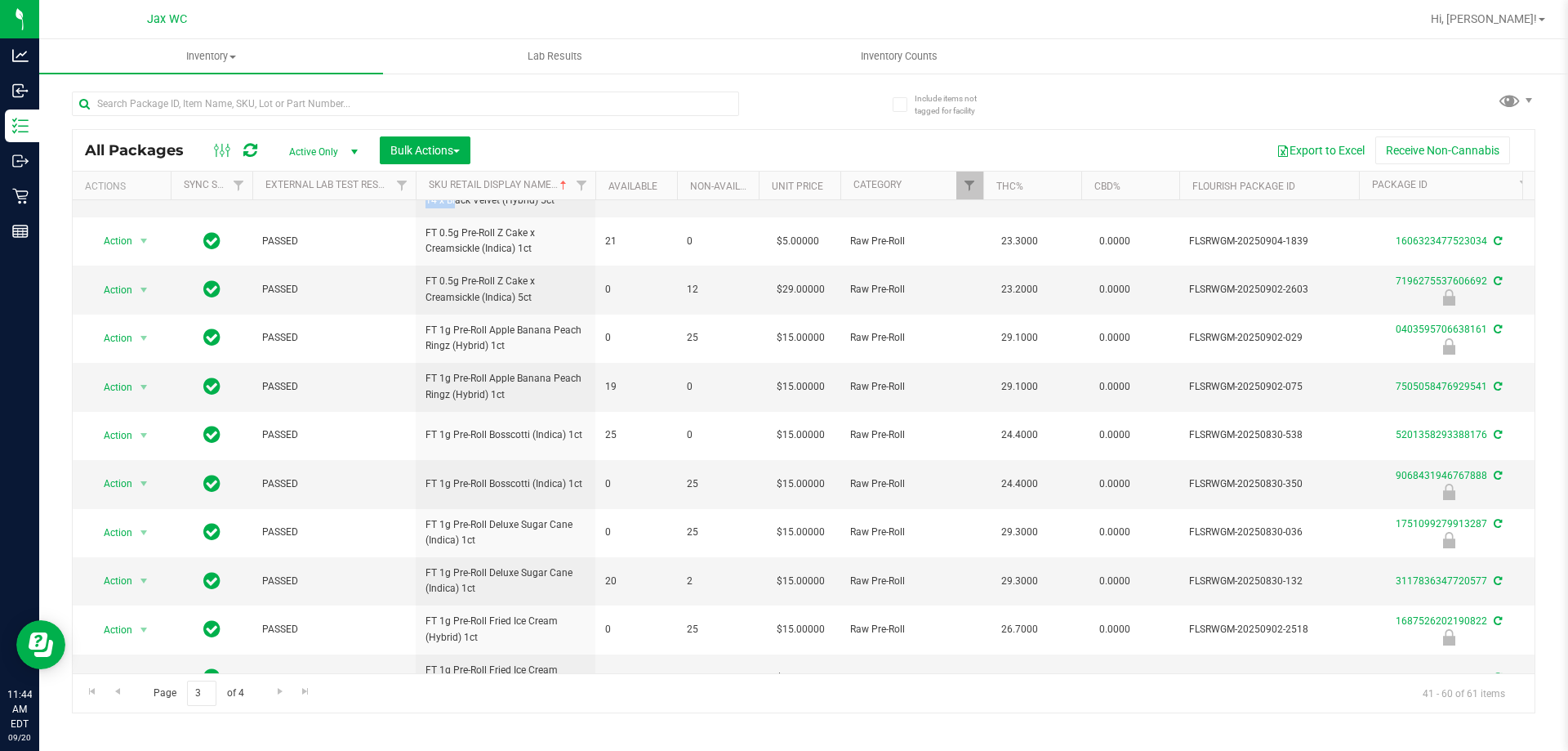
drag, startPoint x: 566, startPoint y: 658, endPoint x: 613, endPoint y: 665, distance: 47.5
click at [613, 665] on div "Action Action Adjust qty Create package Edit attributes Global inventory Locate…" at bounding box center [804, 437] width 1462 height 473
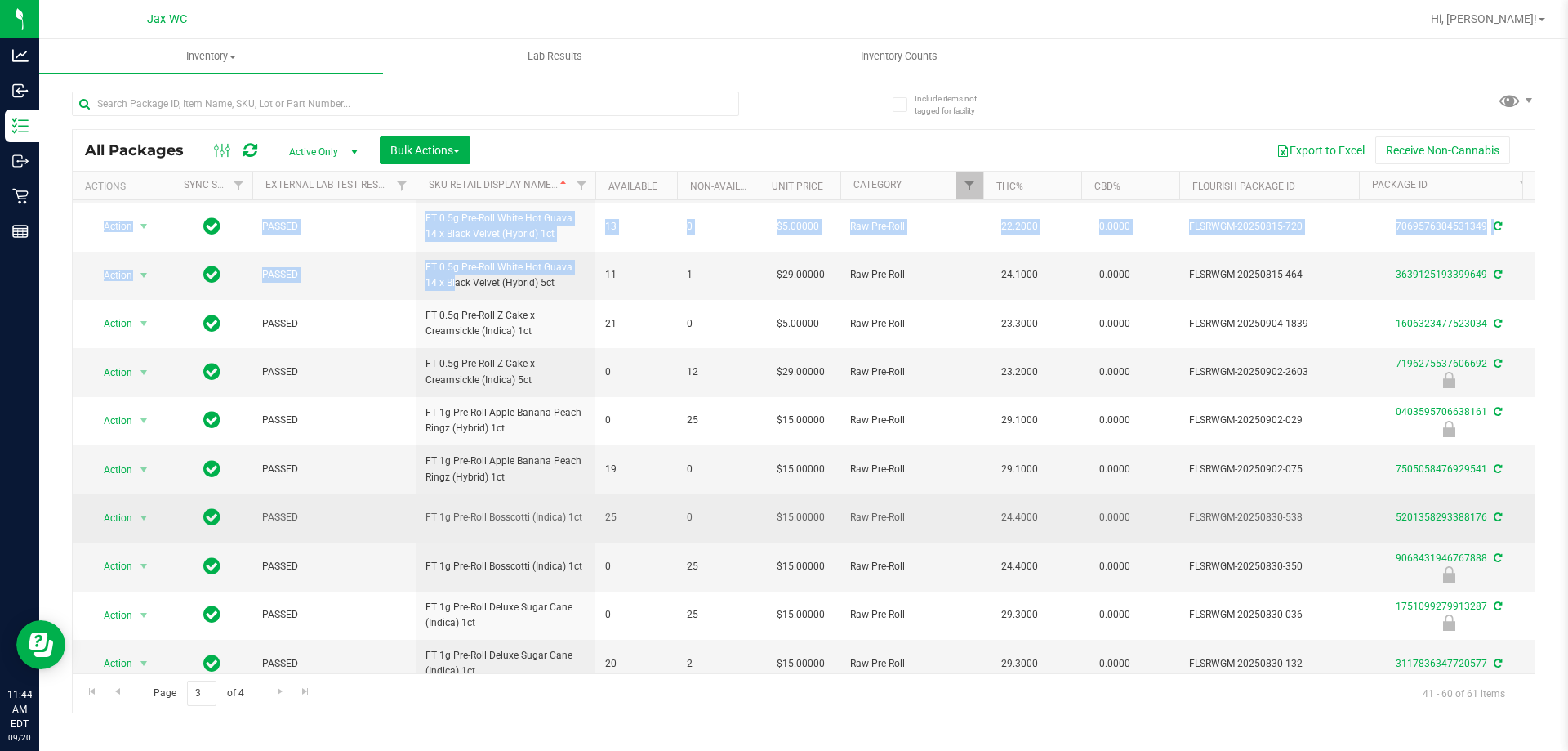
scroll to position [346, 0]
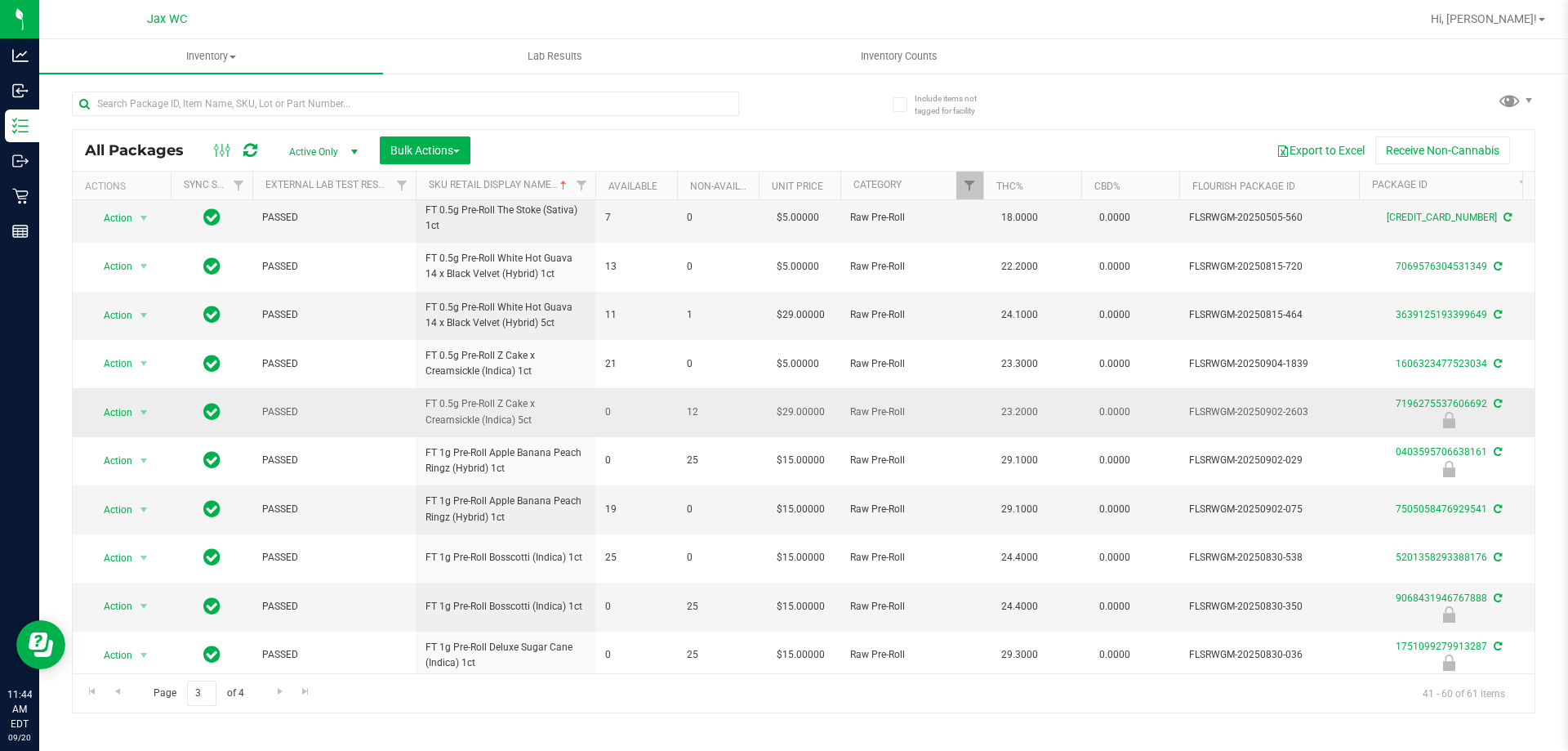
click at [641, 429] on td "0" at bounding box center [636, 412] width 82 height 48
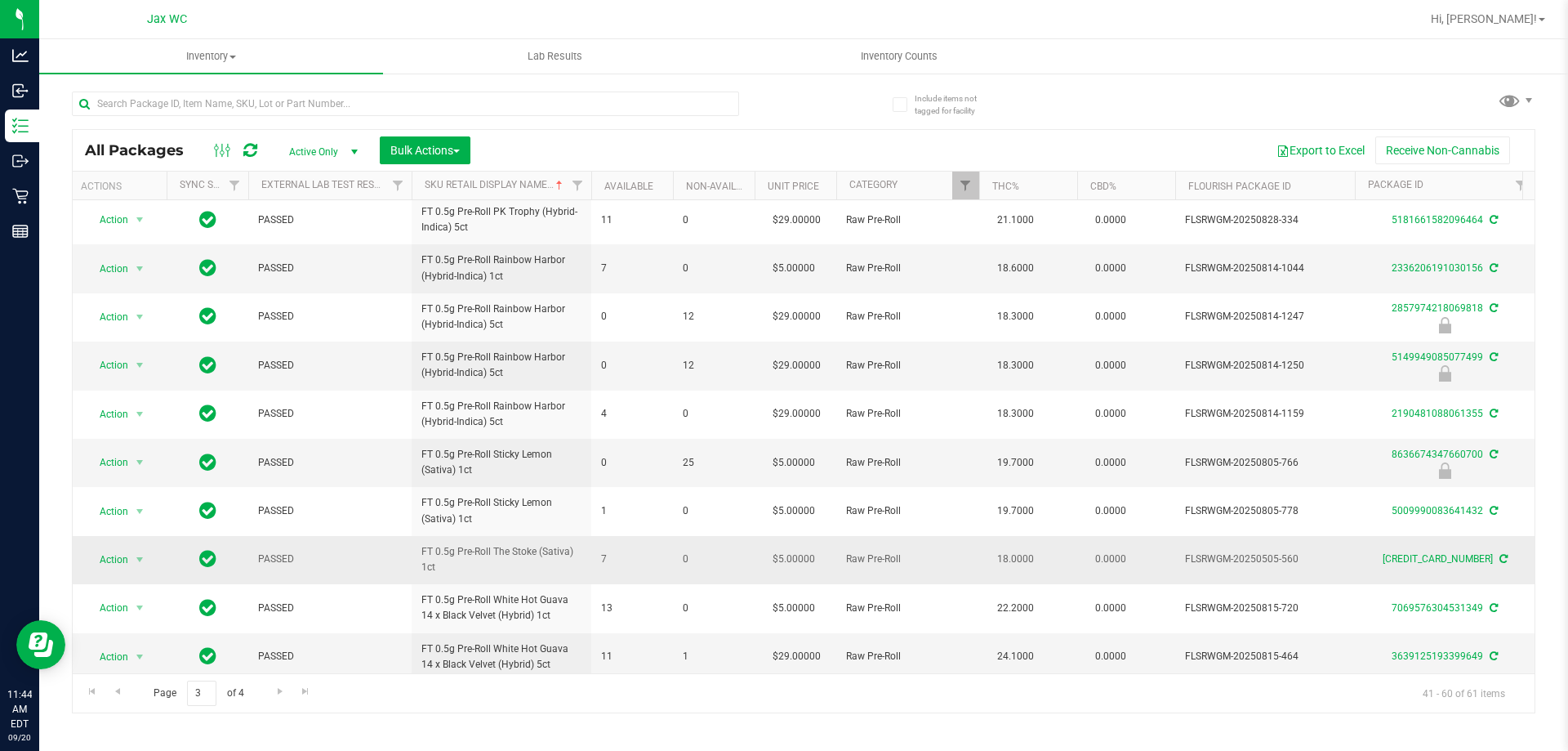
scroll to position [0, 4]
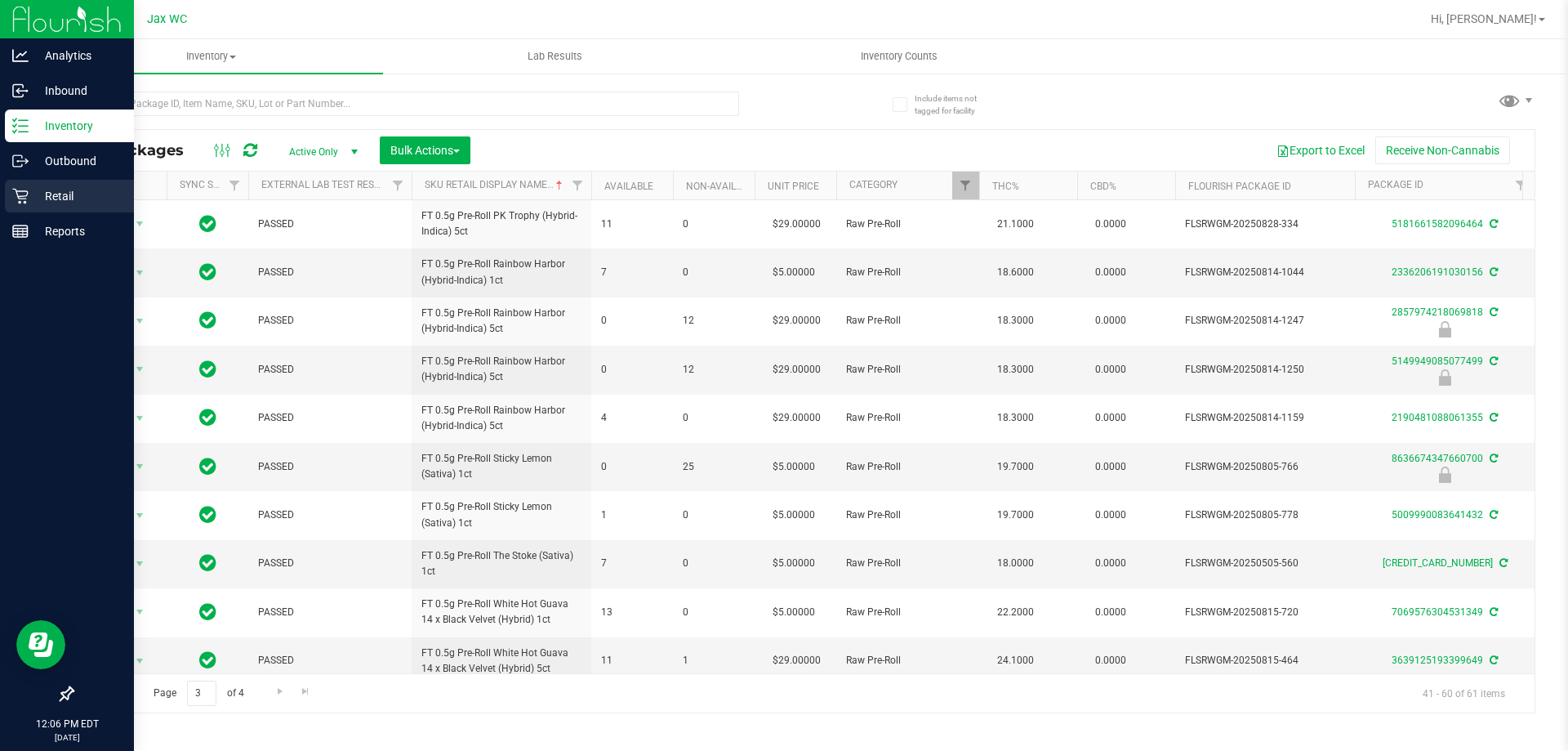
click at [86, 199] on p "Retail" at bounding box center [78, 196] width 98 height 20
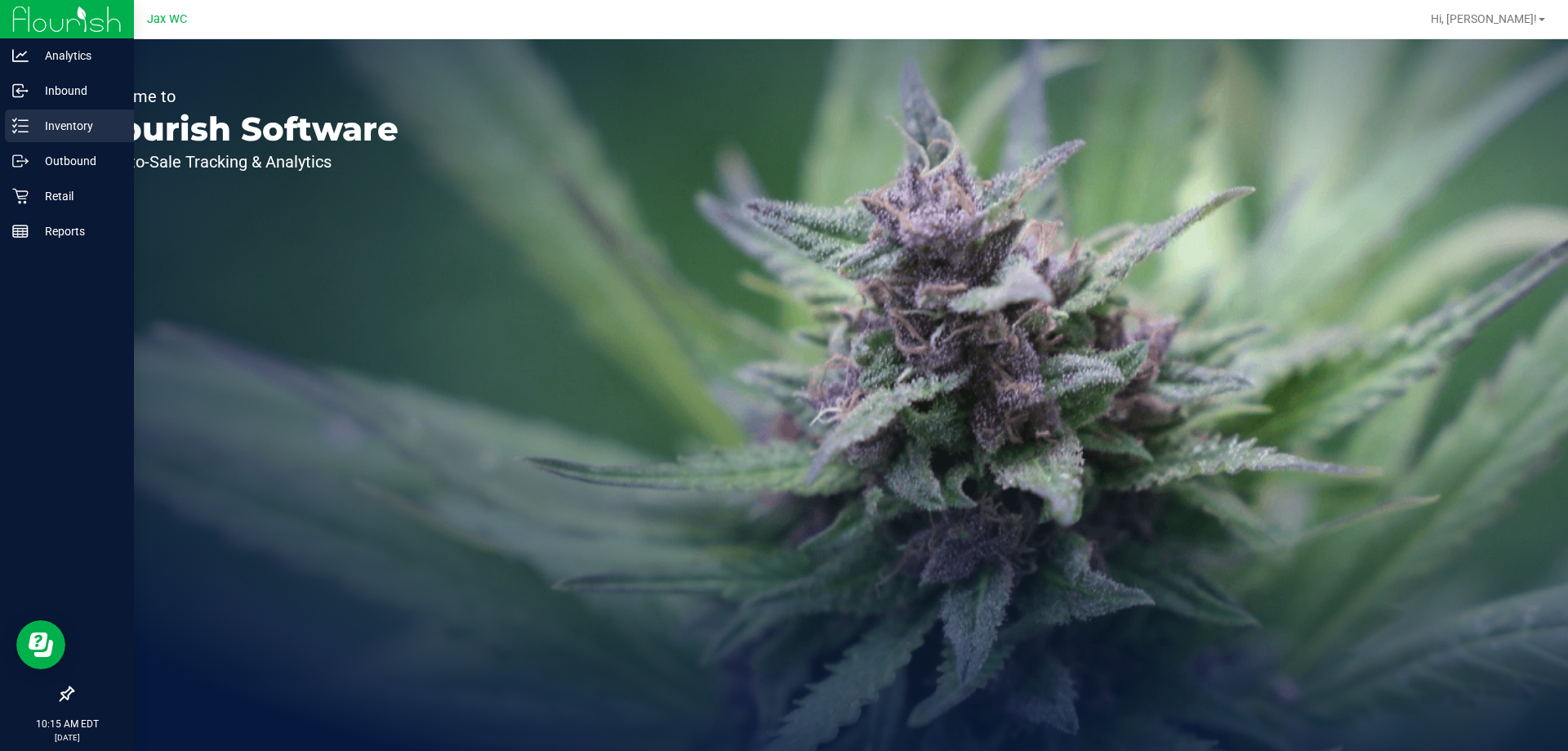
click at [33, 127] on p "Inventory" at bounding box center [78, 126] width 98 height 20
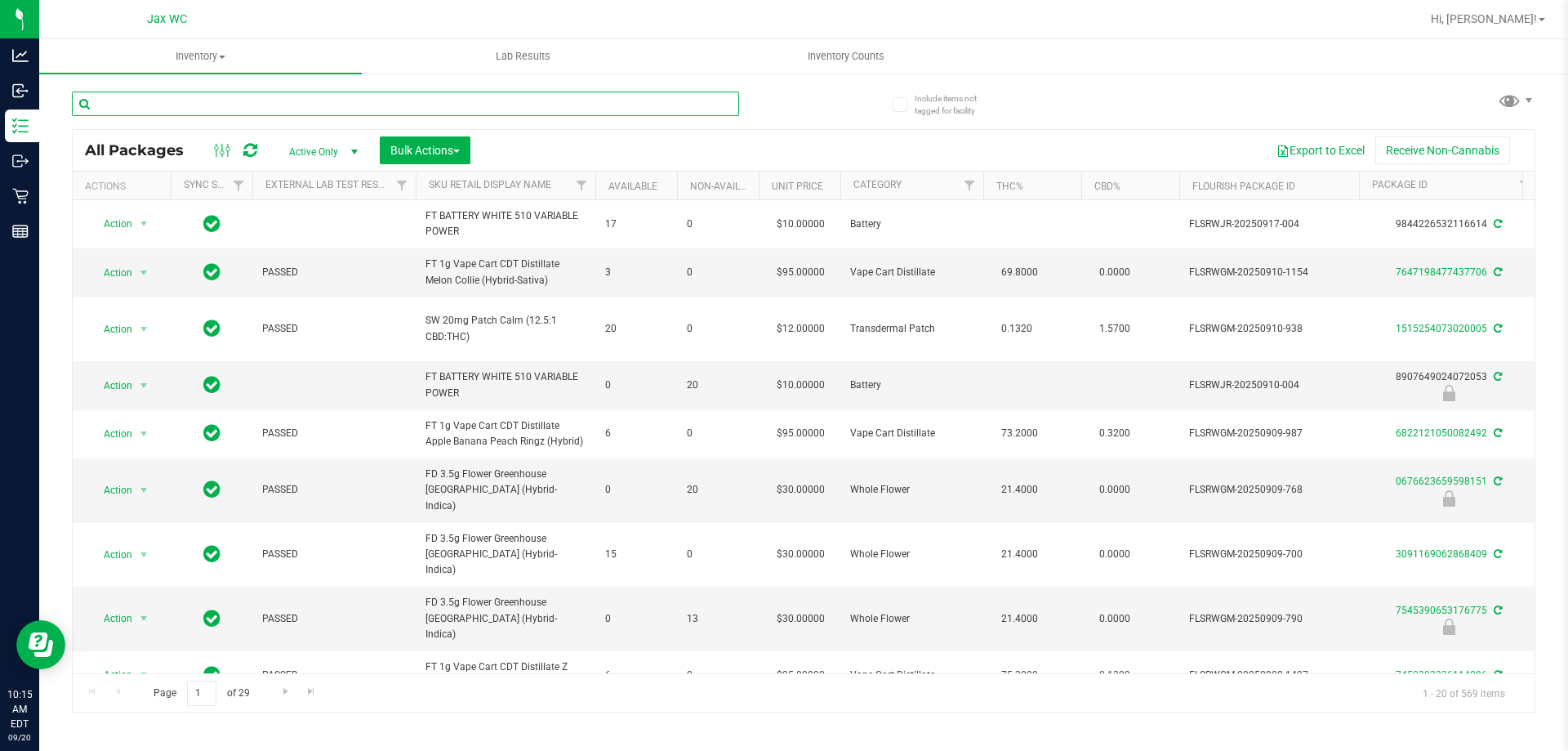
click at [234, 99] on input "text" at bounding box center [405, 104] width 667 height 25
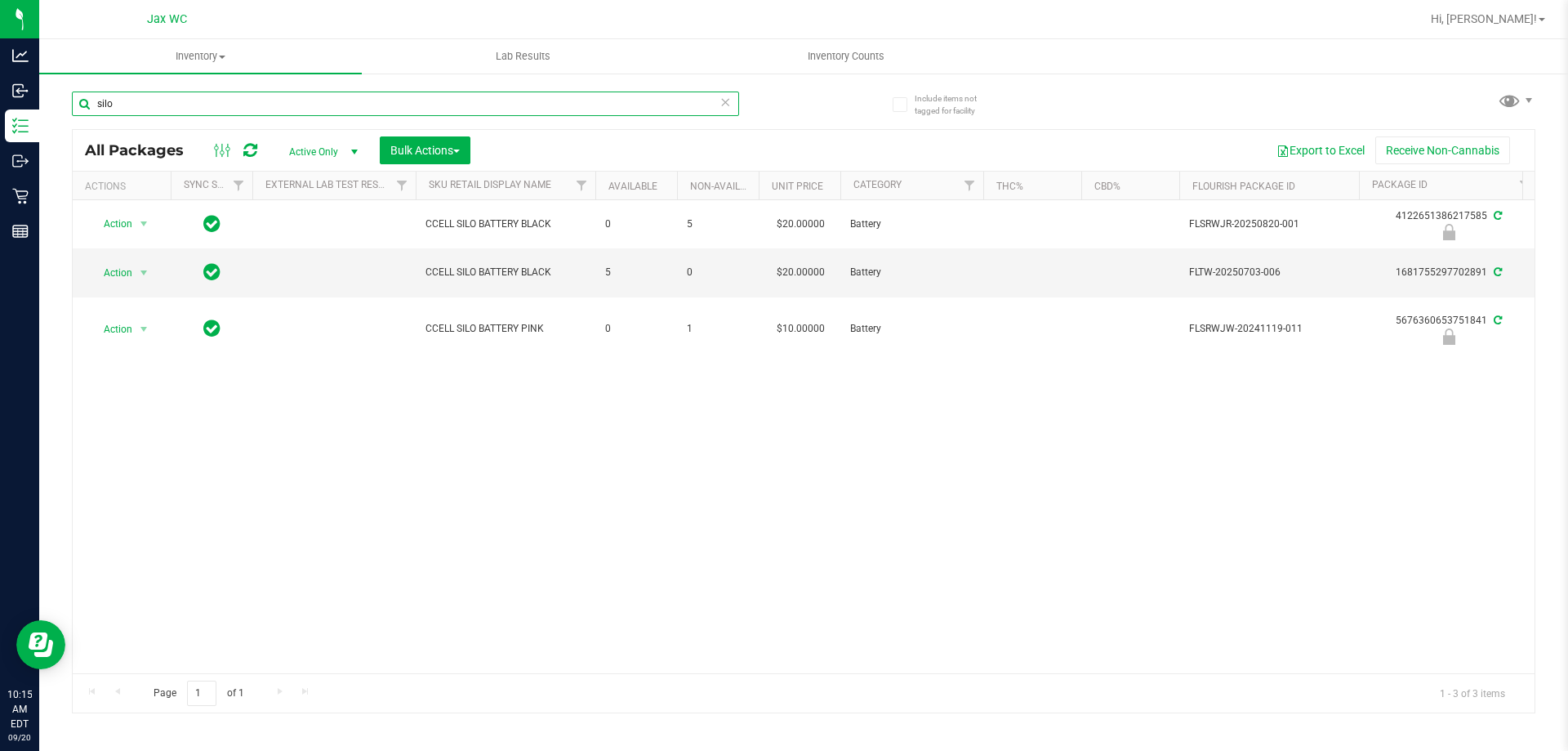
type input "silo"
